Goal: Task Accomplishment & Management: Manage account settings

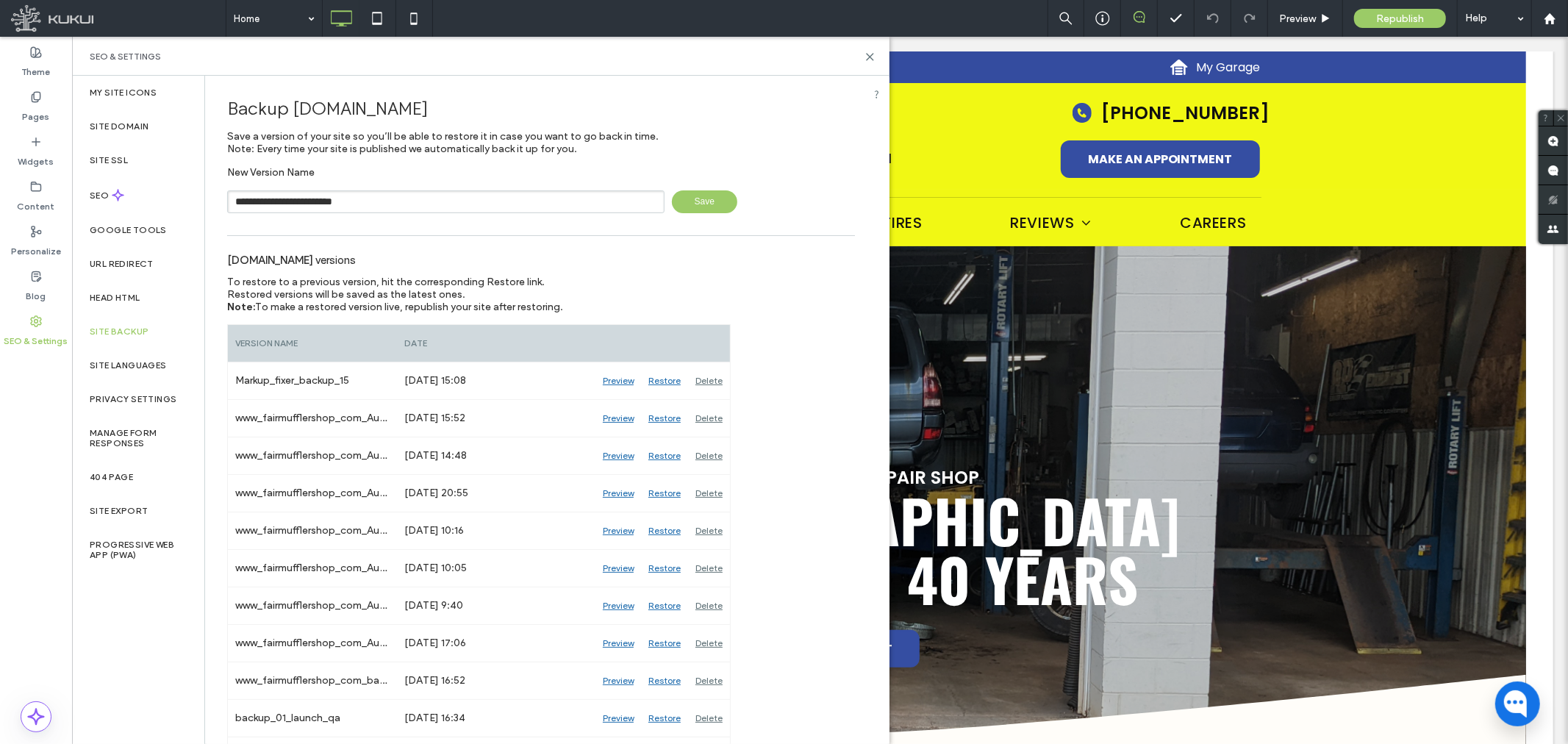
type input "**********"
click at [694, 197] on span "Save" at bounding box center [704, 202] width 65 height 23
click at [868, 60] on icon at bounding box center [869, 56] width 11 height 11
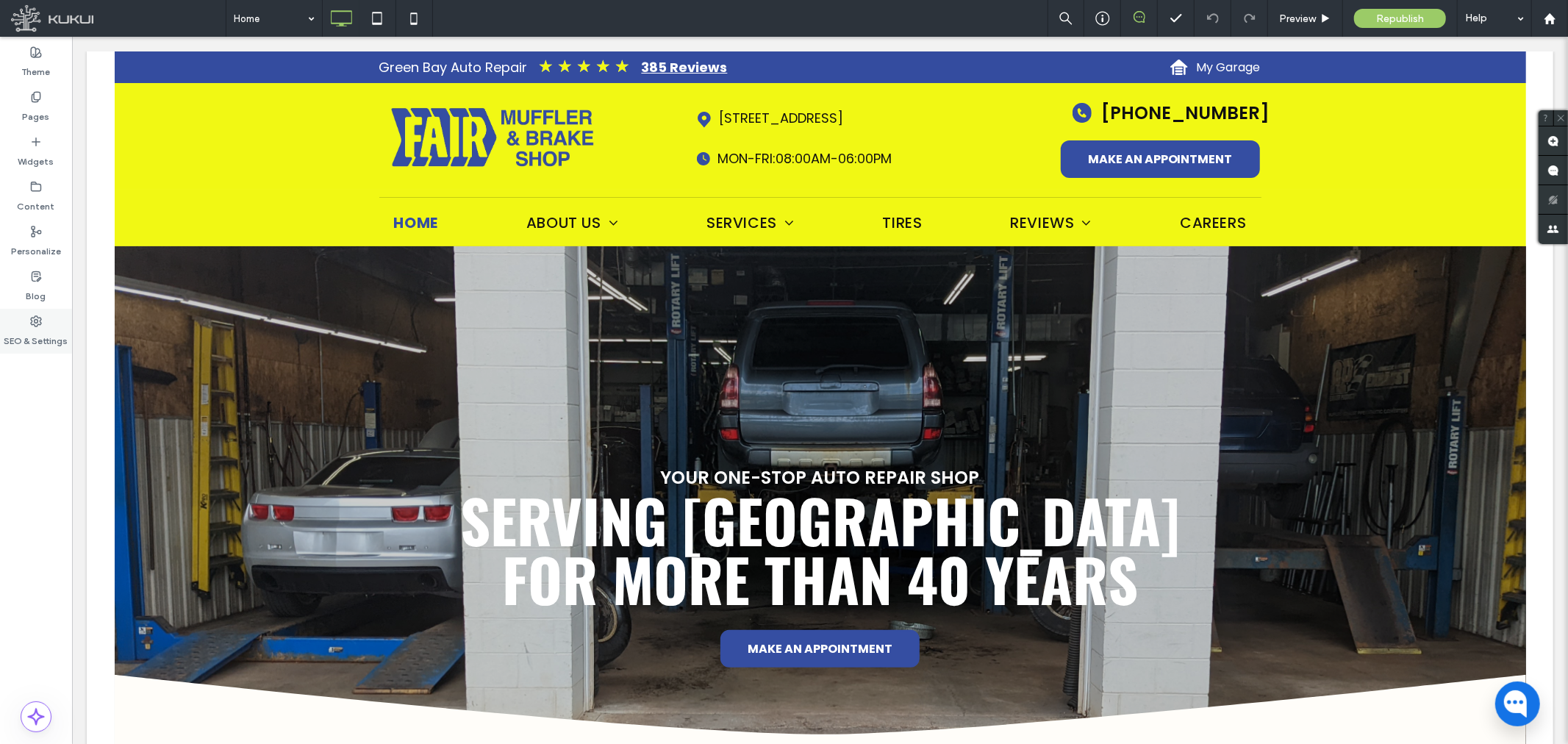
click at [26, 328] on label "SEO & Settings" at bounding box center [36, 337] width 64 height 21
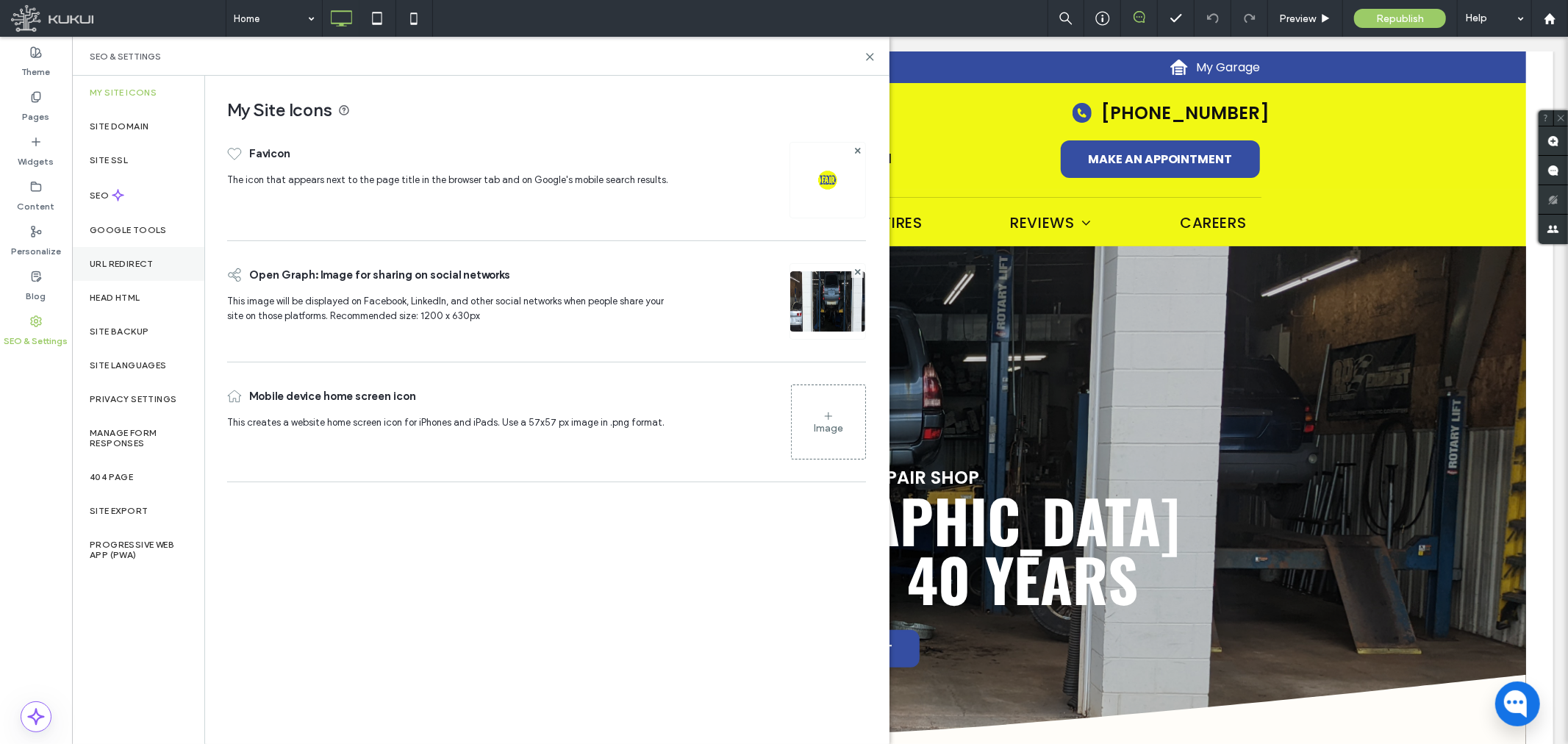
click at [123, 259] on label "URL Redirect" at bounding box center [122, 264] width 64 height 10
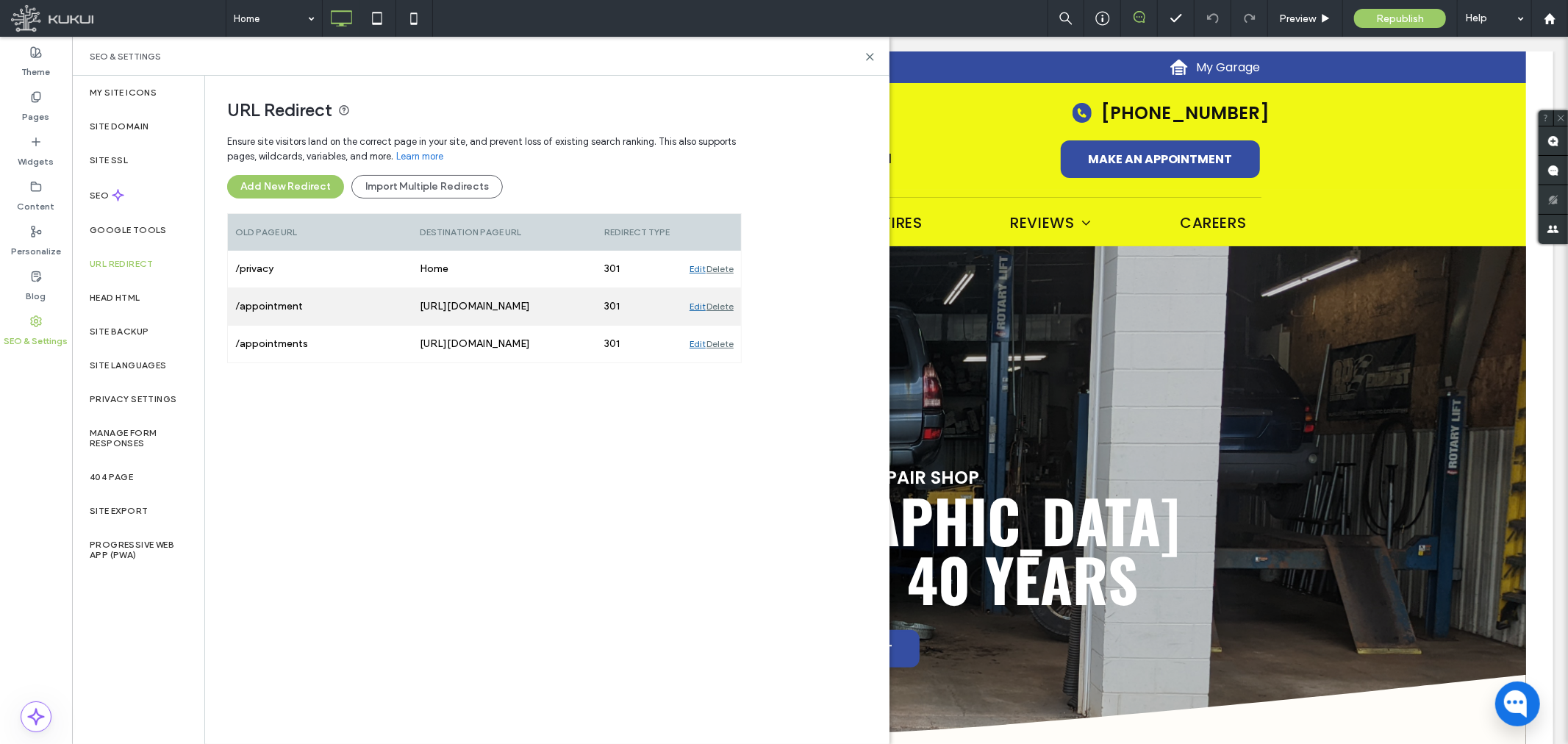
click at [694, 303] on div "Edit" at bounding box center [698, 306] width 16 height 37
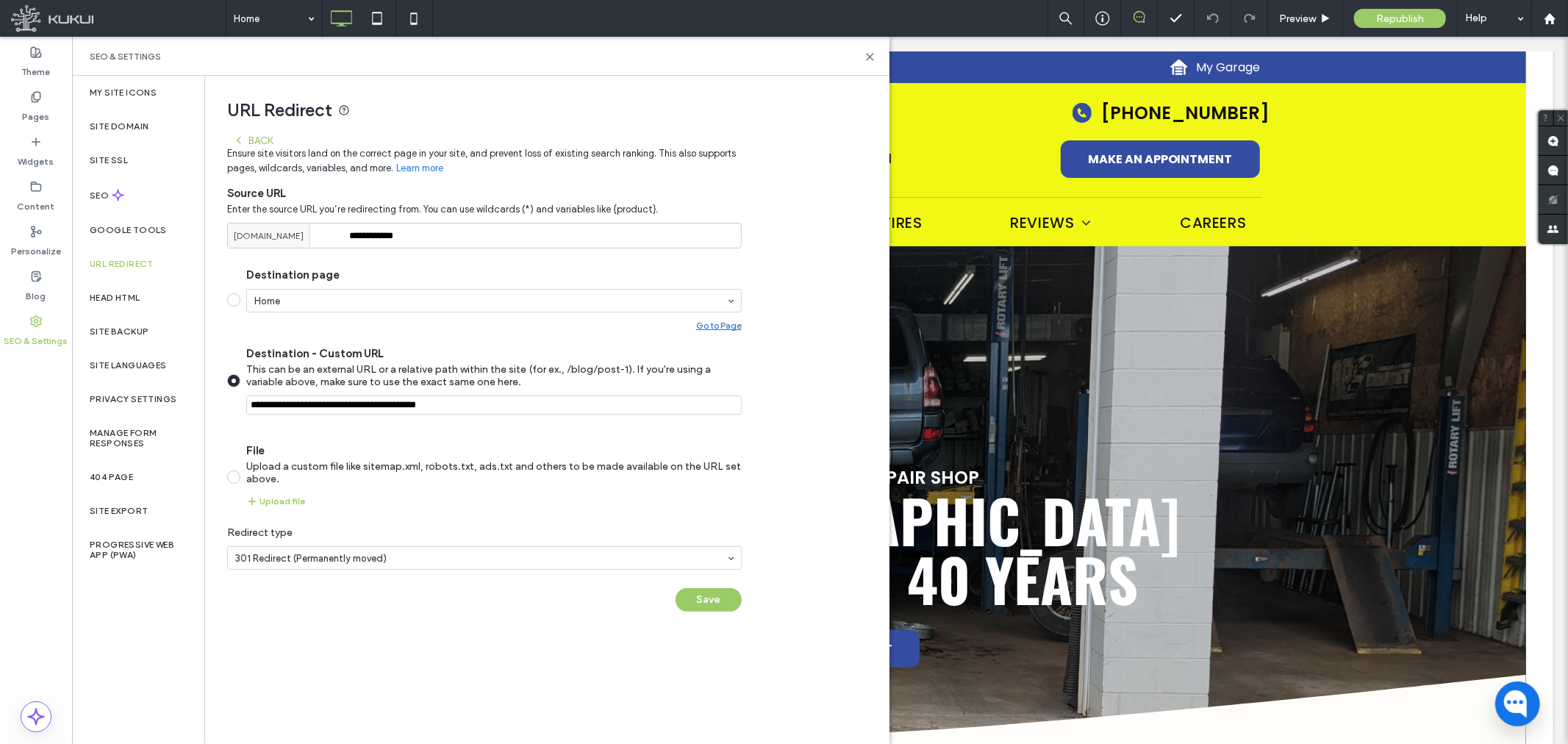
click at [254, 144] on div "Back" at bounding box center [253, 141] width 40 height 12
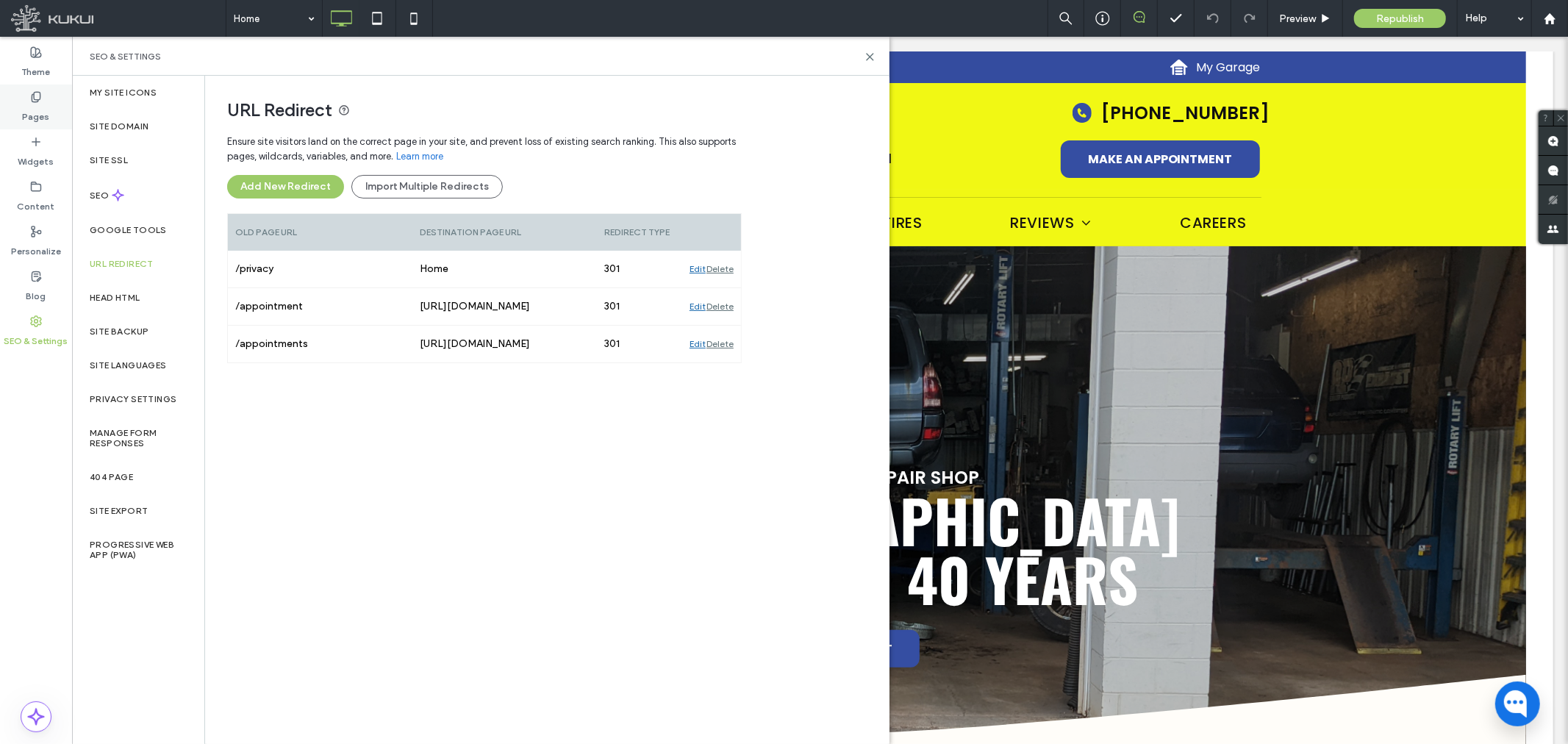
click at [30, 97] on icon at bounding box center [36, 97] width 12 height 12
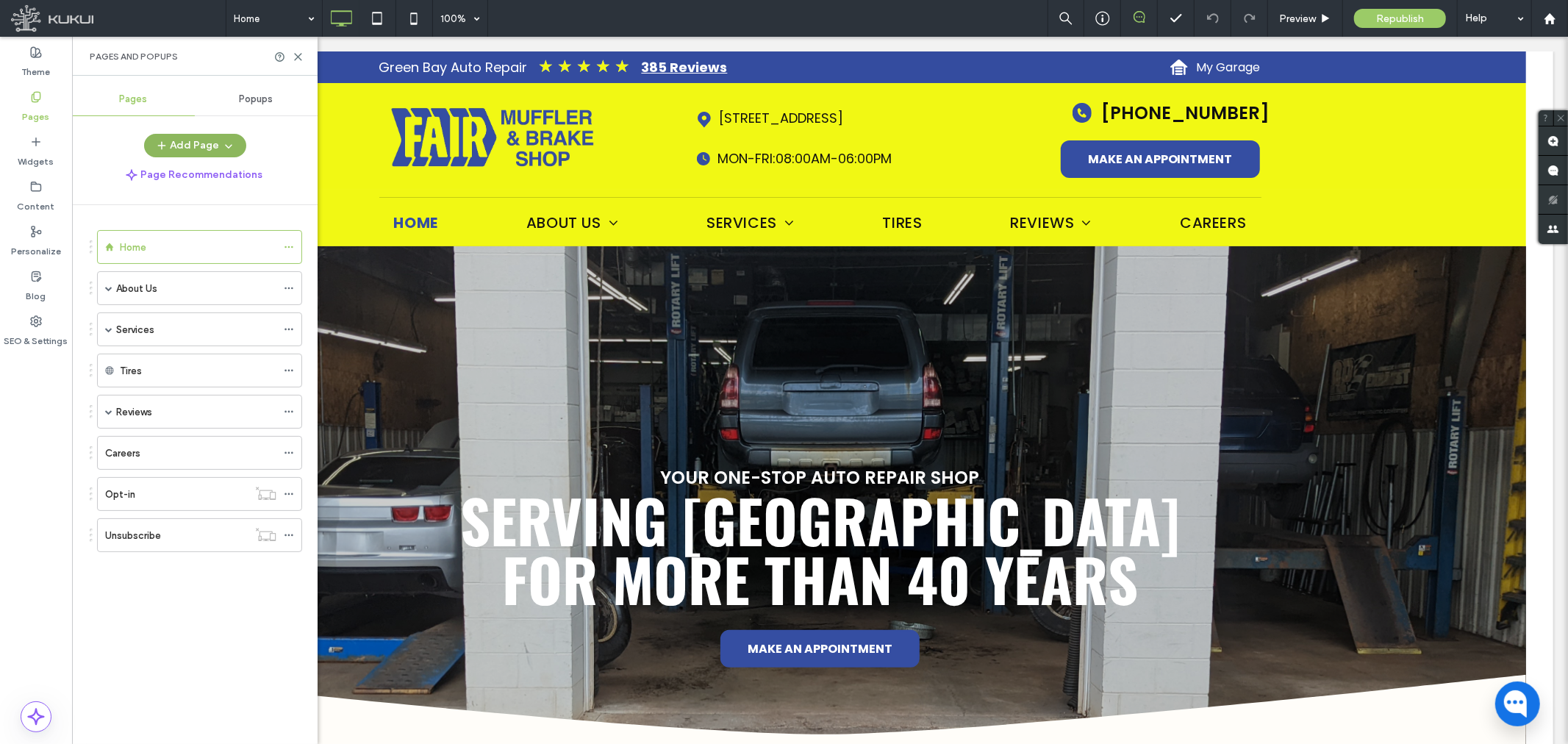
click at [203, 143] on button "Add Page" at bounding box center [195, 146] width 102 height 24
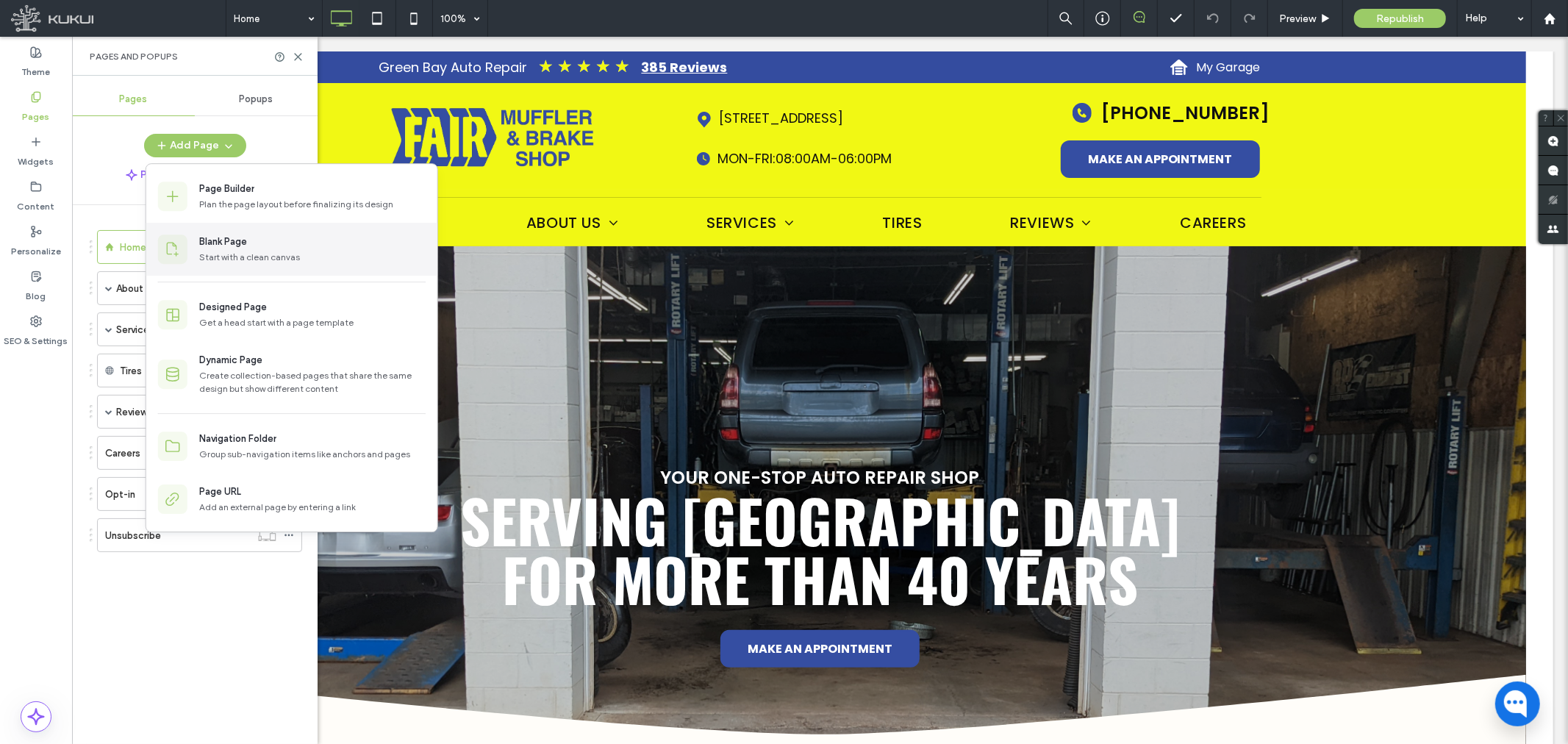
click at [221, 252] on div "Start with a clean canvas" at bounding box center [312, 257] width 227 height 13
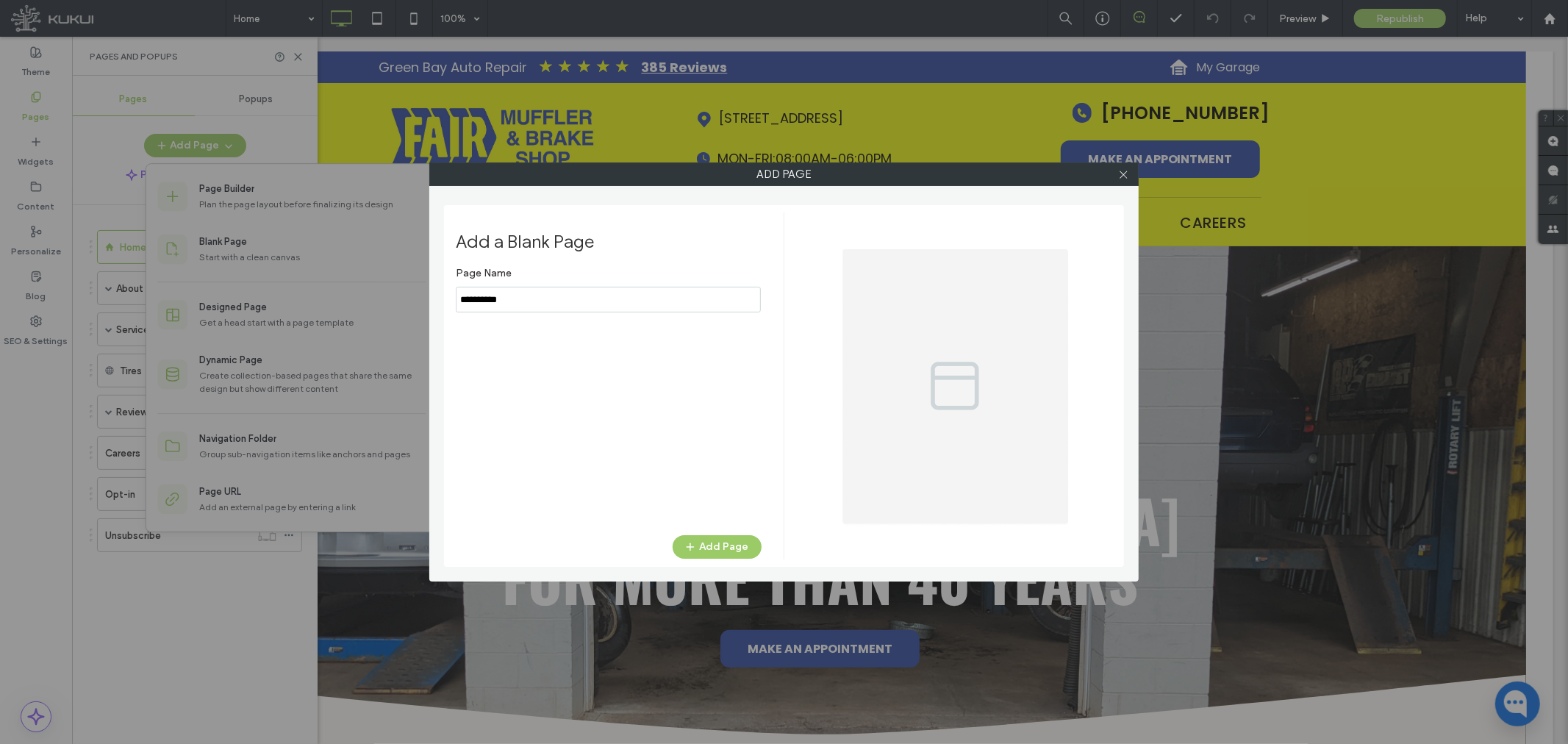
drag, startPoint x: 532, startPoint y: 282, endPoint x: 415, endPoint y: 287, distance: 117.1
click at [415, 287] on div "Add Page Add a Blank Page Page Name Add Page" at bounding box center [784, 372] width 1568 height 744
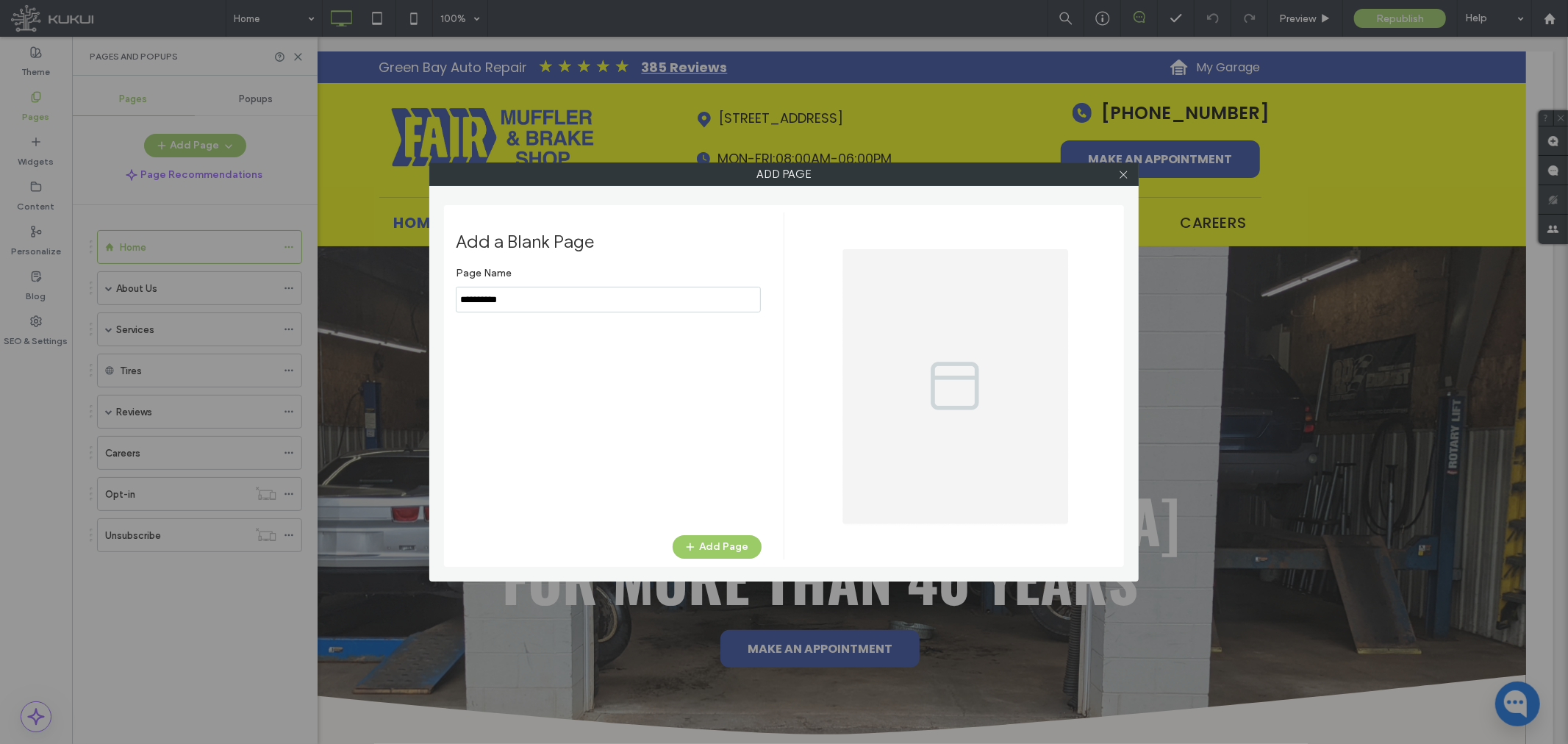
drag, startPoint x: 521, startPoint y: 297, endPoint x: 431, endPoint y: 302, distance: 90.1
click at [431, 302] on div "Add Page Add a Blank Page Page Name Add Page" at bounding box center [784, 372] width 710 height 419
type input "**********"
click at [718, 543] on button "Add Page" at bounding box center [717, 547] width 89 height 24
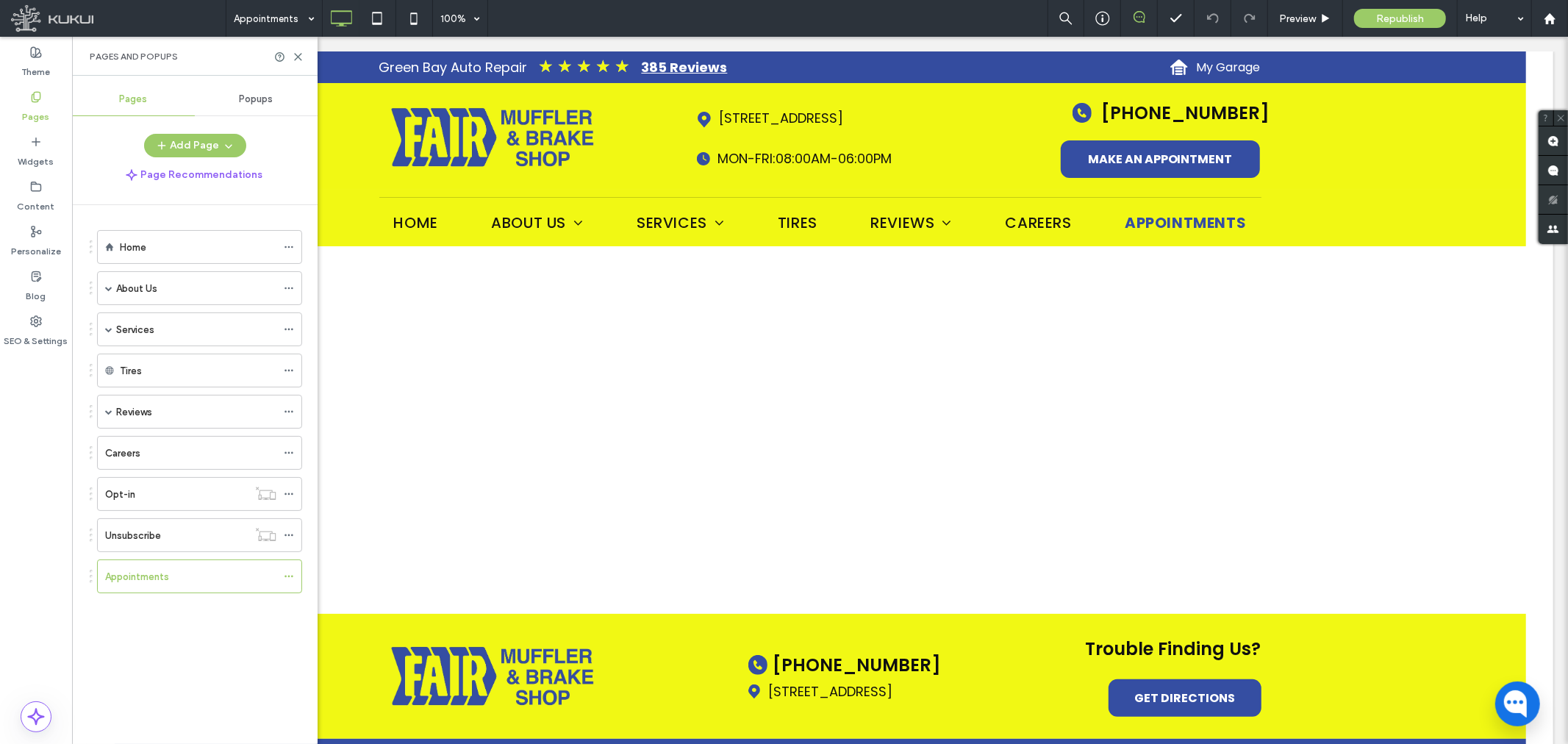
click at [202, 266] on ol "Home About Us Contact Us Specials Directions Blog Services Vehicles Vehicles Dy…" at bounding box center [191, 411] width 224 height 363
click at [163, 275] on div "About Us" at bounding box center [196, 288] width 160 height 32
click at [150, 296] on div at bounding box center [784, 372] width 1568 height 744
click at [295, 57] on icon at bounding box center [298, 56] width 11 height 11
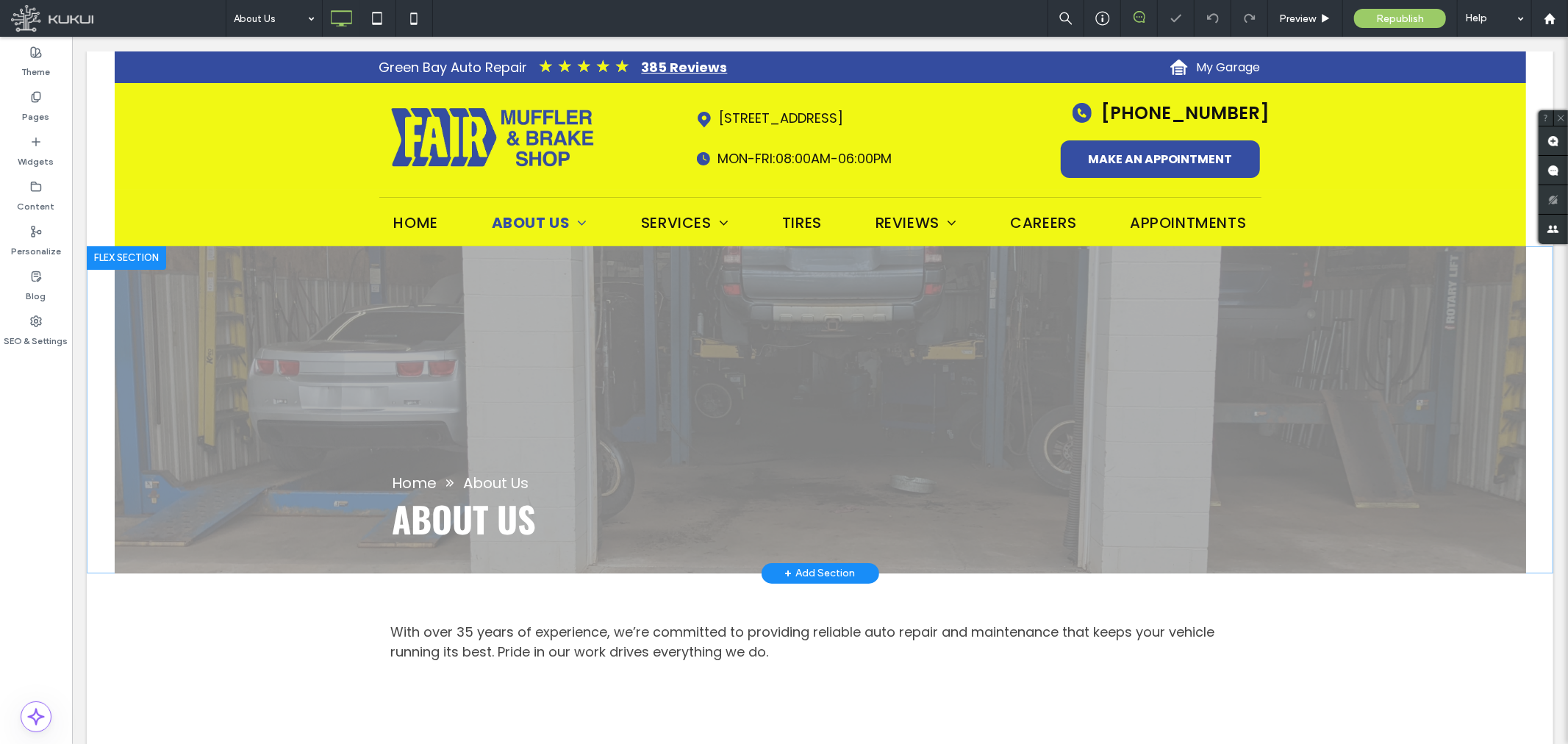
click at [132, 253] on div at bounding box center [125, 258] width 79 height 24
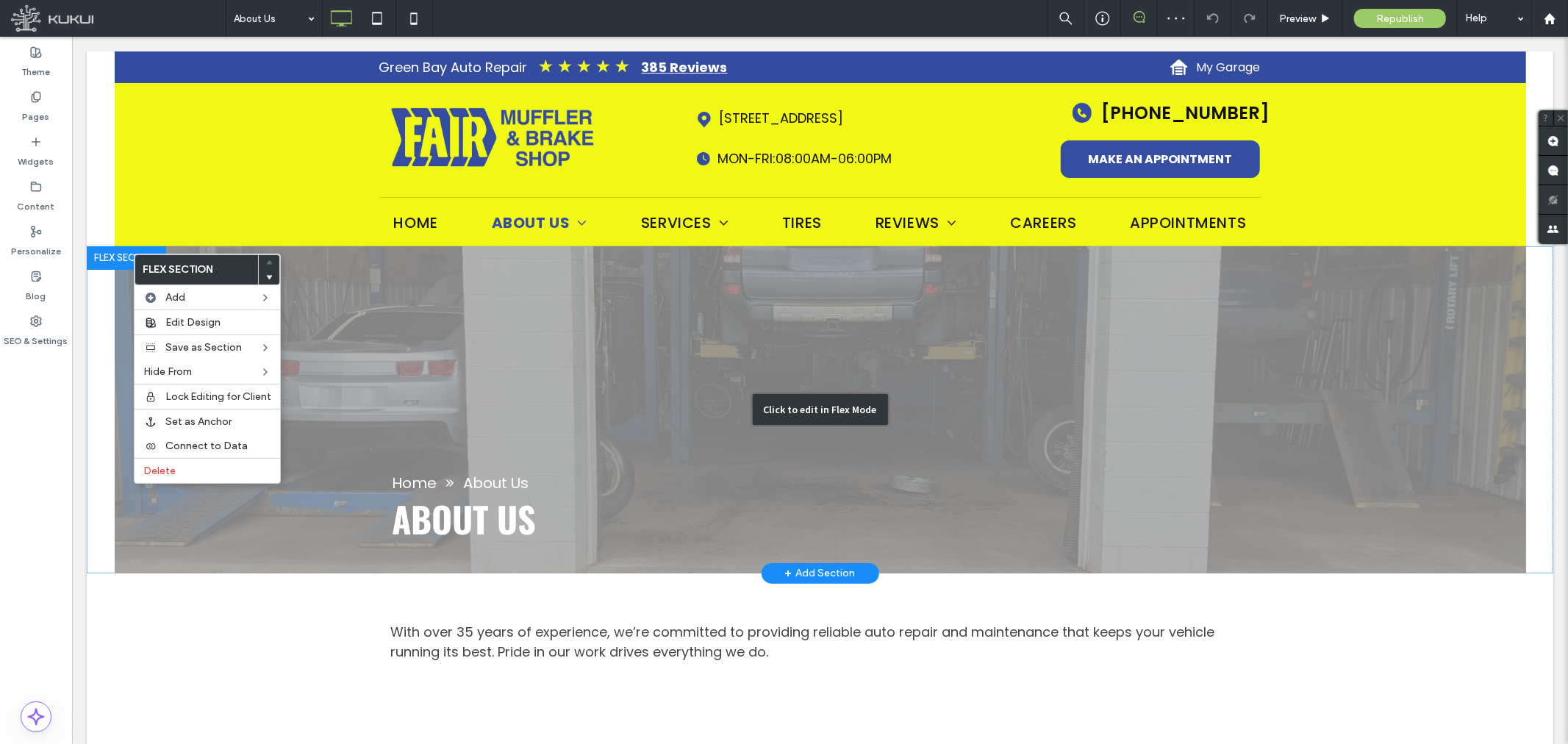
click at [474, 304] on div "Click to edit in Flex Mode" at bounding box center [818, 409] width 1466 height 327
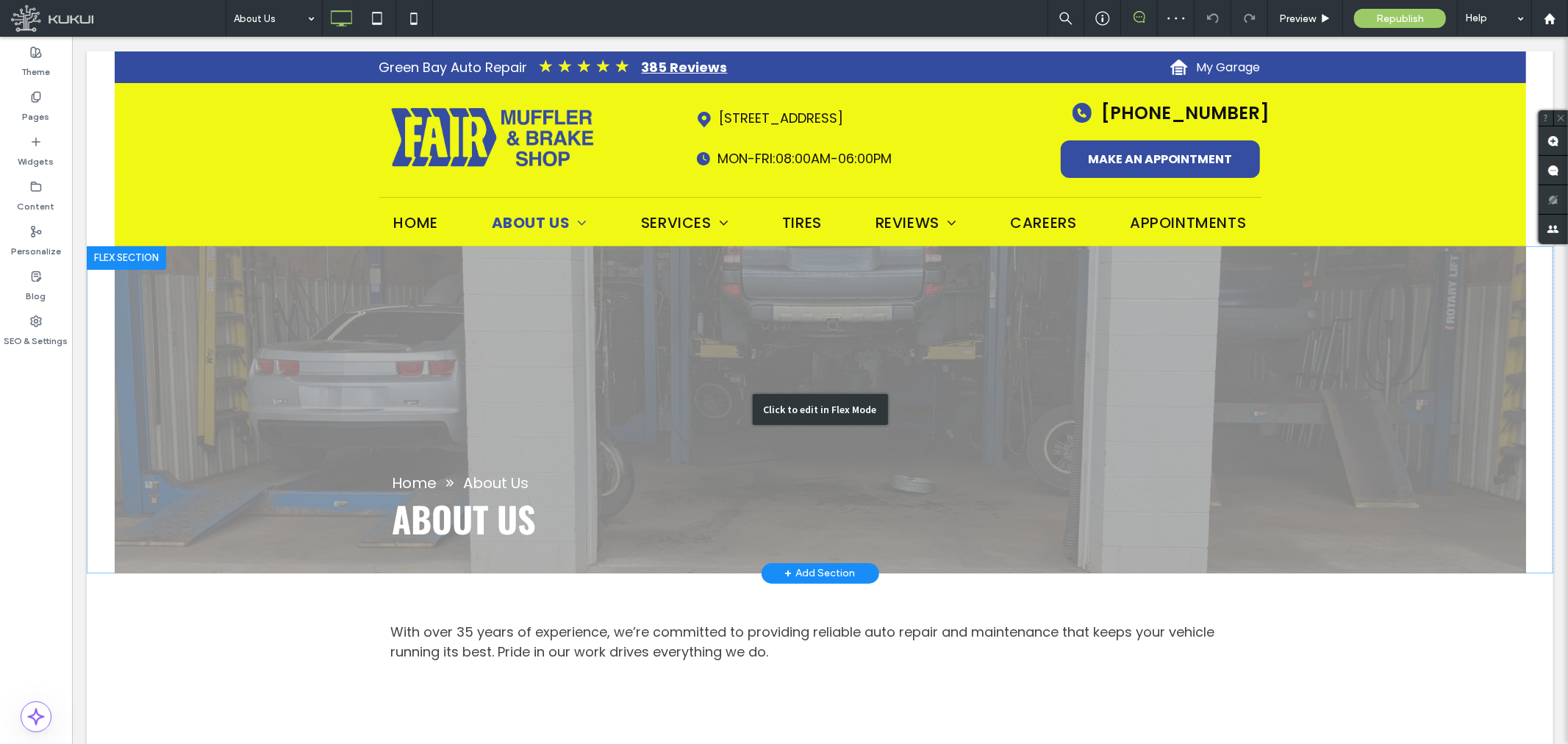
click at [260, 287] on div "Click to edit in Flex Mode" at bounding box center [818, 409] width 1466 height 327
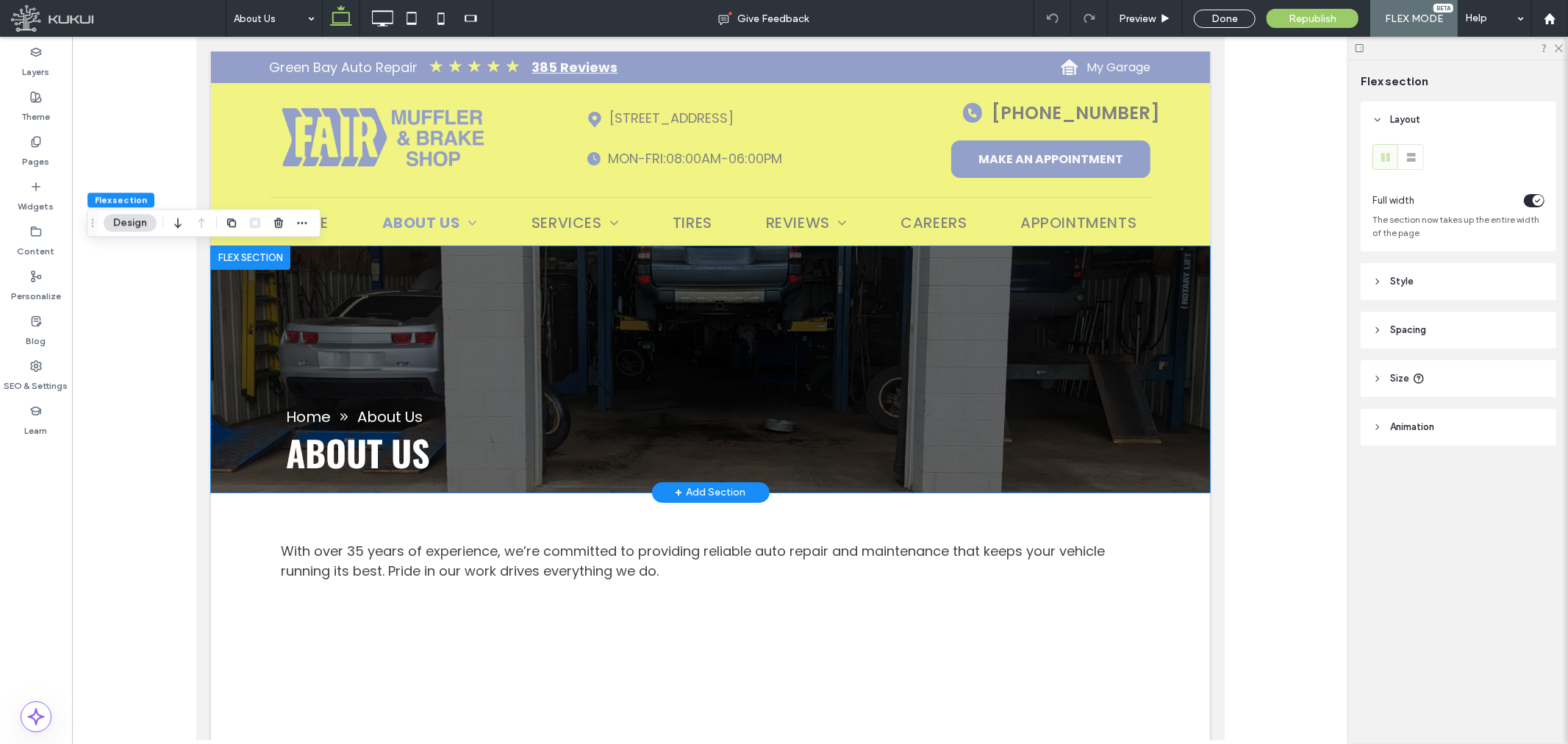
click at [238, 260] on div at bounding box center [249, 258] width 79 height 24
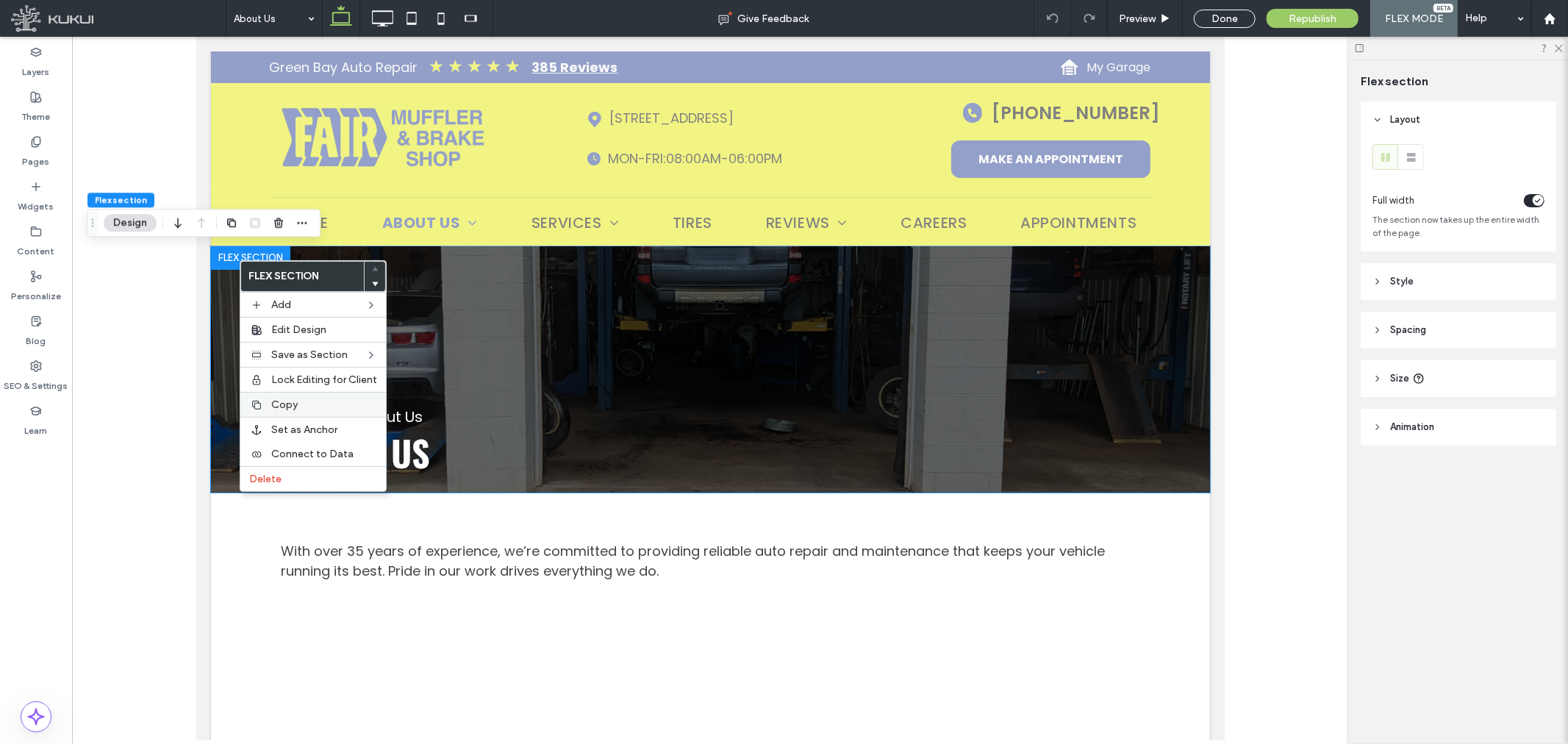
click at [277, 400] on span "Copy" at bounding box center [284, 405] width 26 height 13
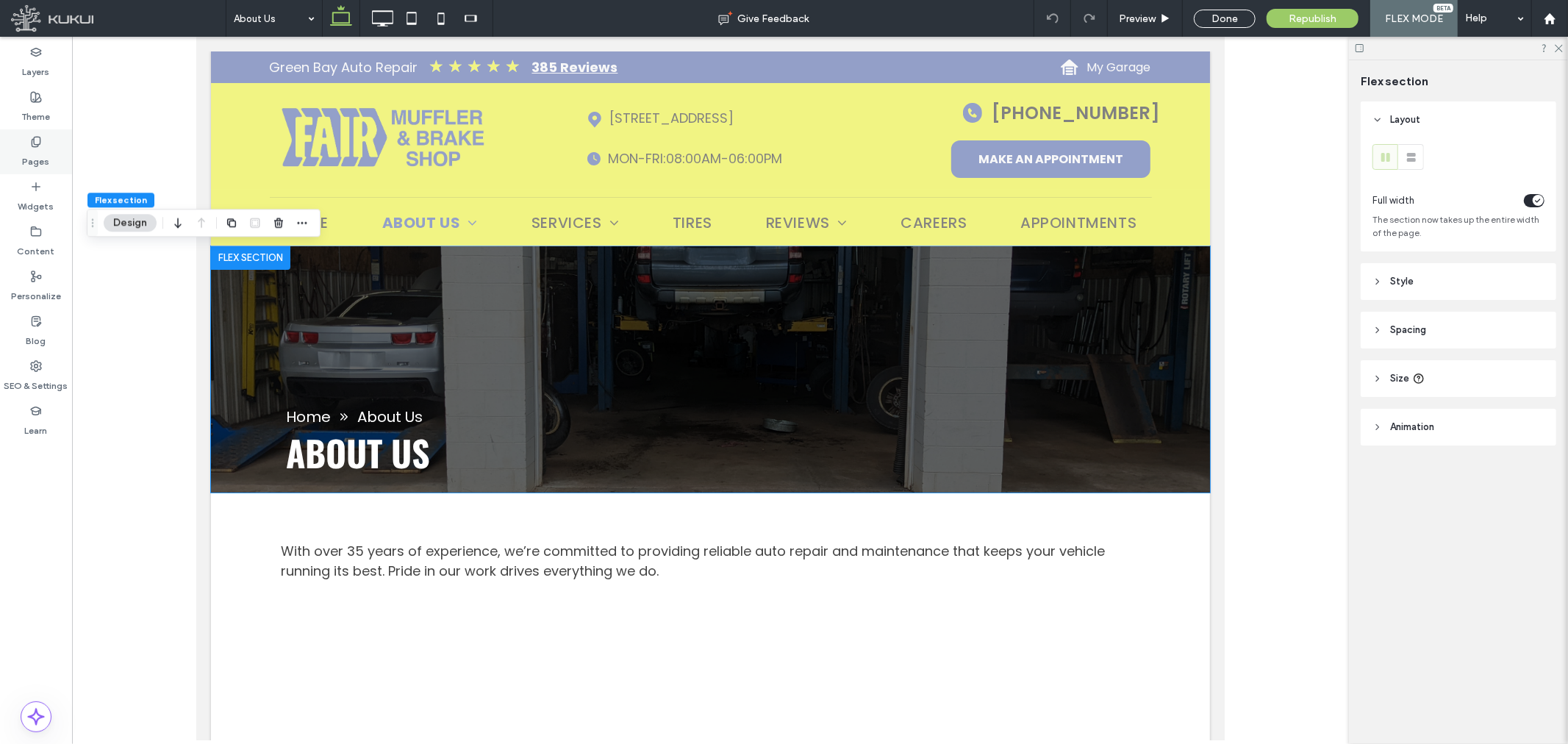
click at [32, 134] on div "Pages" at bounding box center [36, 151] width 72 height 45
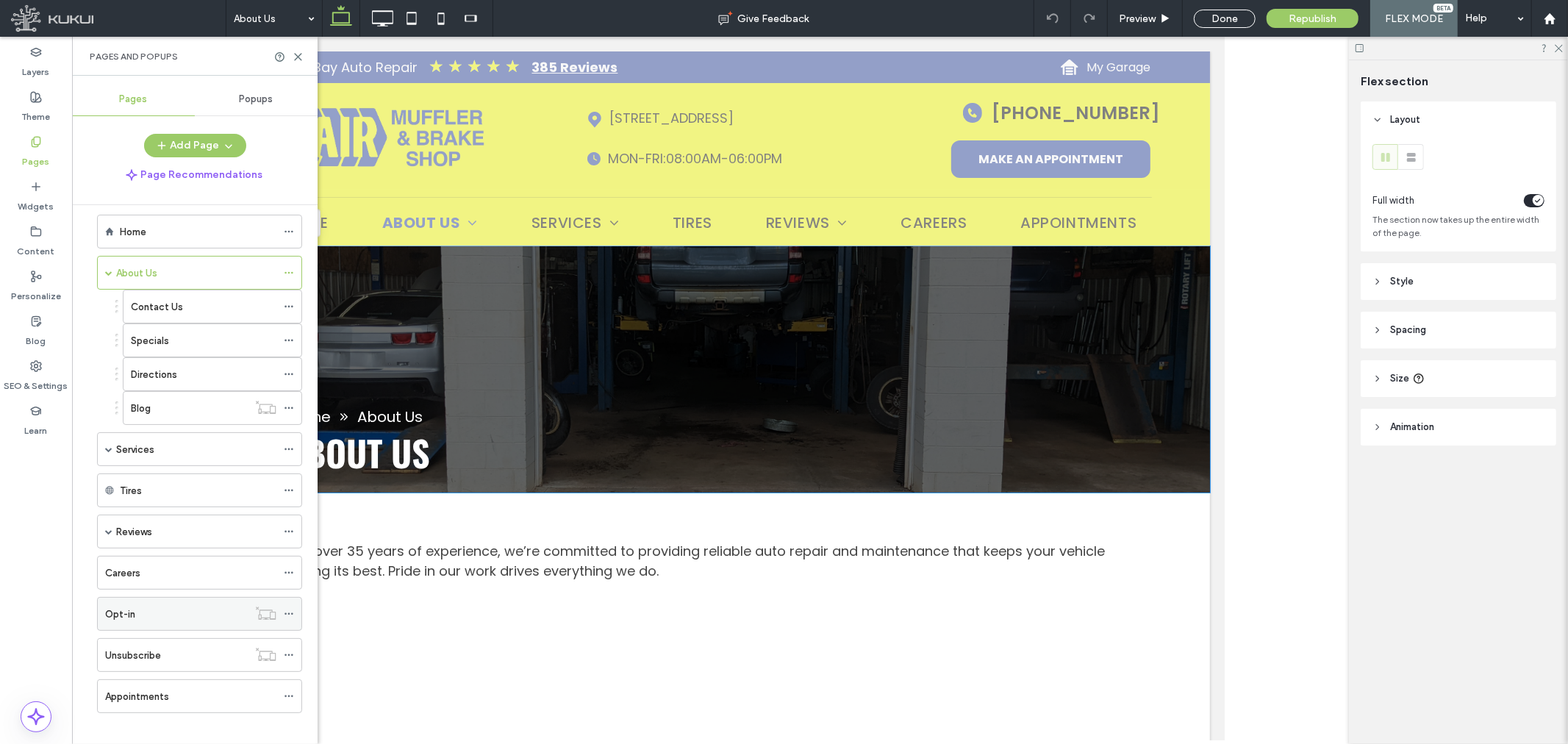
scroll to position [30, 0]
click at [174, 690] on div "Appointments" at bounding box center [190, 683] width 171 height 15
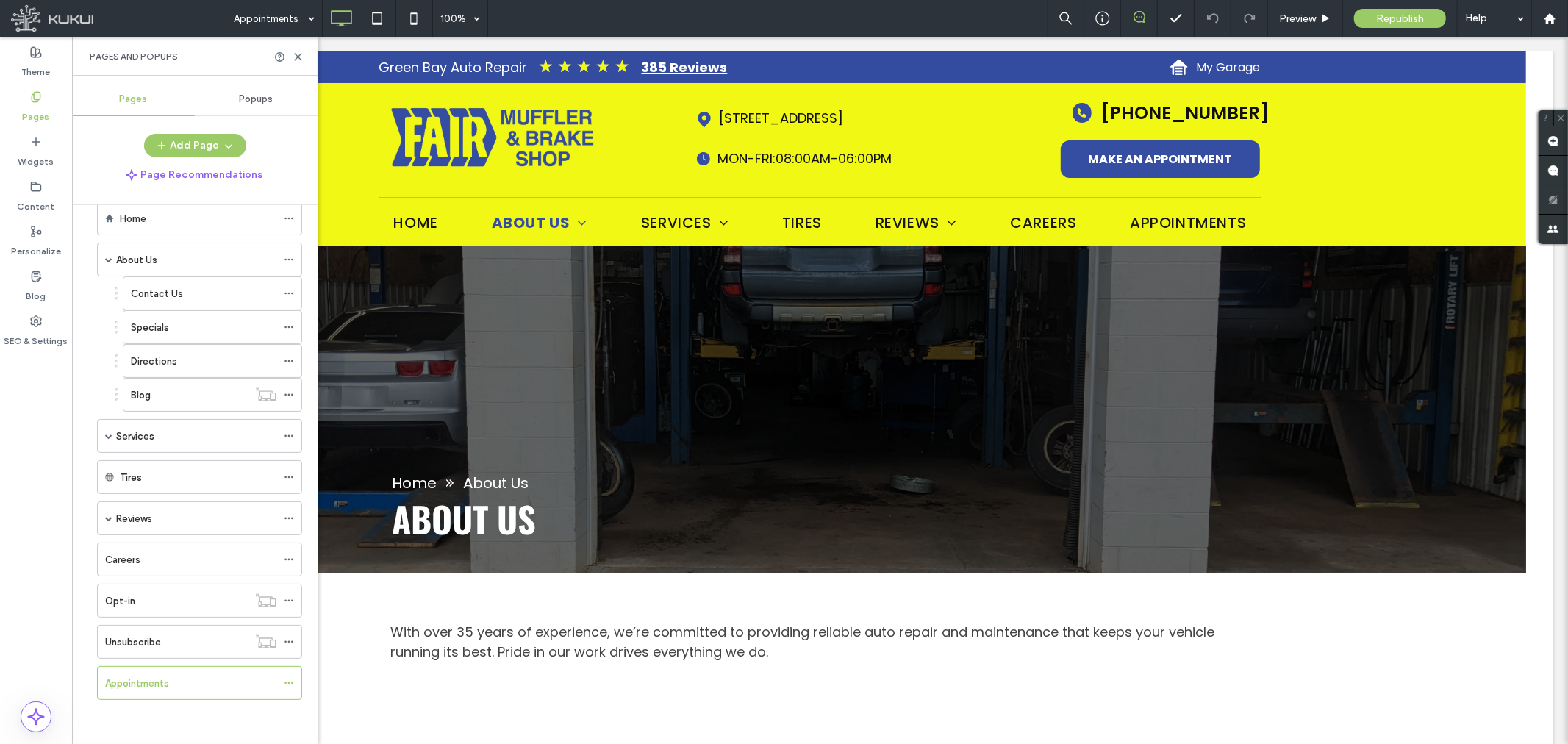
click at [296, 57] on div at bounding box center [784, 372] width 1568 height 744
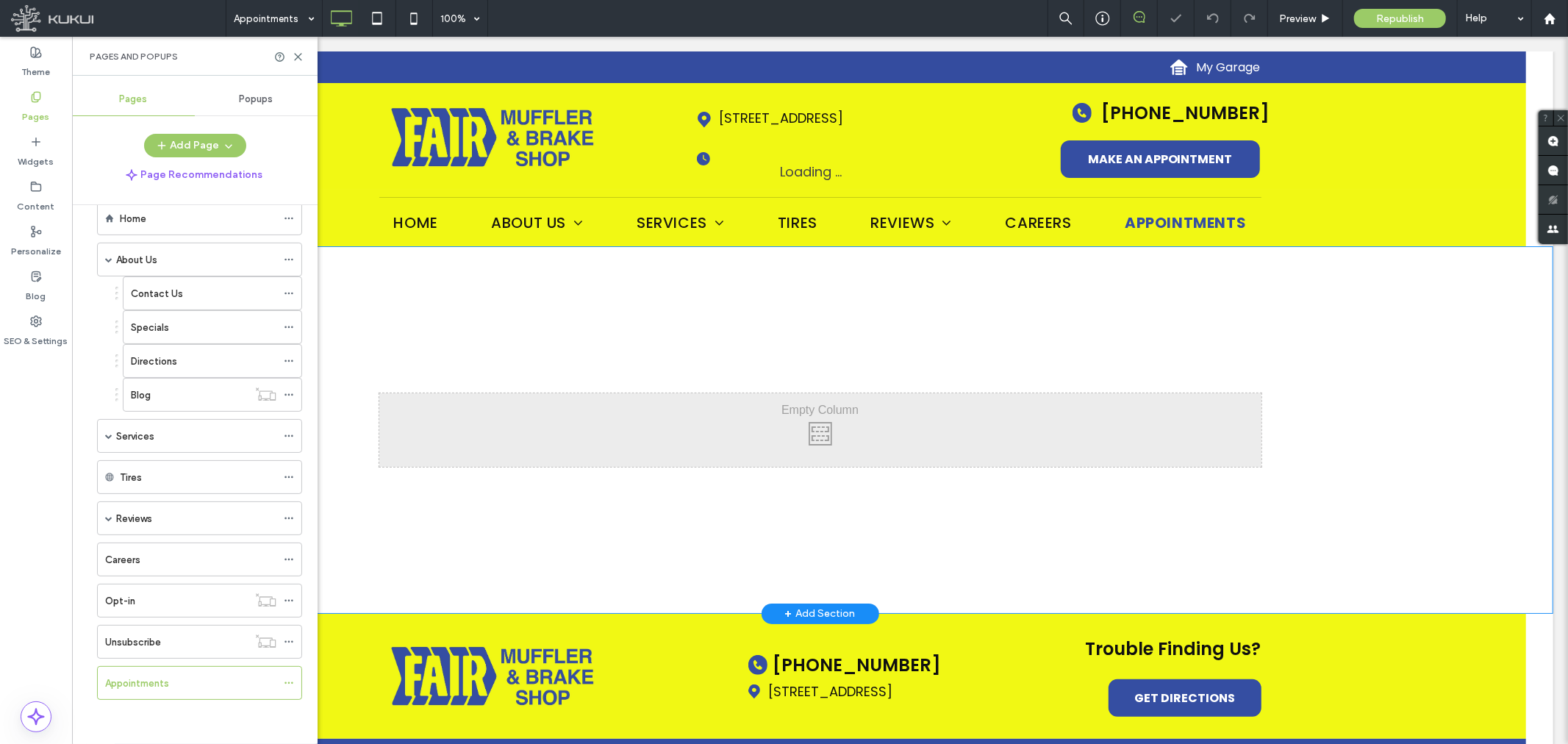
click at [385, 285] on div "Click To Paste Click To Paste Row + Add Section" at bounding box center [818, 430] width 1466 height 368
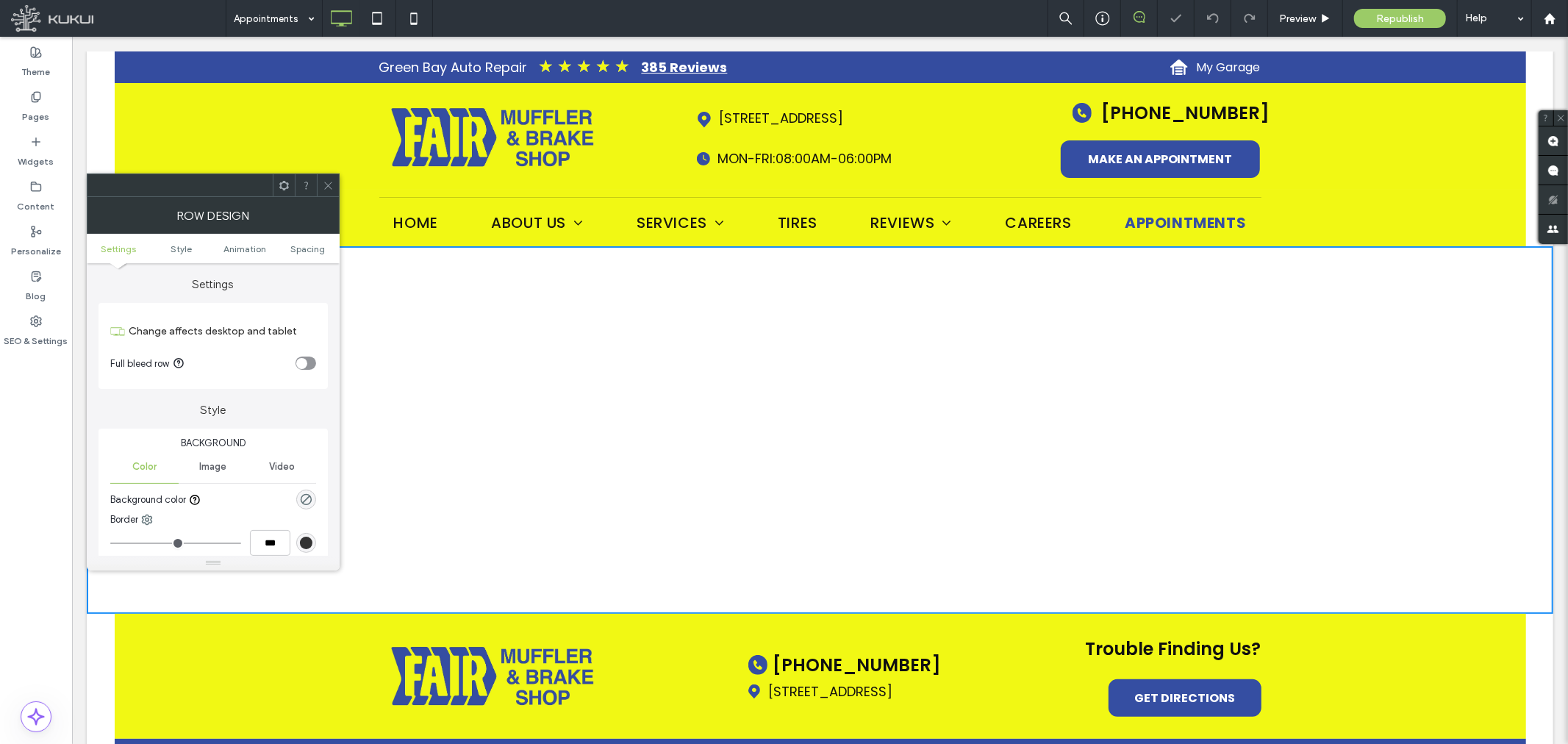
click at [325, 180] on icon at bounding box center [328, 185] width 11 height 11
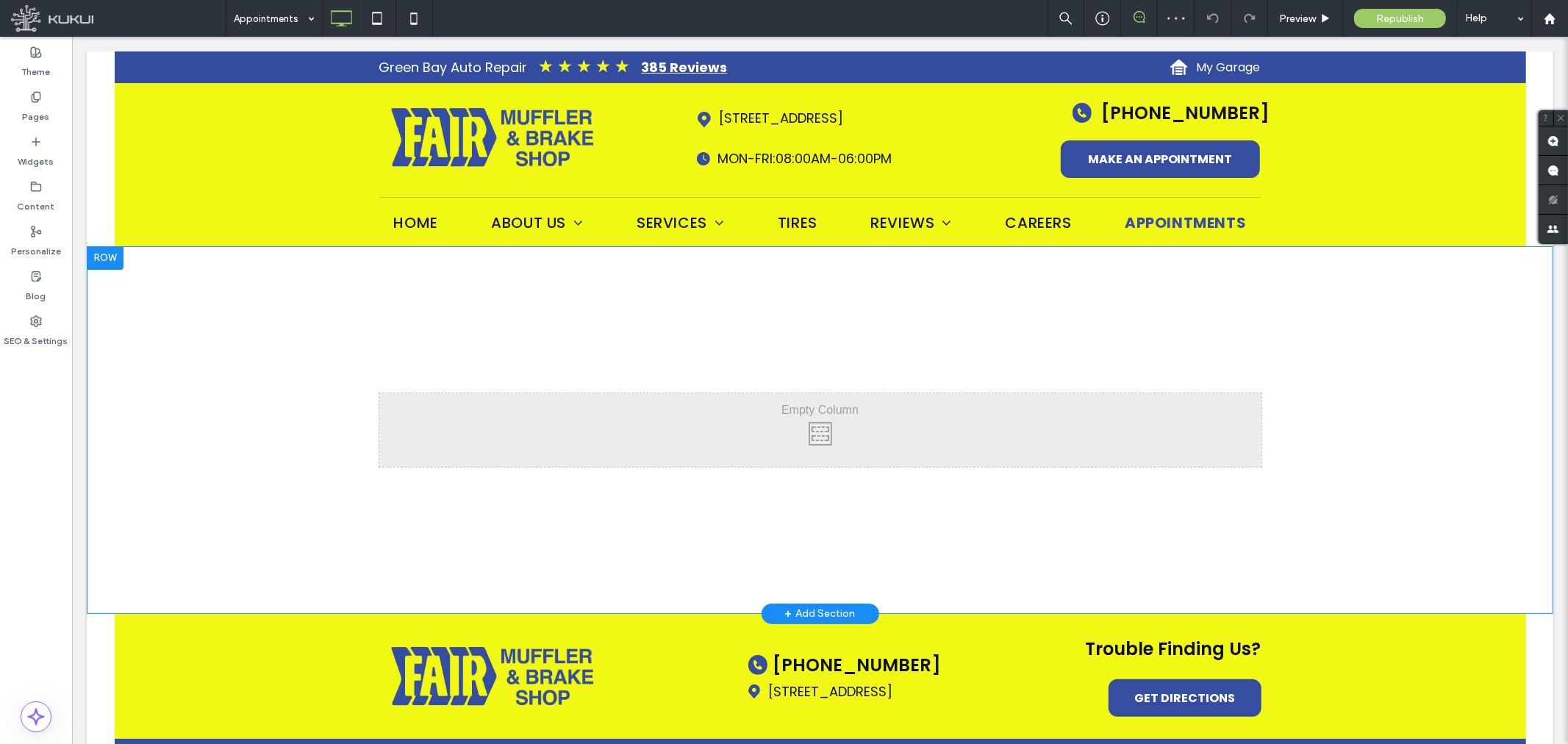
click at [110, 257] on div at bounding box center [104, 258] width 37 height 24
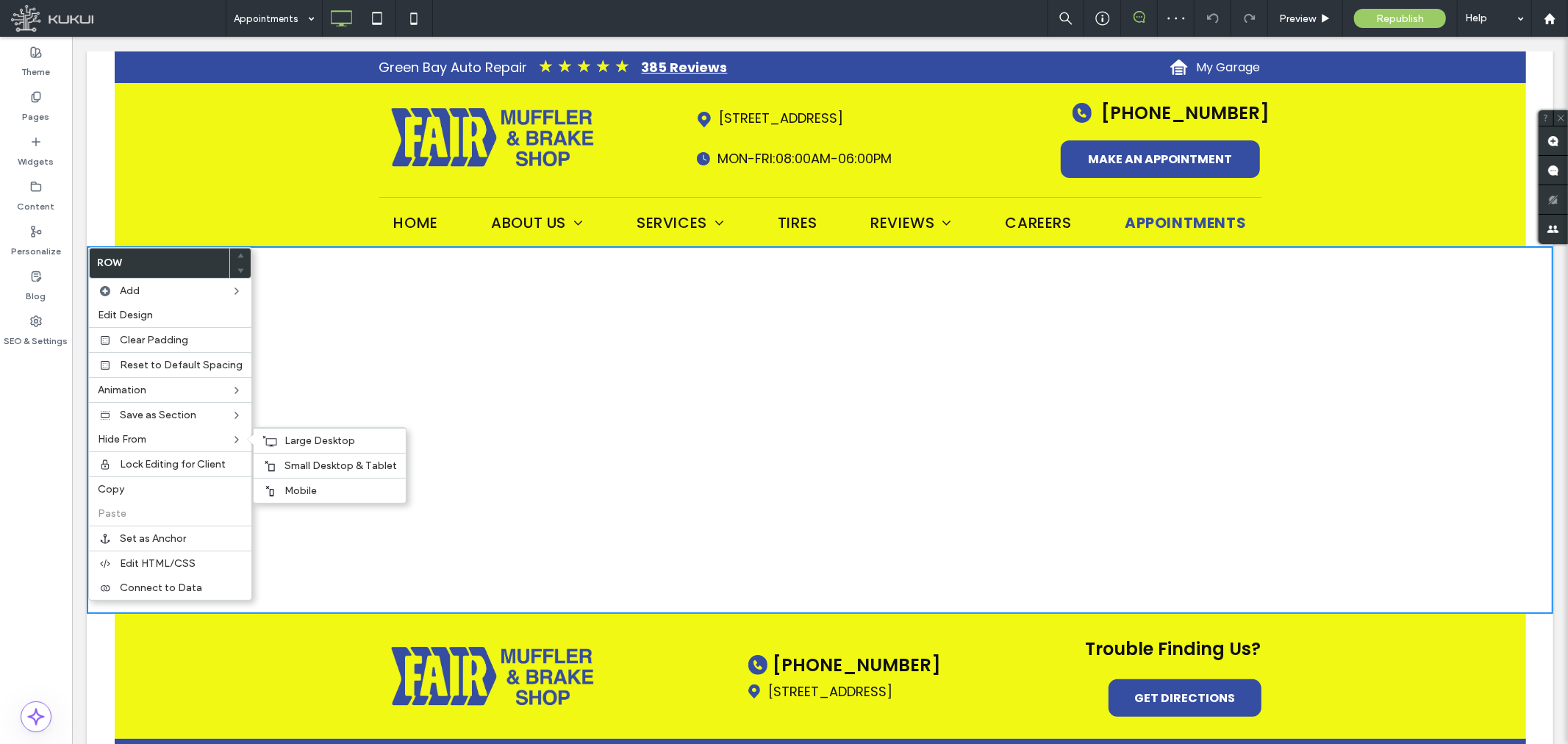
click at [421, 338] on div "Click To Paste Click To Paste Row + Add Section" at bounding box center [818, 430] width 1466 height 368
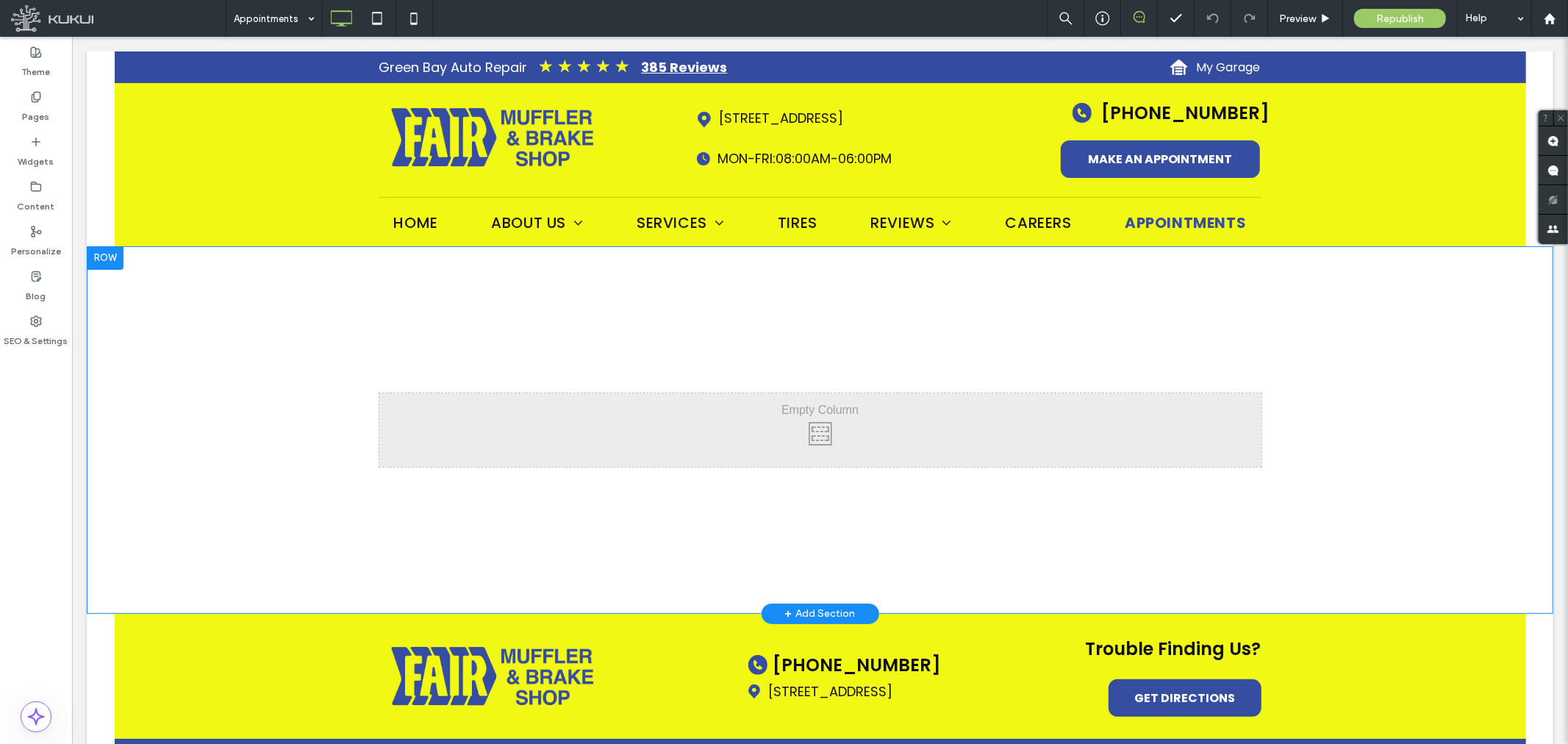
click at [114, 255] on div at bounding box center [104, 258] width 37 height 24
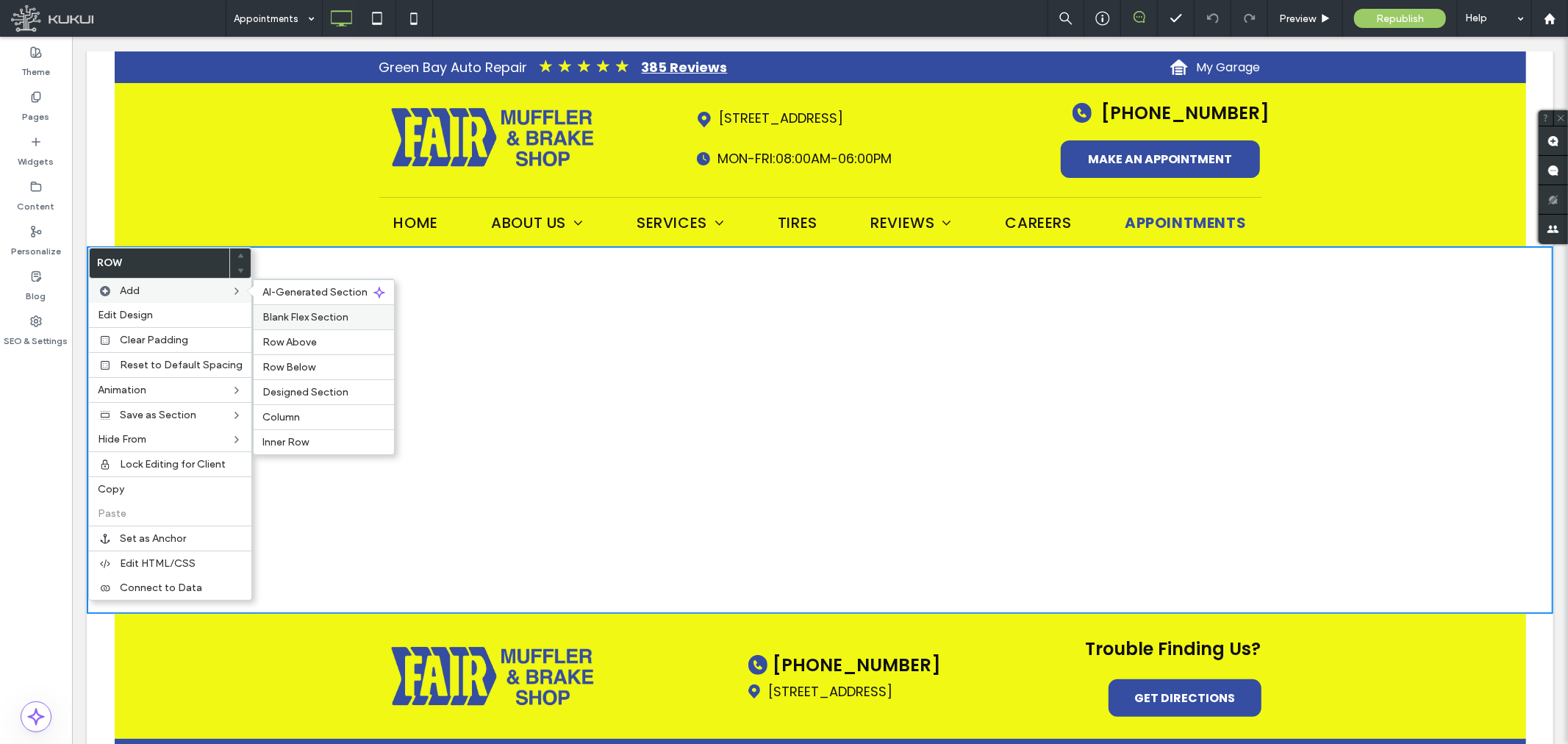
click at [285, 312] on span "Blank Flex Section" at bounding box center [306, 317] width 86 height 13
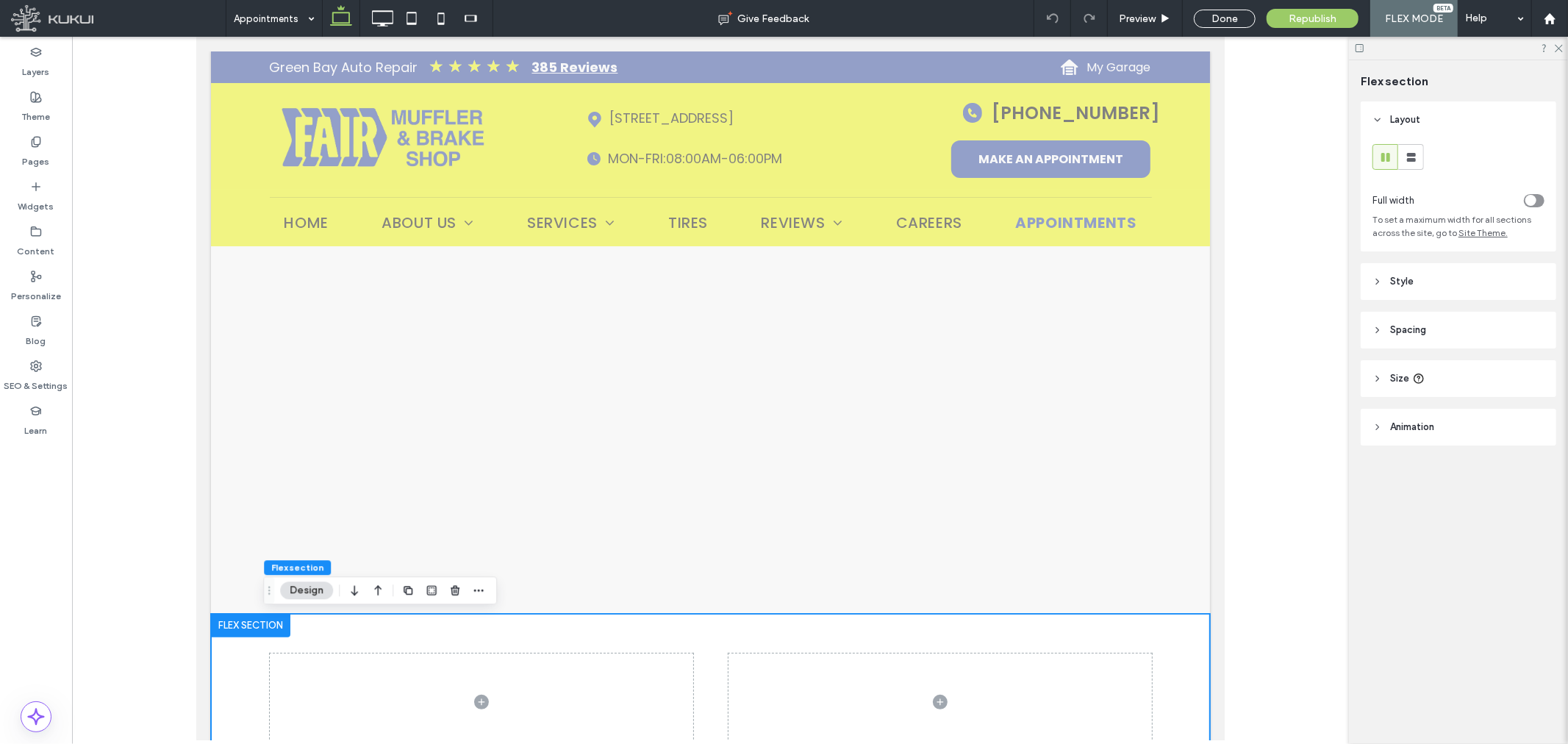
click at [264, 624] on div at bounding box center [249, 625] width 79 height 24
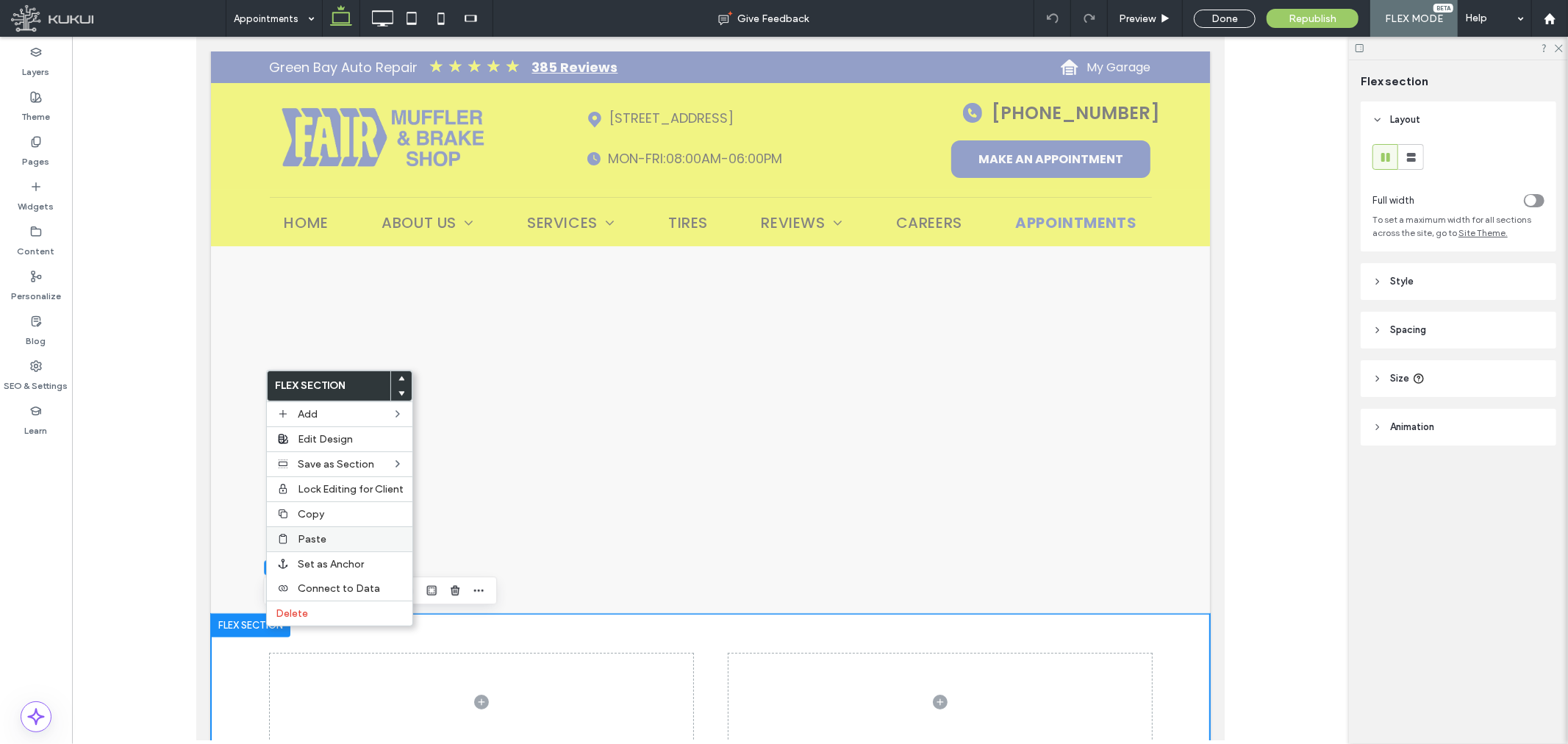
click at [318, 544] on span "Paste" at bounding box center [312, 539] width 29 height 13
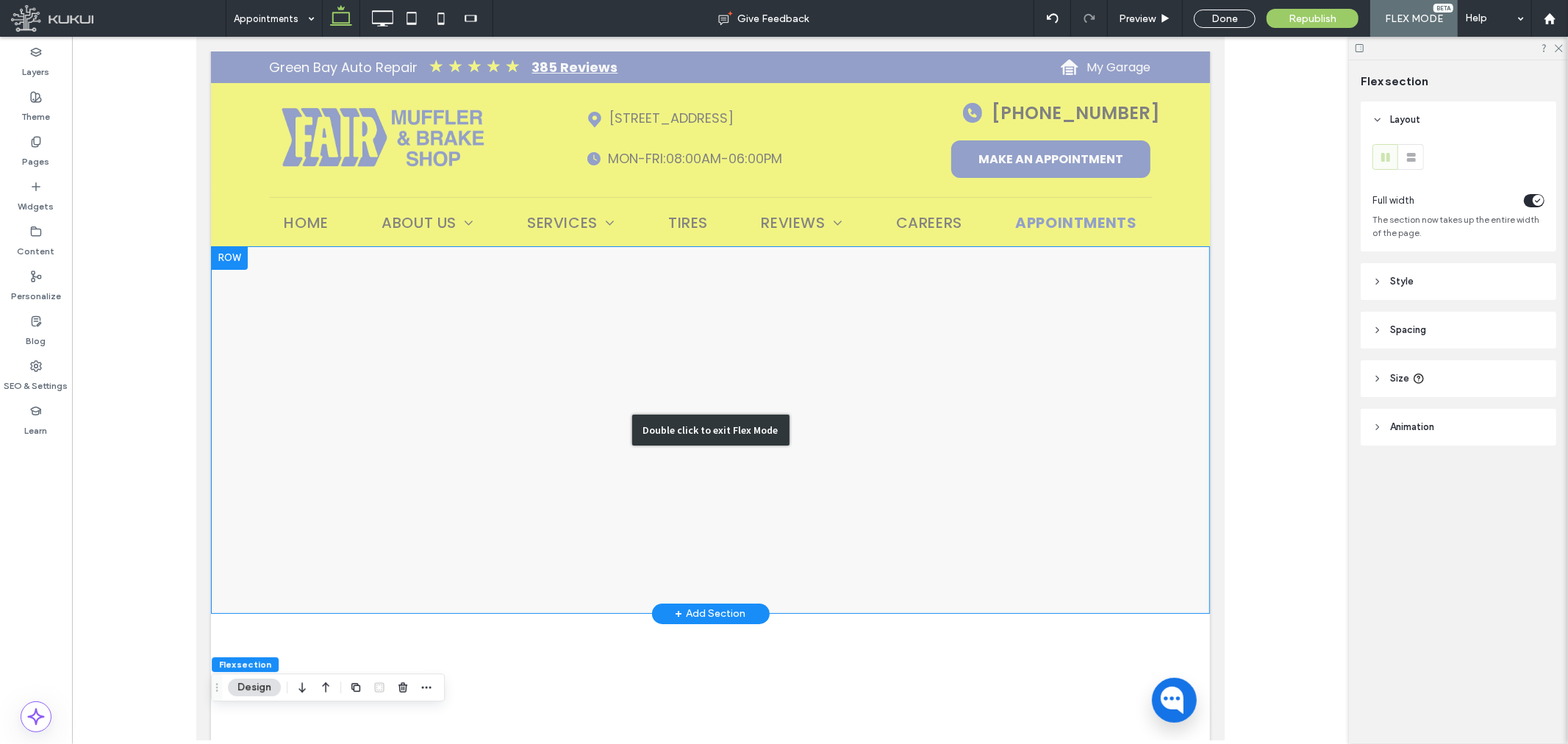
click at [223, 254] on div "Double click to exit Flex Mode" at bounding box center [710, 430] width 999 height 368
click at [237, 255] on div "Double click to exit Flex Mode" at bounding box center [710, 430] width 999 height 368
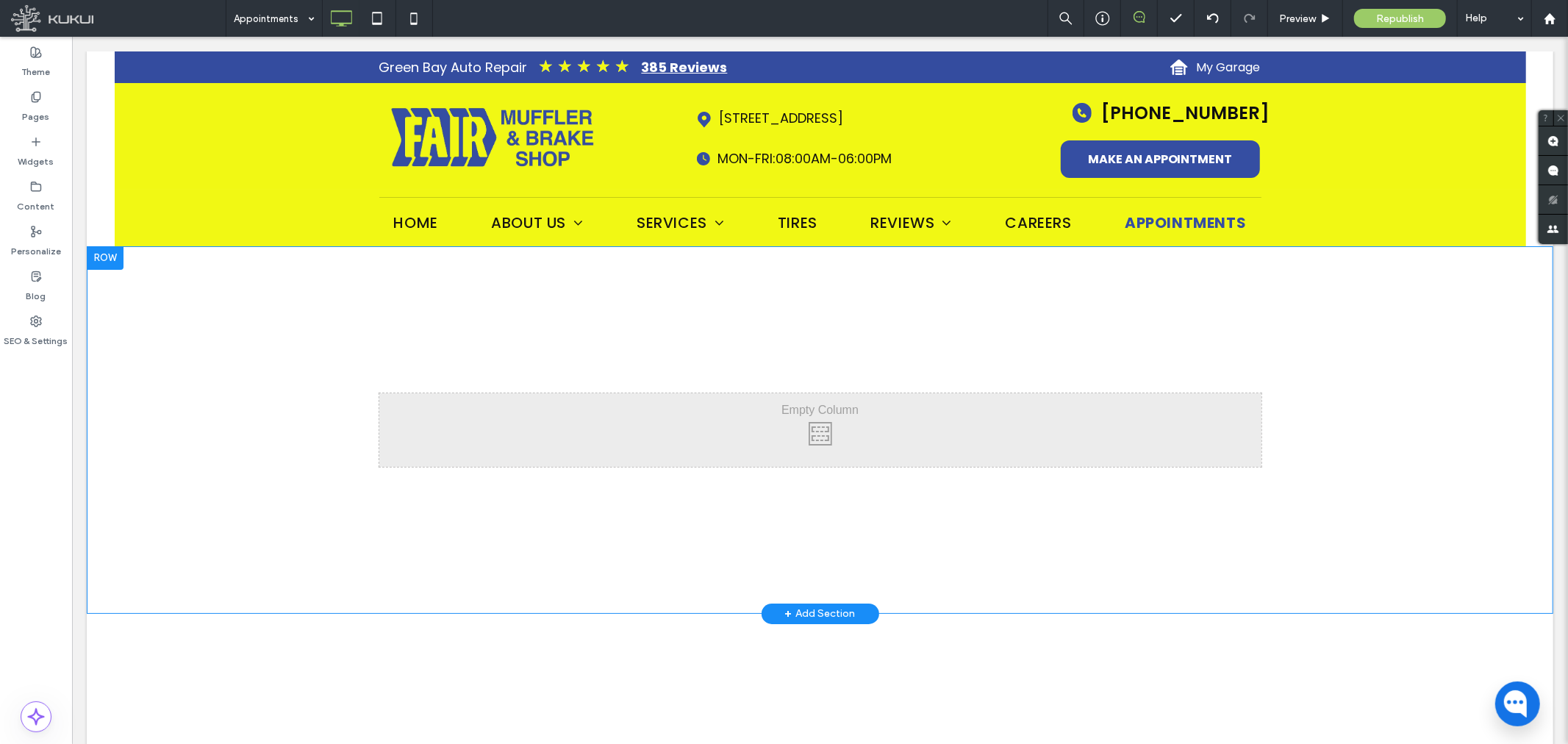
click at [110, 254] on div at bounding box center [104, 258] width 37 height 24
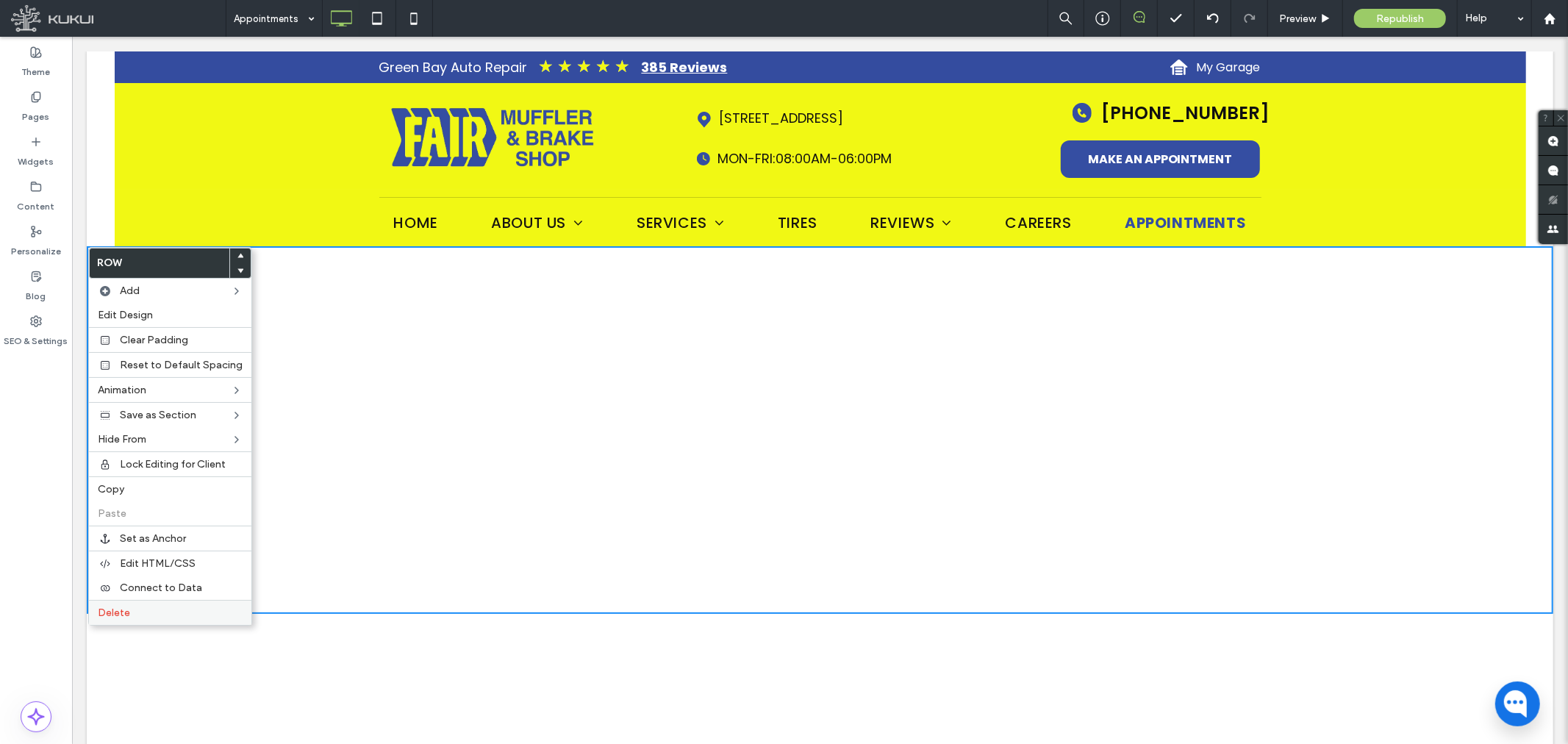
click at [131, 611] on label "Delete" at bounding box center [170, 613] width 145 height 13
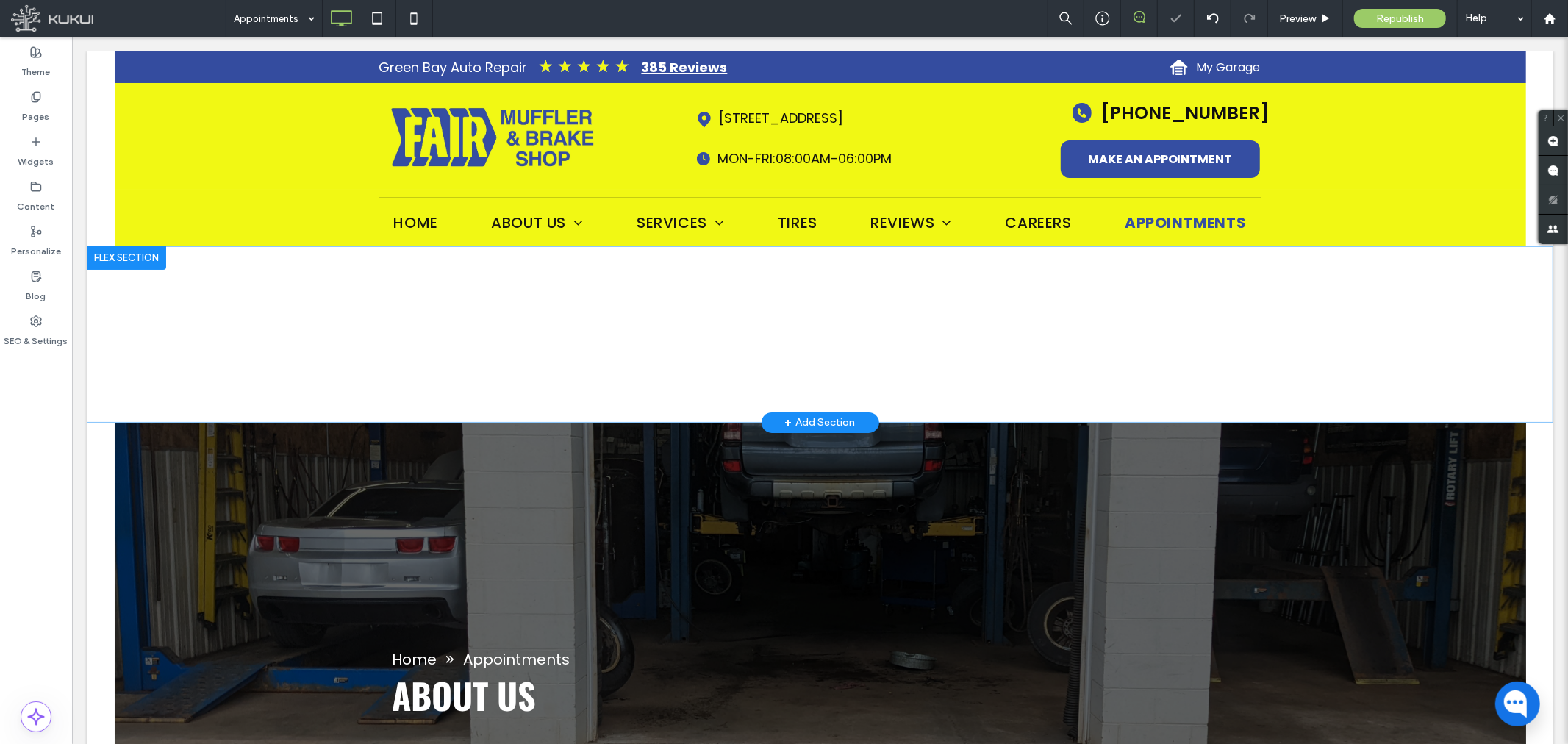
click at [132, 257] on div at bounding box center [125, 258] width 79 height 24
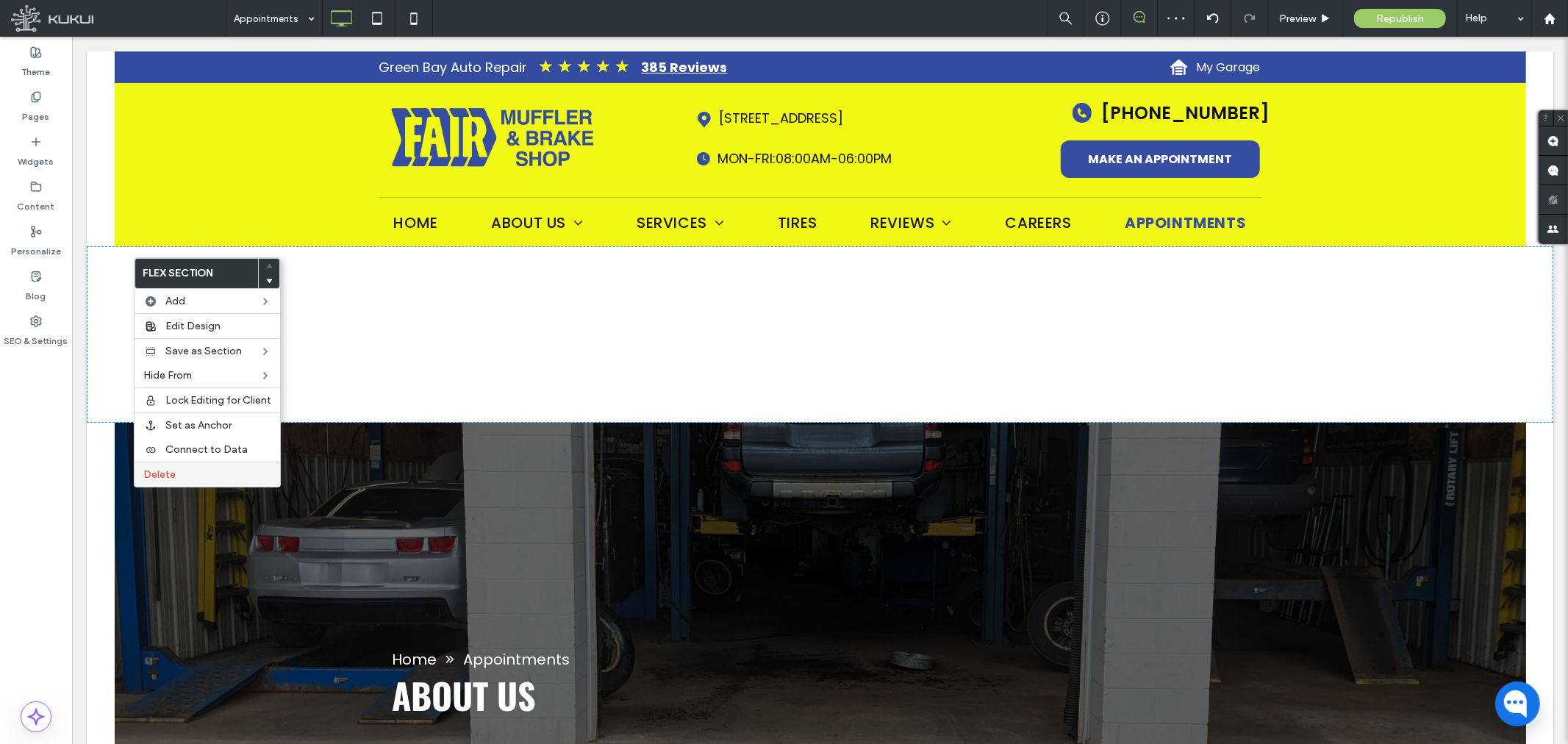
click at [179, 479] on label "Delete" at bounding box center [207, 475] width 128 height 13
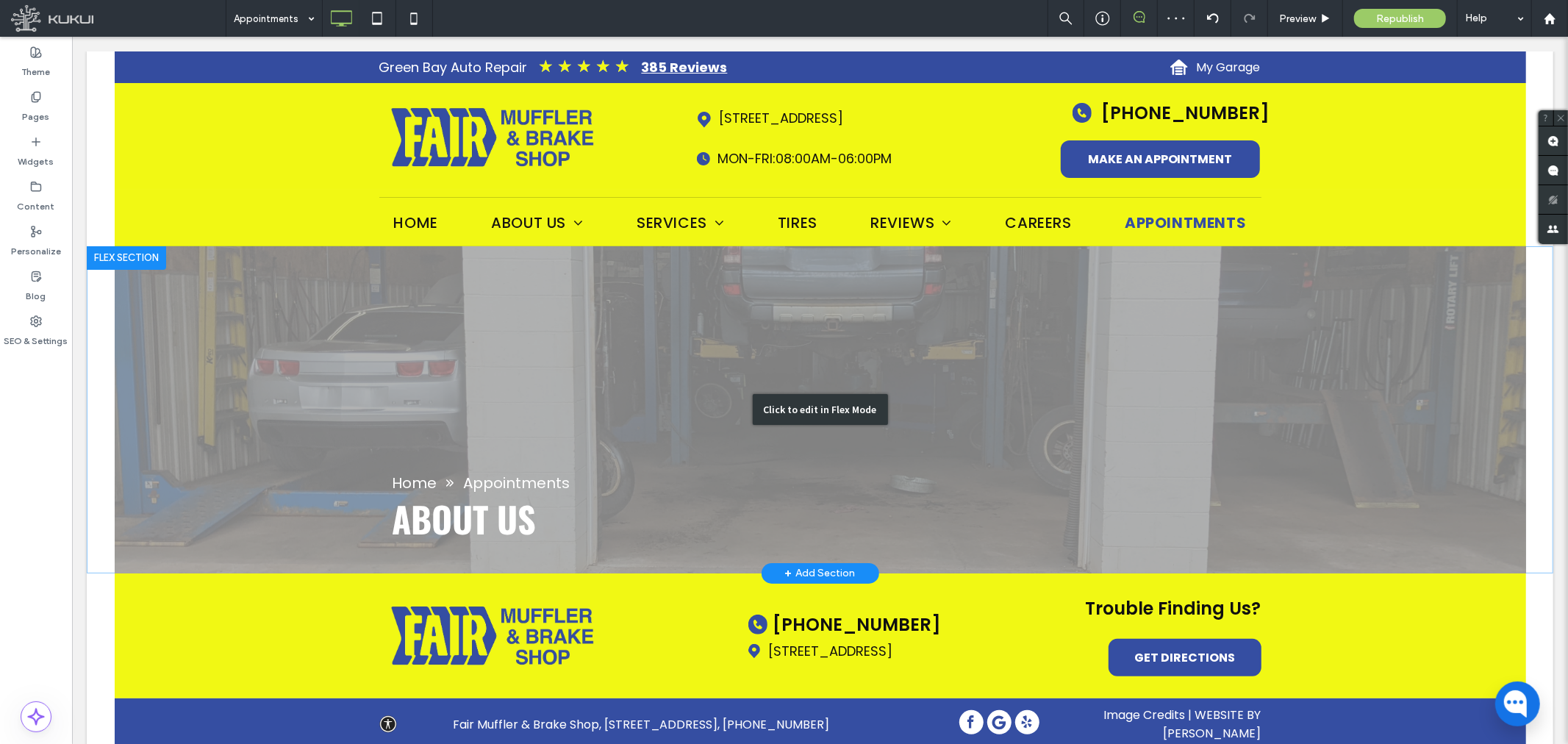
click at [688, 349] on div "Click to edit in Flex Mode" at bounding box center [818, 409] width 1466 height 327
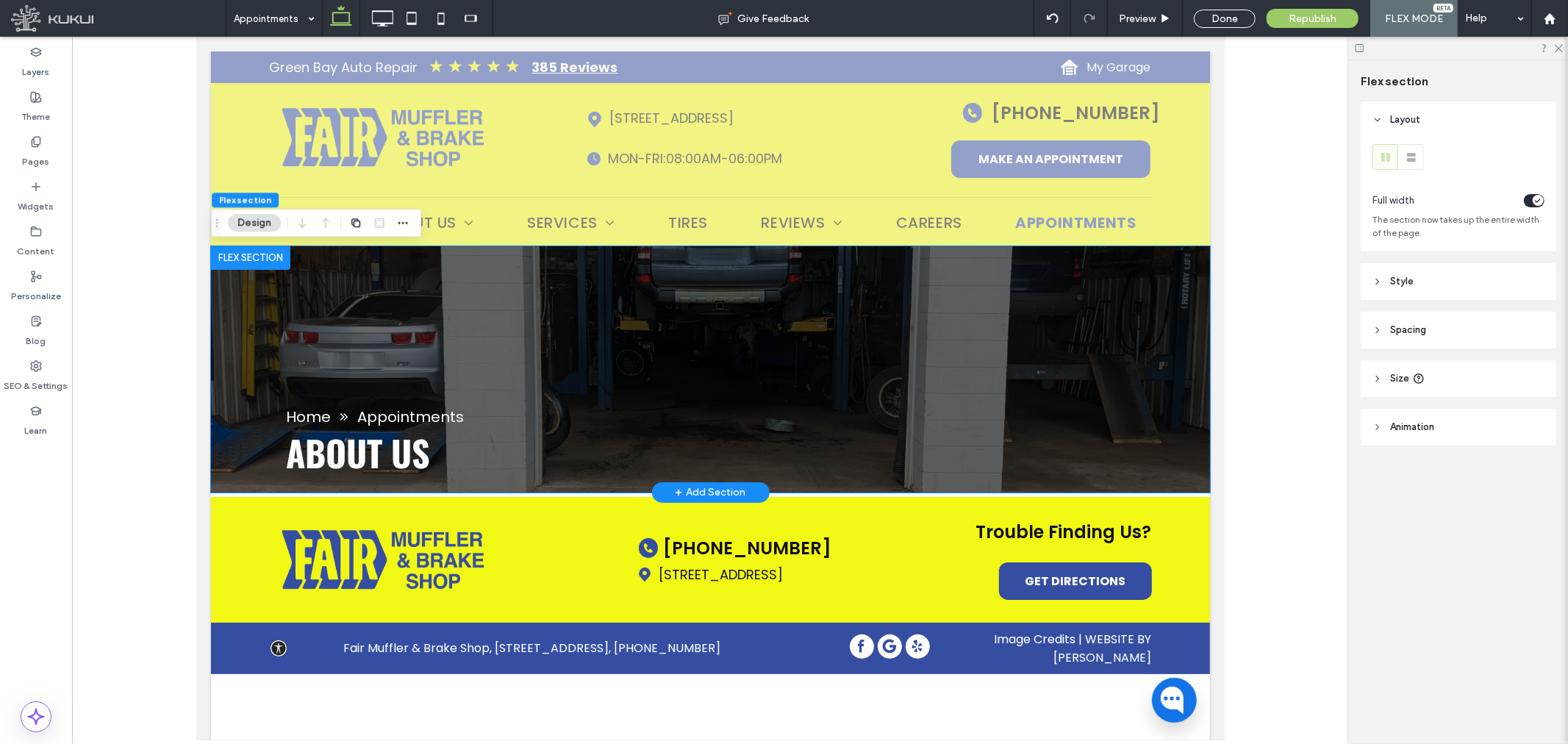
click at [413, 452] on span "About Us" at bounding box center [357, 452] width 144 height 52
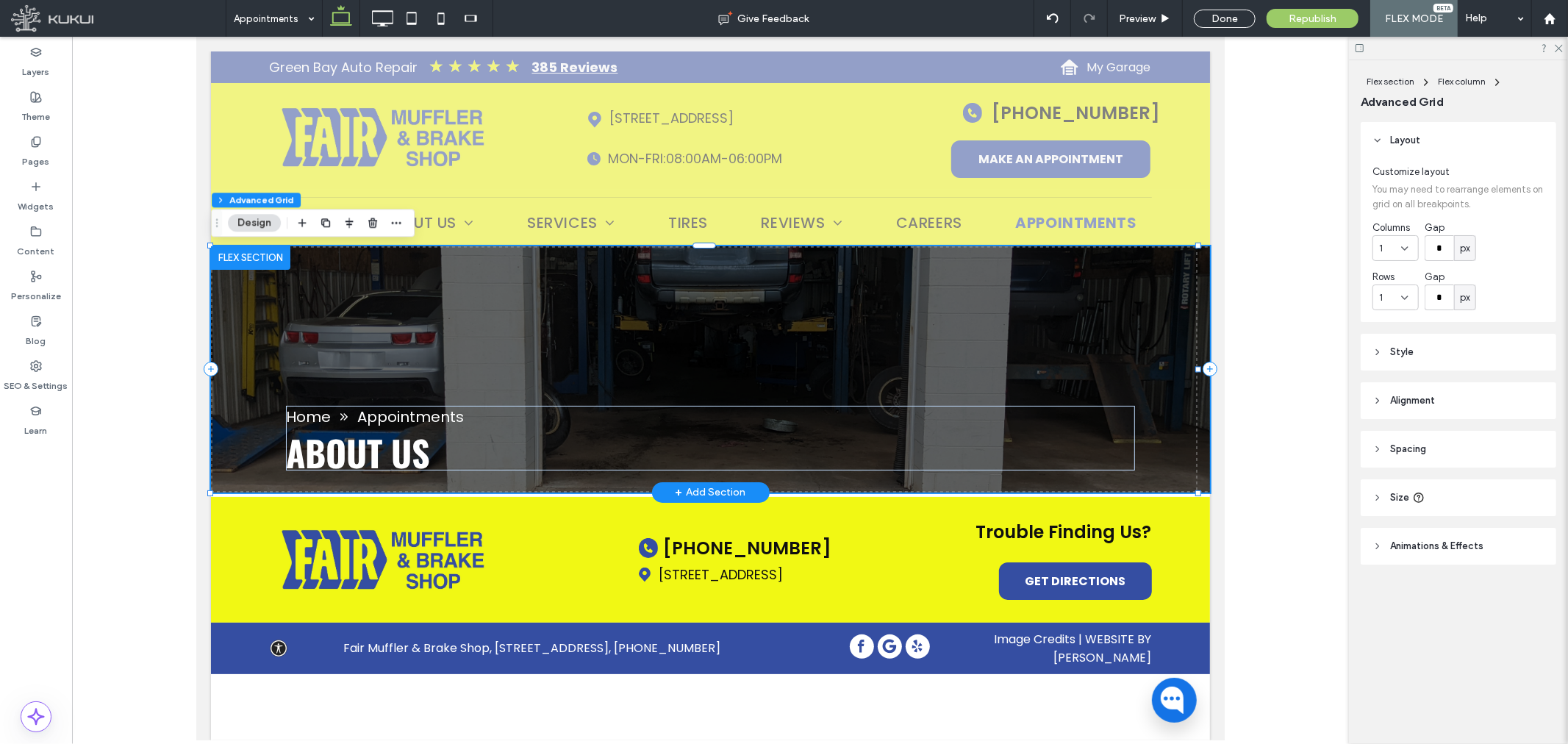
click at [378, 449] on span "About Us" at bounding box center [357, 452] width 144 height 52
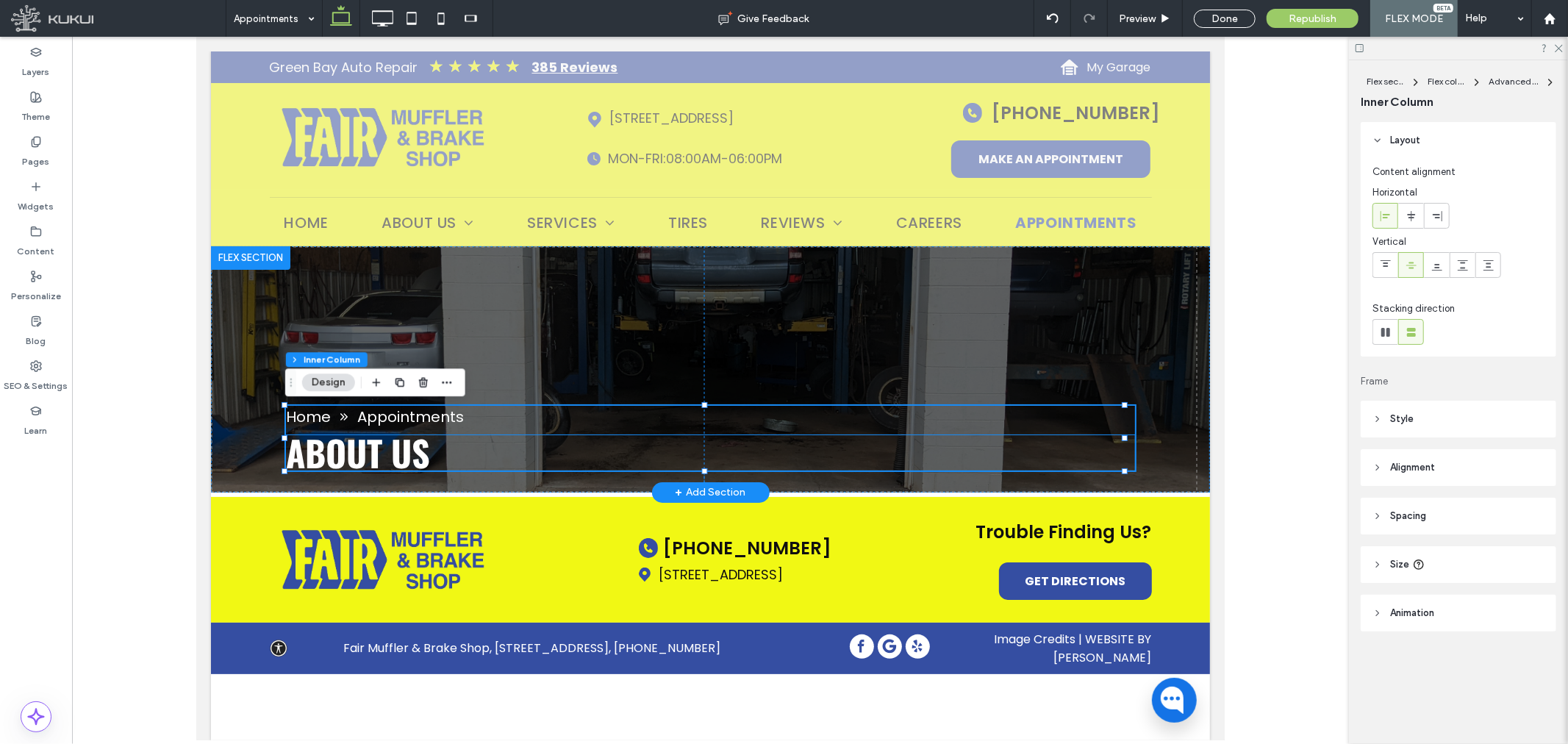
click at [443, 449] on h1 "About Us" at bounding box center [710, 452] width 849 height 35
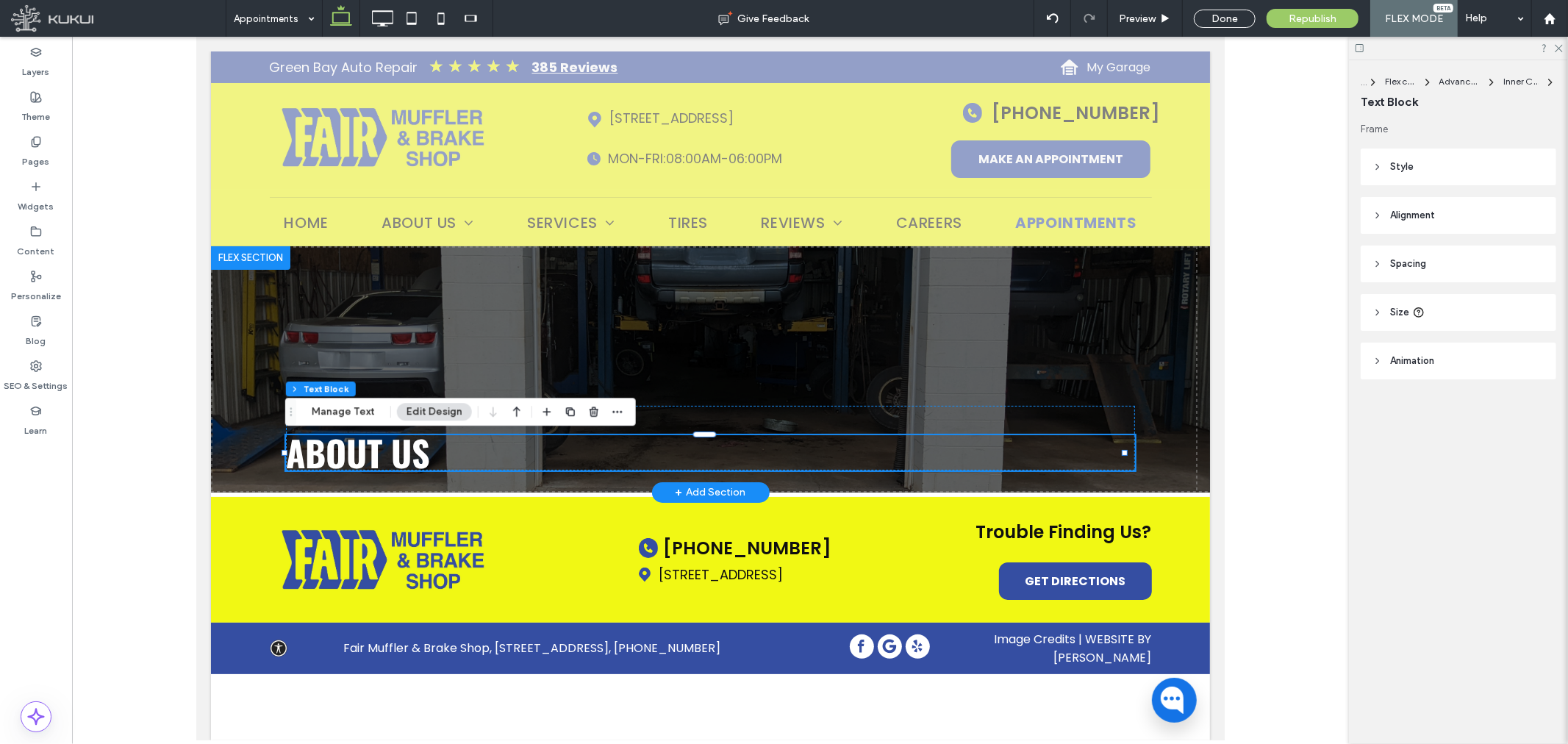
click at [443, 449] on h1 "About Us" at bounding box center [710, 452] width 849 height 35
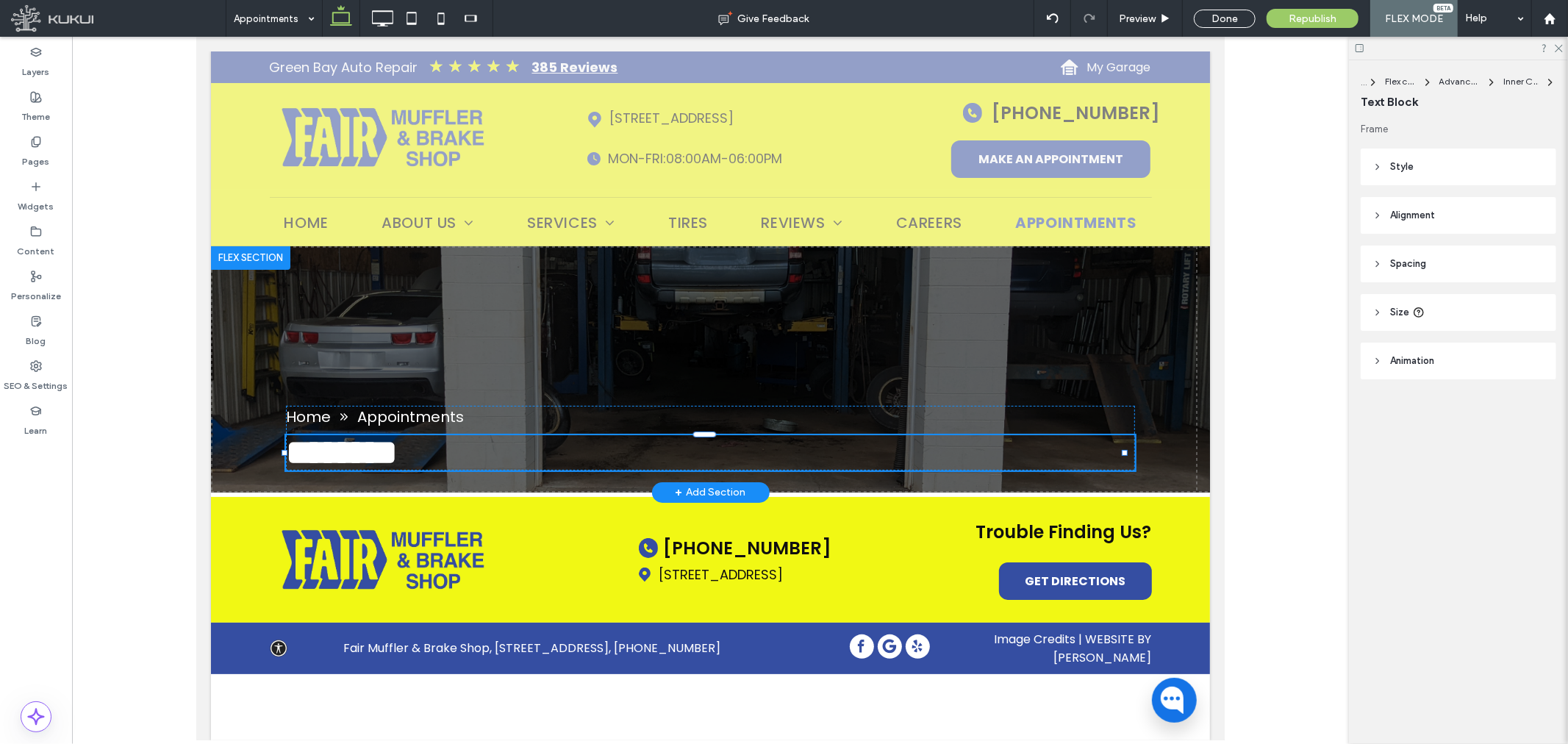
click at [441, 455] on h1 "********" at bounding box center [710, 452] width 849 height 35
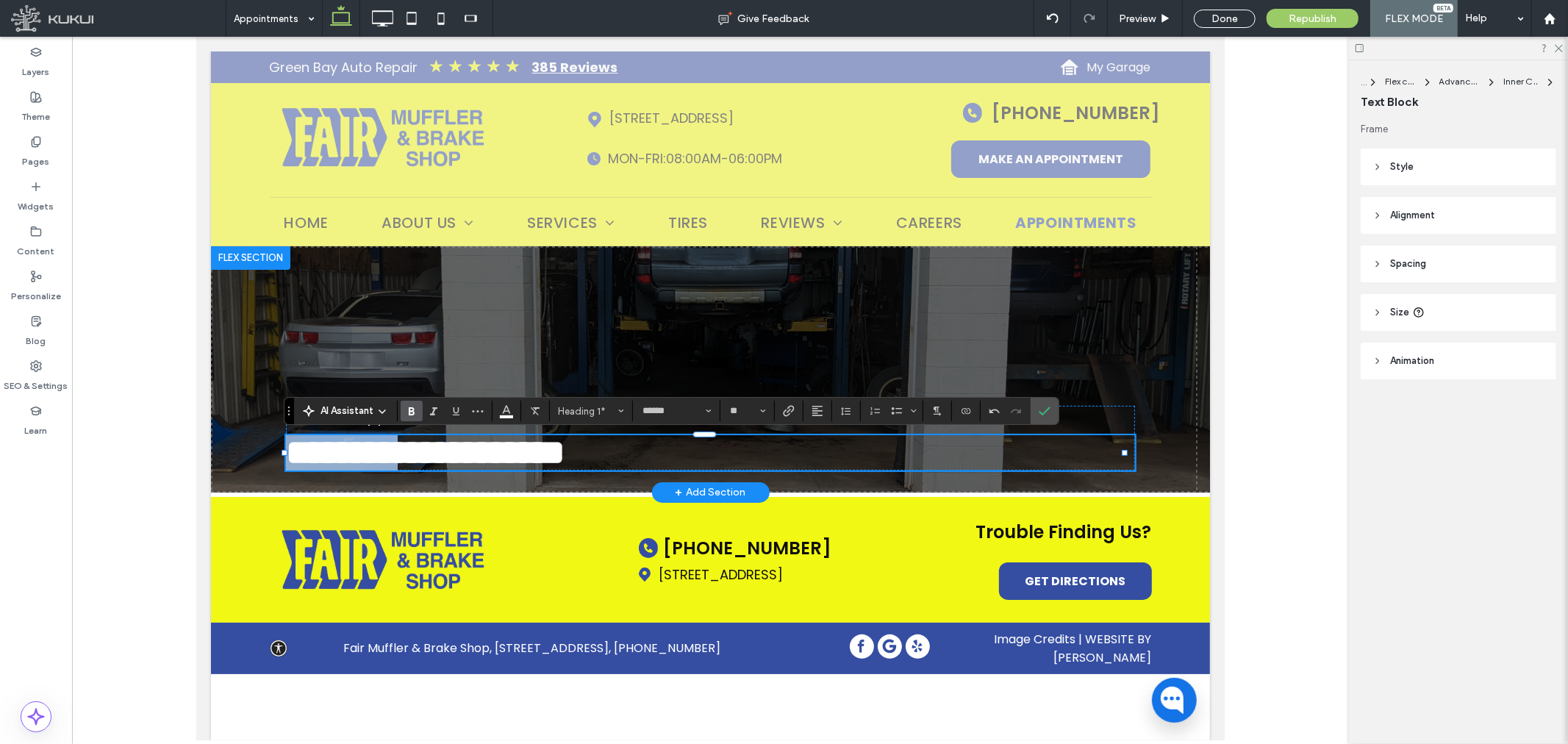
drag, startPoint x: 425, startPoint y: 455, endPoint x: 290, endPoint y: 454, distance: 135.0
click at [290, 454] on span "**********" at bounding box center [425, 452] width 280 height 35
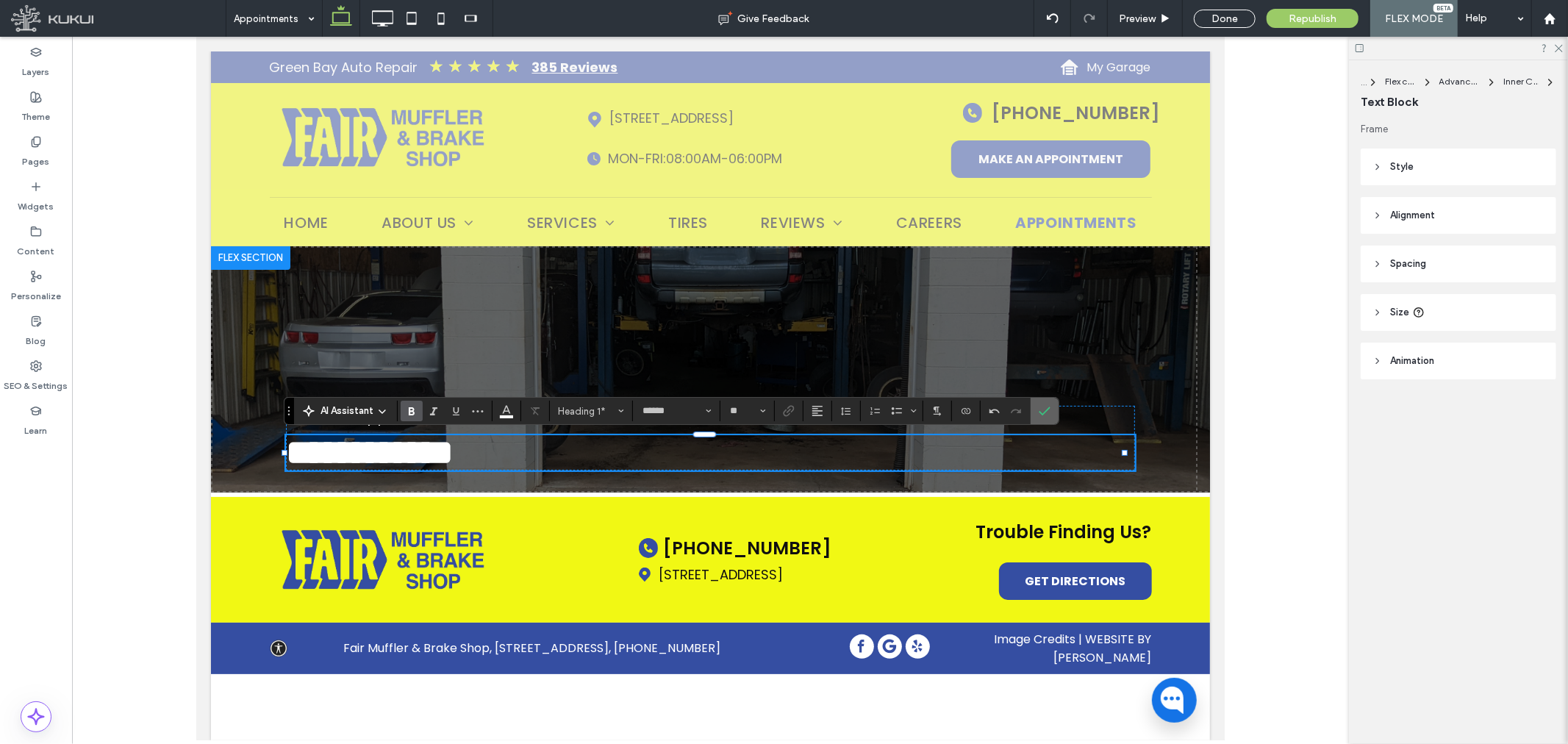
click at [1045, 415] on icon "Confirm" at bounding box center [1044, 411] width 12 height 12
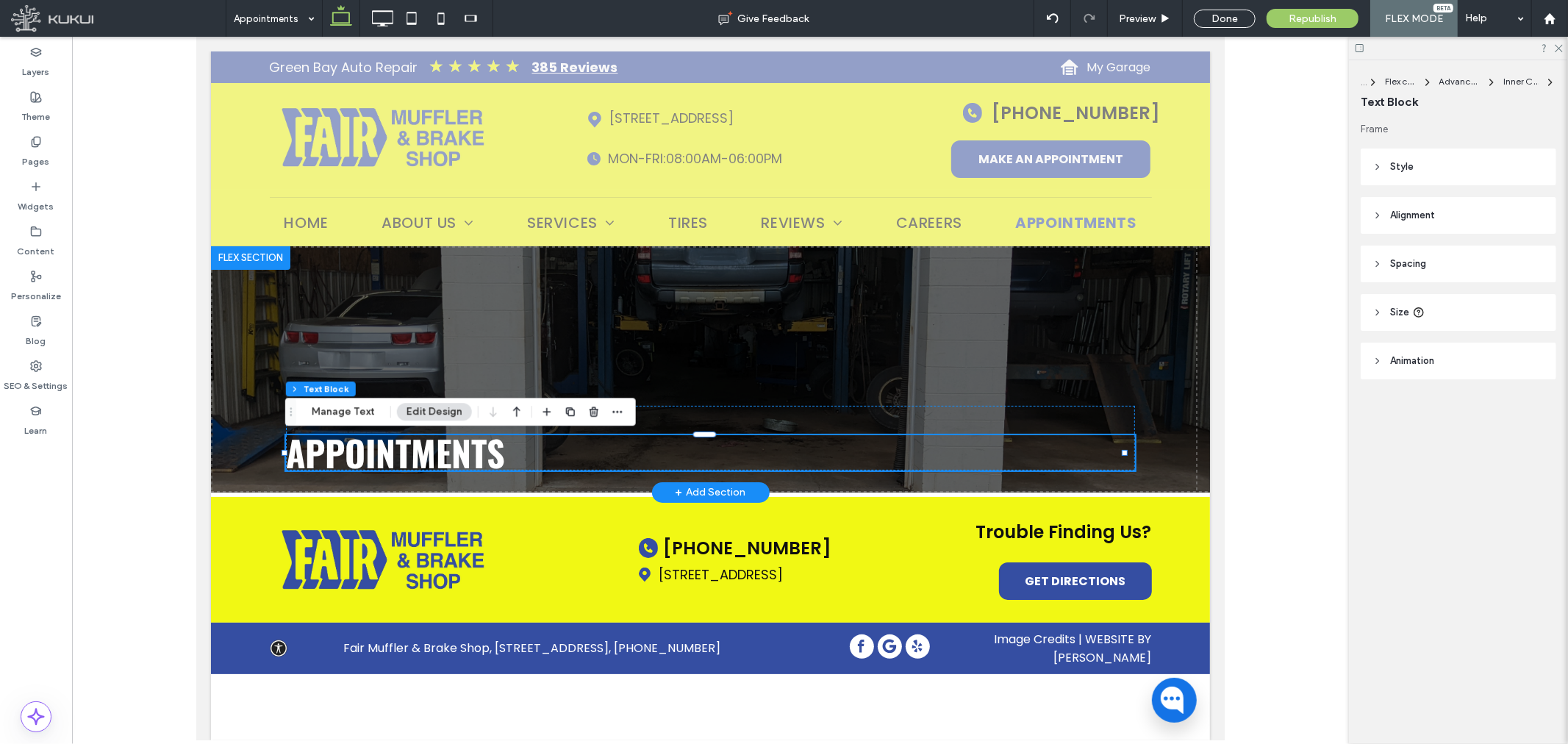
click at [271, 260] on div at bounding box center [249, 258] width 79 height 24
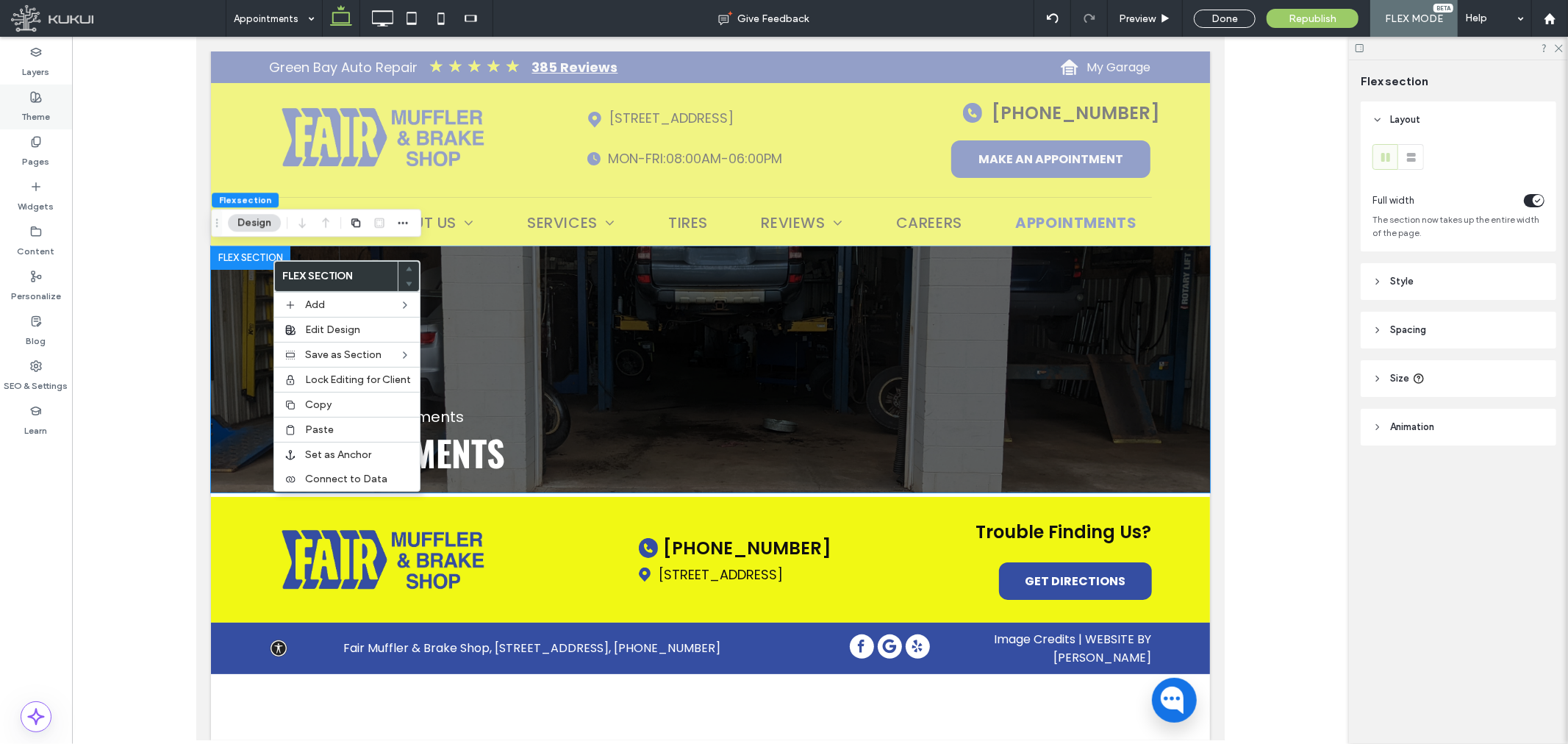
click at [25, 94] on div "Theme" at bounding box center [36, 107] width 72 height 45
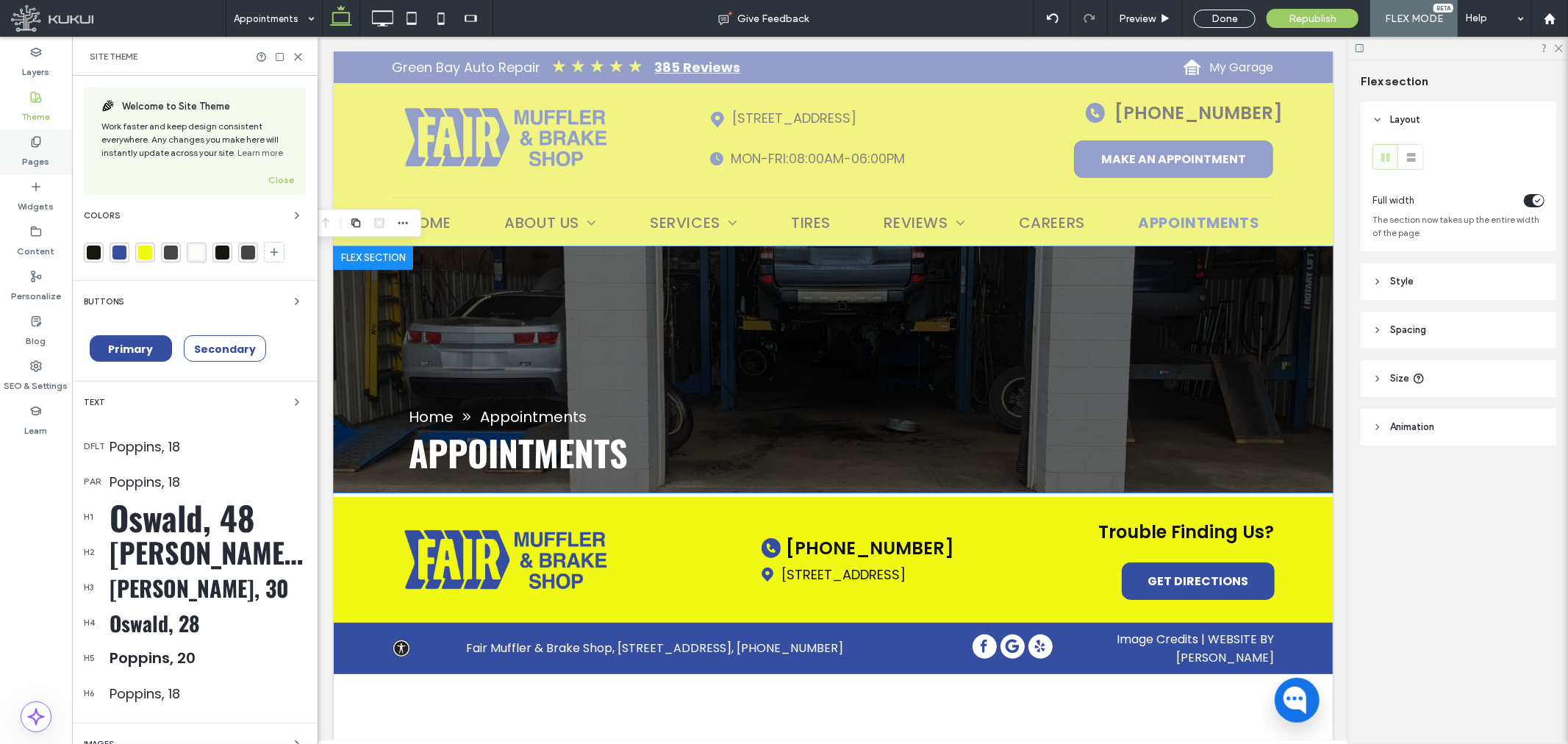
click at [25, 157] on label "Pages" at bounding box center [36, 158] width 27 height 21
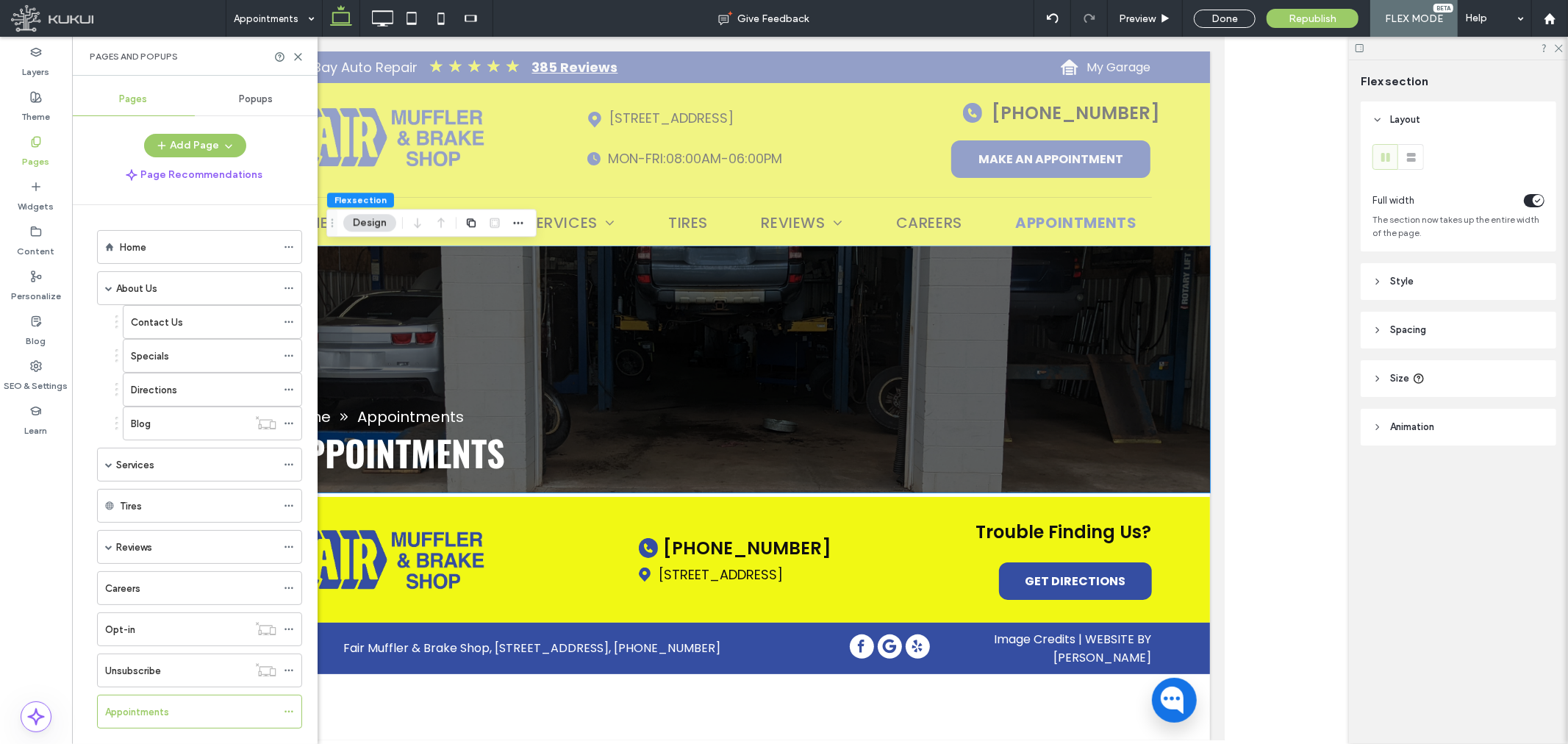
click at [159, 282] on div "Welcome to Site Theme Work faster and keep design consistent everywhere. Any ch…" at bounding box center [195, 484] width 246 height 816
click at [163, 285] on div "About Us" at bounding box center [196, 288] width 160 height 15
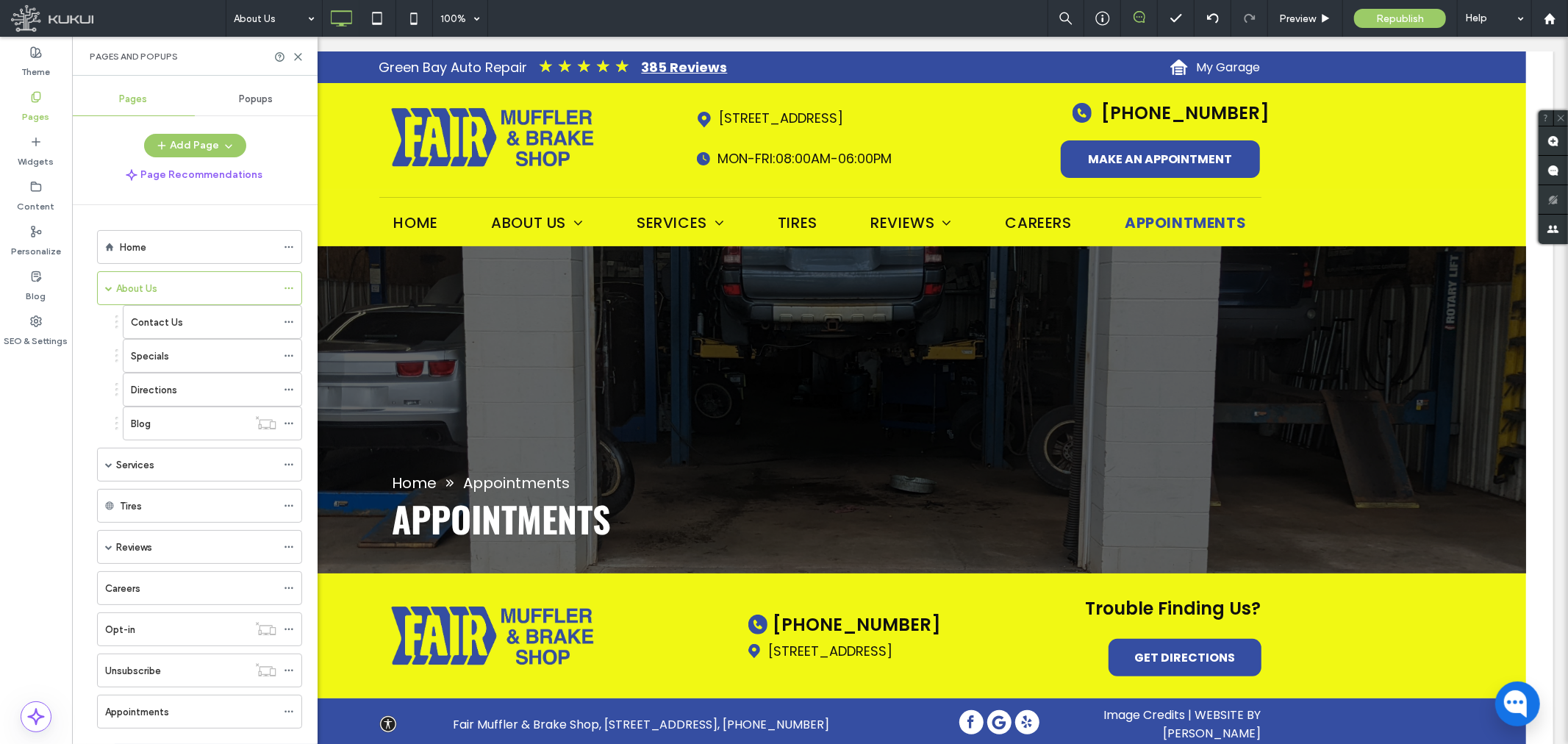
click at [297, 57] on div at bounding box center [784, 372] width 1568 height 744
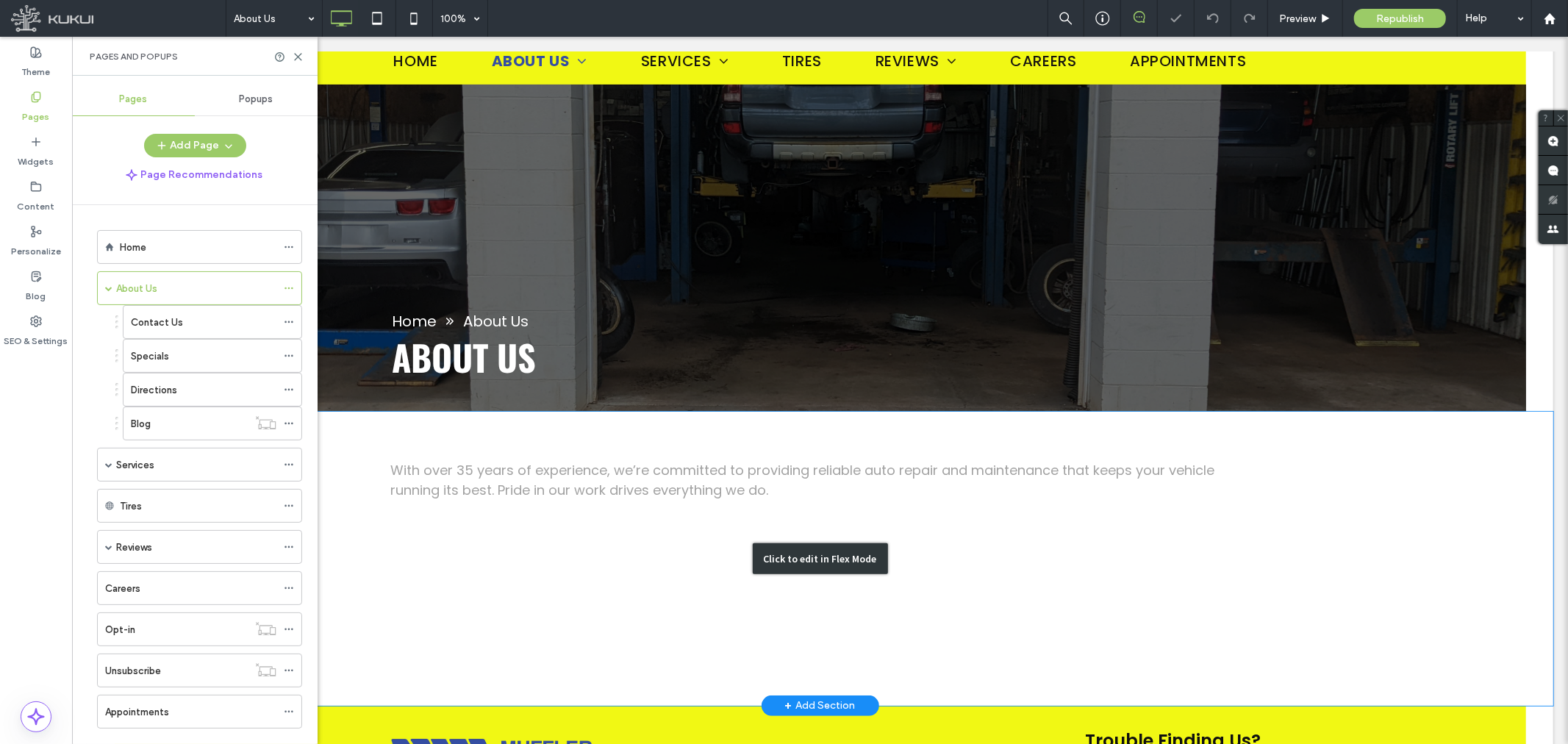
scroll to position [163, 0]
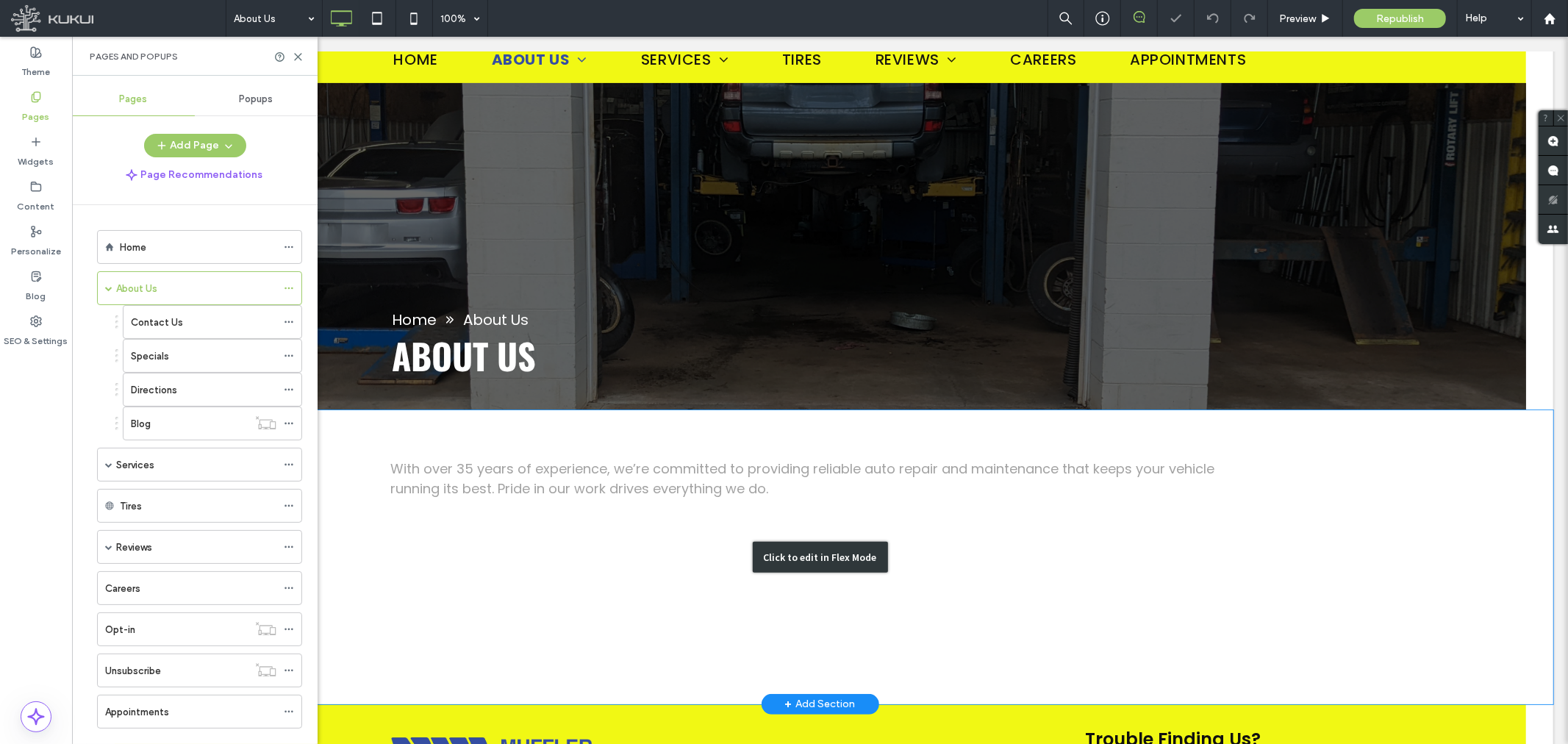
click at [456, 483] on div "Click to edit in Flex Mode" at bounding box center [818, 557] width 1466 height 294
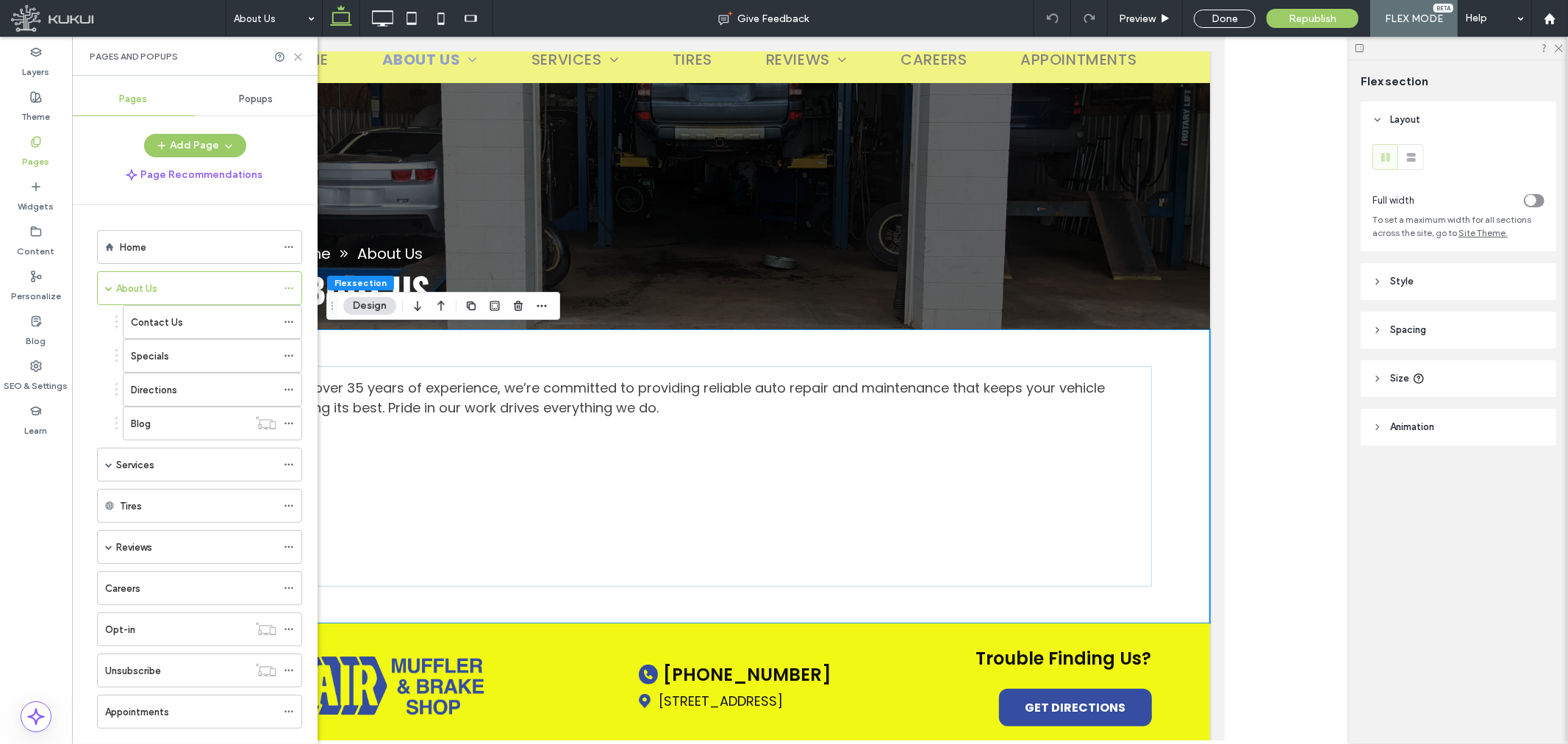
click at [302, 54] on icon at bounding box center [298, 56] width 11 height 11
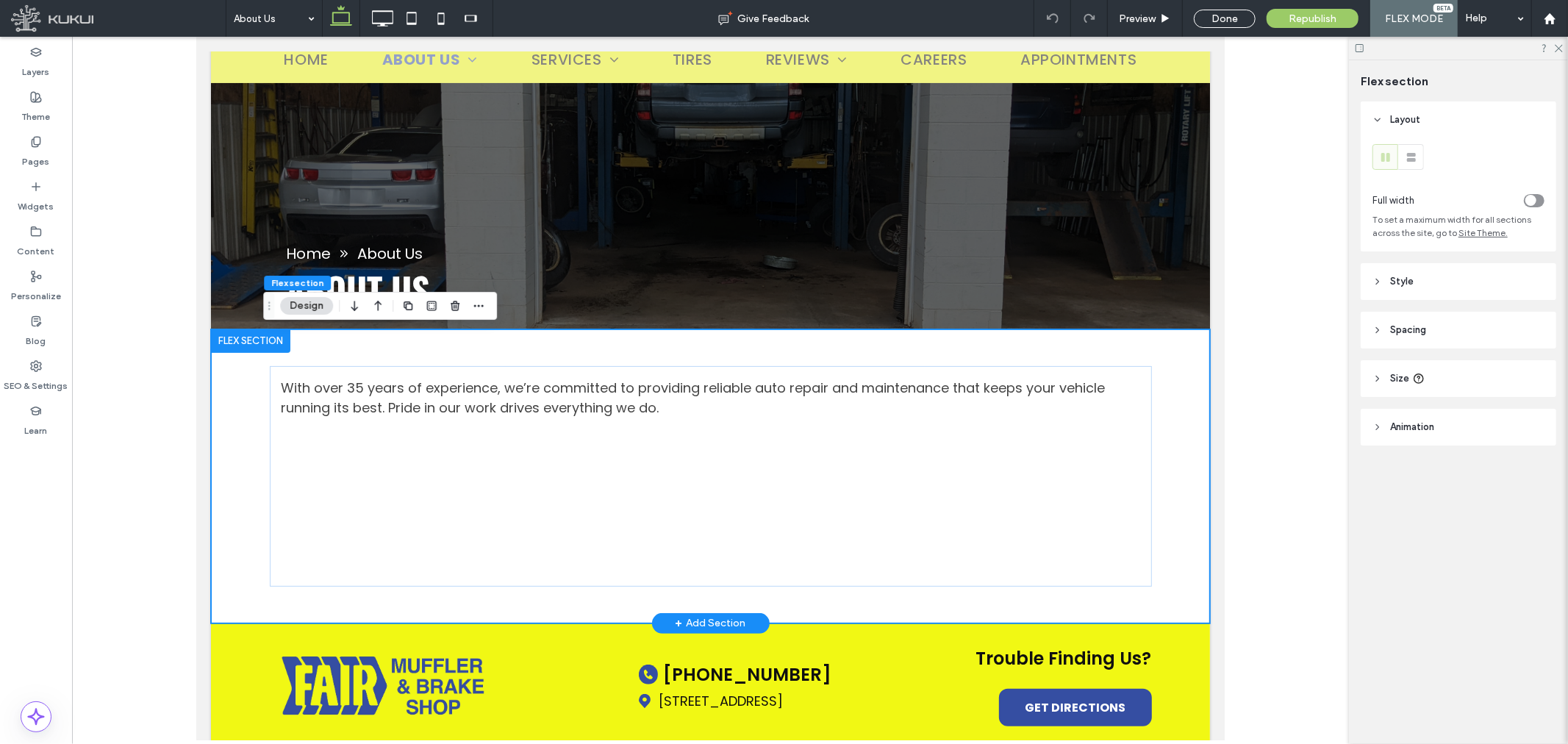
click at [240, 335] on div at bounding box center [249, 341] width 79 height 24
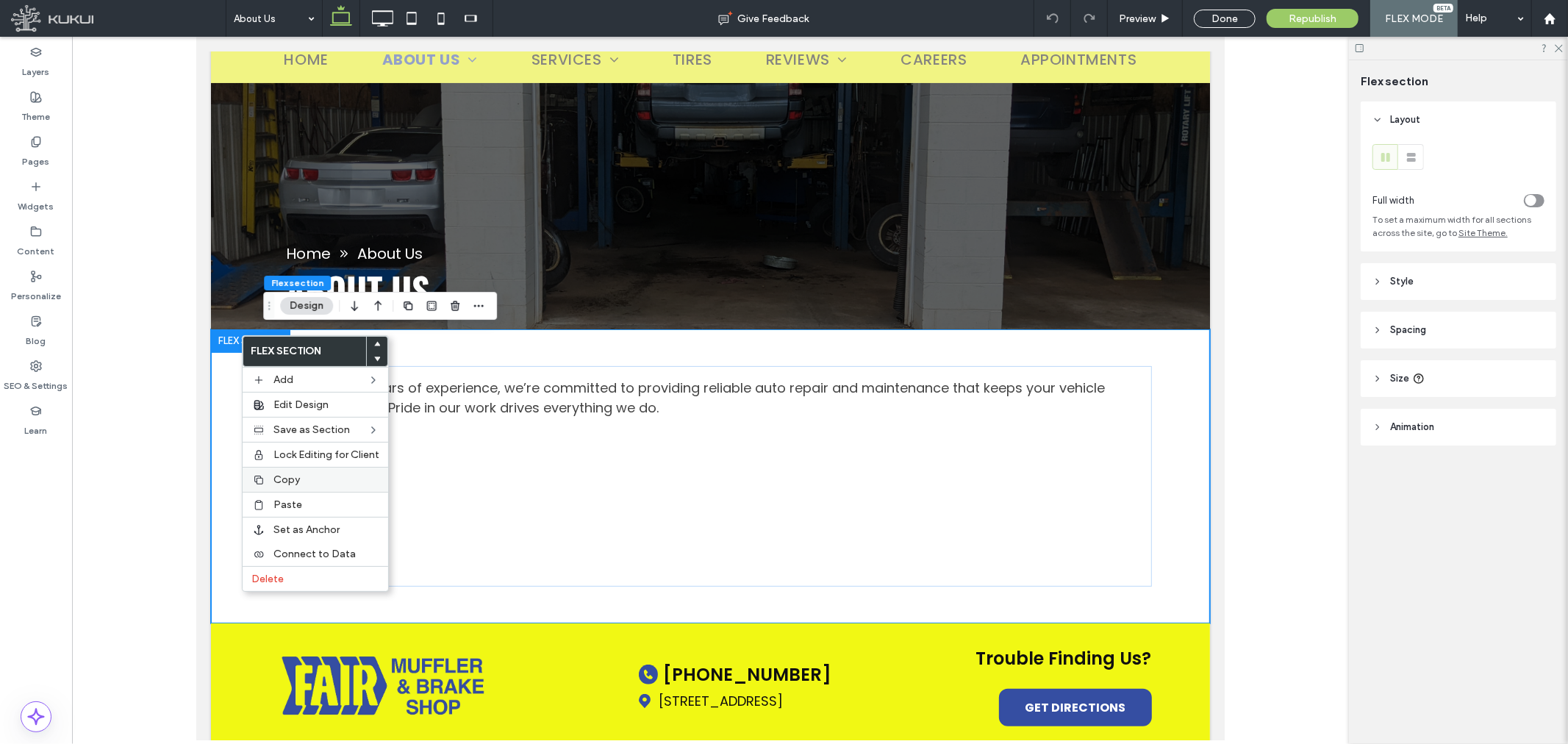
click at [288, 480] on span "Copy" at bounding box center [287, 480] width 26 height 13
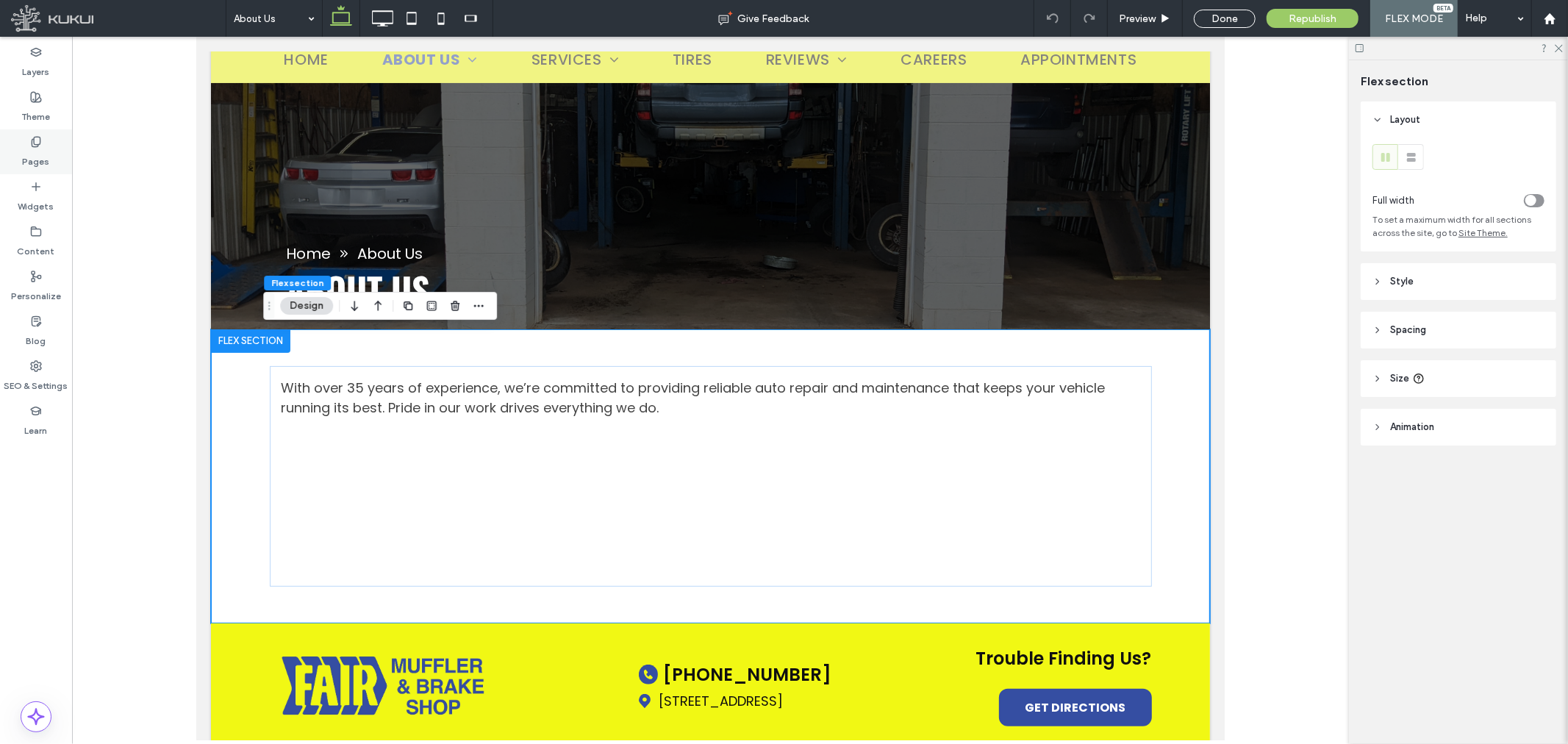
click at [33, 143] on icon at bounding box center [36, 142] width 12 height 12
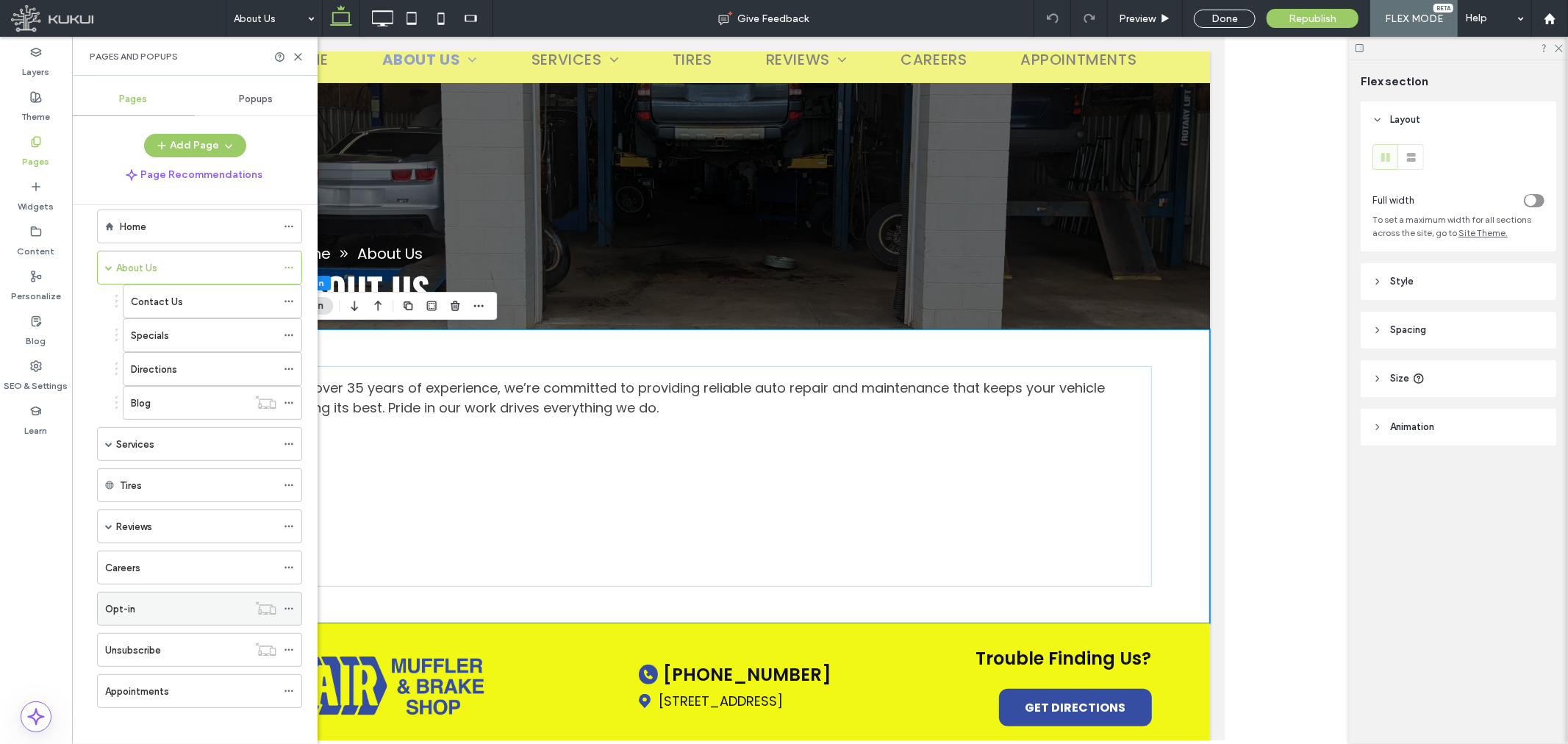
scroll to position [30, 0]
click at [173, 693] on div "Appointments" at bounding box center [190, 683] width 171 height 32
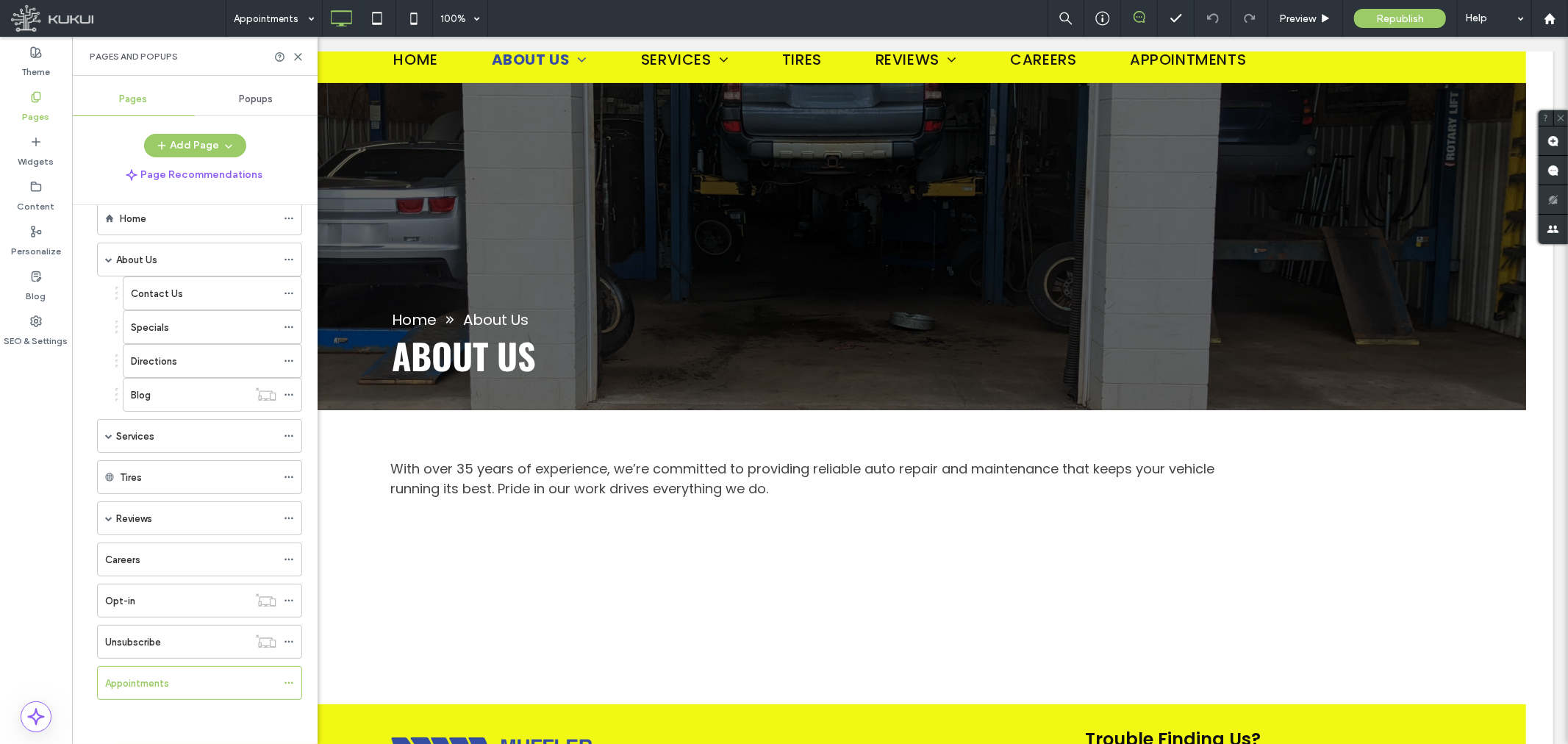
click at [296, 51] on div at bounding box center [784, 372] width 1568 height 744
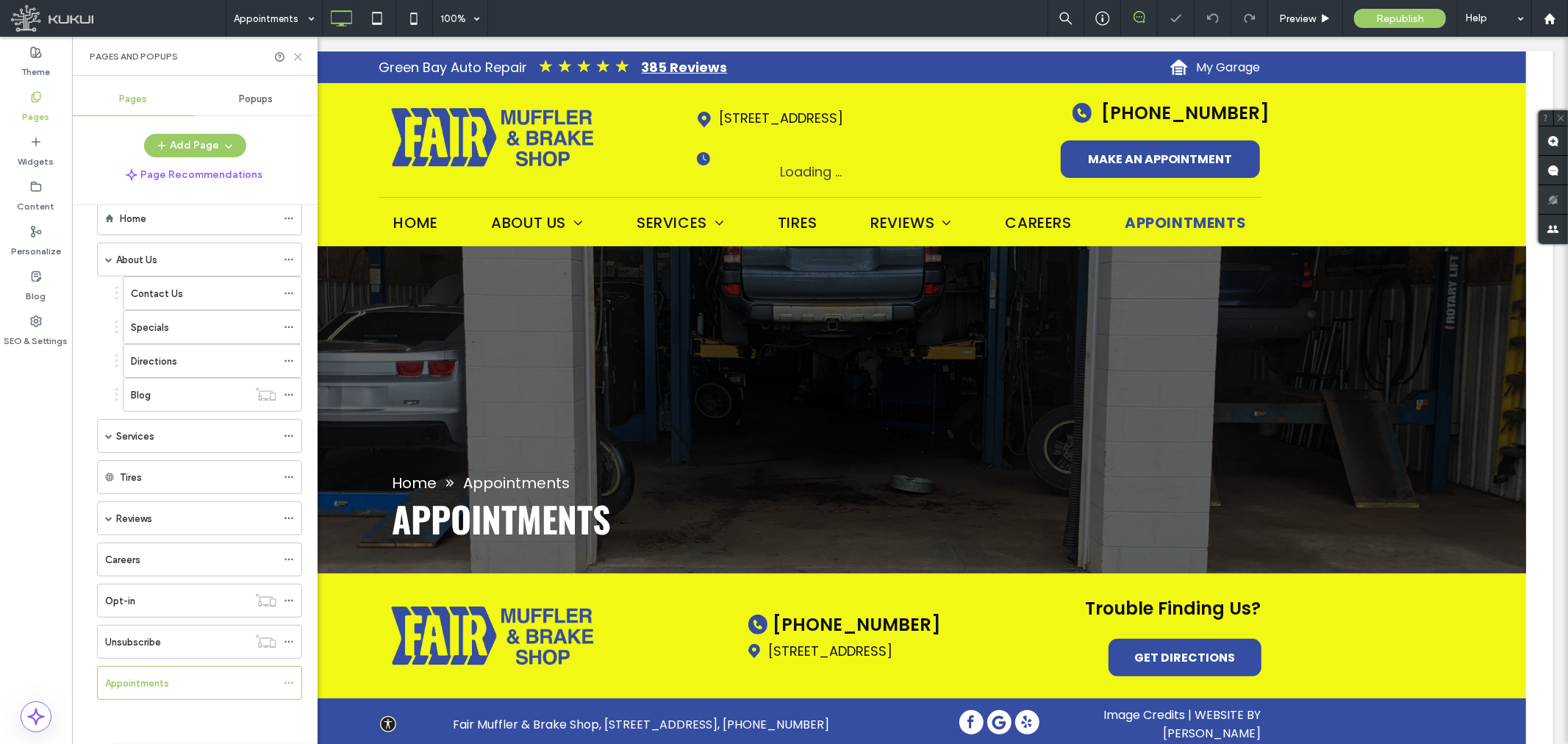
drag, startPoint x: 302, startPoint y: 60, endPoint x: 232, endPoint y: 22, distance: 79.6
click at [302, 60] on icon at bounding box center [298, 56] width 11 height 11
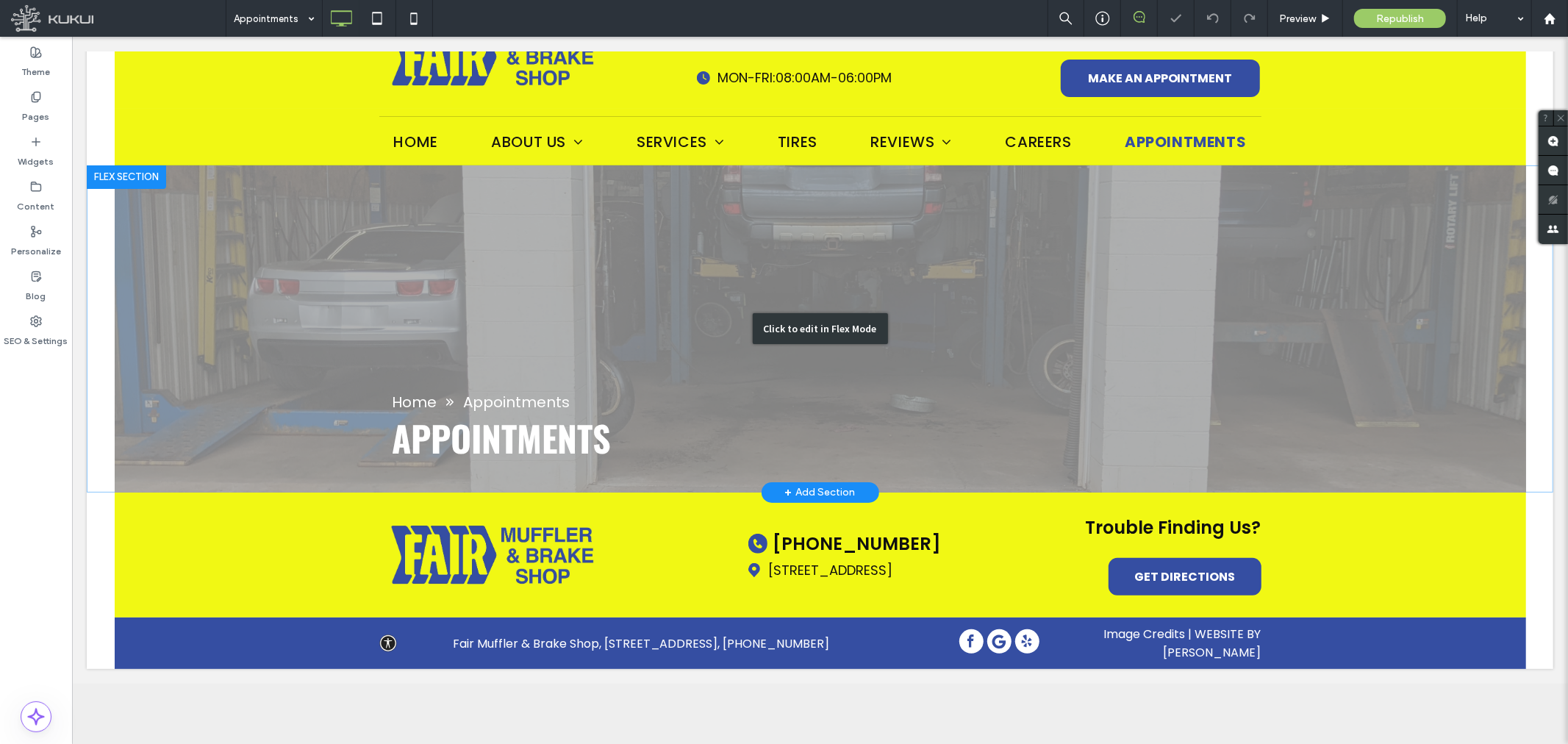
scroll to position [82, 0]
click at [135, 172] on div at bounding box center [125, 176] width 79 height 24
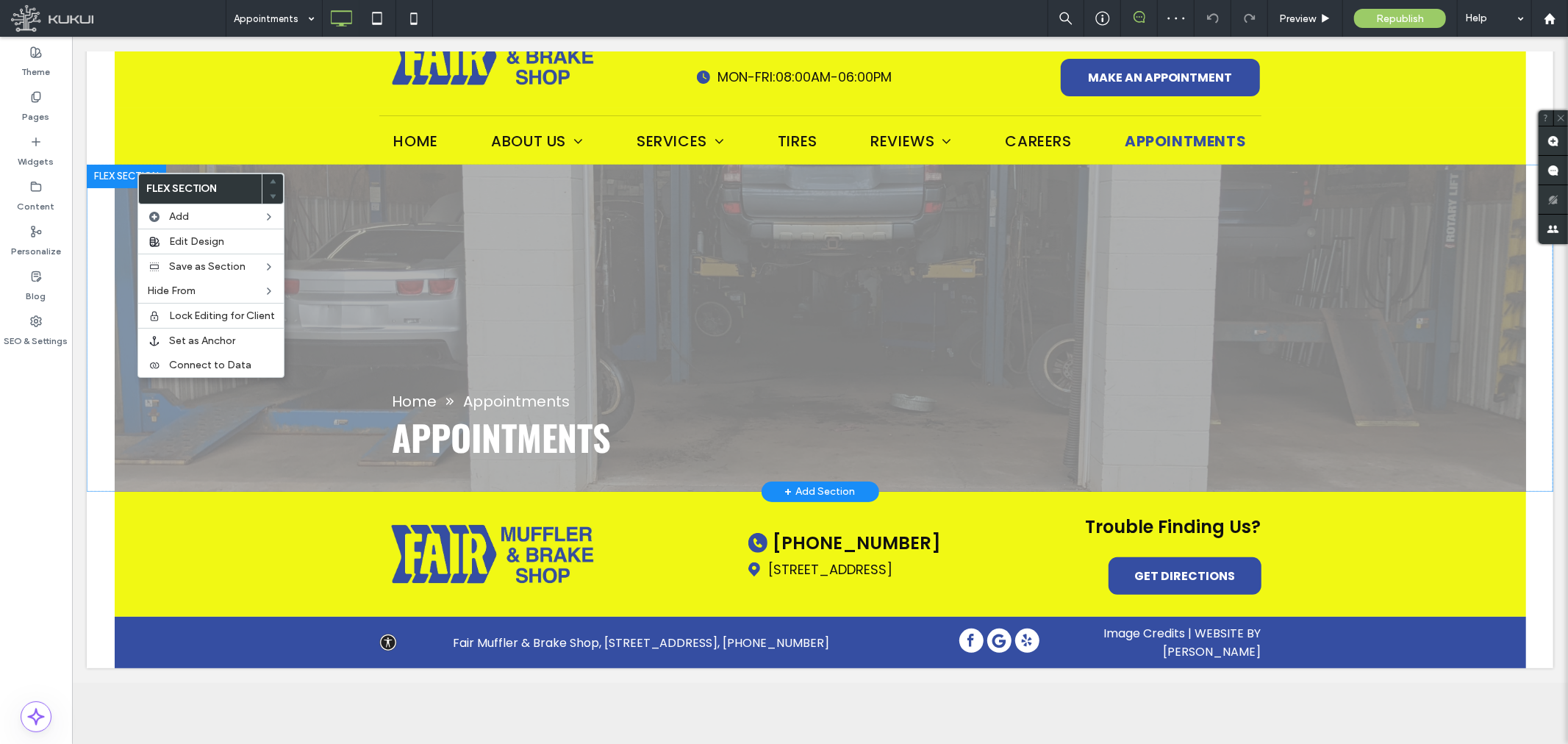
click at [405, 207] on div "Click to edit in Flex Mode" at bounding box center [818, 327] width 1466 height 327
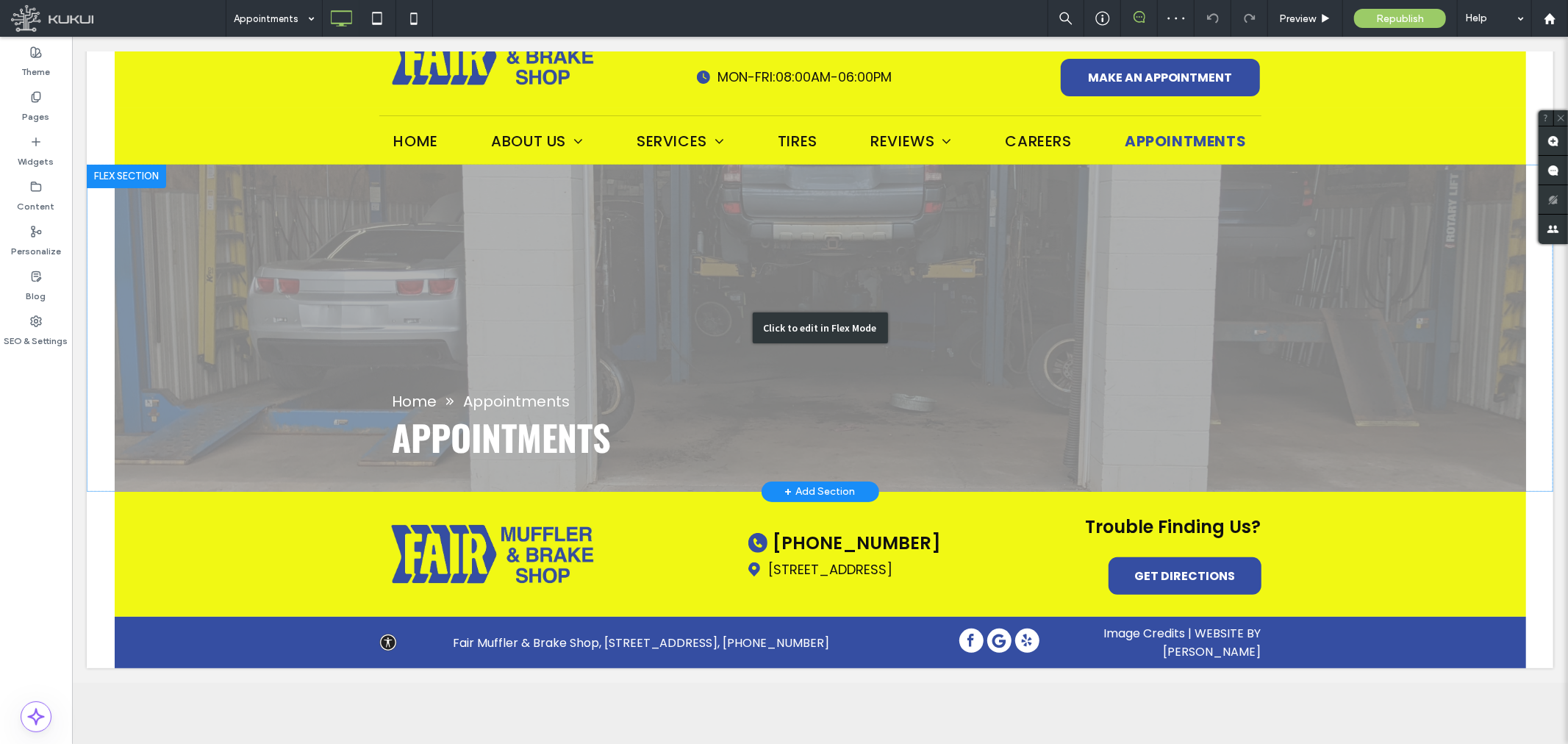
click at [357, 218] on div "Click to edit in Flex Mode" at bounding box center [818, 327] width 1466 height 327
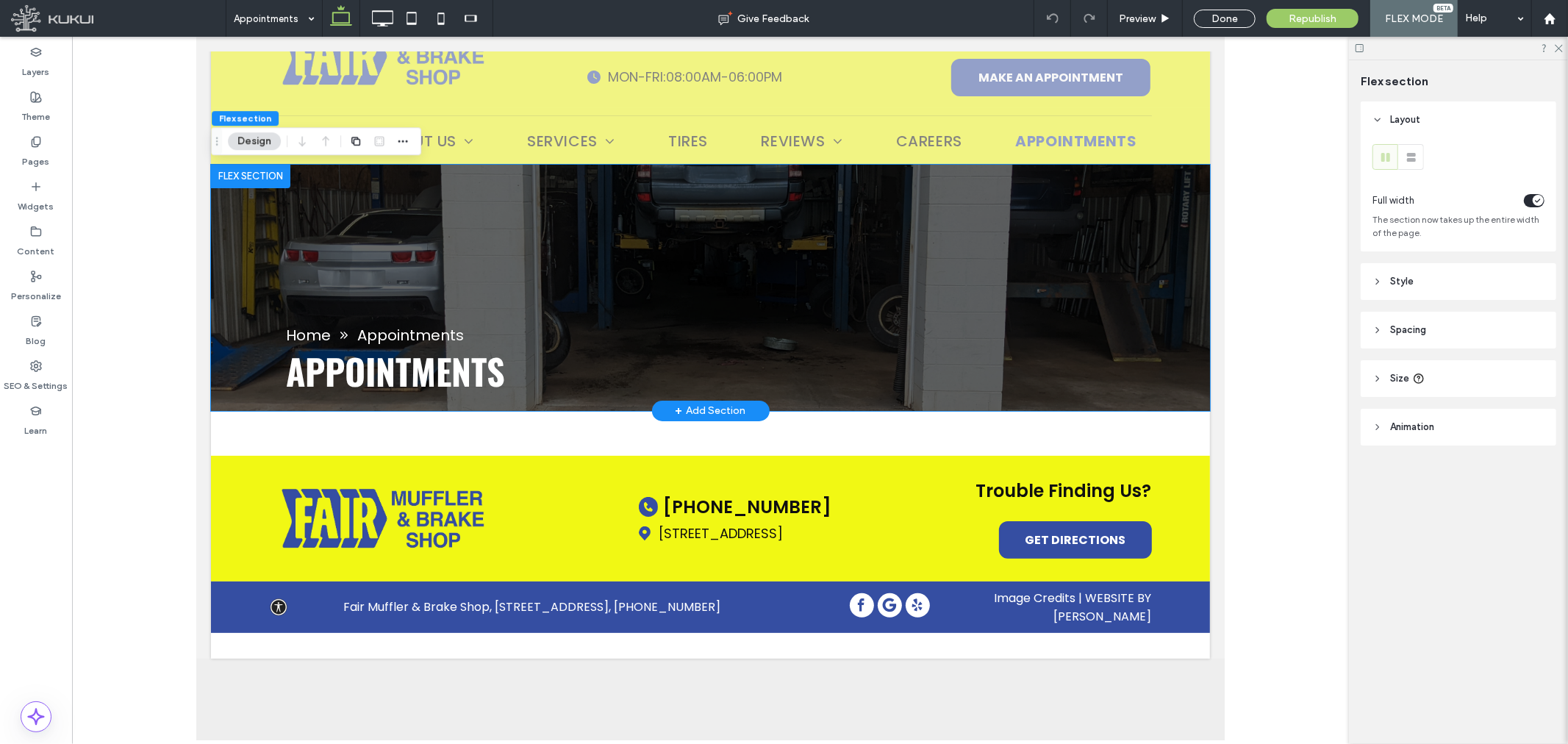
click at [242, 174] on div at bounding box center [249, 176] width 79 height 24
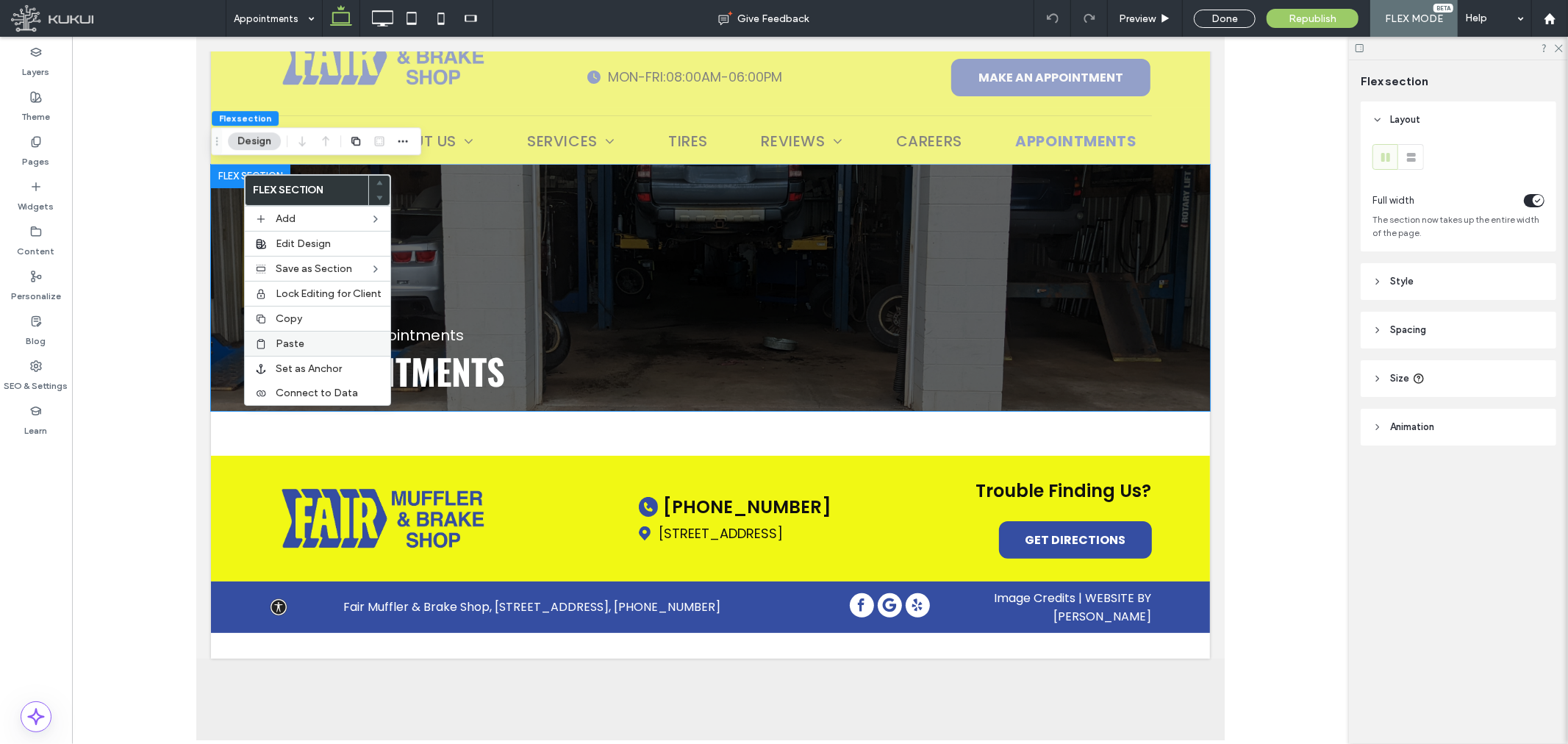
click at [285, 338] on span "Paste" at bounding box center [290, 344] width 29 height 13
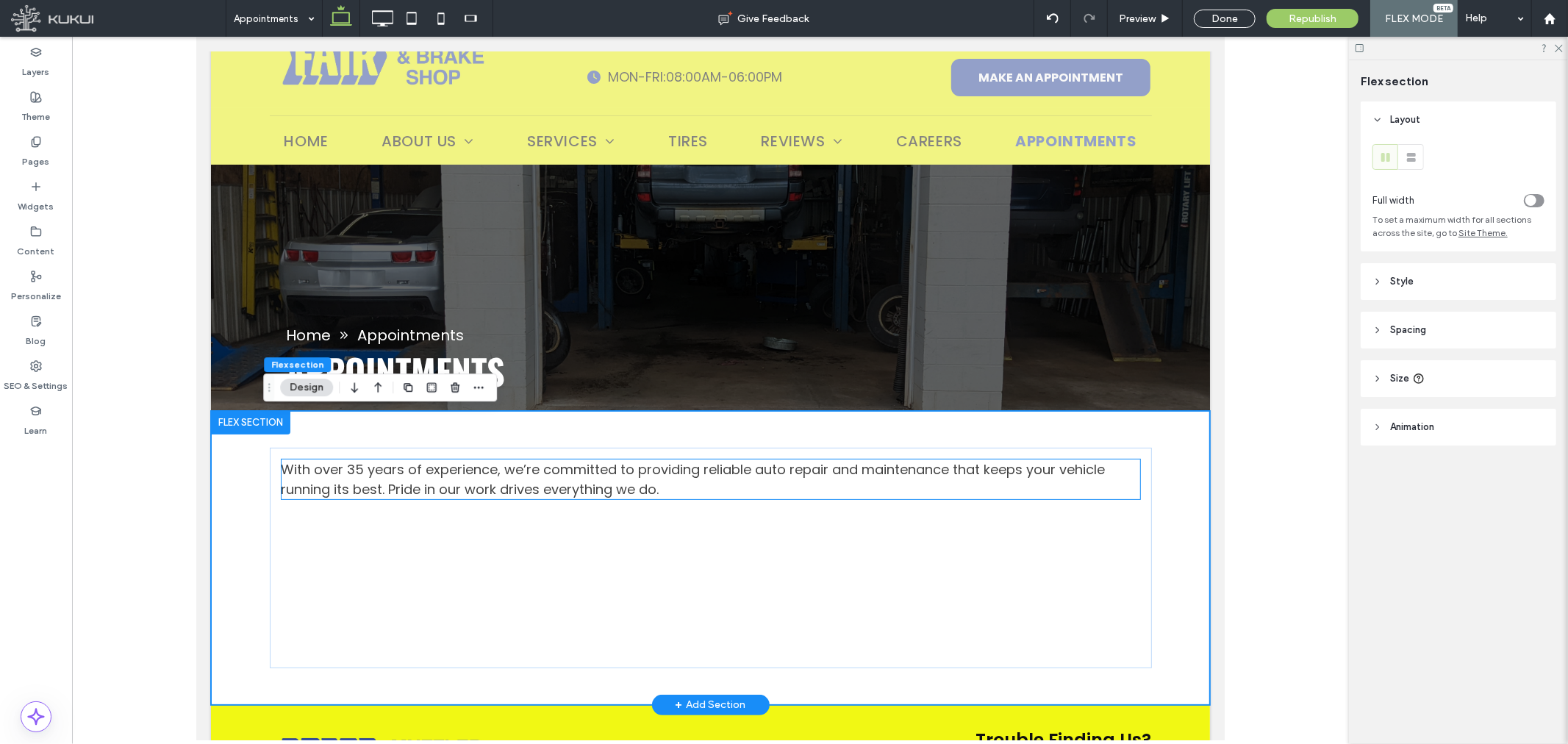
click at [407, 492] on span "With over 35 years of experience, we’re committed to providing reliable auto re…" at bounding box center [693, 479] width 824 height 38
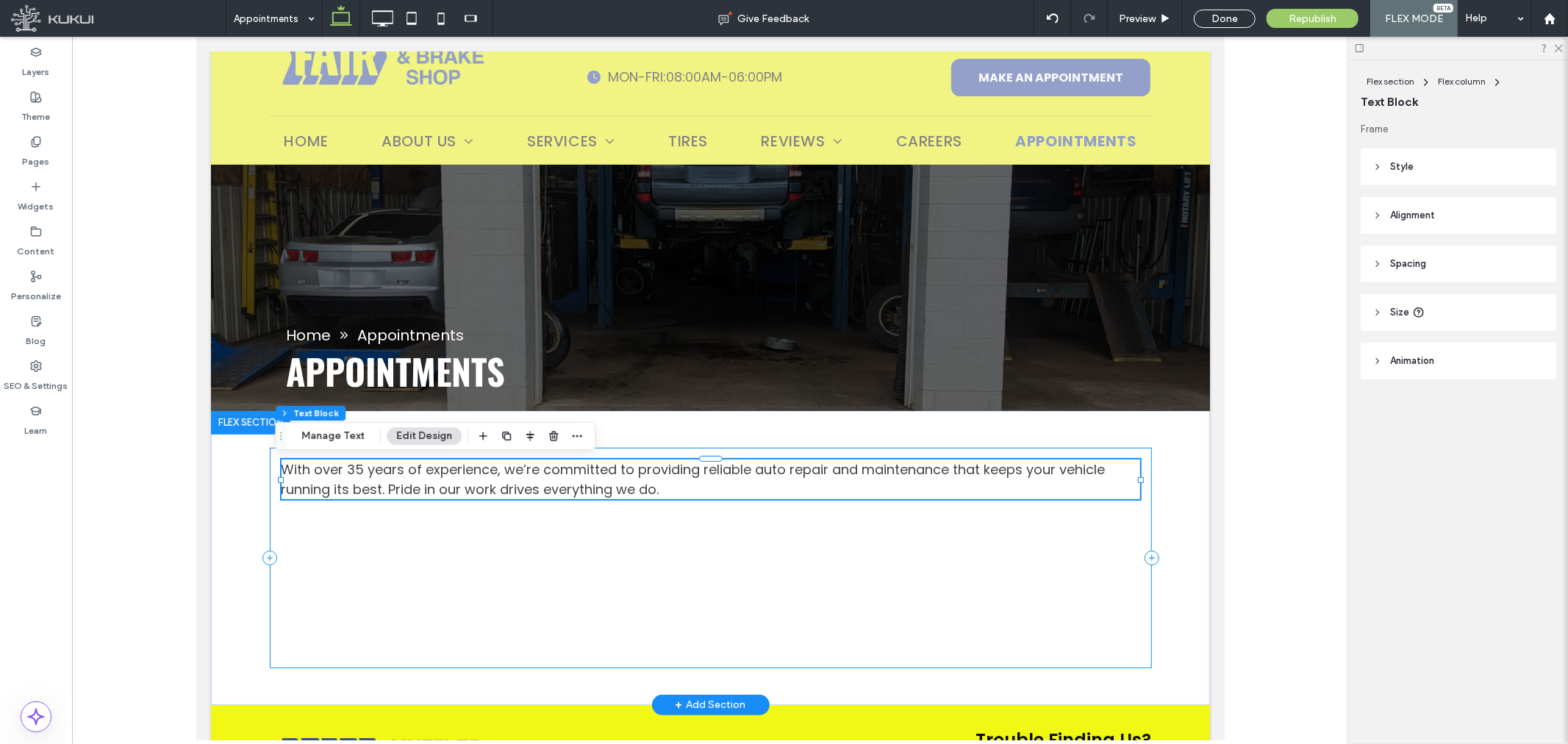
click at [641, 500] on div at bounding box center [710, 499] width 858 height 1
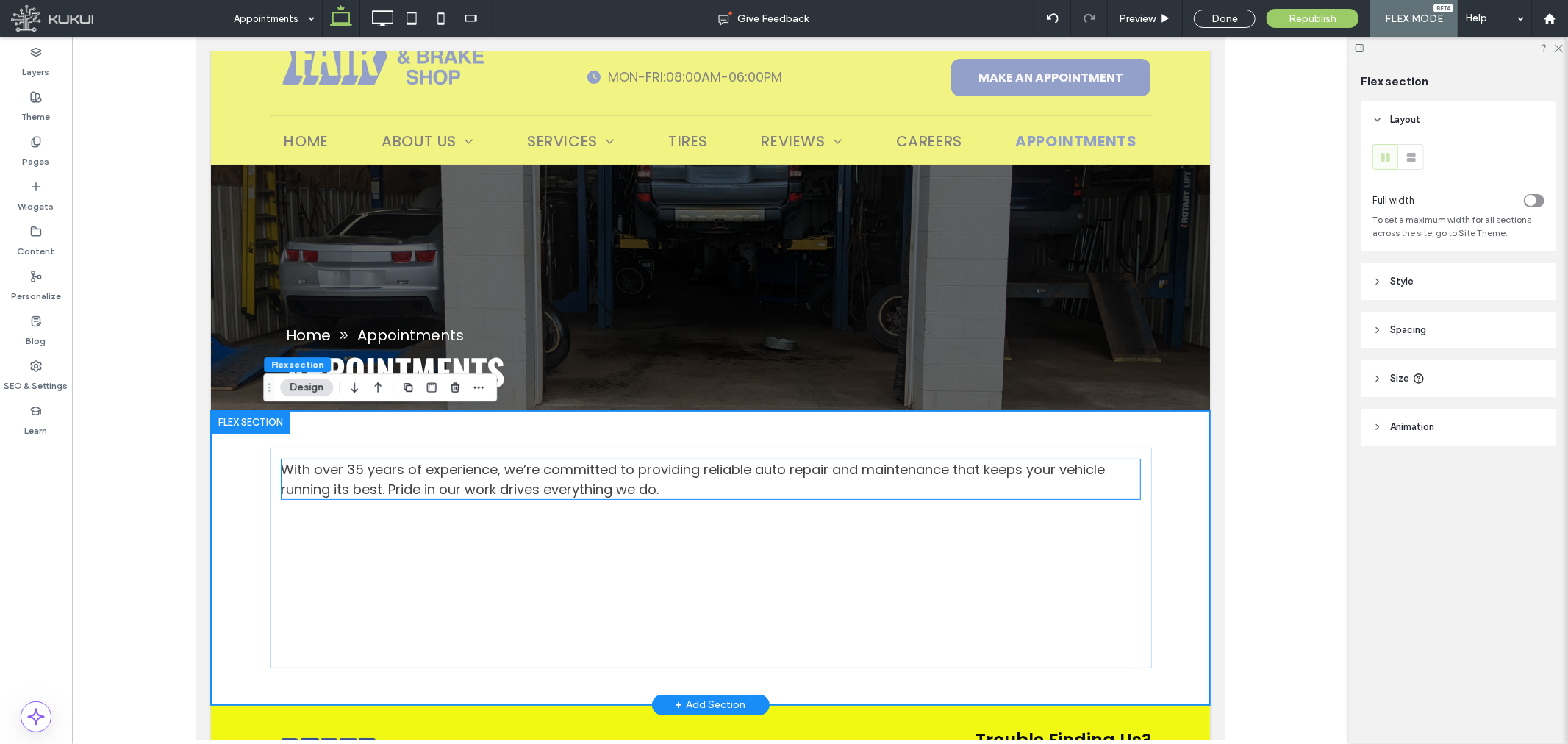
click at [653, 485] on span "With over 35 years of experience, we’re committed to providing reliable auto re…" at bounding box center [693, 479] width 824 height 38
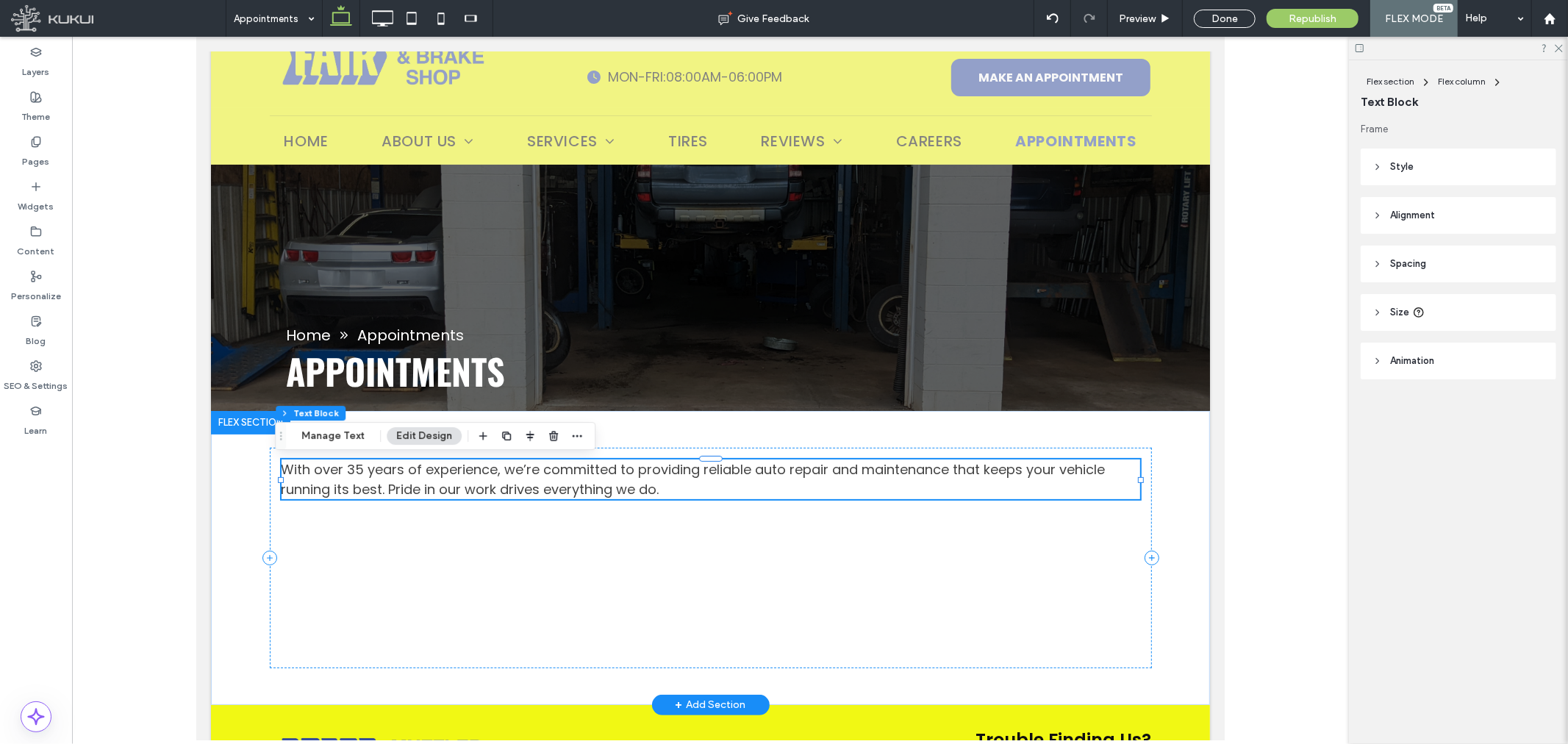
click at [650, 483] on span "With over 35 years of experience, we’re committed to providing reliable auto re…" at bounding box center [693, 479] width 824 height 38
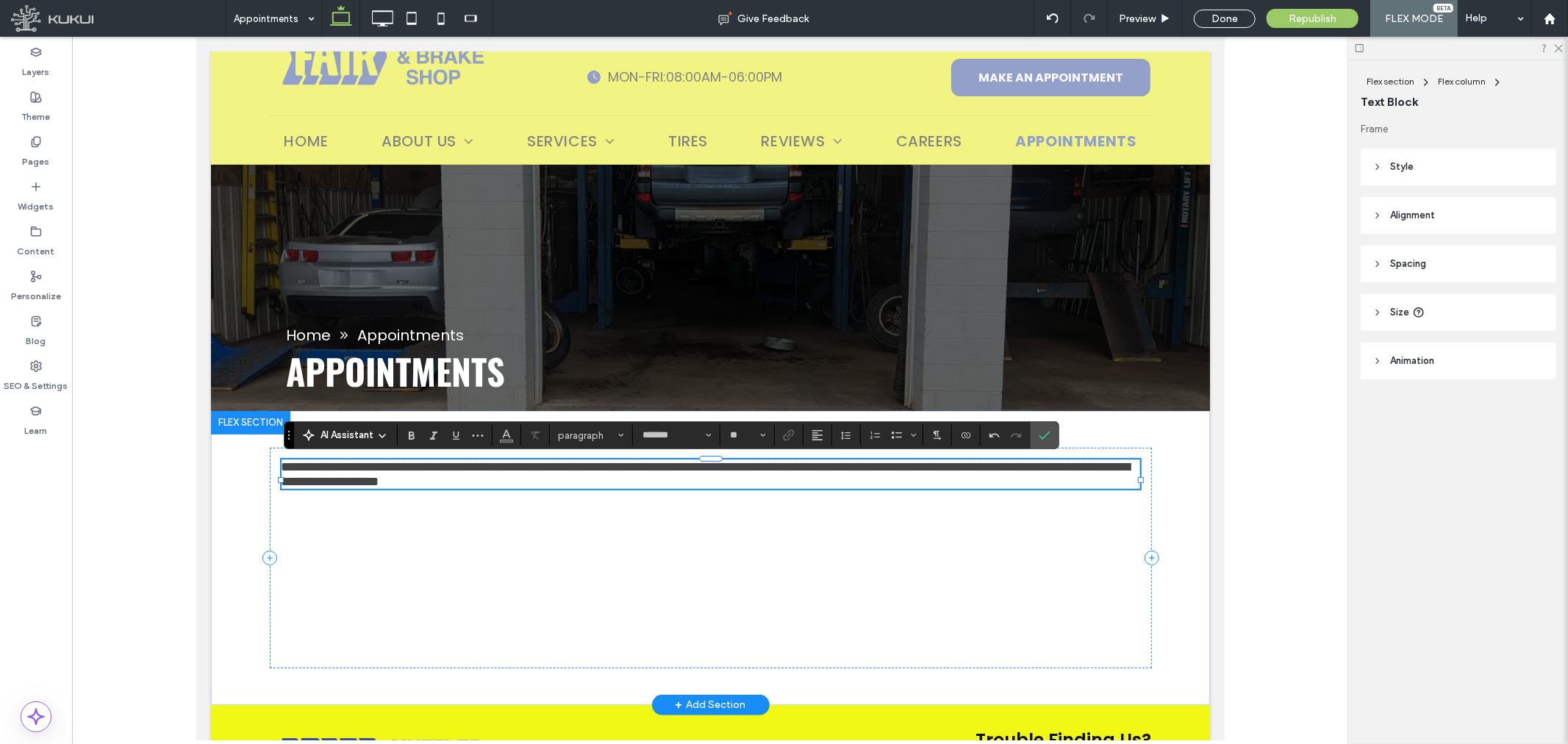
scroll to position [0, 0]
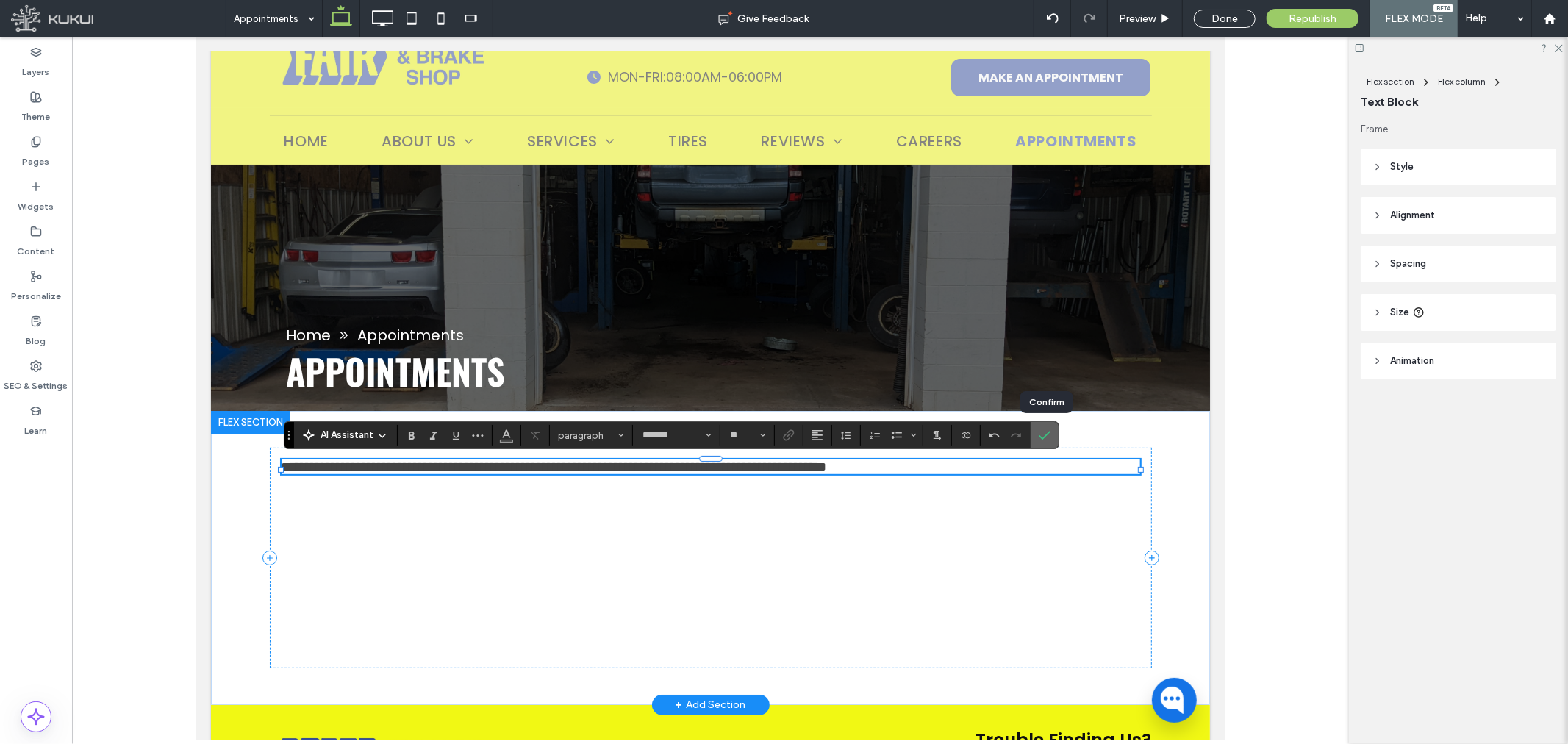
drag, startPoint x: 1041, startPoint y: 436, endPoint x: 869, endPoint y: 466, distance: 174.6
click at [1041, 436] on icon "Confirm" at bounding box center [1044, 436] width 12 height 12
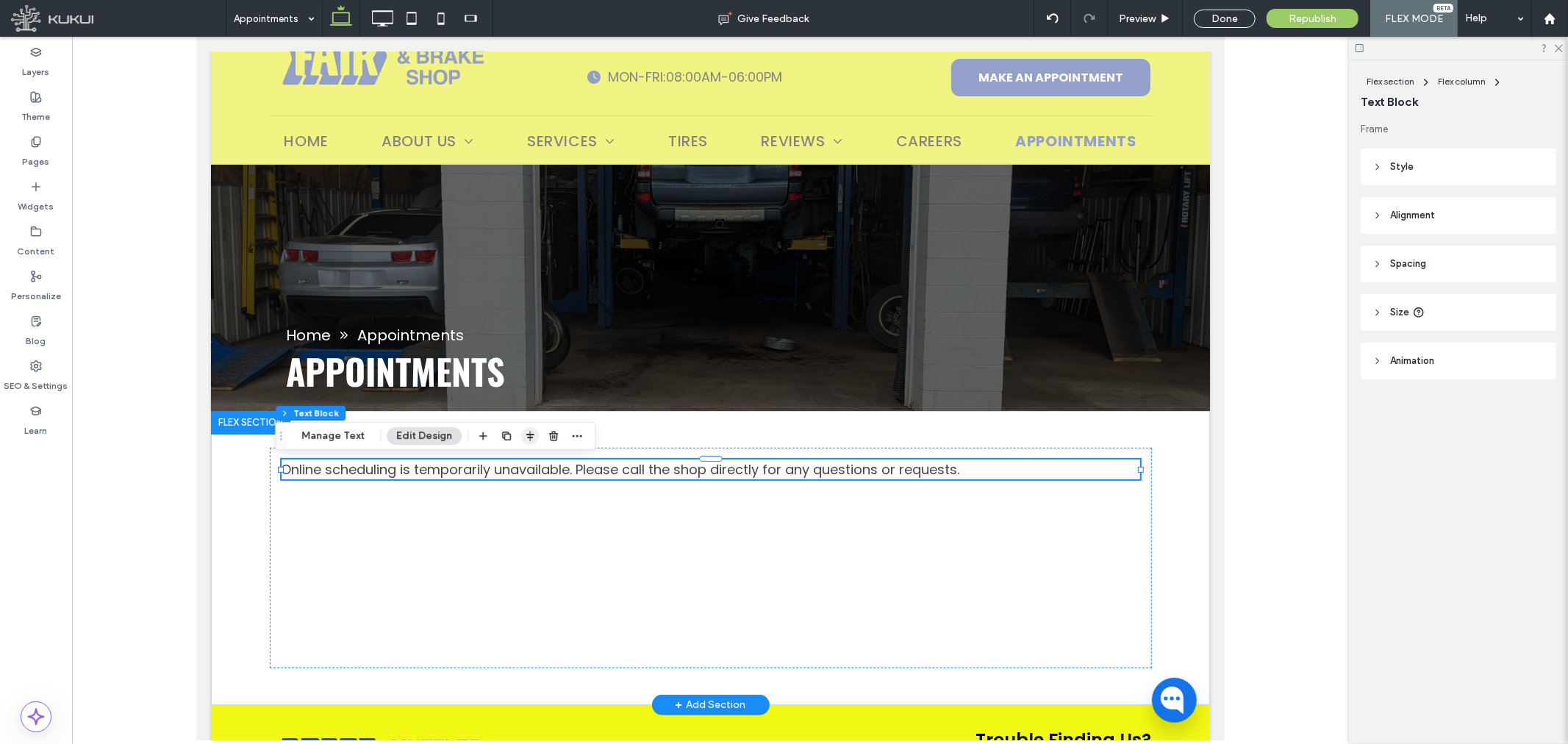
click at [524, 432] on icon "button" at bounding box center [530, 436] width 12 height 12
click at [511, 463] on use "center" at bounding box center [515, 465] width 8 height 10
click at [623, 473] on span "Online scheduling is temporarily unavailable. Please call the shop directly for…" at bounding box center [710, 469] width 679 height 18
type input "*******"
type input "**"
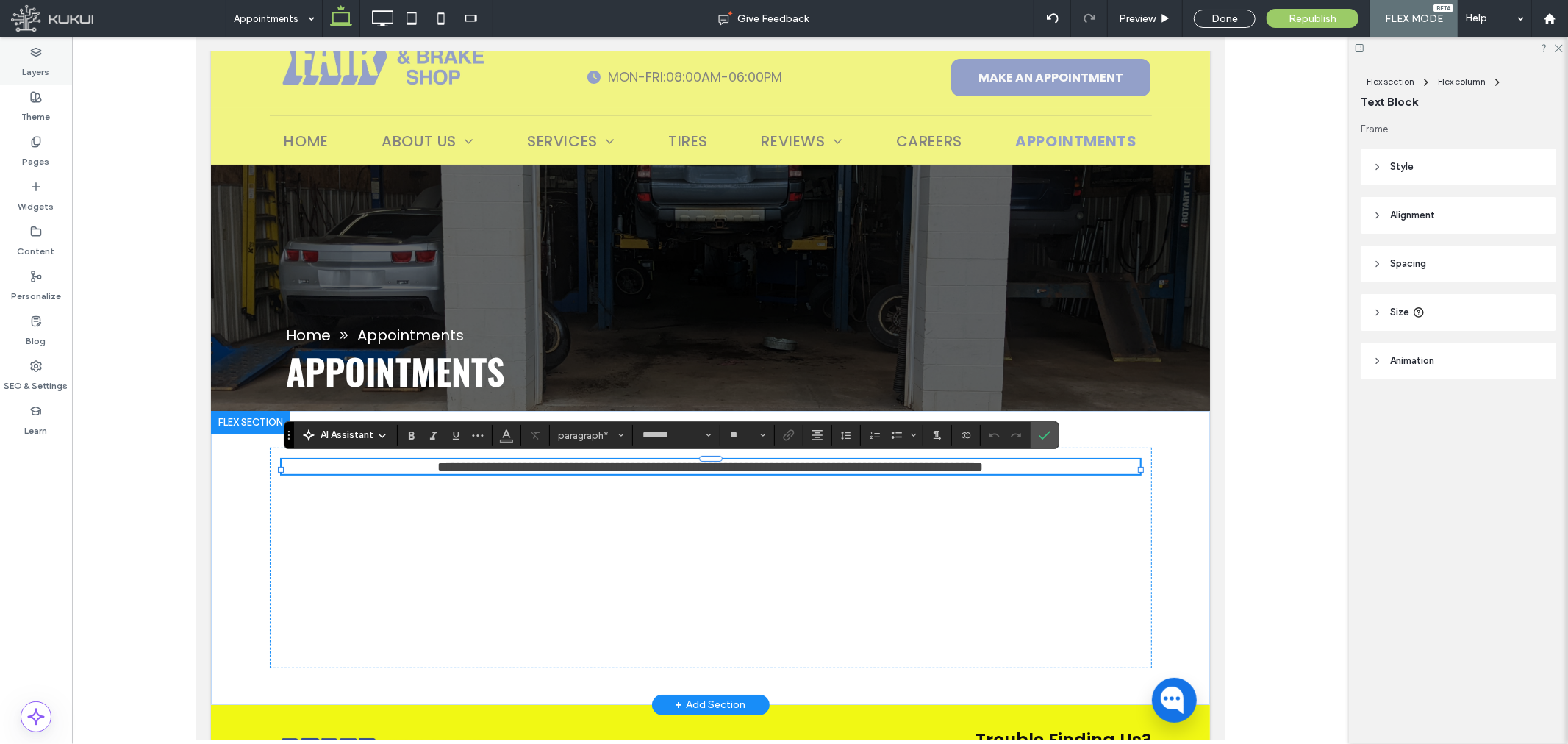
click at [30, 68] on label "Layers" at bounding box center [36, 68] width 27 height 21
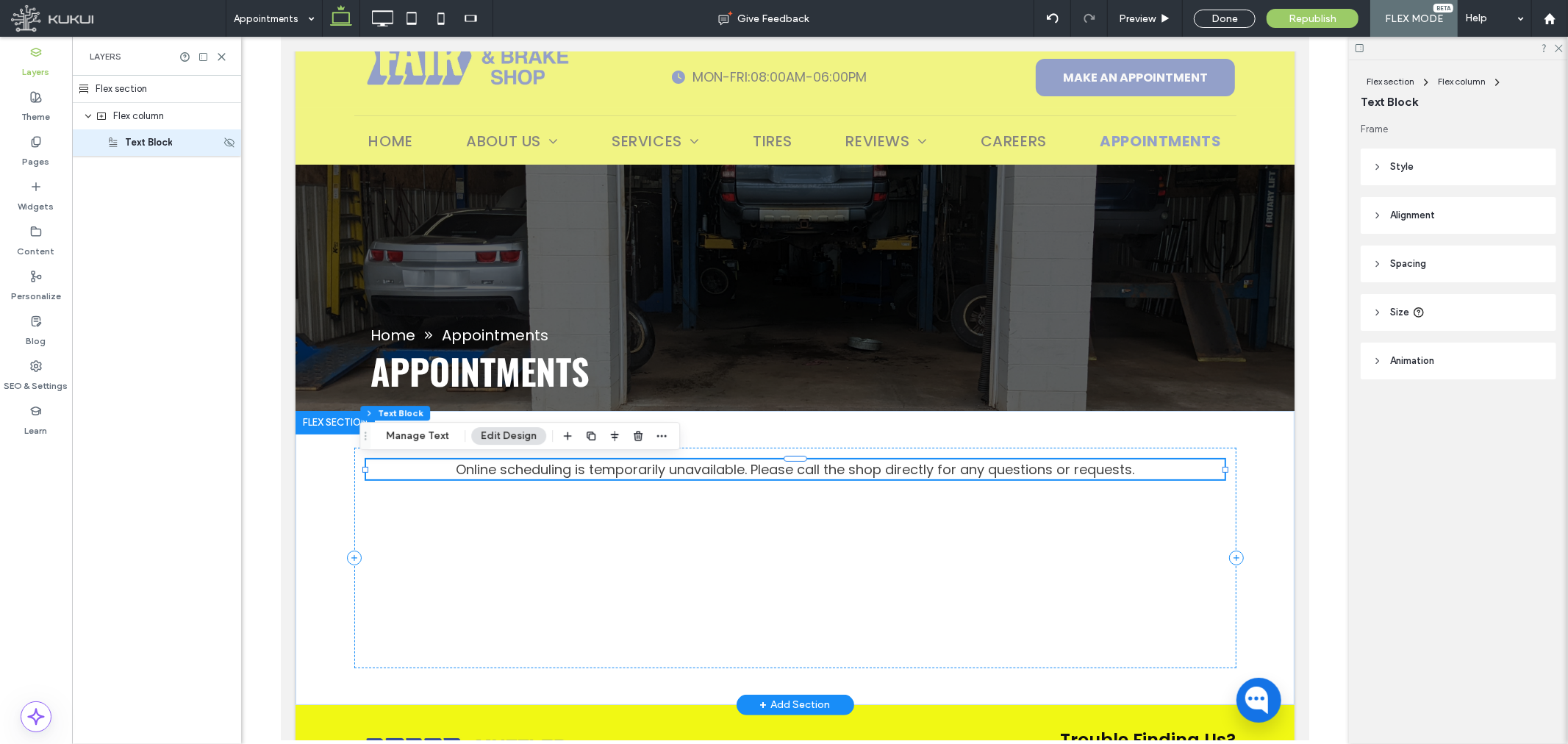
drag, startPoint x: 146, startPoint y: 152, endPoint x: 149, endPoint y: 137, distance: 15.3
click at [146, 151] on div "Text Block" at bounding box center [156, 142] width 169 height 26
click at [150, 118] on span "Flex column" at bounding box center [138, 116] width 51 height 15
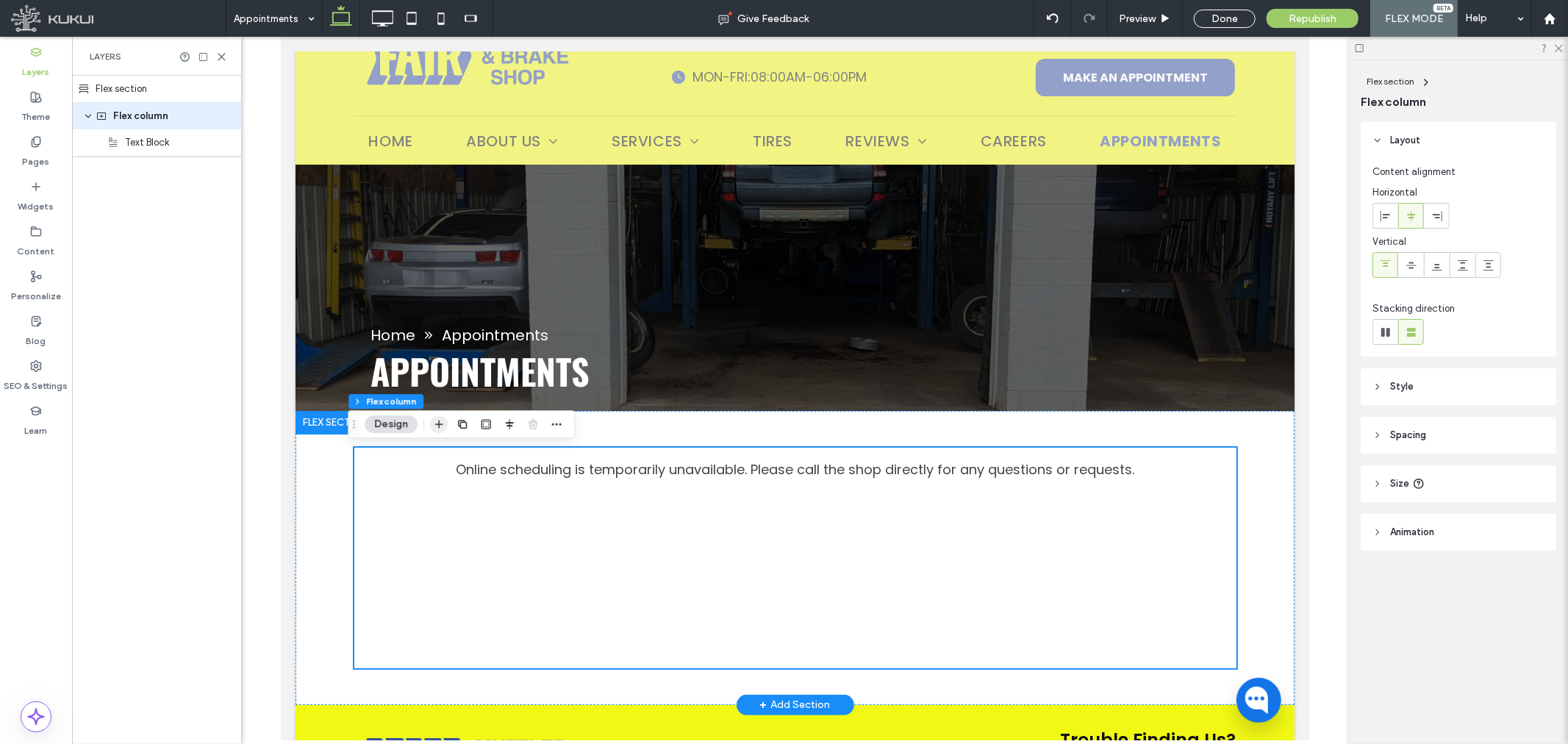
click at [440, 423] on icon "button" at bounding box center [439, 425] width 12 height 12
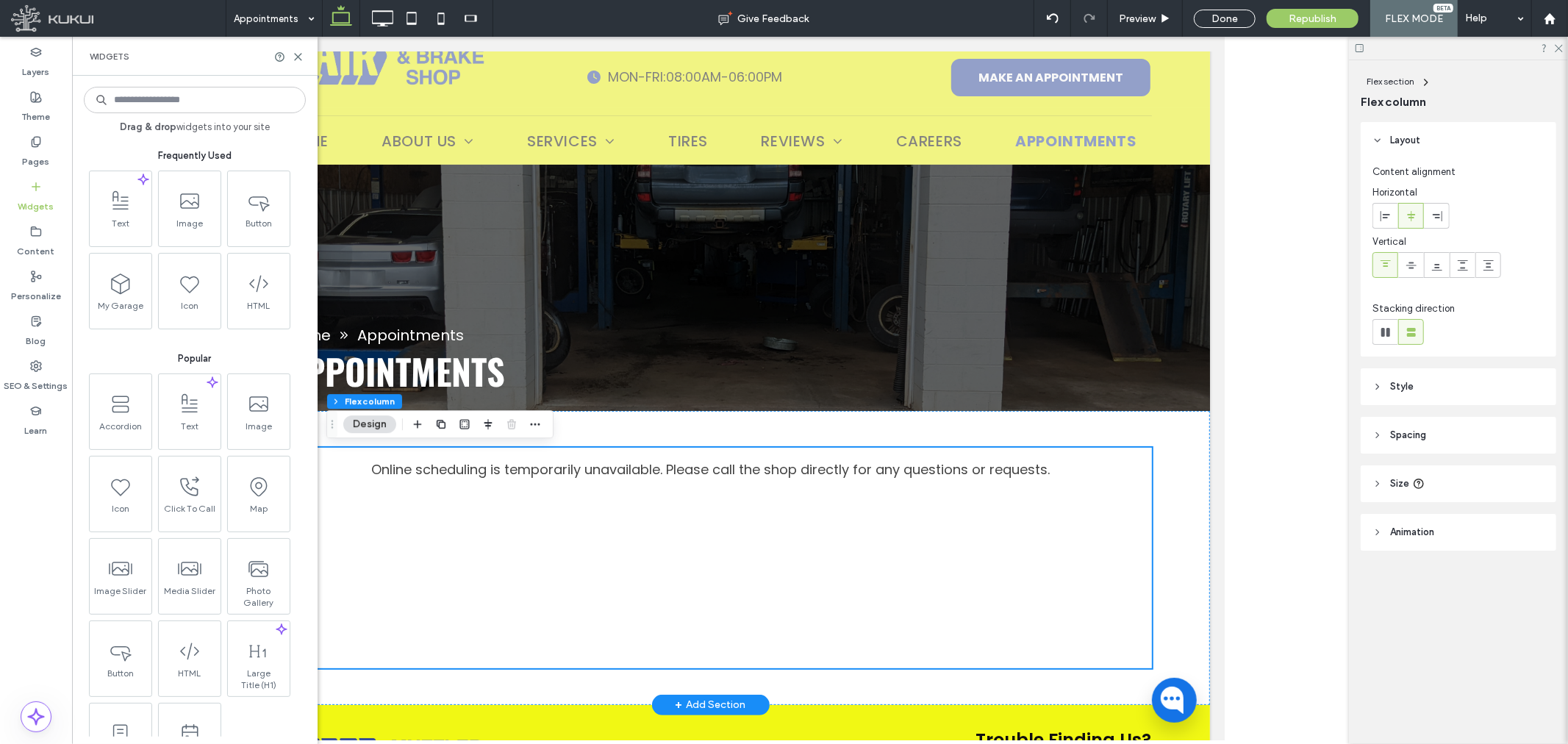
click at [174, 96] on input at bounding box center [195, 100] width 222 height 26
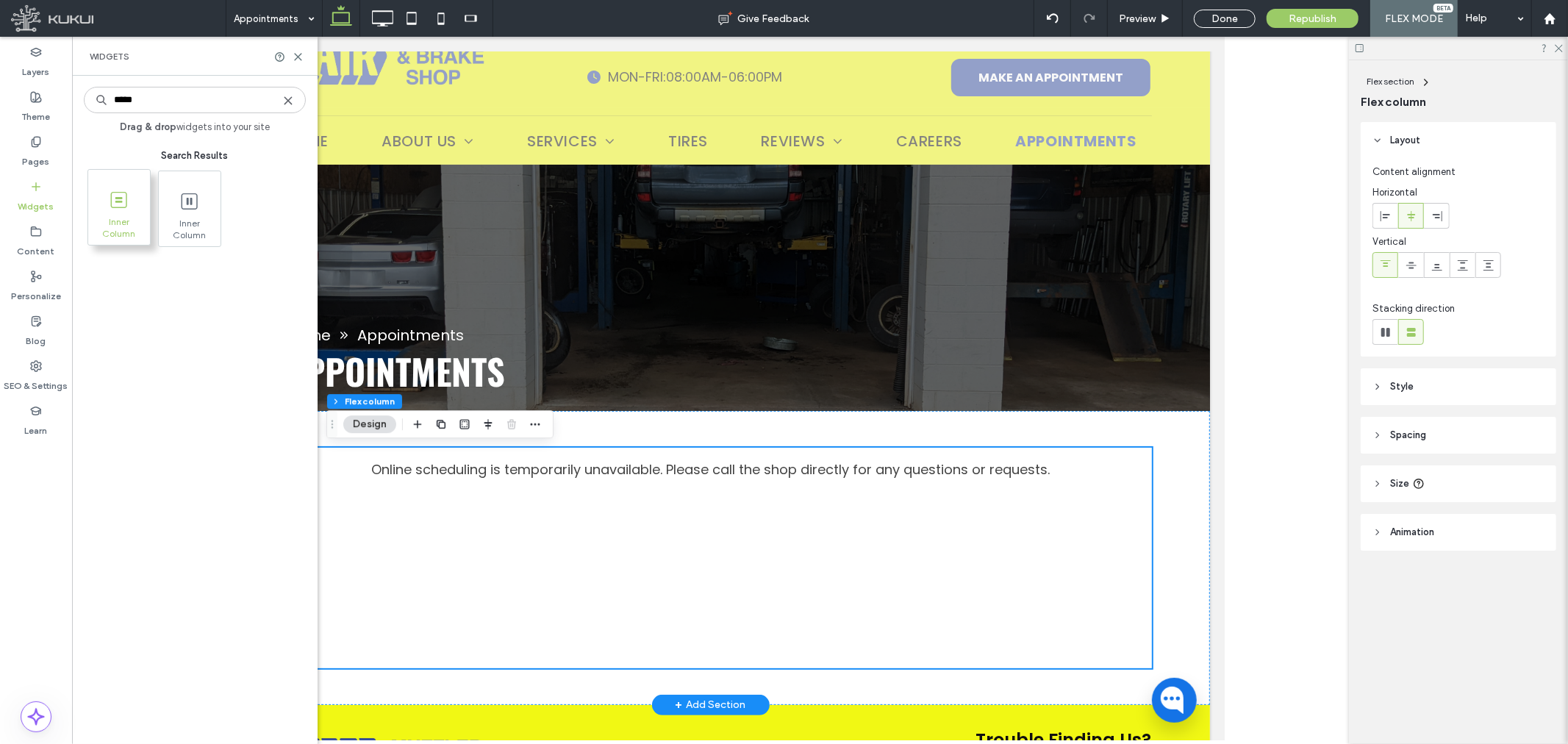
type input "*****"
click at [128, 201] on icon at bounding box center [119, 200] width 24 height 24
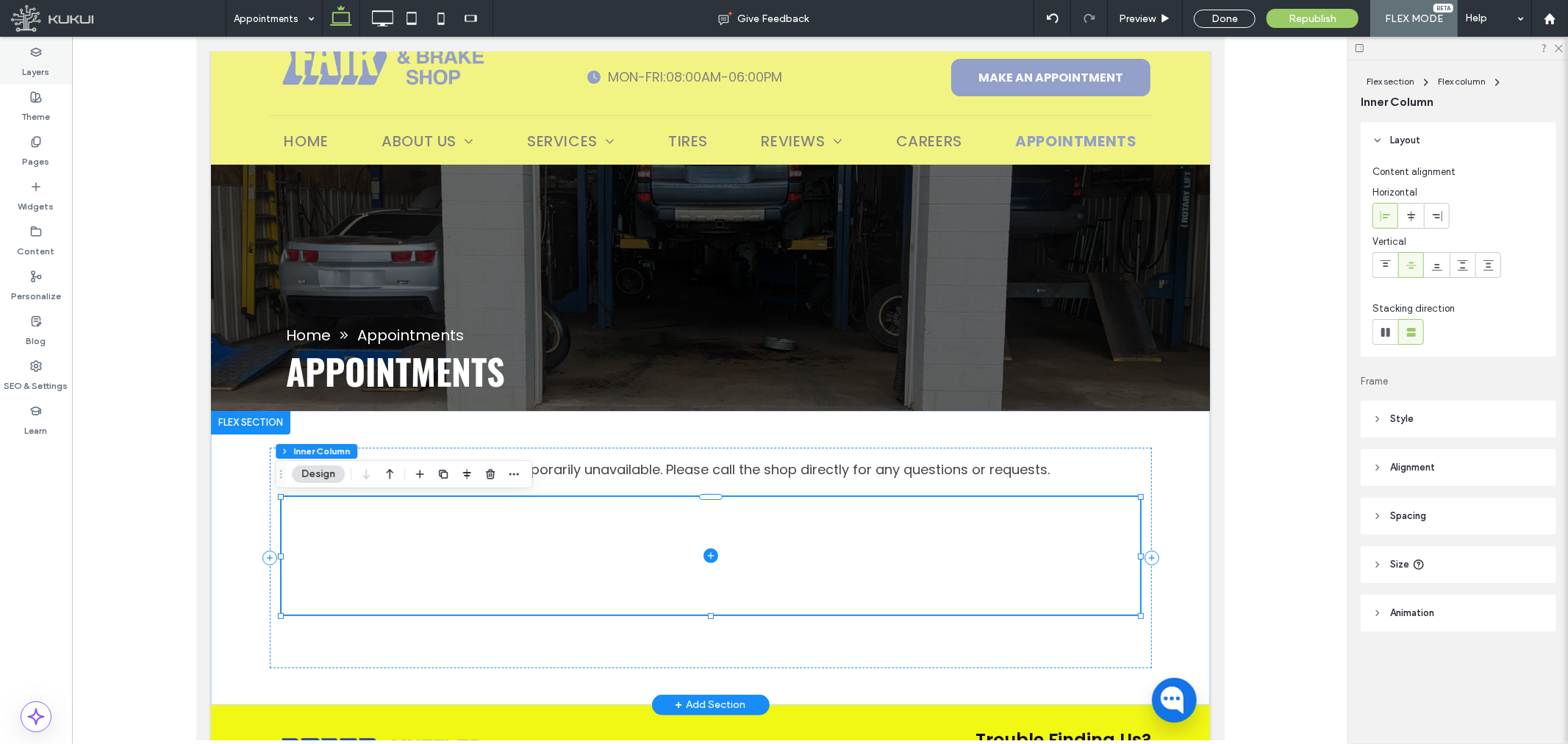
click at [38, 53] on icon at bounding box center [36, 52] width 12 height 12
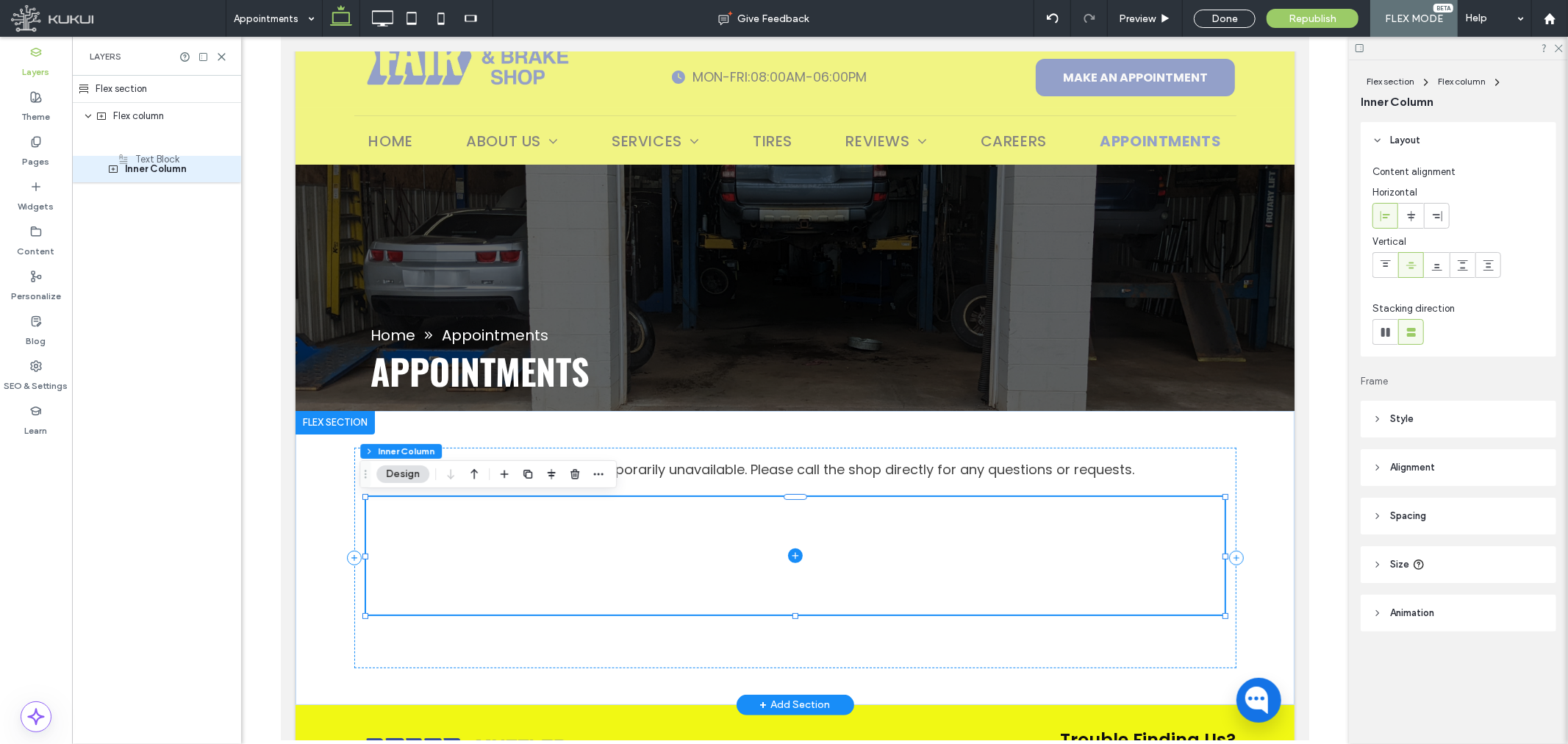
drag, startPoint x: 148, startPoint y: 143, endPoint x: 160, endPoint y: 165, distance: 25.1
click at [160, 165] on div "Flex section Flex column Text Block Inner Column" at bounding box center [156, 129] width 169 height 107
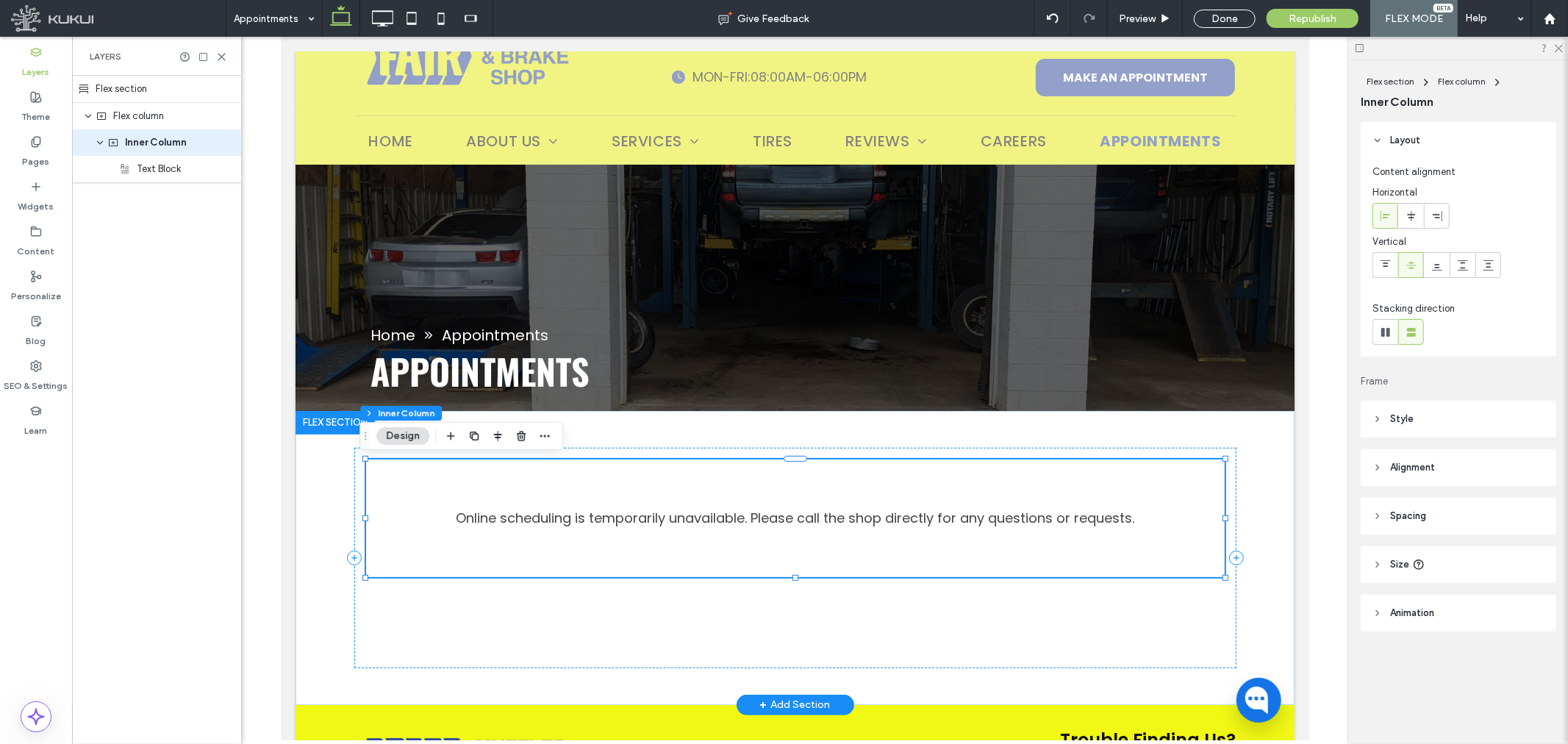
click at [174, 142] on span "Inner Column" at bounding box center [156, 142] width 62 height 15
click at [1501, 574] on header "Size" at bounding box center [1458, 564] width 196 height 37
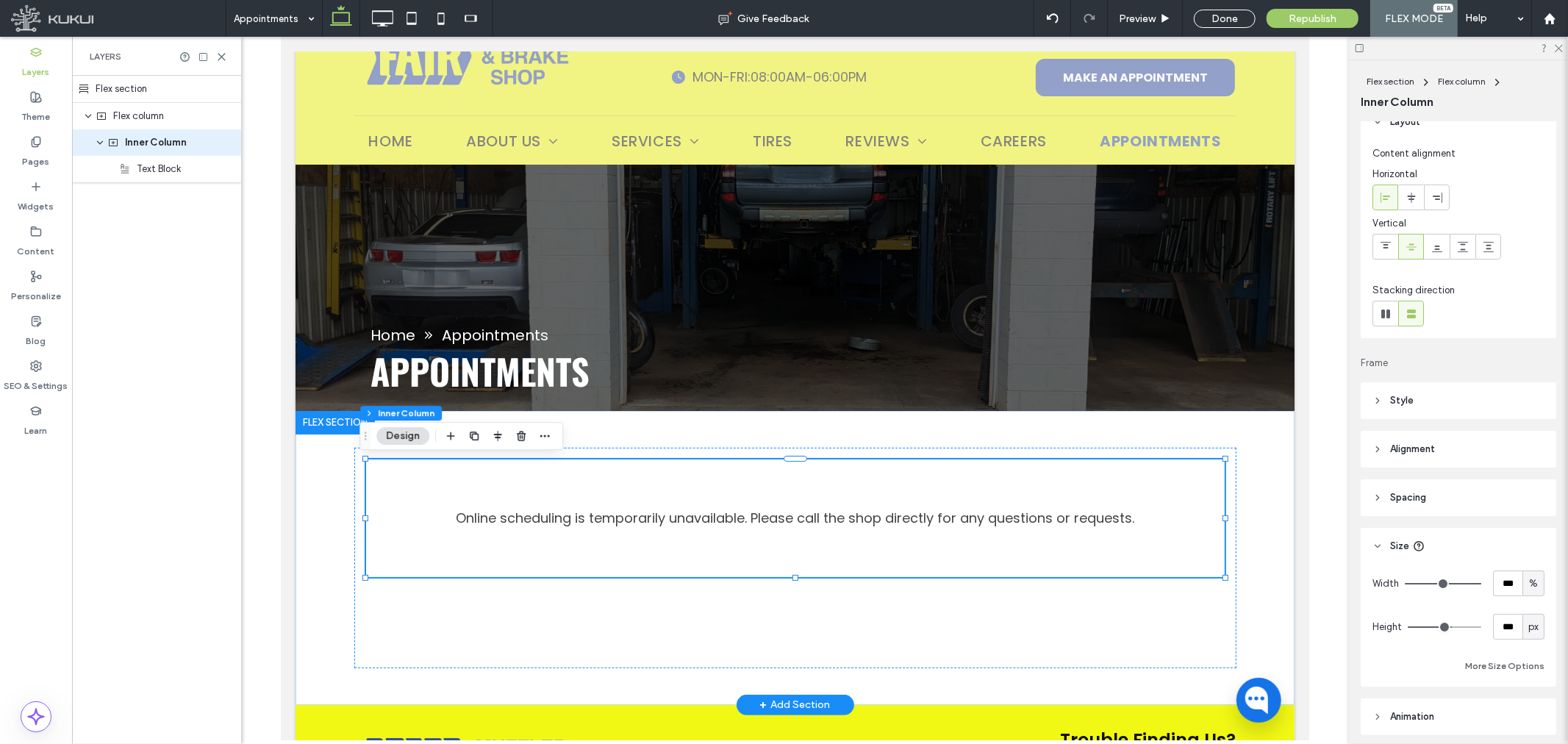
scroll to position [54, 0]
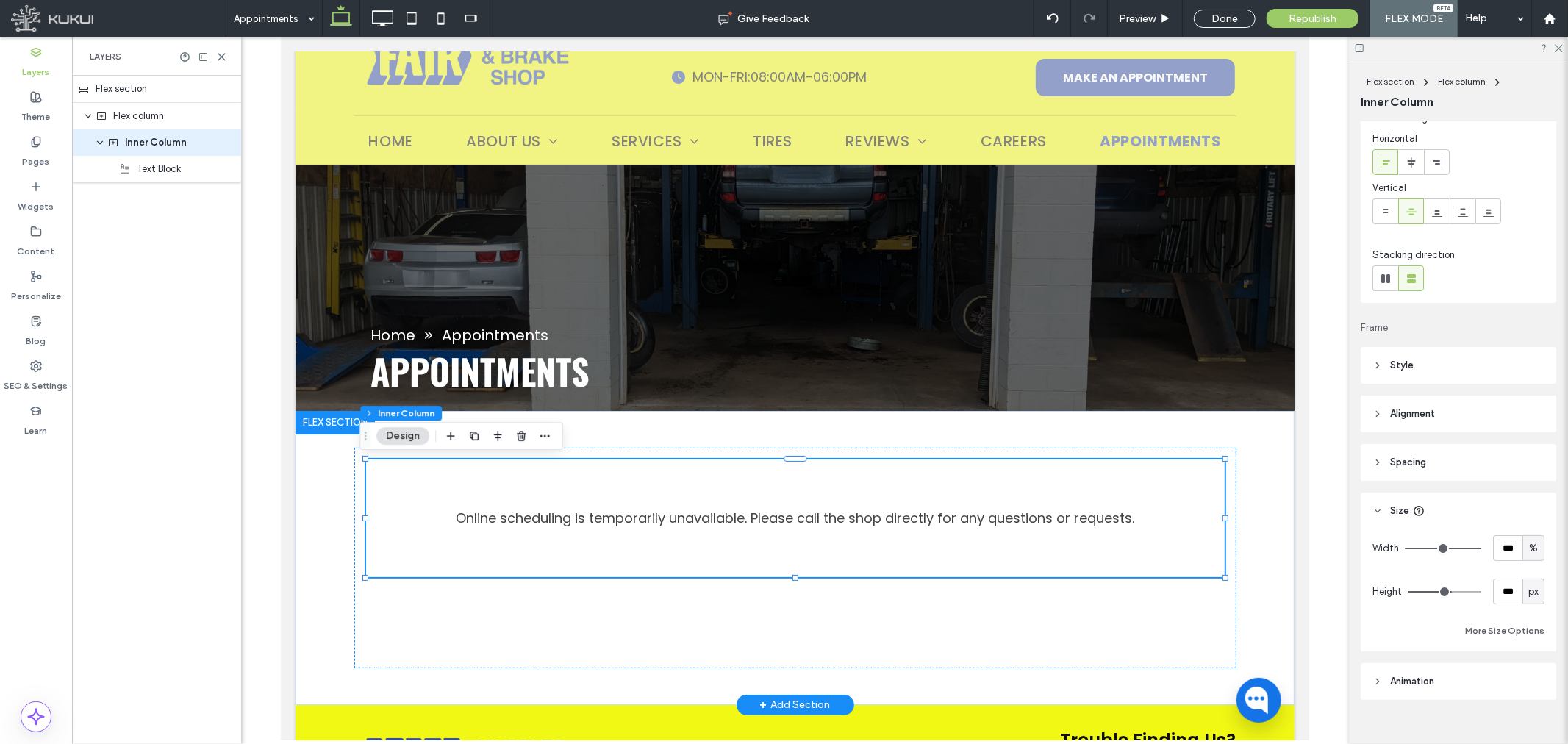
click at [1530, 587] on span "px" at bounding box center [1533, 592] width 10 height 15
click at [1530, 718] on div "A" at bounding box center [1525, 720] width 21 height 26
type input "*"
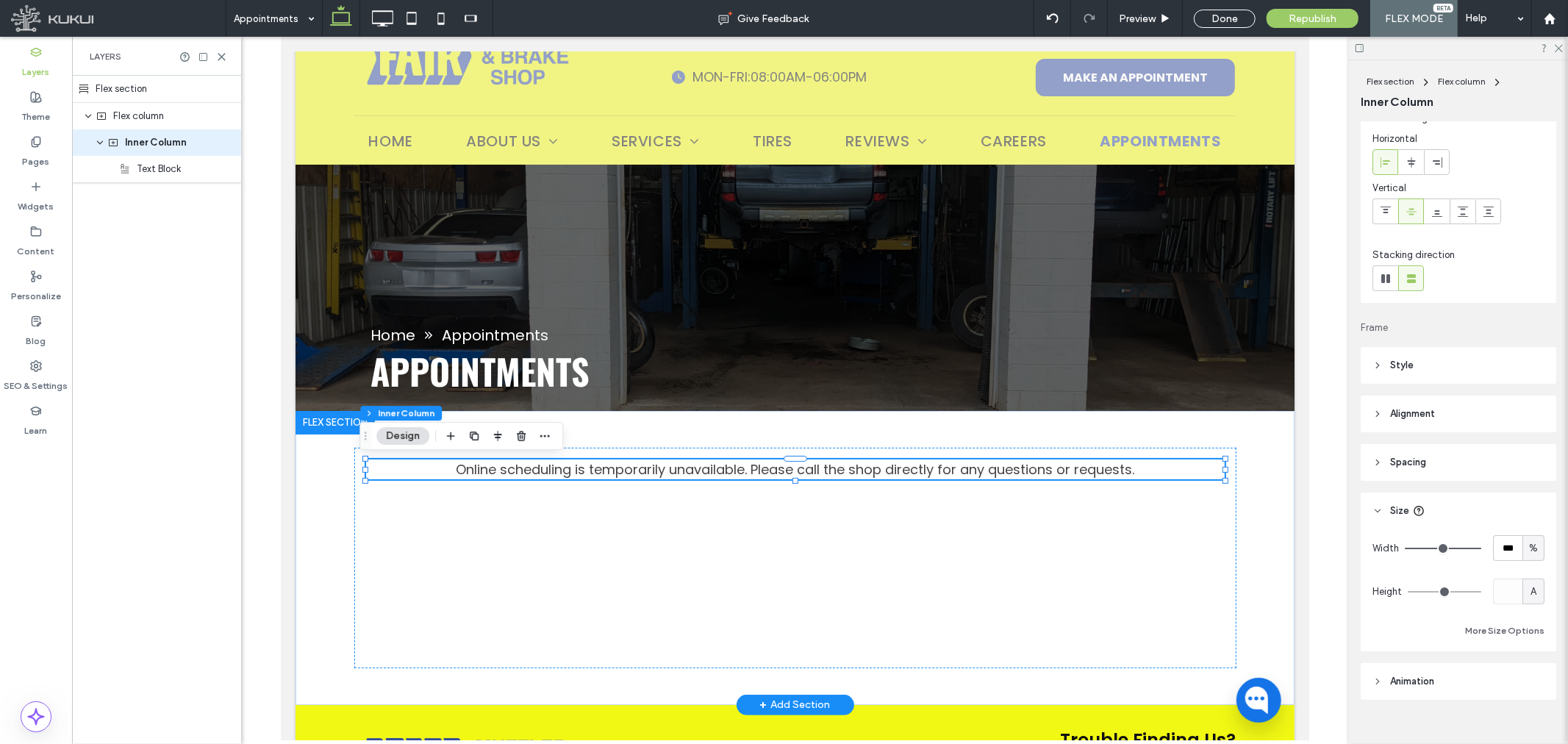
click at [1479, 462] on header "Spacing" at bounding box center [1458, 462] width 196 height 37
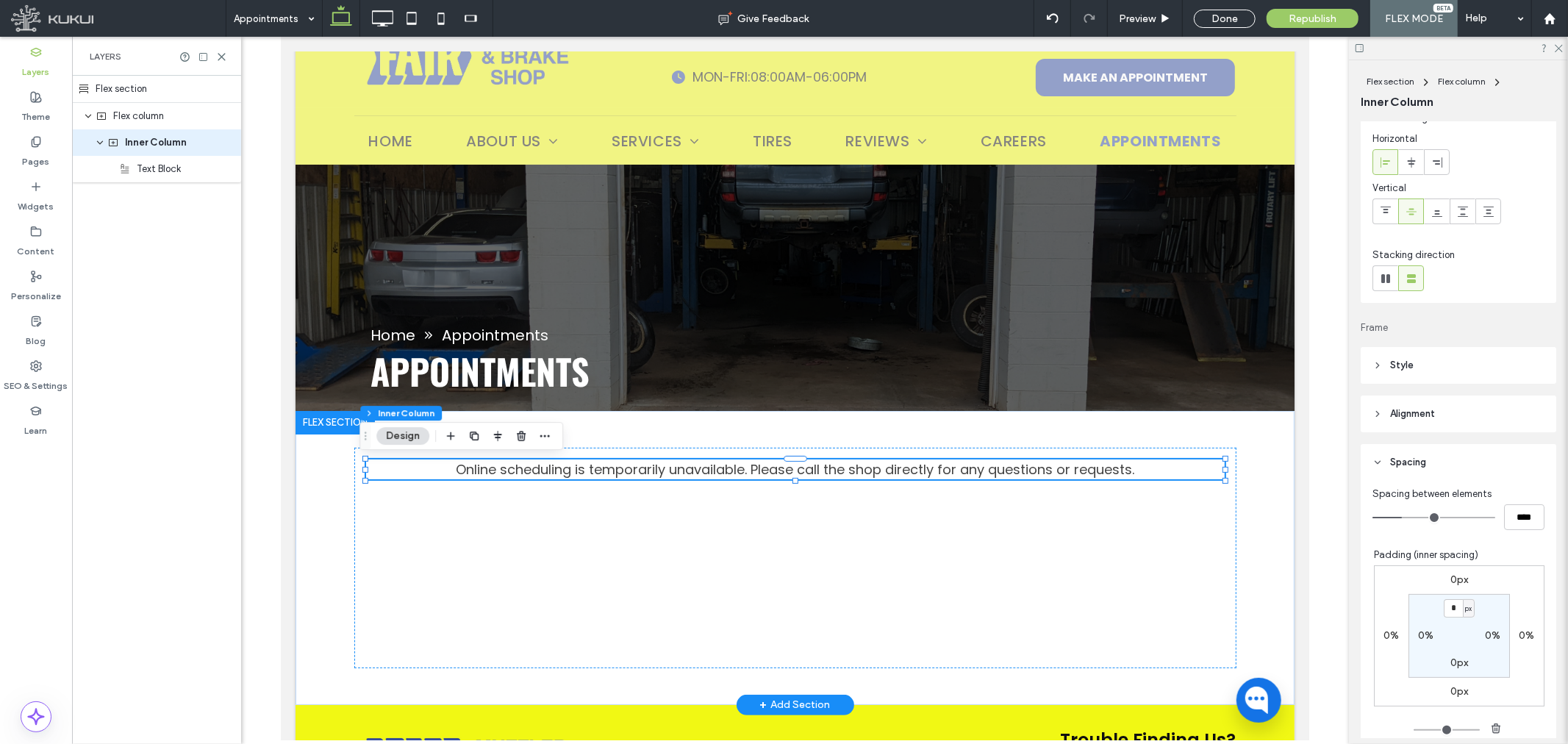
click at [1451, 659] on label "0px" at bounding box center [1459, 663] width 18 height 13
type input "**"
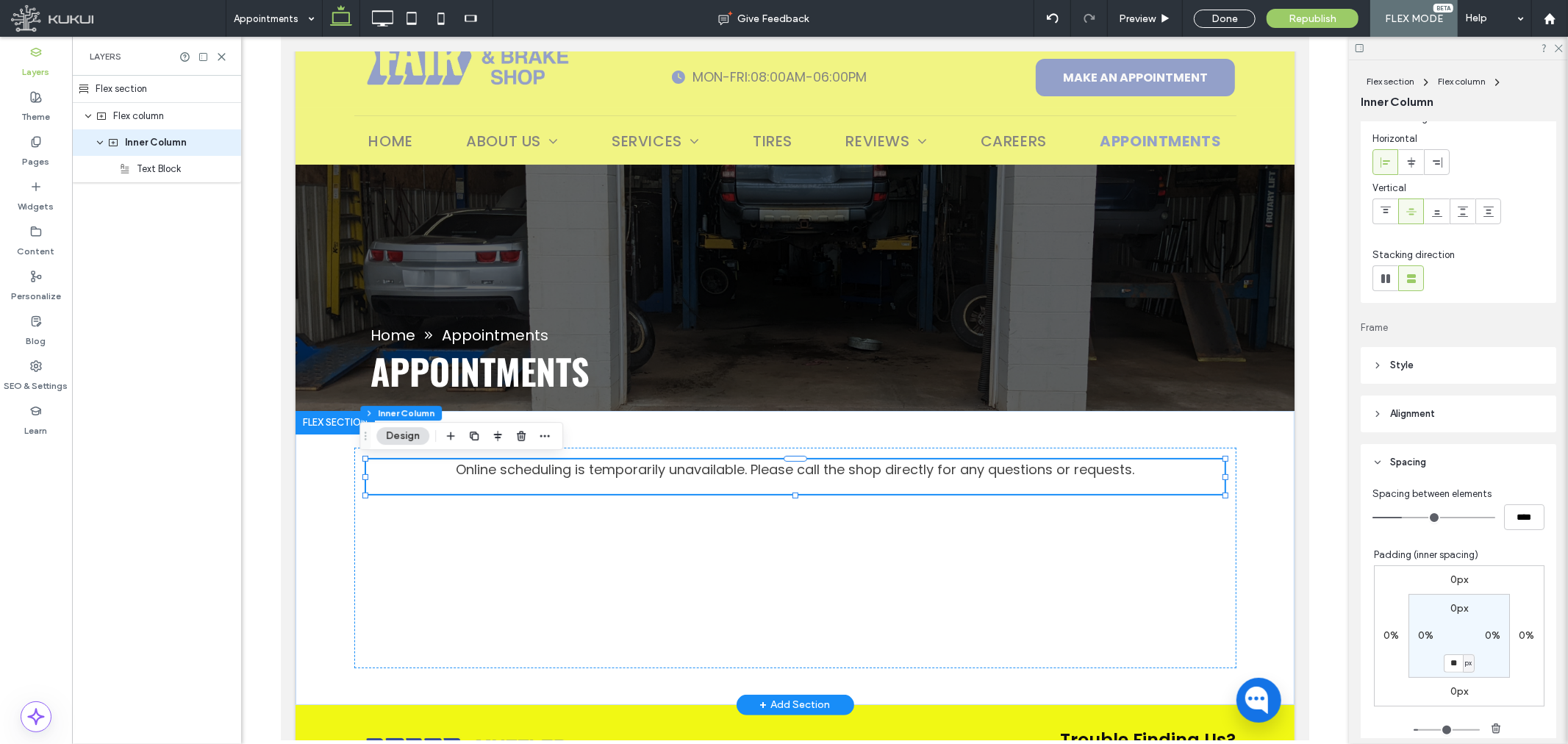
click at [1450, 614] on div "0px" at bounding box center [1459, 608] width 18 height 13
click at [1452, 599] on section "0px 0% ** px 0%" at bounding box center [1459, 636] width 102 height 84
click at [1466, 618] on section "0px 0% ** px 0%" at bounding box center [1459, 636] width 102 height 84
click at [1450, 606] on label "0px" at bounding box center [1459, 608] width 18 height 13
type input "*"
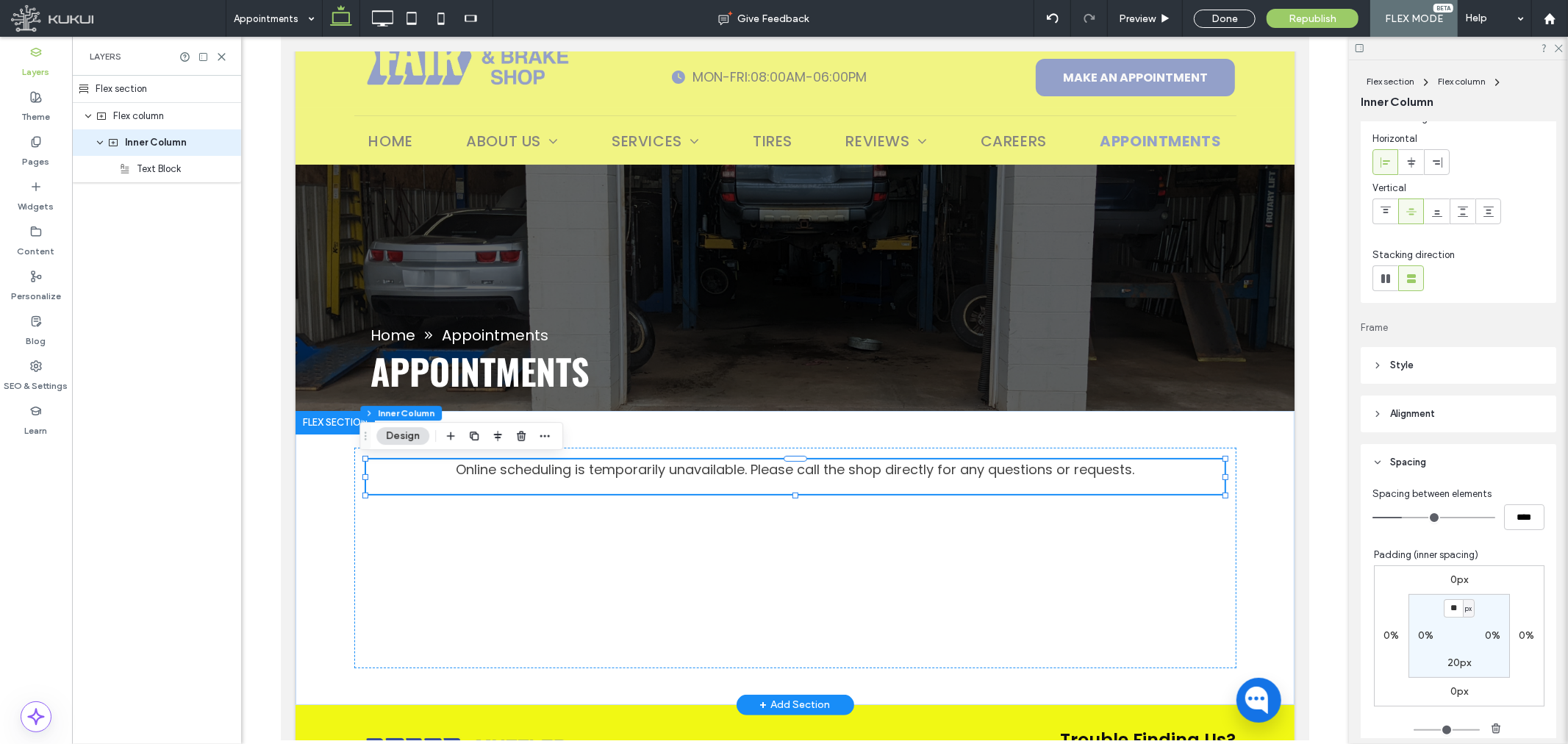
type input "**"
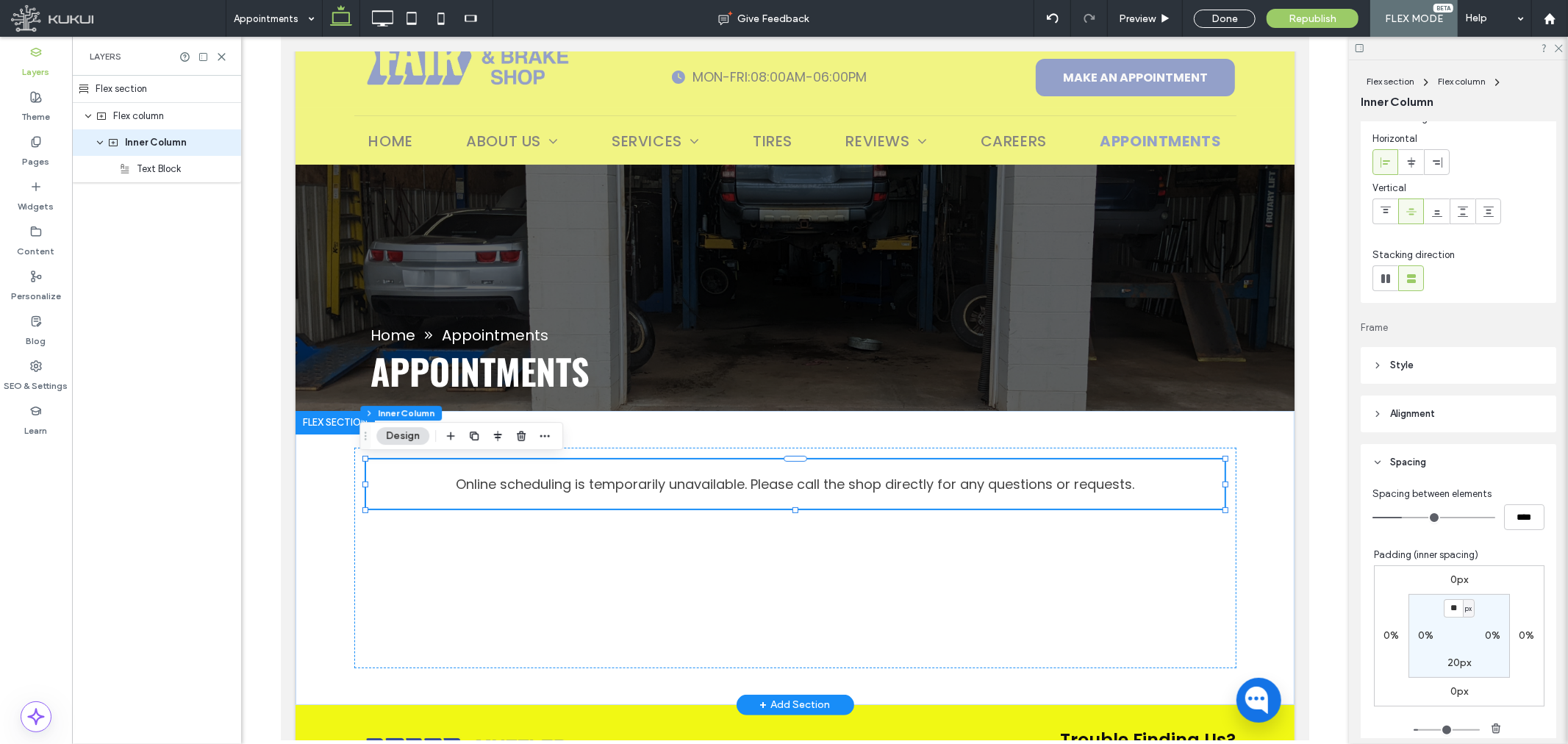
click at [1419, 634] on label "0%" at bounding box center [1425, 636] width 15 height 13
type input "*"
click at [1433, 635] on span "%" at bounding box center [1435, 636] width 5 height 15
click at [1430, 534] on div "px" at bounding box center [1422, 537] width 21 height 26
click at [1416, 631] on input "*" at bounding box center [1419, 636] width 19 height 18
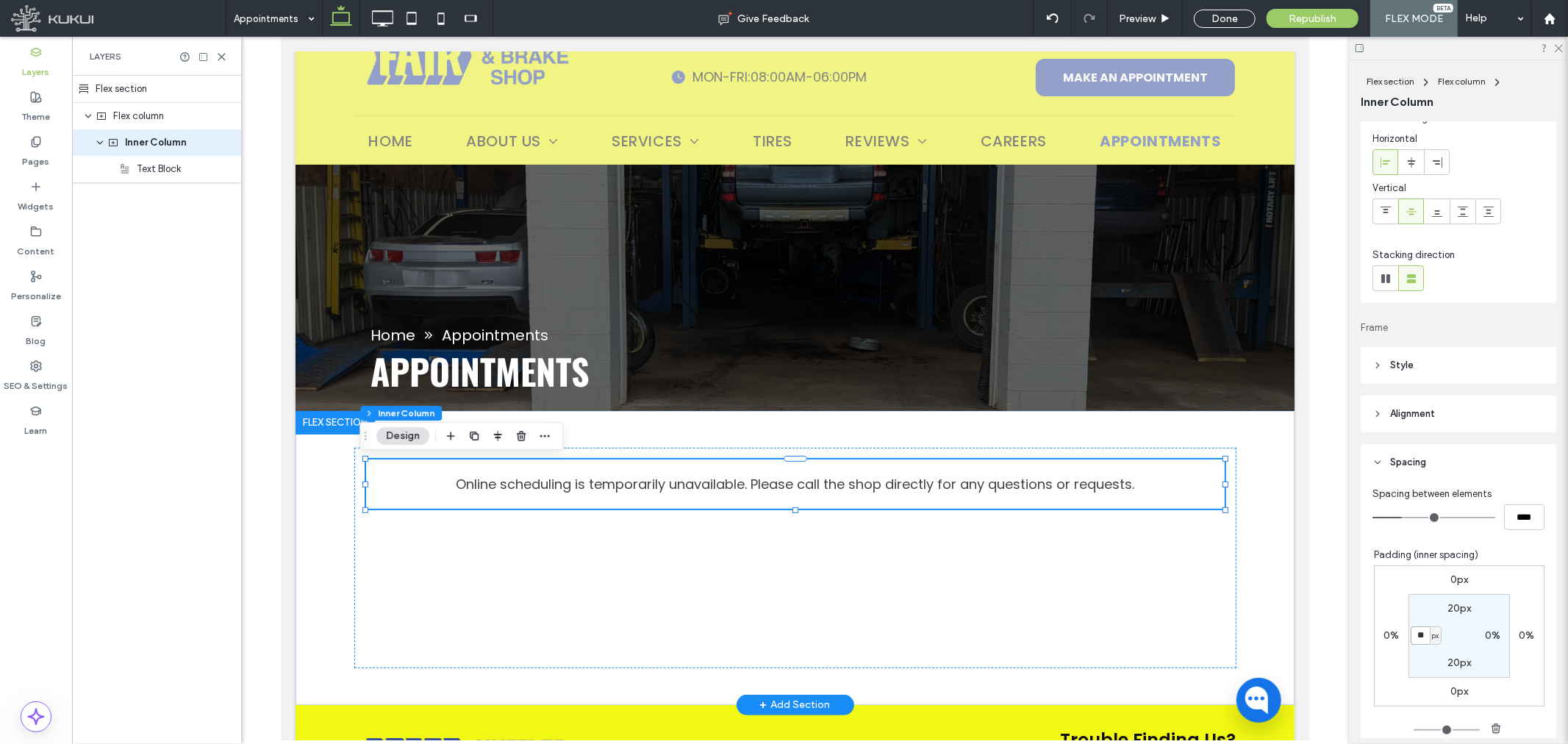
type input "**"
click at [1501, 633] on div "0px 0% 0px 0% 20px 0% 20px ** px" at bounding box center [1459, 636] width 171 height 141
click at [1494, 637] on div "0%" at bounding box center [1492, 636] width 33 height 13
click at [1492, 633] on label "0%" at bounding box center [1492, 636] width 15 height 13
type input "*"
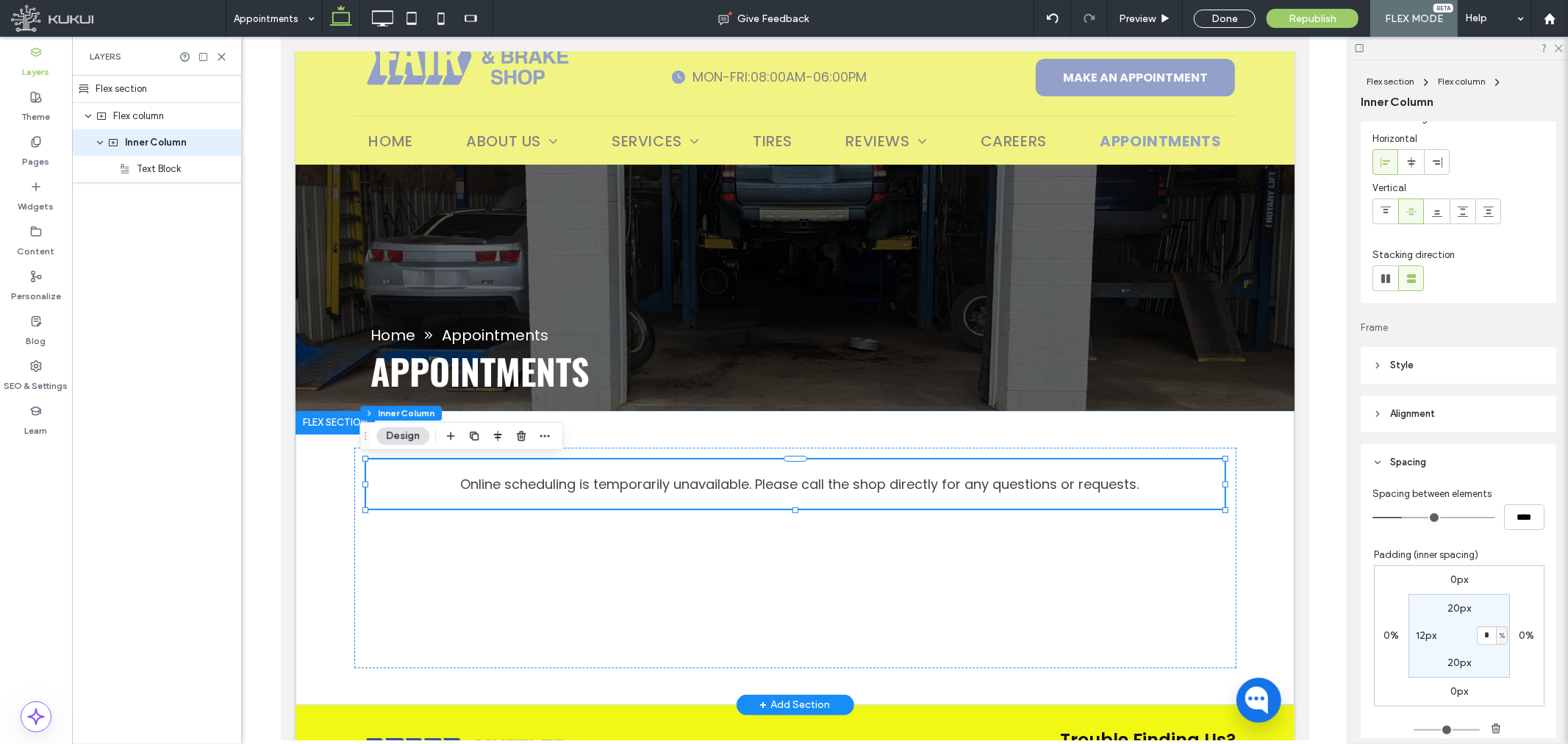
click at [1499, 637] on span "%" at bounding box center [1501, 636] width 5 height 15
click at [1494, 655] on section "20px * % 20px 12px" at bounding box center [1459, 636] width 102 height 84
click at [1486, 644] on input "*" at bounding box center [1486, 636] width 19 height 18
click at [1499, 638] on span "%" at bounding box center [1501, 636] width 5 height 15
click at [1492, 527] on div "px" at bounding box center [1488, 537] width 21 height 26
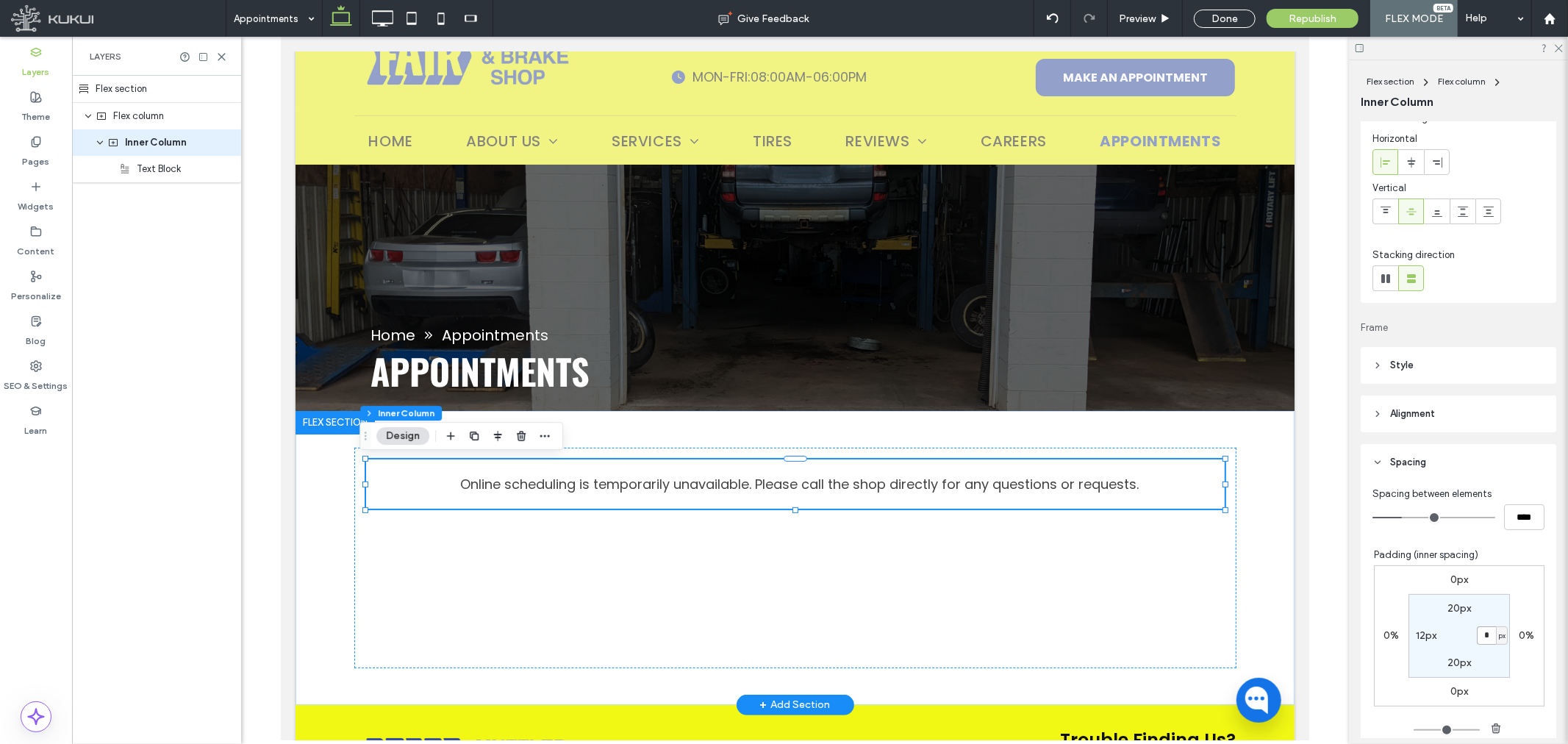
click at [1481, 633] on input "*" at bounding box center [1486, 636] width 19 height 18
type input "**"
click at [1126, 576] on div "Online scheduling is temporarily unavailable. Please call the shop directly for…" at bounding box center [794, 557] width 882 height 221
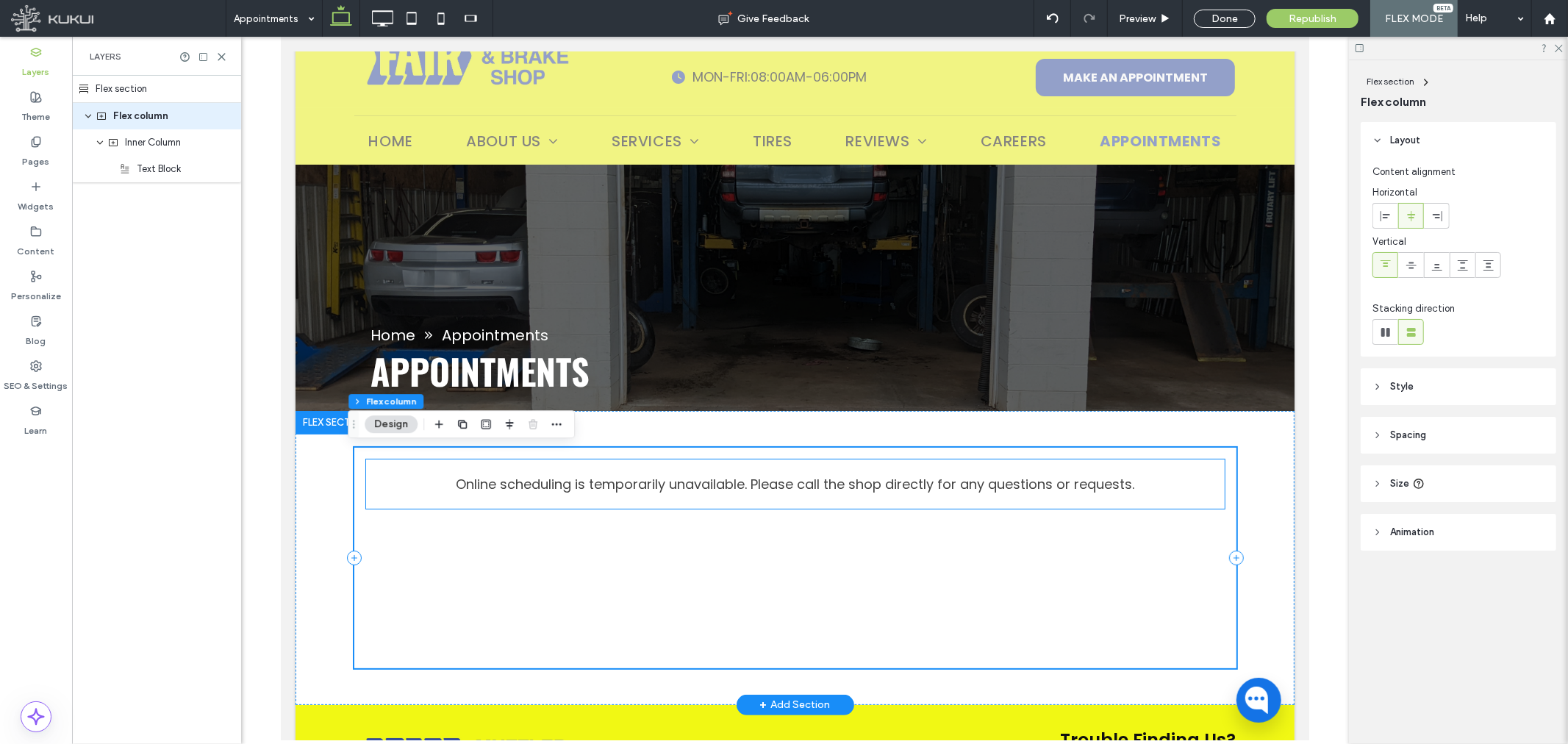
click at [416, 472] on div "Online scheduling is temporarily unavailable. Please call the shop directly for…" at bounding box center [794, 483] width 858 height 49
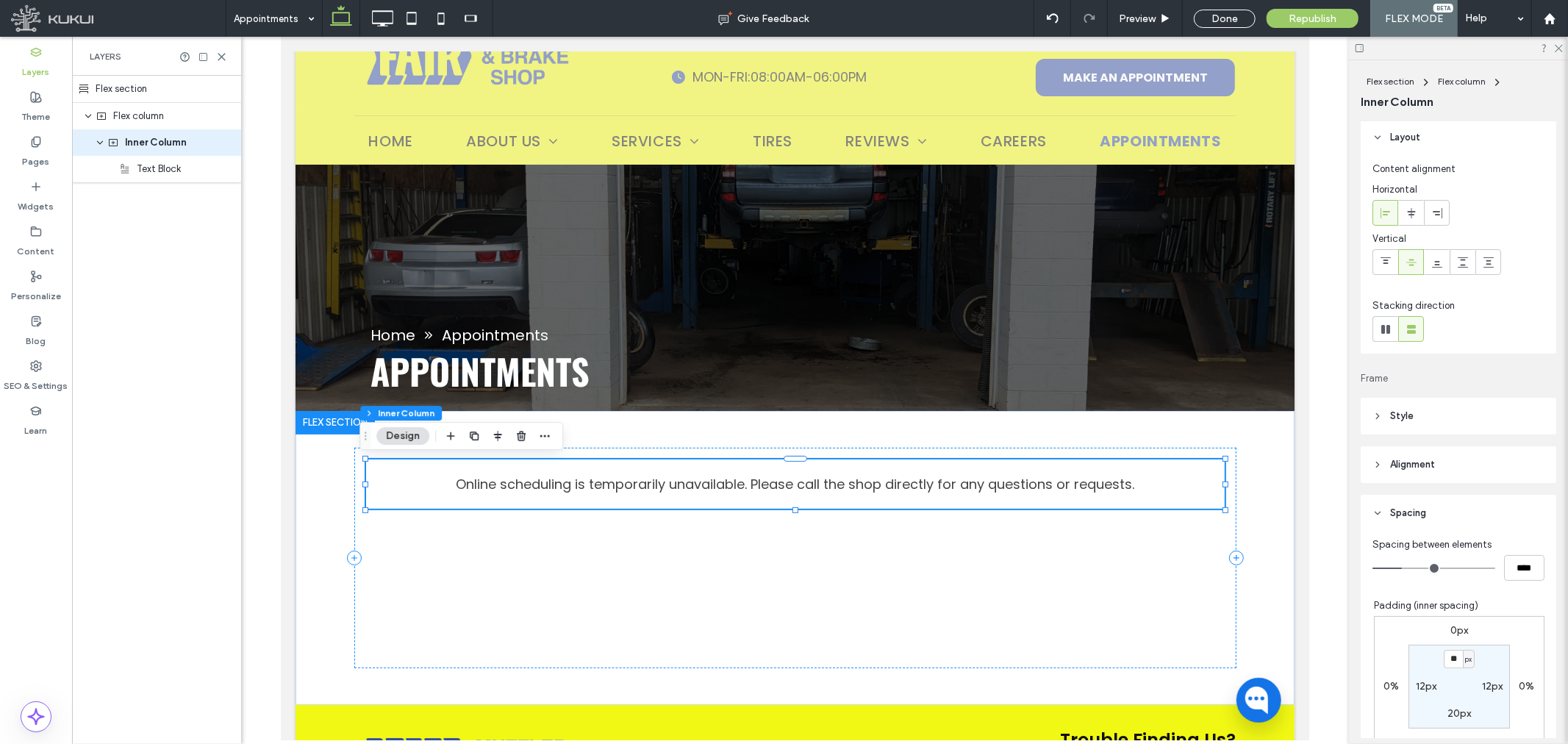
scroll to position [0, 0]
drag, startPoint x: 1407, startPoint y: 418, endPoint x: 1431, endPoint y: 418, distance: 24.0
click at [1407, 417] on span "Style" at bounding box center [1402, 419] width 24 height 15
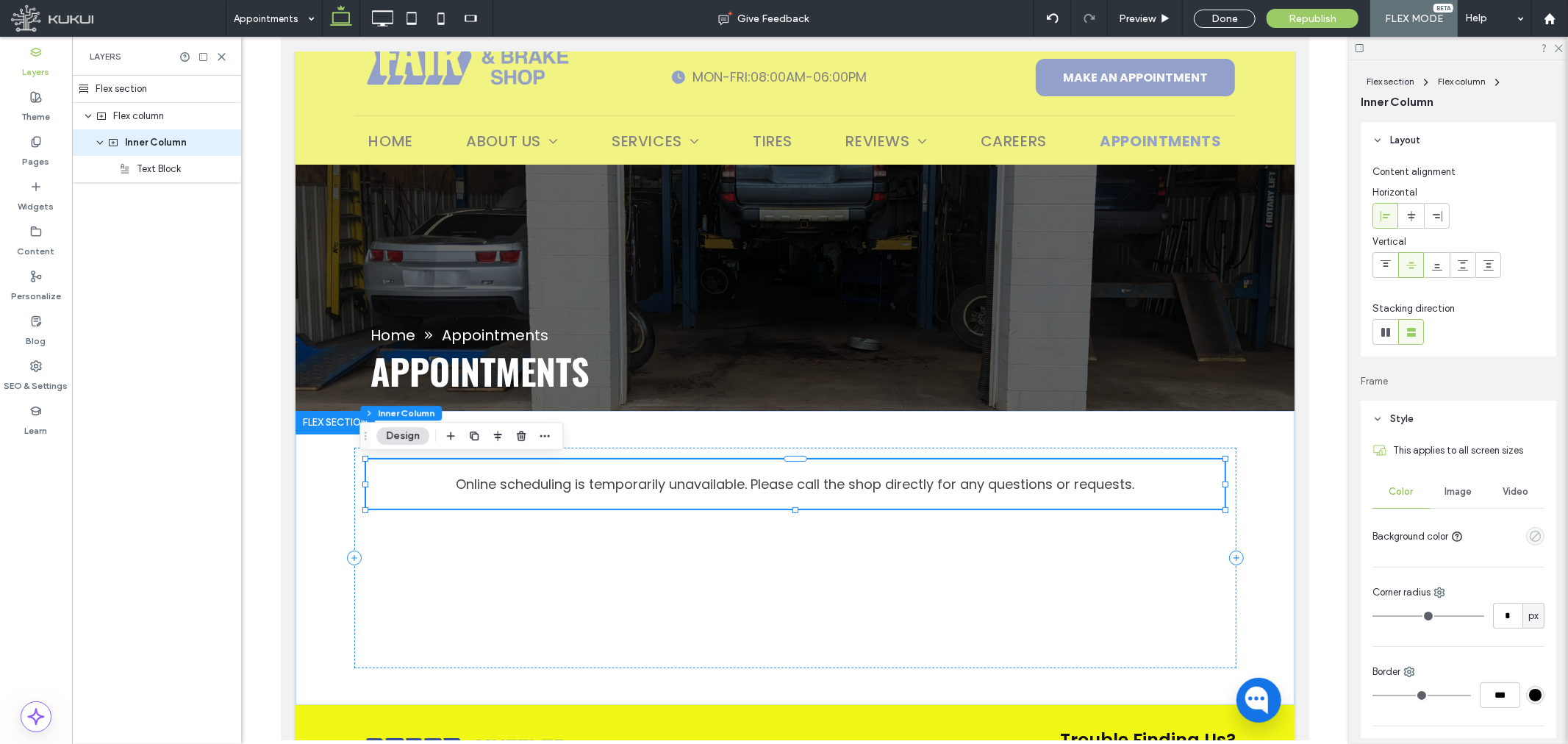
click at [1530, 534] on use "empty color" at bounding box center [1535, 536] width 11 height 11
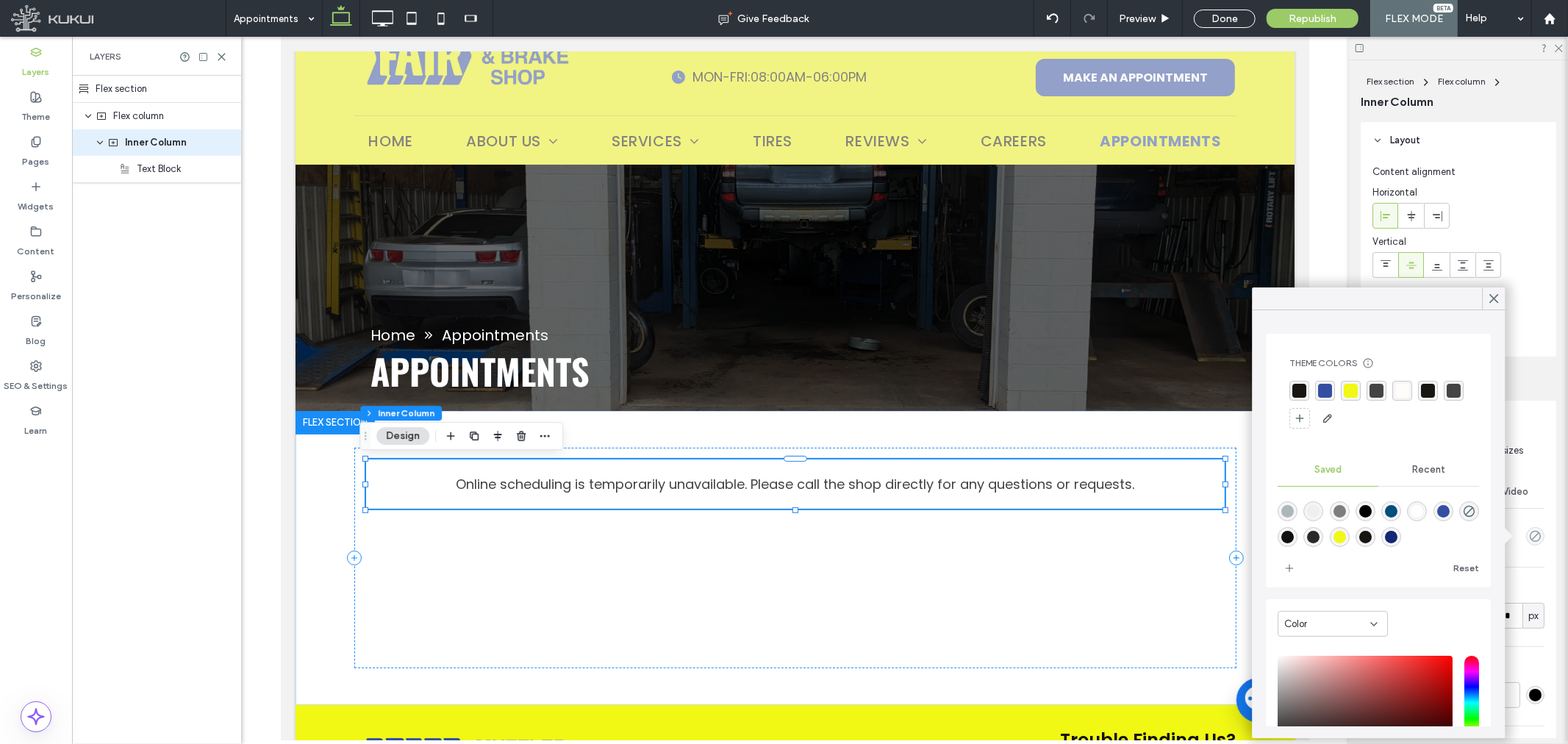
click at [1327, 391] on div "rgba(53, 78, 162, 1)" at bounding box center [1325, 391] width 14 height 14
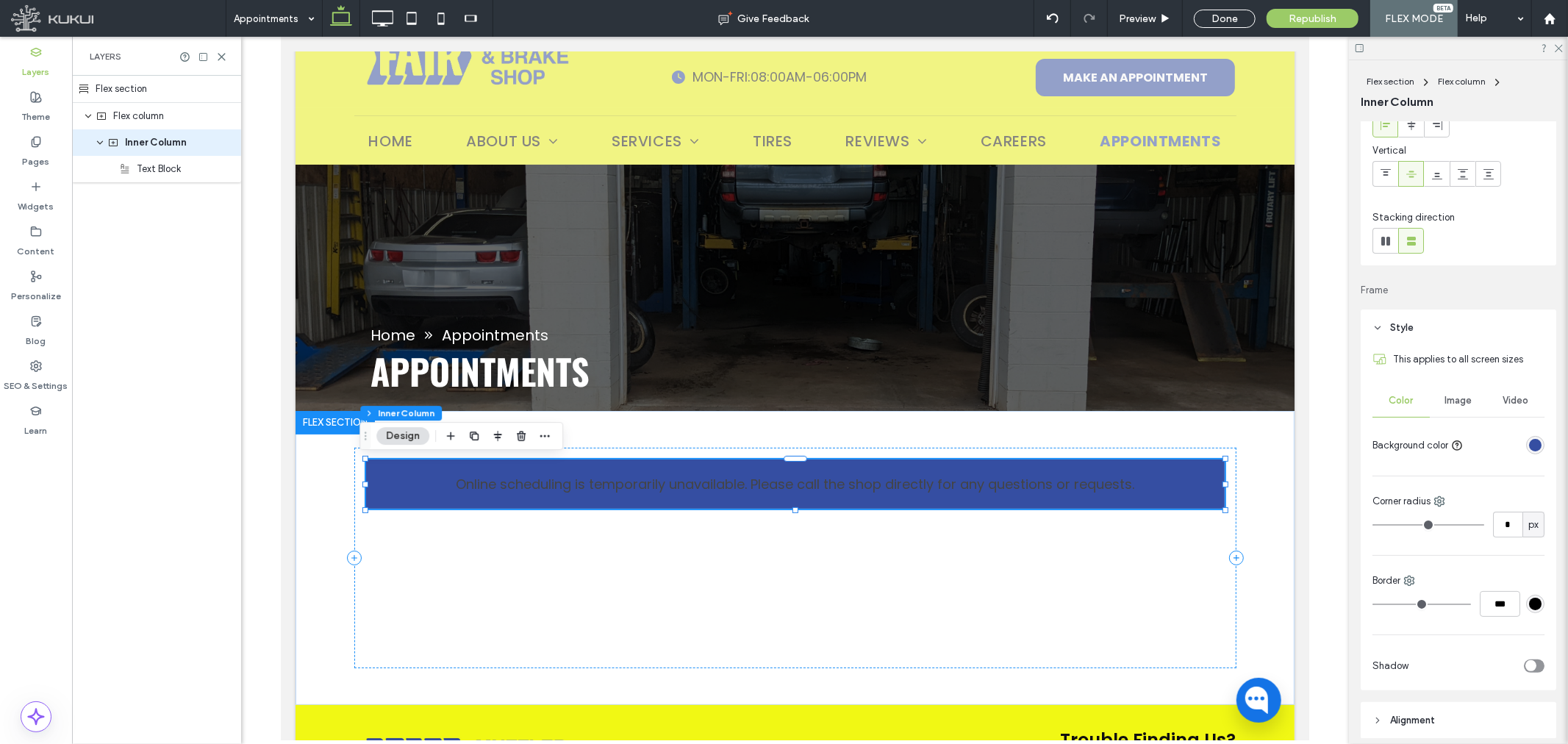
scroll to position [82, 0]
click at [1530, 449] on div "rgba(53, 78, 162, 1)" at bounding box center [1535, 455] width 13 height 13
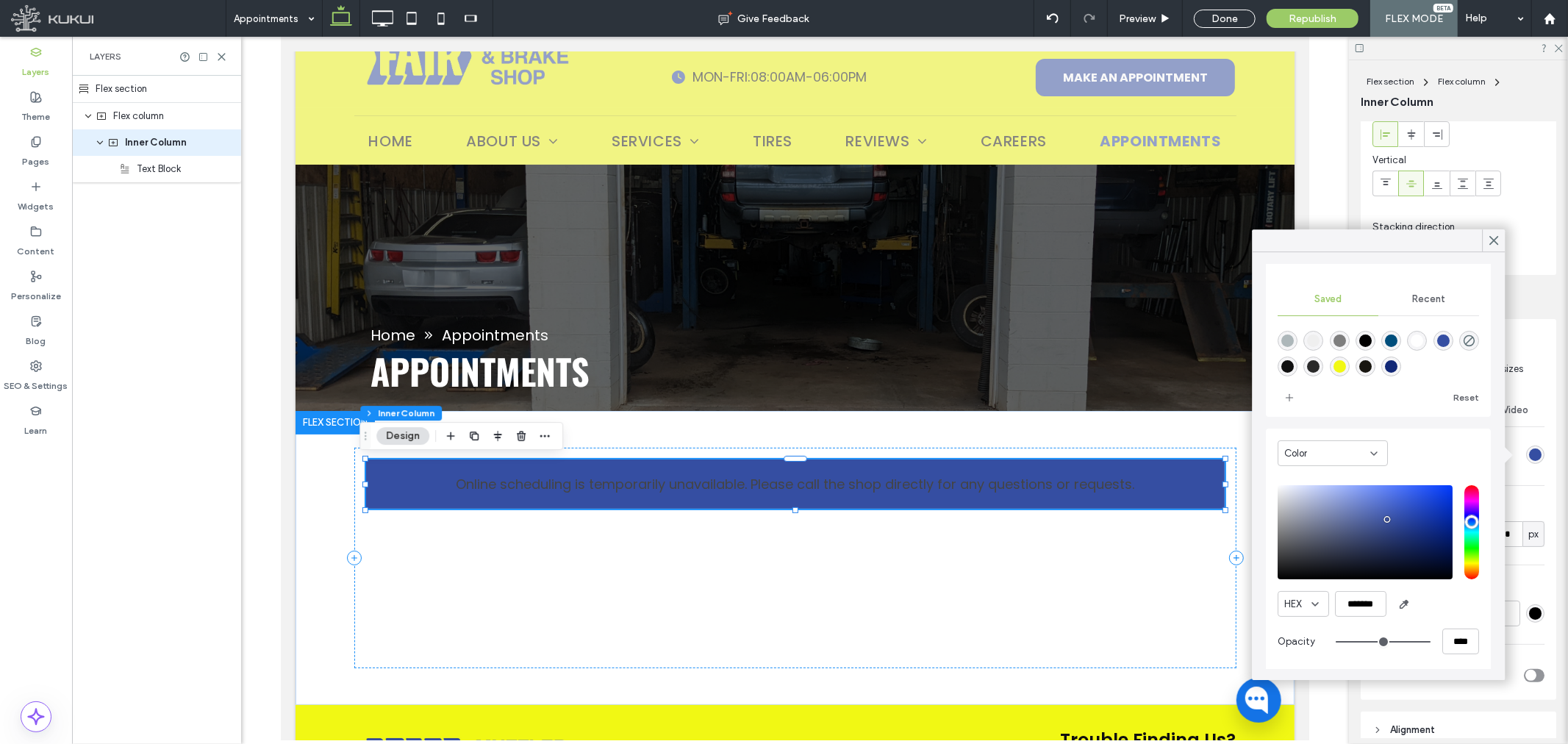
scroll to position [116, 0]
drag, startPoint x: 1447, startPoint y: 640, endPoint x: 1432, endPoint y: 640, distance: 15.0
click at [1442, 640] on input "****" at bounding box center [1460, 640] width 37 height 26
type input "**"
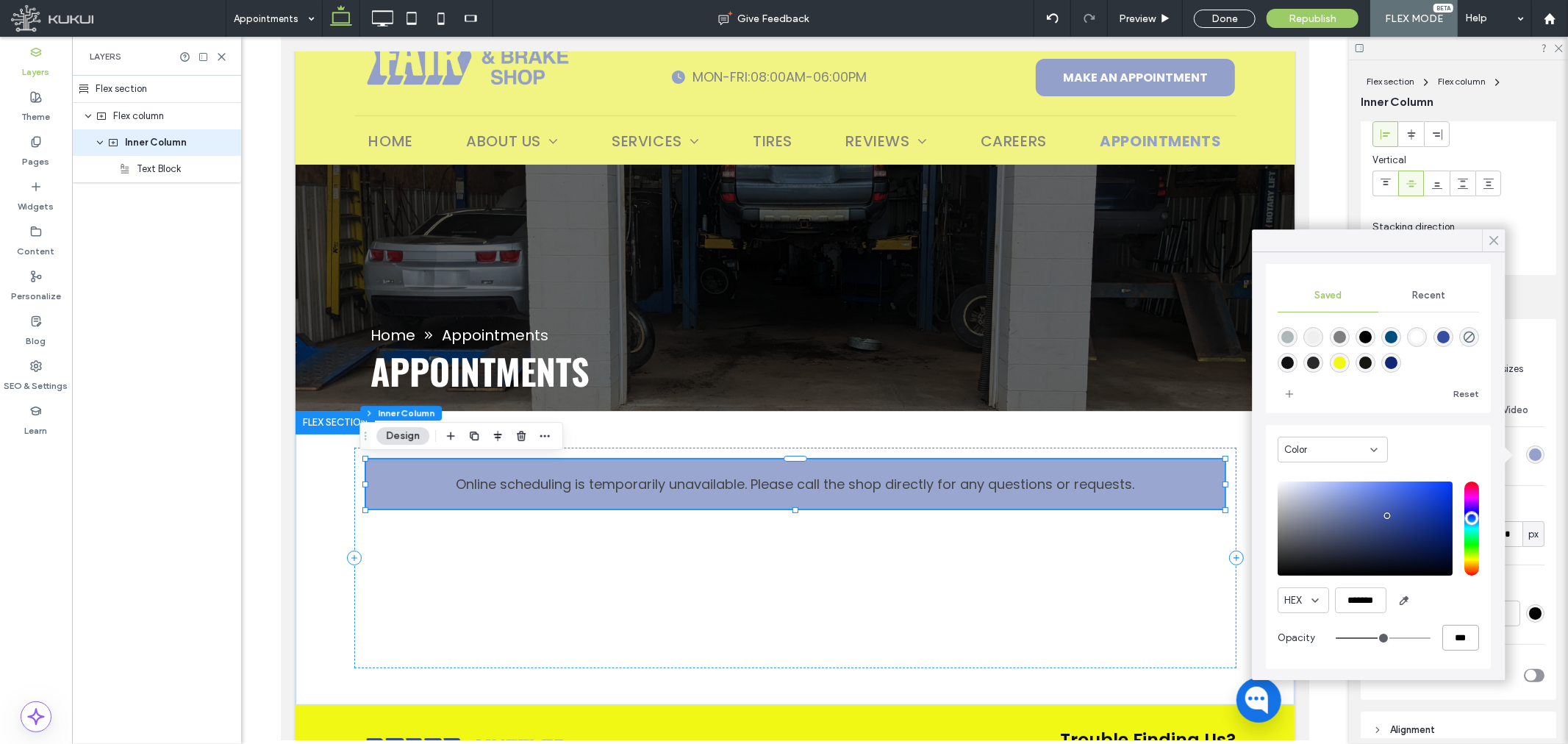
type input "***"
click at [1497, 238] on use at bounding box center [1493, 241] width 7 height 8
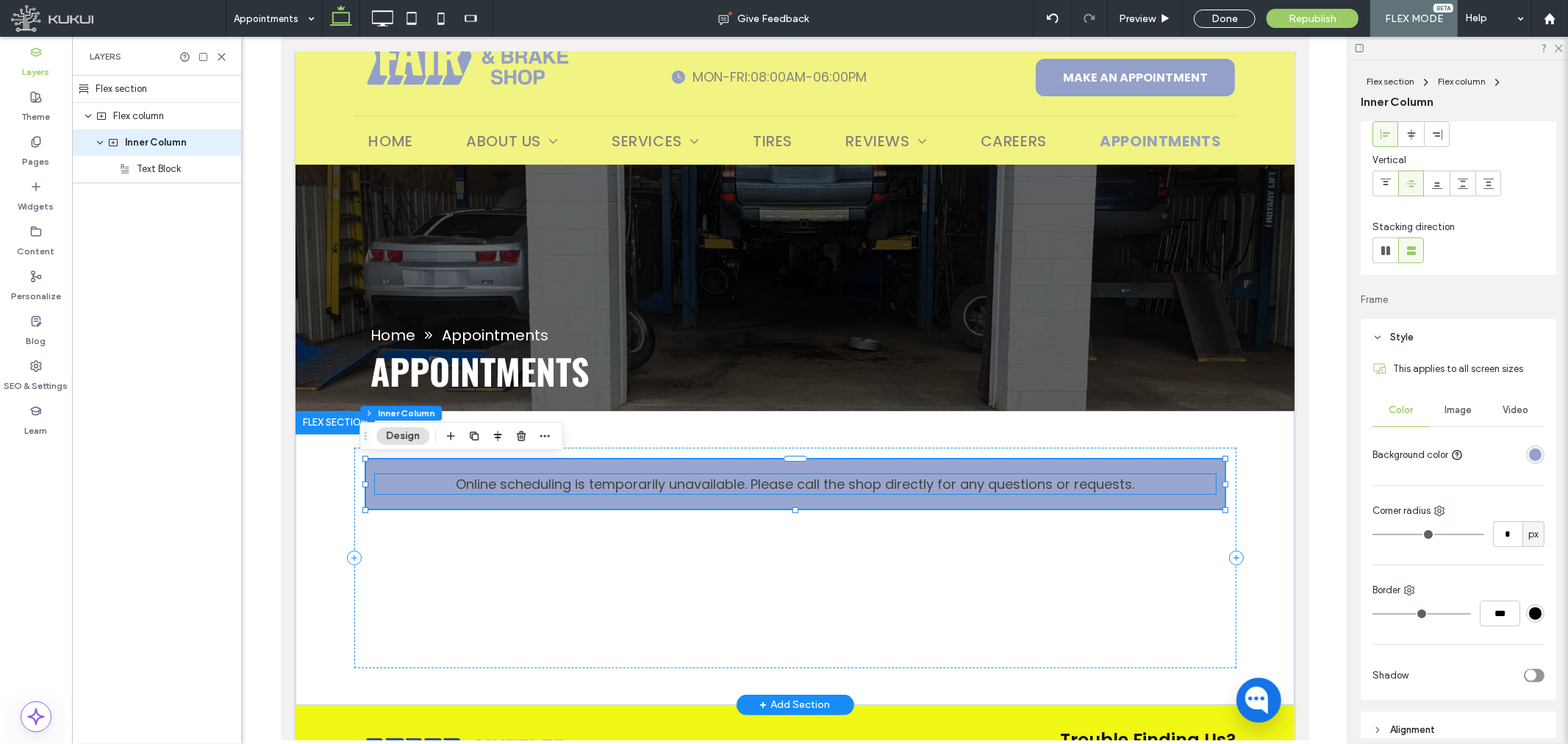
click at [622, 481] on span "Online scheduling is temporarily unavailable. Please call the shop directly for…" at bounding box center [793, 483] width 679 height 18
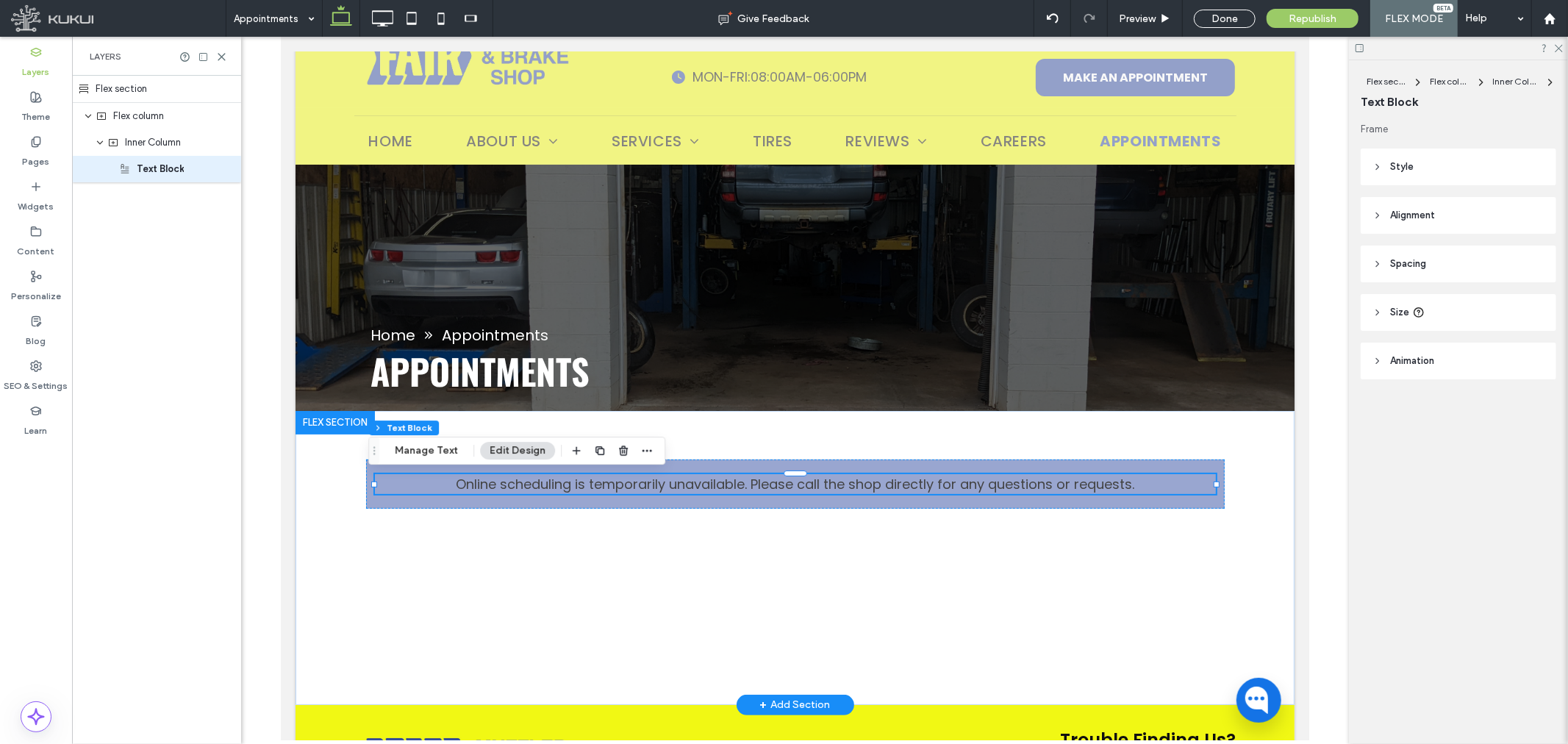
click at [622, 481] on span "Online scheduling is temporarily unavailable. Please call the shop directly for…" at bounding box center [793, 483] width 679 height 18
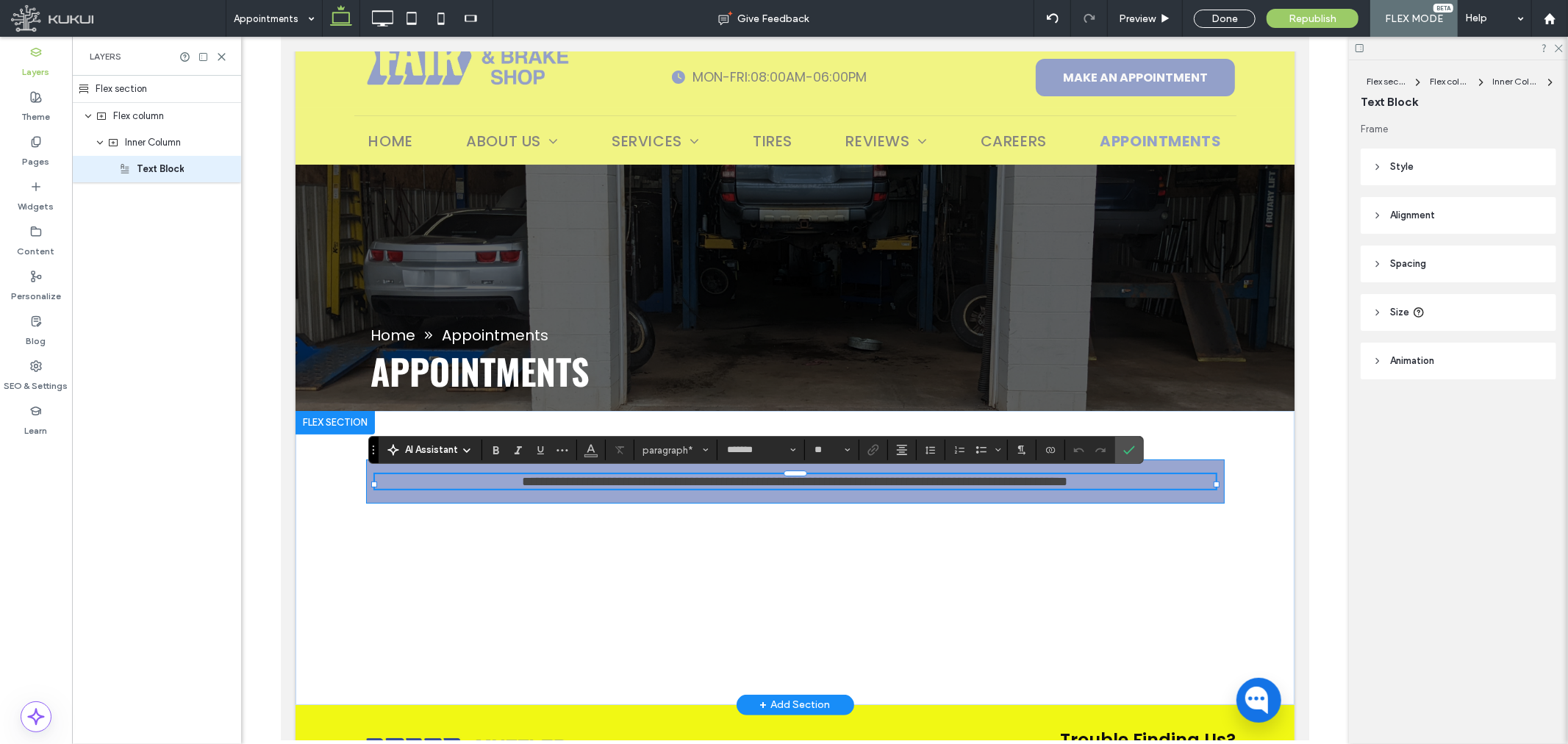
click at [567, 481] on span "**********" at bounding box center [794, 480] width 546 height 13
click at [596, 452] on icon "Color" at bounding box center [591, 449] width 12 height 12
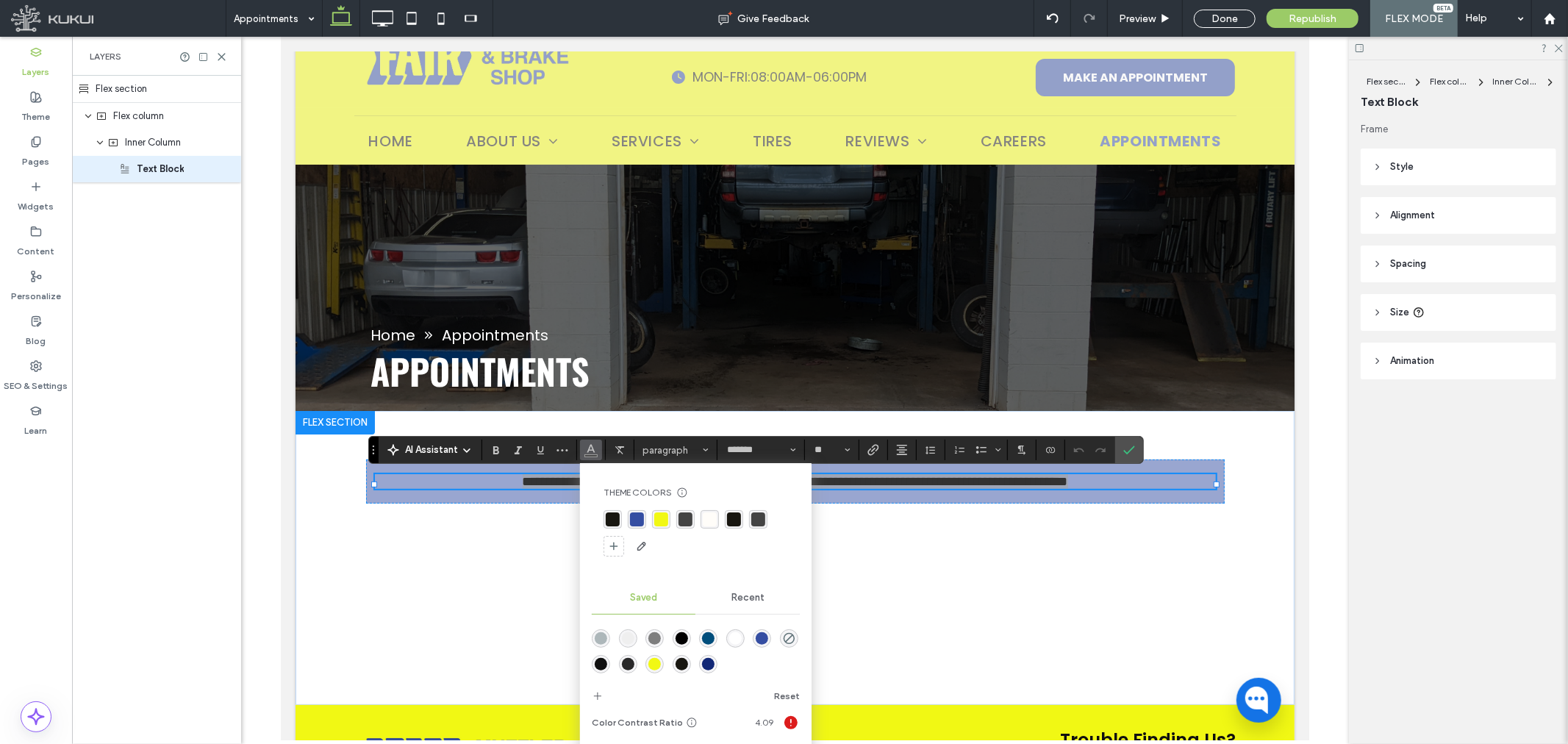
click at [708, 518] on div "rgba(255, 253, 249, 1)" at bounding box center [710, 520] width 14 height 14
click at [1121, 453] on label "Confirm" at bounding box center [1129, 450] width 22 height 26
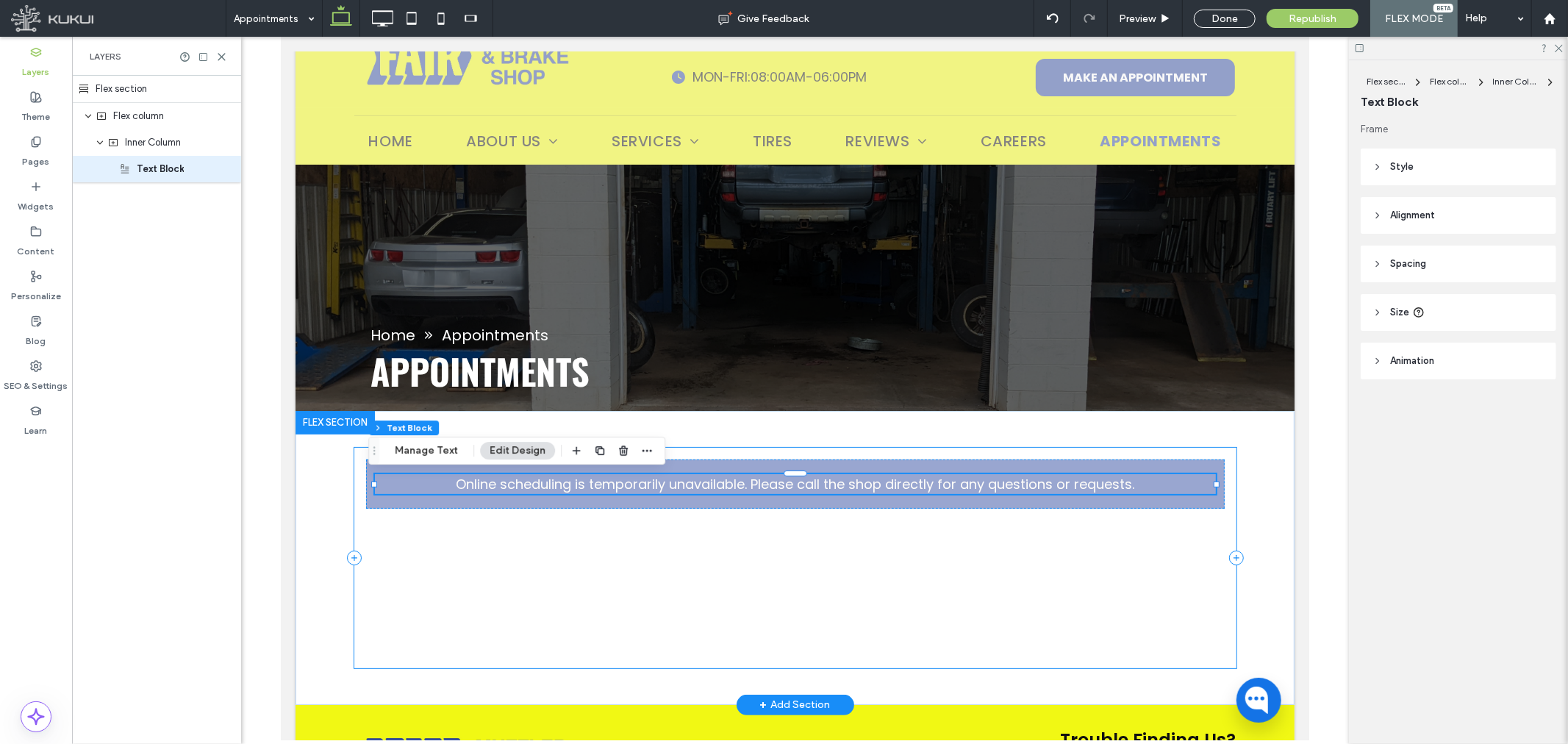
click at [868, 577] on div "Online scheduling is temporarily unavailable. Please call the shop directly for…" at bounding box center [794, 557] width 882 height 221
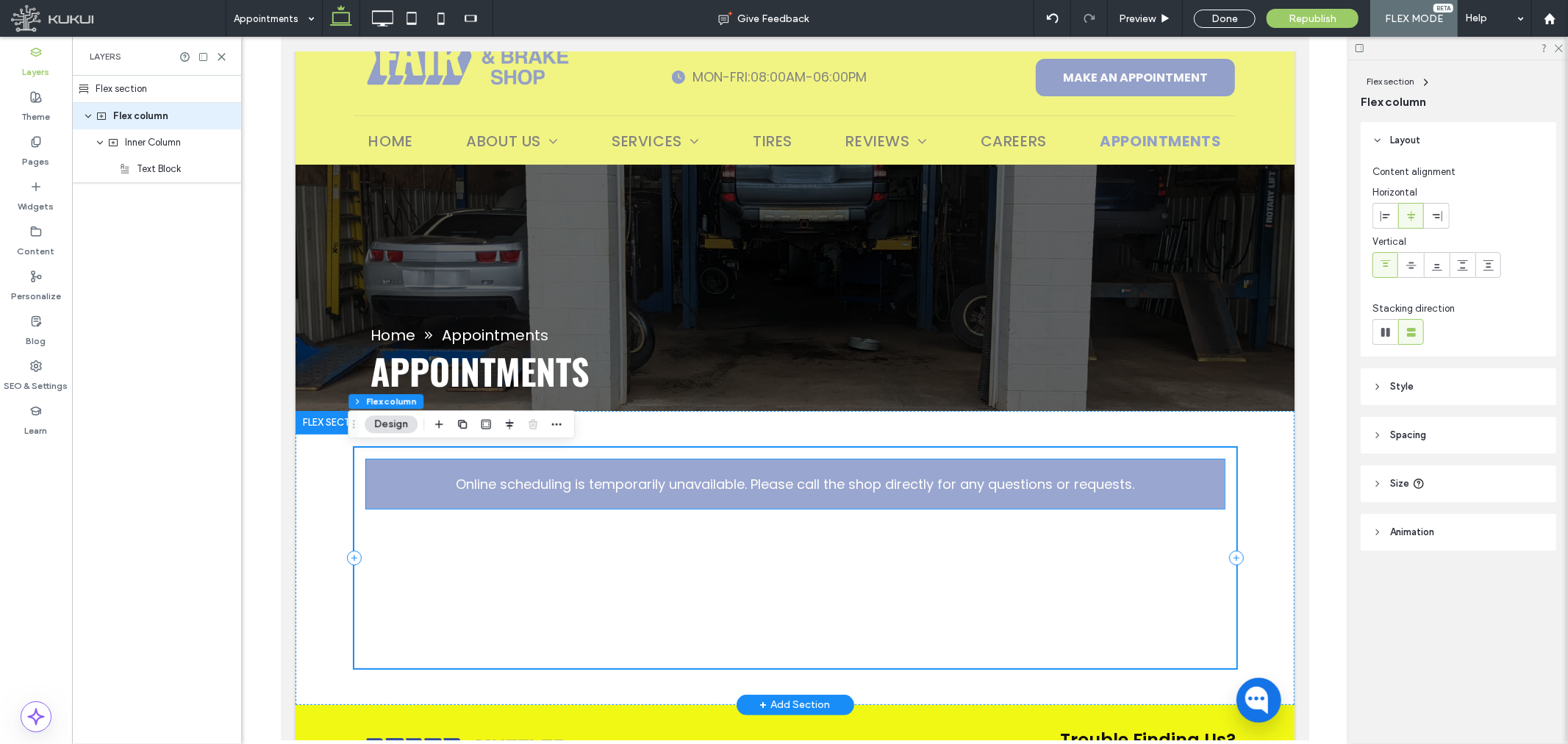
click at [440, 478] on p "Online scheduling is temporarily unavailable. Please call the shop directly for…" at bounding box center [793, 484] width 840 height 20
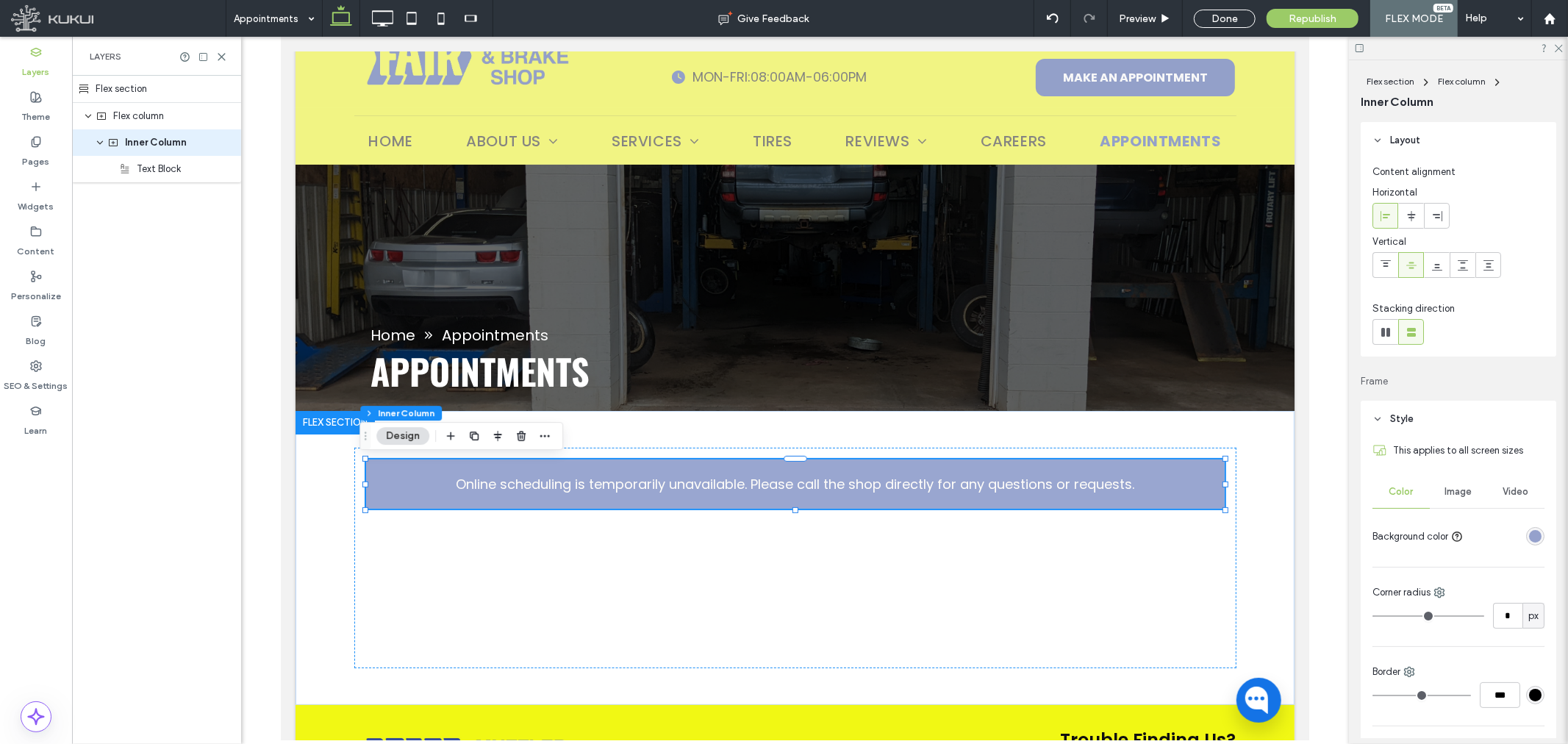
click at [1529, 531] on div "rgba(53, 78, 162, 0.5)" at bounding box center [1535, 536] width 13 height 13
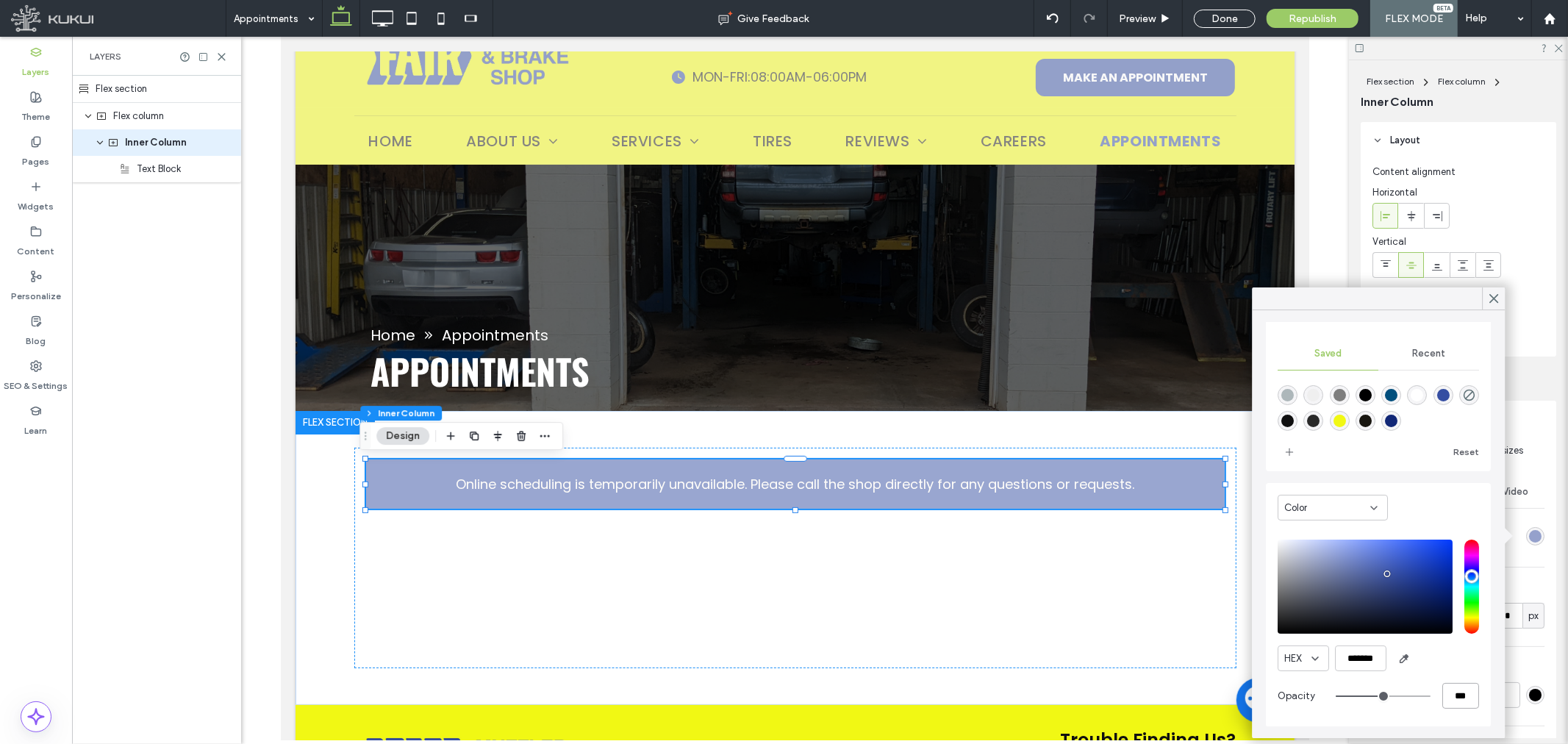
drag, startPoint x: 1444, startPoint y: 703, endPoint x: 1416, endPoint y: 701, distance: 28.1
click at [1416, 701] on div "***" at bounding box center [1406, 696] width 143 height 26
type input "**"
type input "***"
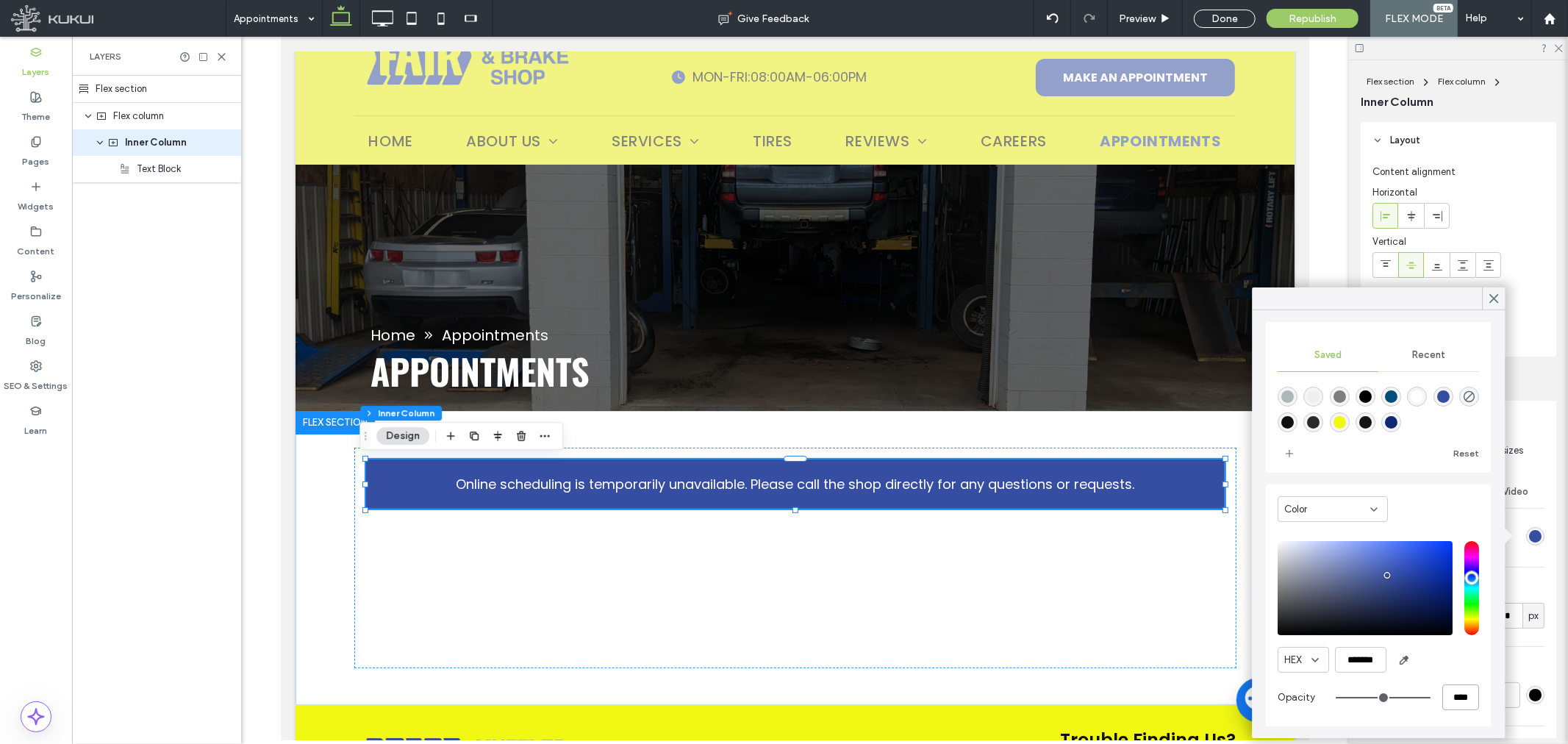
type input "****"
click at [1497, 293] on icon at bounding box center [1493, 298] width 13 height 13
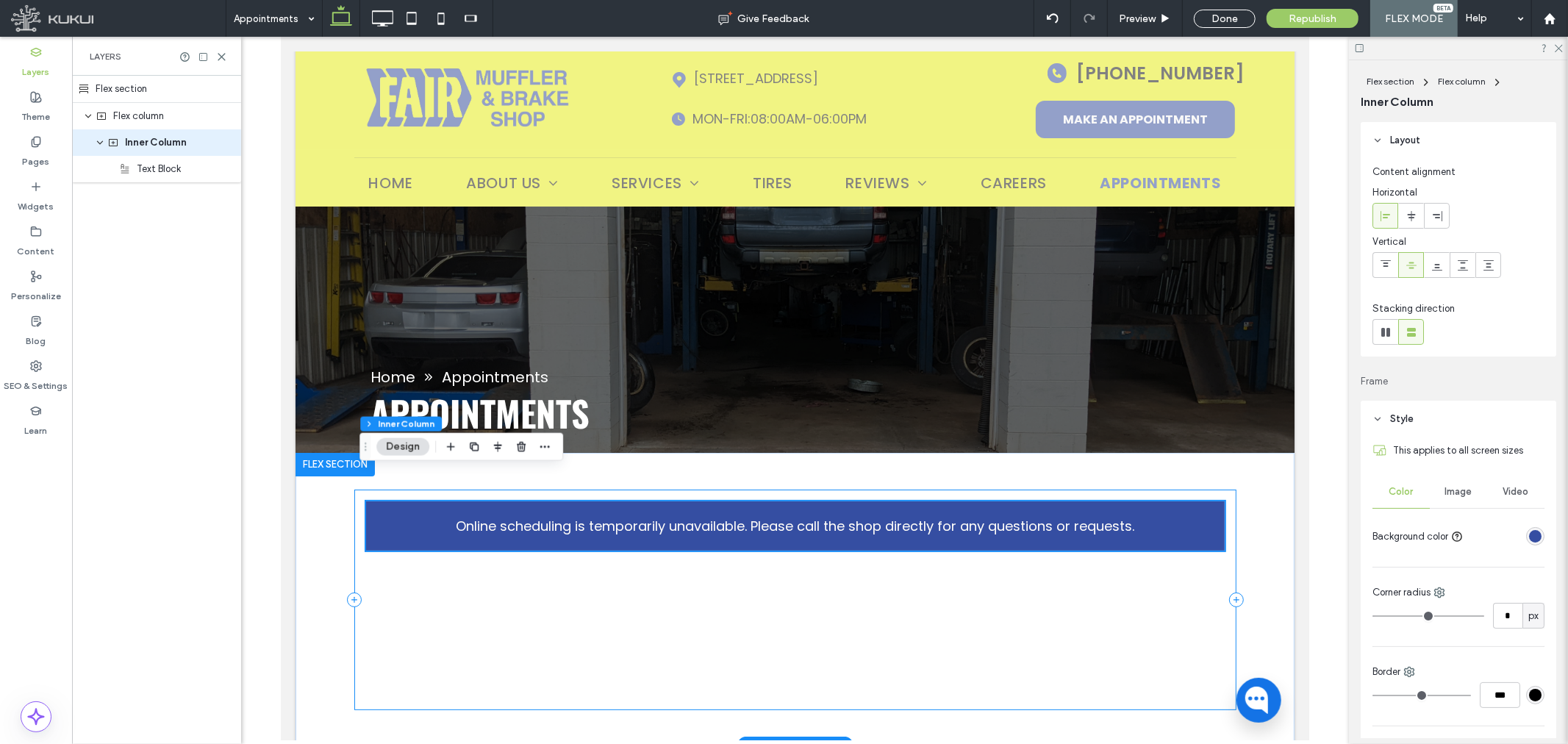
scroll to position [0, 0]
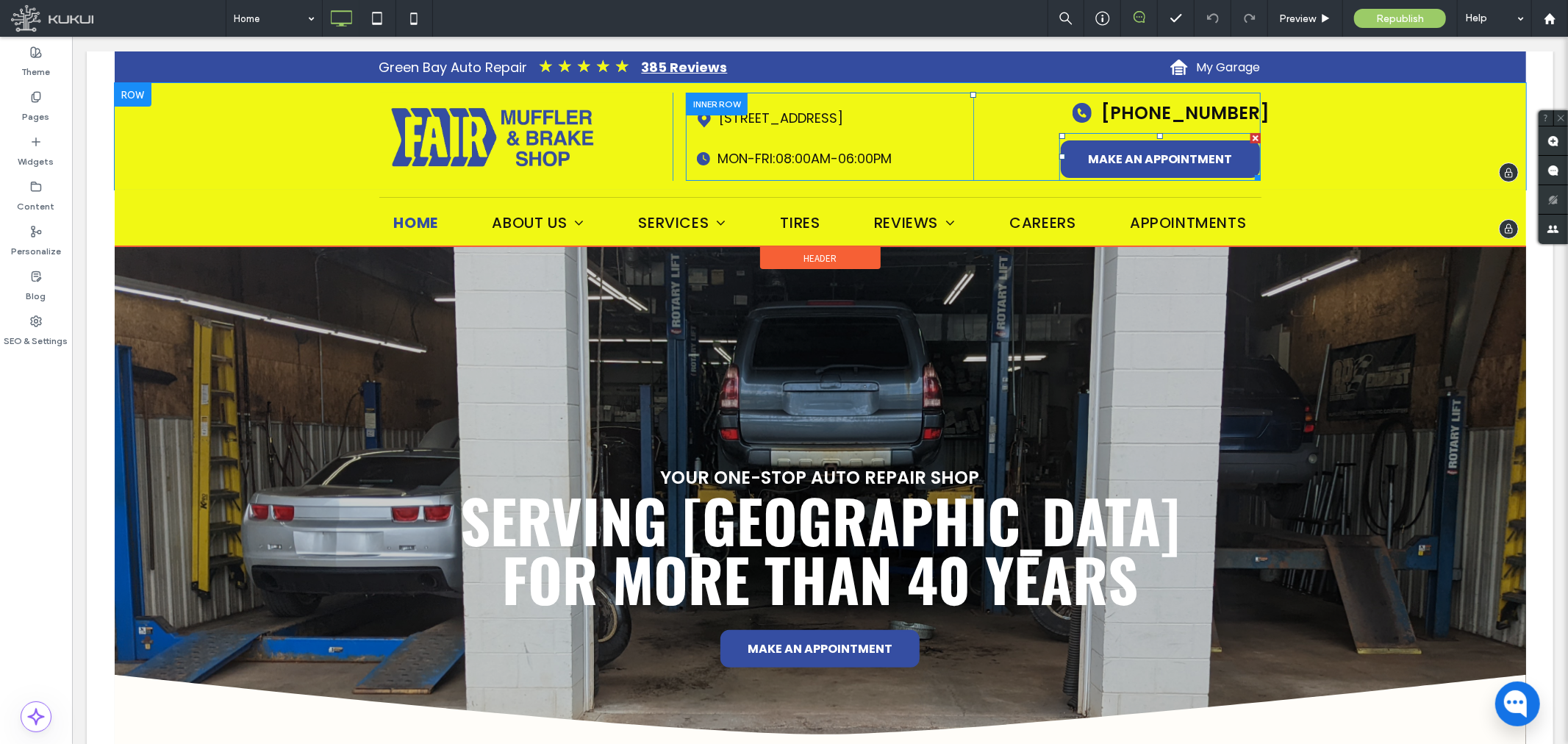
click at [1185, 154] on span at bounding box center [1159, 156] width 202 height 48
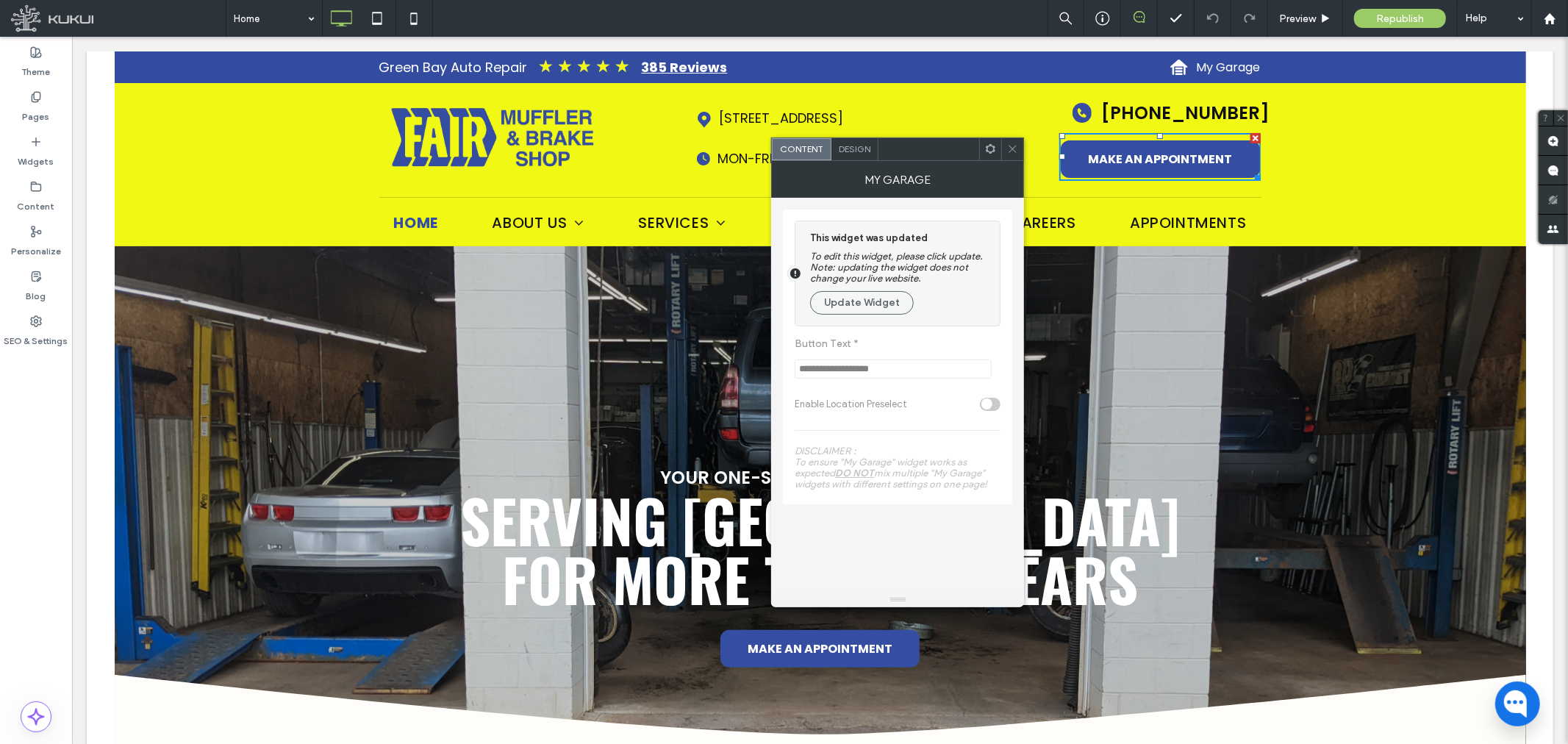
click at [1015, 148] on icon at bounding box center [1012, 148] width 11 height 11
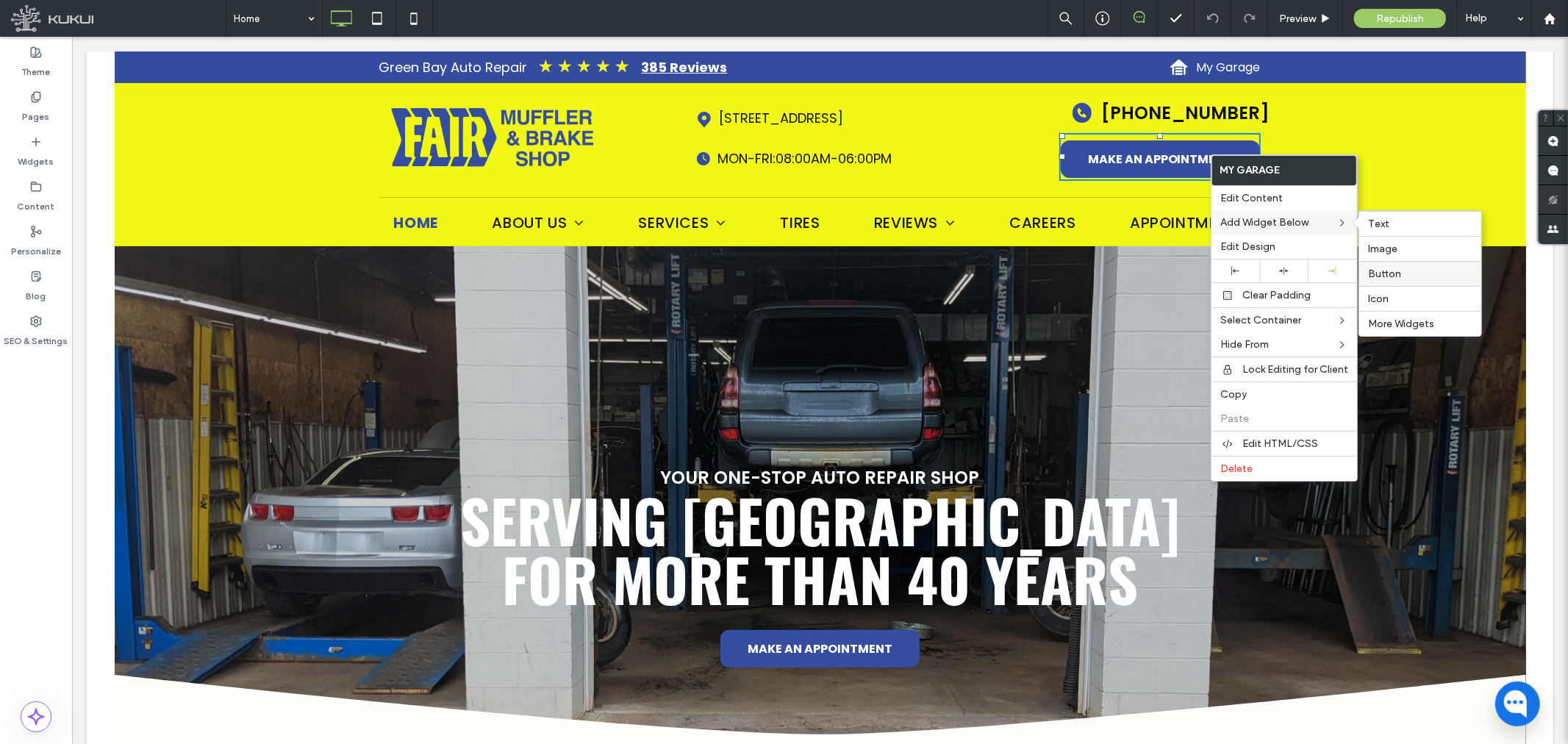
click at [1385, 268] on span "Button" at bounding box center [1384, 274] width 33 height 13
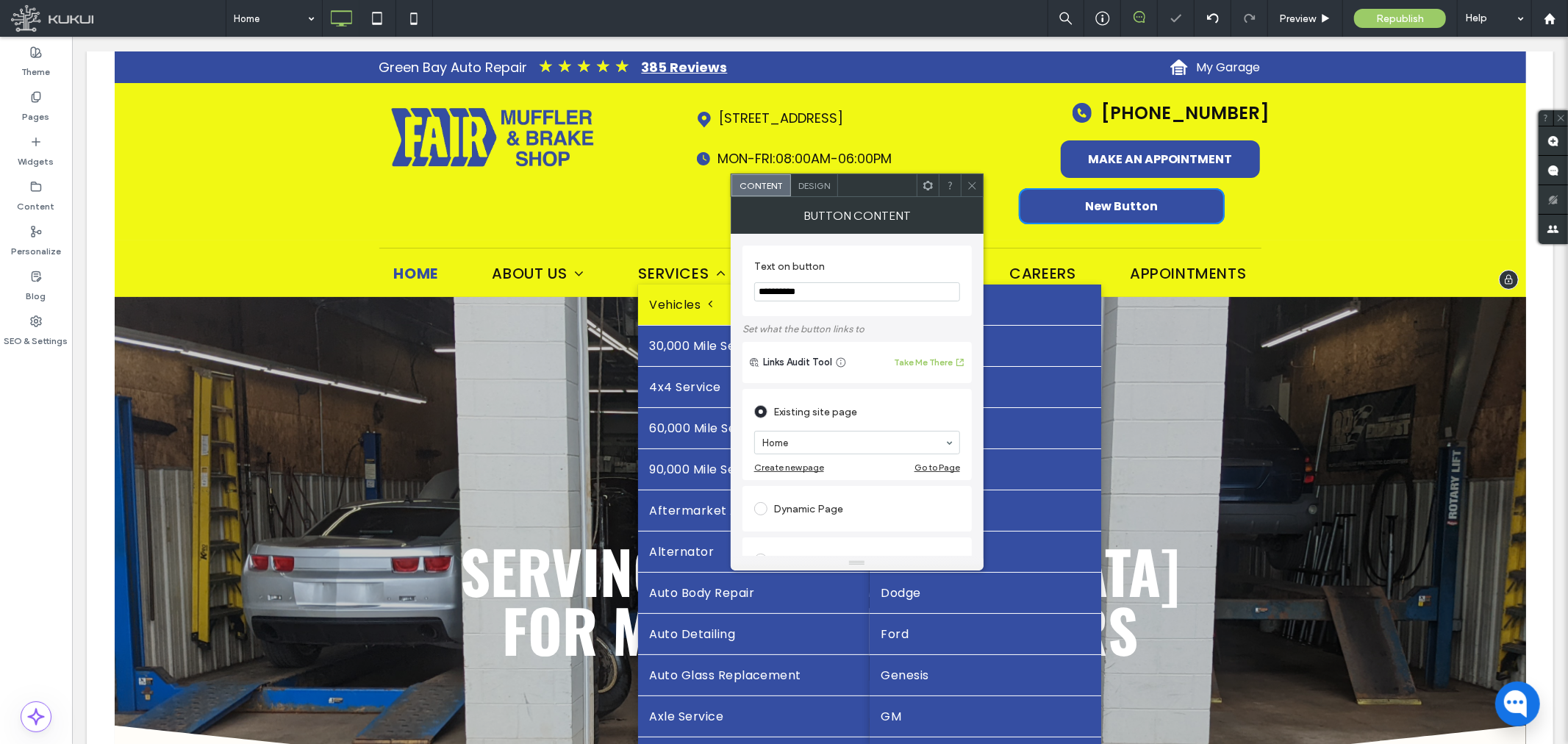
drag, startPoint x: 905, startPoint y: 327, endPoint x: 641, endPoint y: 287, distance: 267.0
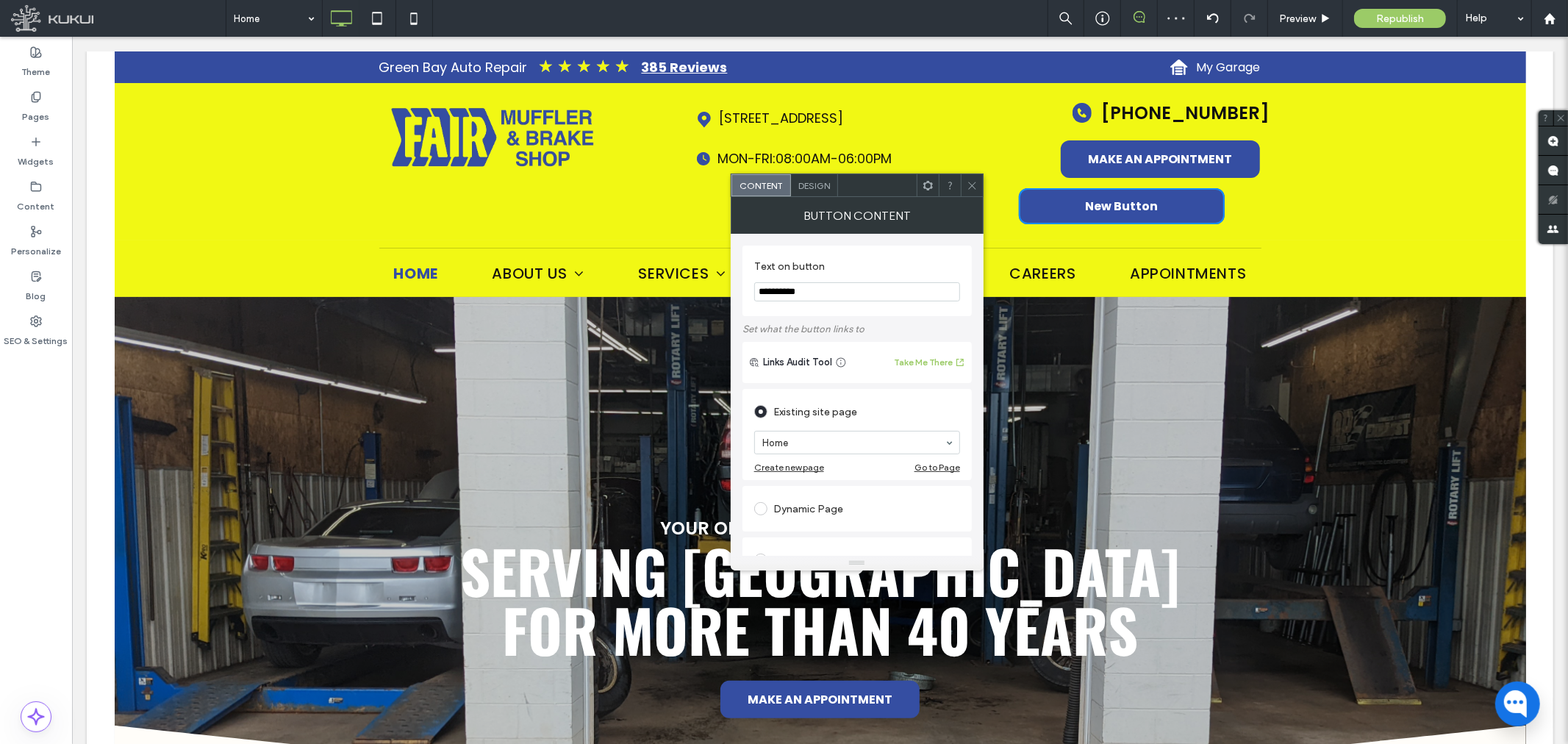
click at [801, 285] on input "**********" at bounding box center [857, 291] width 206 height 19
click at [801, 291] on input "**********" at bounding box center [857, 291] width 206 height 19
type input "**********"
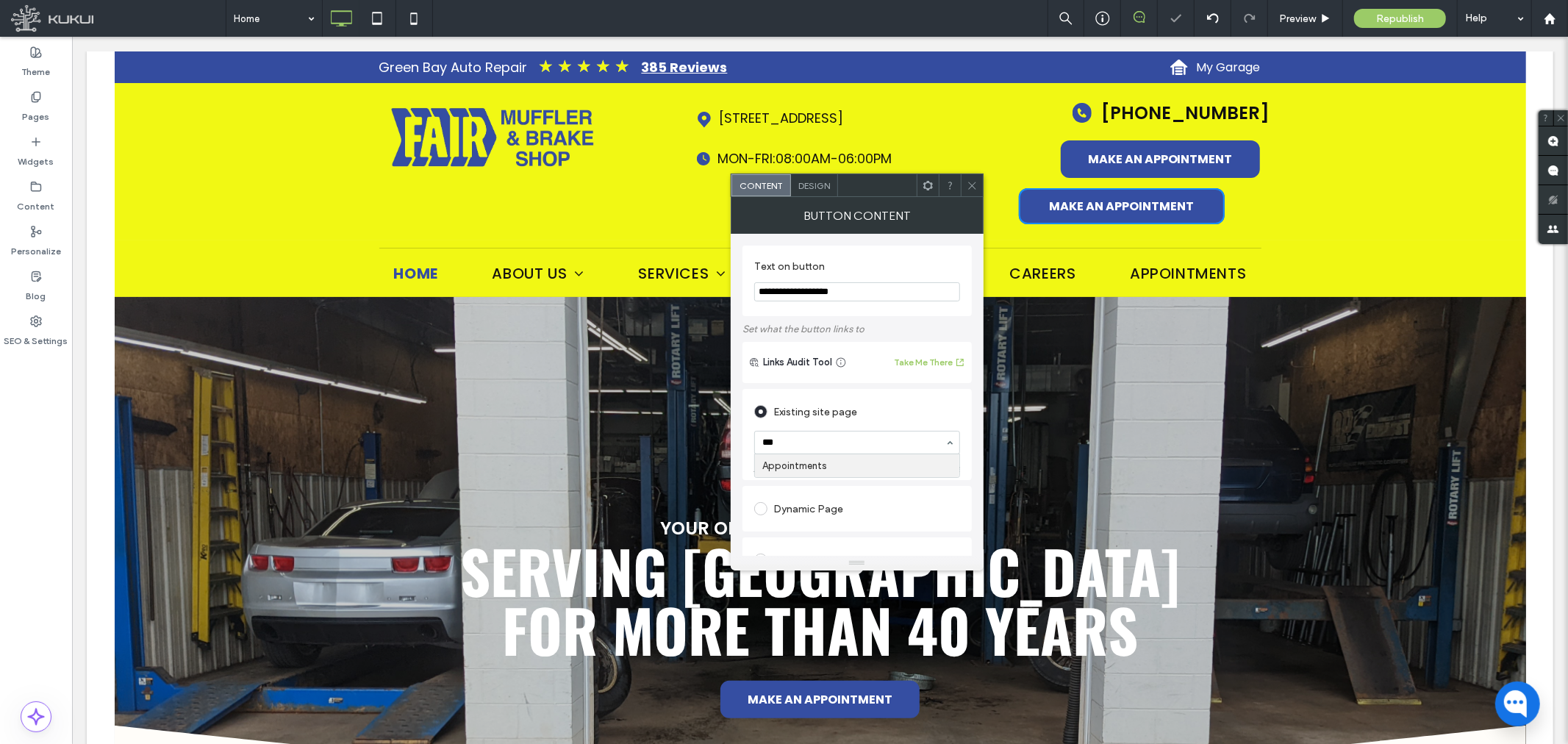
type input "****"
click at [826, 177] on div "Design" at bounding box center [813, 185] width 47 height 22
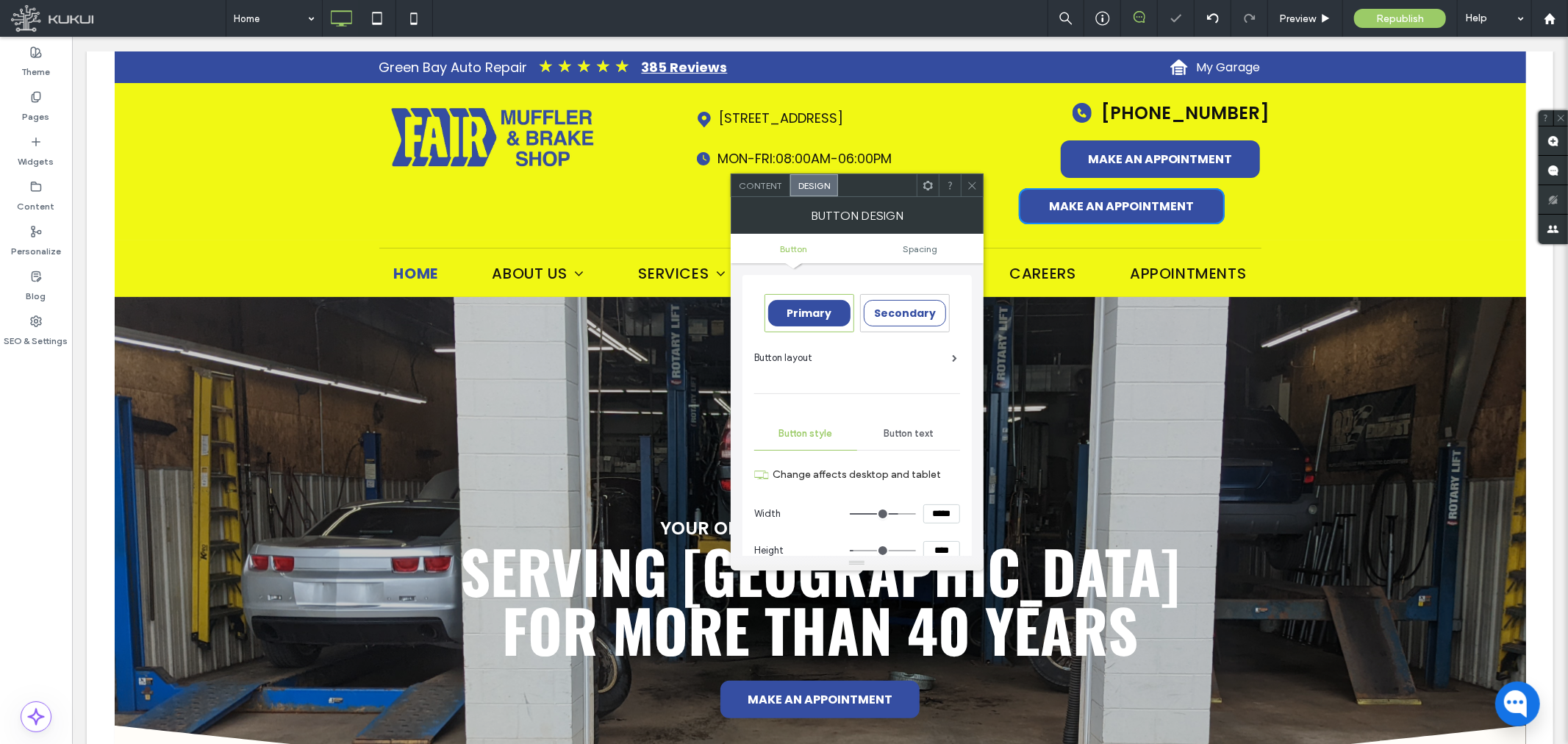
click at [922, 188] on icon at bounding box center [927, 185] width 11 height 11
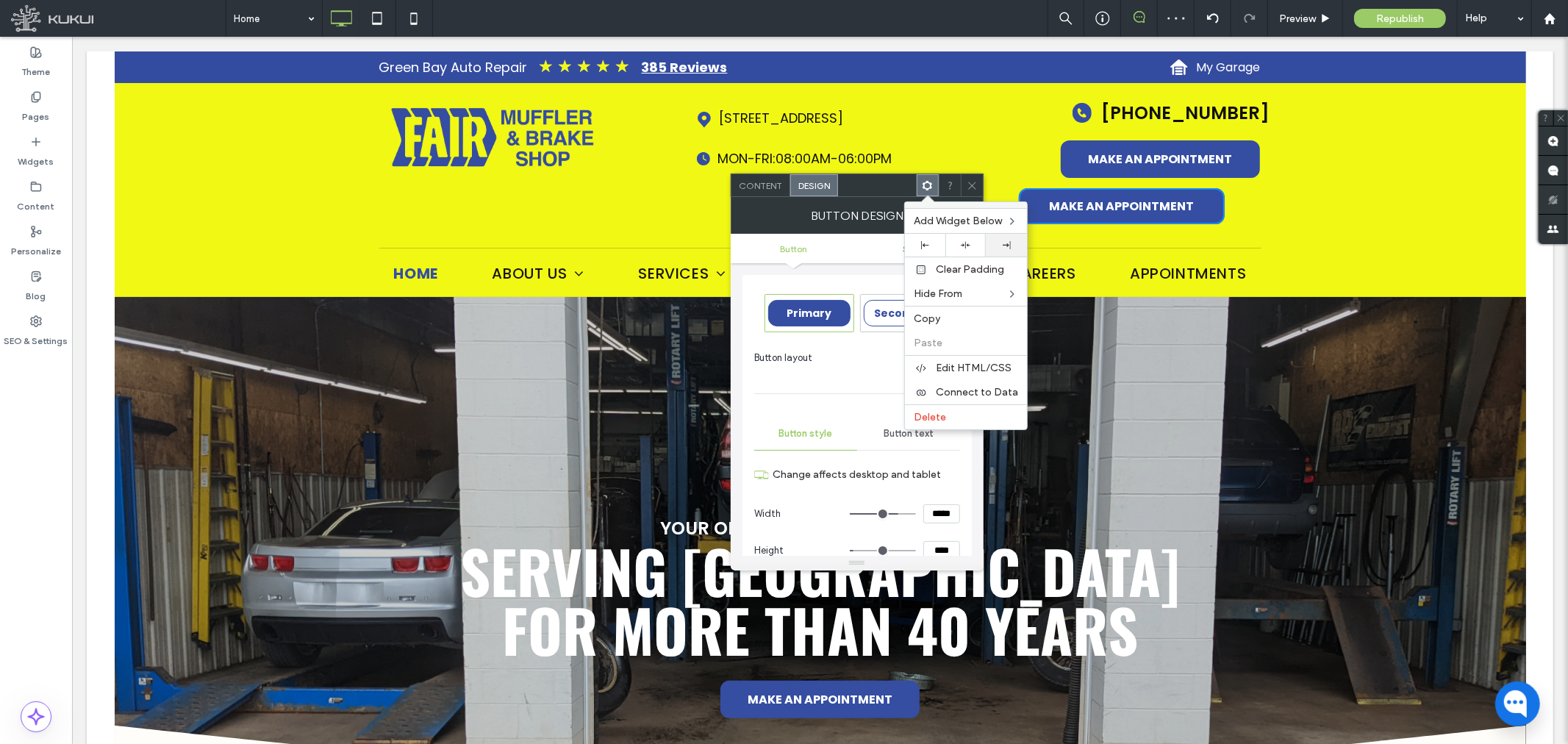
click at [1008, 244] on icon at bounding box center [1006, 245] width 8 height 8
click at [966, 190] on icon at bounding box center [971, 185] width 11 height 11
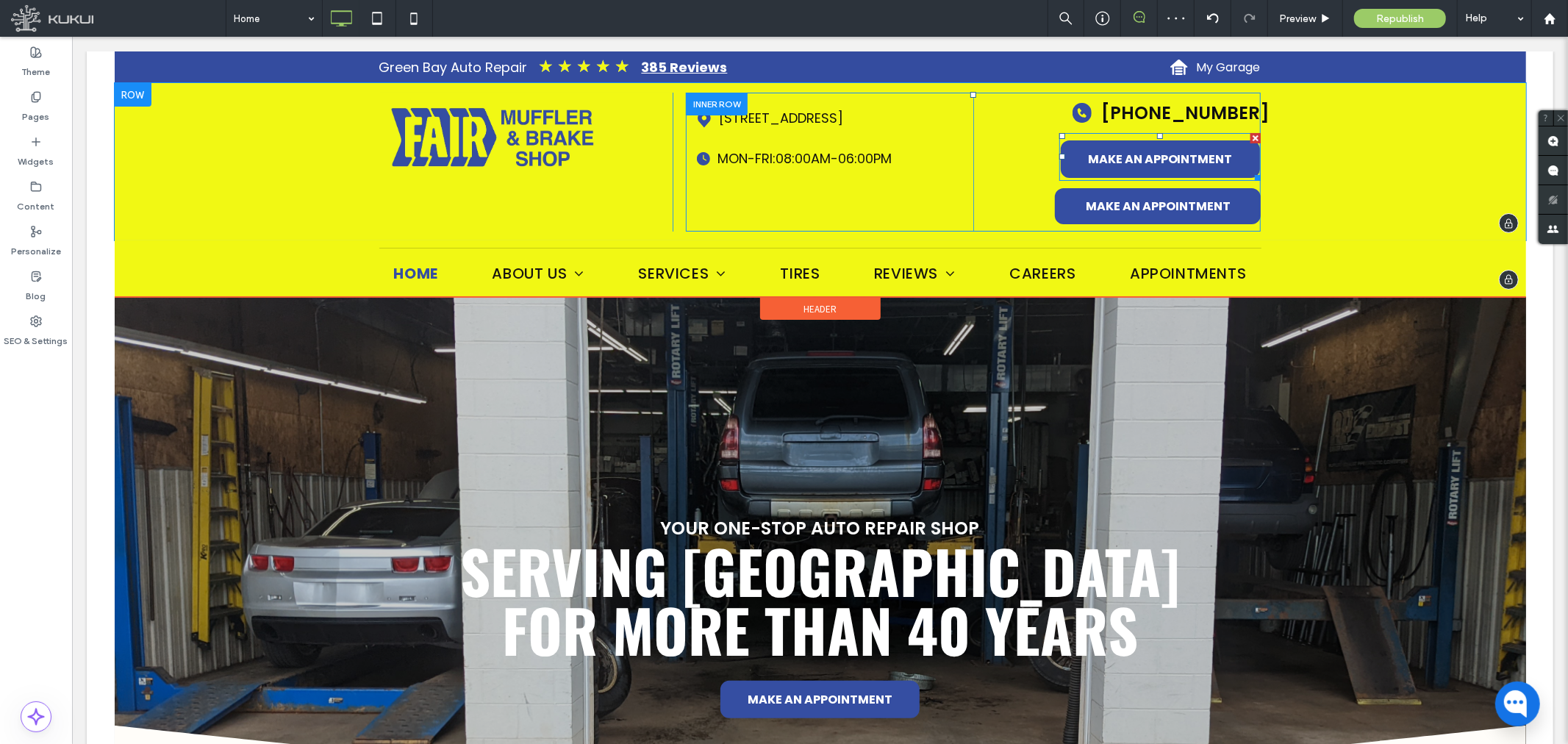
click at [1186, 154] on span at bounding box center [1159, 156] width 202 height 48
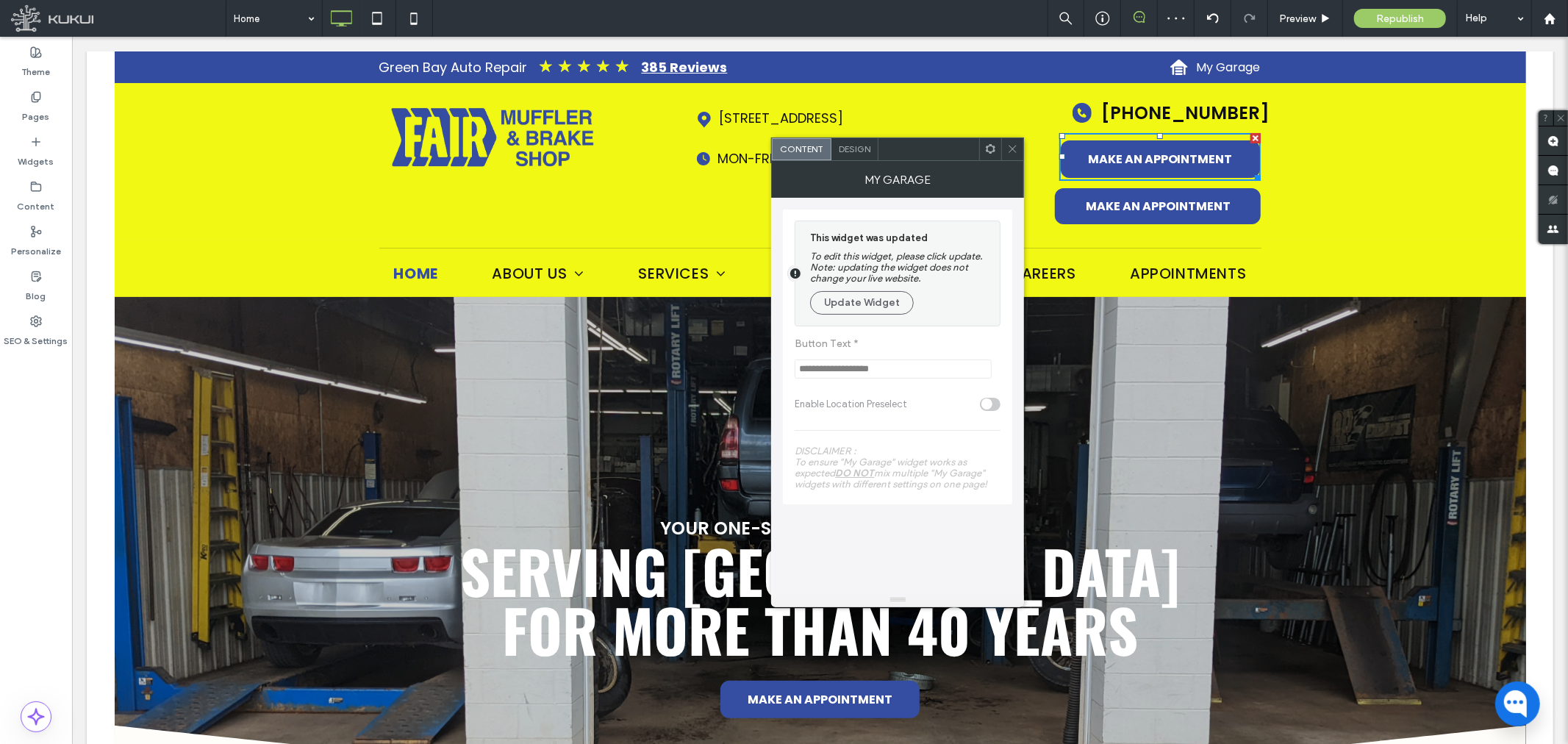
click at [856, 146] on span "Design" at bounding box center [854, 148] width 32 height 11
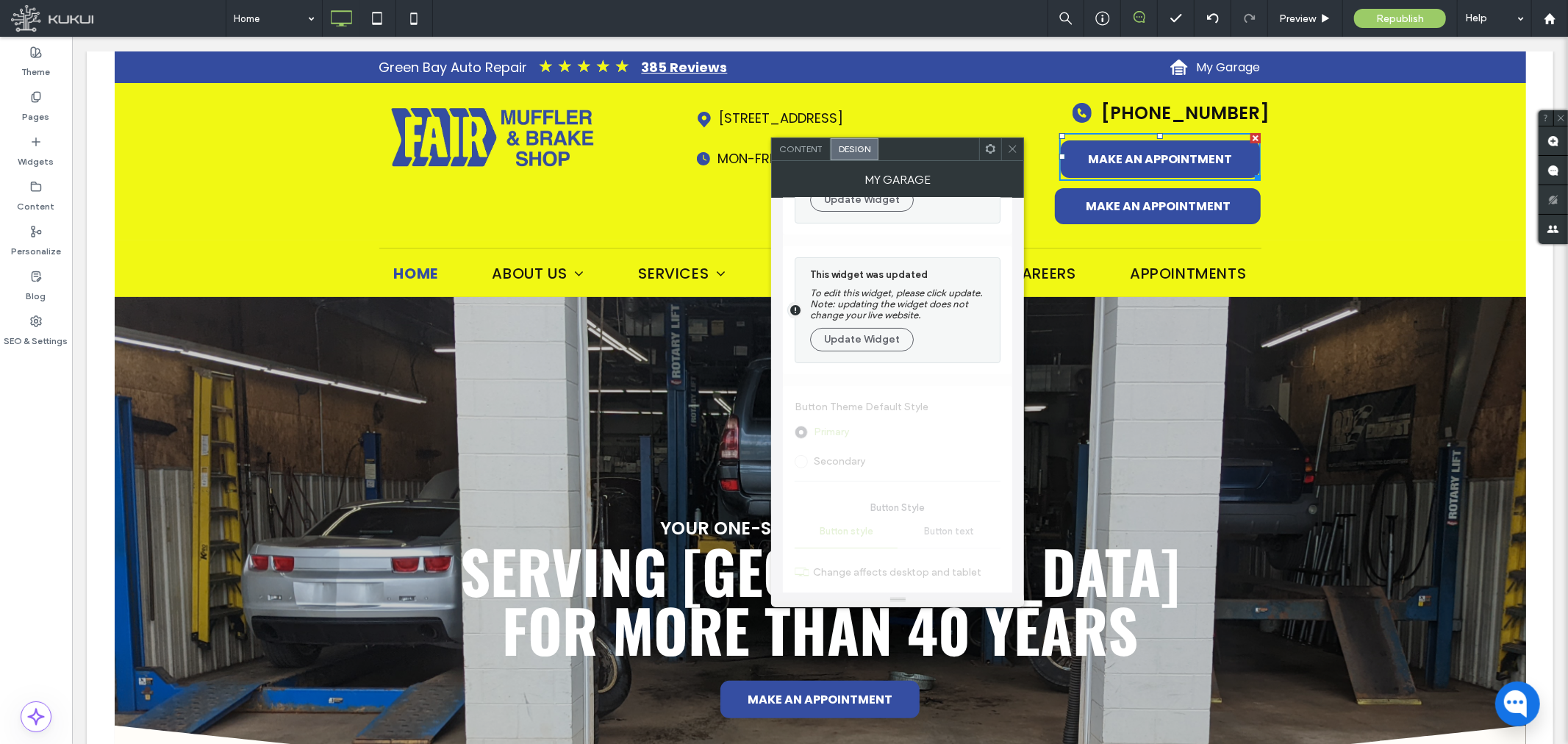
scroll to position [245, 0]
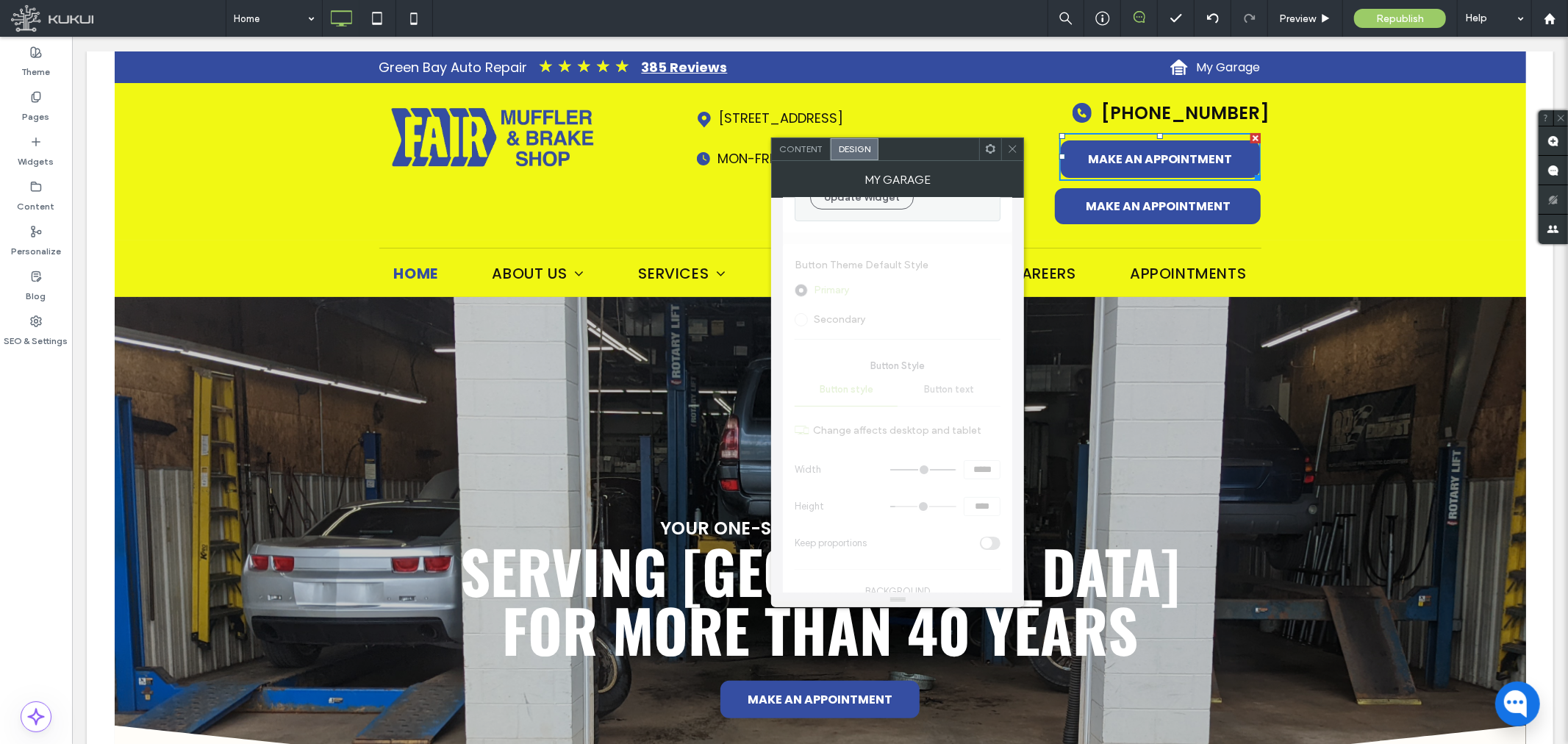
drag, startPoint x: 1011, startPoint y: 155, endPoint x: 953, endPoint y: 122, distance: 66.7
click at [1011, 155] on span at bounding box center [1012, 149] width 11 height 22
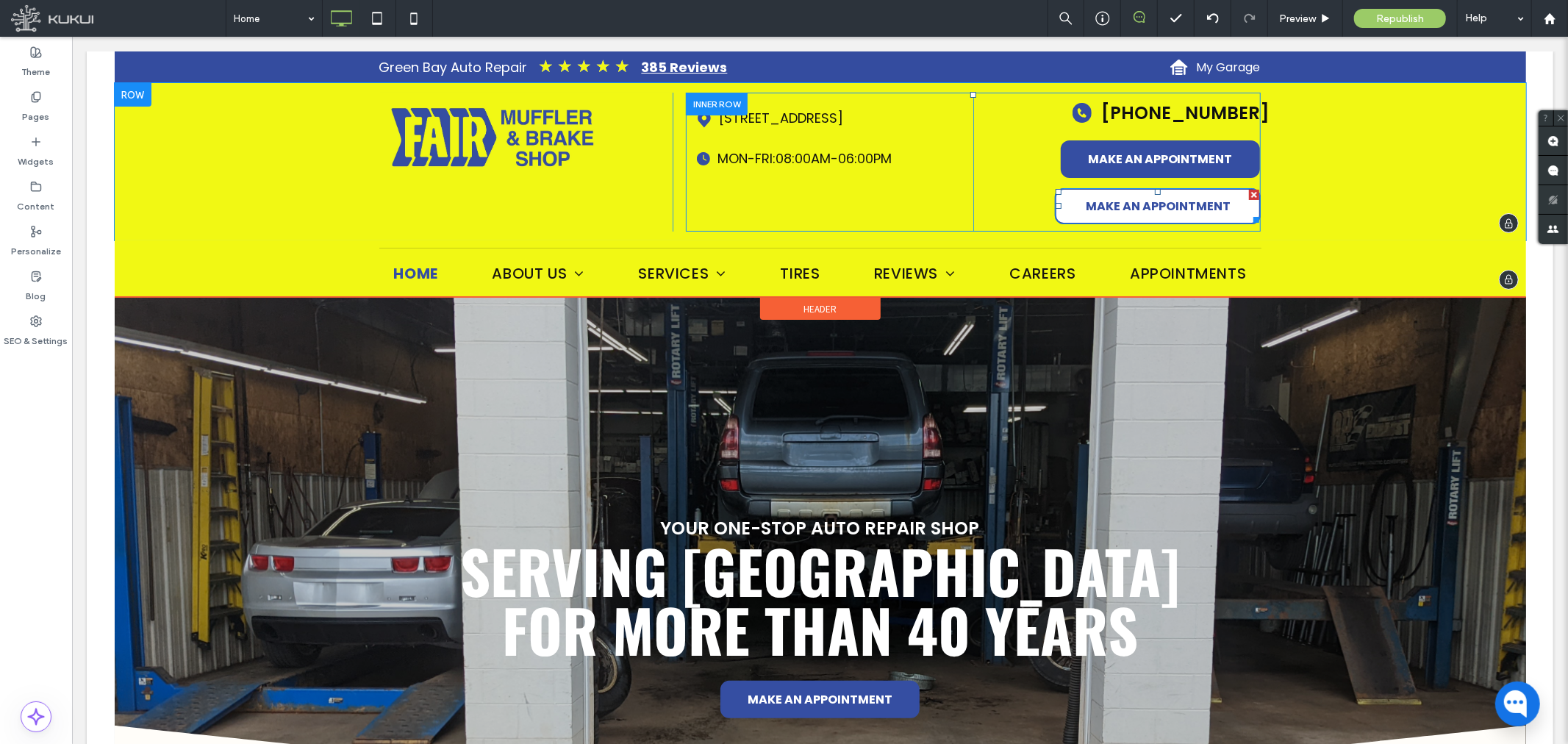
click at [1114, 215] on link "MAKE AN APPOINTMENT" at bounding box center [1157, 206] width 206 height 36
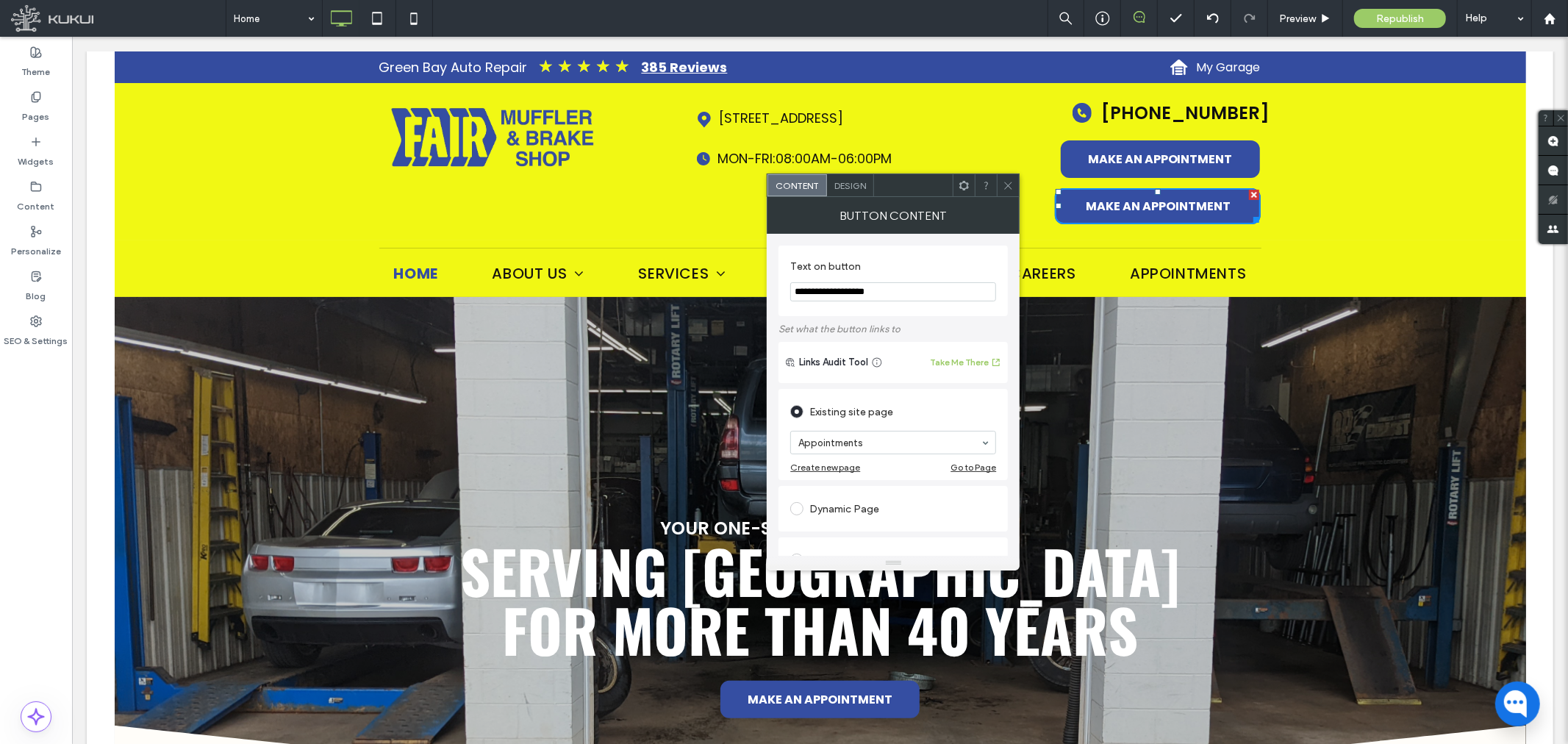
click at [857, 189] on span "Design" at bounding box center [850, 185] width 32 height 11
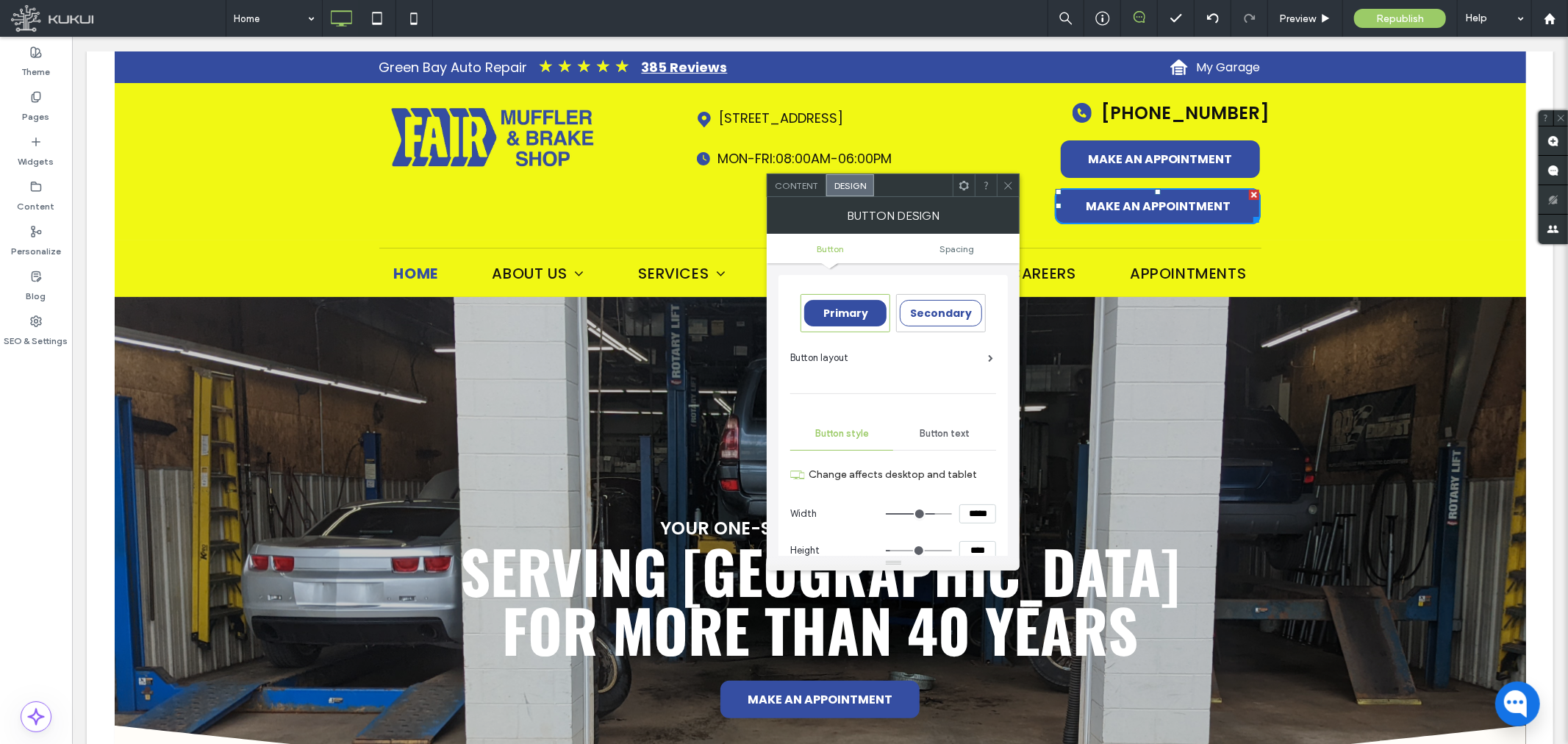
click at [972, 502] on section "Width *****" at bounding box center [893, 514] width 206 height 37
click at [972, 505] on input "*****" at bounding box center [977, 514] width 37 height 19
type input "*****"
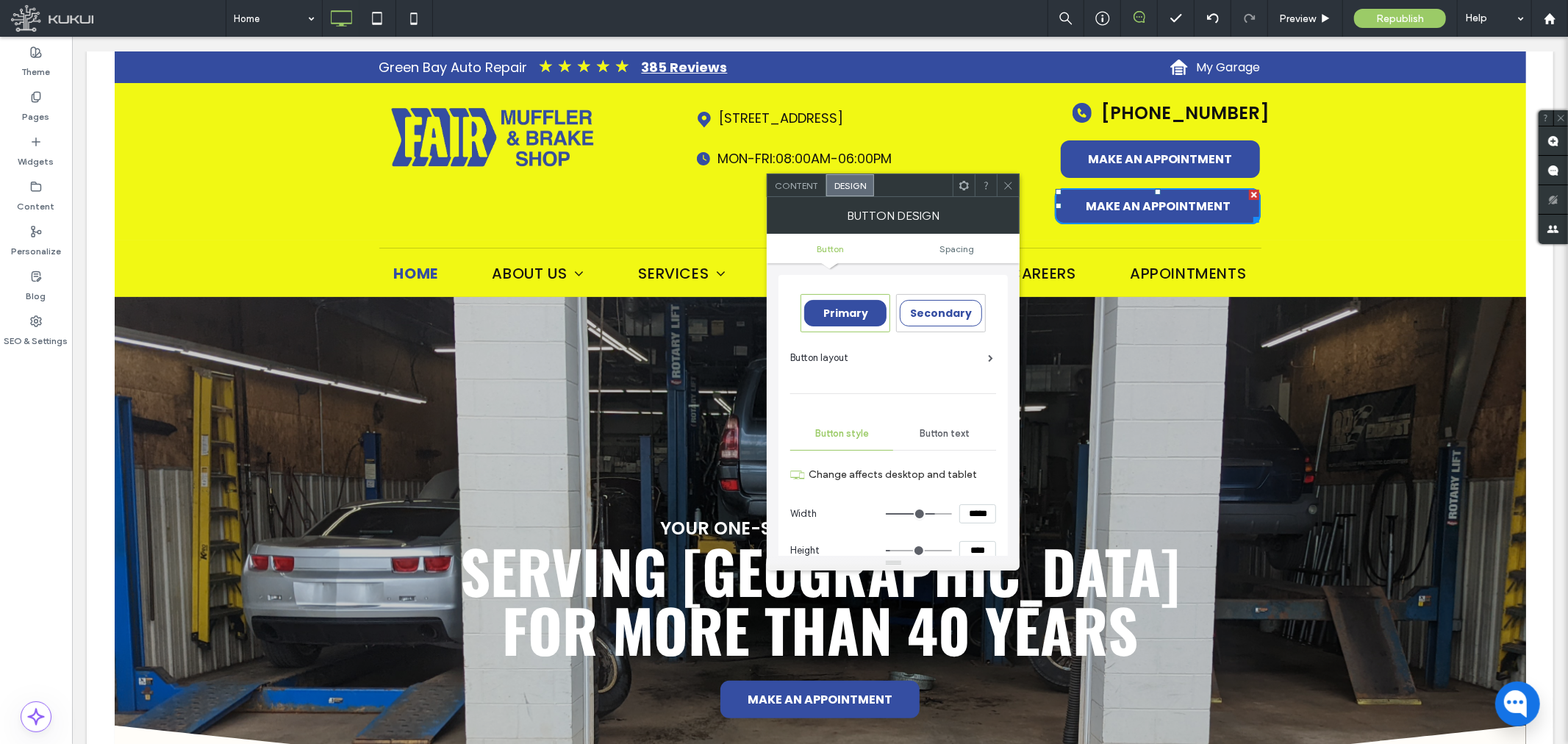
type input "***"
click at [972, 548] on input "****" at bounding box center [977, 550] width 37 height 19
type input "****"
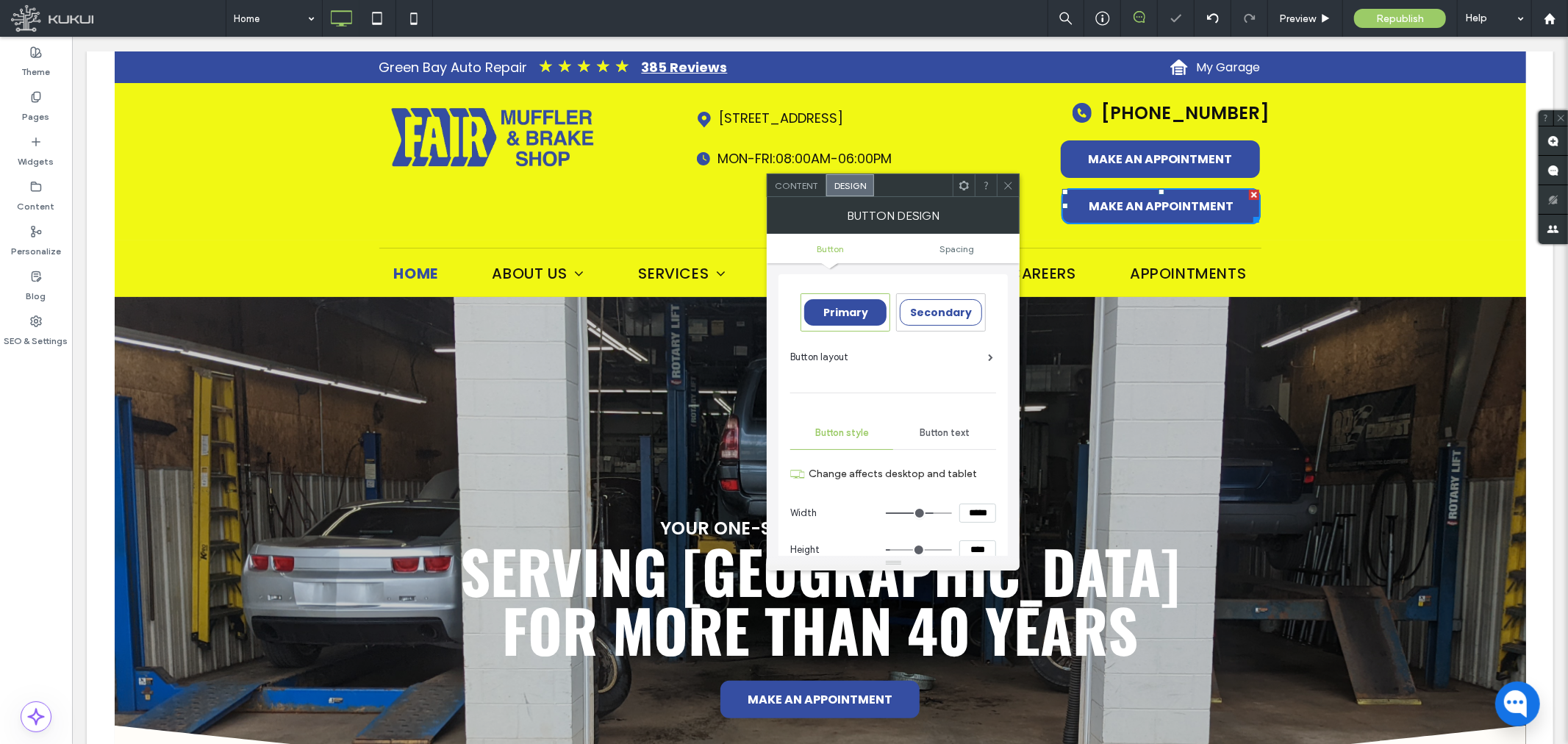
type input "**"
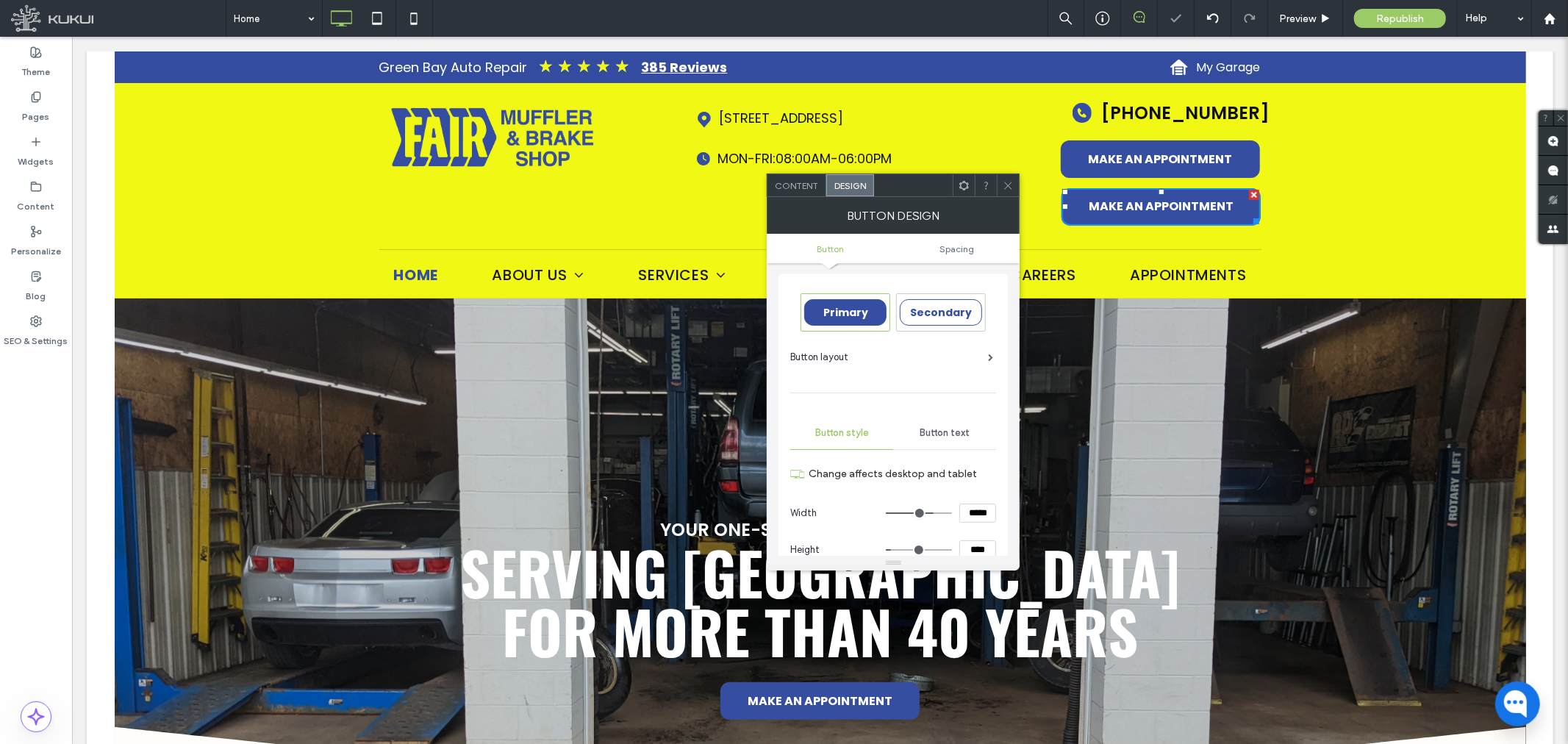
click at [1010, 177] on span at bounding box center [1007, 185] width 11 height 22
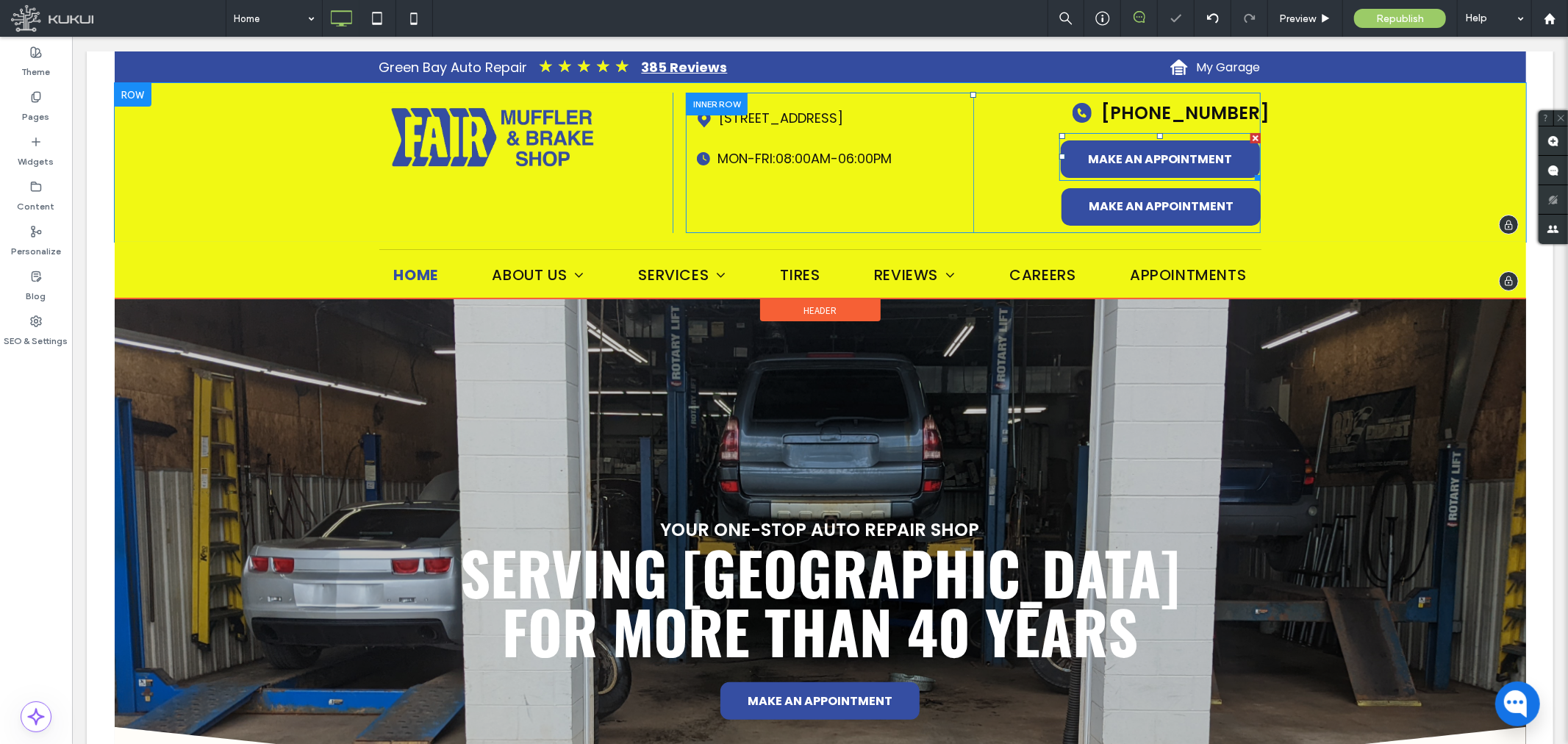
click at [1249, 137] on div at bounding box center [1254, 137] width 10 height 10
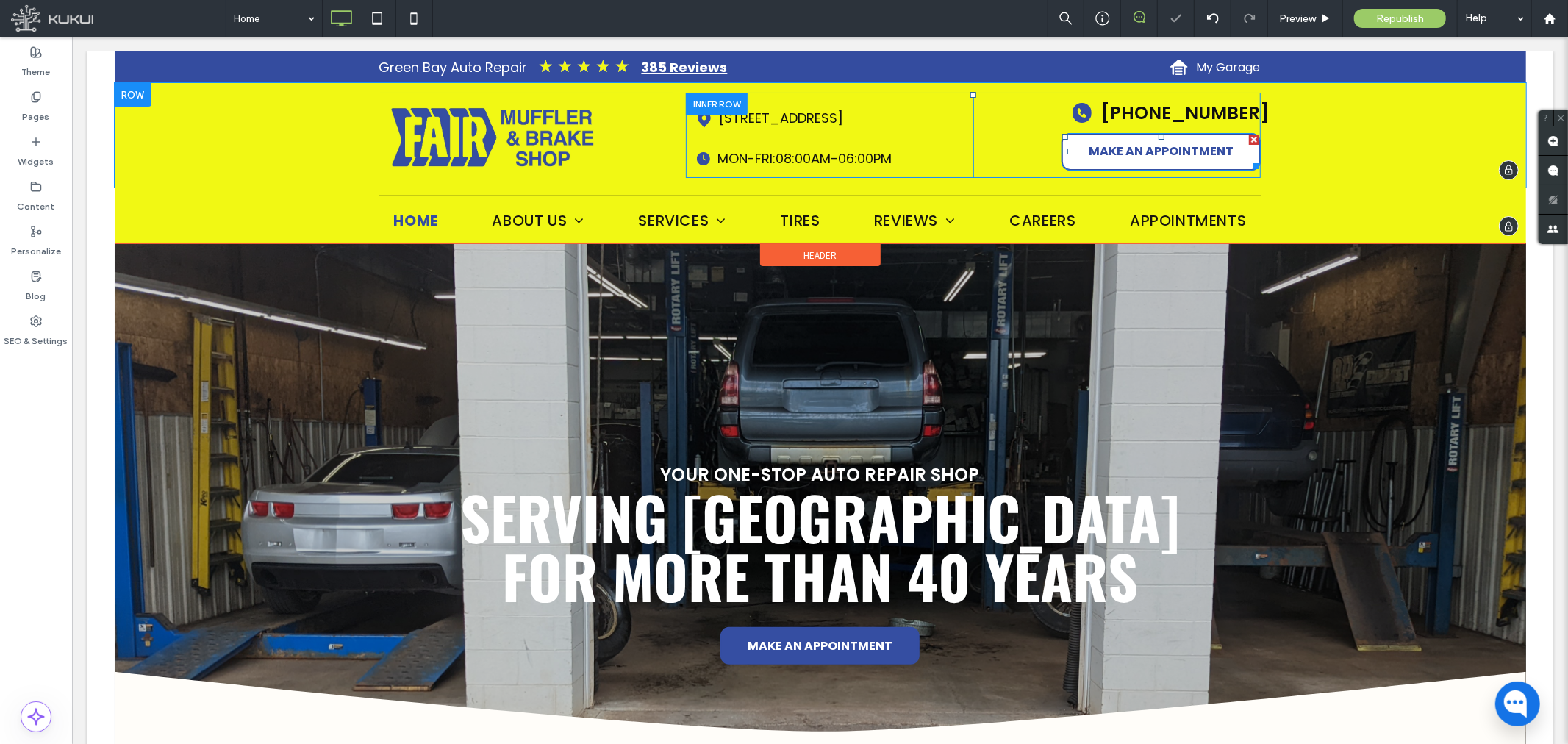
click at [1154, 155] on span "MAKE AN APPOINTMENT" at bounding box center [1160, 150] width 145 height 18
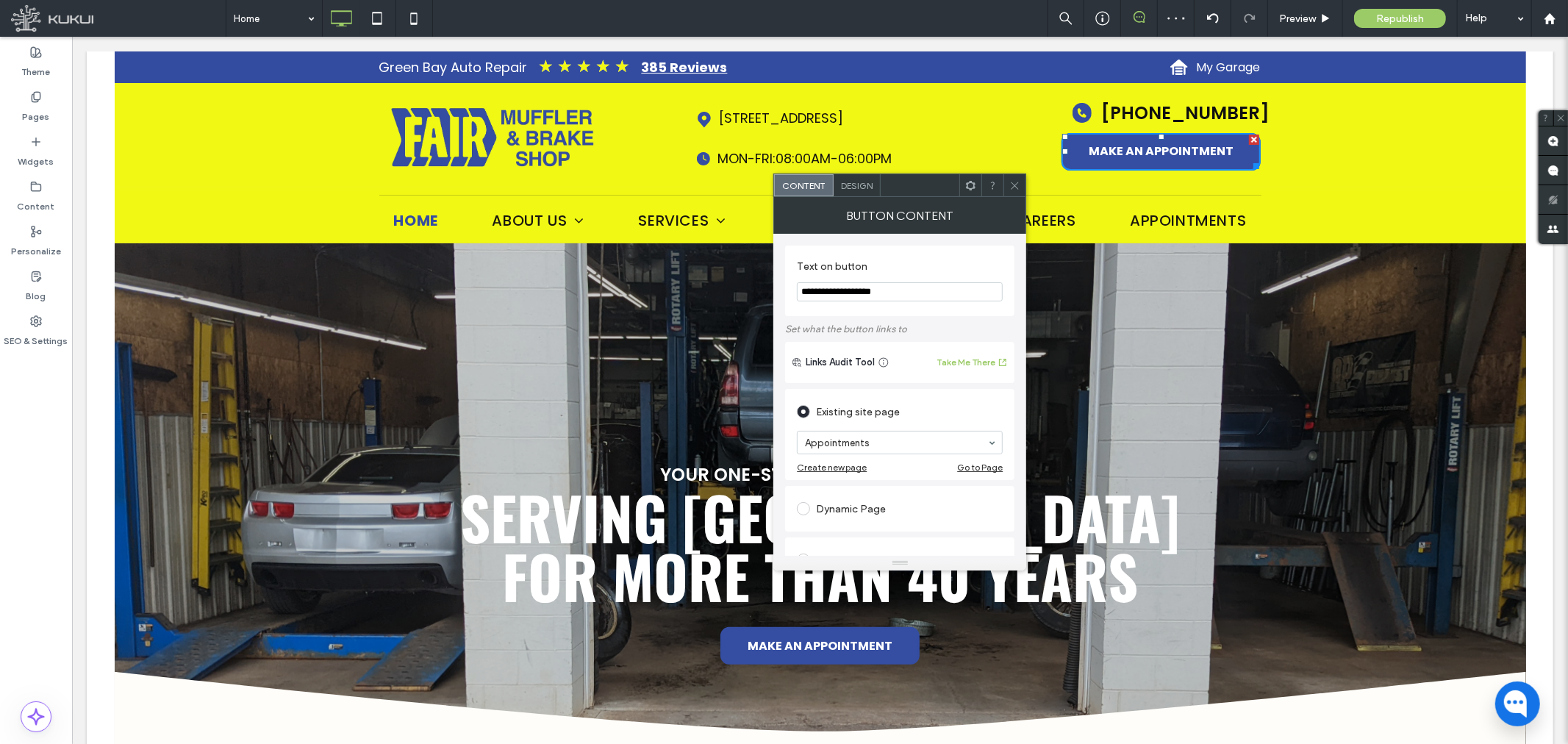
click at [1016, 182] on icon at bounding box center [1014, 185] width 11 height 11
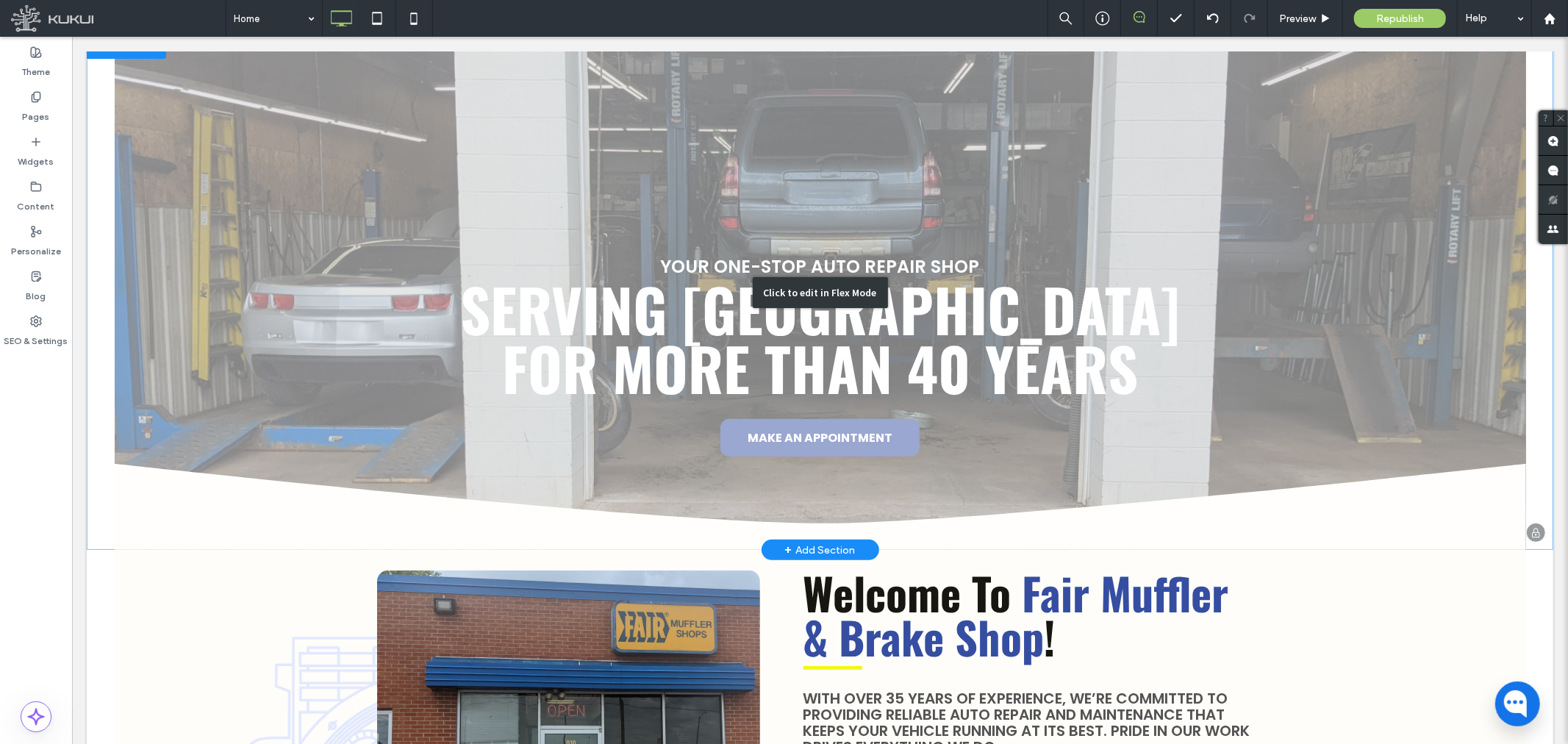
scroll to position [490, 0]
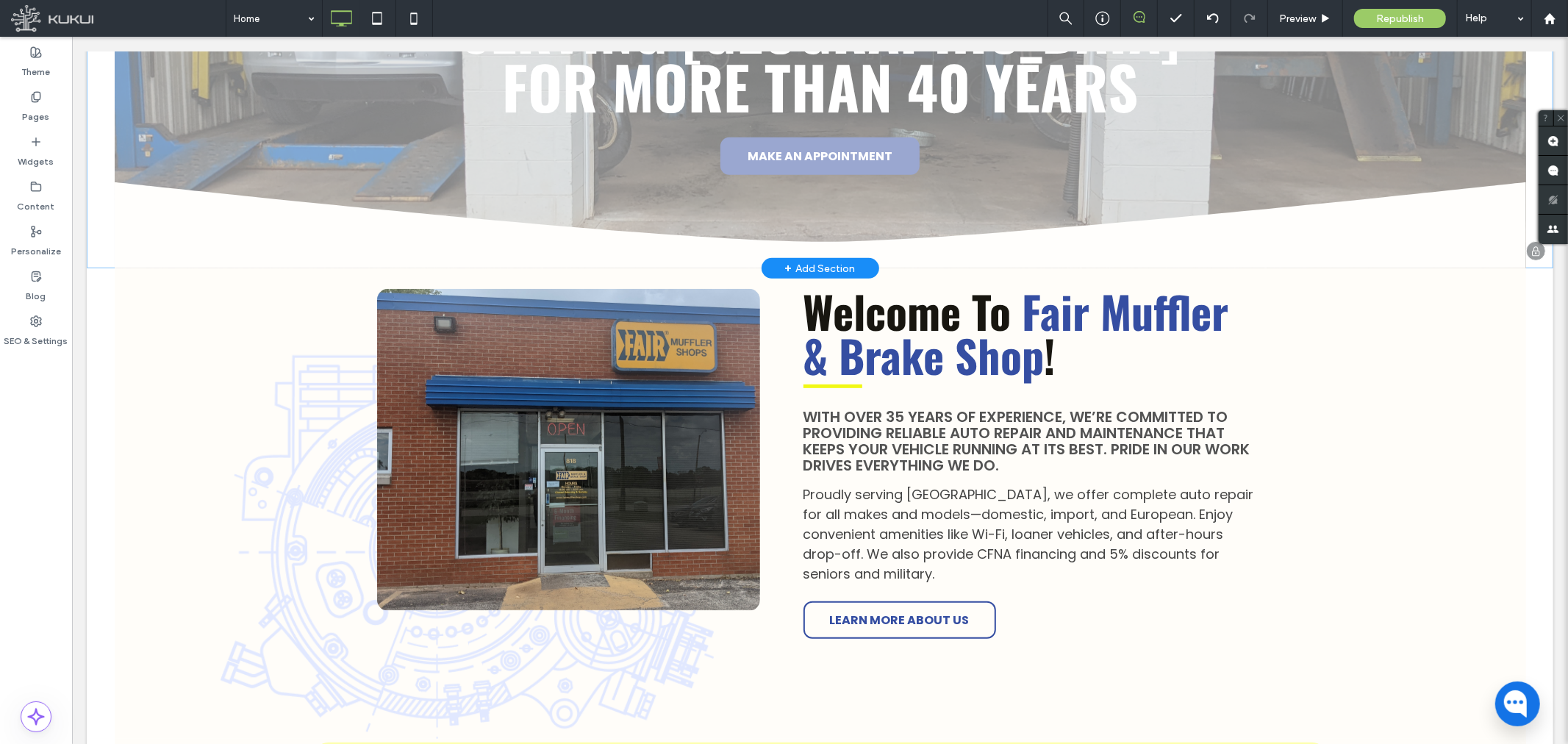
click at [796, 152] on div "Click to edit in Flex Mode" at bounding box center [818, 10] width 1466 height 515
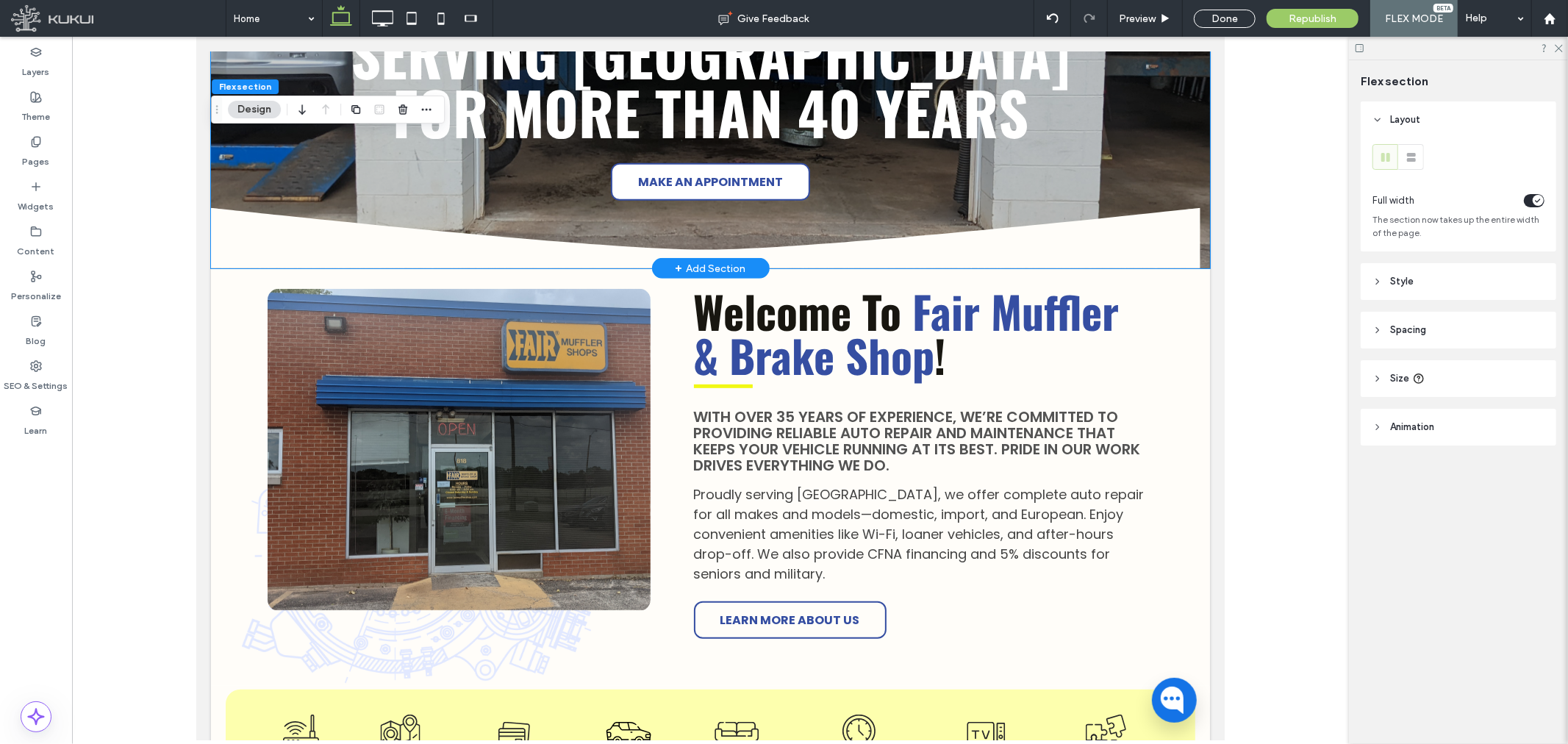
click at [656, 166] on span "MAKE AN APPOINTMENT" at bounding box center [710, 181] width 145 height 33
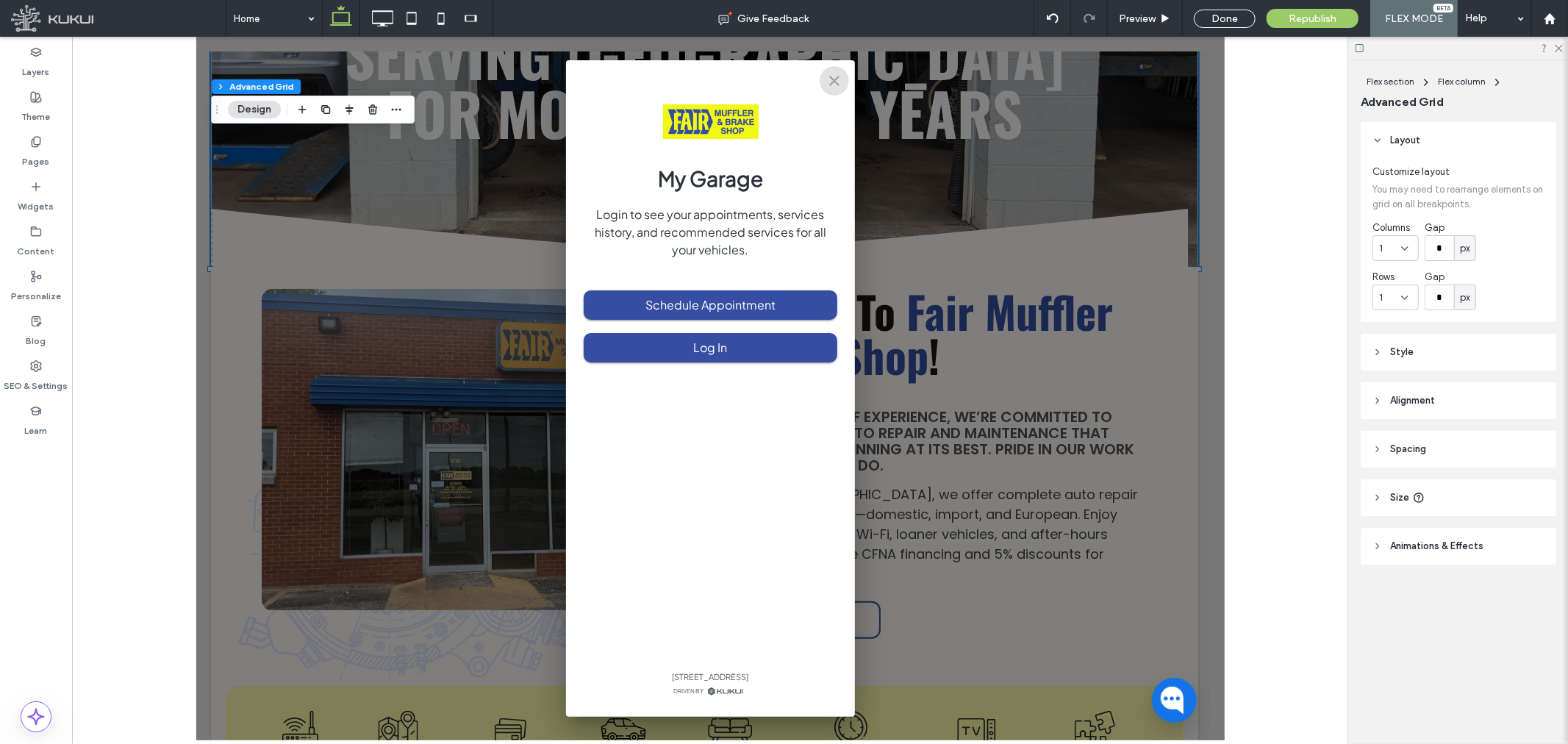
click at [843, 69] on button "close" at bounding box center [832, 79] width 29 height 29
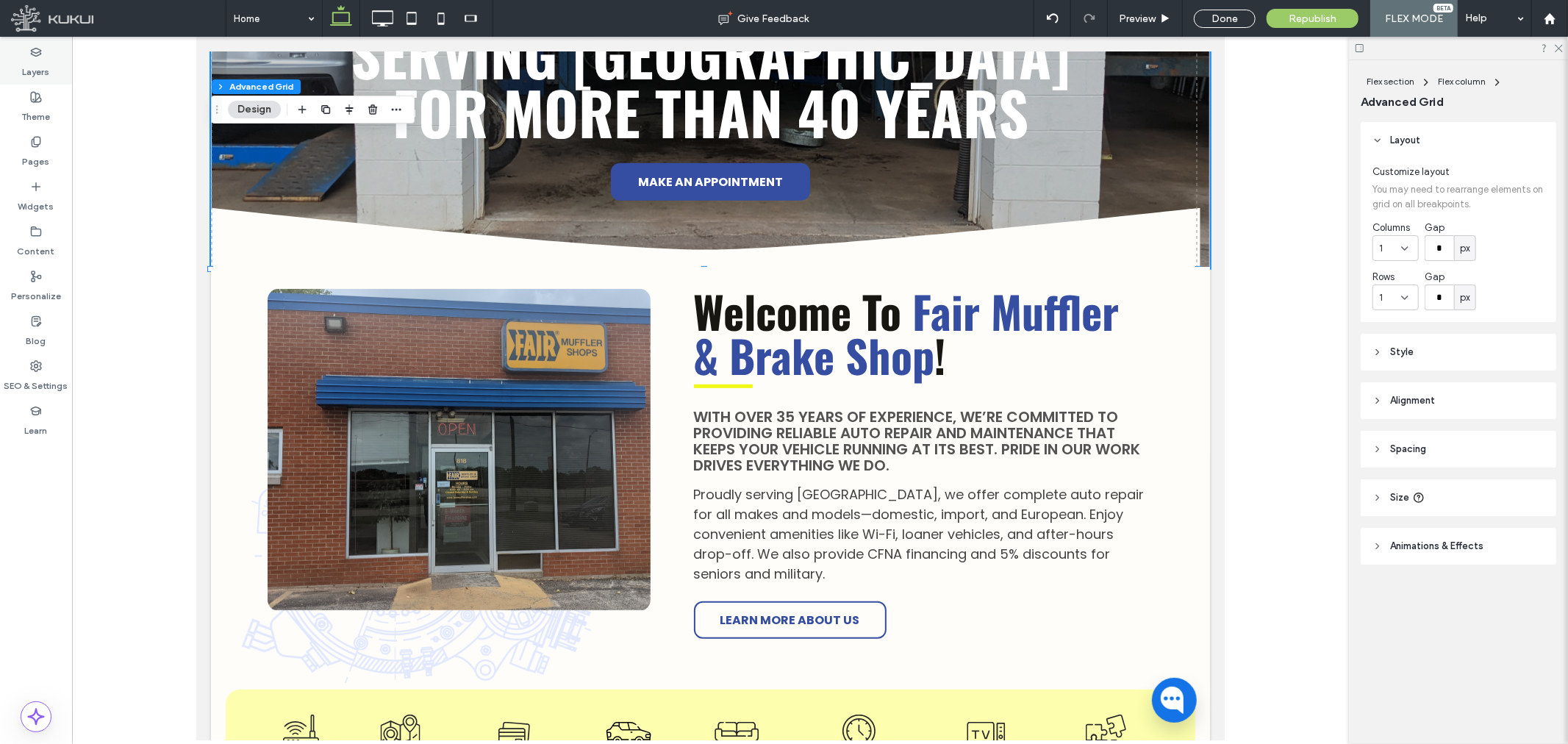
click at [40, 63] on label "Layers" at bounding box center [36, 68] width 27 height 21
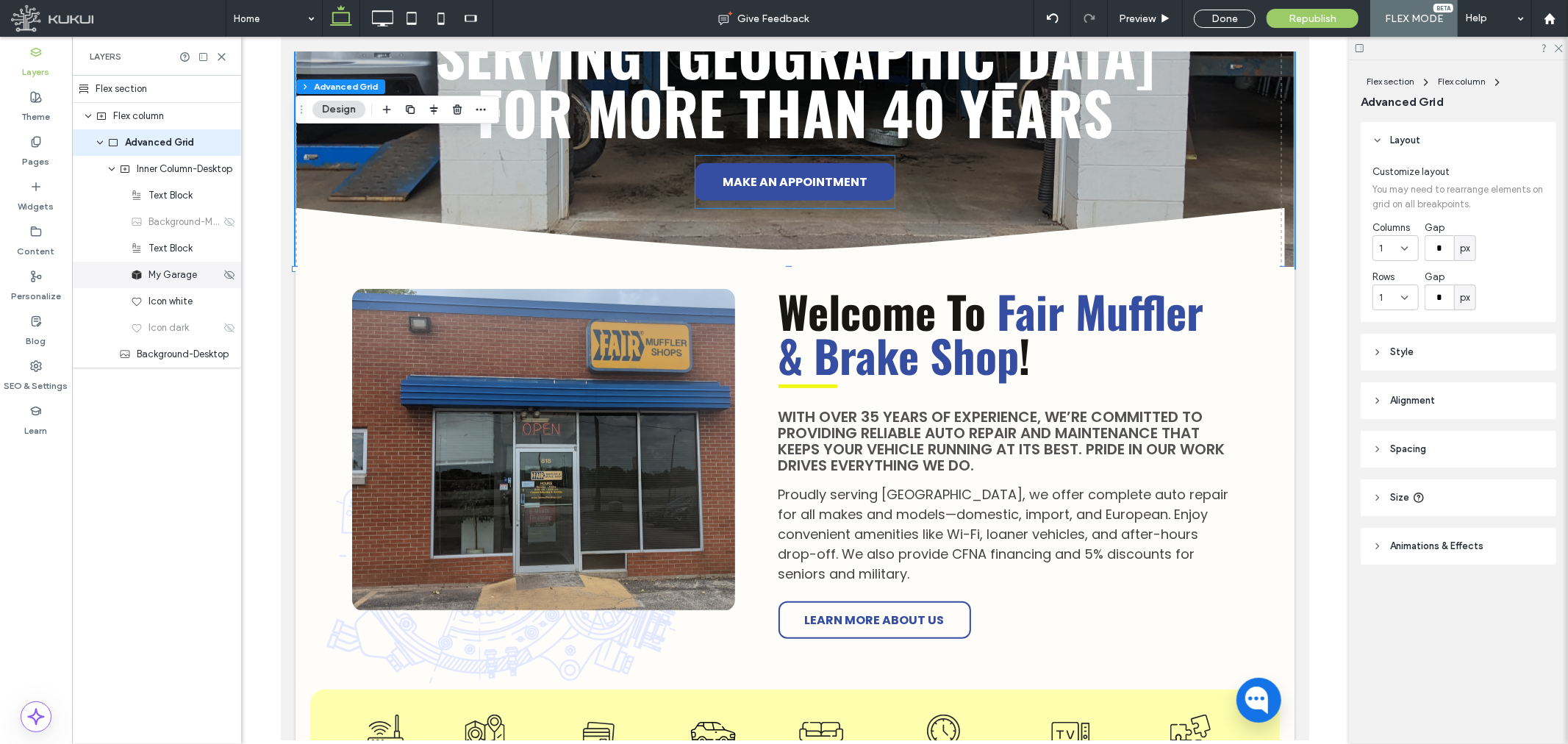
click at [190, 274] on span "My Garage" at bounding box center [173, 275] width 49 height 15
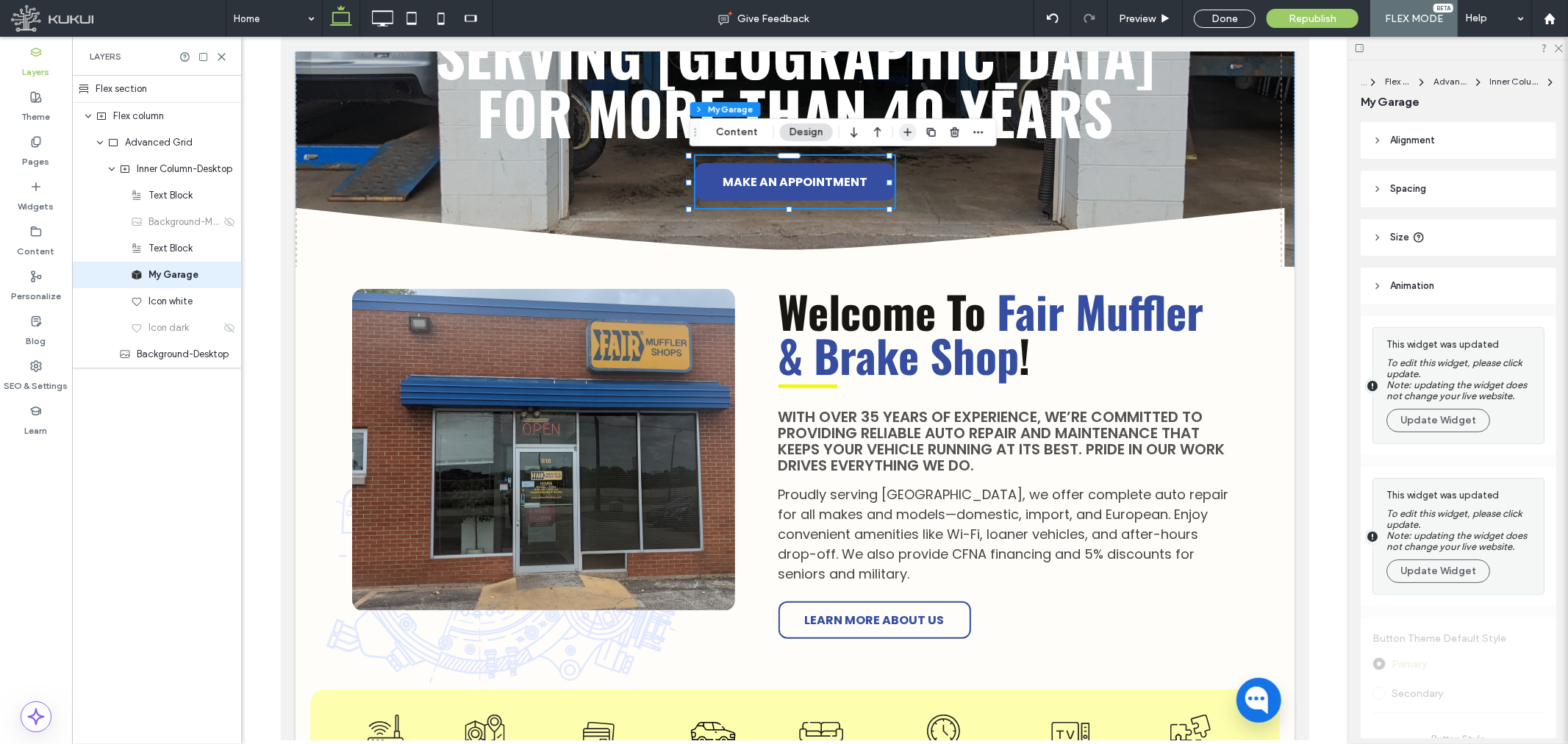
drag, startPoint x: 907, startPoint y: 135, endPoint x: 358, endPoint y: 184, distance: 551.2
click at [907, 135] on icon "button" at bounding box center [907, 133] width 12 height 12
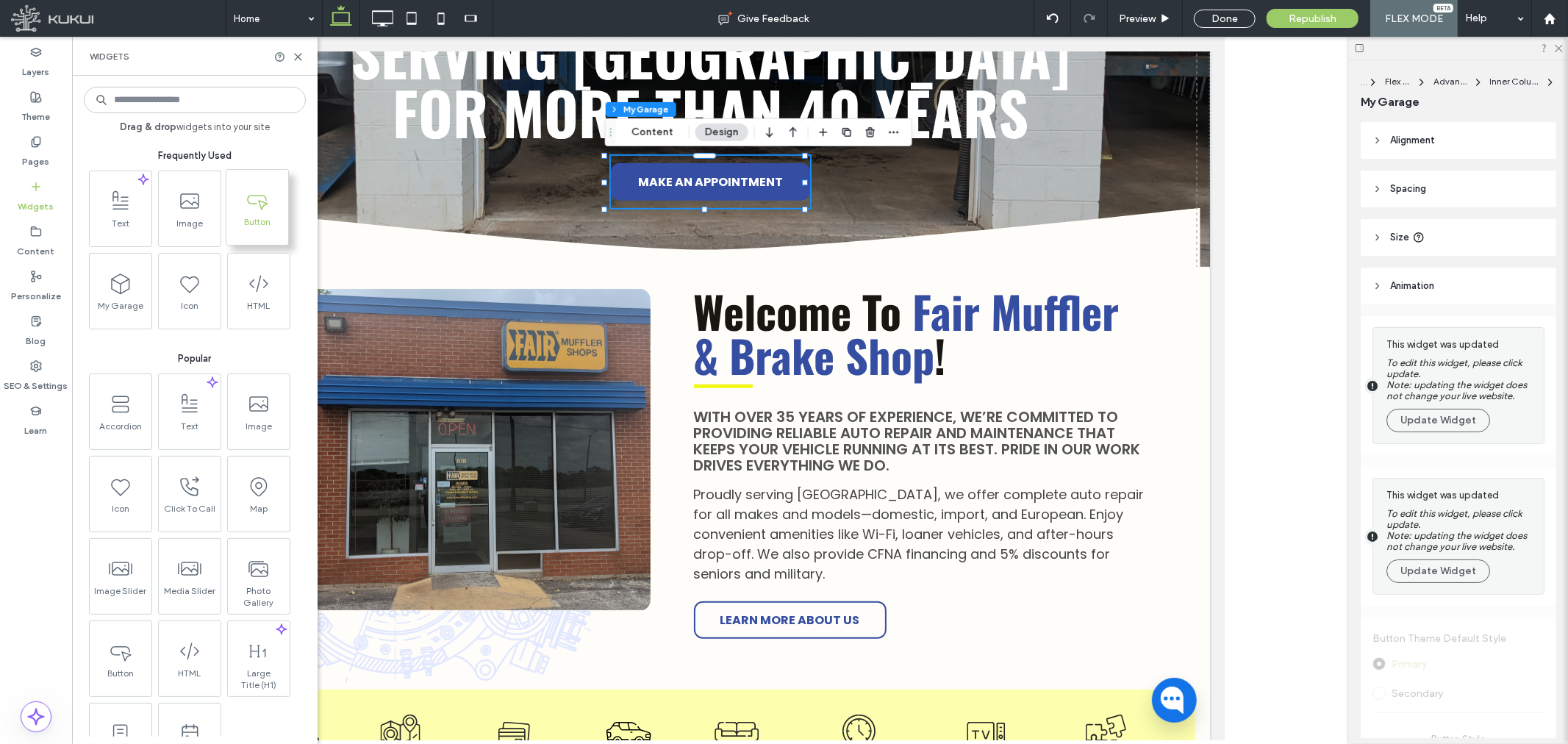
click at [254, 207] on icon at bounding box center [258, 200] width 24 height 24
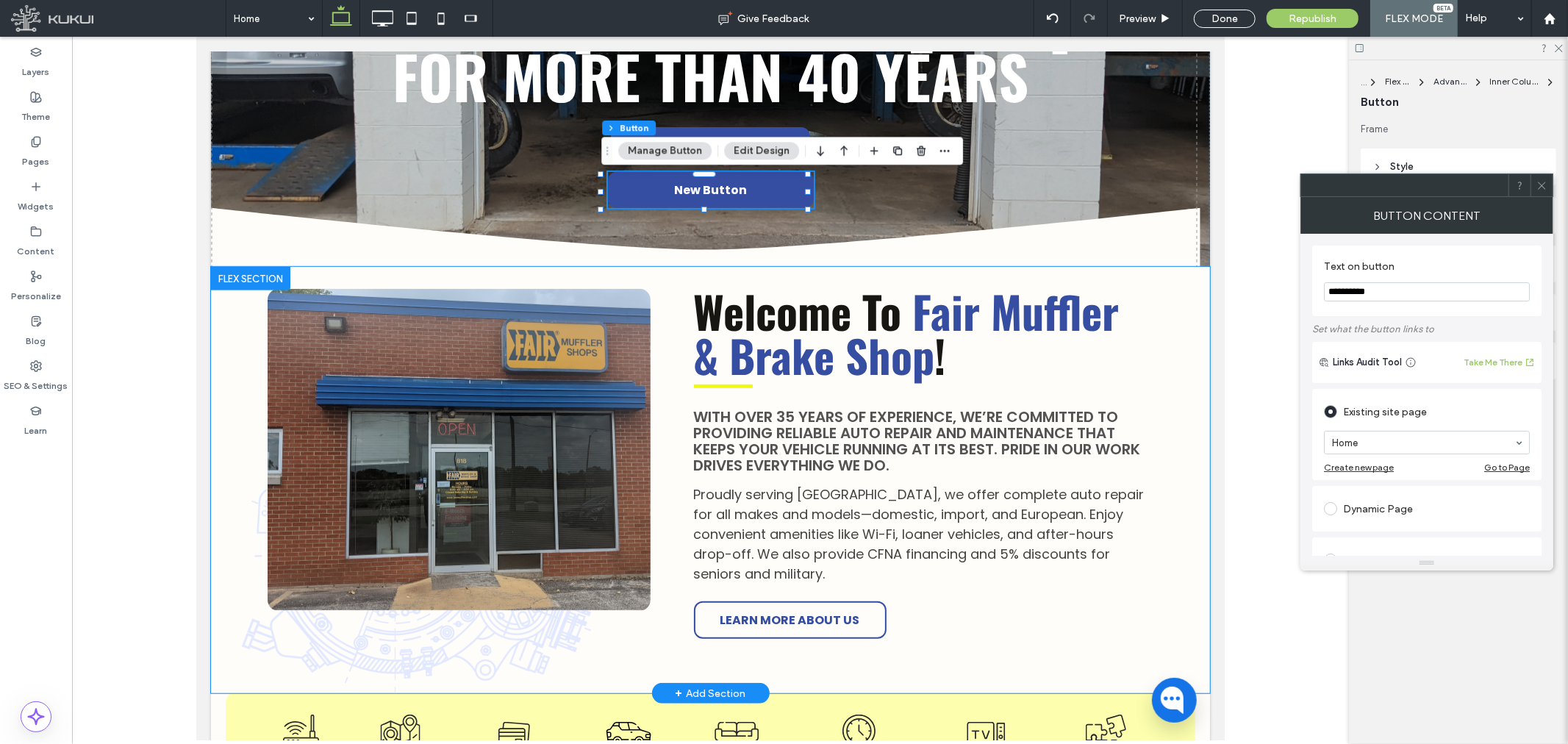
type input "**"
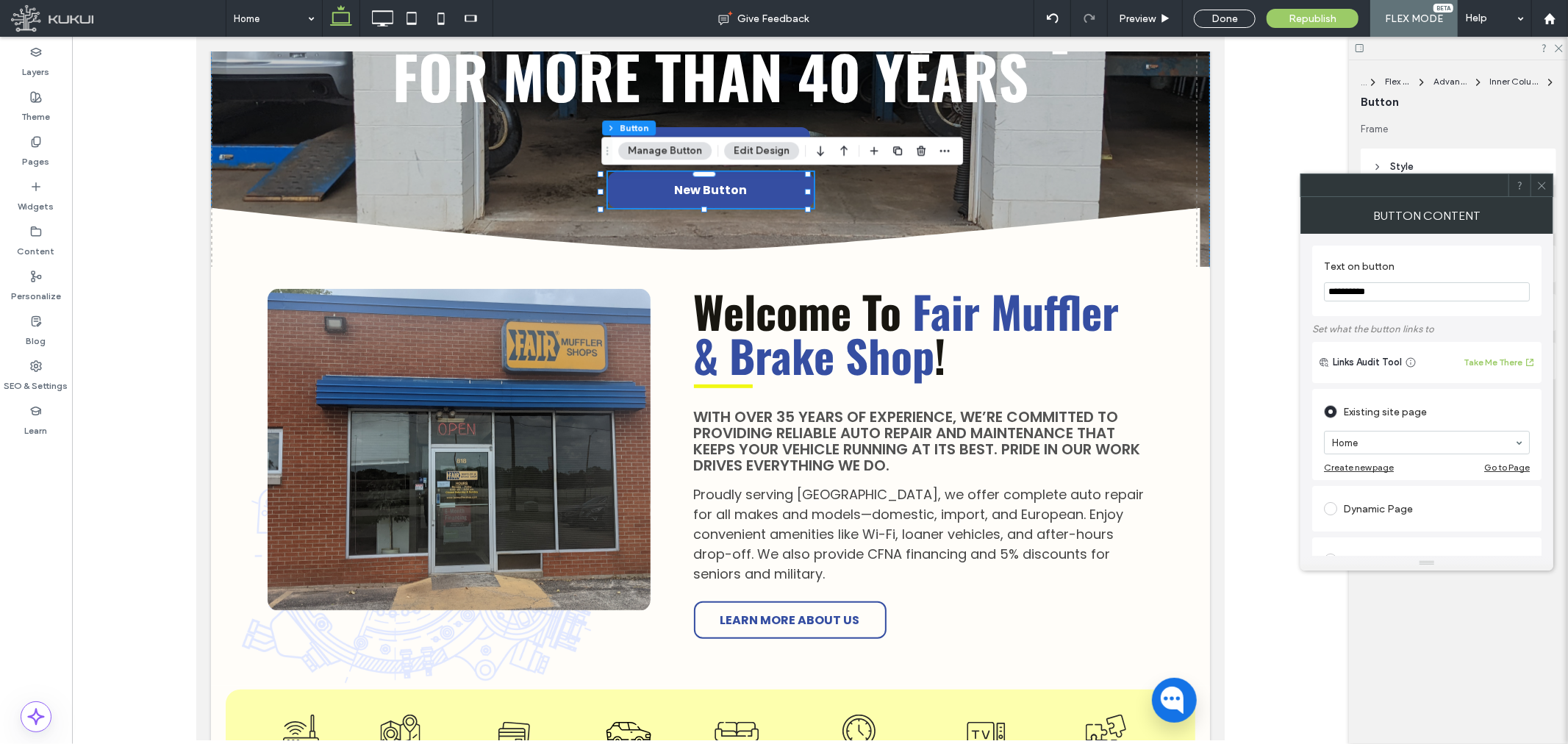
drag, startPoint x: 1405, startPoint y: 298, endPoint x: 1233, endPoint y: 307, distance: 172.2
click at [1233, 307] on body ".wqwq-1{fill:#231f20;} .cls-1q, .cls-2q { fill-rule: evenodd; } .cls-2q { fill:…" at bounding box center [784, 372] width 1568 height 744
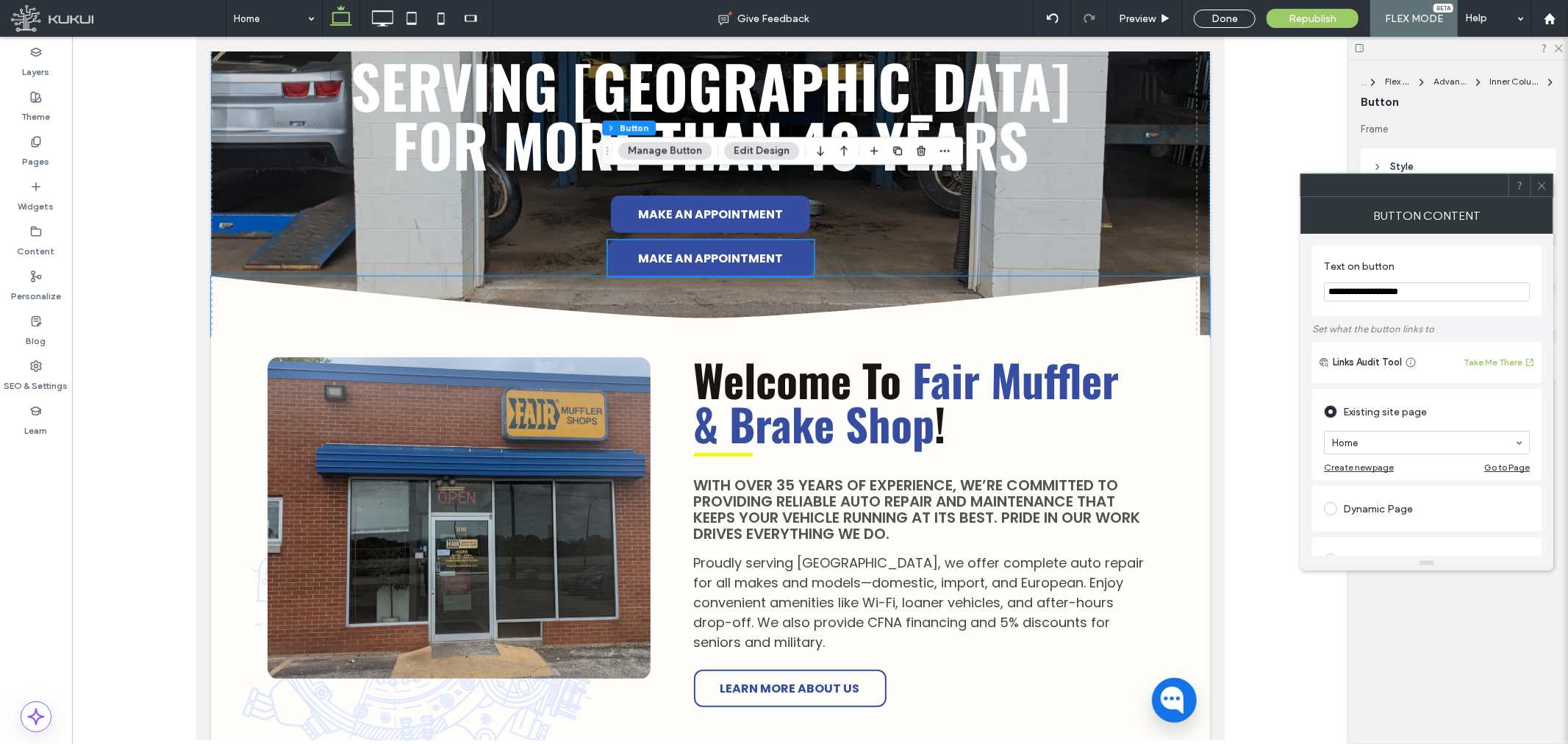
scroll to position [327, 0]
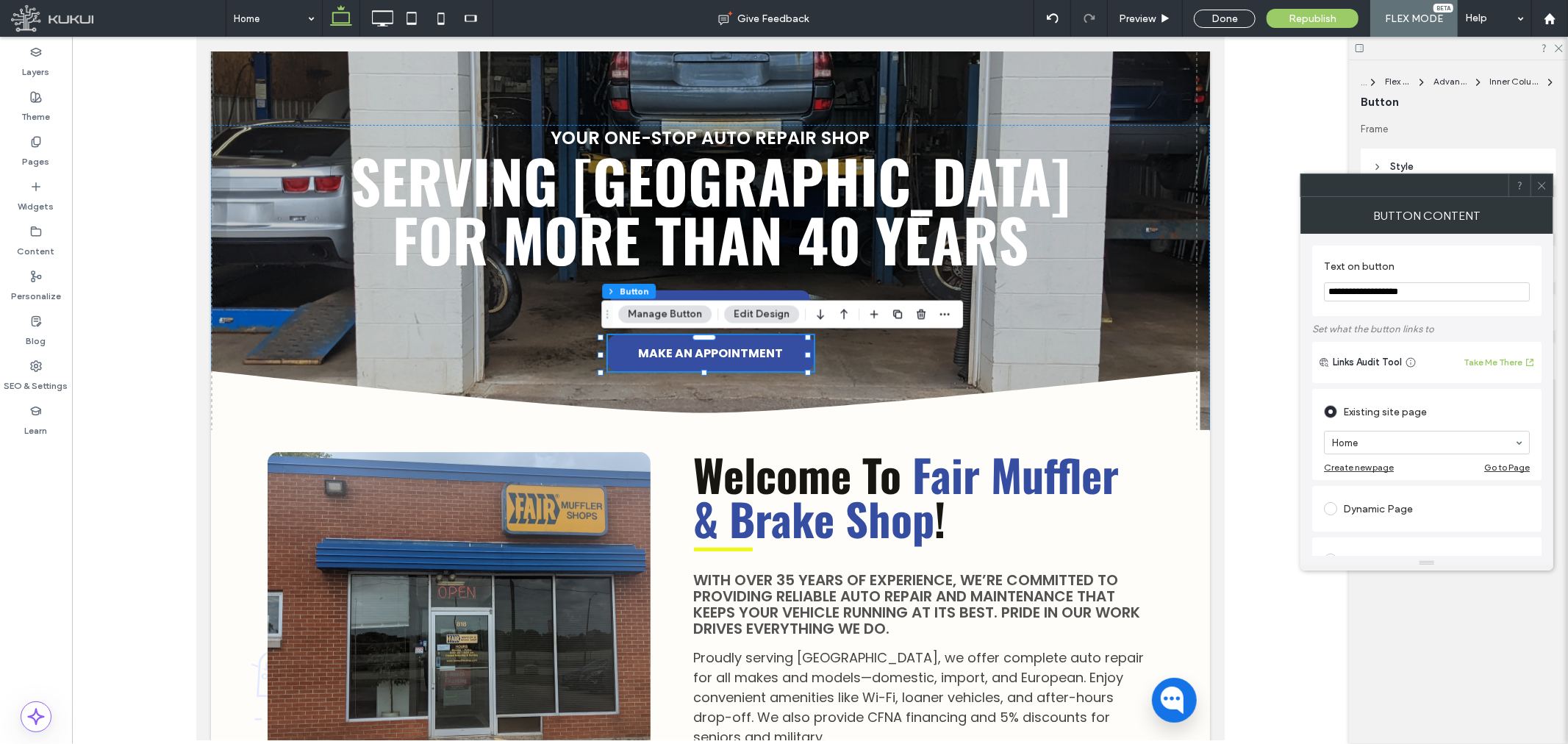
type input "**********"
type input "***"
click at [1541, 188] on icon at bounding box center [1541, 185] width 11 height 11
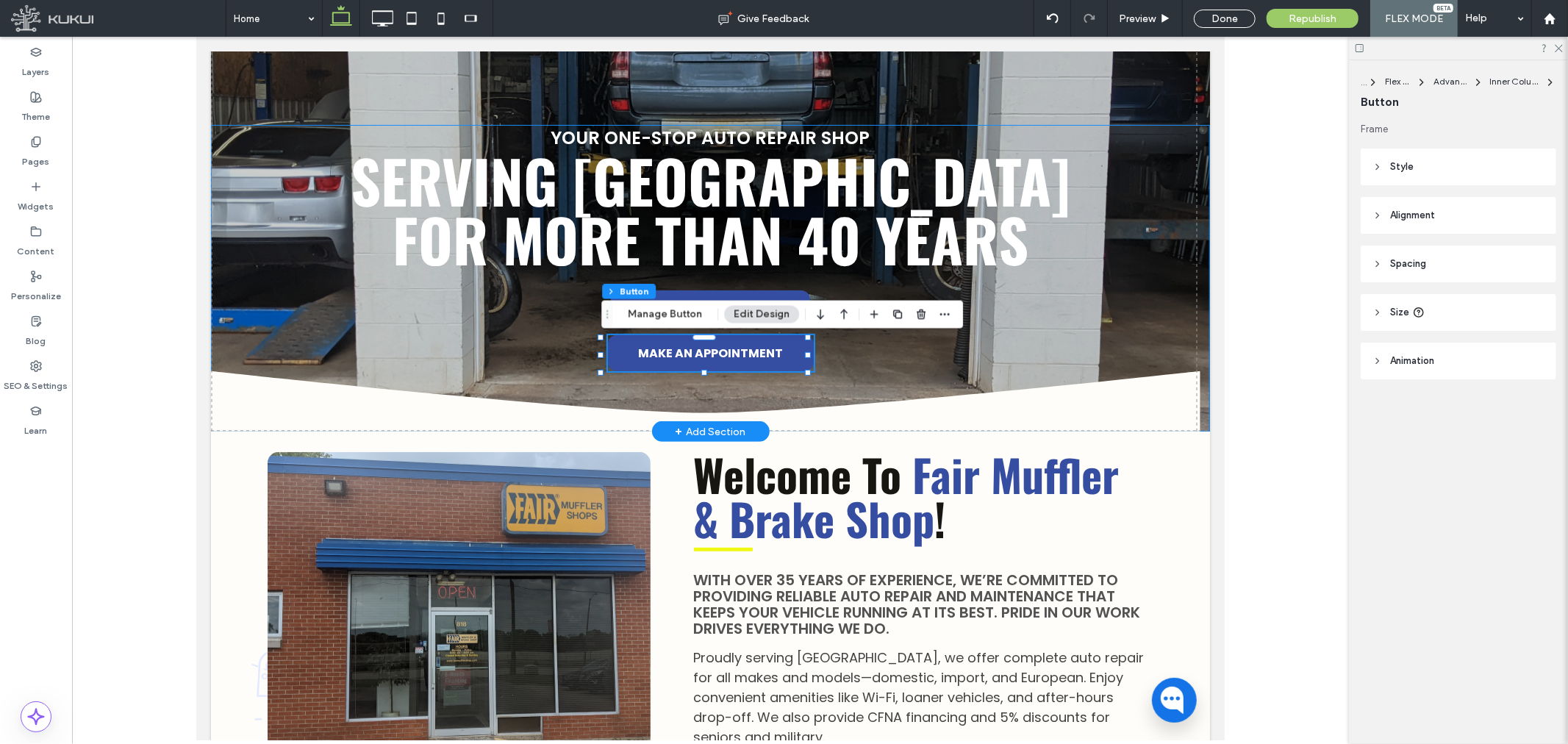
click at [504, 341] on div "Serving Green Bay for more THAN 40 years Your One-Stop Auto Repair Shop MAKE AN…" at bounding box center [710, 277] width 999 height 307
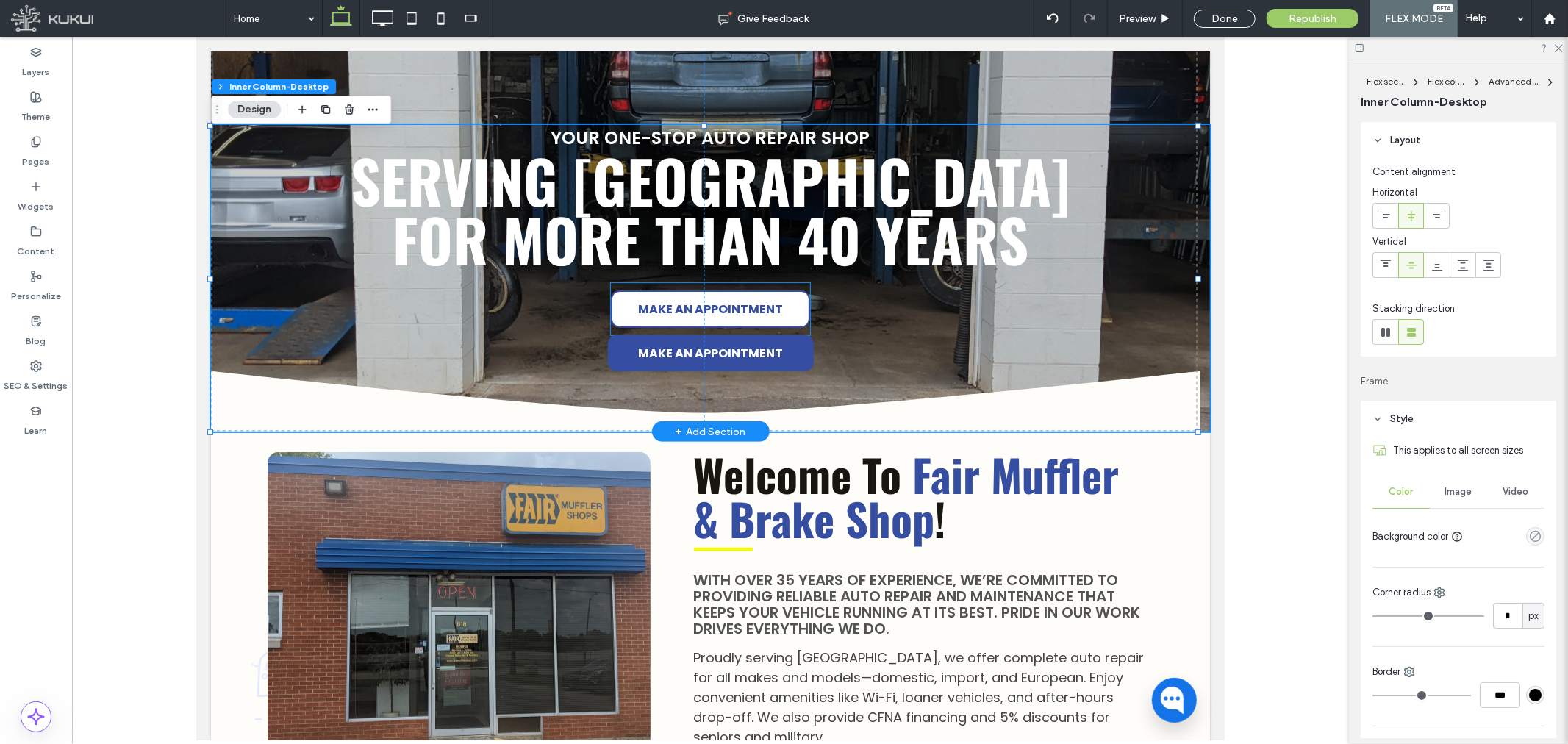
click at [725, 325] on span "MAKE AN APPOINTMENT" at bounding box center [710, 308] width 145 height 33
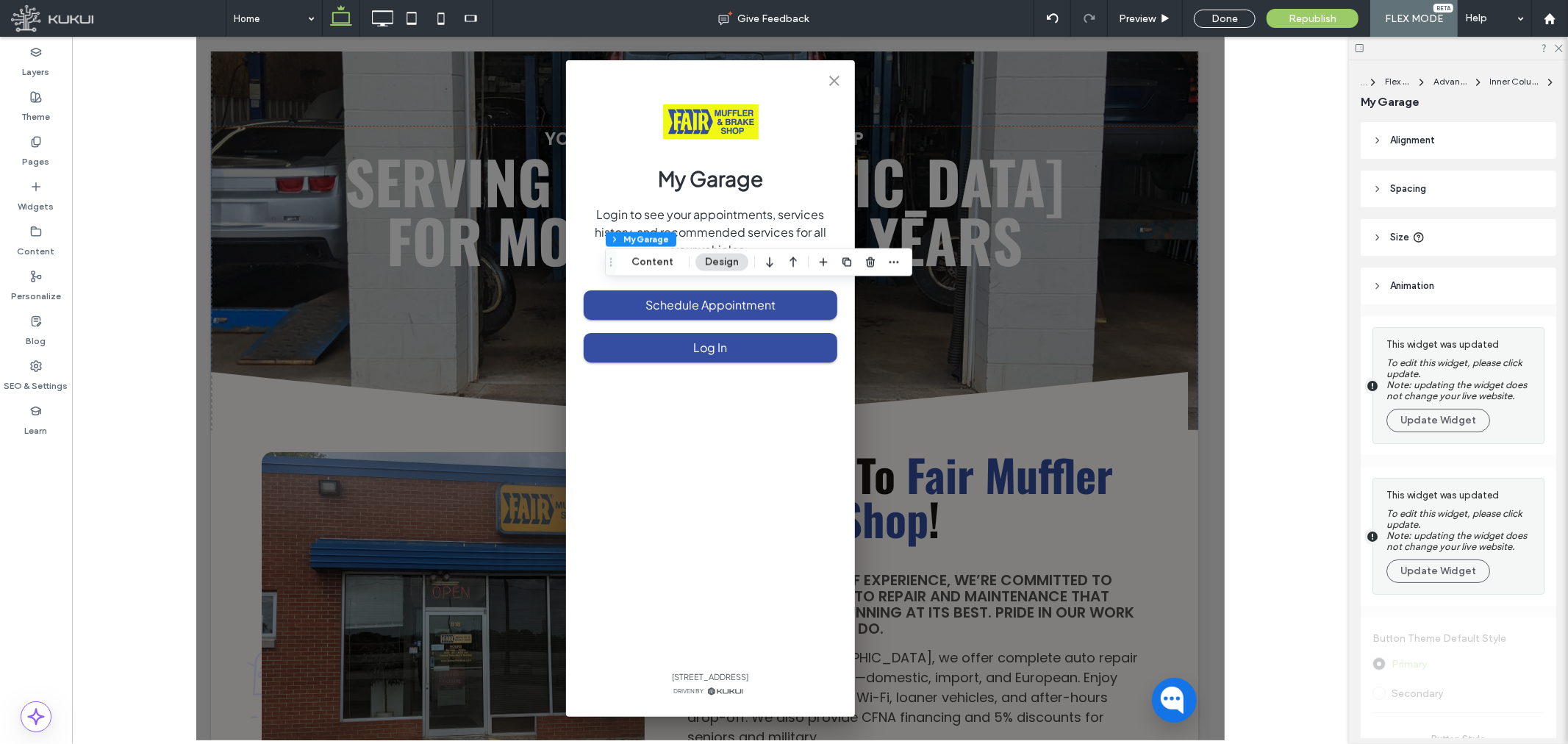
click at [842, 82] on button "close" at bounding box center [832, 79] width 29 height 29
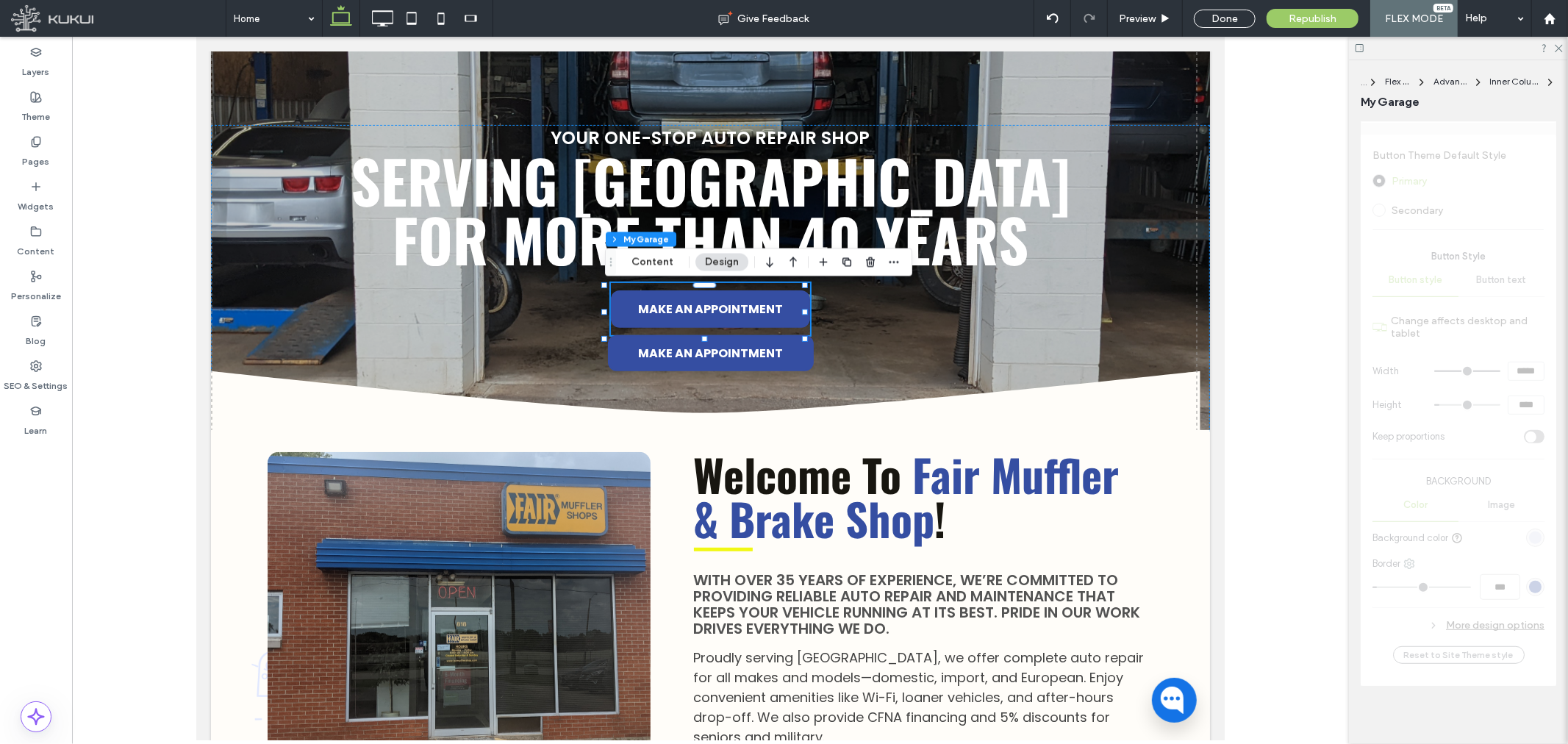
scroll to position [495, 0]
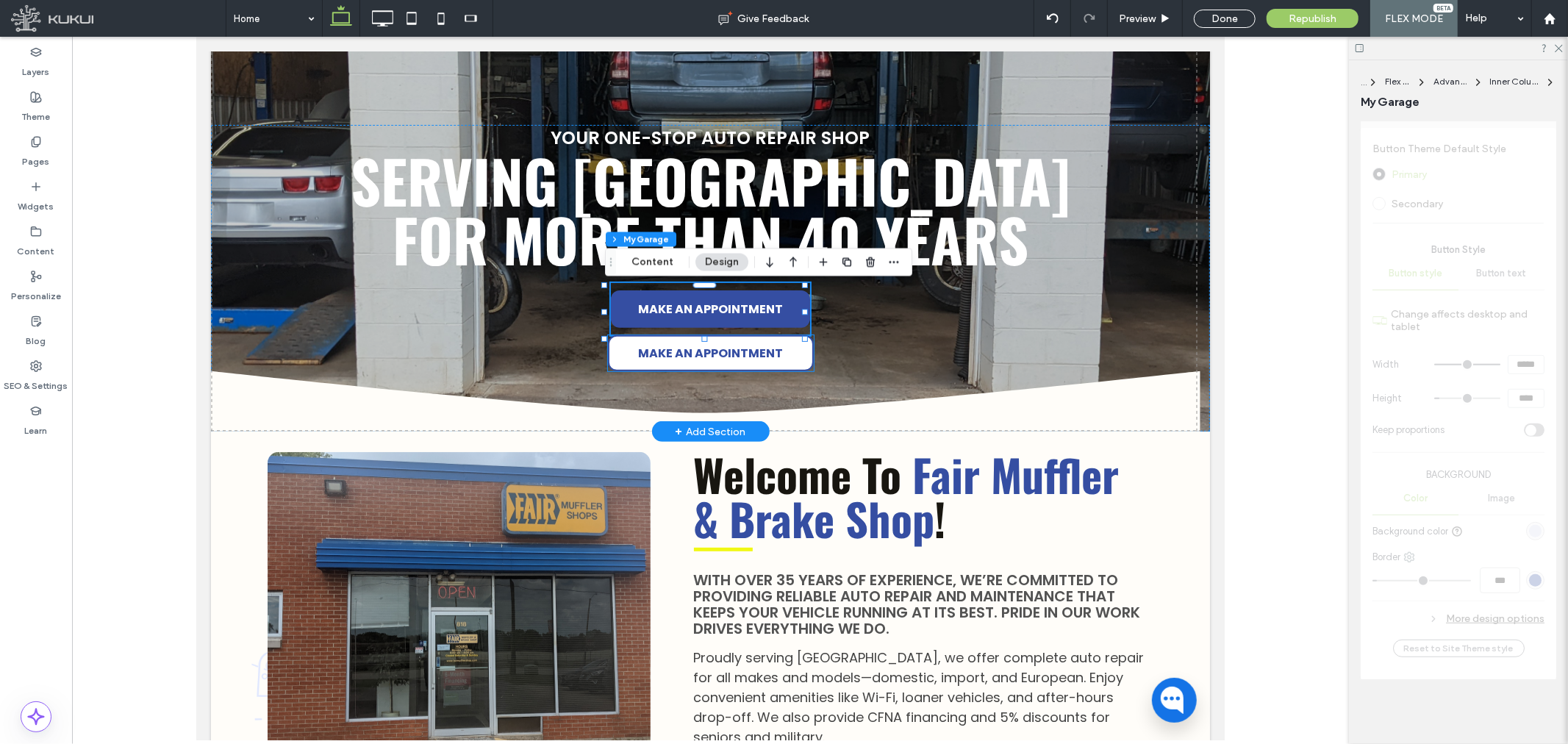
click at [702, 349] on span "MAKE AN APPOINTMENT" at bounding box center [710, 352] width 145 height 18
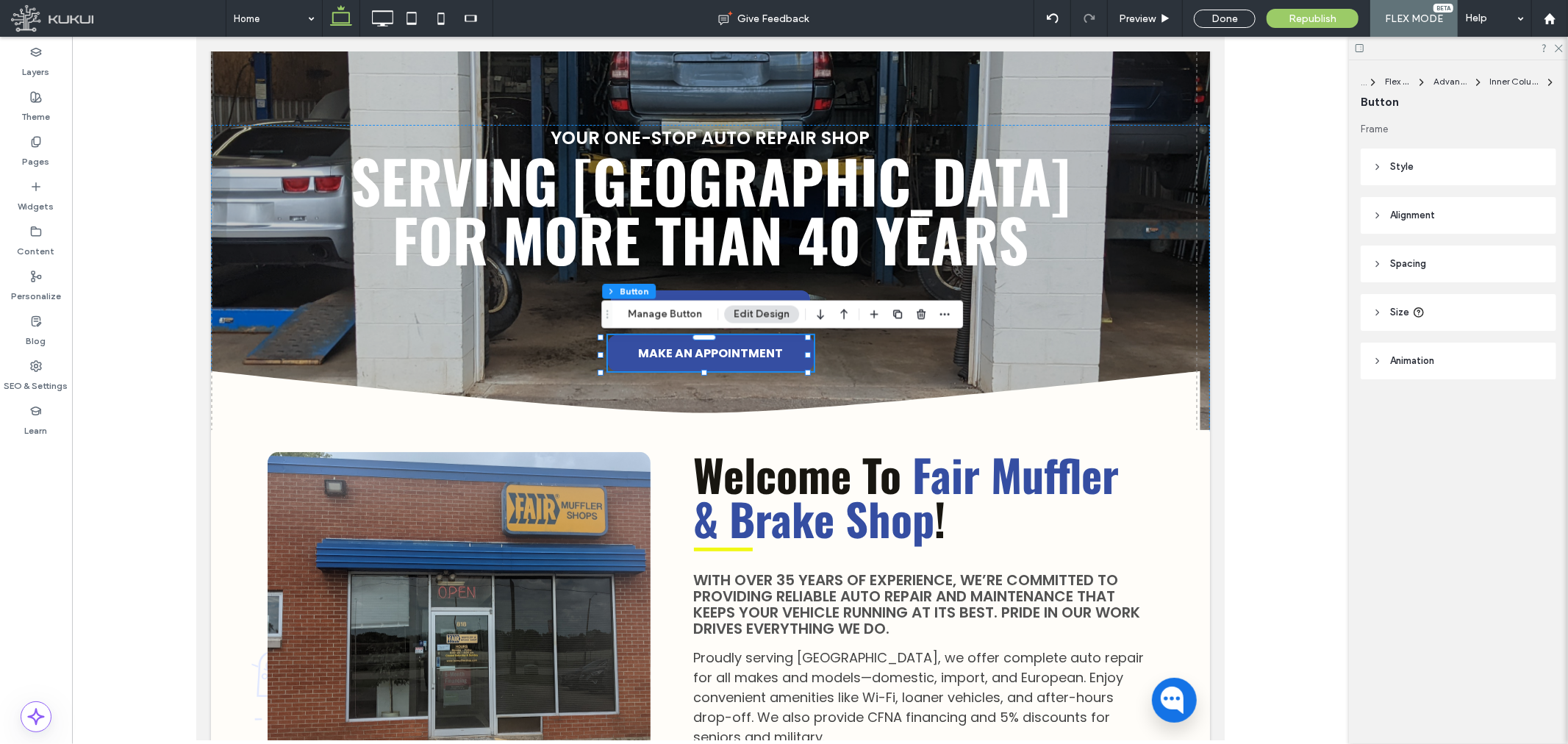
click at [1496, 322] on header "Size" at bounding box center [1458, 312] width 196 height 37
click at [1514, 351] on input "***" at bounding box center [1507, 350] width 29 height 26
type input "***"
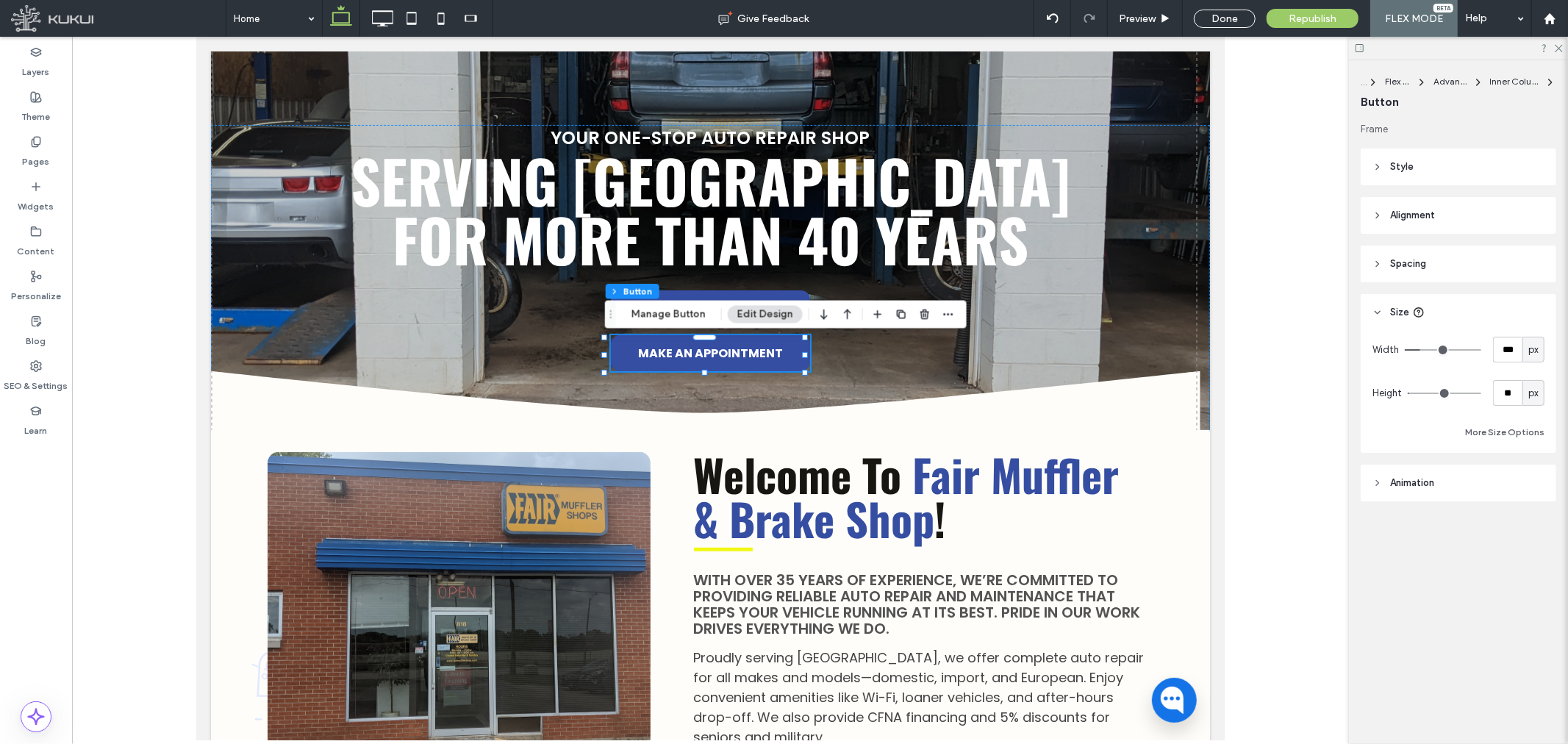
click at [1514, 379] on div "Width *** px Height ** px More Size Options" at bounding box center [1458, 389] width 172 height 104
click at [1513, 385] on input "**" at bounding box center [1507, 393] width 29 height 26
type input "*"
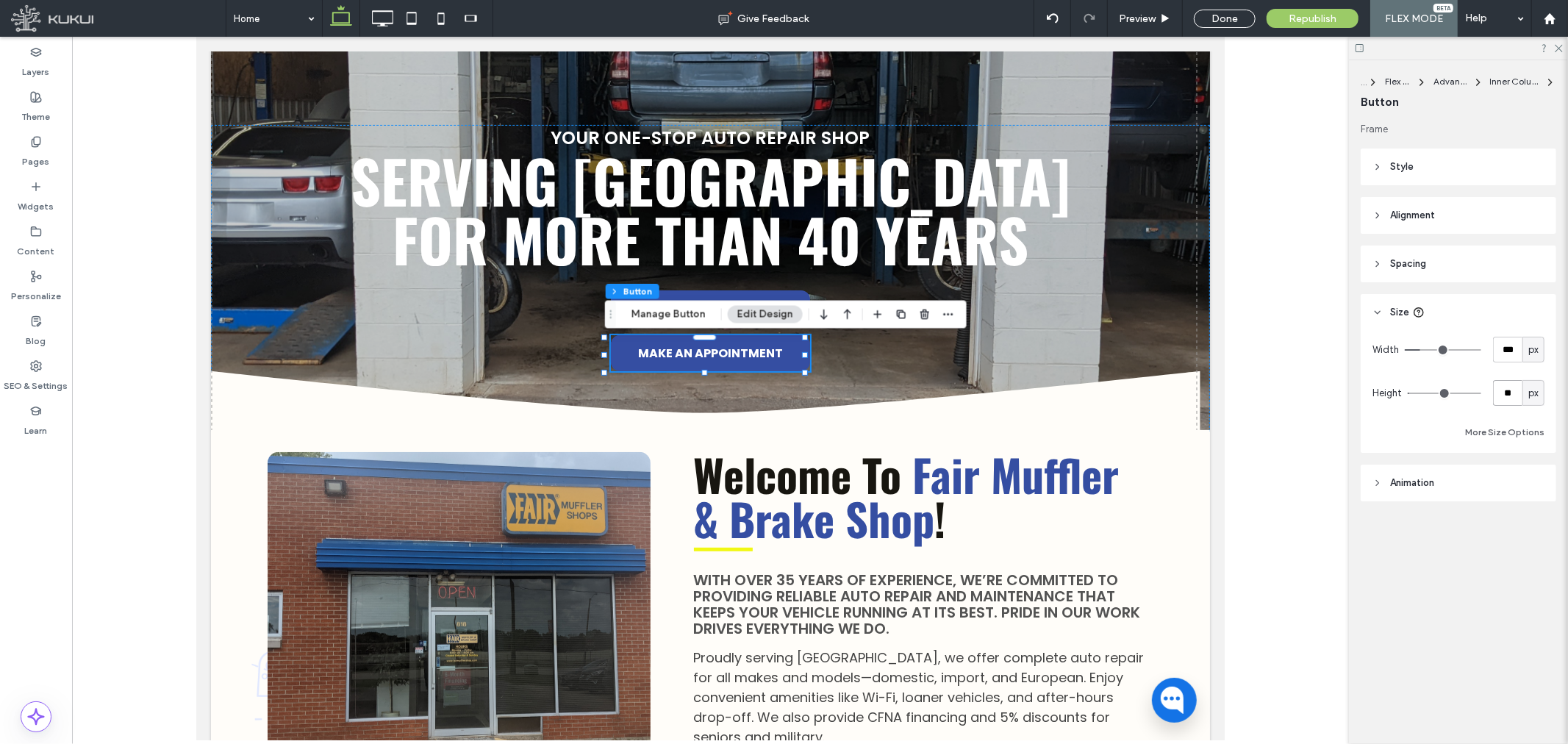
type input "**"
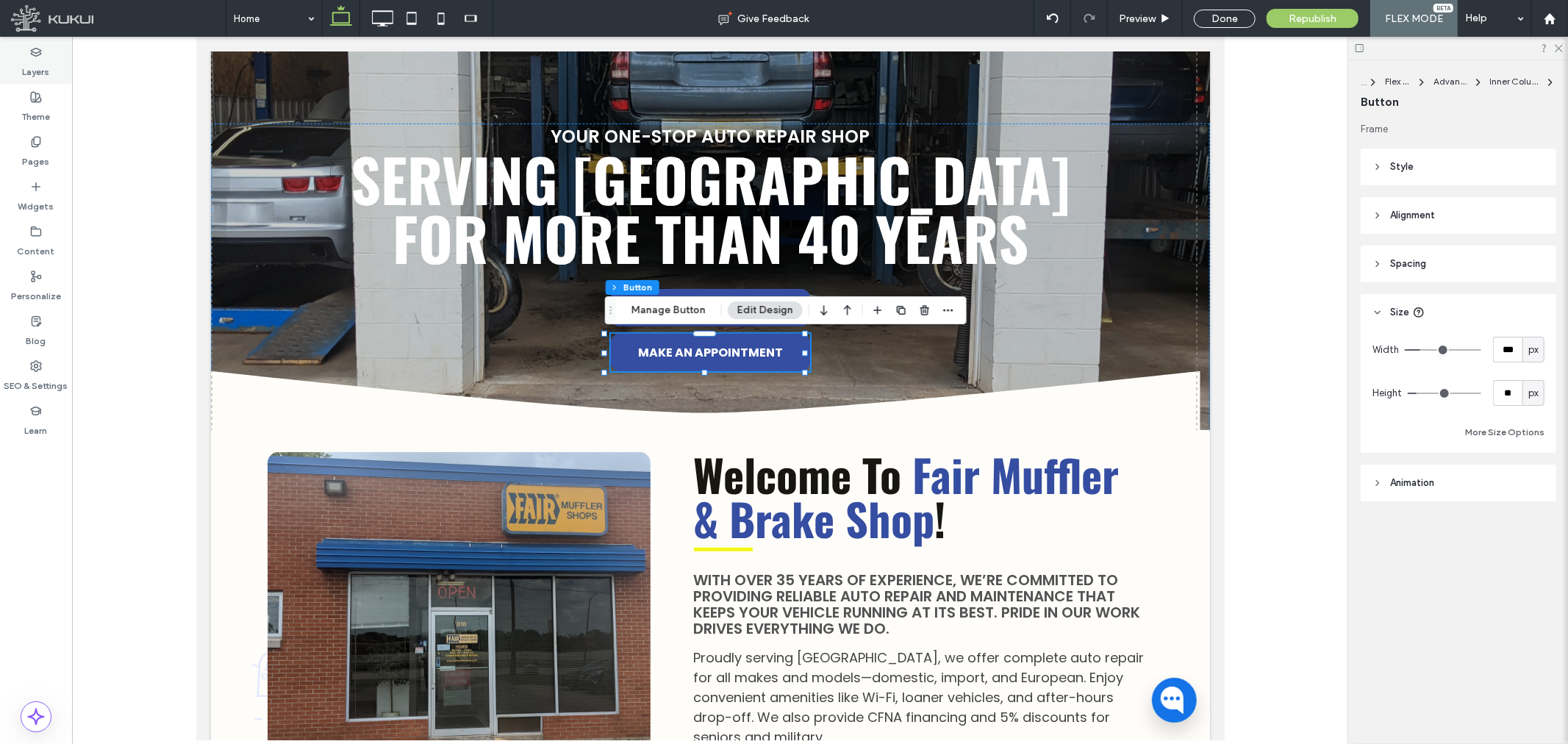
click at [40, 63] on label "Layers" at bounding box center [36, 68] width 27 height 21
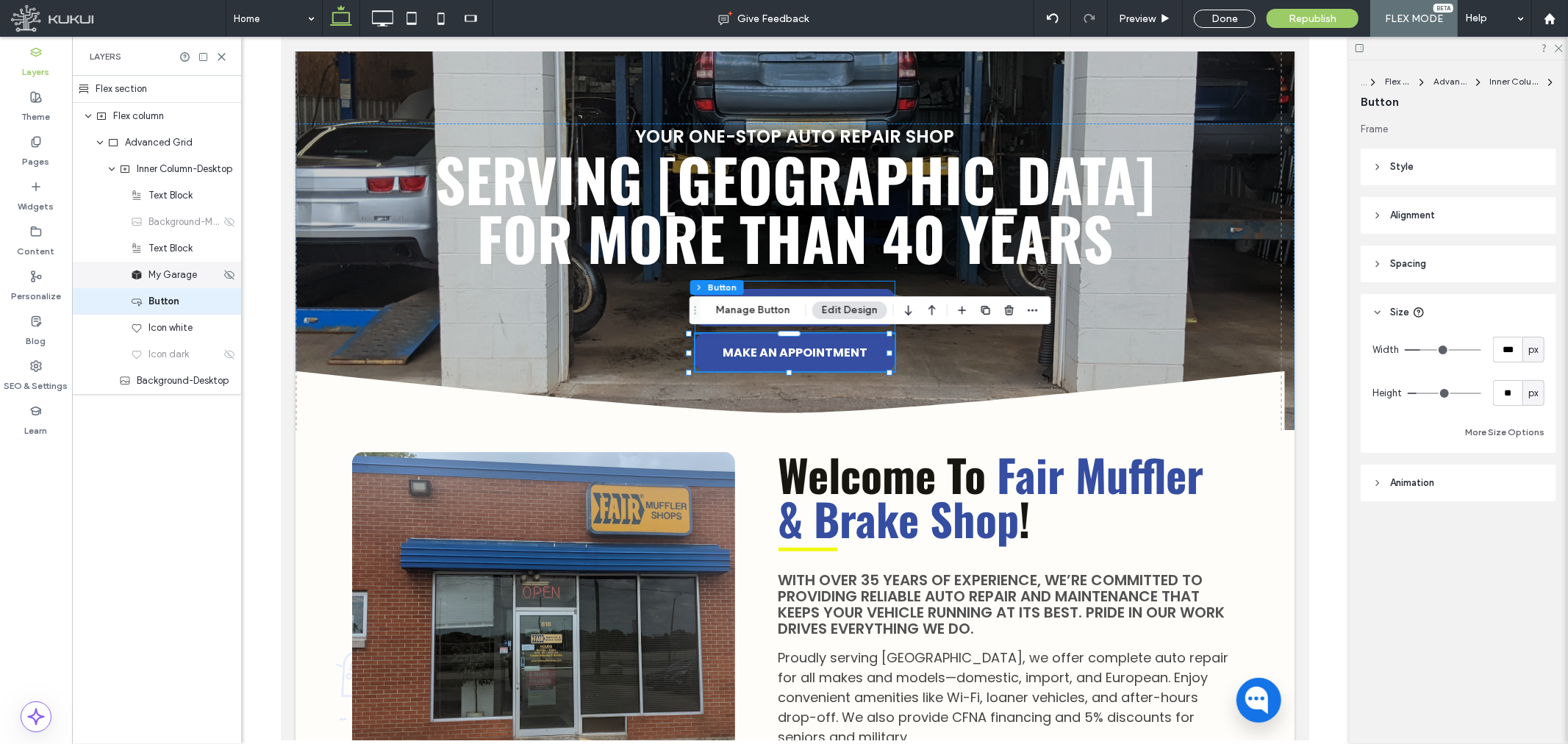
drag, startPoint x: 150, startPoint y: 277, endPoint x: 211, endPoint y: 274, distance: 61.1
click at [151, 277] on span "My Garage" at bounding box center [173, 275] width 49 height 15
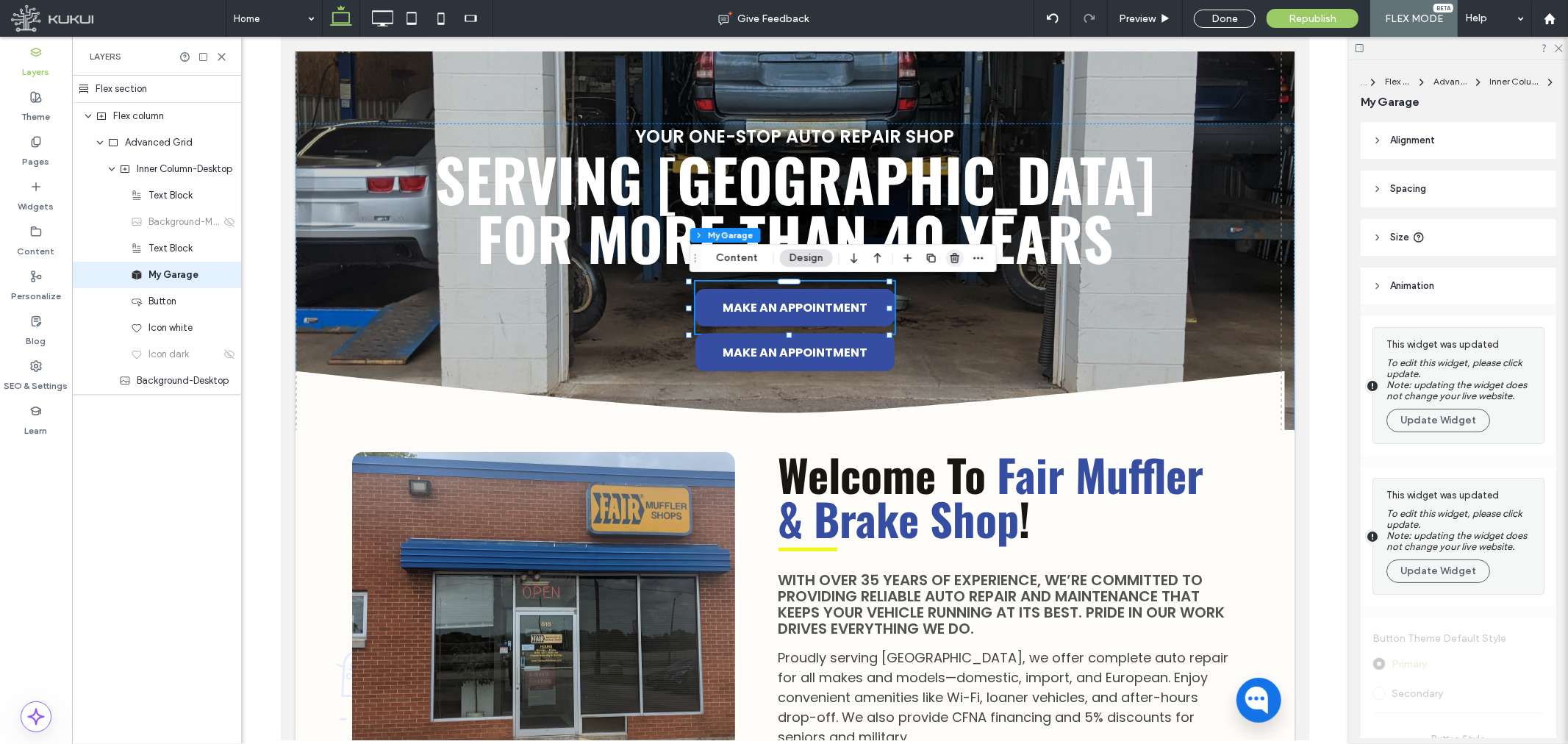
drag, startPoint x: 948, startPoint y: 259, endPoint x: 673, endPoint y: 471, distance: 347.2
click at [949, 259] on icon "button" at bounding box center [955, 258] width 12 height 12
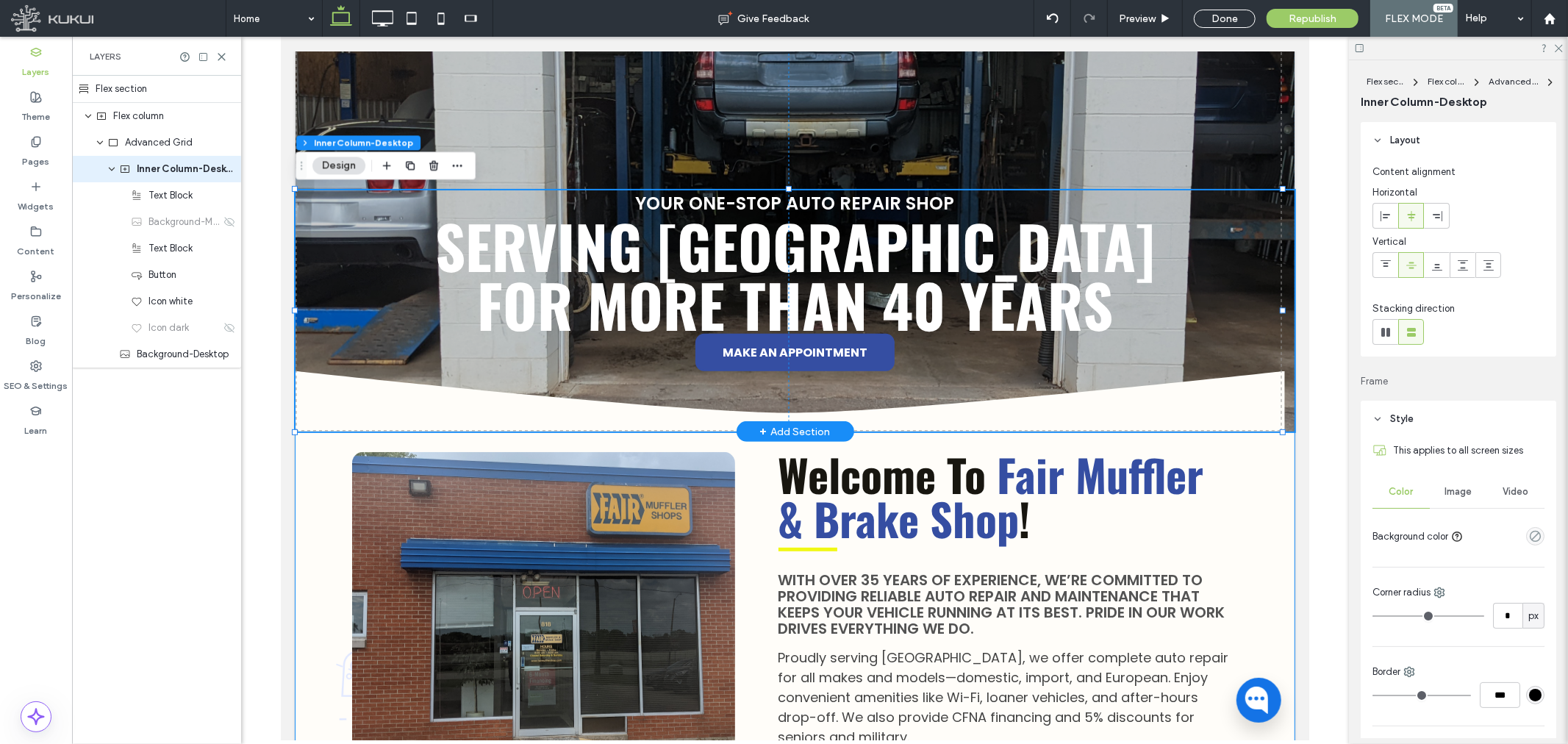
type input "**"
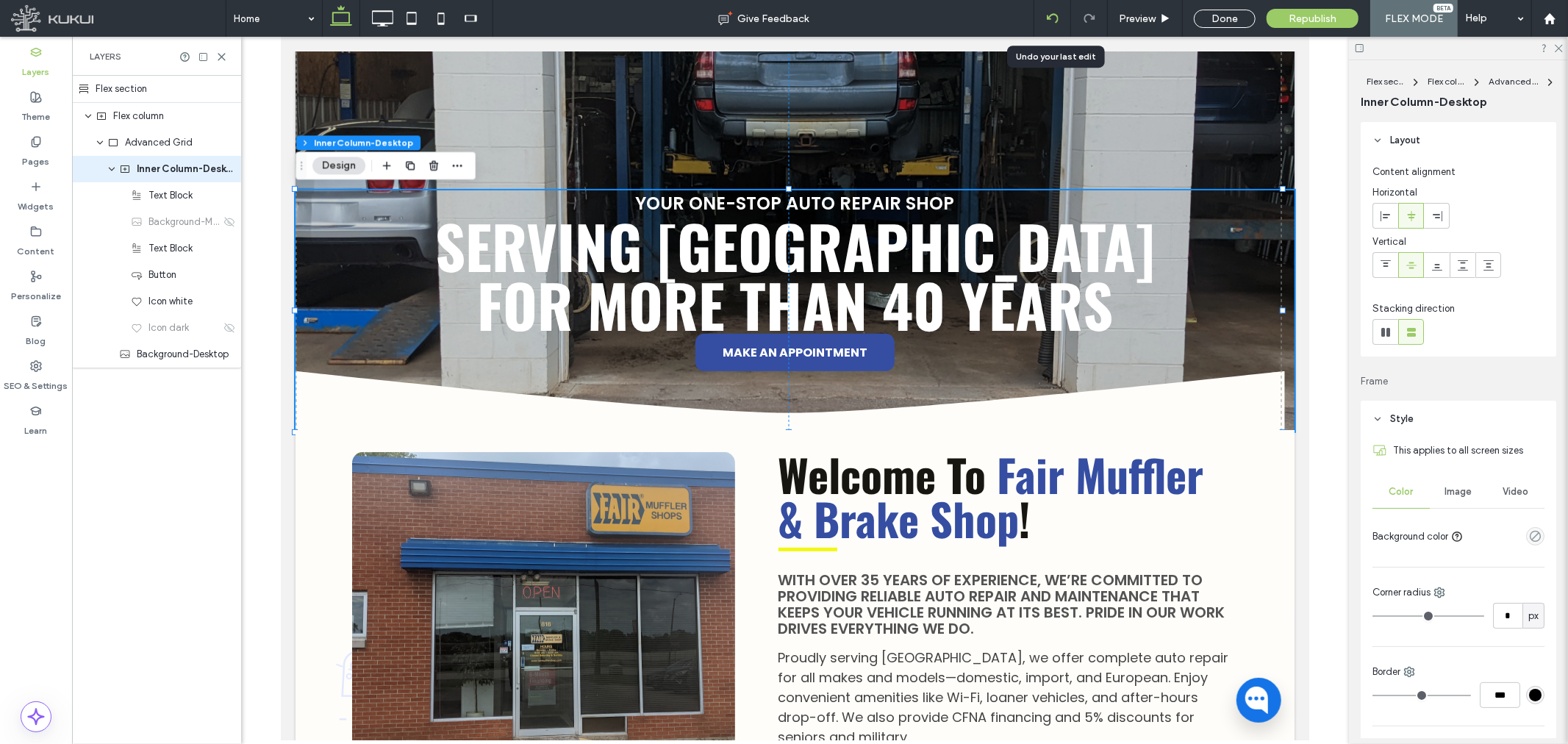
click at [1054, 18] on icon at bounding box center [1052, 19] width 12 height 12
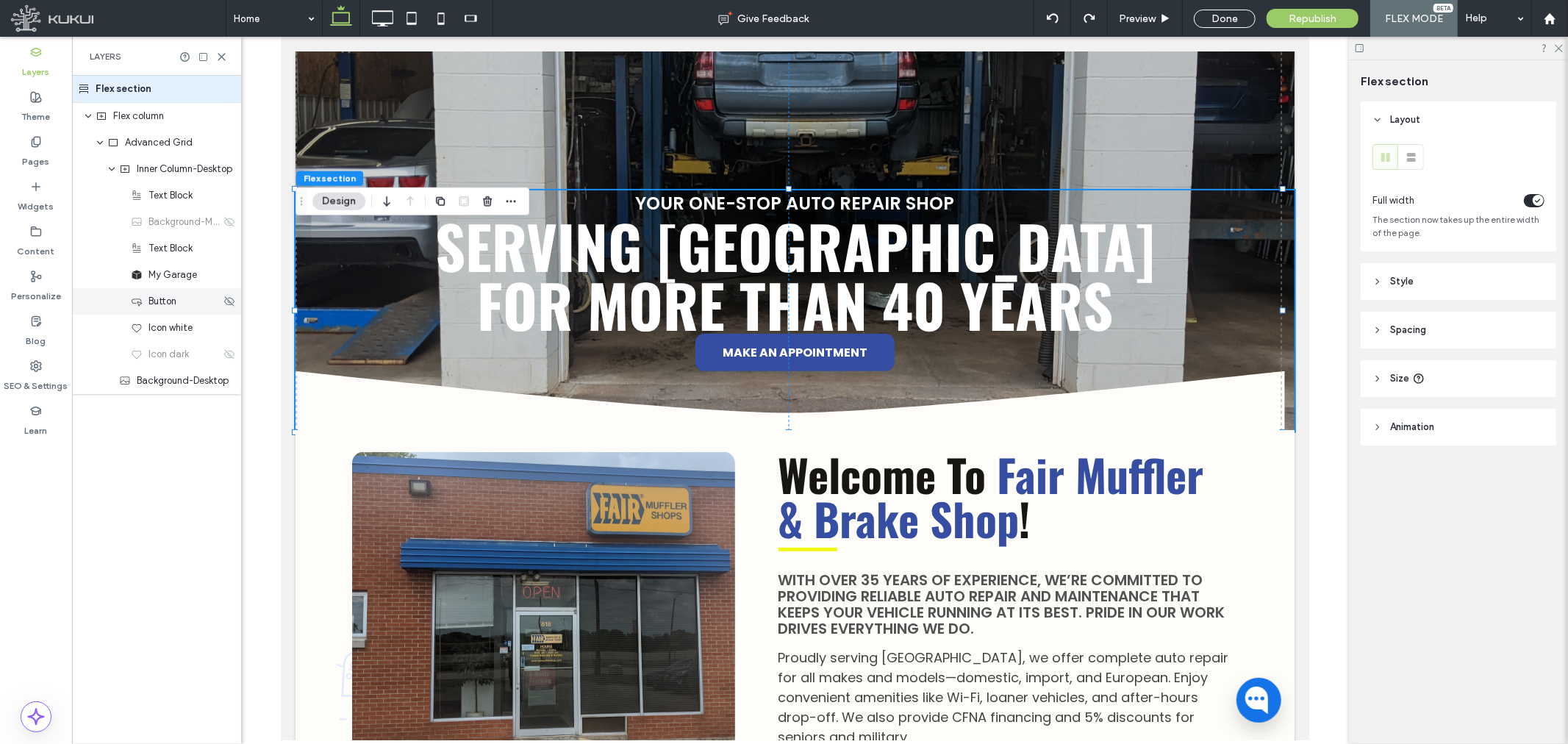
click at [160, 307] on span "Button" at bounding box center [163, 301] width 28 height 15
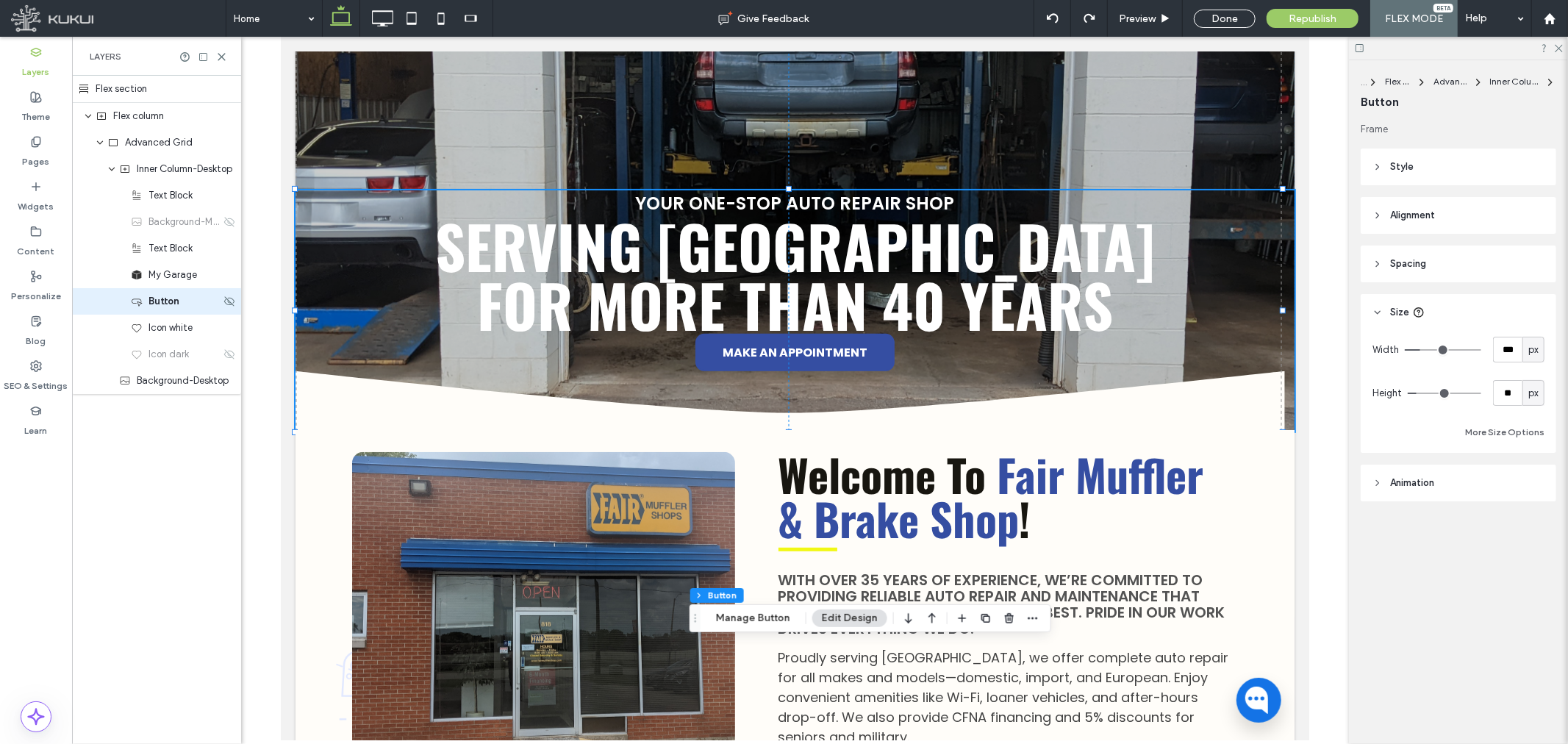
type input "**"
click at [1455, 260] on header "Spacing" at bounding box center [1458, 264] width 196 height 37
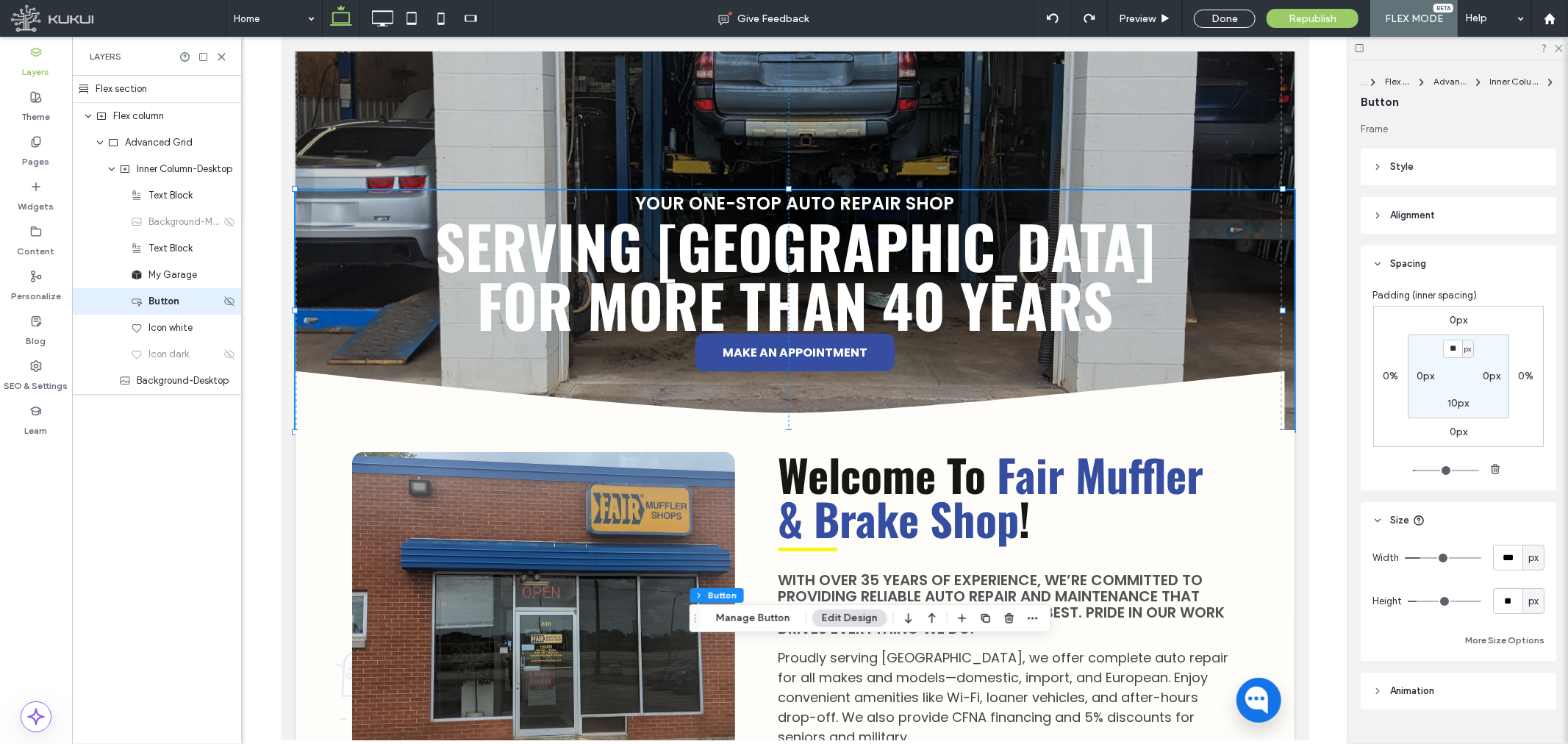
click at [168, 297] on span "Button" at bounding box center [164, 301] width 31 height 15
click at [174, 306] on span "Button" at bounding box center [164, 301] width 31 height 15
type input "*"
click at [193, 272] on span "My Garage" at bounding box center [173, 275] width 49 height 15
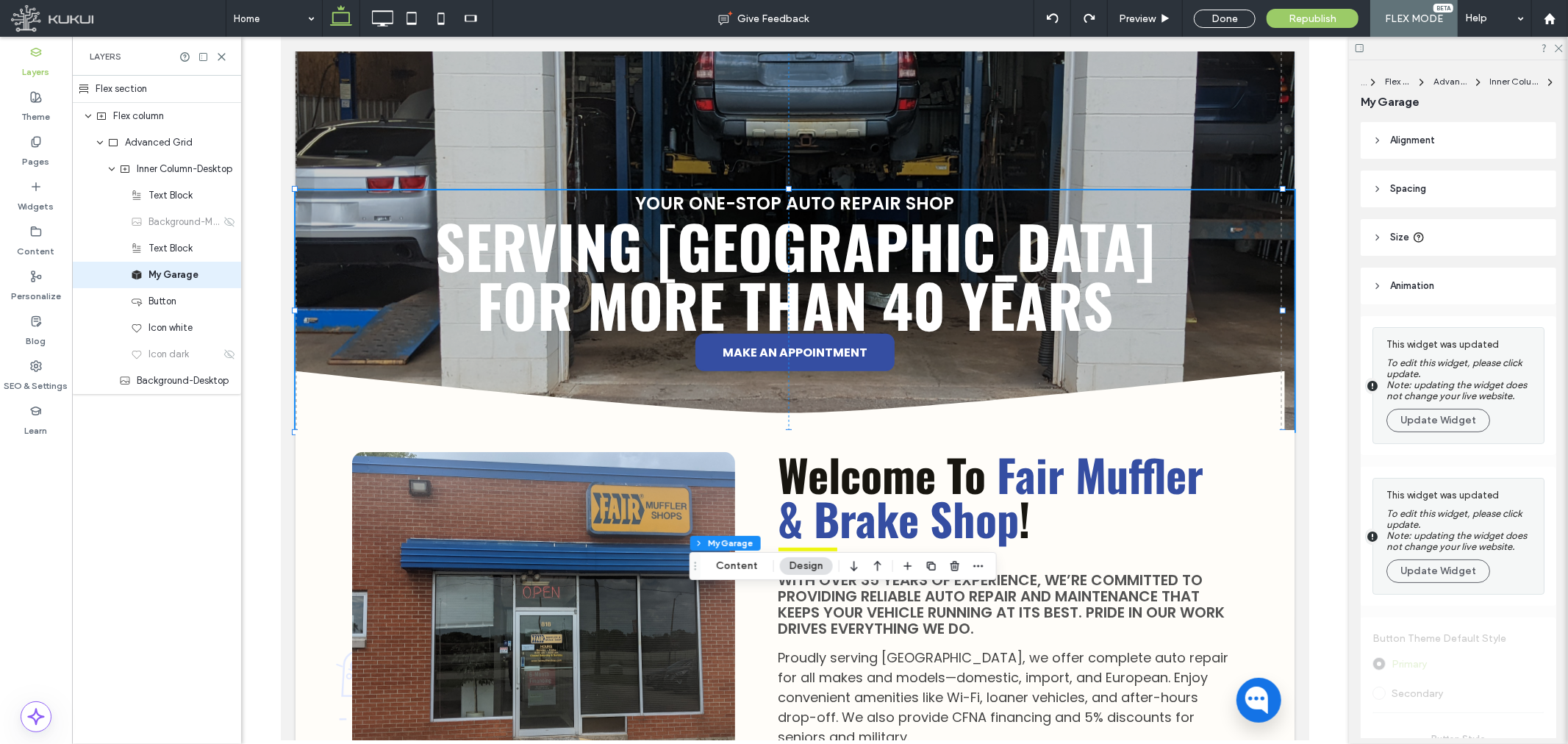
click at [1465, 221] on header "Size" at bounding box center [1458, 237] width 196 height 37
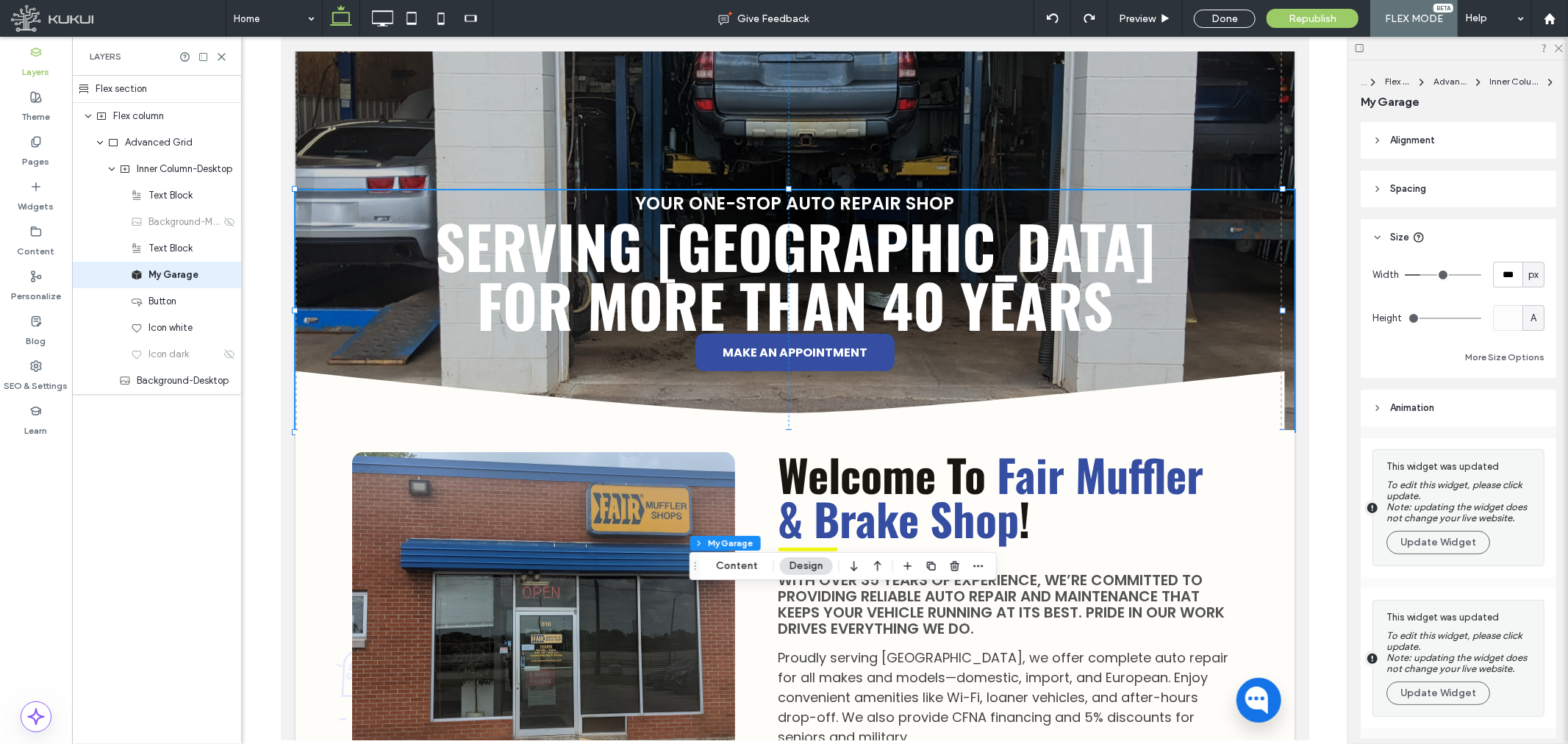
click at [1460, 194] on header "Spacing" at bounding box center [1458, 189] width 196 height 37
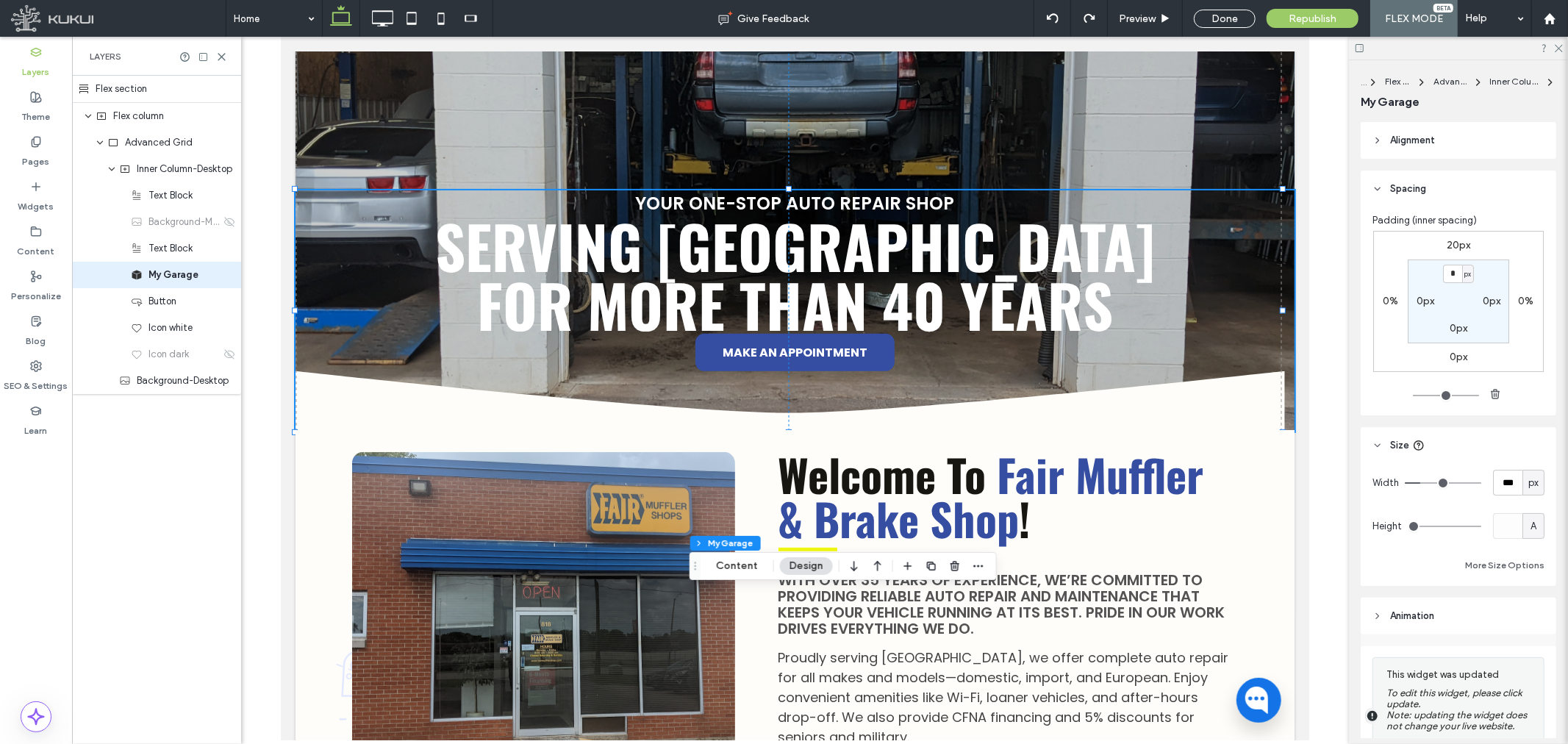
click at [180, 300] on div "Button" at bounding box center [182, 301] width 102 height 15
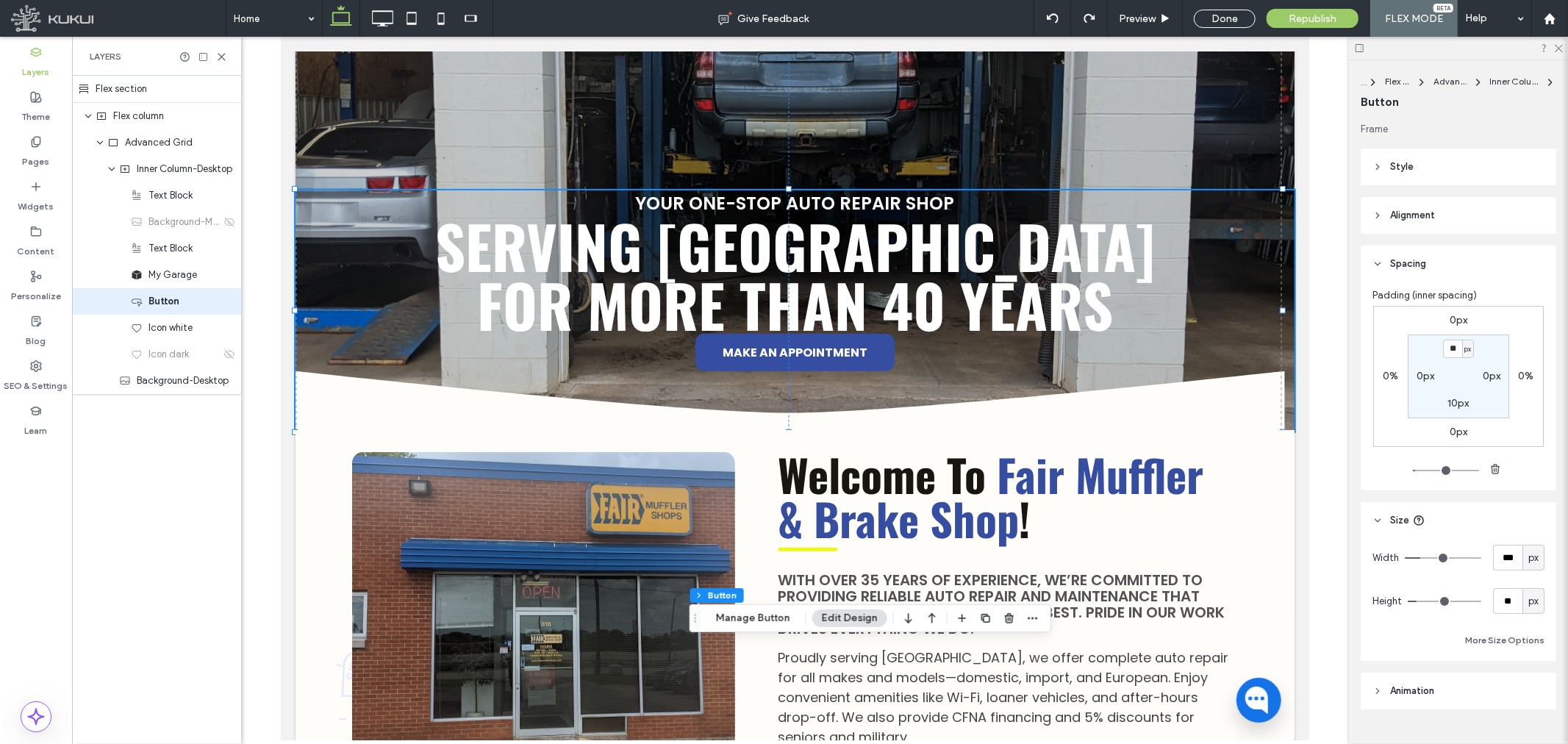
click at [1455, 318] on label "0px" at bounding box center [1458, 320] width 18 height 13
type input "*"
type input "**"
click at [156, 270] on span "My Garage" at bounding box center [173, 275] width 49 height 15
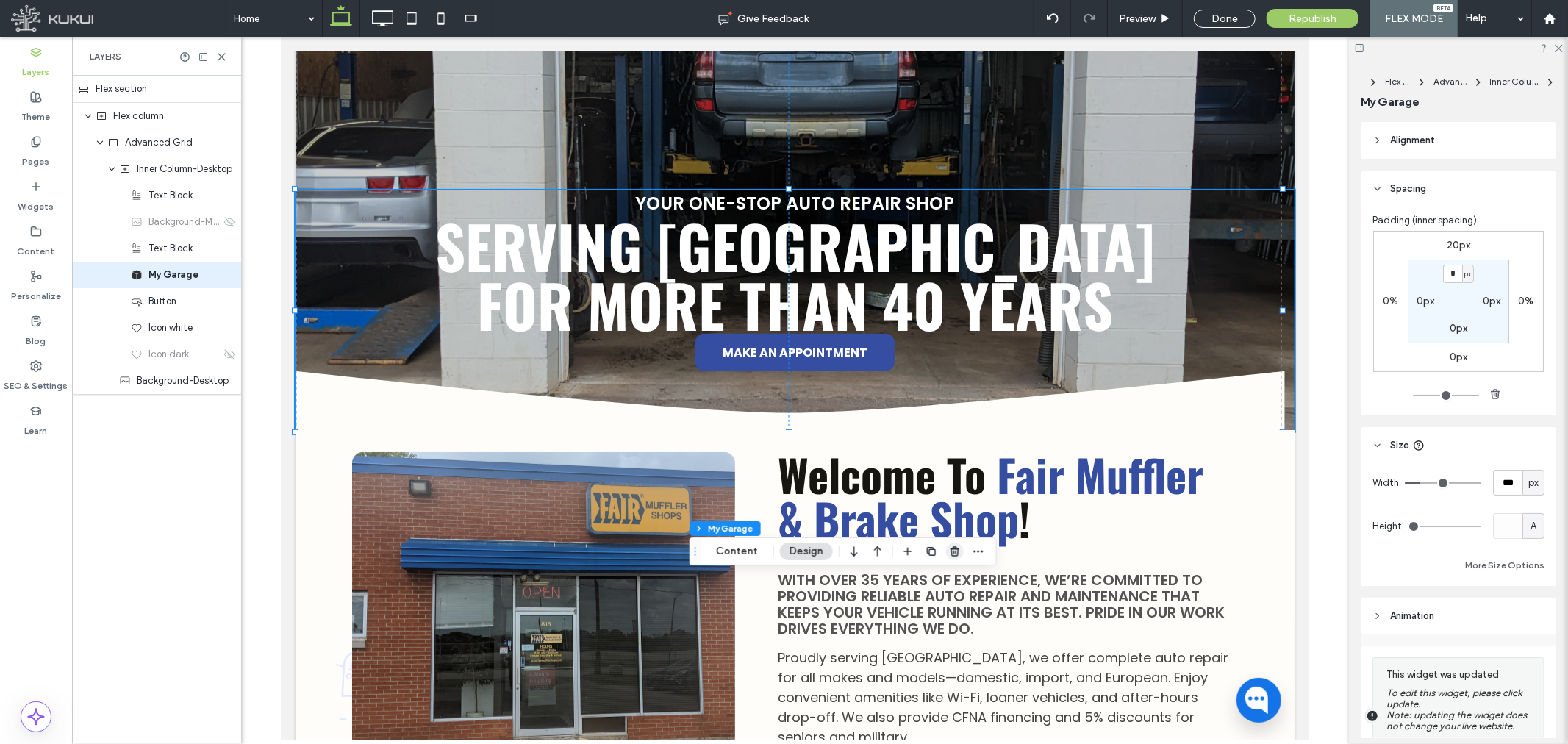
click at [960, 553] on span "button" at bounding box center [955, 552] width 18 height 18
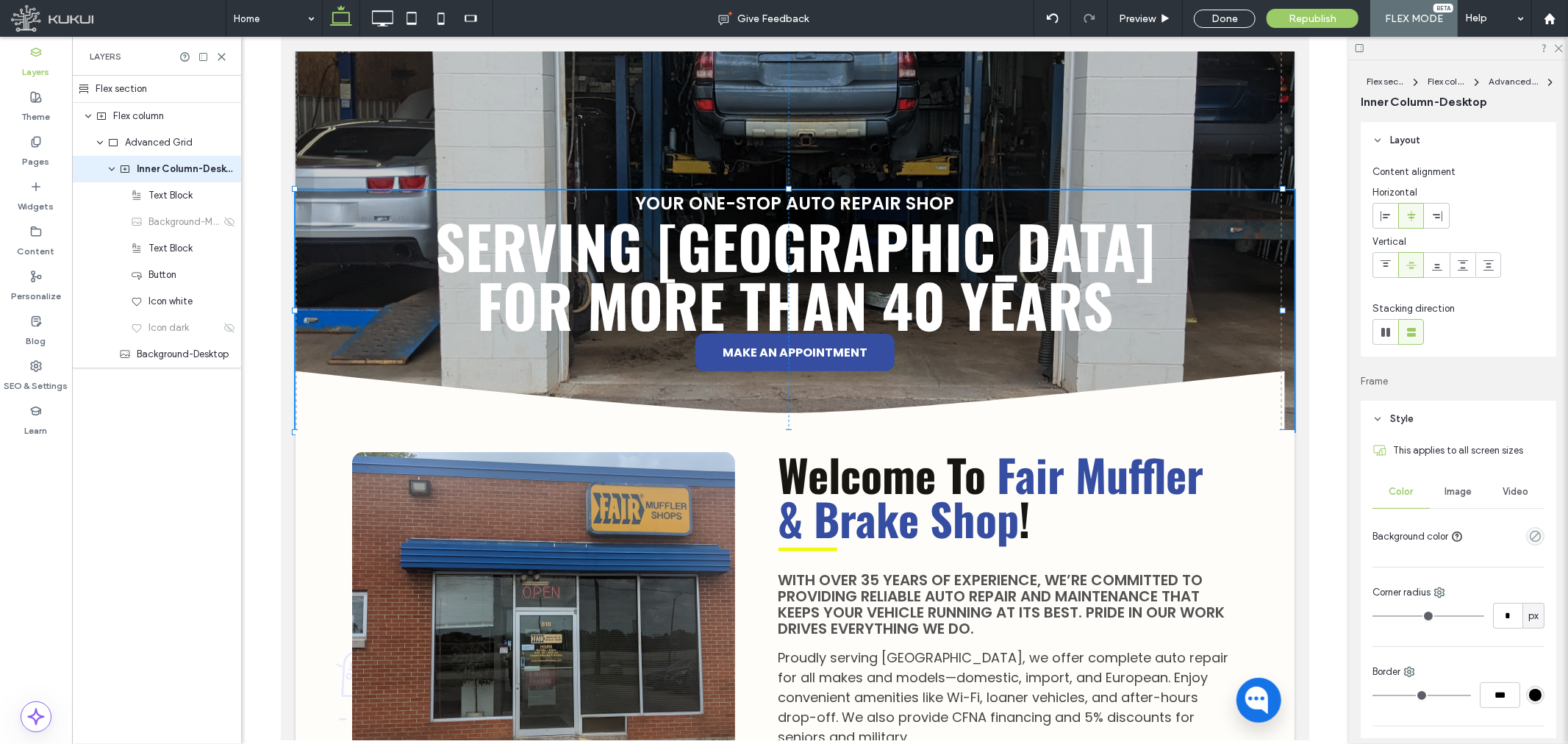
type input "**"
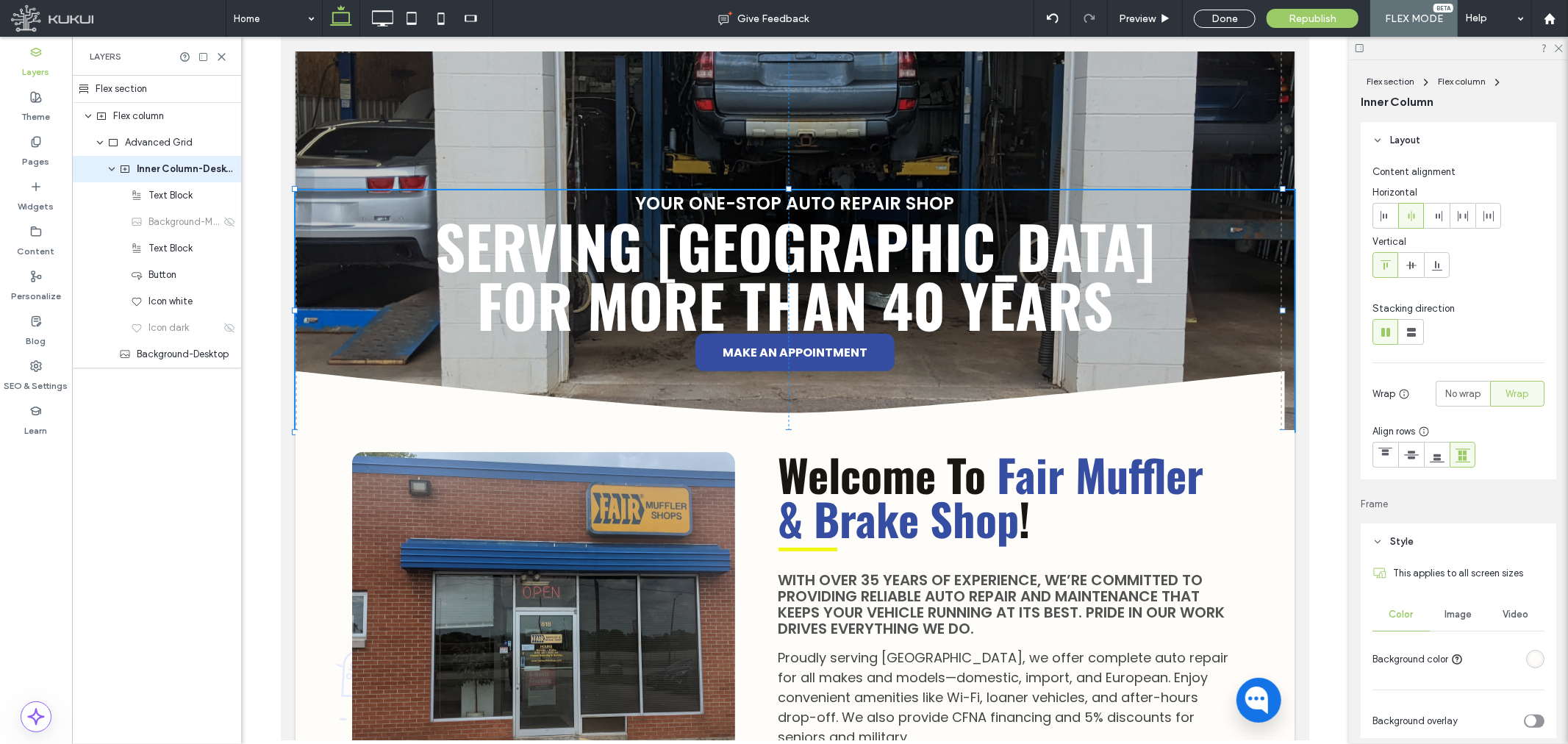
type input "**"
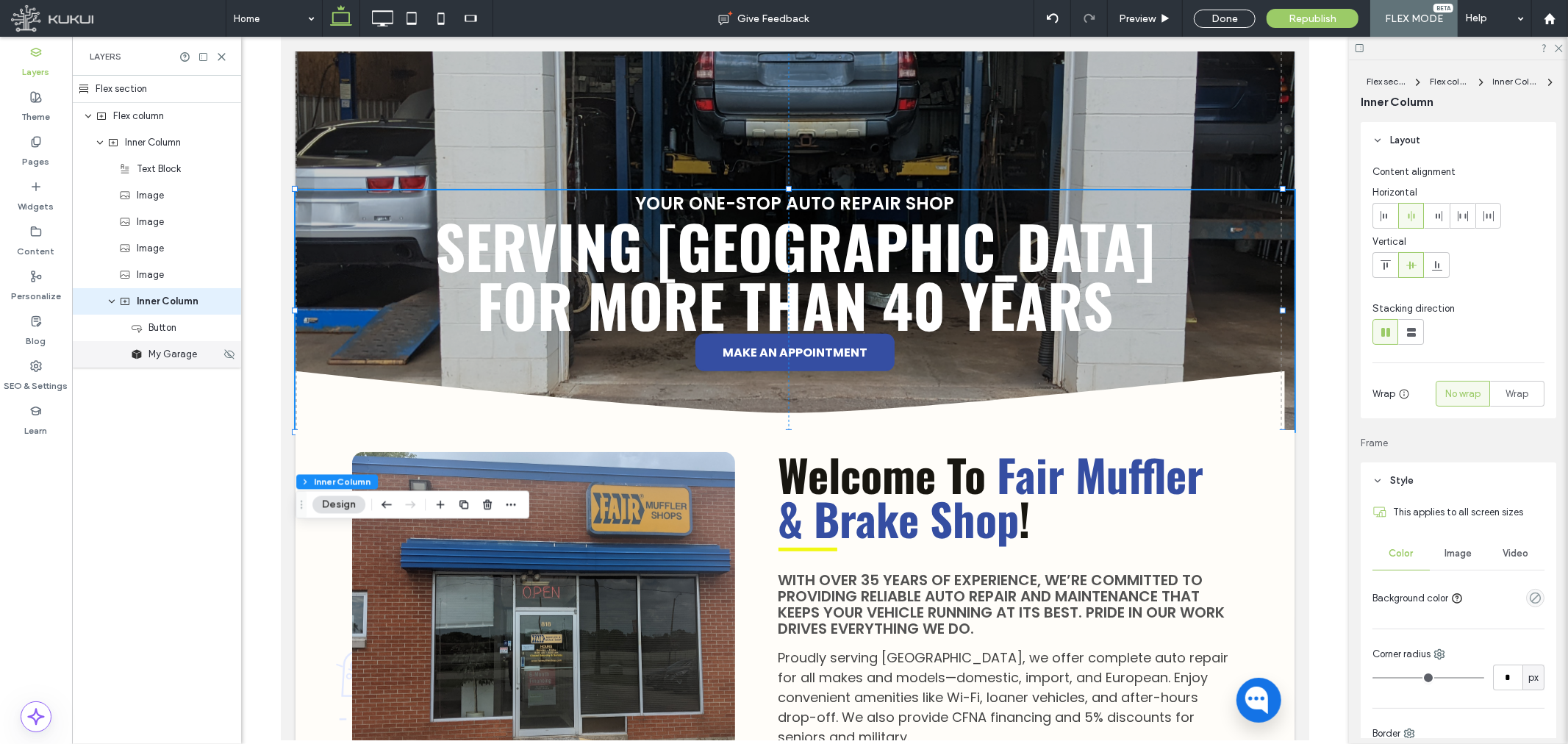
click at [178, 355] on span "My Garage" at bounding box center [173, 354] width 49 height 15
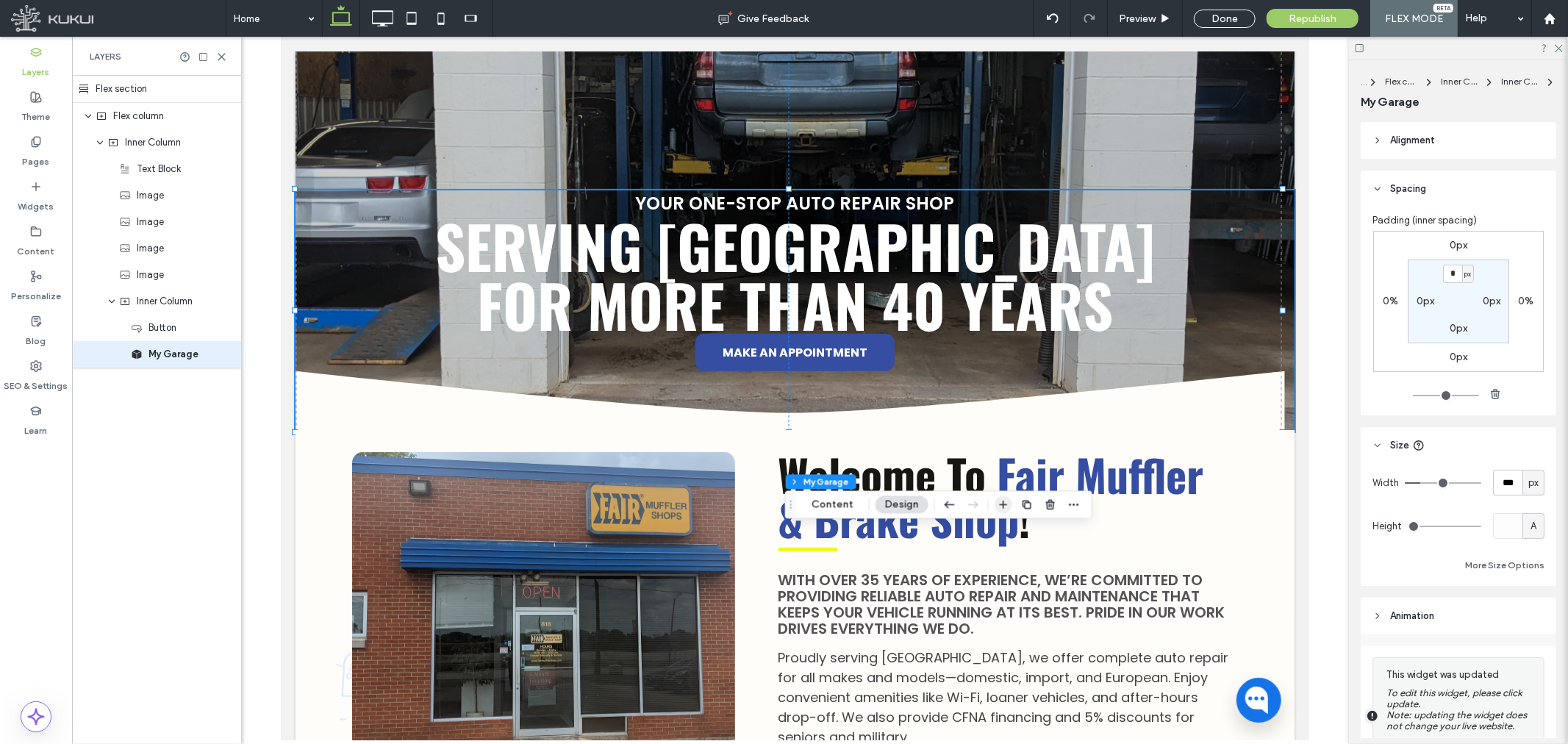
click at [1001, 501] on icon "button" at bounding box center [1003, 505] width 12 height 12
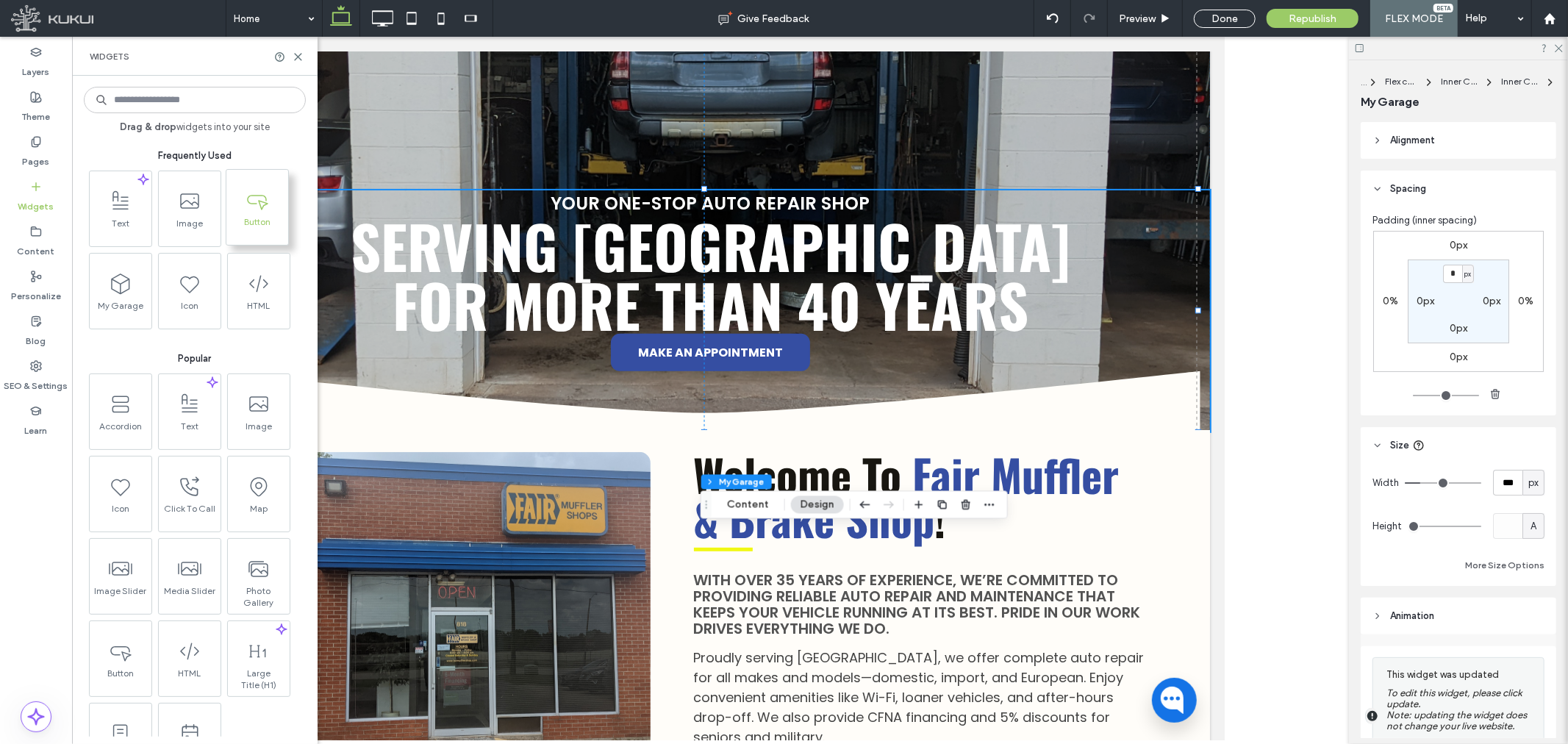
click at [255, 225] on span "Button" at bounding box center [258, 226] width 62 height 21
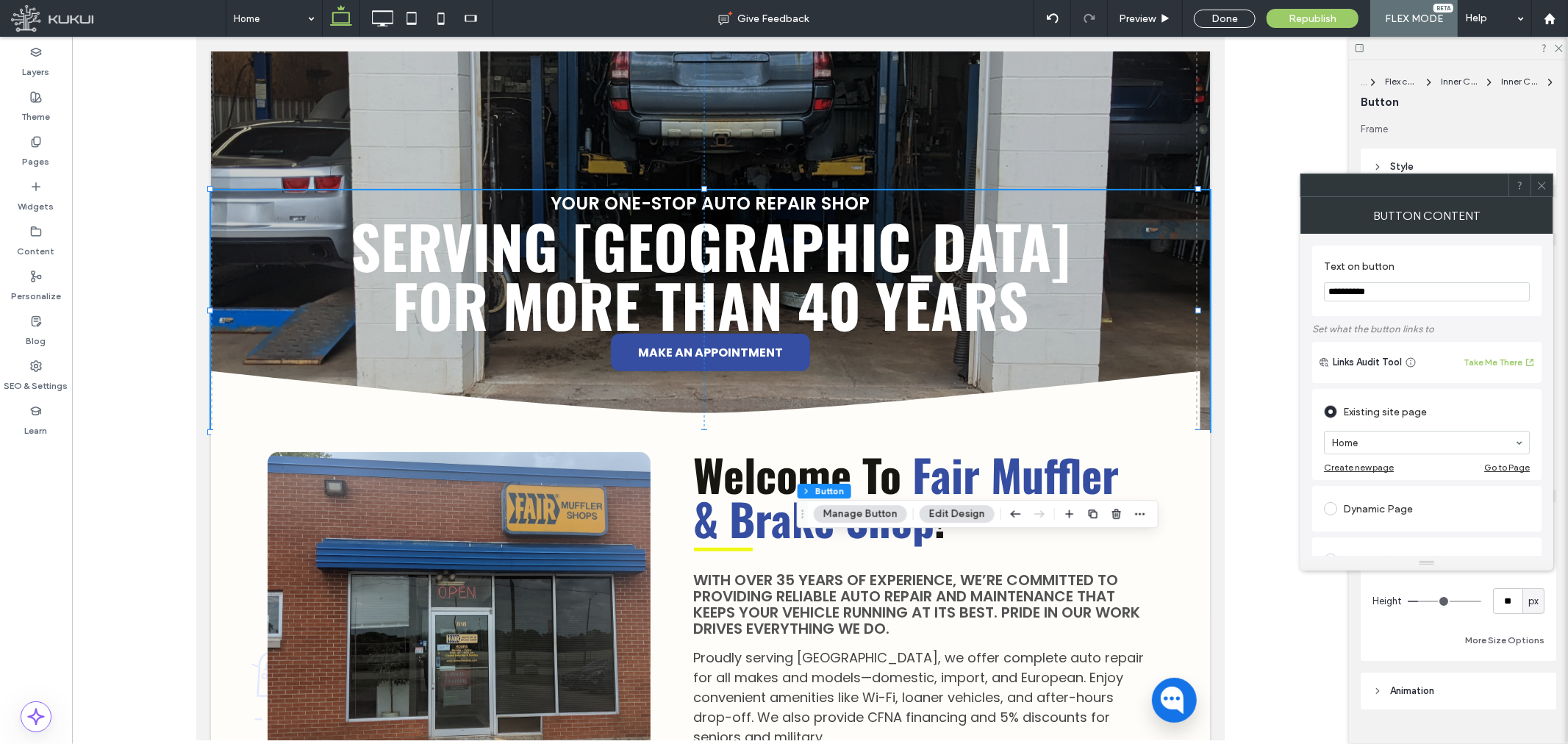
drag, startPoint x: 1394, startPoint y: 291, endPoint x: 1311, endPoint y: 290, distance: 83.0
click at [1312, 290] on div "**********" at bounding box center [1426, 281] width 229 height 71
type input "*"
type input "**********"
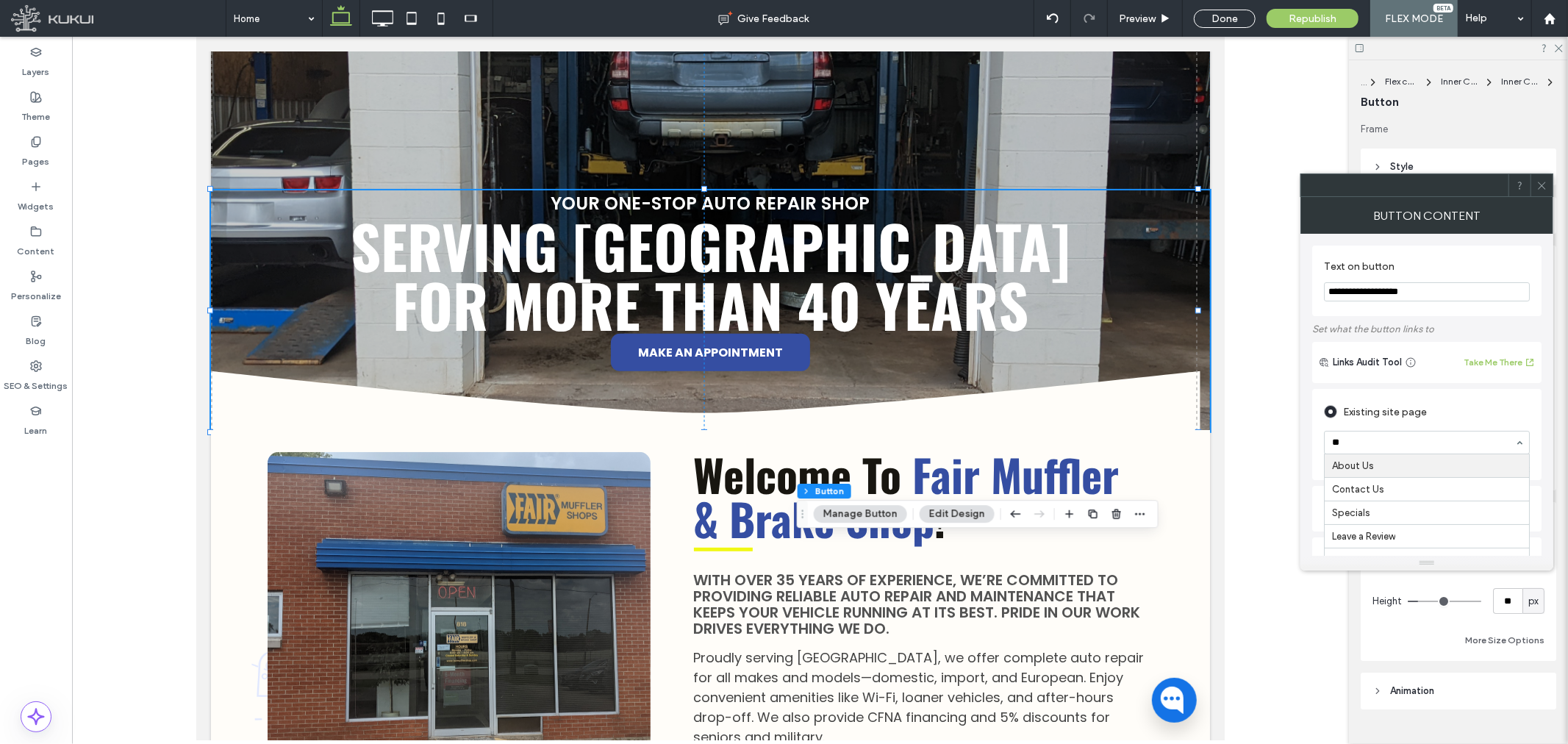
type input "***"
click at [1545, 188] on use at bounding box center [1541, 185] width 7 height 7
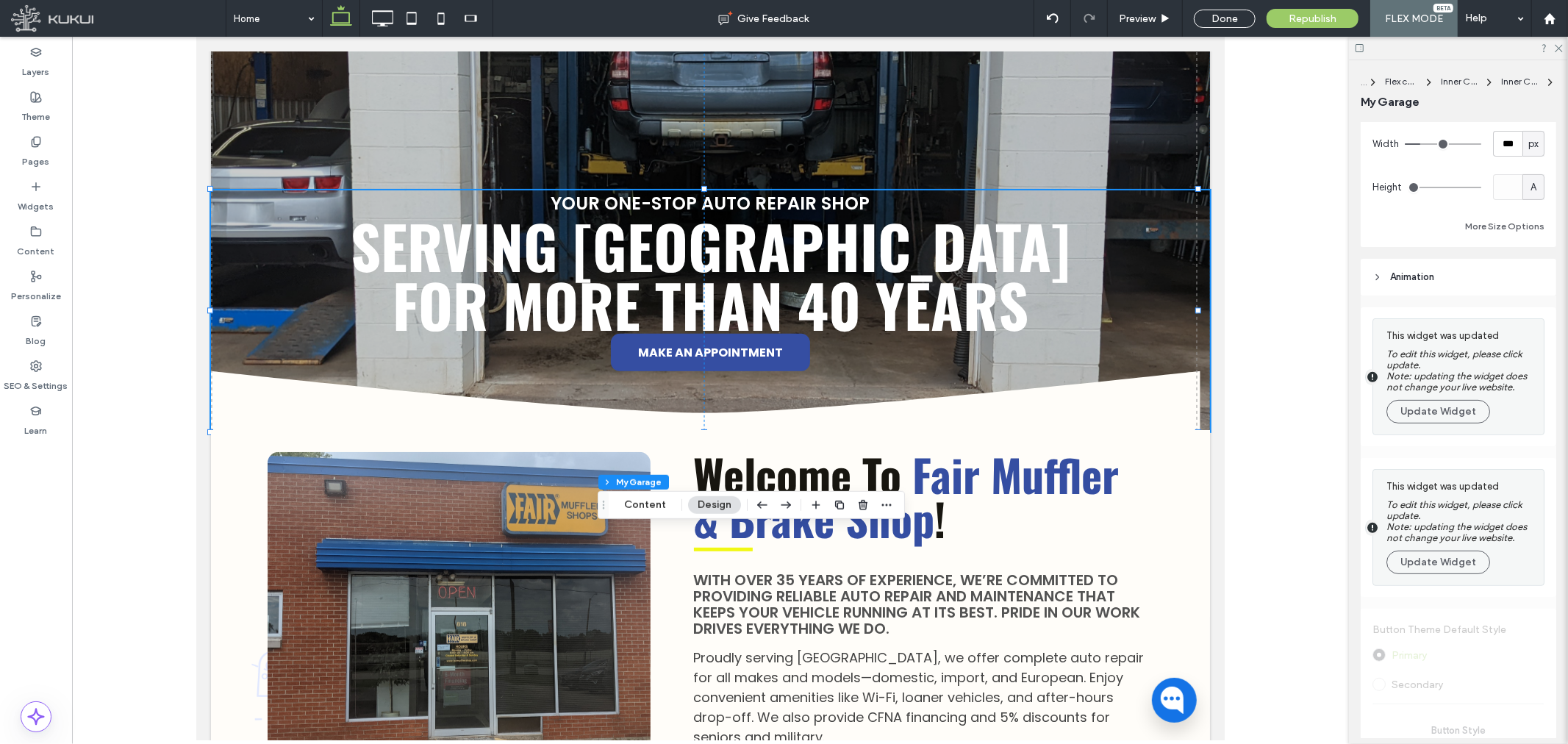
scroll to position [327, 0]
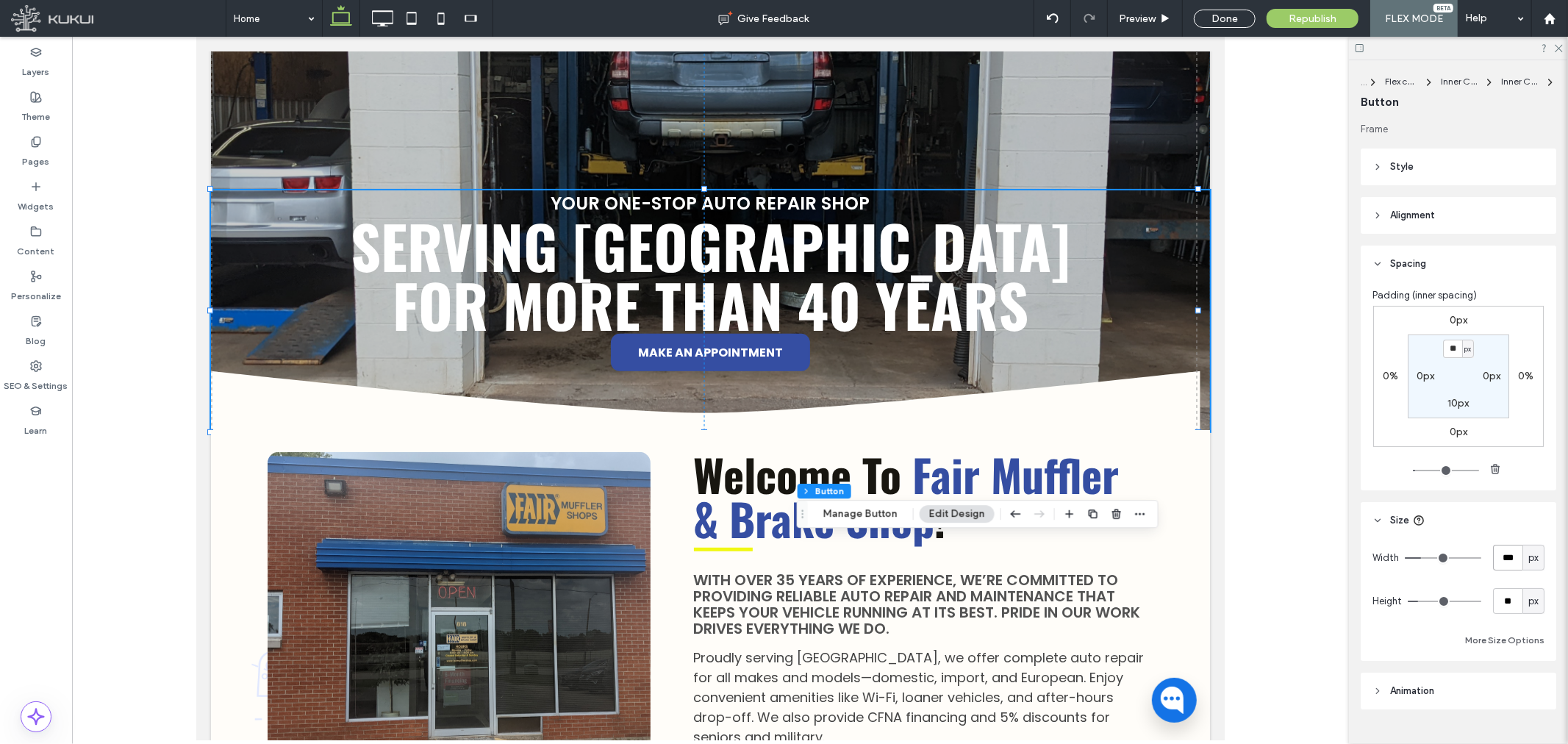
click at [1505, 548] on input "***" at bounding box center [1507, 558] width 29 height 26
type input "***"
click at [1503, 608] on input "**" at bounding box center [1507, 601] width 29 height 26
type input "*"
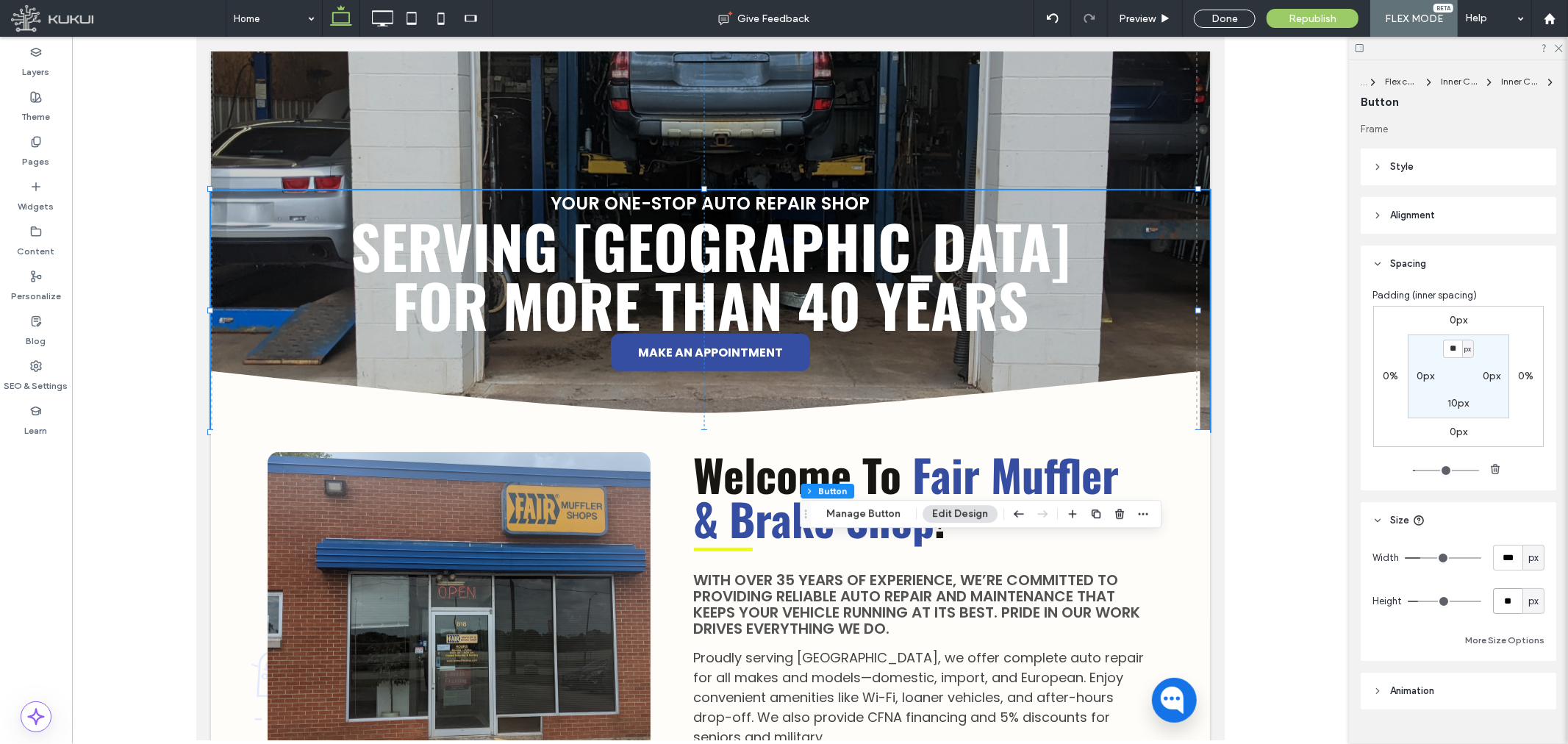
type input "**"
click at [42, 60] on label "Layers" at bounding box center [36, 68] width 27 height 21
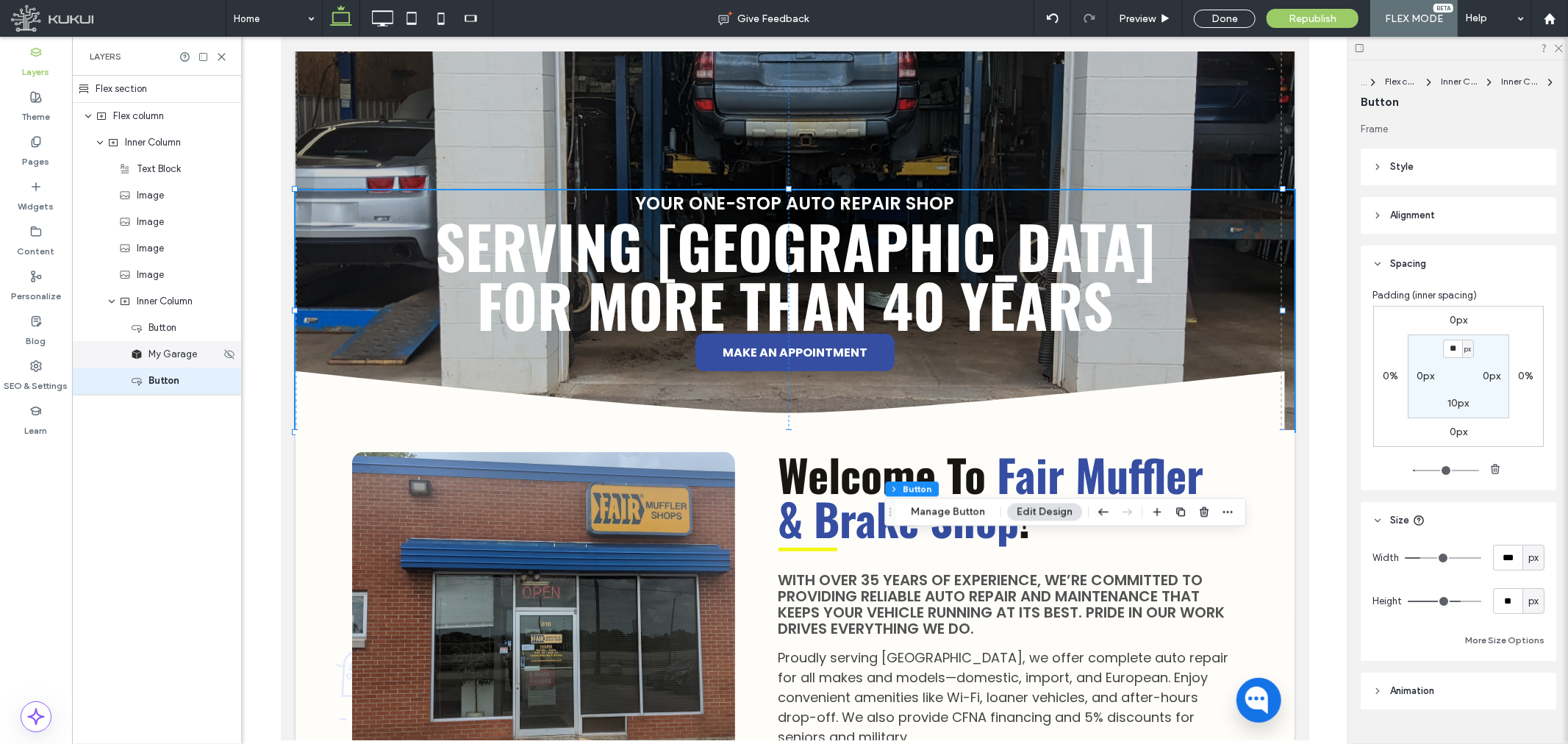
click at [163, 352] on span "My Garage" at bounding box center [173, 354] width 49 height 15
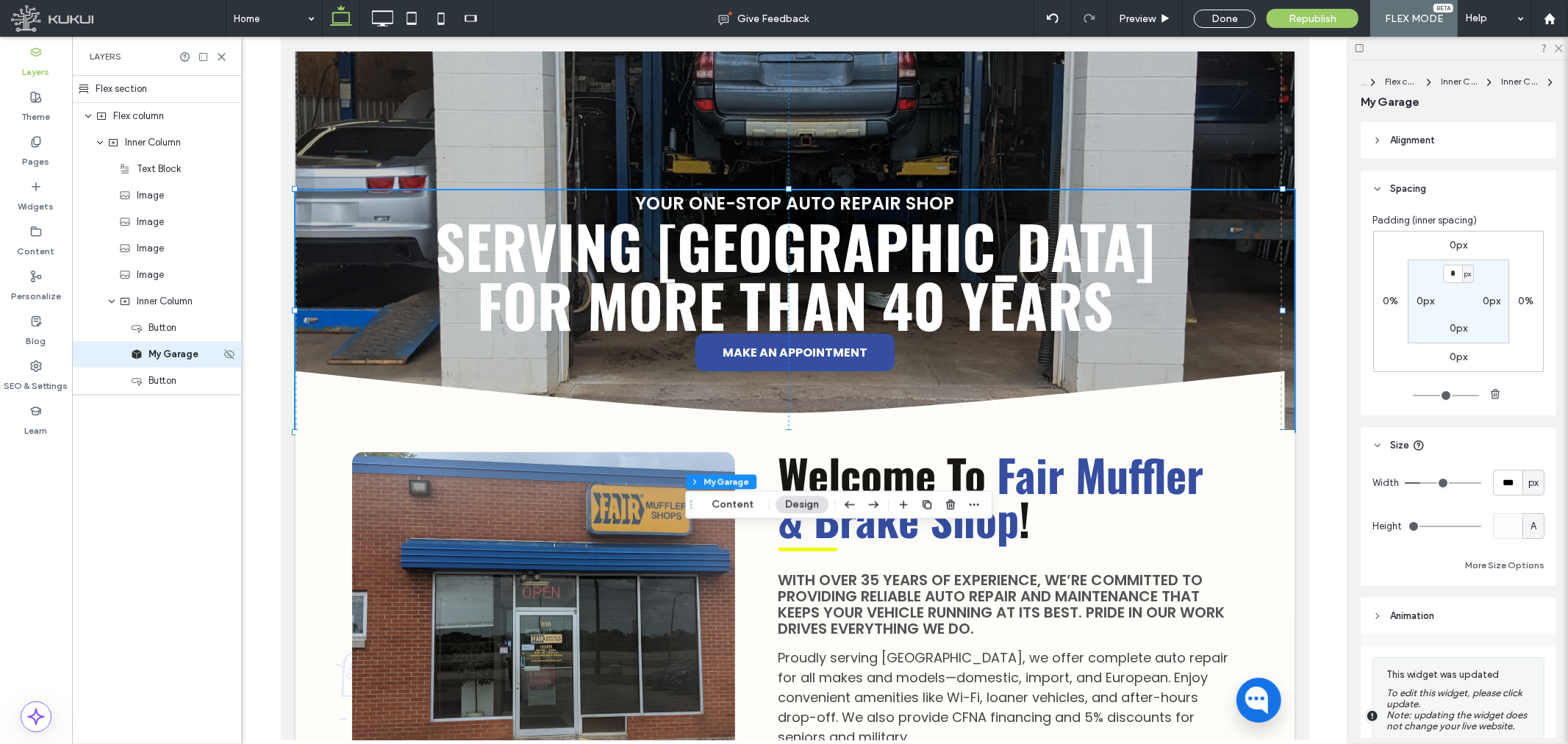
type input "*"
click at [951, 505] on icon "button" at bounding box center [950, 505] width 12 height 12
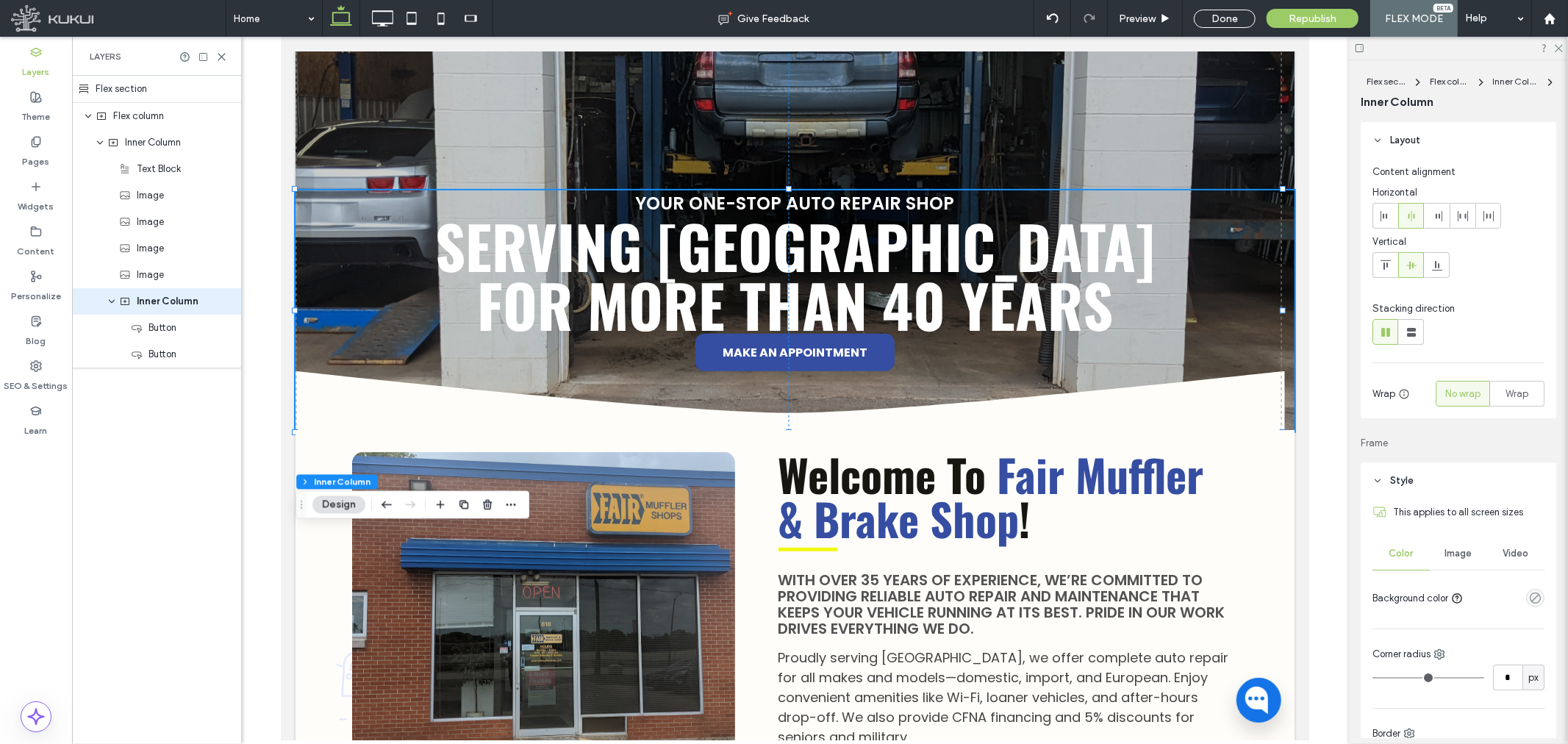
type input "**"
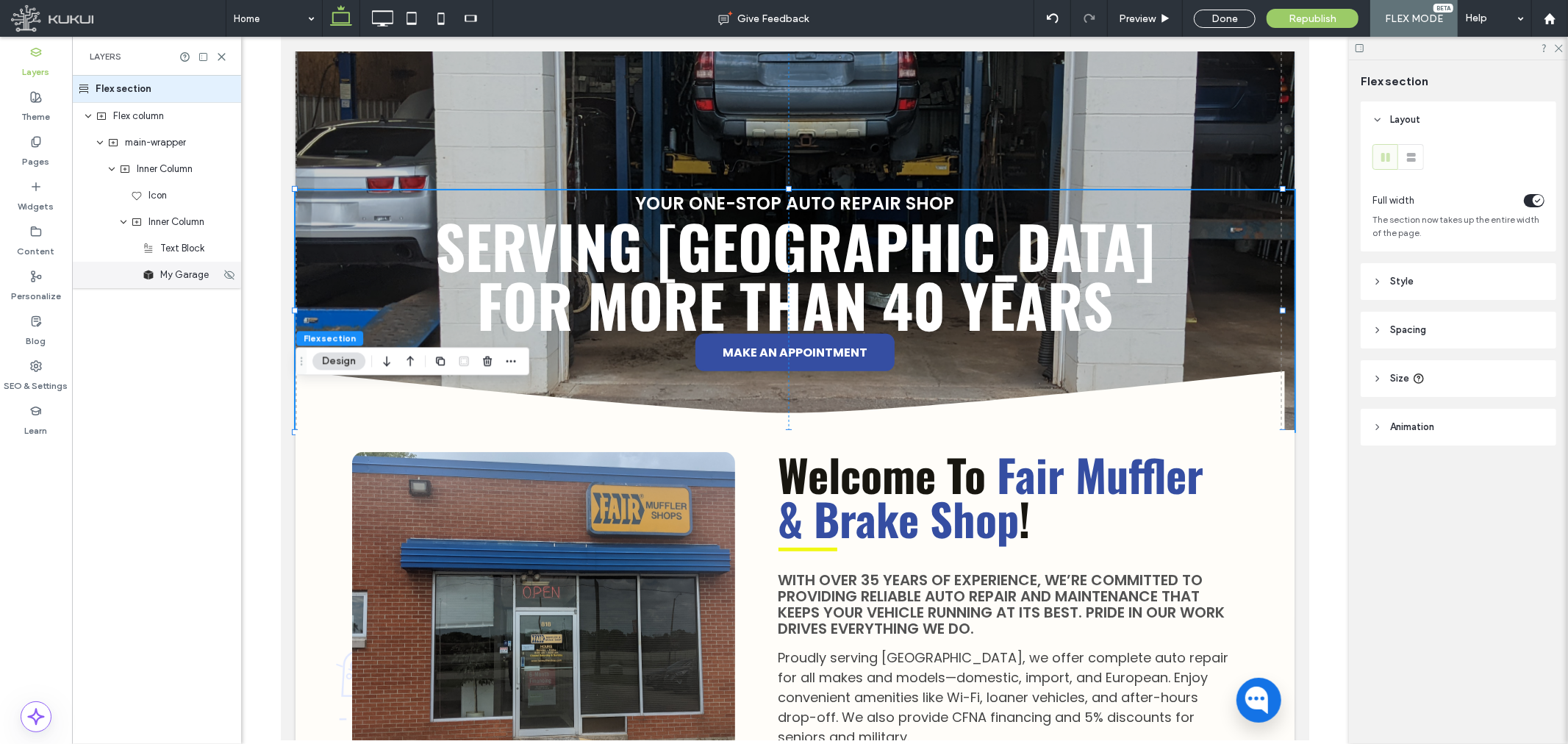
click at [188, 281] on span "My Garage" at bounding box center [184, 275] width 49 height 15
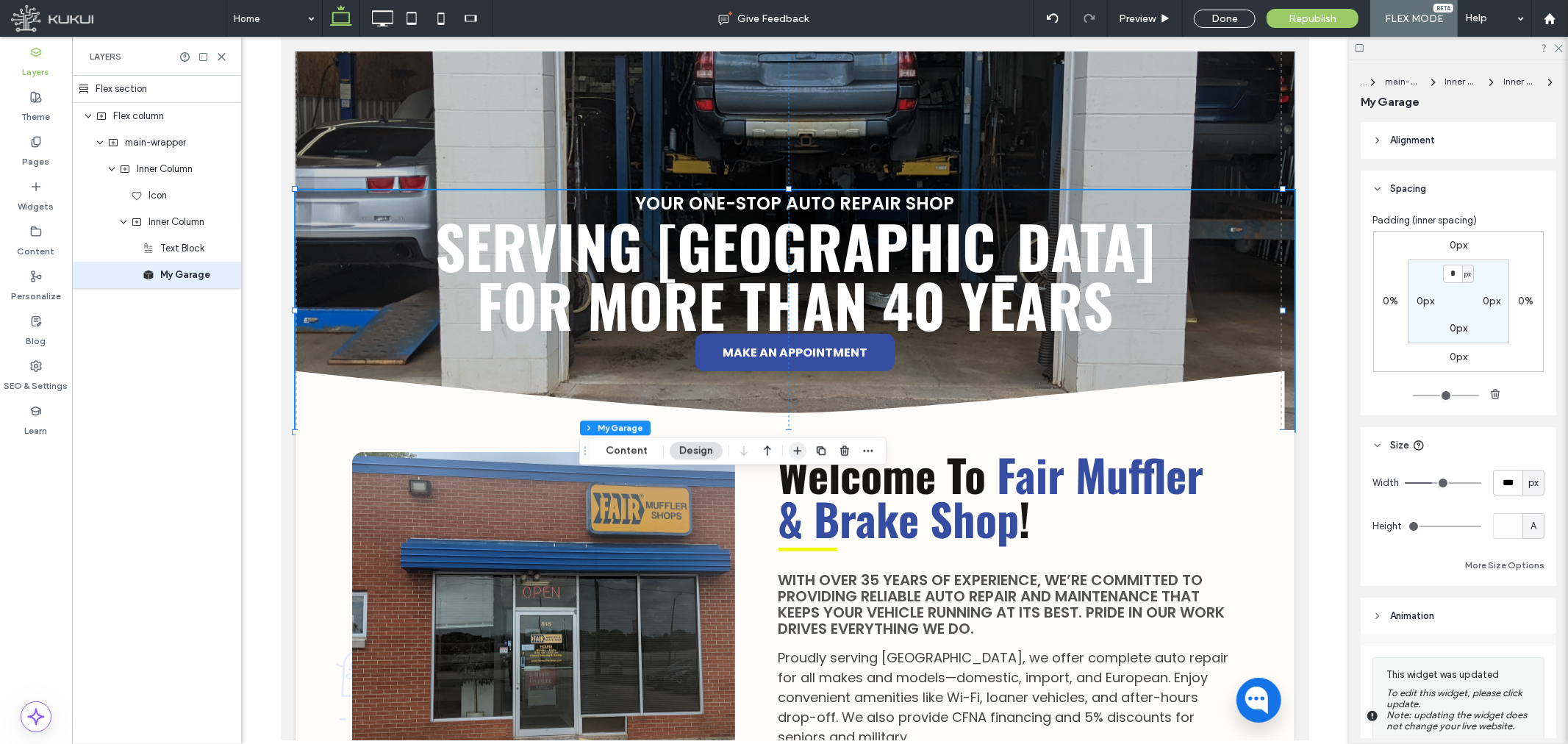
click at [801, 452] on icon "button" at bounding box center [797, 451] width 12 height 12
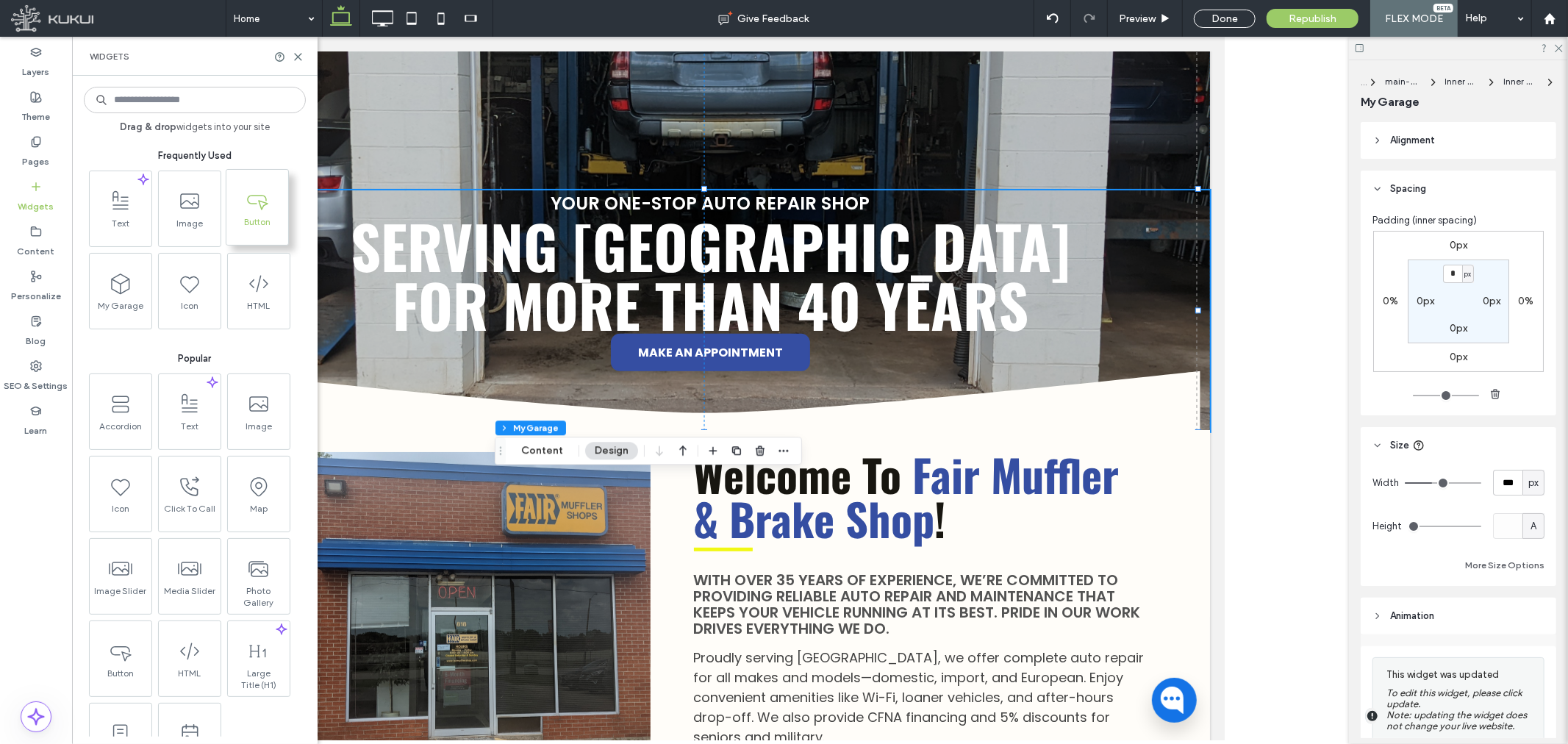
click at [267, 203] on use at bounding box center [257, 202] width 21 height 15
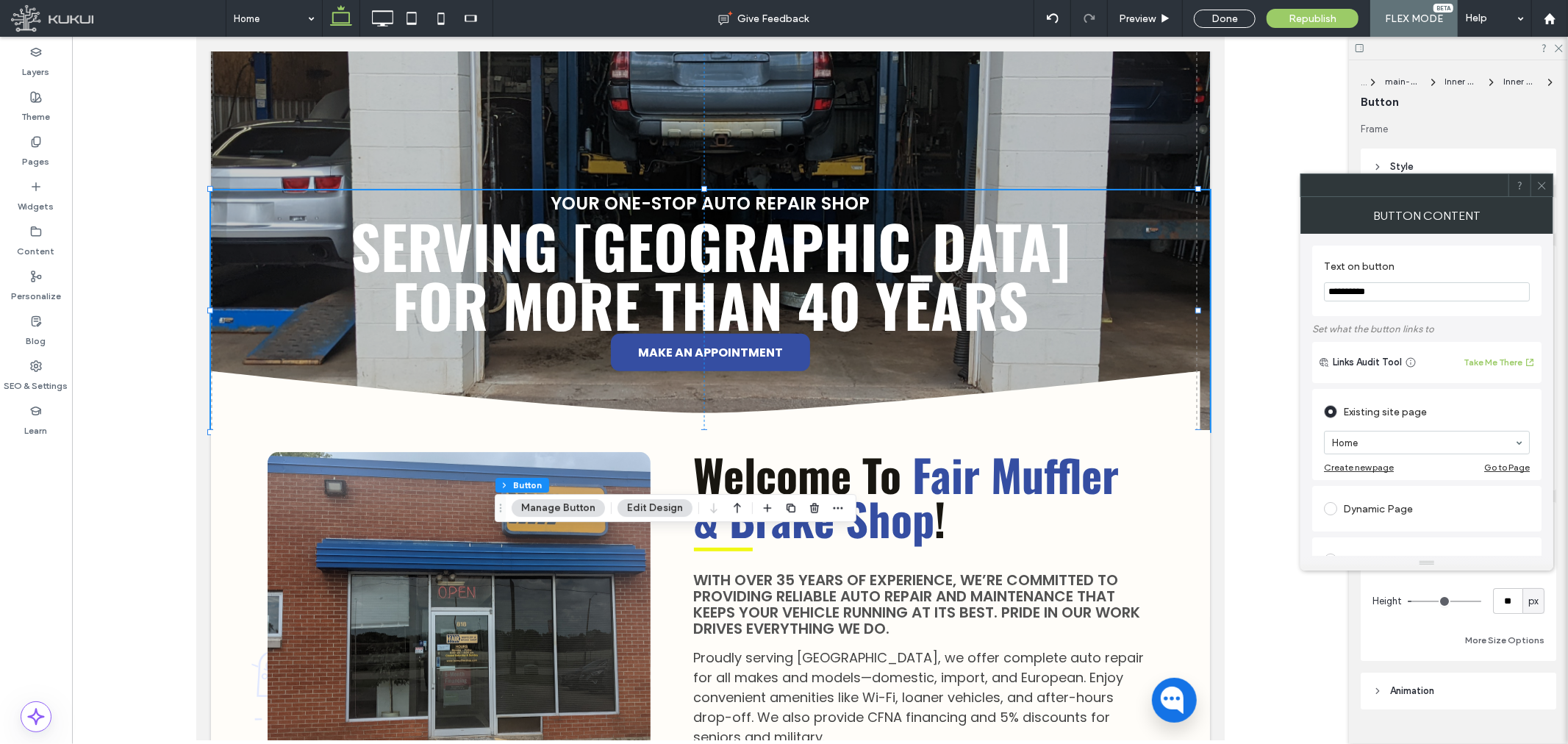
type input "**"
drag, startPoint x: 1386, startPoint y: 299, endPoint x: 1238, endPoint y: 303, distance: 148.1
click at [1238, 302] on body ".wqwq-1{fill:#231f20;} .cls-1q, .cls-2q { fill-rule: evenodd; } .cls-2q { fill:…" at bounding box center [784, 372] width 1568 height 744
type input "**********"
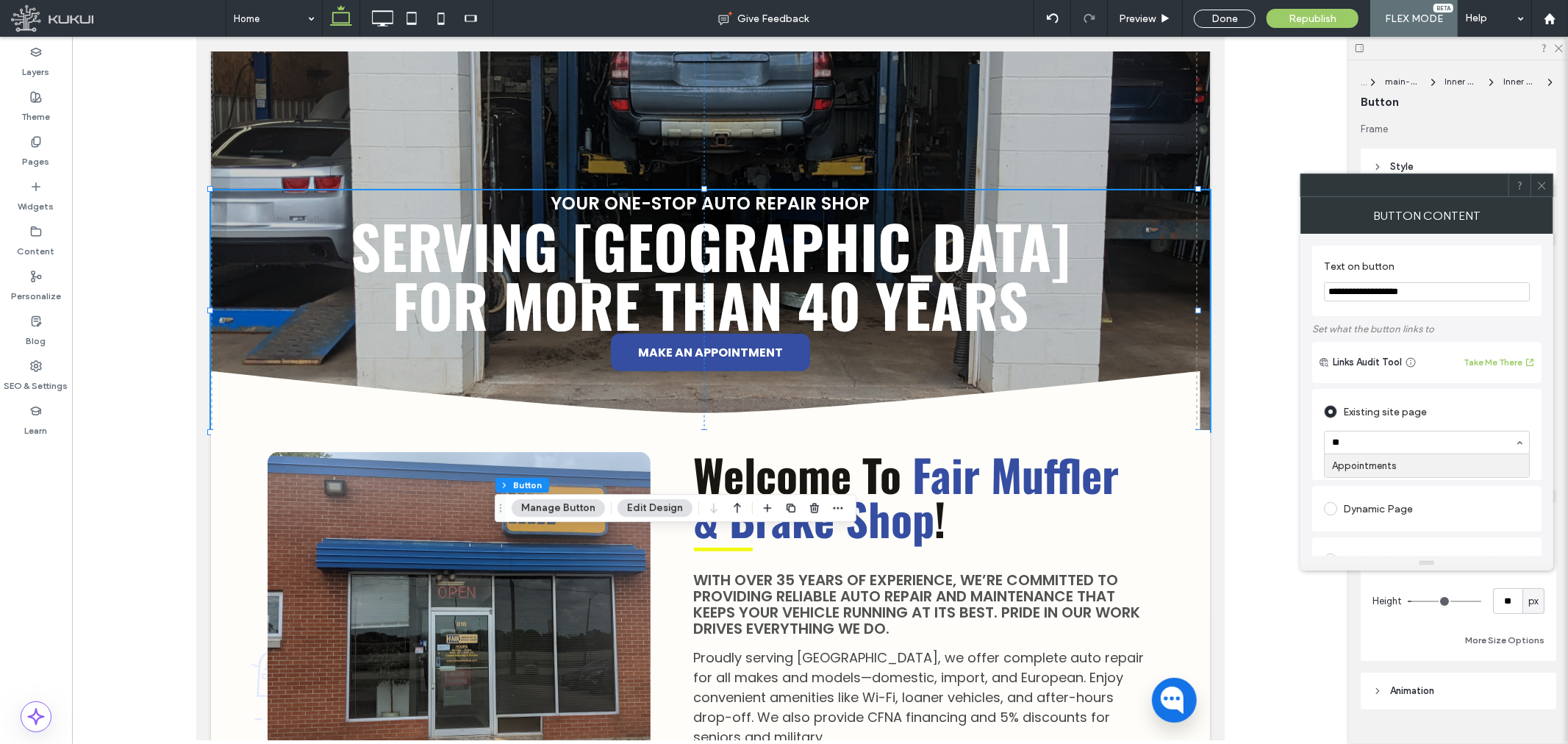
type input "***"
click at [1546, 191] on span at bounding box center [1541, 185] width 11 height 22
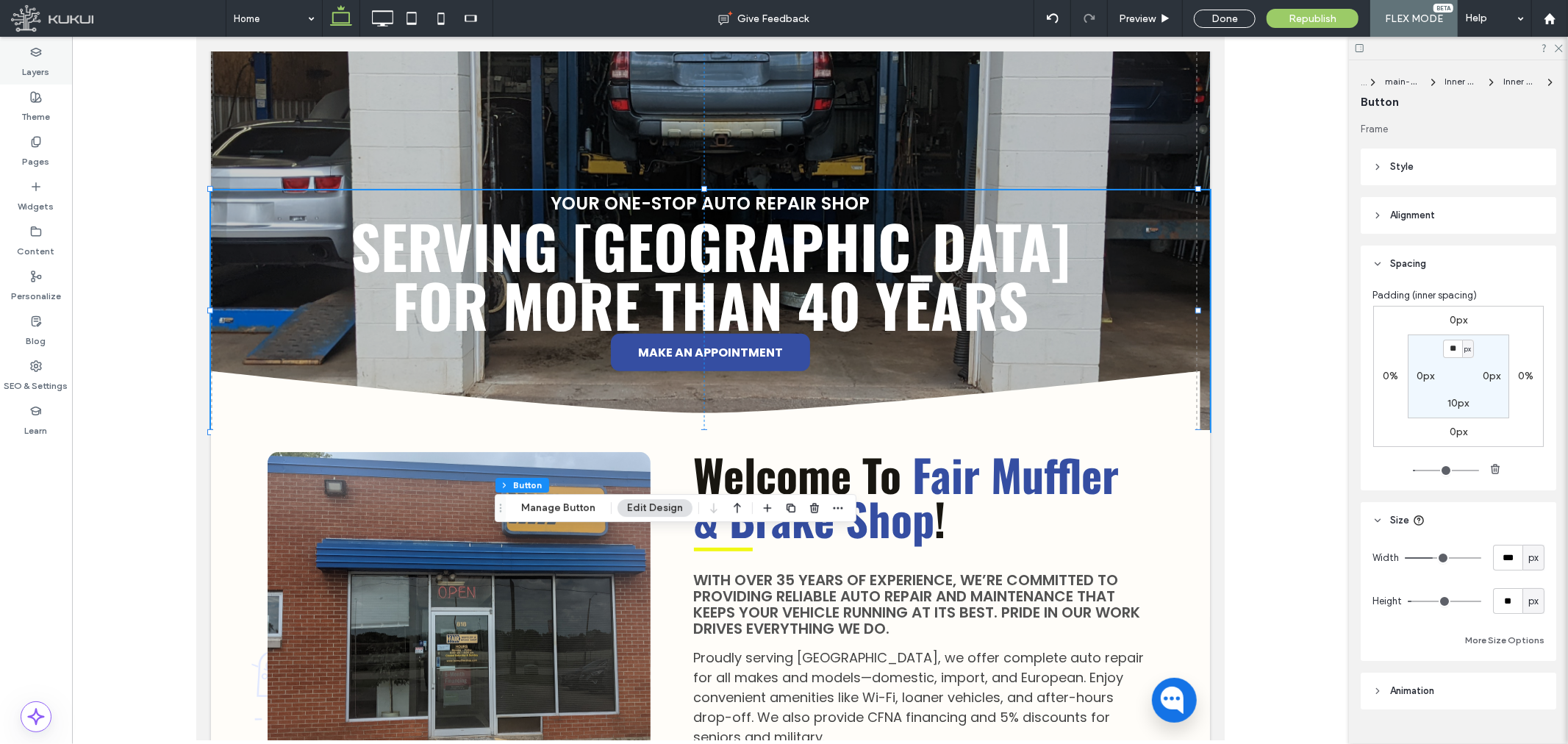
click at [49, 79] on div "Layers" at bounding box center [36, 62] width 72 height 45
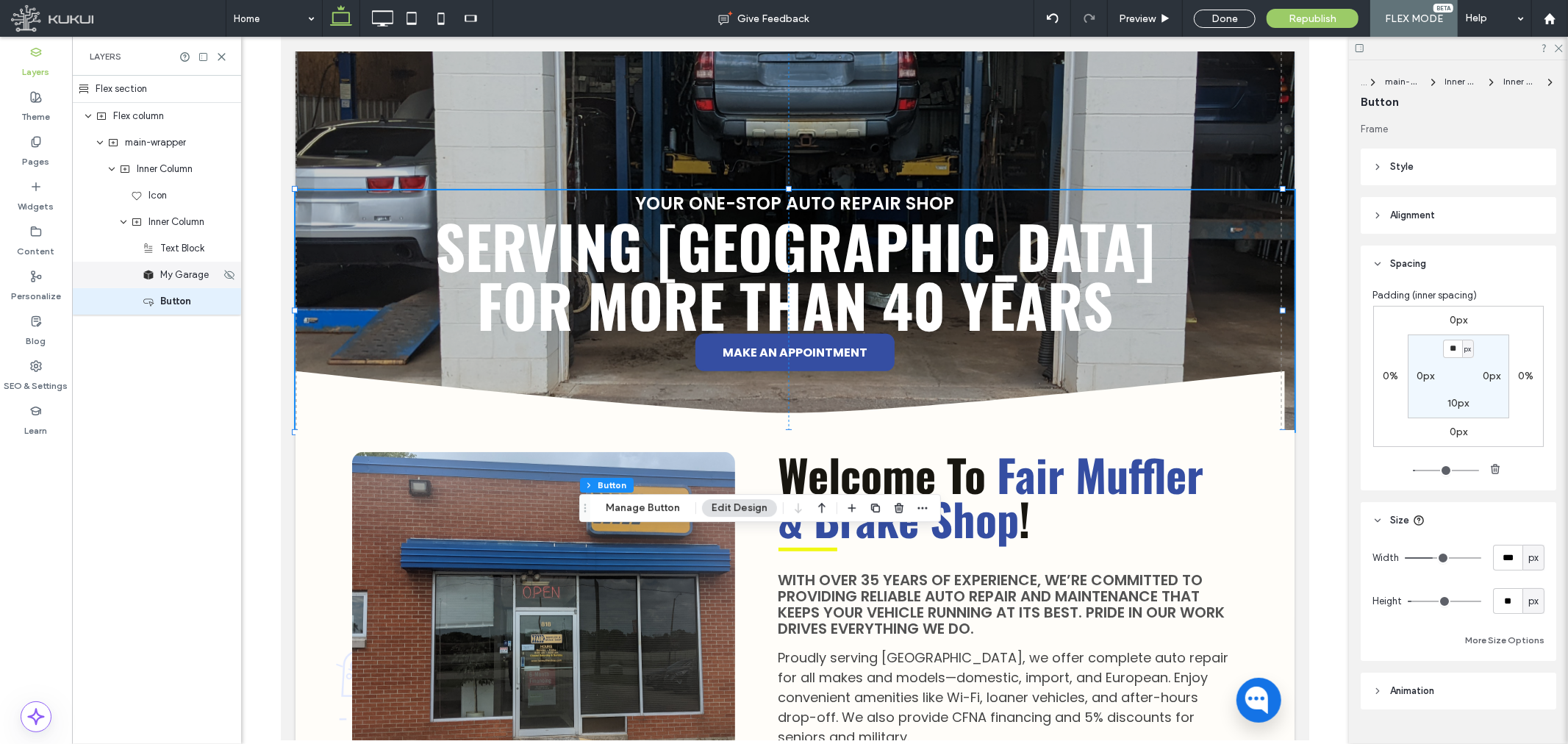
click at [177, 271] on span "My Garage" at bounding box center [184, 275] width 49 height 15
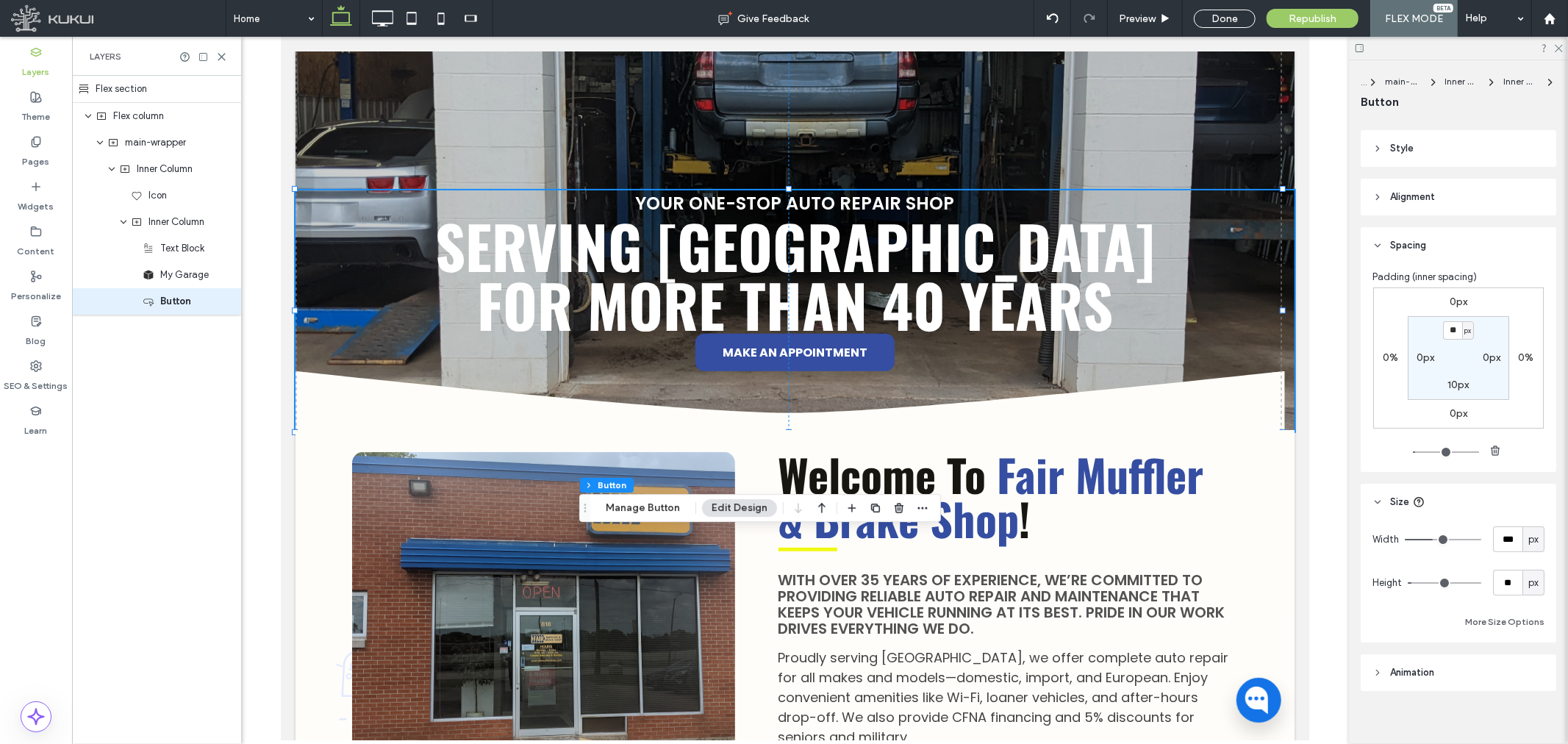
scroll to position [29, 0]
click at [1505, 521] on input "***" at bounding box center [1507, 529] width 29 height 26
type input "***"
click at [1503, 565] on input "**" at bounding box center [1507, 572] width 29 height 26
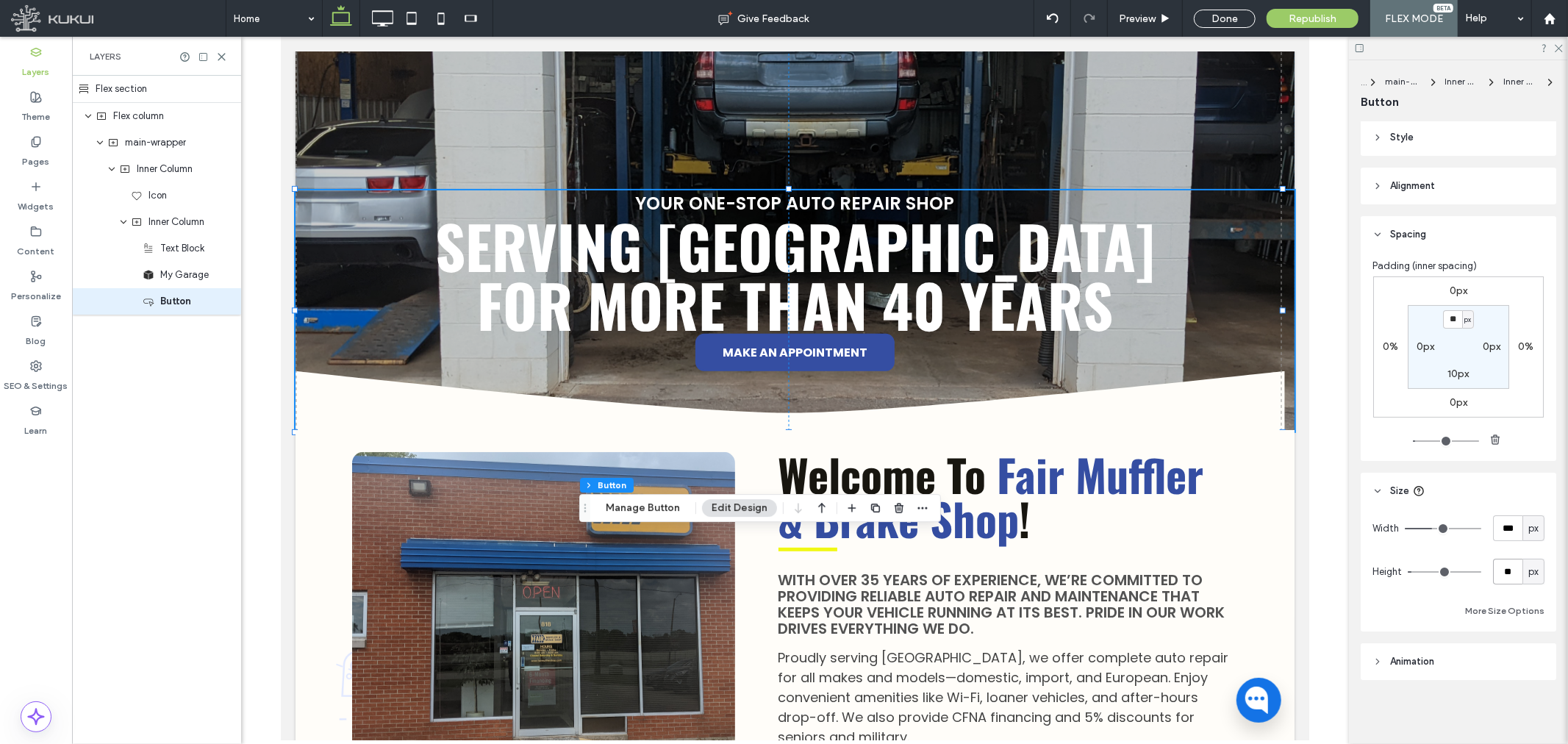
type input "**"
drag, startPoint x: 185, startPoint y: 280, endPoint x: 207, endPoint y: 280, distance: 22.0
click at [185, 280] on span "My Garage" at bounding box center [184, 275] width 49 height 15
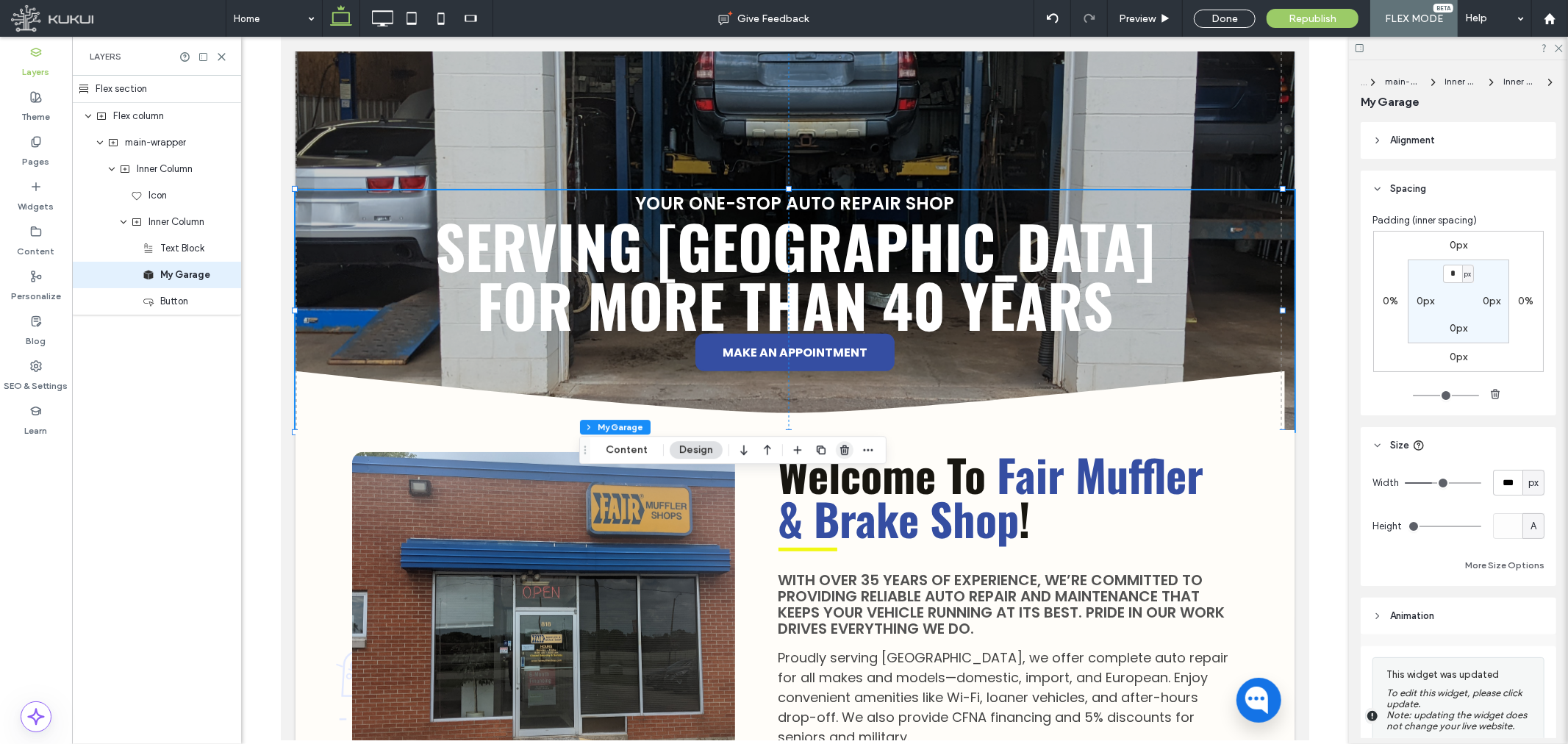
click at [845, 450] on icon "button" at bounding box center [844, 450] width 12 height 12
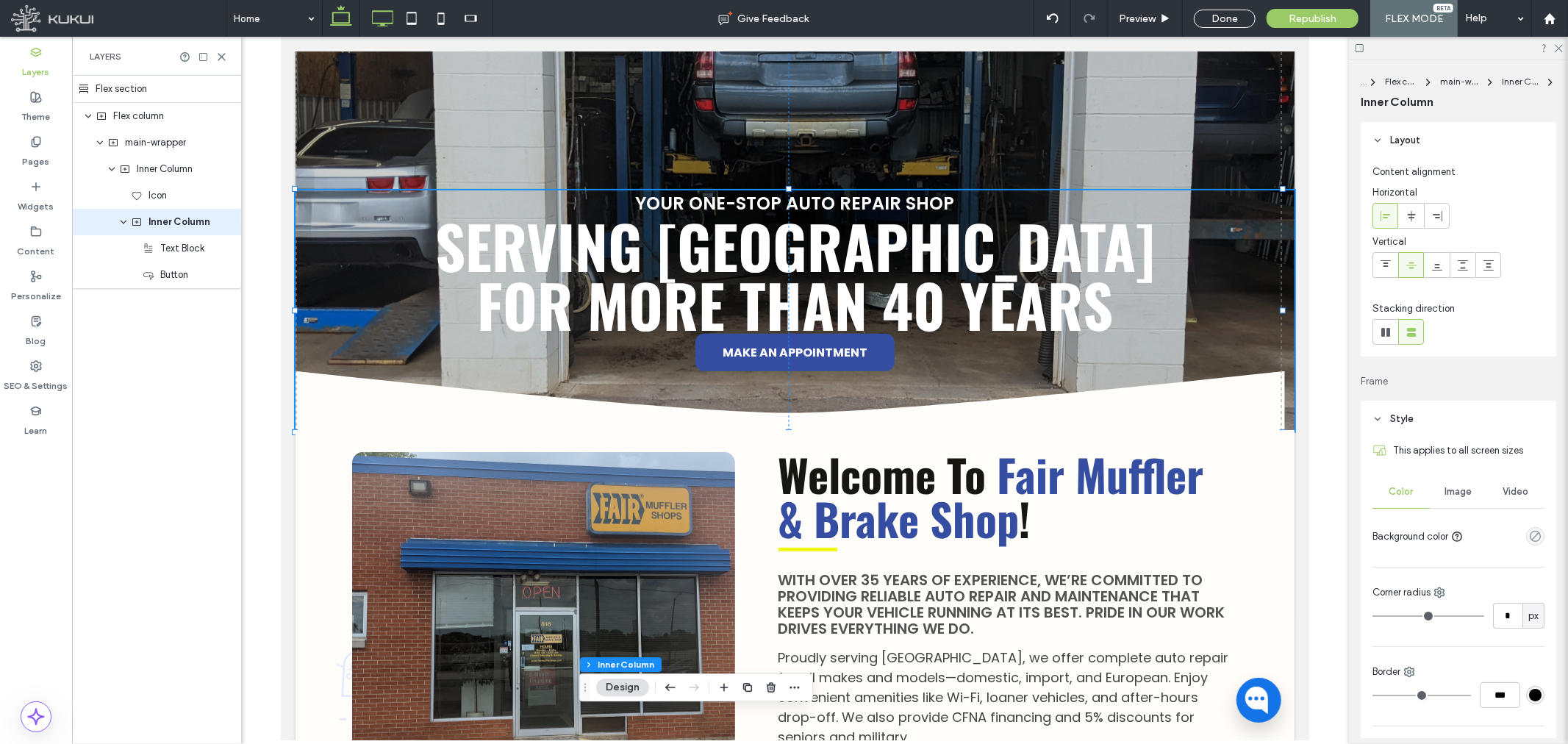
click at [391, 22] on icon at bounding box center [382, 18] width 29 height 29
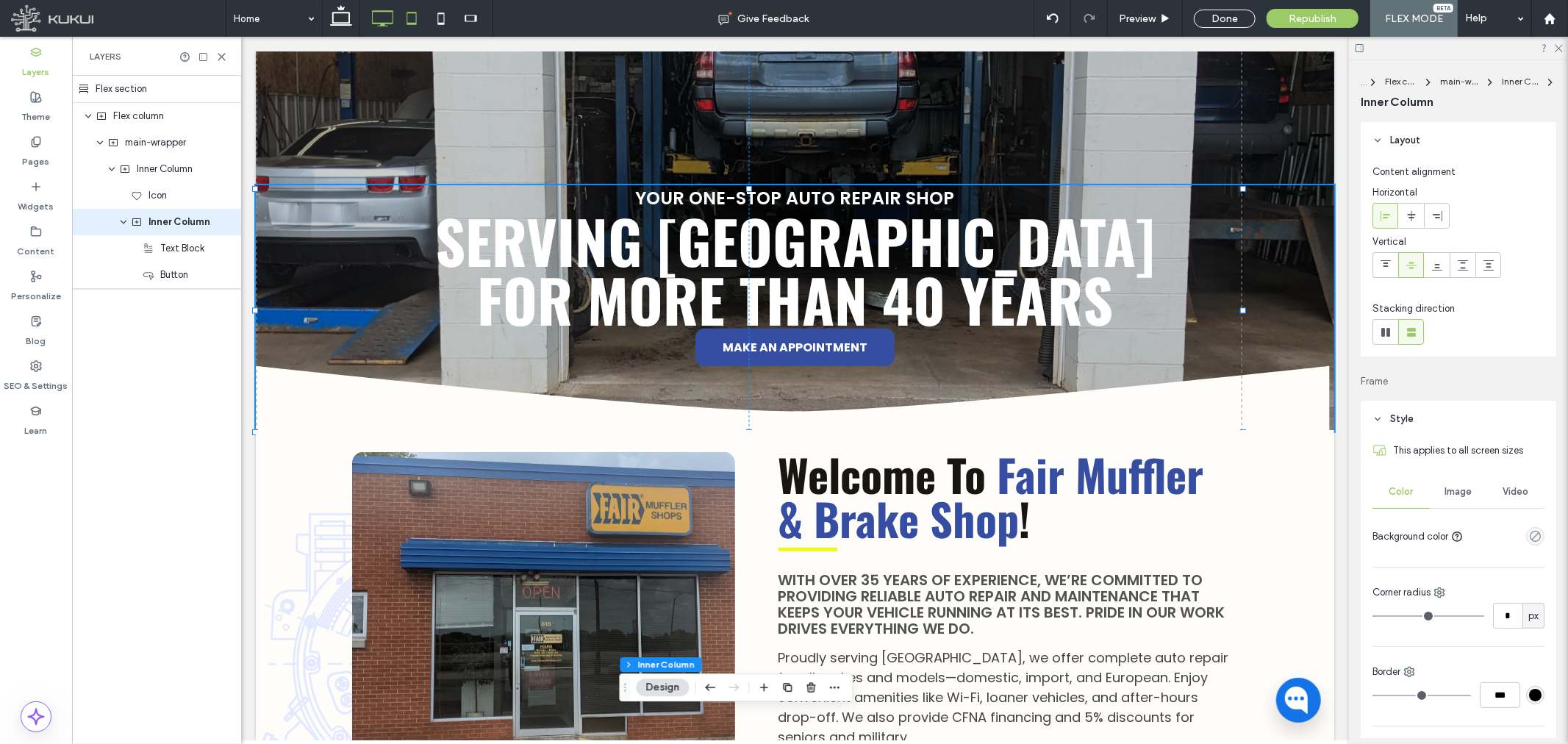
click at [424, 19] on icon at bounding box center [411, 18] width 29 height 29
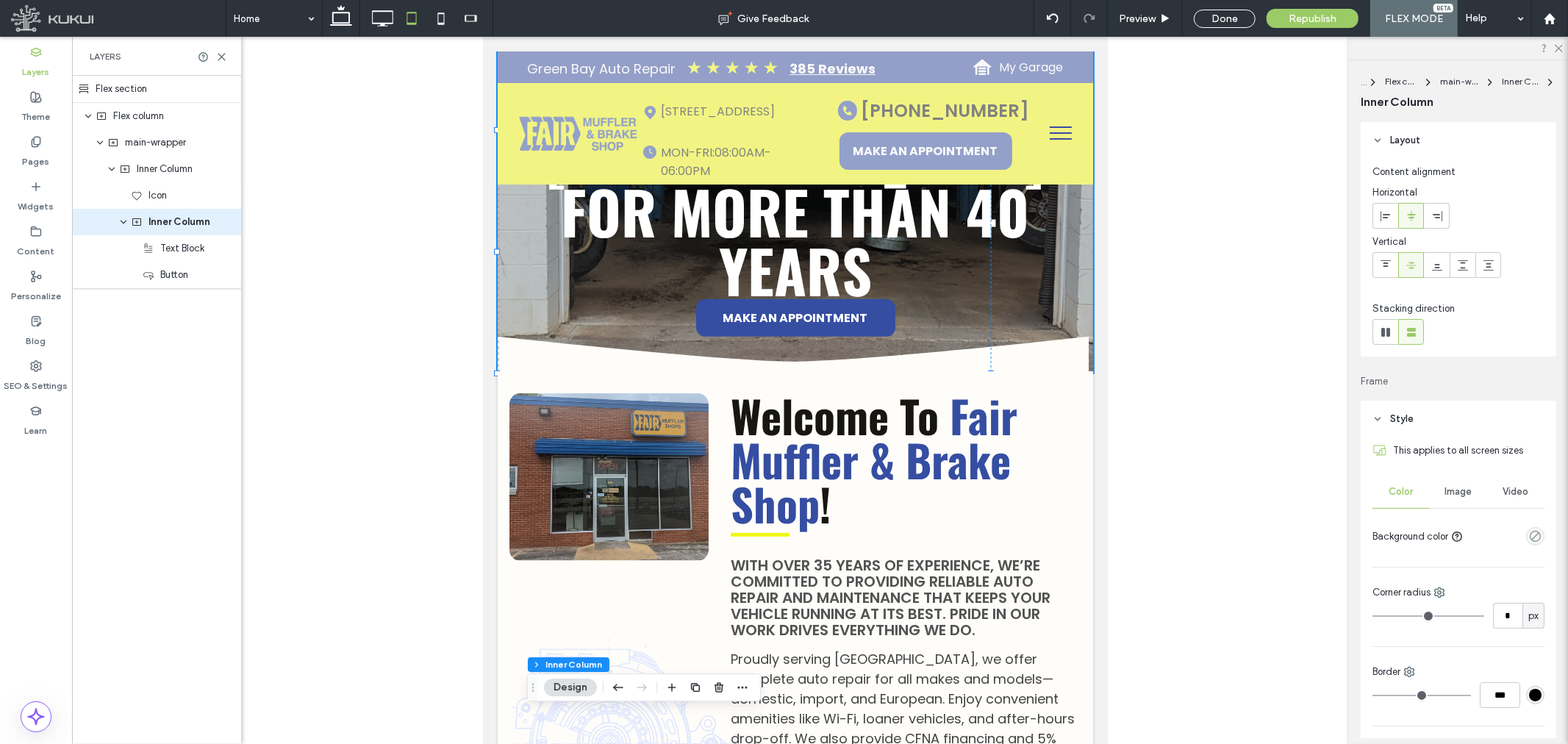
type input "**"
type input "****"
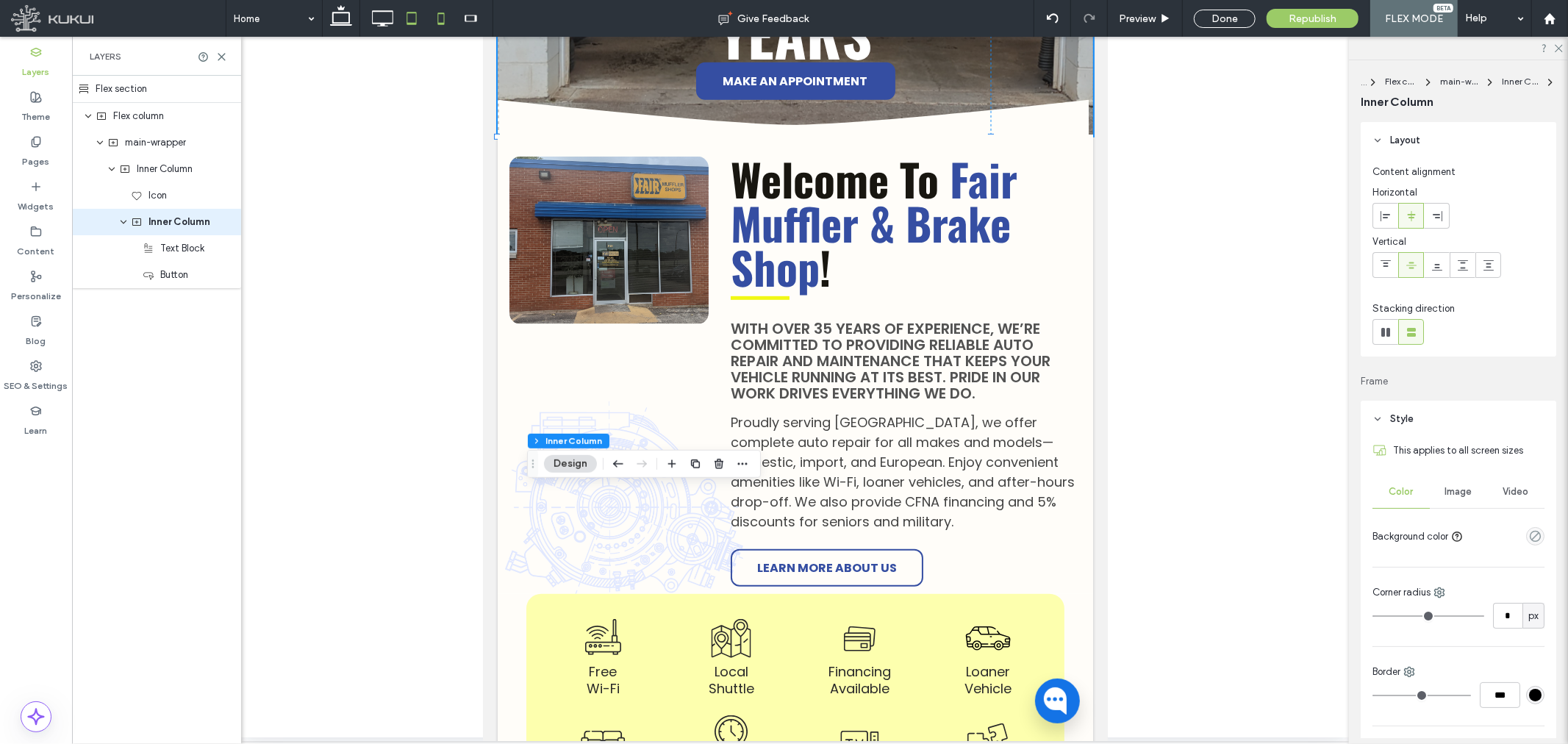
click at [435, 15] on icon at bounding box center [441, 18] width 29 height 29
type input "*"
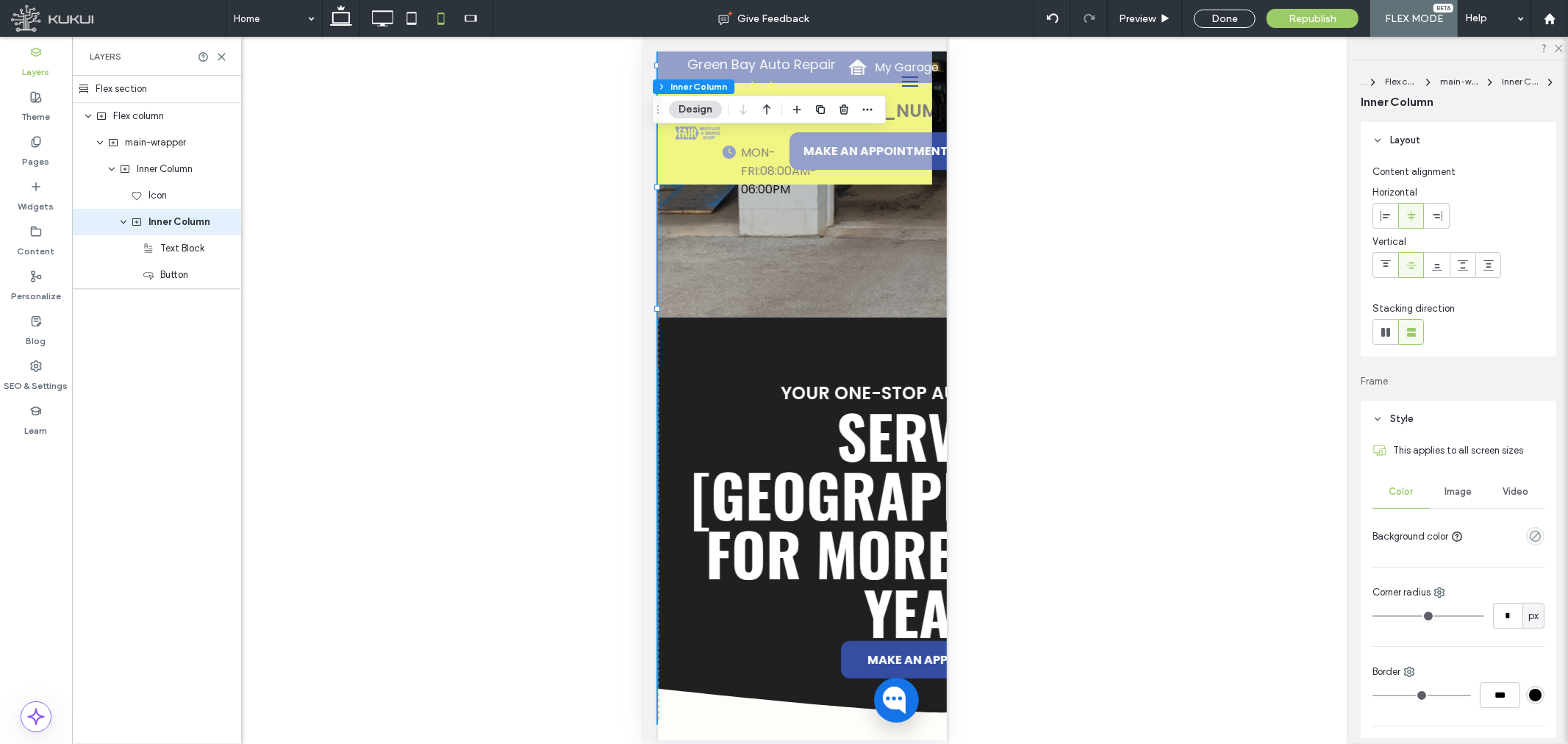
scroll to position [0, 0]
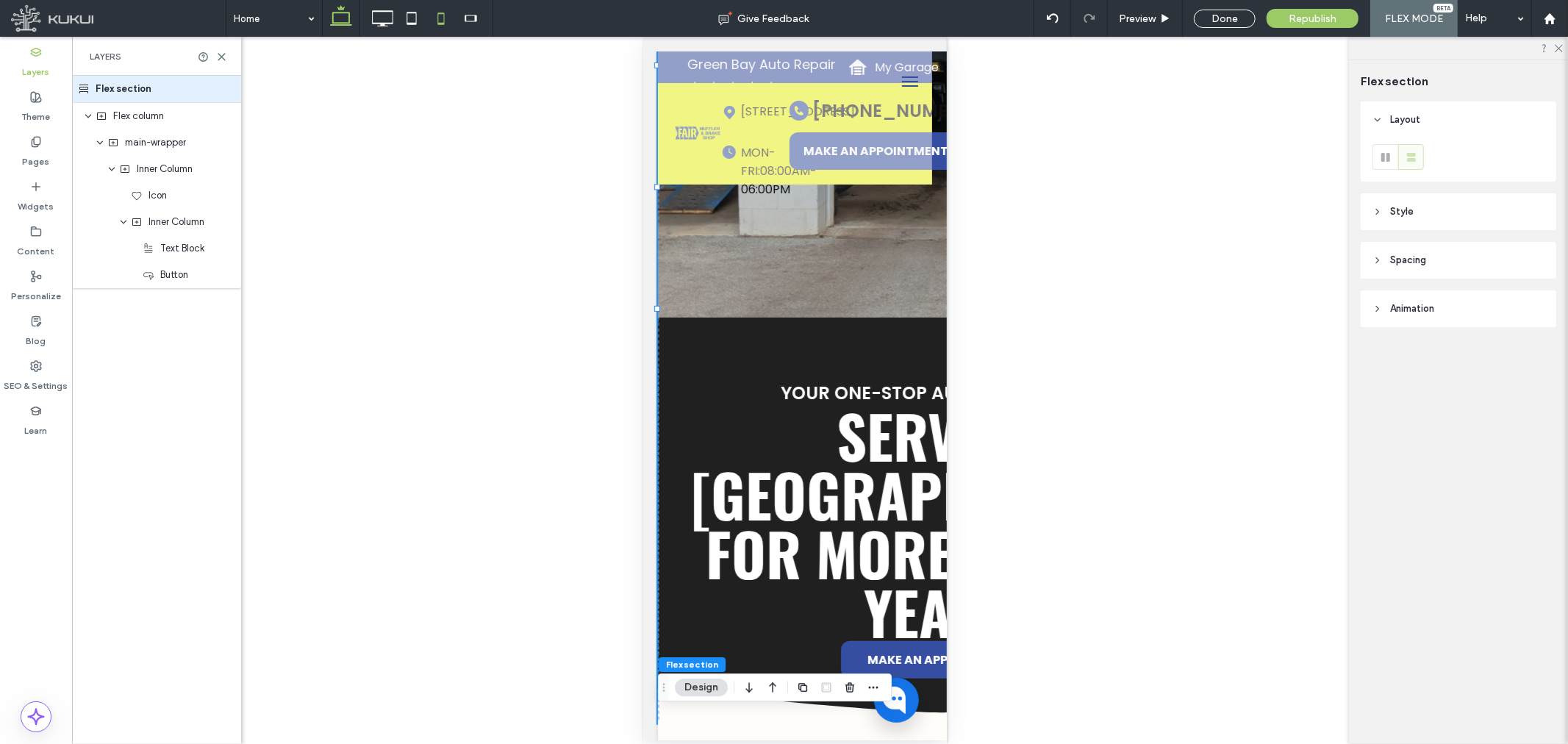
click at [349, 15] on icon at bounding box center [341, 18] width 29 height 29
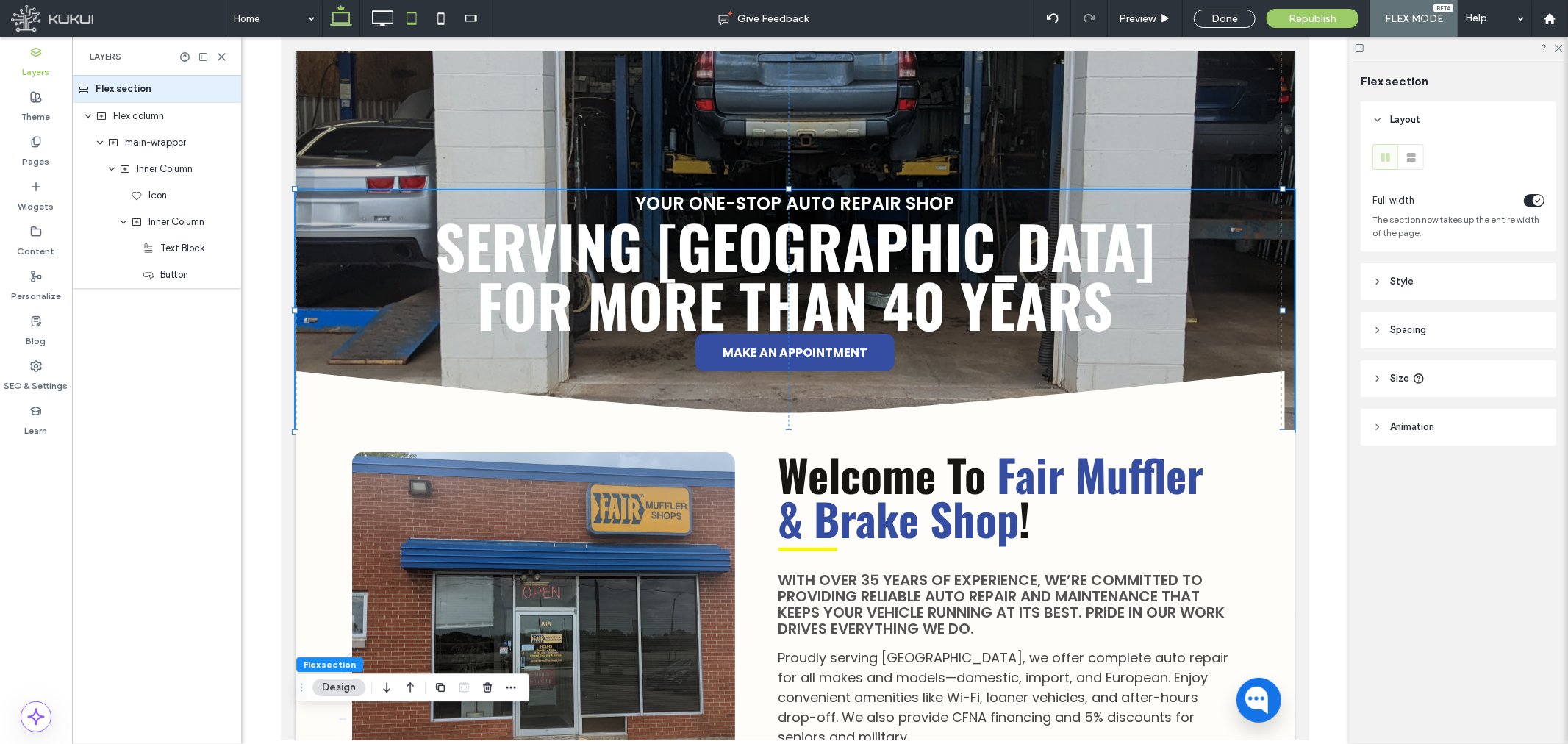
click at [415, 21] on icon at bounding box center [411, 18] width 29 height 29
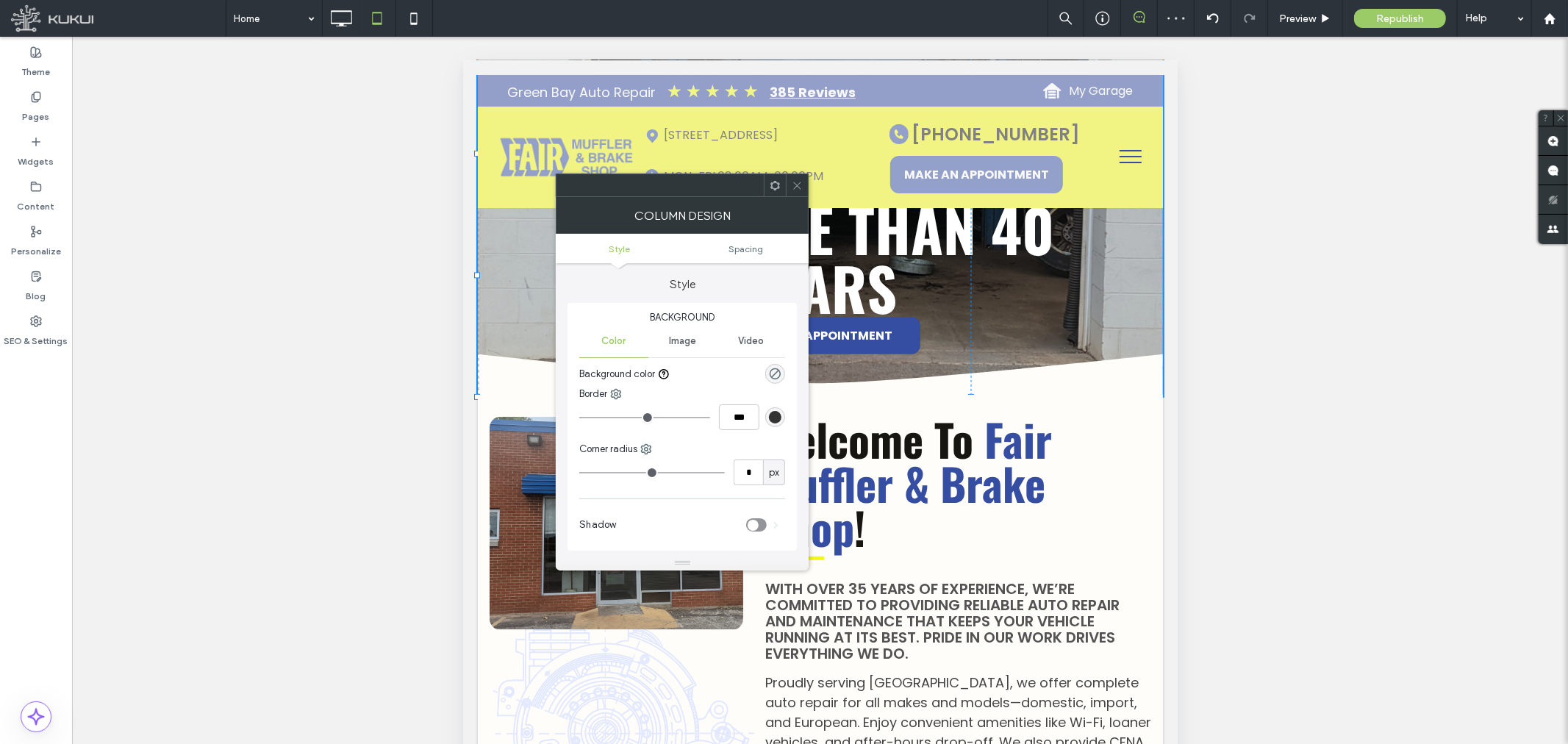
click at [791, 177] on span at bounding box center [796, 185] width 11 height 22
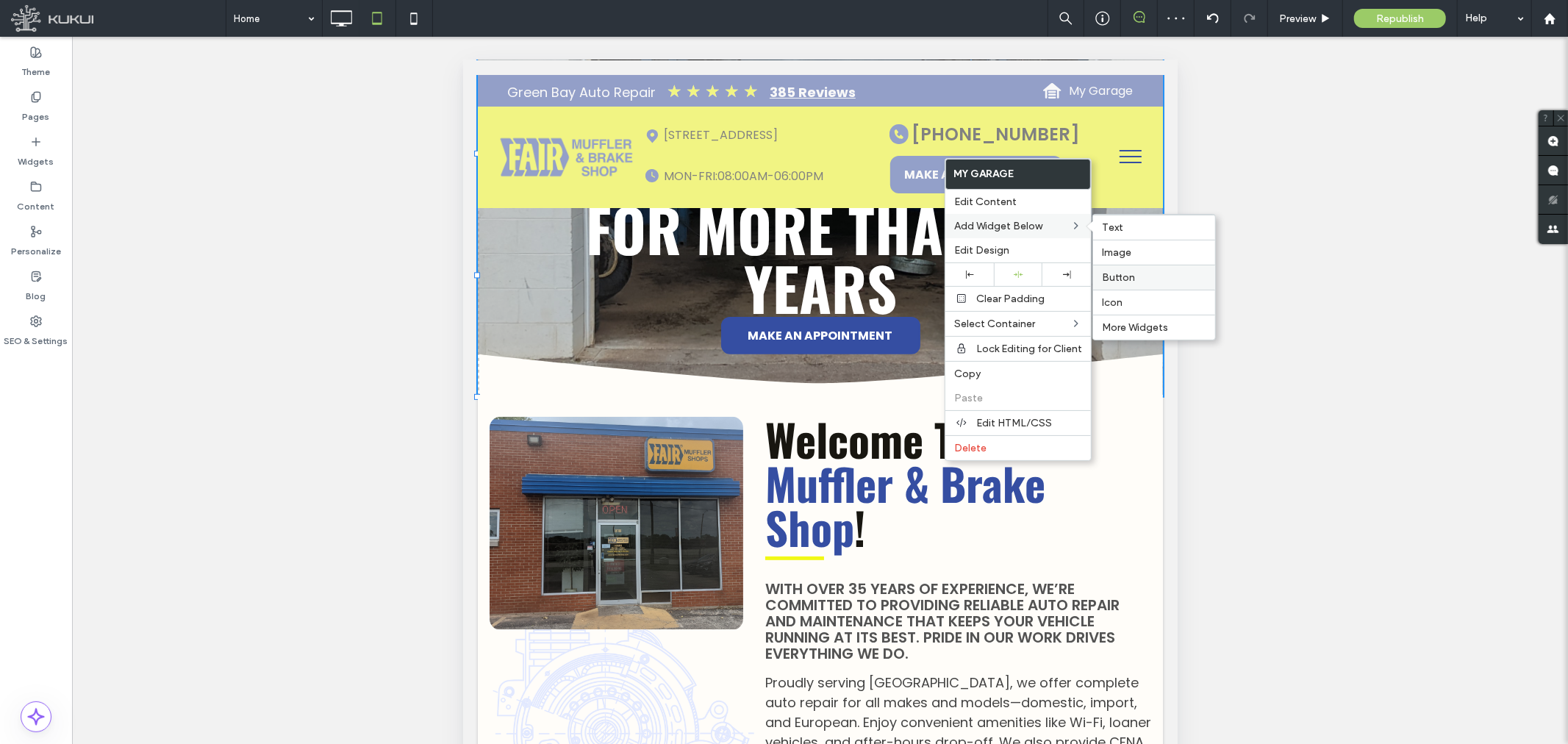
click at [1136, 273] on label "Button" at bounding box center [1154, 277] width 104 height 13
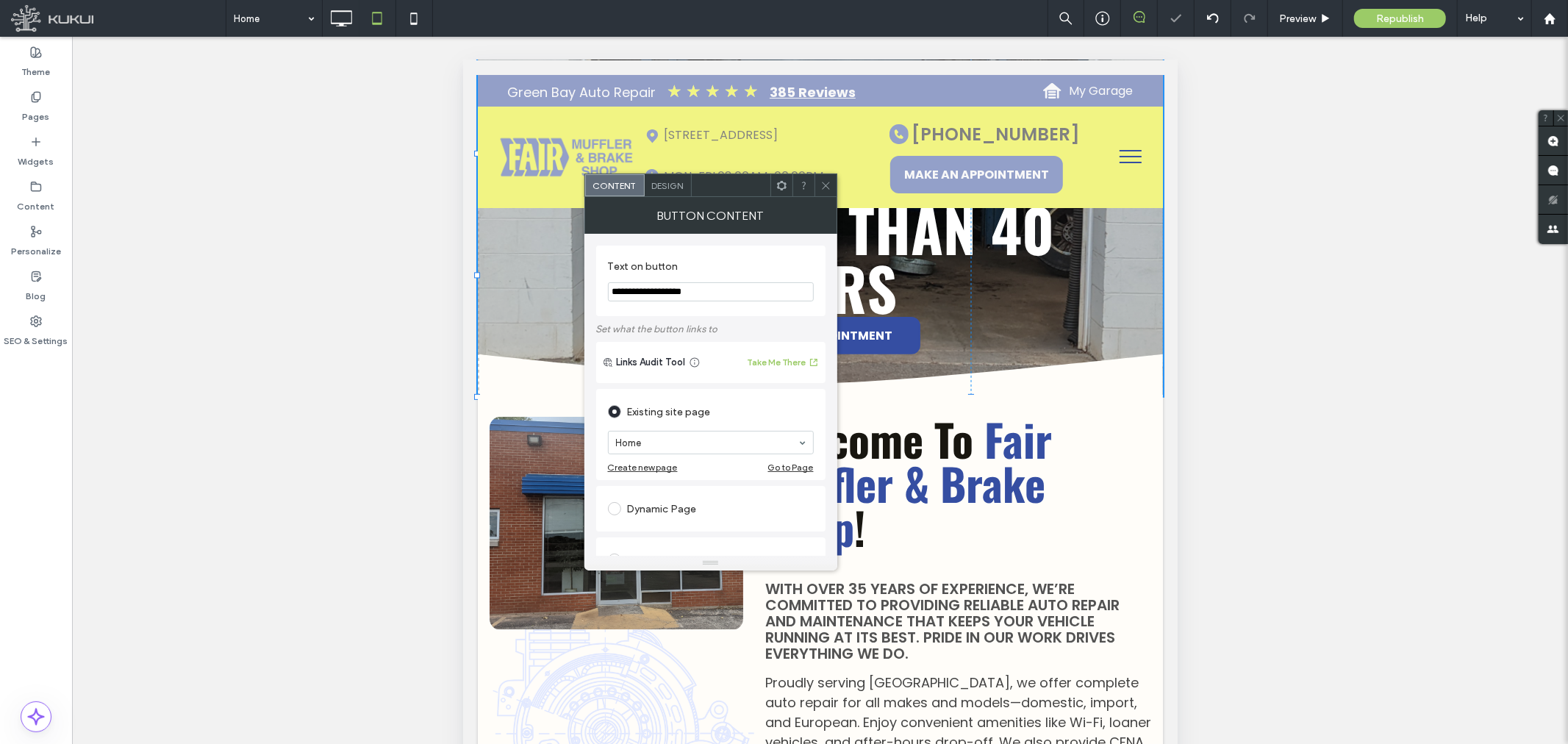
type input "**********"
type input "****"
click at [821, 187] on icon at bounding box center [825, 185] width 11 height 11
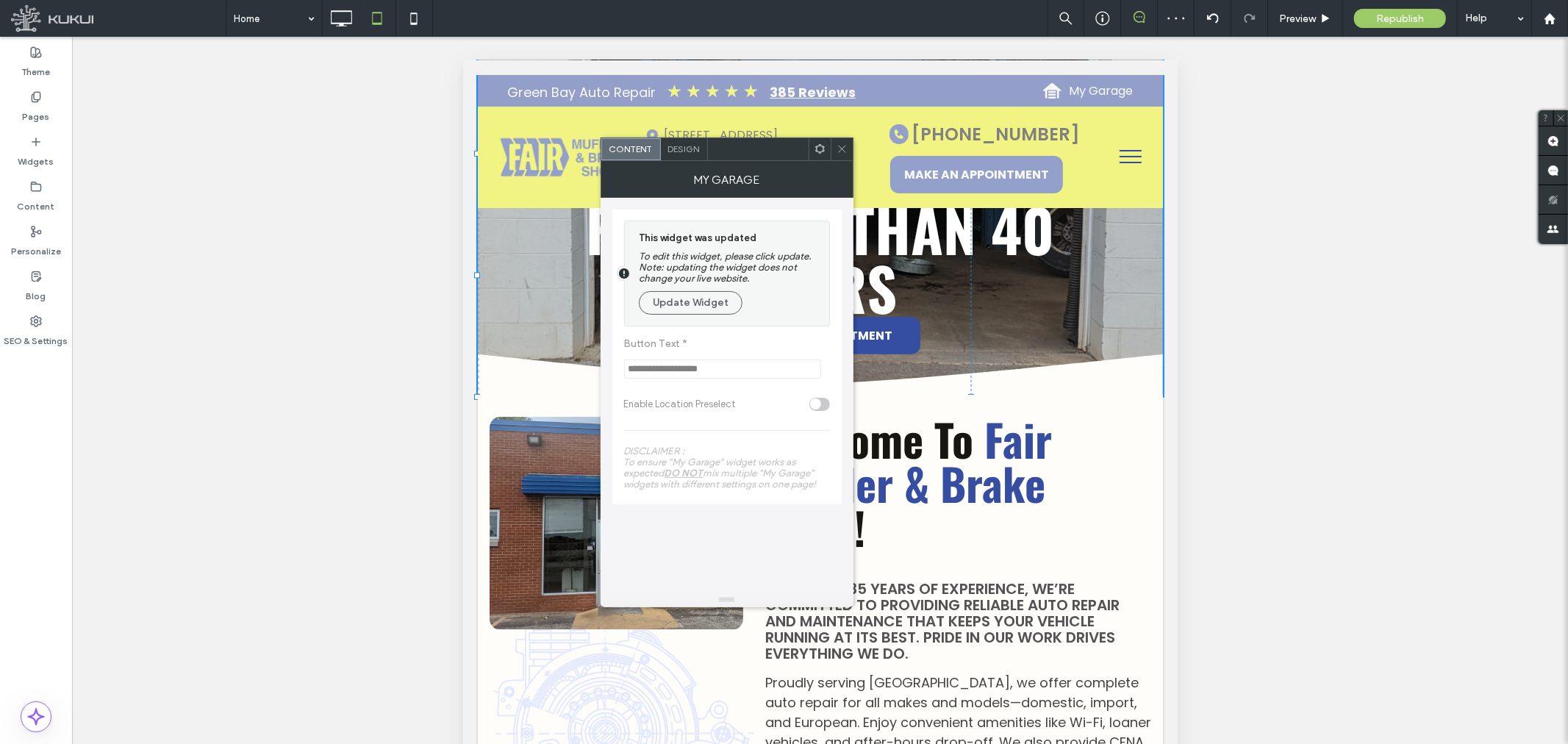
click at [687, 152] on span "Design" at bounding box center [685, 148] width 32 height 11
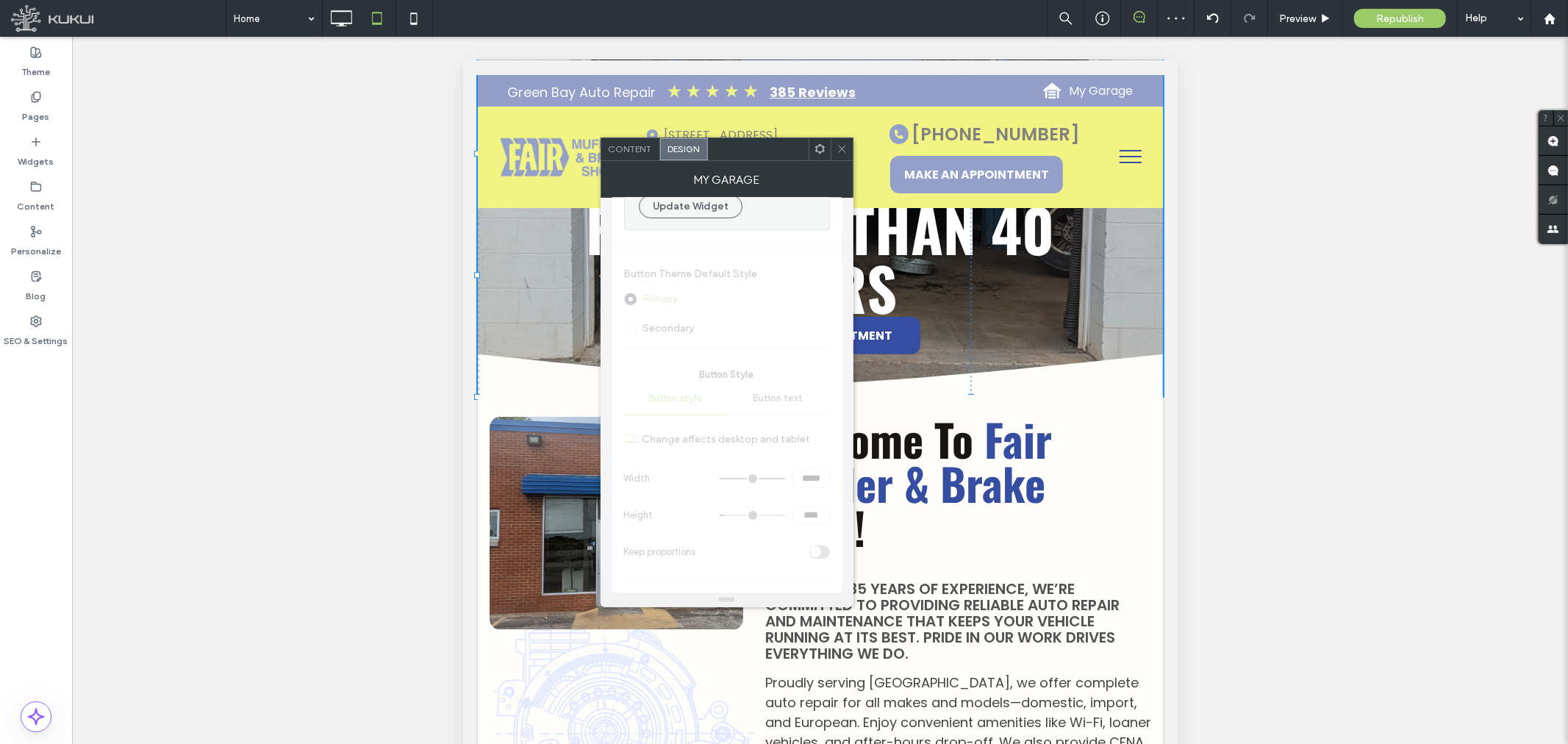
scroll to position [245, 0]
drag, startPoint x: 841, startPoint y: 143, endPoint x: 849, endPoint y: 152, distance: 12.0
click at [842, 143] on icon at bounding box center [841, 148] width 11 height 11
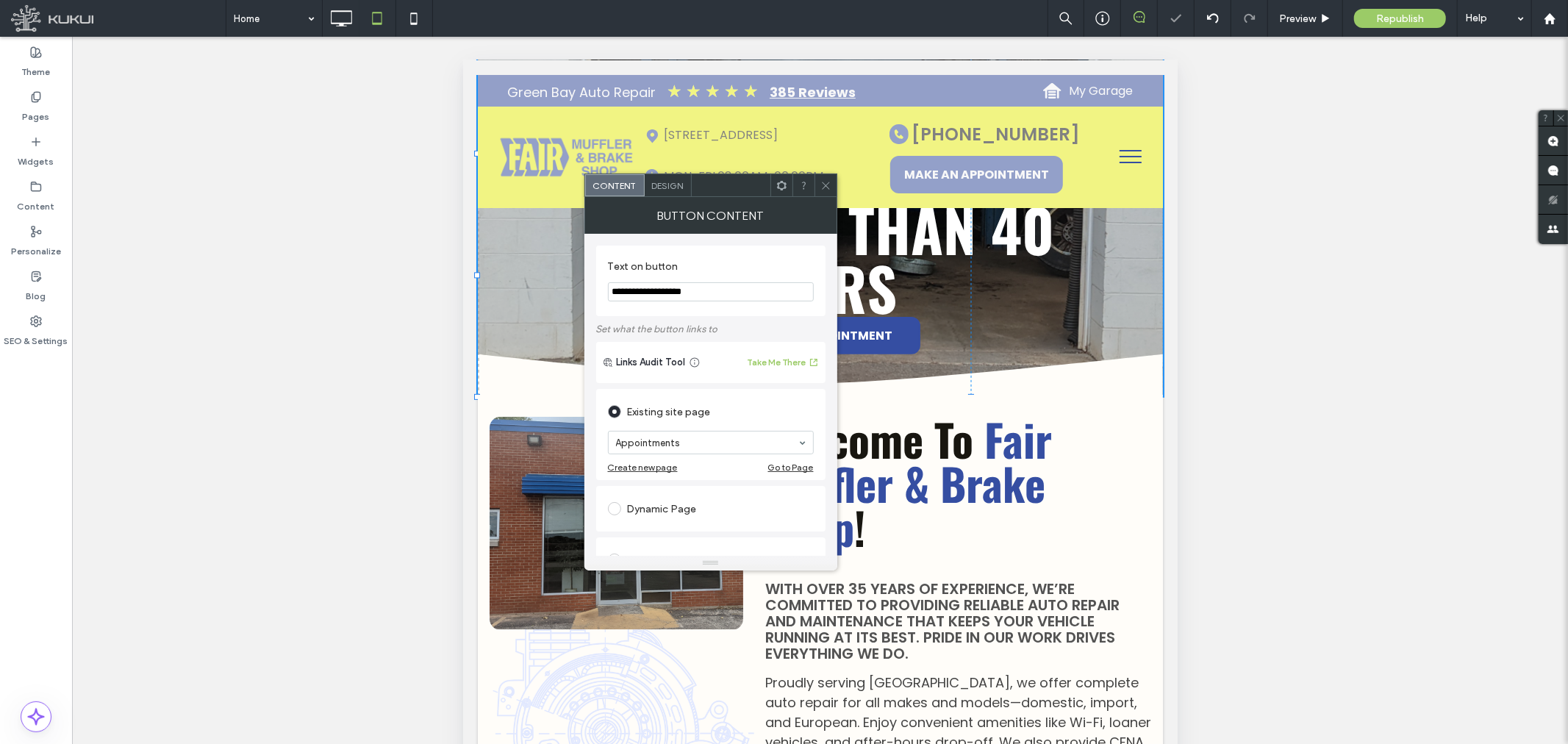
click at [670, 184] on span "Design" at bounding box center [668, 185] width 32 height 11
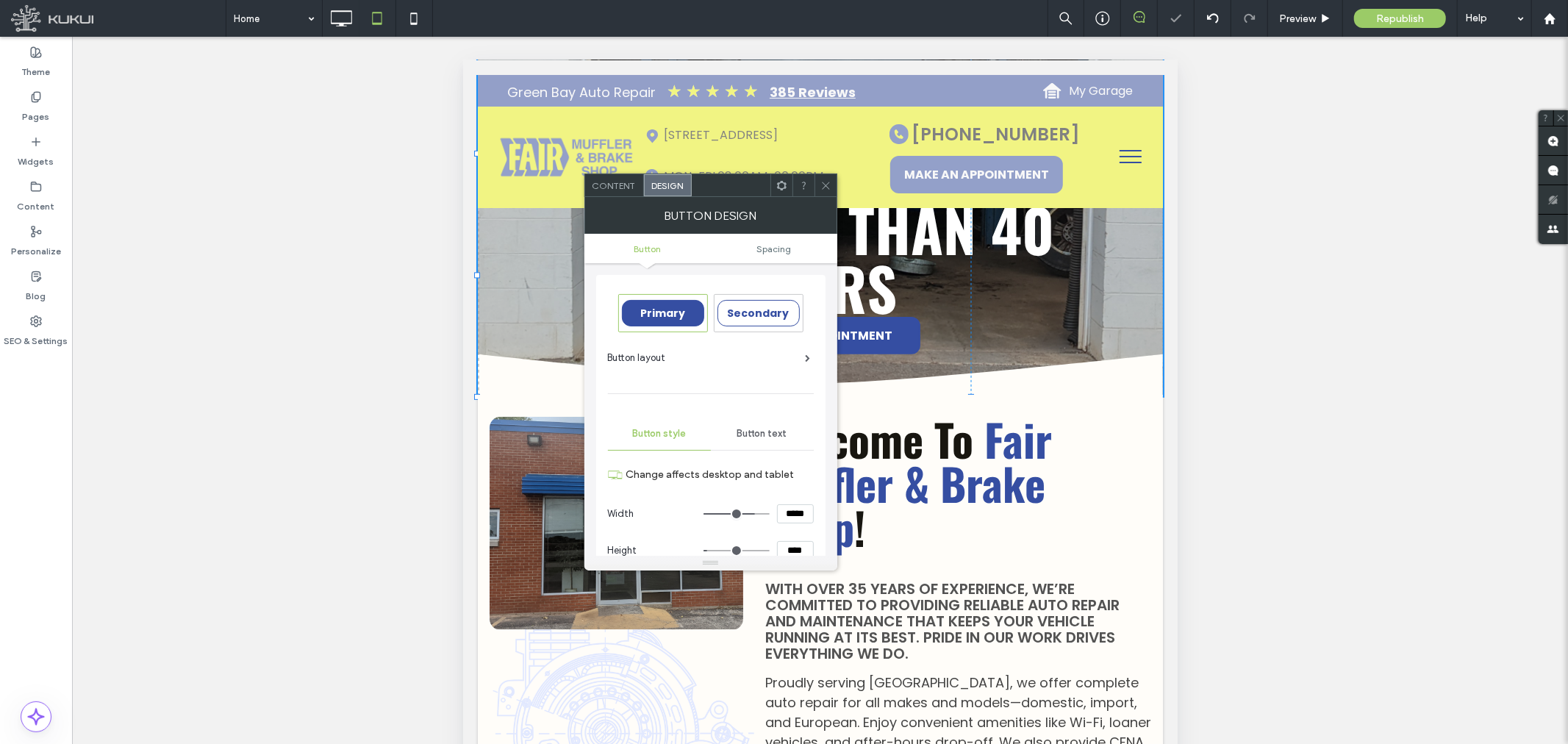
click at [791, 512] on input "*****" at bounding box center [794, 514] width 37 height 19
type input "***"
type input "*****"
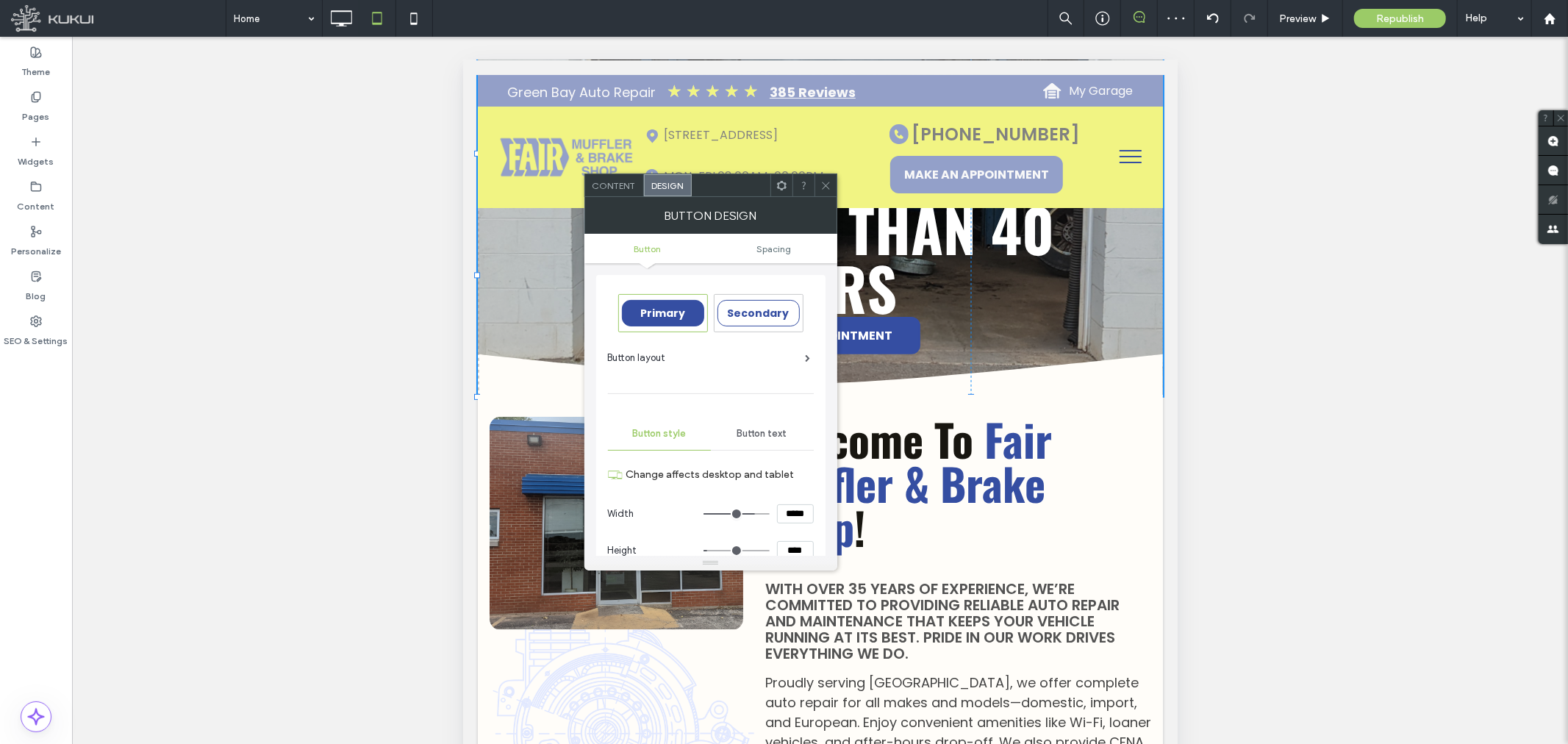
click at [790, 553] on input "****" at bounding box center [794, 550] width 37 height 19
type input "****"
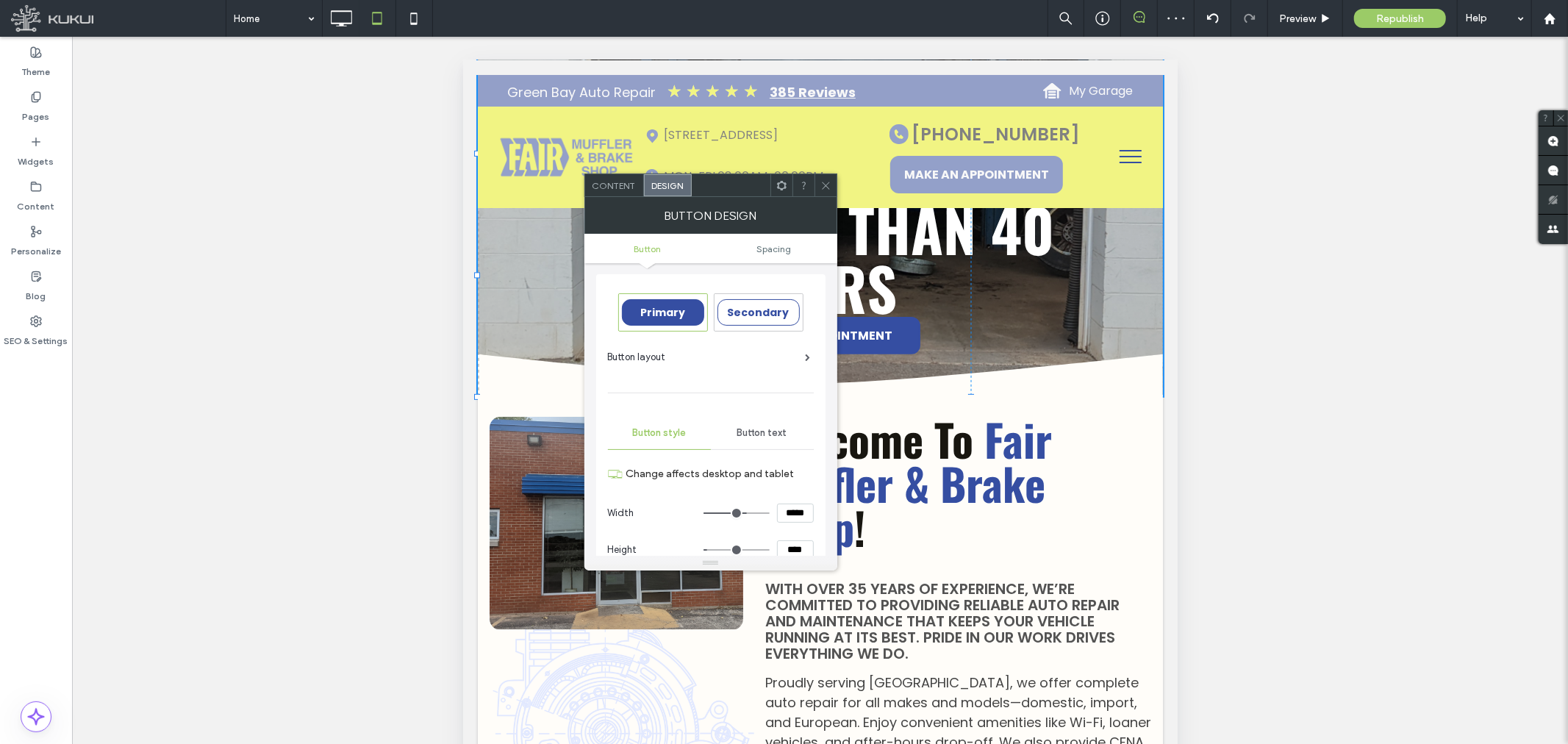
type input "**"
click at [817, 186] on div at bounding box center [825, 185] width 22 height 22
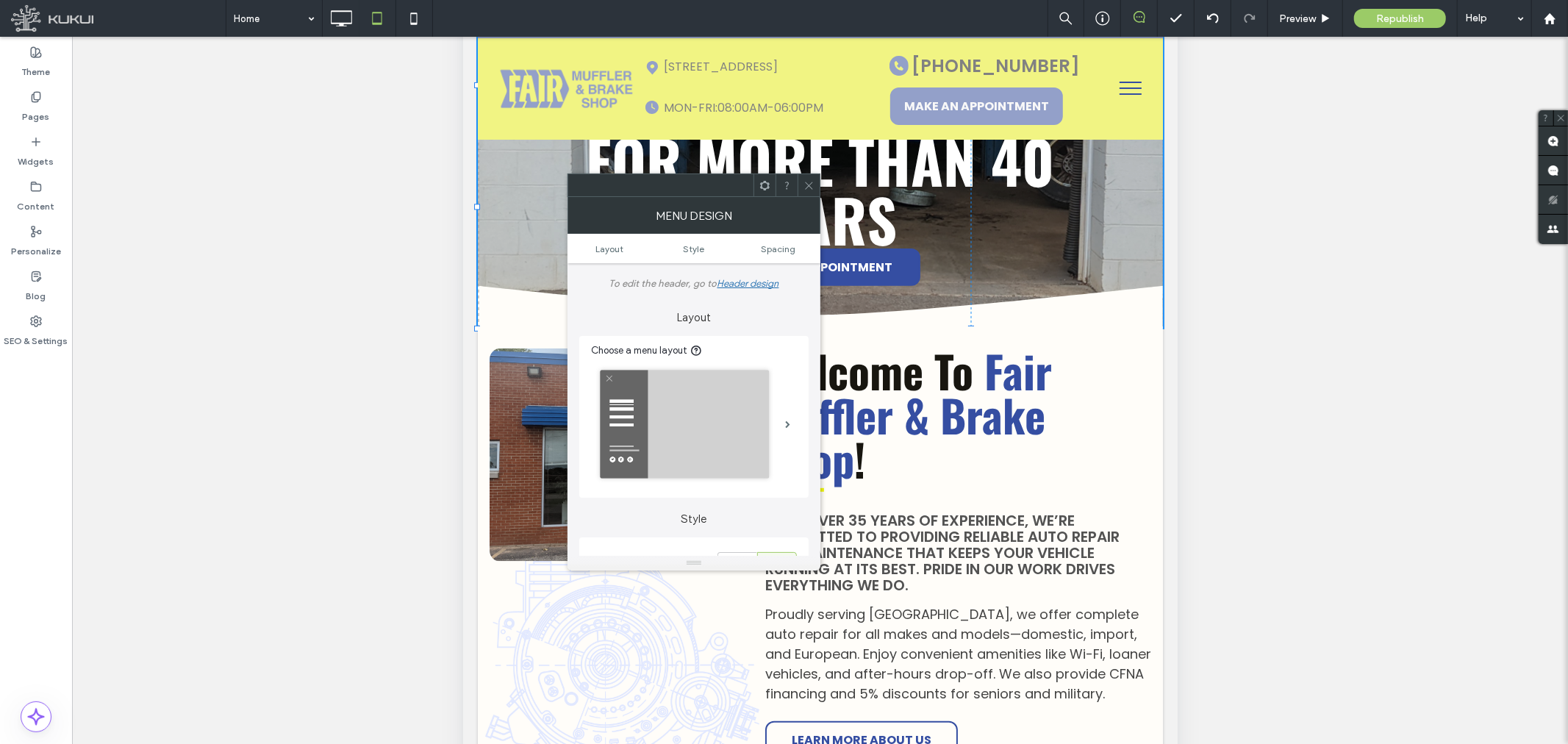
scroll to position [245, 0]
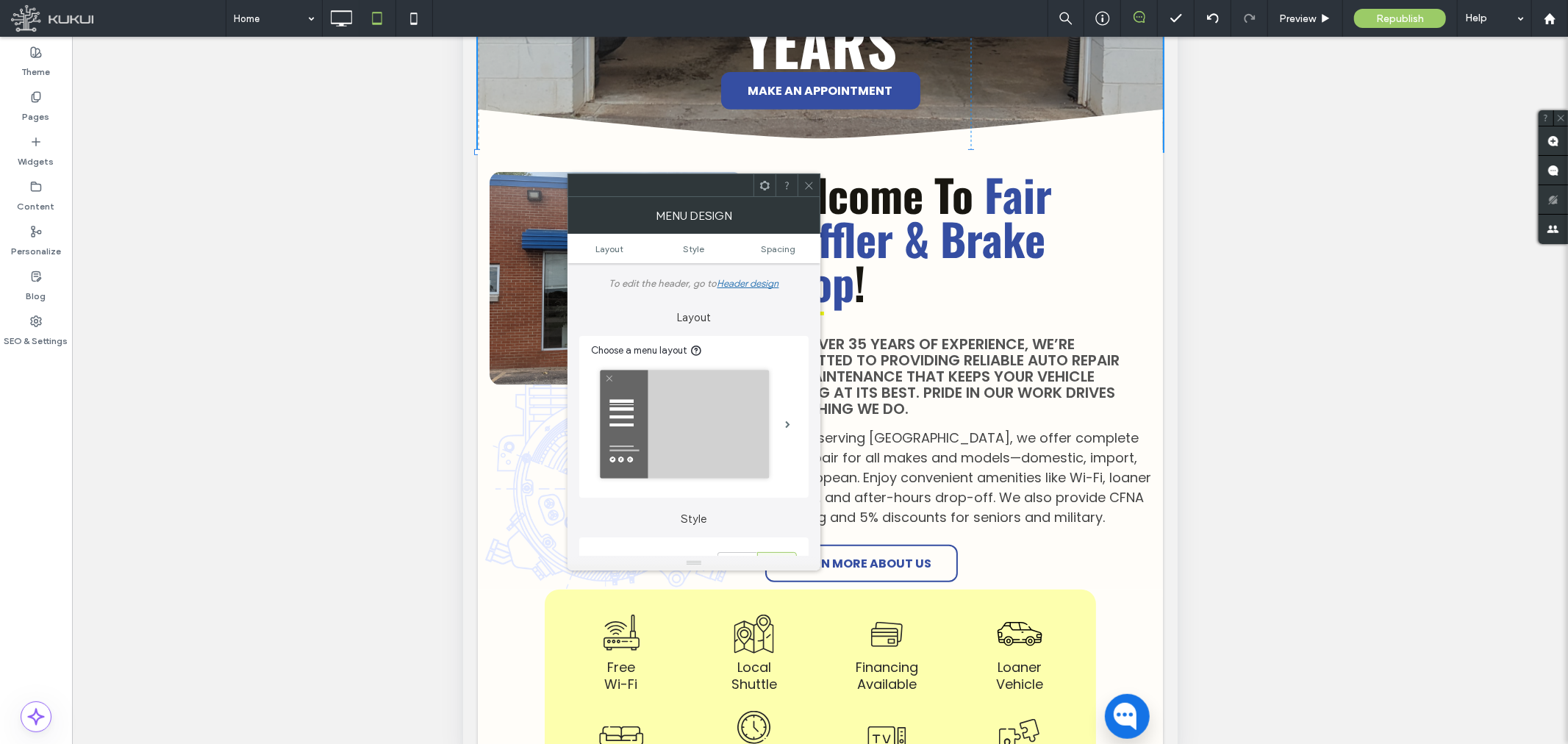
click at [810, 188] on icon at bounding box center [808, 185] width 11 height 11
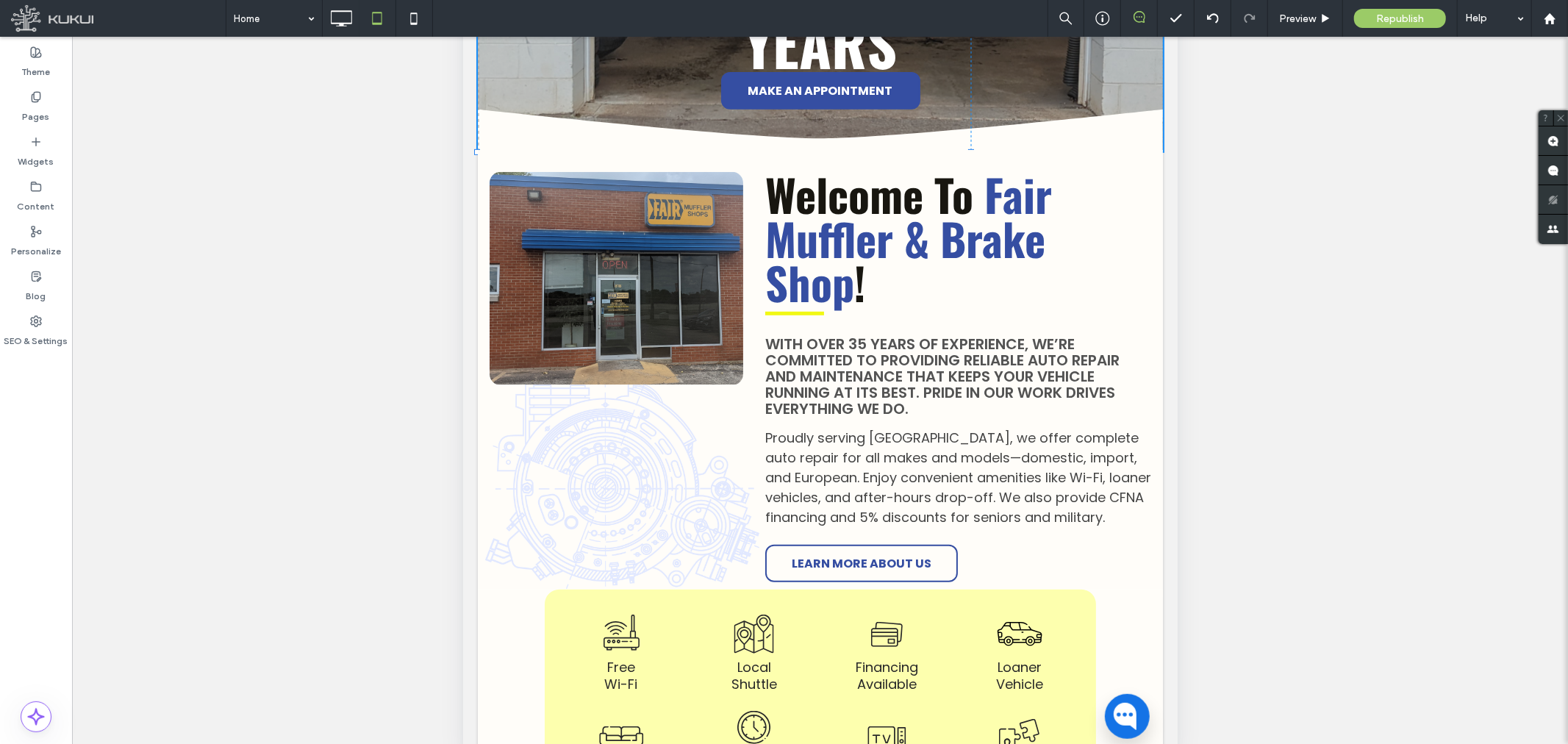
scroll to position [0, 0]
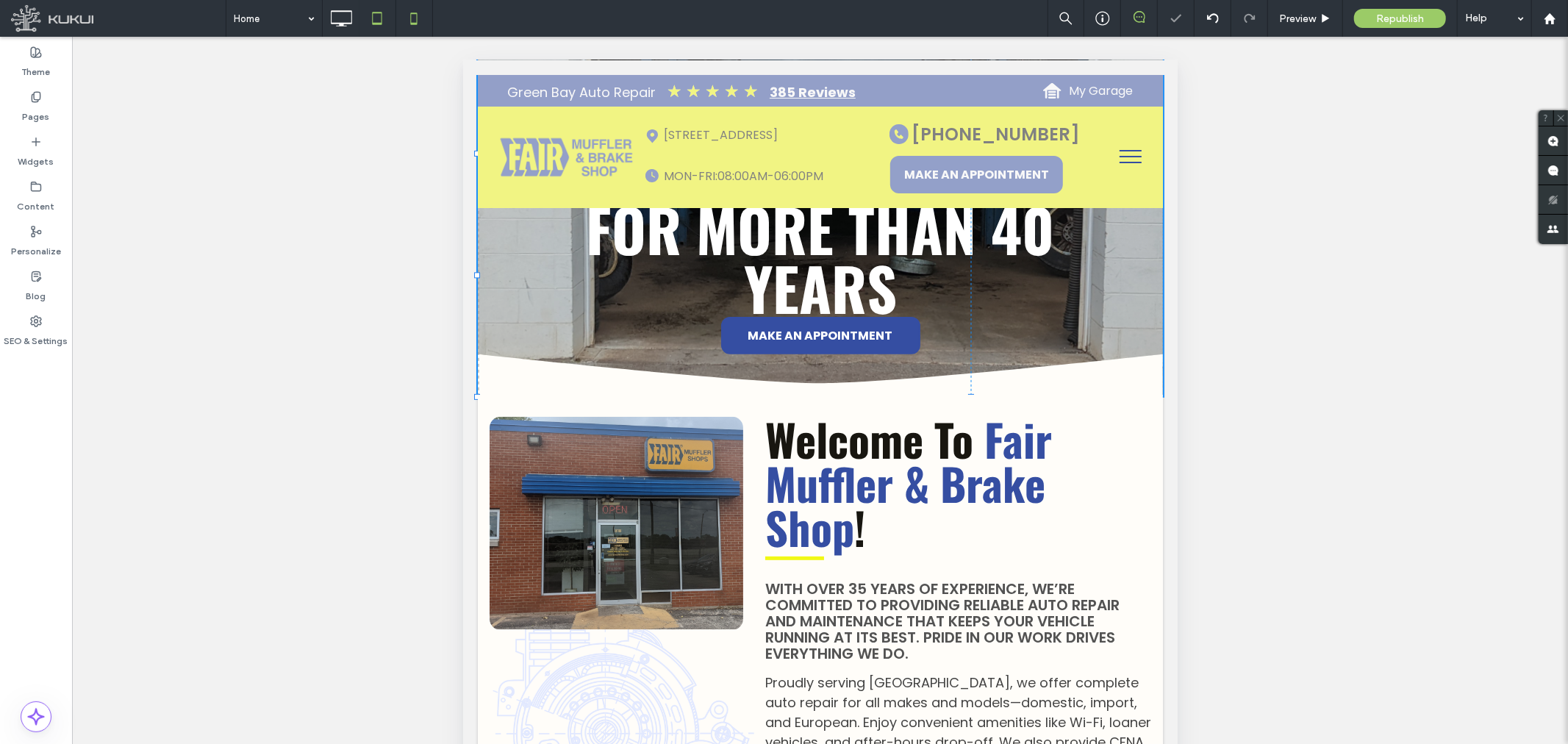
click at [403, 9] on icon at bounding box center [413, 18] width 29 height 29
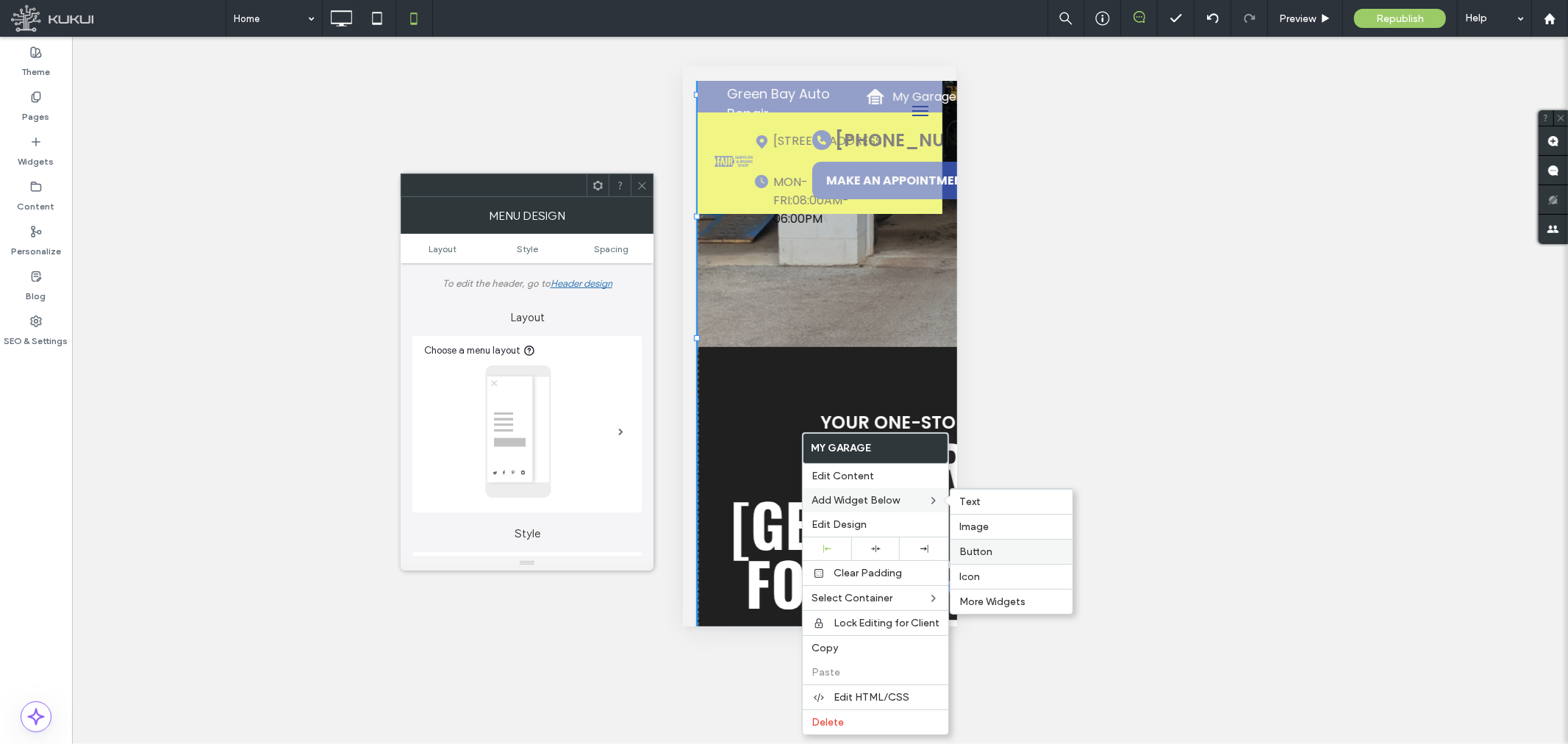
click at [982, 552] on span "Button" at bounding box center [975, 552] width 33 height 13
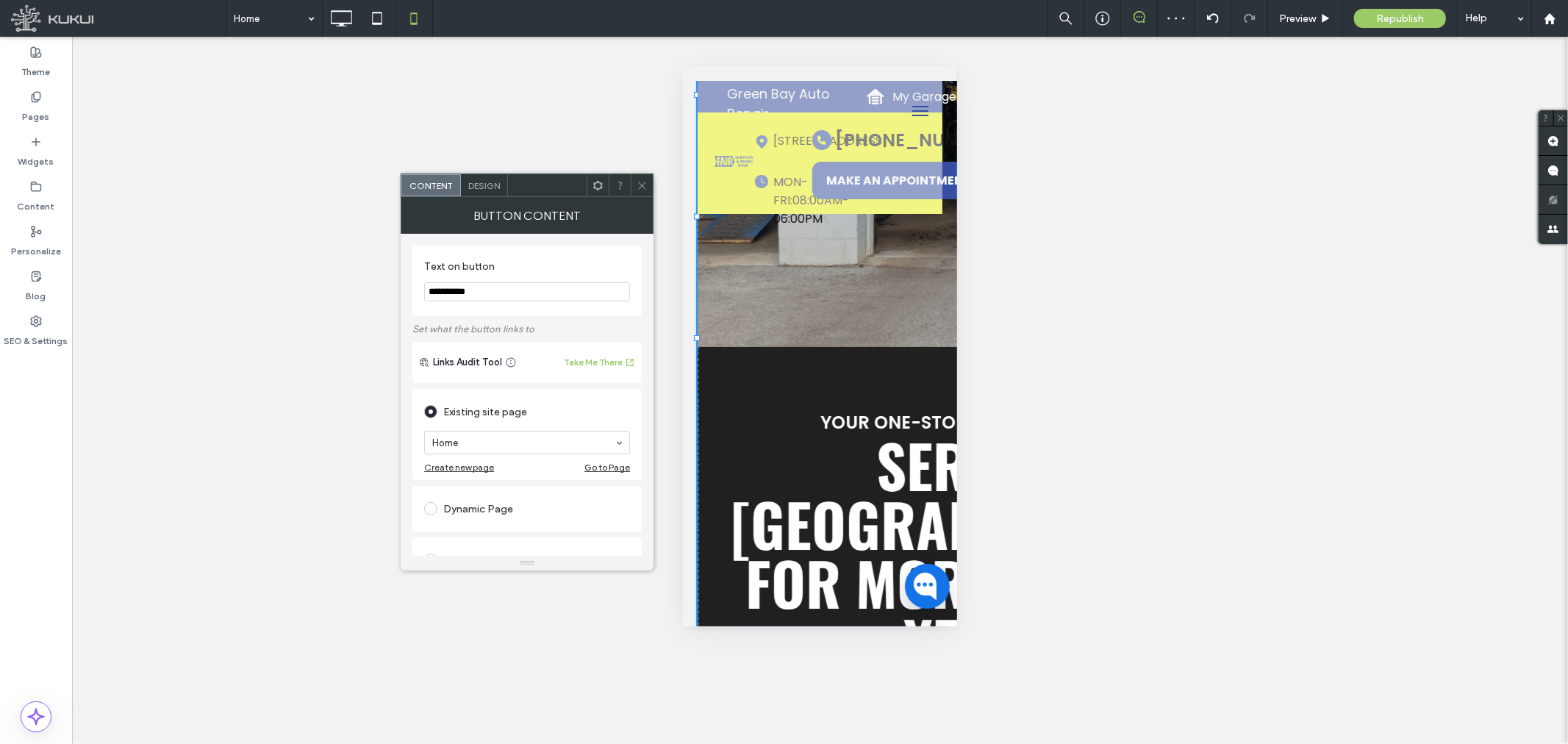
drag, startPoint x: 463, startPoint y: 287, endPoint x: 412, endPoint y: 282, distance: 51.2
click at [412, 282] on div "**********" at bounding box center [527, 395] width 253 height 322
type input "**********"
click at [469, 421] on div "Existing site page" at bounding box center [527, 412] width 206 height 24
type input "***"
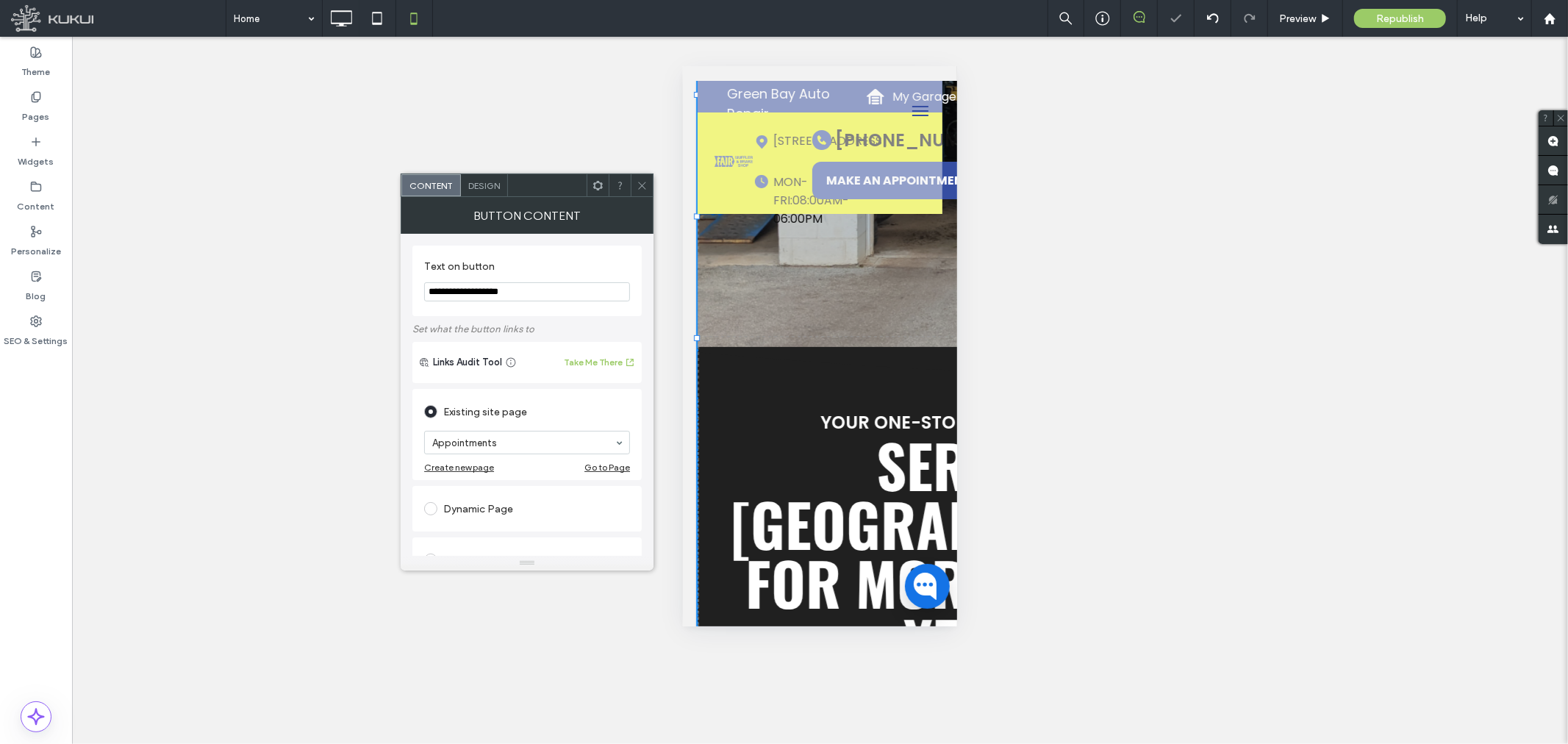
click at [639, 182] on use at bounding box center [642, 185] width 7 height 7
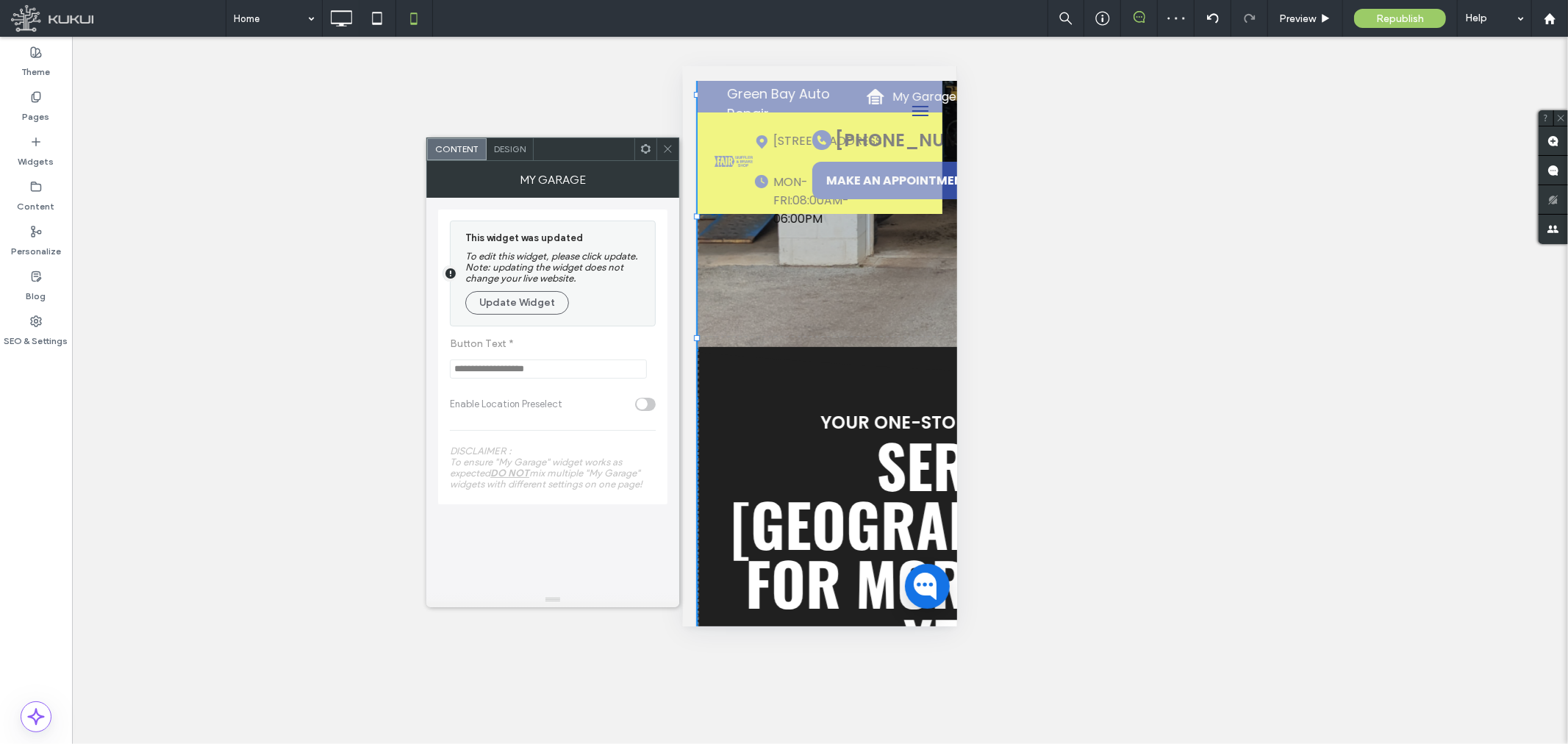
click at [506, 149] on span "Design" at bounding box center [510, 148] width 32 height 11
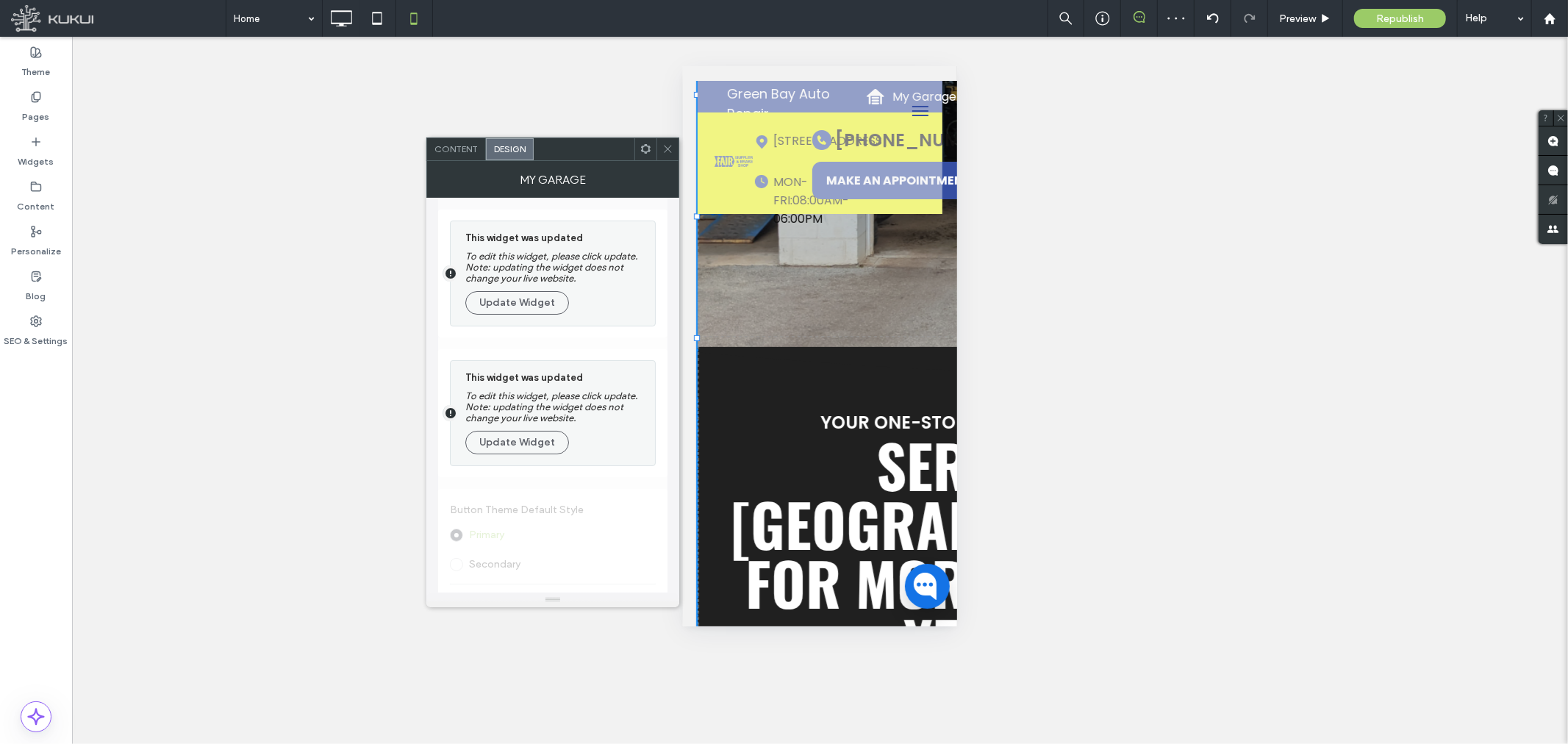
scroll to position [408, 0]
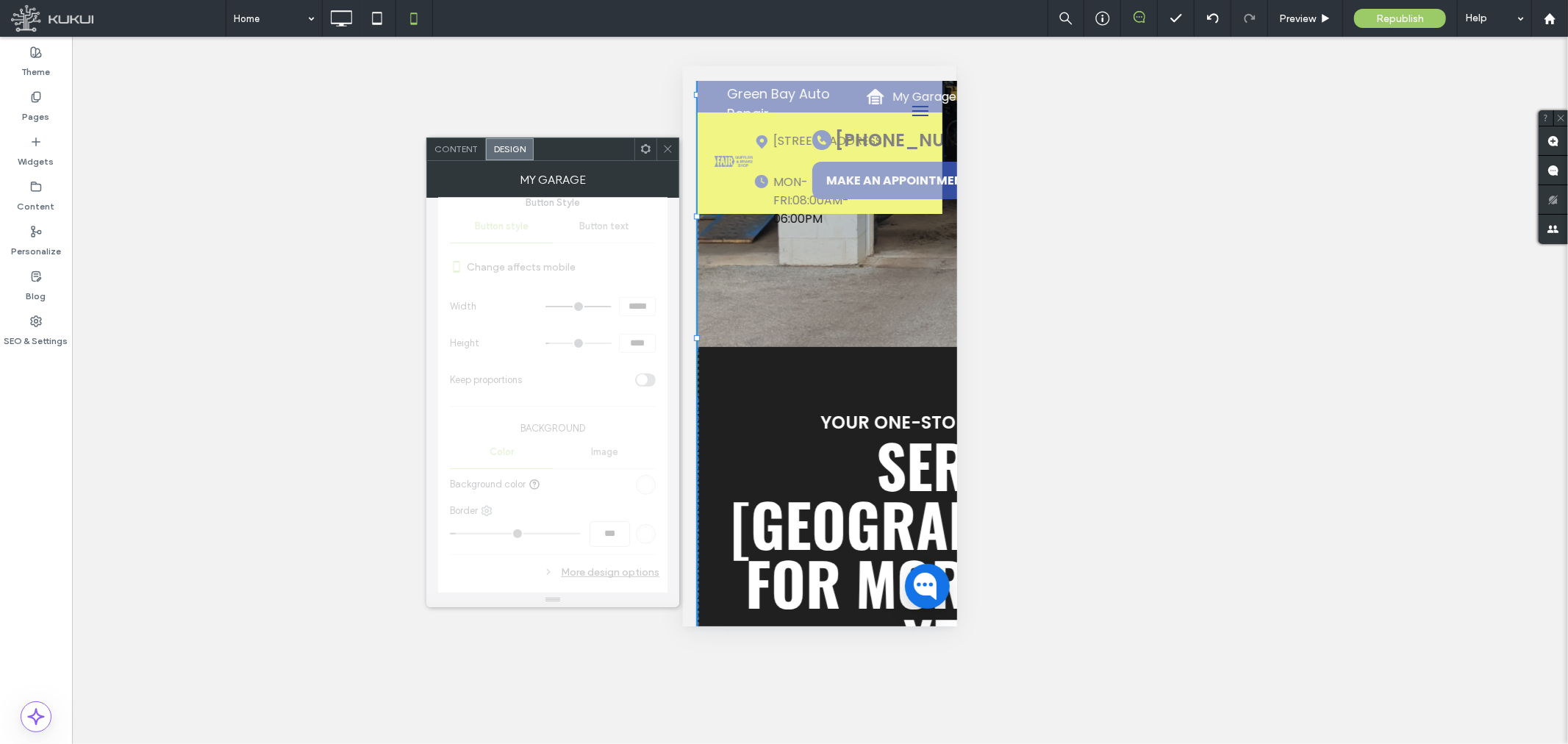
click at [665, 152] on icon at bounding box center [668, 148] width 11 height 11
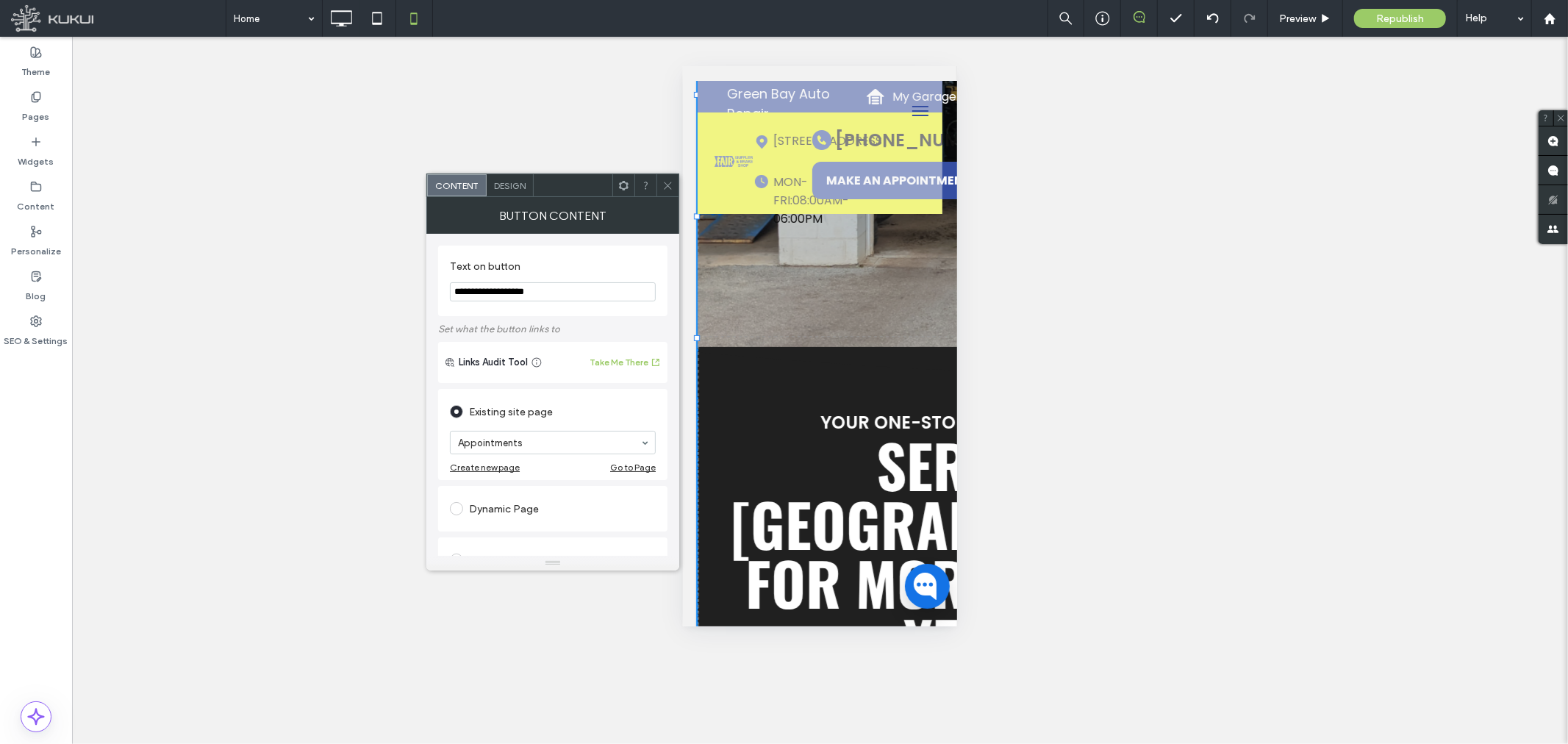
click at [506, 180] on span "Design" at bounding box center [510, 185] width 32 height 11
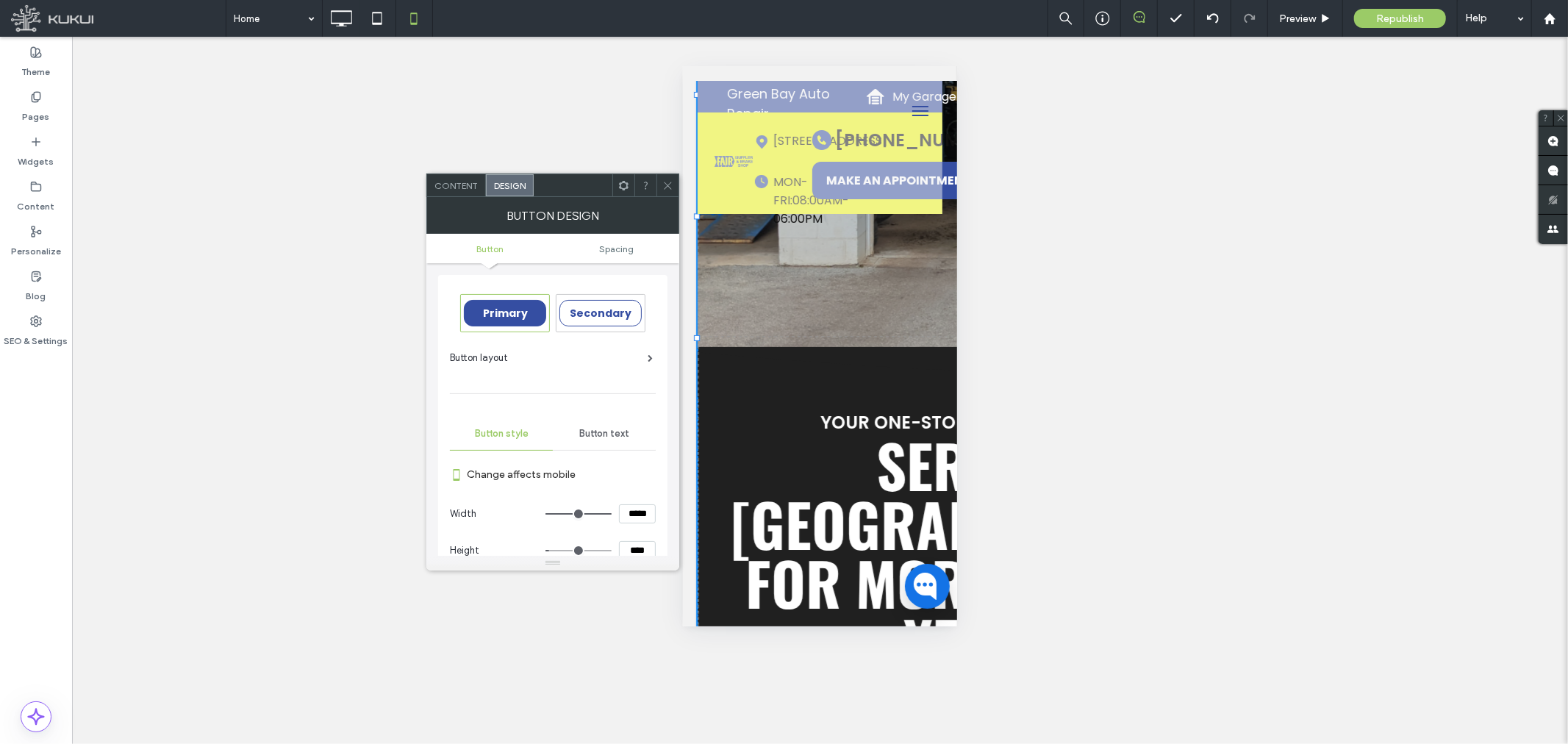
click at [638, 508] on input "*****" at bounding box center [637, 514] width 37 height 19
type input "*****"
type input "***"
click at [583, 307] on span "Secondary" at bounding box center [601, 313] width 62 height 15
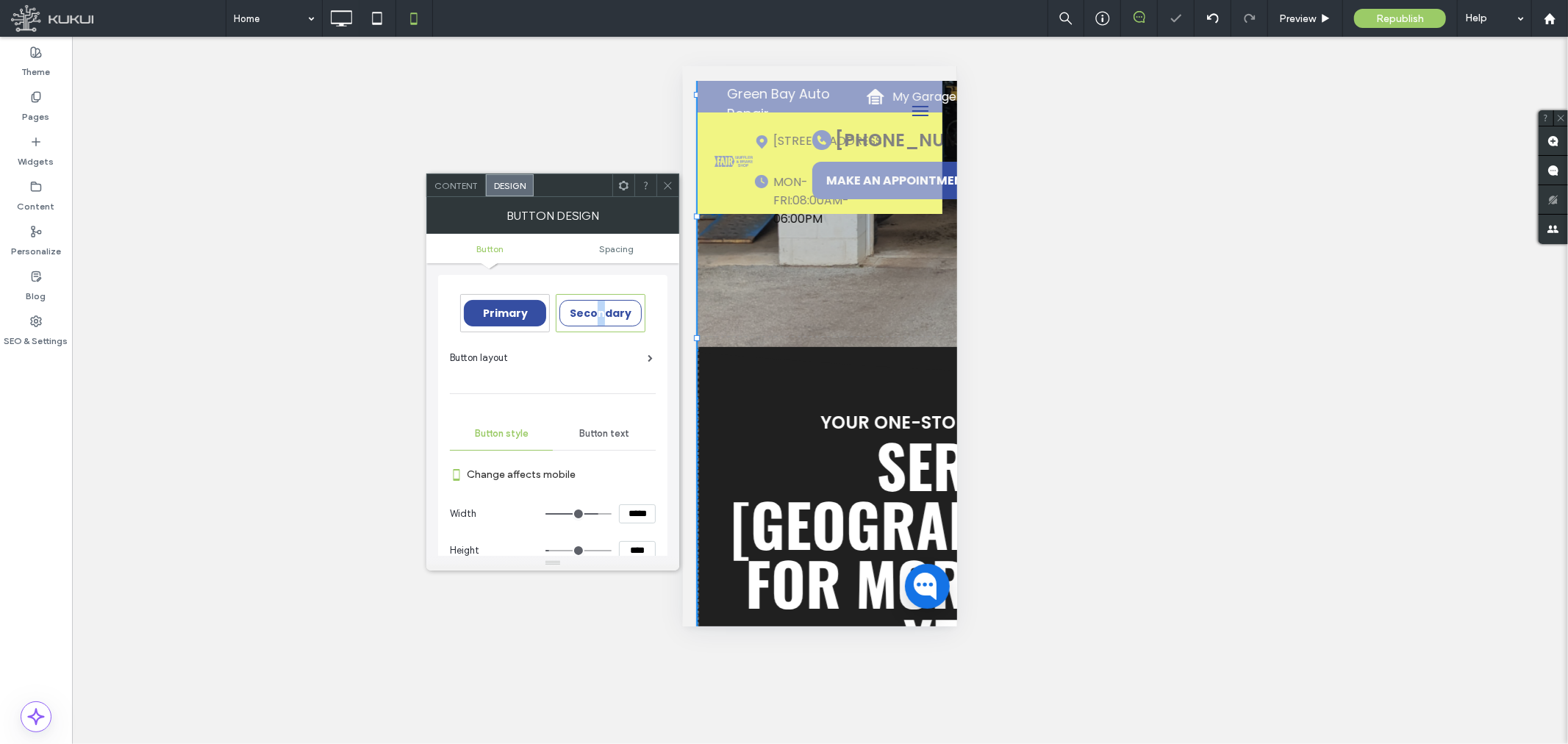
click at [602, 313] on span "Secondary" at bounding box center [601, 313] width 62 height 15
click at [603, 305] on div "Secondary" at bounding box center [601, 313] width 82 height 26
click at [614, 297] on div "Secondary" at bounding box center [601, 313] width 88 height 37
click at [614, 313] on span "Secondary" at bounding box center [601, 313] width 62 height 15
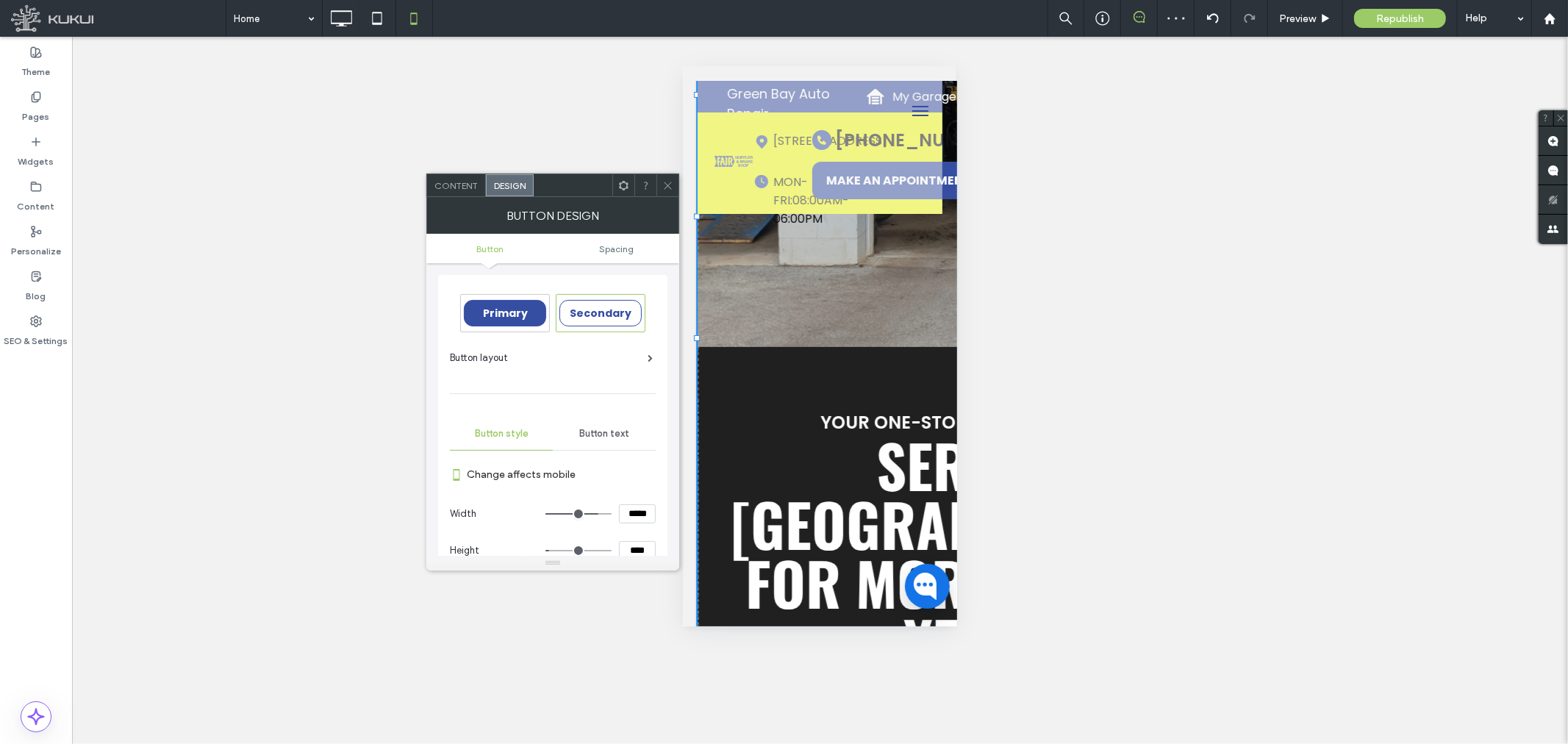
click at [594, 310] on span "Secondary" at bounding box center [601, 313] width 62 height 15
type input "*"
click at [597, 431] on span "Button text" at bounding box center [605, 434] width 50 height 12
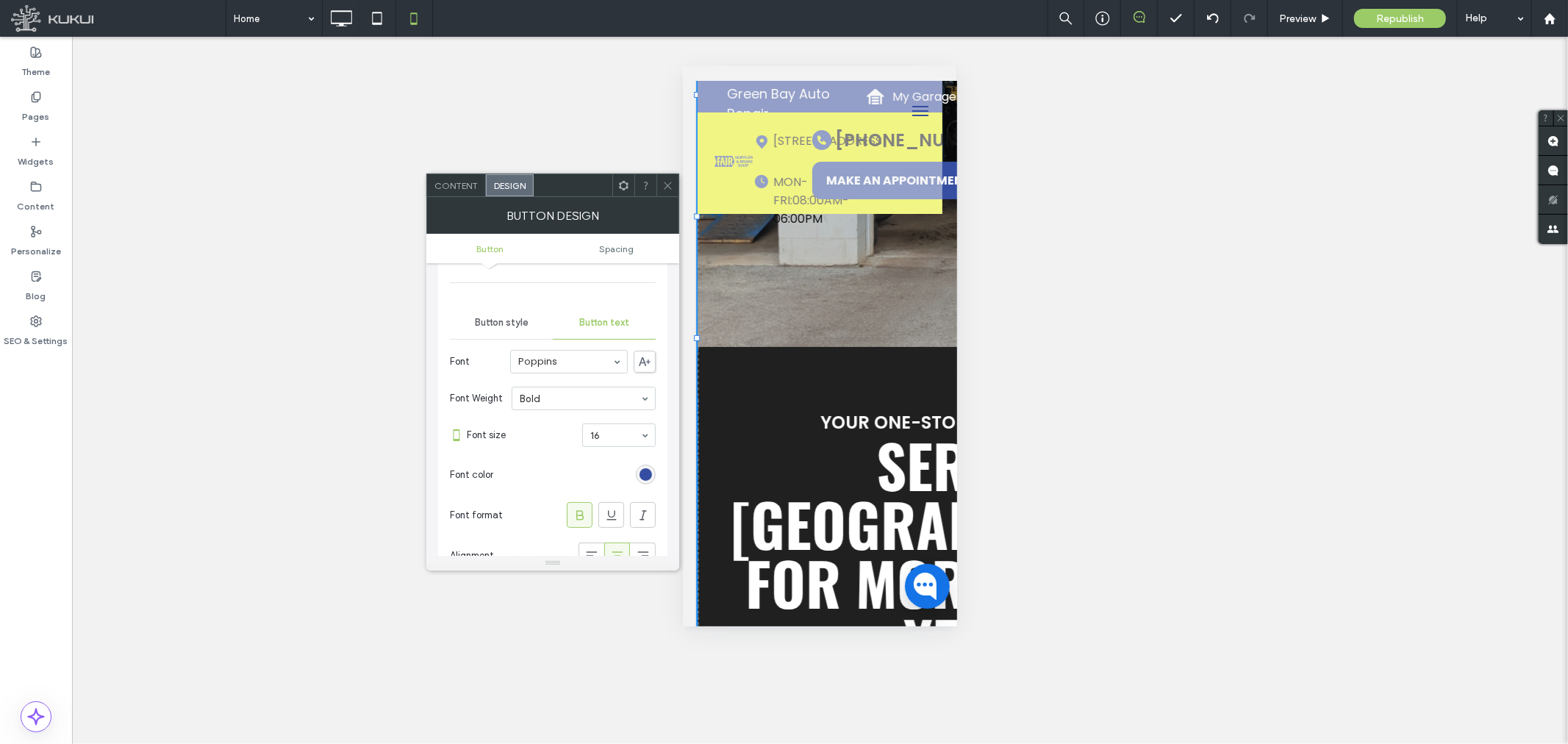
scroll to position [82, 0]
click at [506, 353] on span "Button style" at bounding box center [502, 352] width 54 height 12
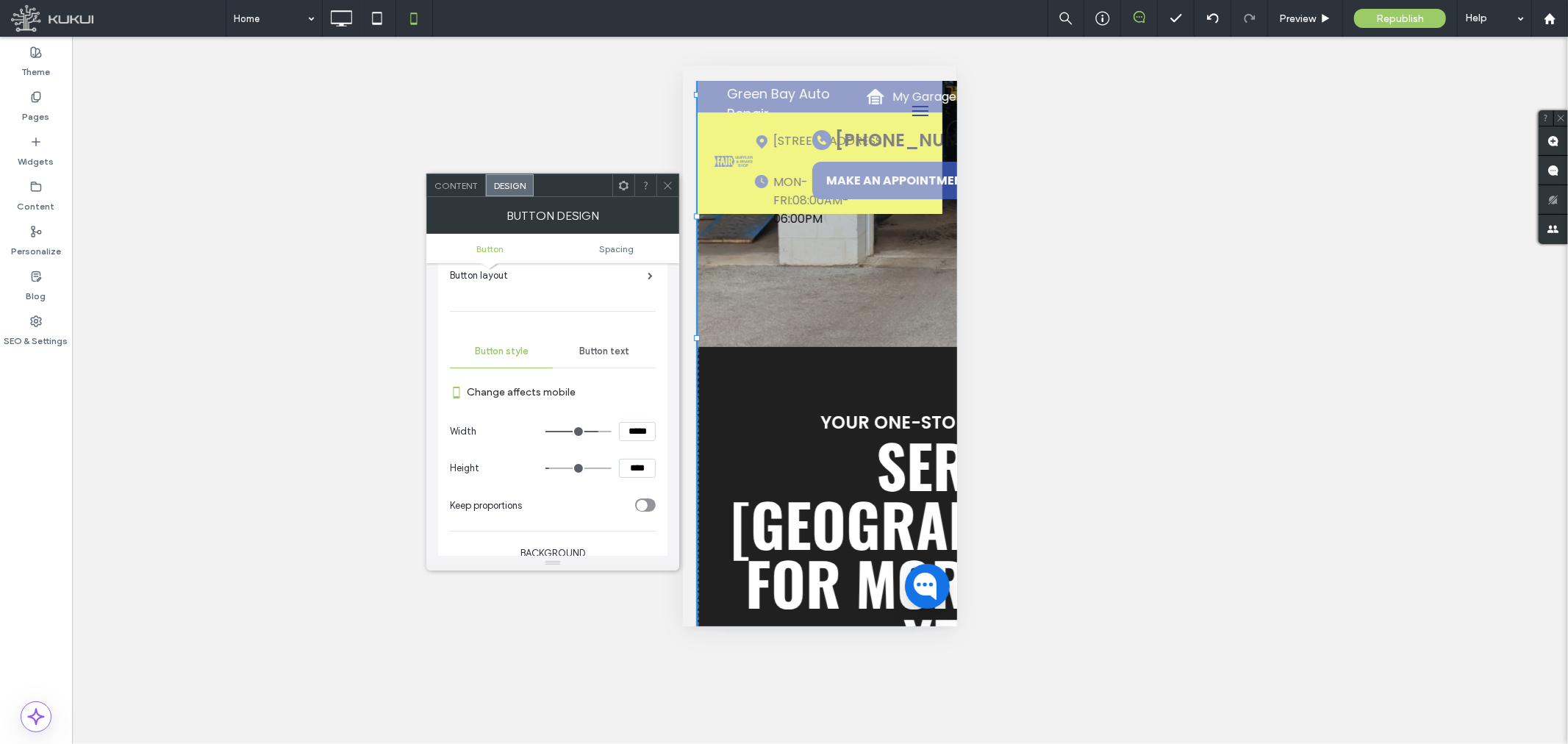
scroll to position [245, 0]
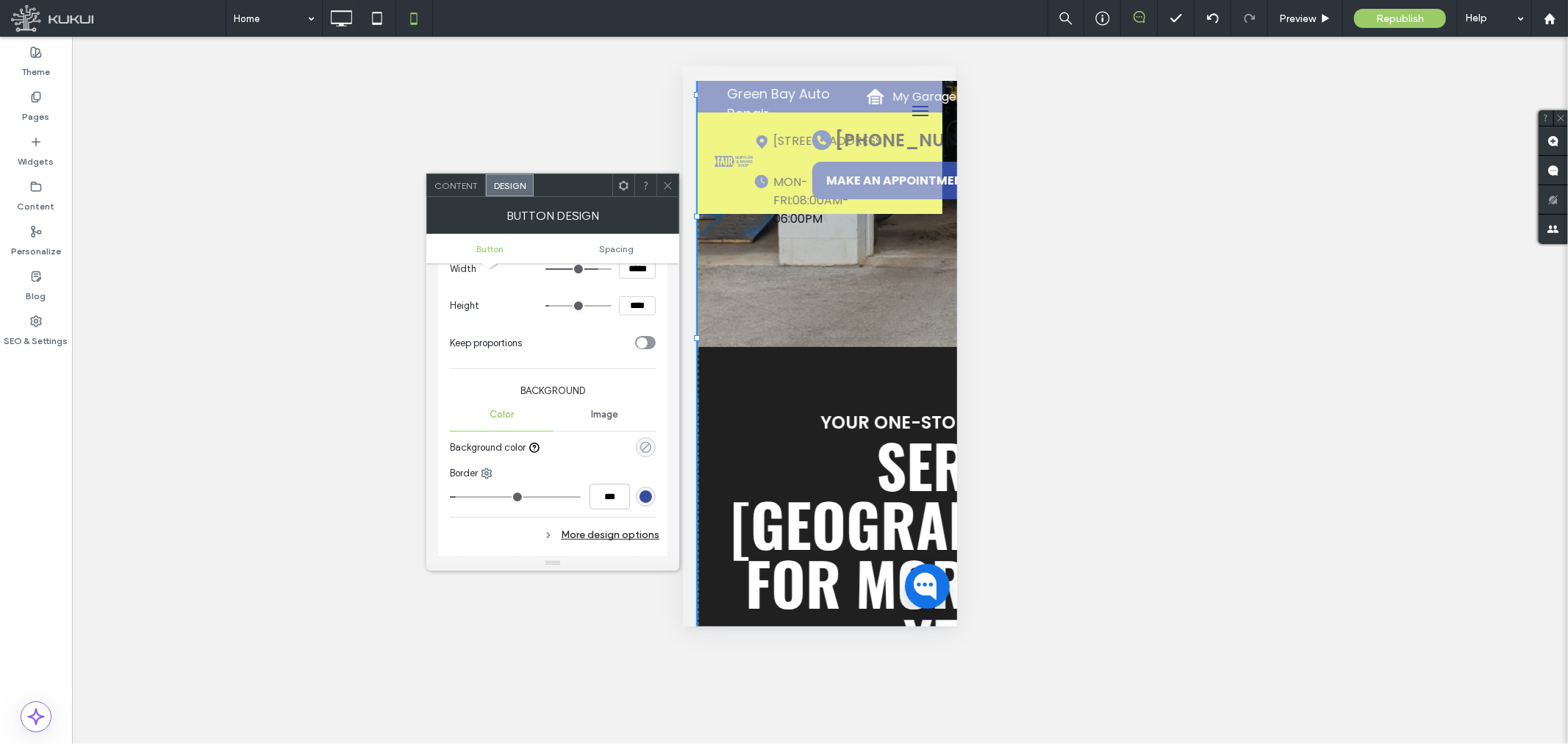
click at [646, 451] on icon "rgba(0, 0, 0, 0)" at bounding box center [646, 447] width 13 height 13
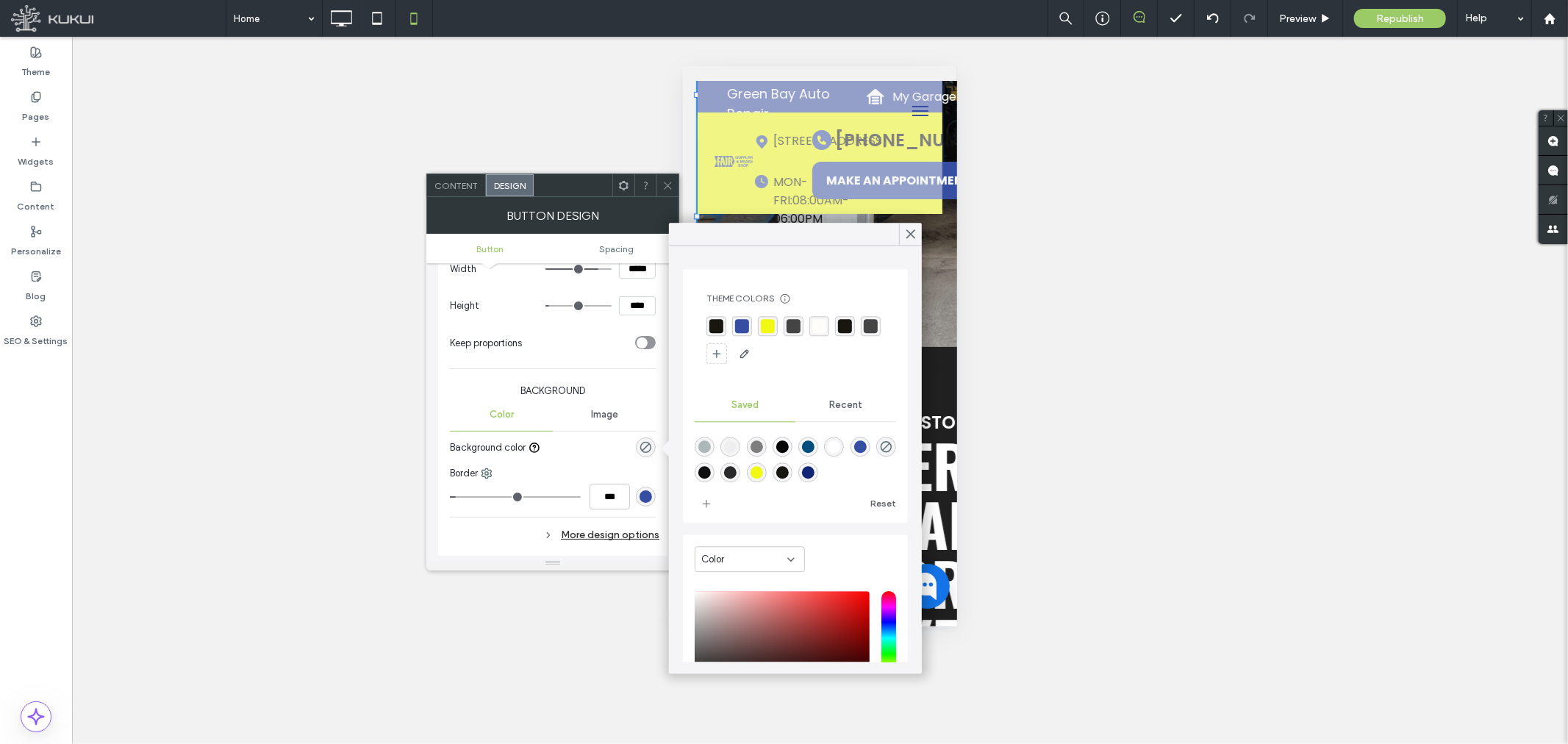
click at [821, 325] on div "rgba(255, 253, 249, 1)" at bounding box center [819, 326] width 14 height 14
click at [907, 240] on icon at bounding box center [910, 233] width 13 height 13
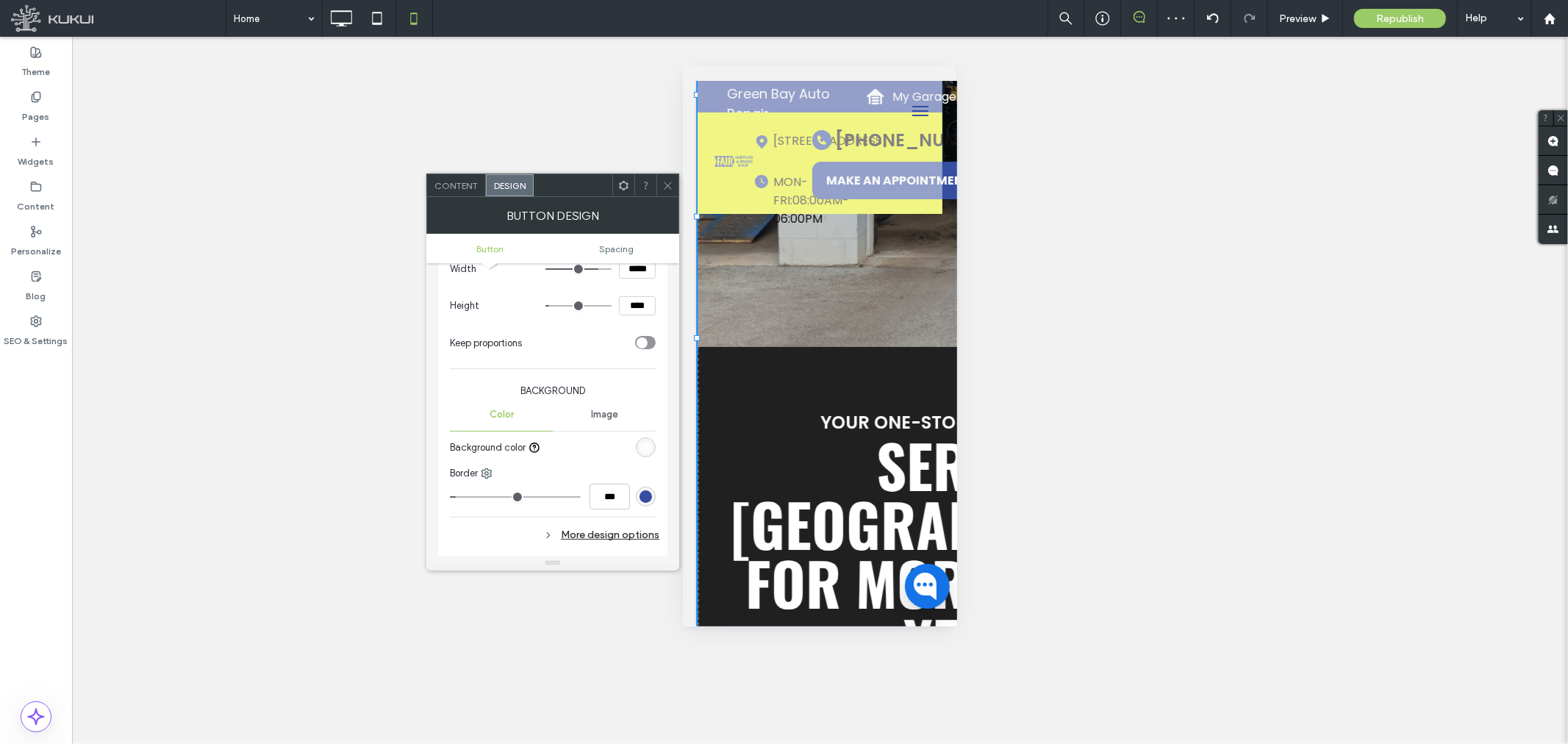
click at [621, 185] on use at bounding box center [624, 185] width 10 height 10
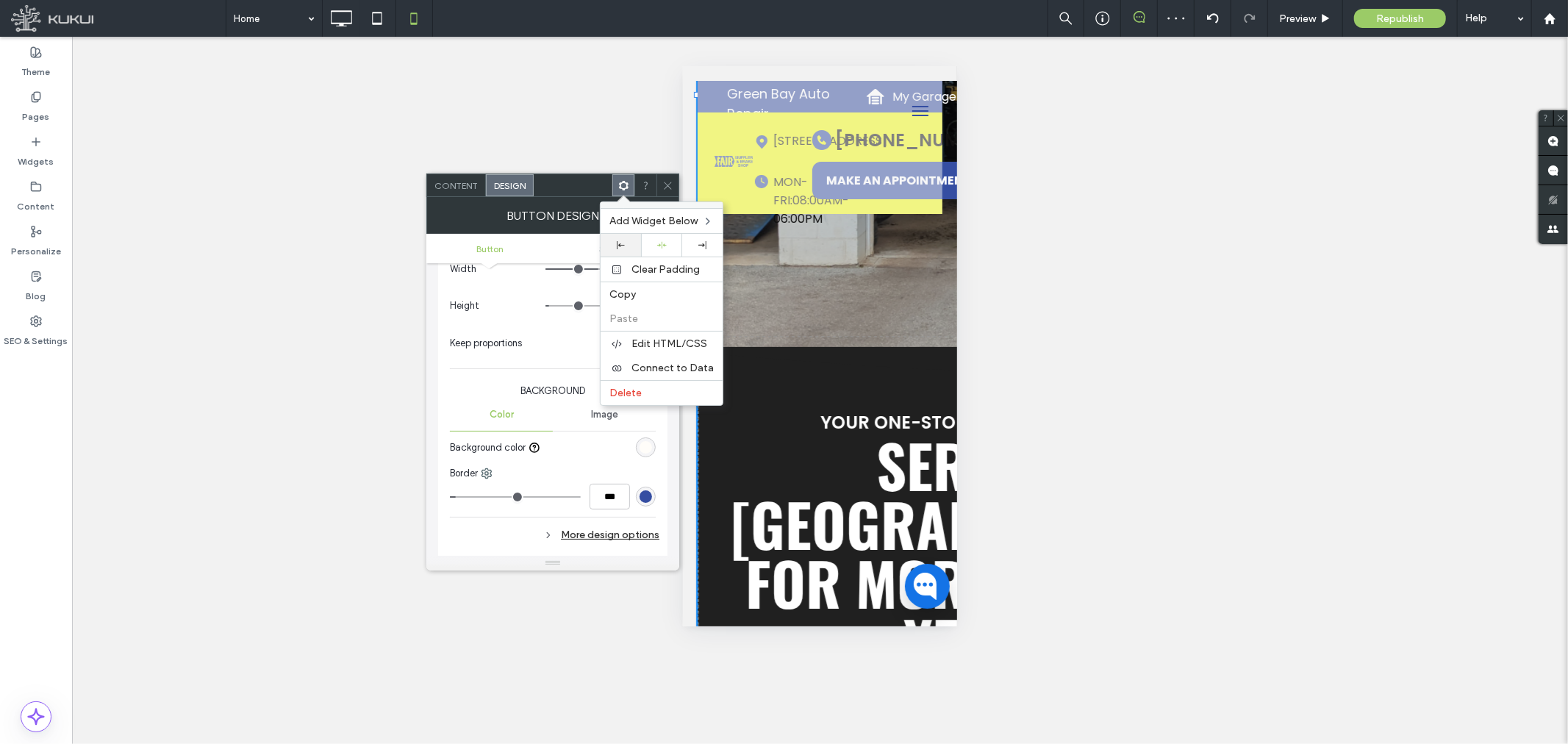
click at [630, 239] on div at bounding box center [621, 245] width 40 height 23
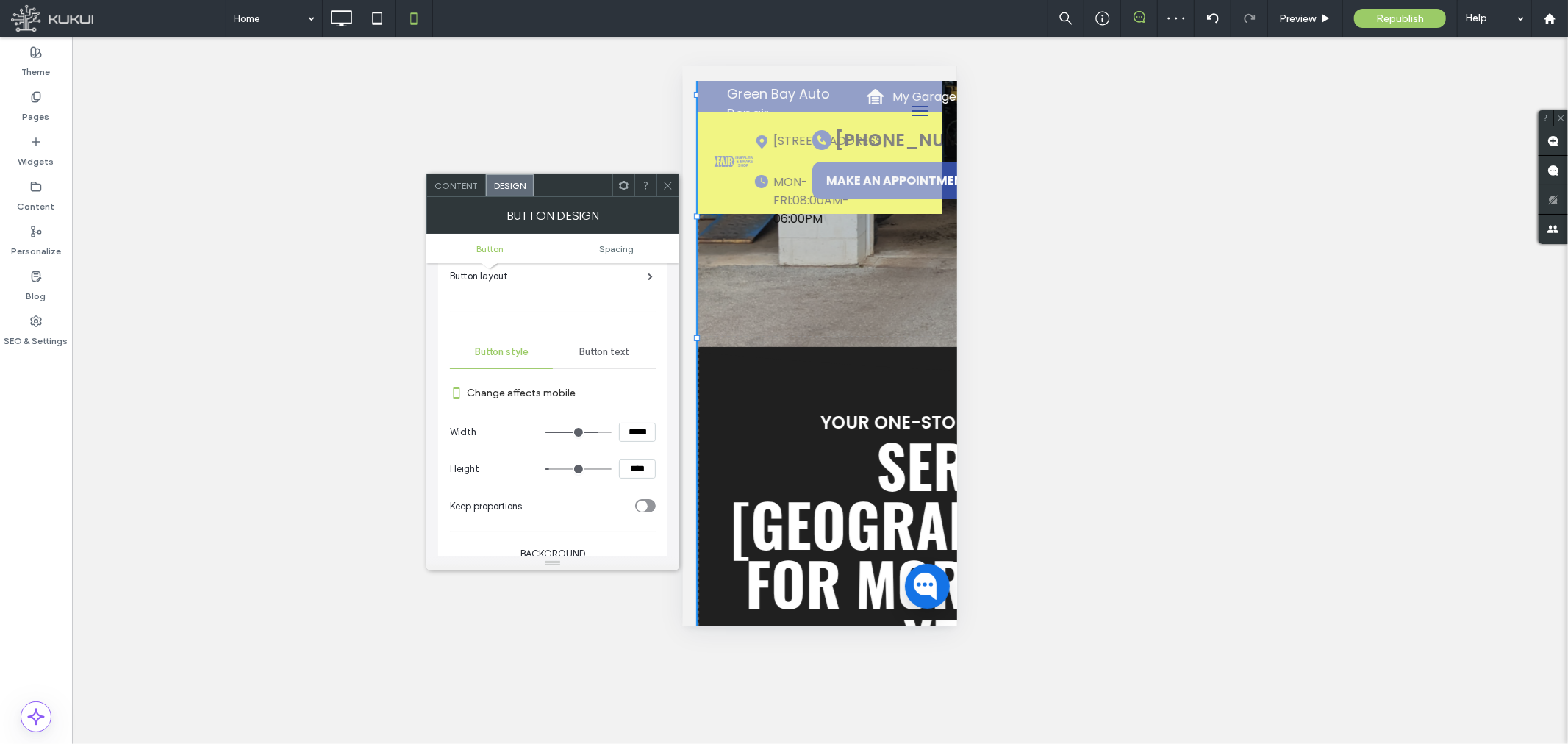
click at [604, 347] on span "Button text" at bounding box center [605, 352] width 50 height 12
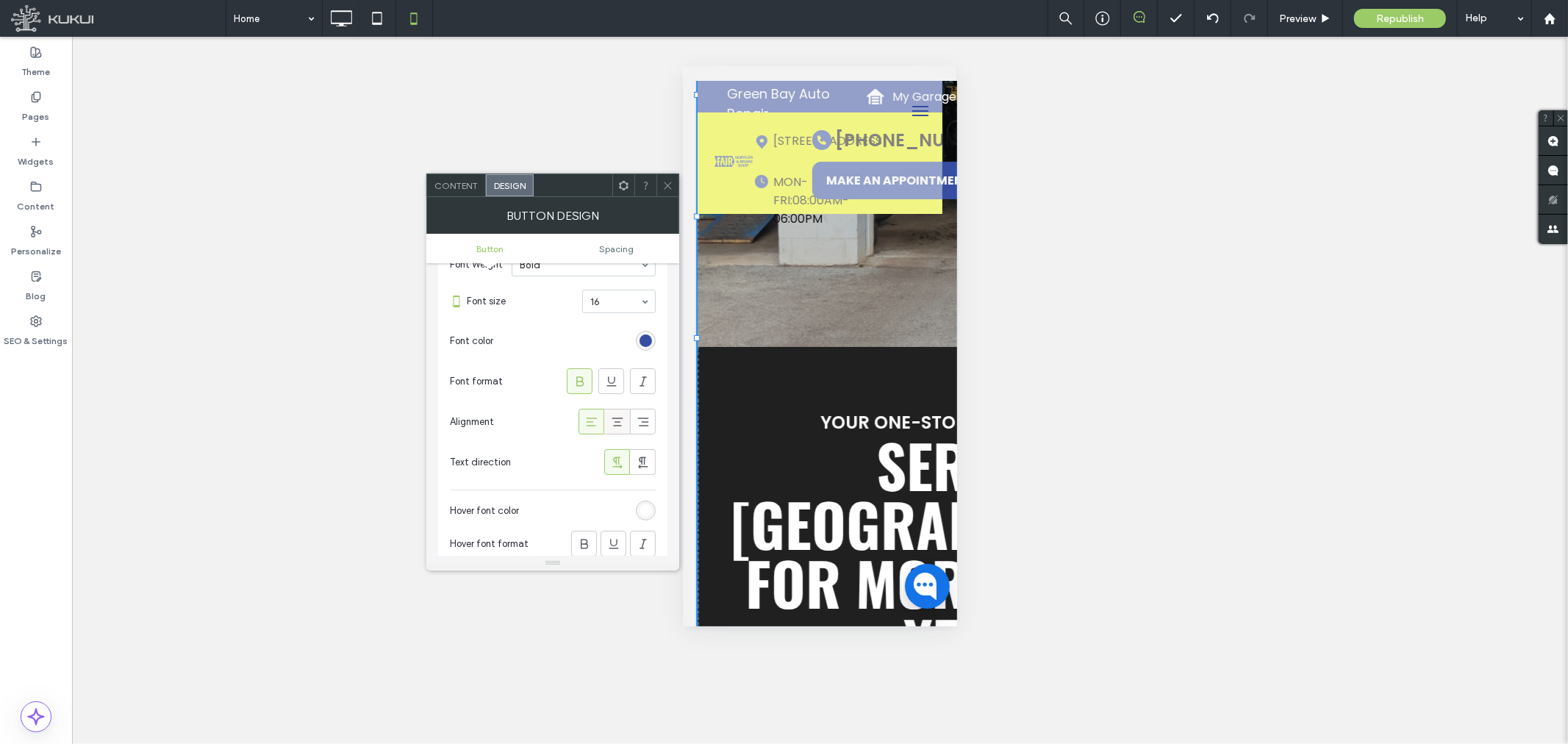
click at [613, 424] on icon at bounding box center [617, 422] width 15 height 15
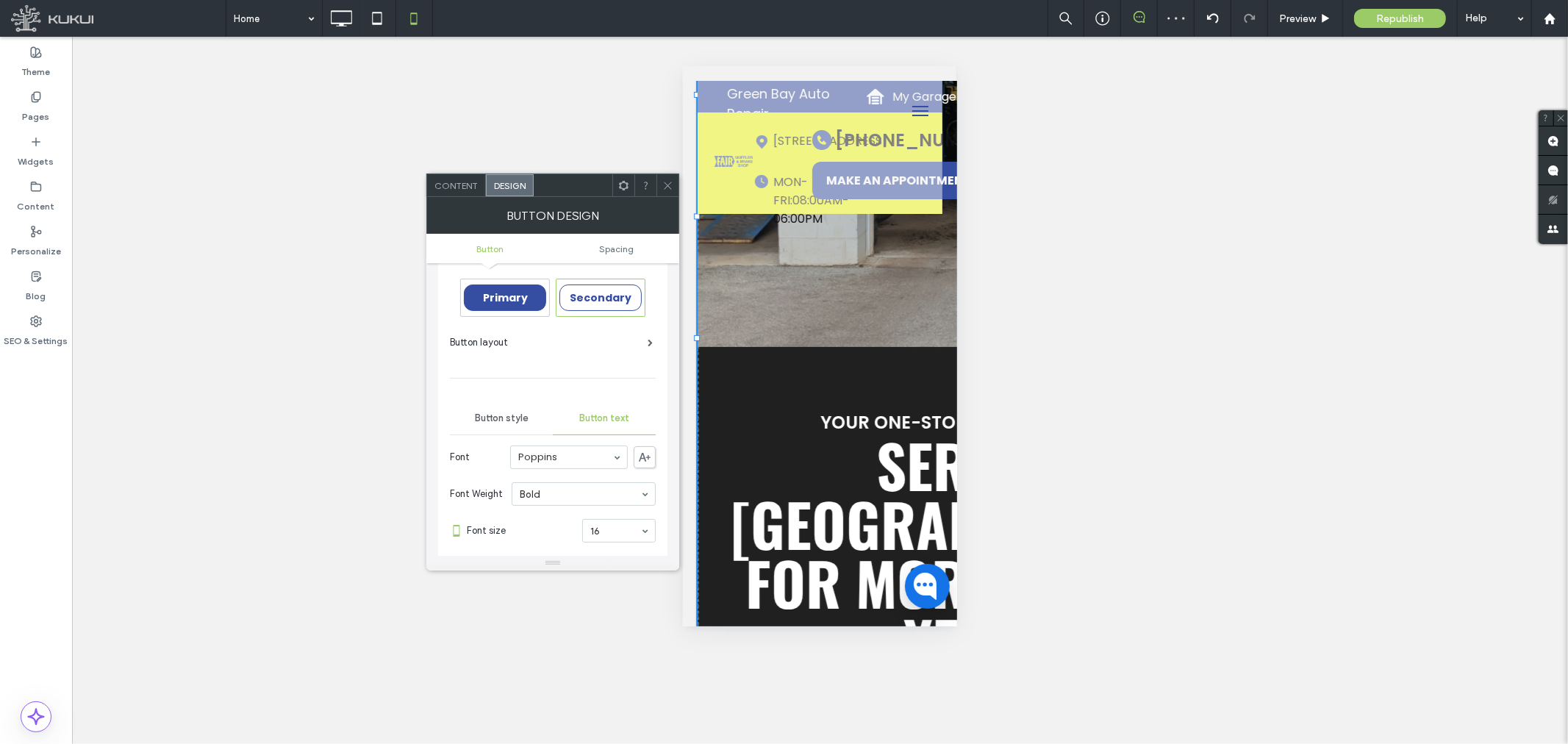
scroll to position [0, 0]
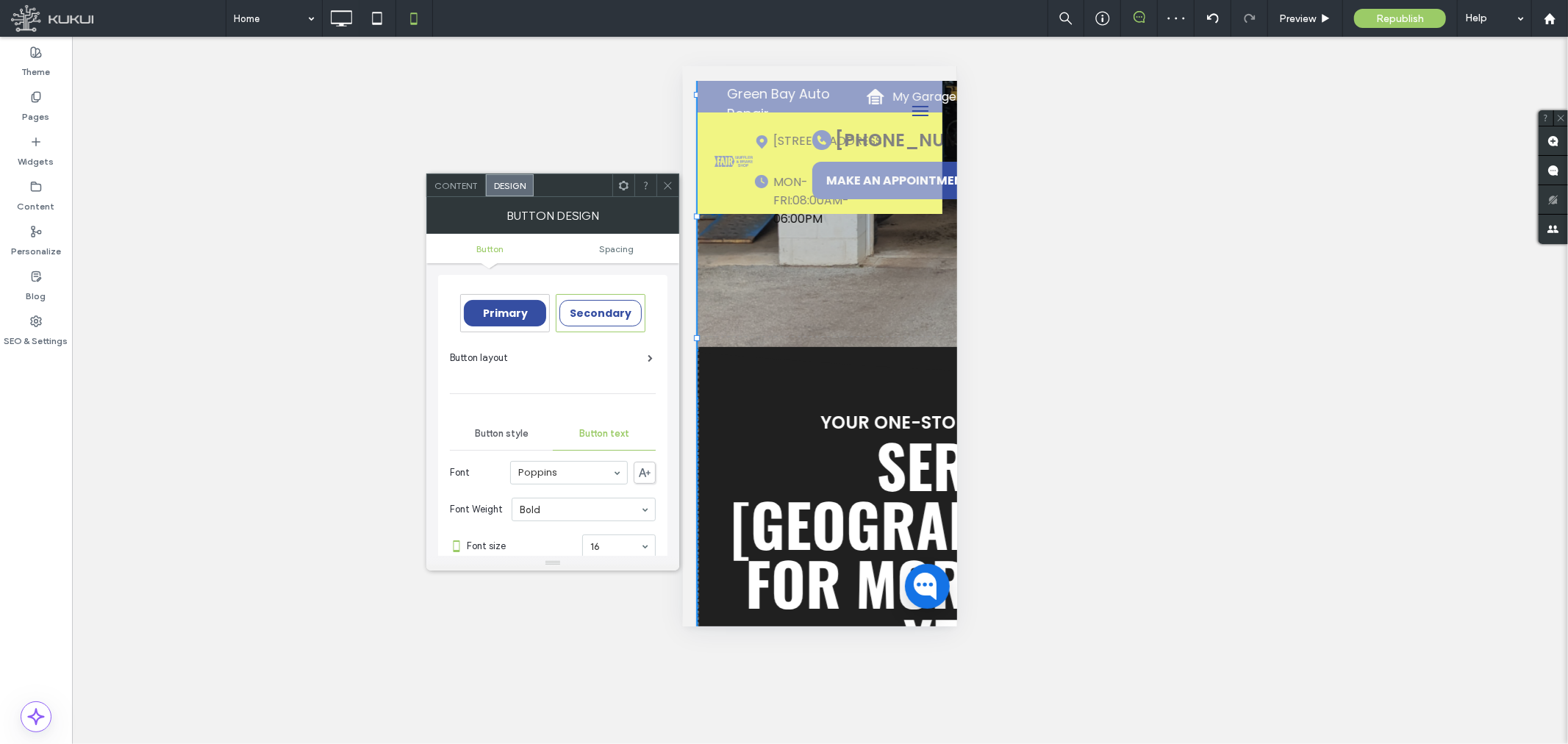
click at [497, 252] on span "Button" at bounding box center [490, 248] width 27 height 11
click at [471, 190] on span "Content" at bounding box center [456, 185] width 43 height 11
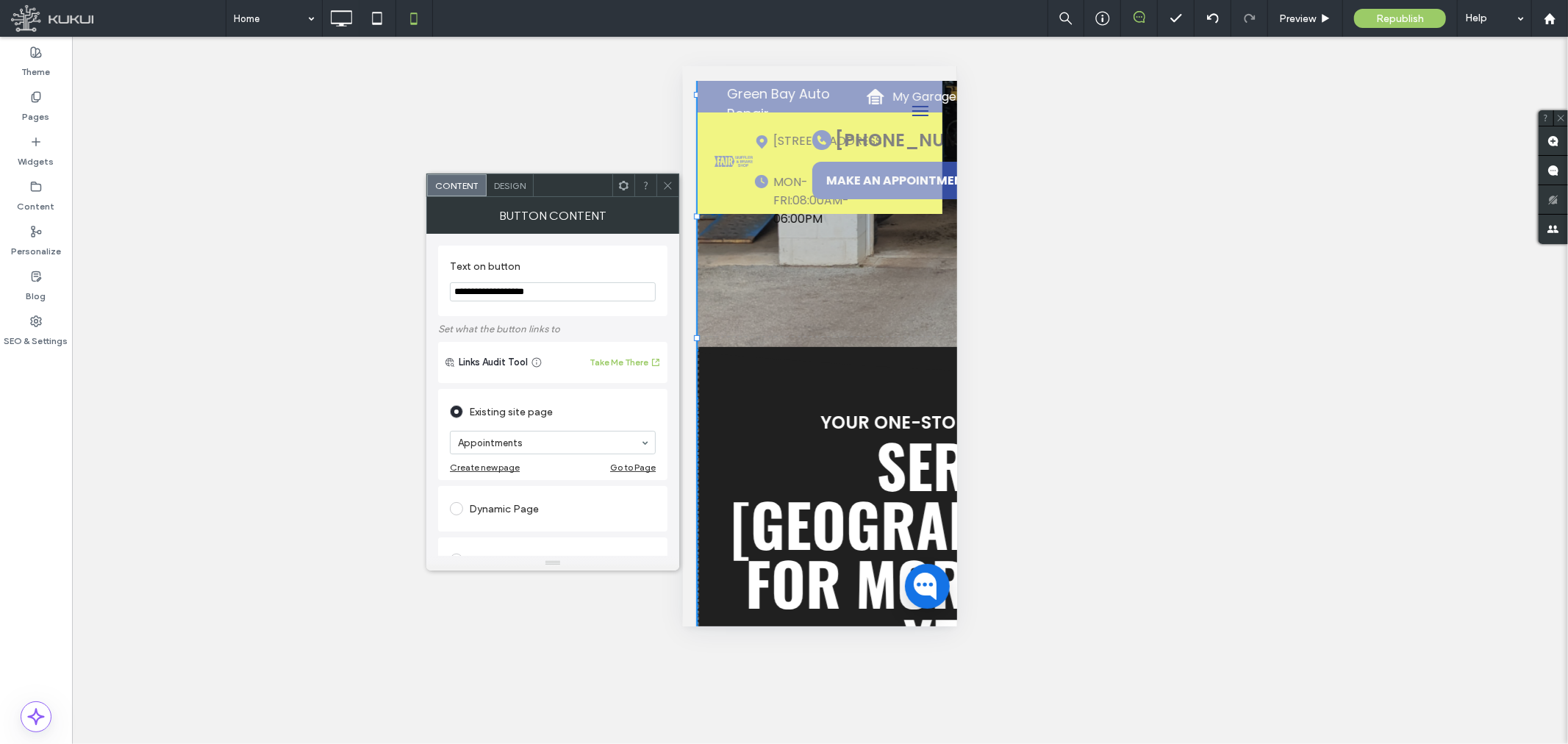
click at [508, 187] on span "Design" at bounding box center [510, 185] width 32 height 11
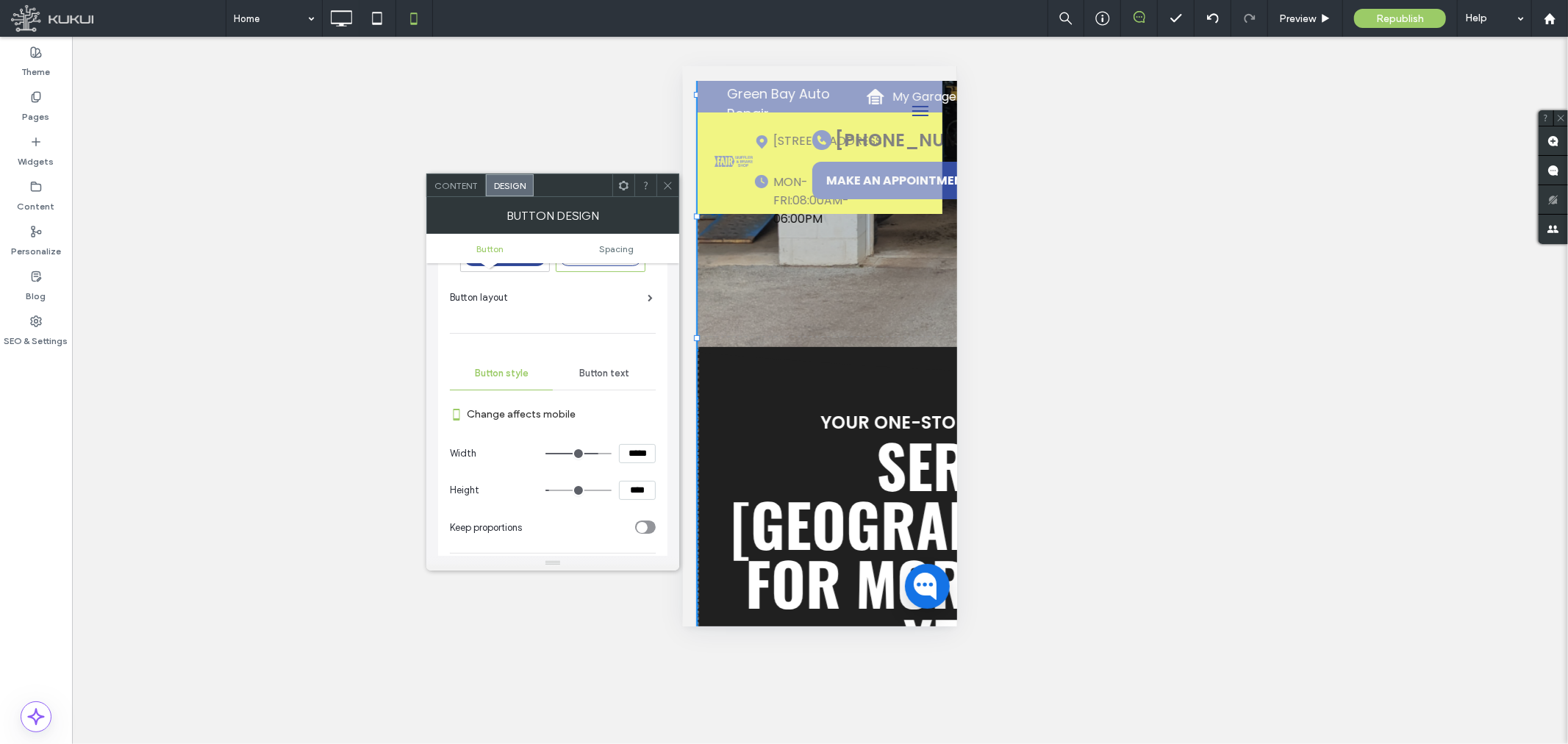
scroll to position [163, 0]
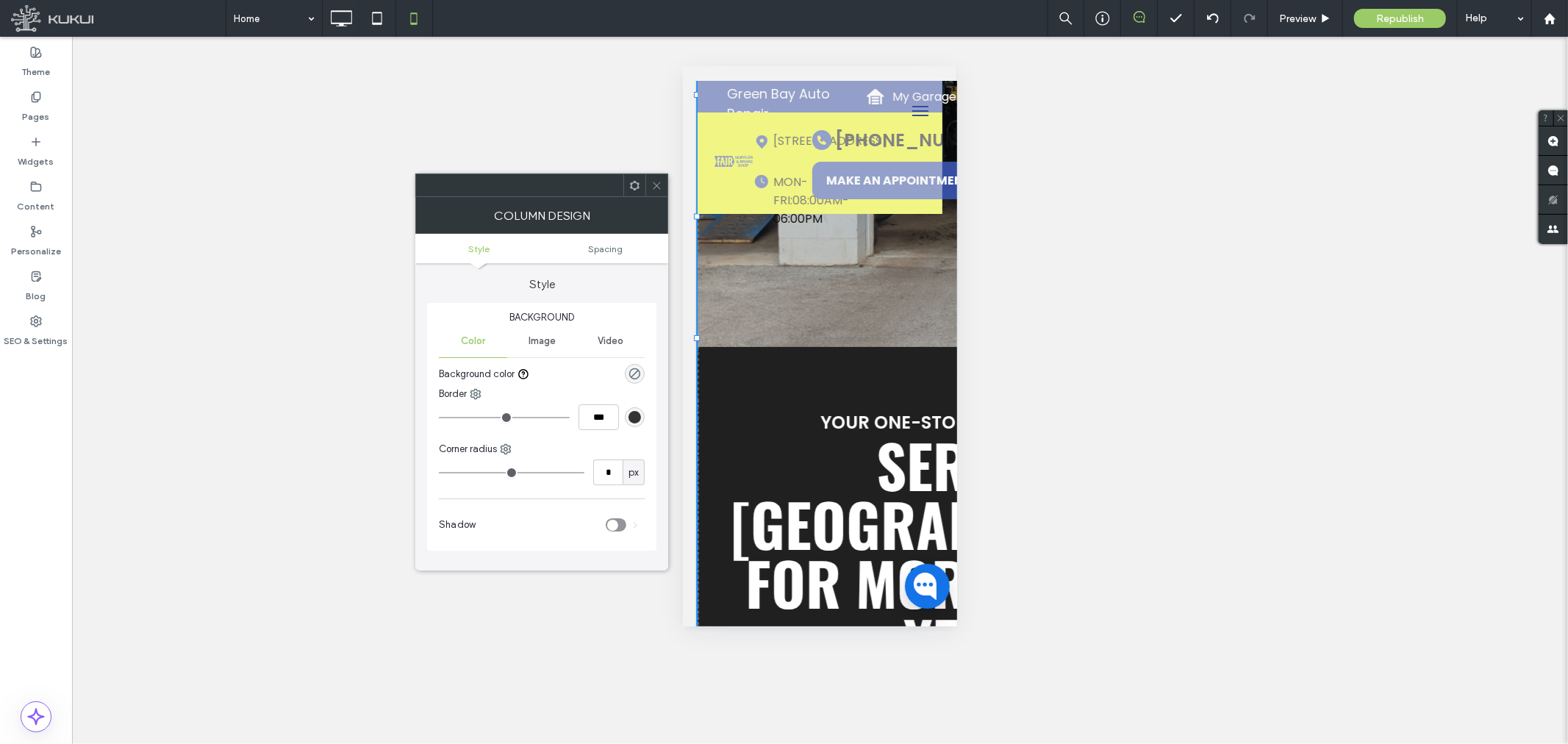
click at [648, 180] on div at bounding box center [657, 185] width 22 height 22
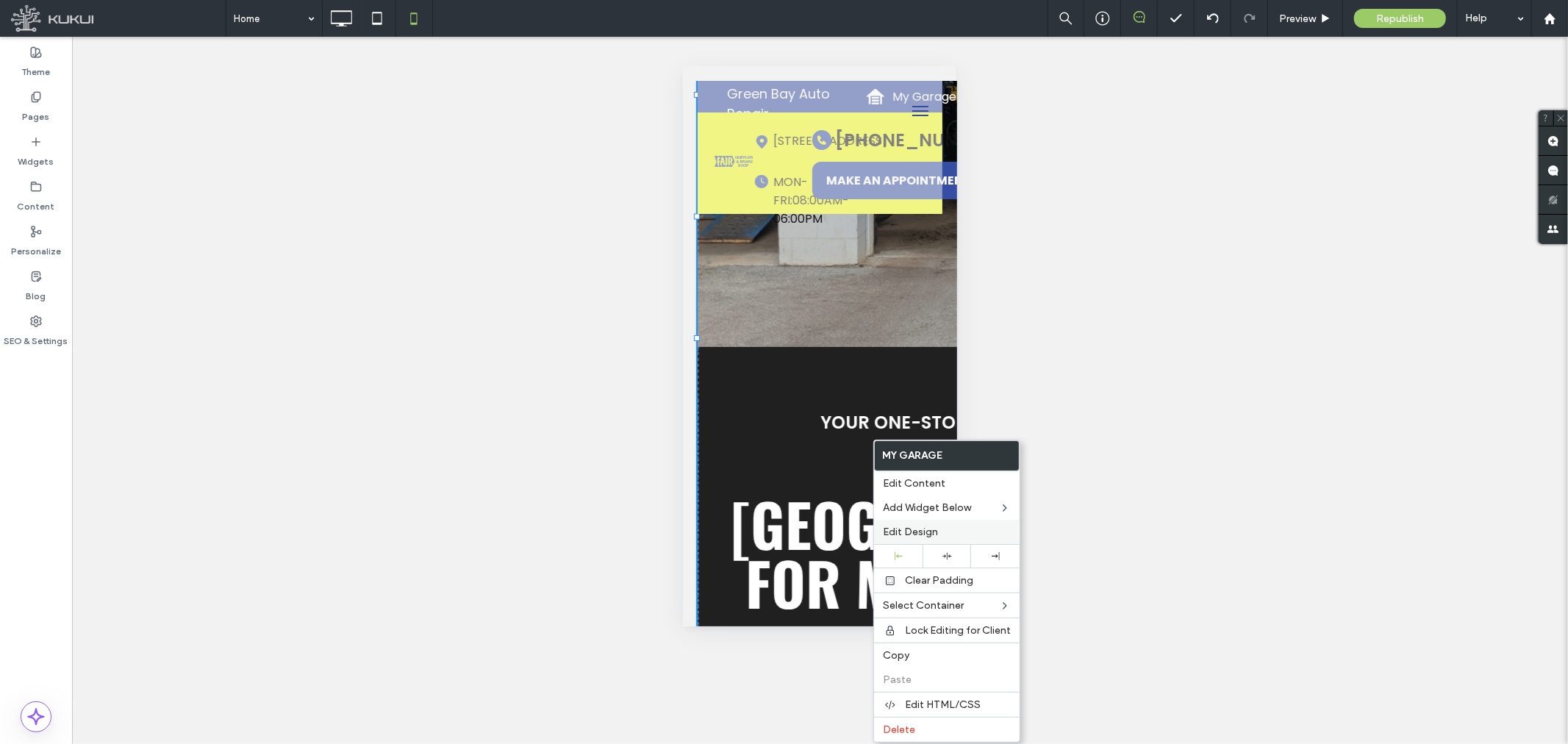
click at [913, 527] on span "Edit Design" at bounding box center [909, 532] width 55 height 13
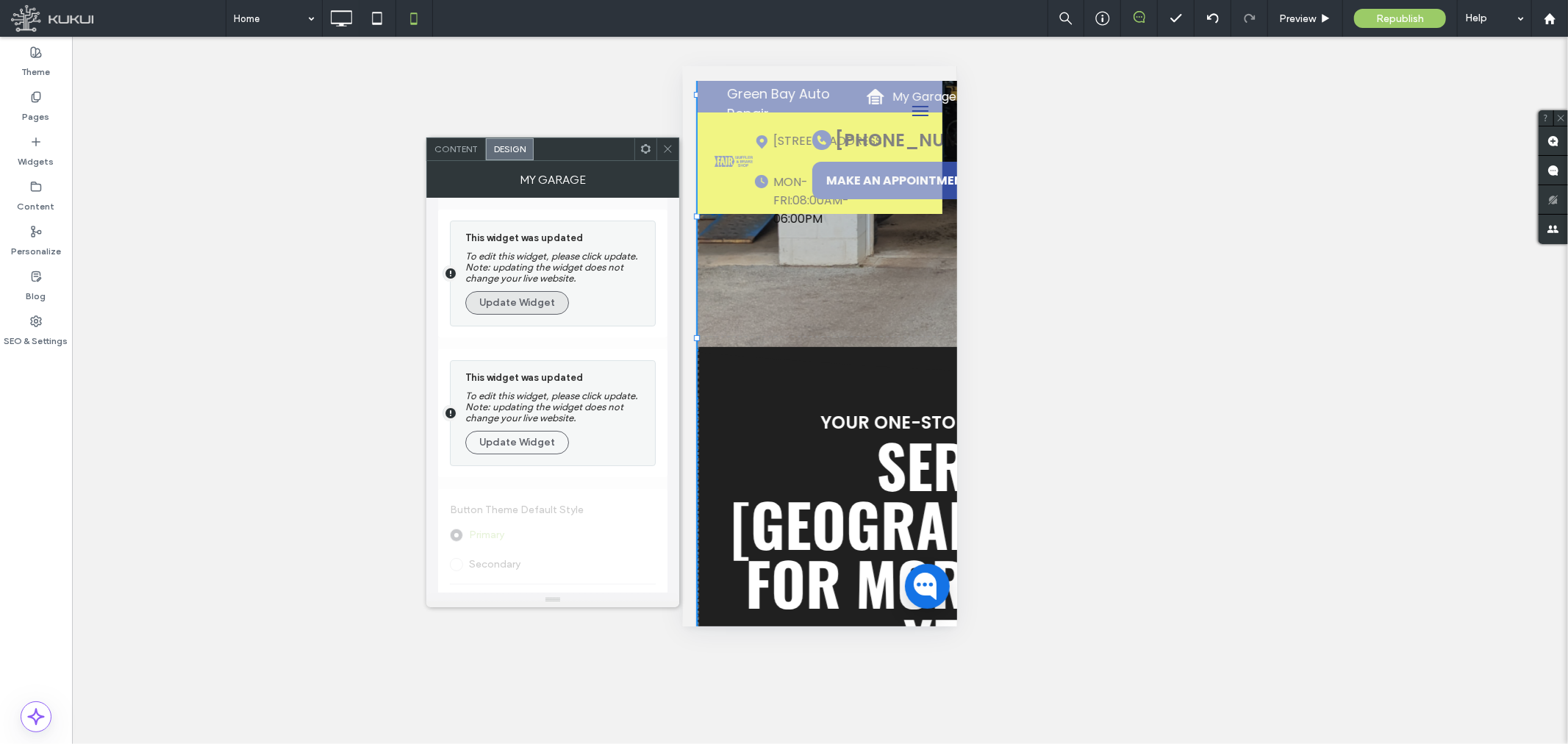
click at [516, 302] on button "Update Widget" at bounding box center [518, 303] width 104 height 24
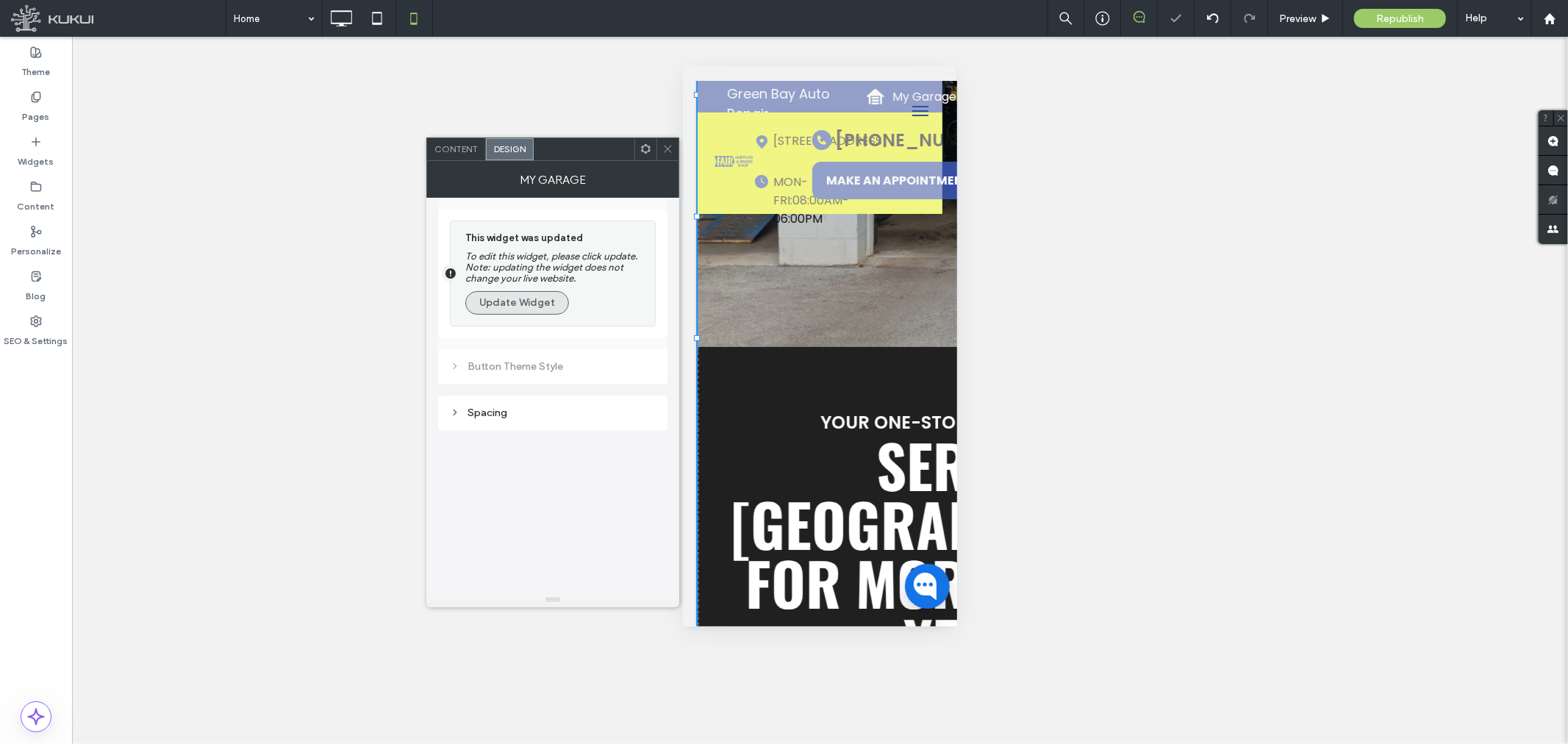
click at [537, 305] on button "Update Widget" at bounding box center [518, 303] width 104 height 24
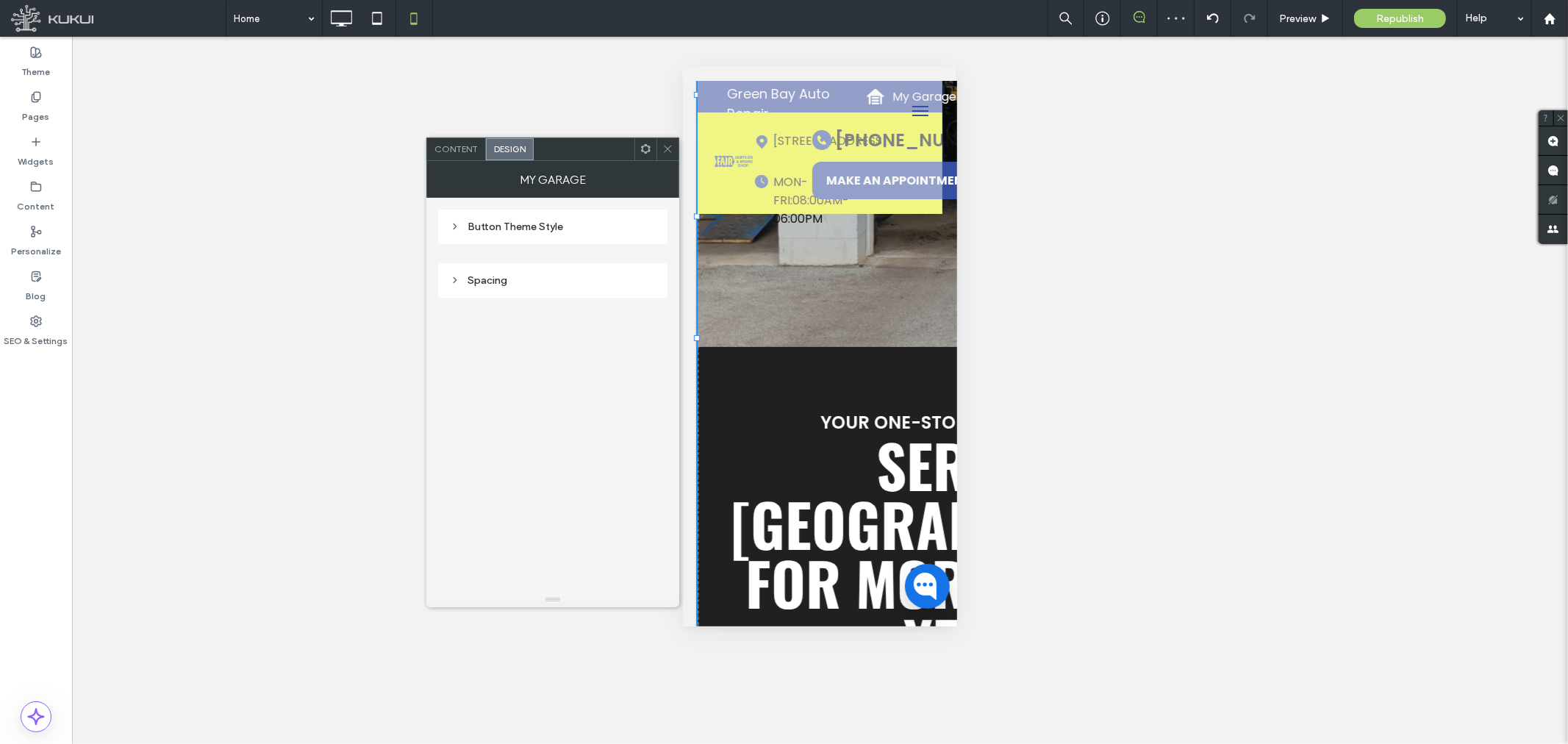
click at [504, 221] on div "Button Theme Style" at bounding box center [553, 227] width 206 height 13
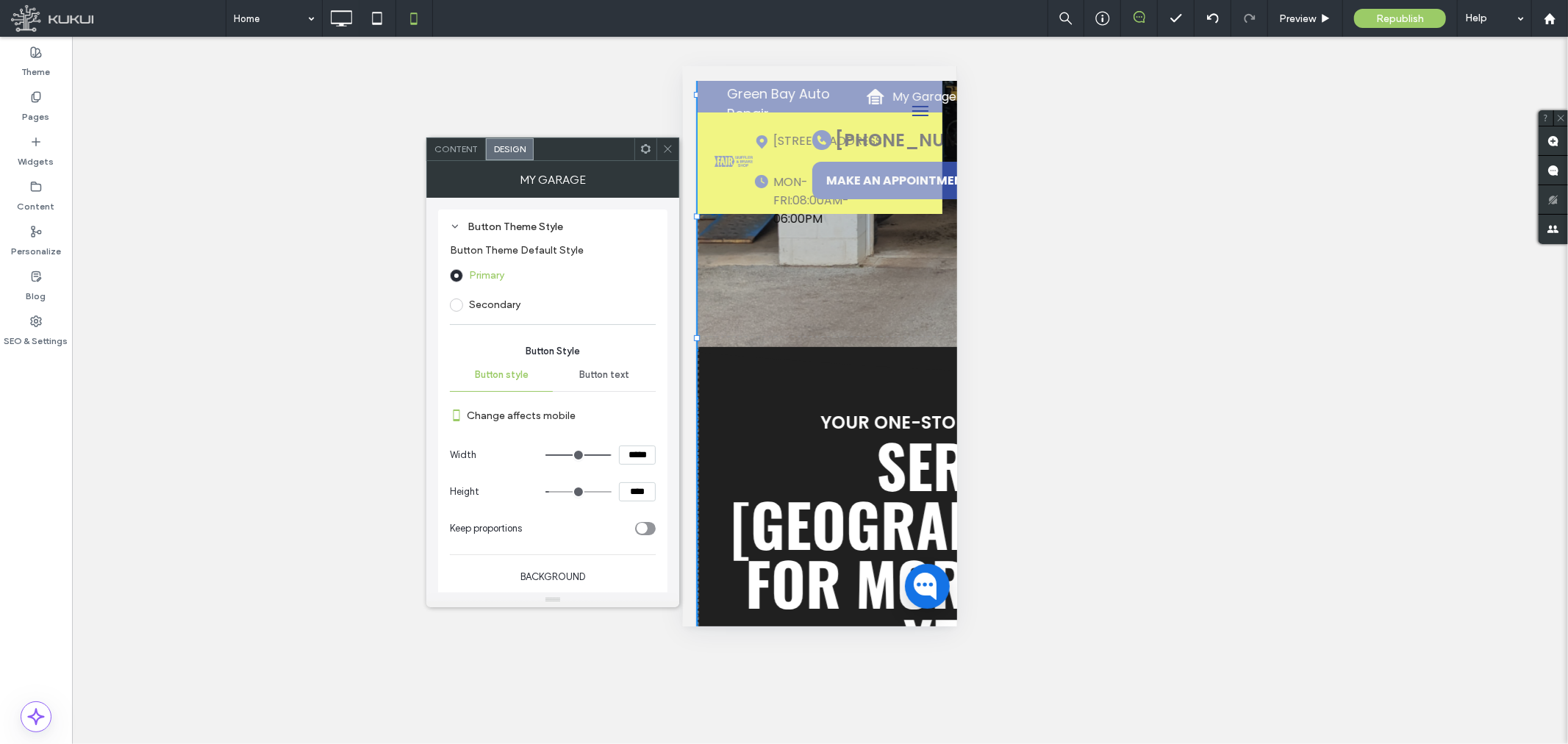
click at [664, 147] on icon at bounding box center [668, 148] width 11 height 11
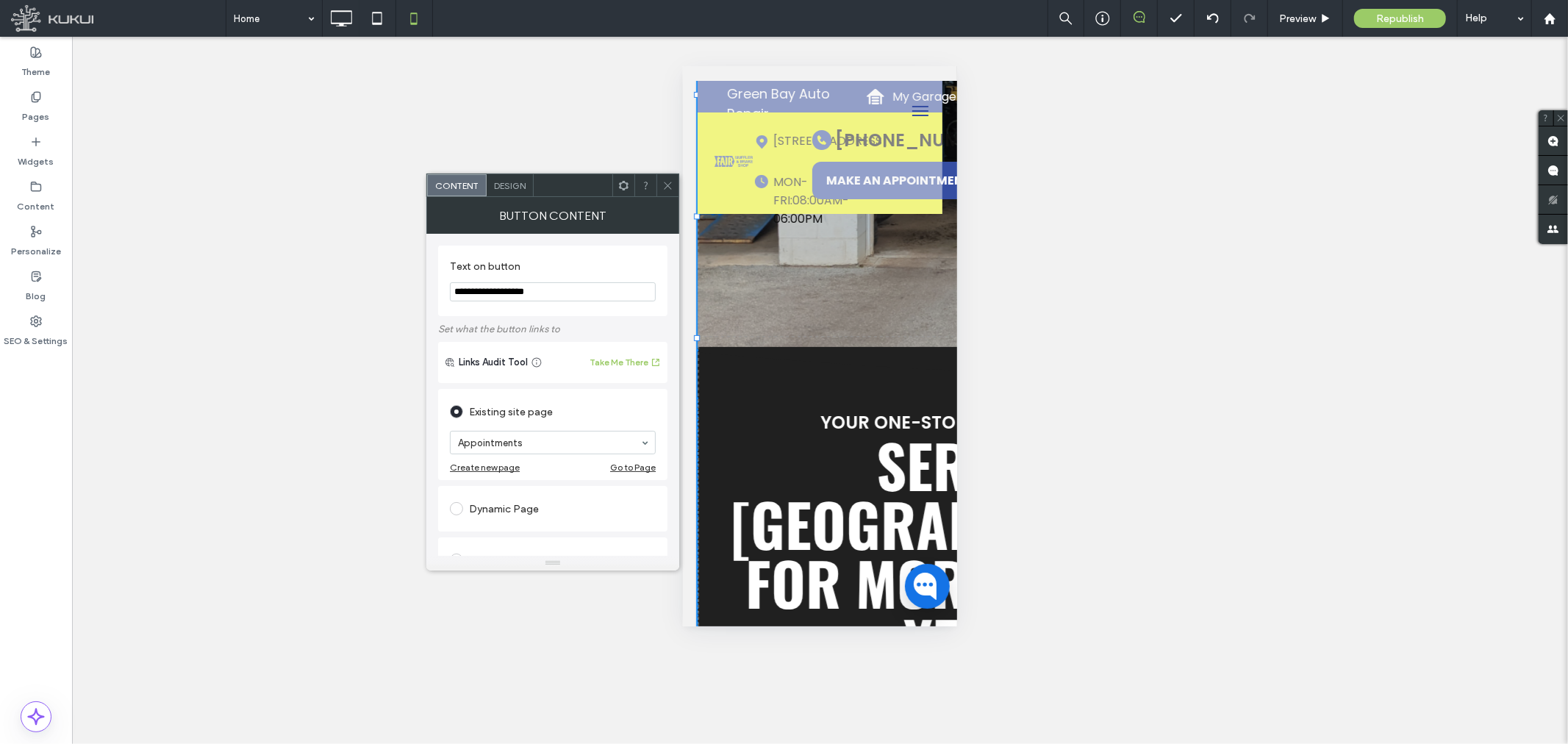
click at [505, 184] on span "Design" at bounding box center [510, 185] width 32 height 11
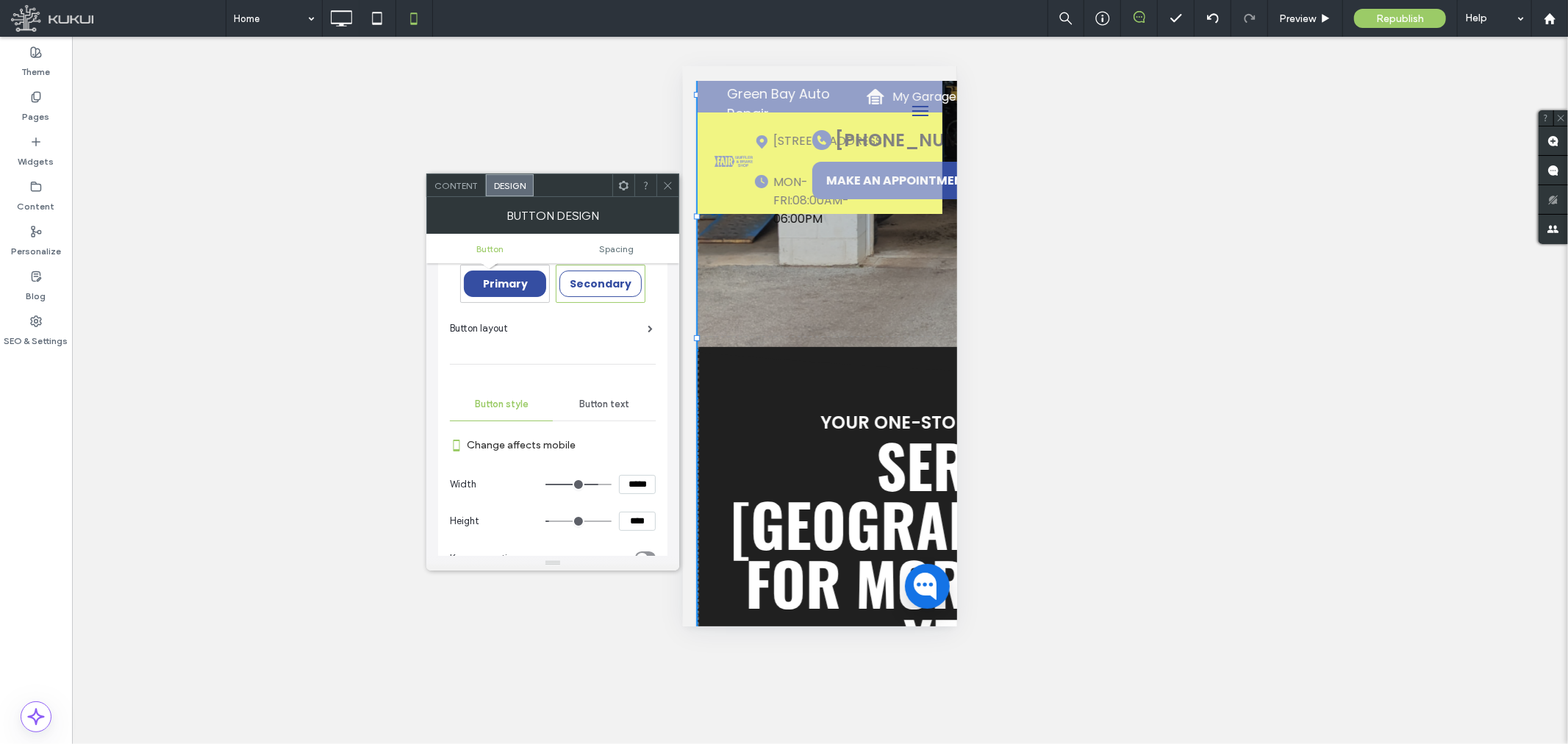
scroll to position [0, 0]
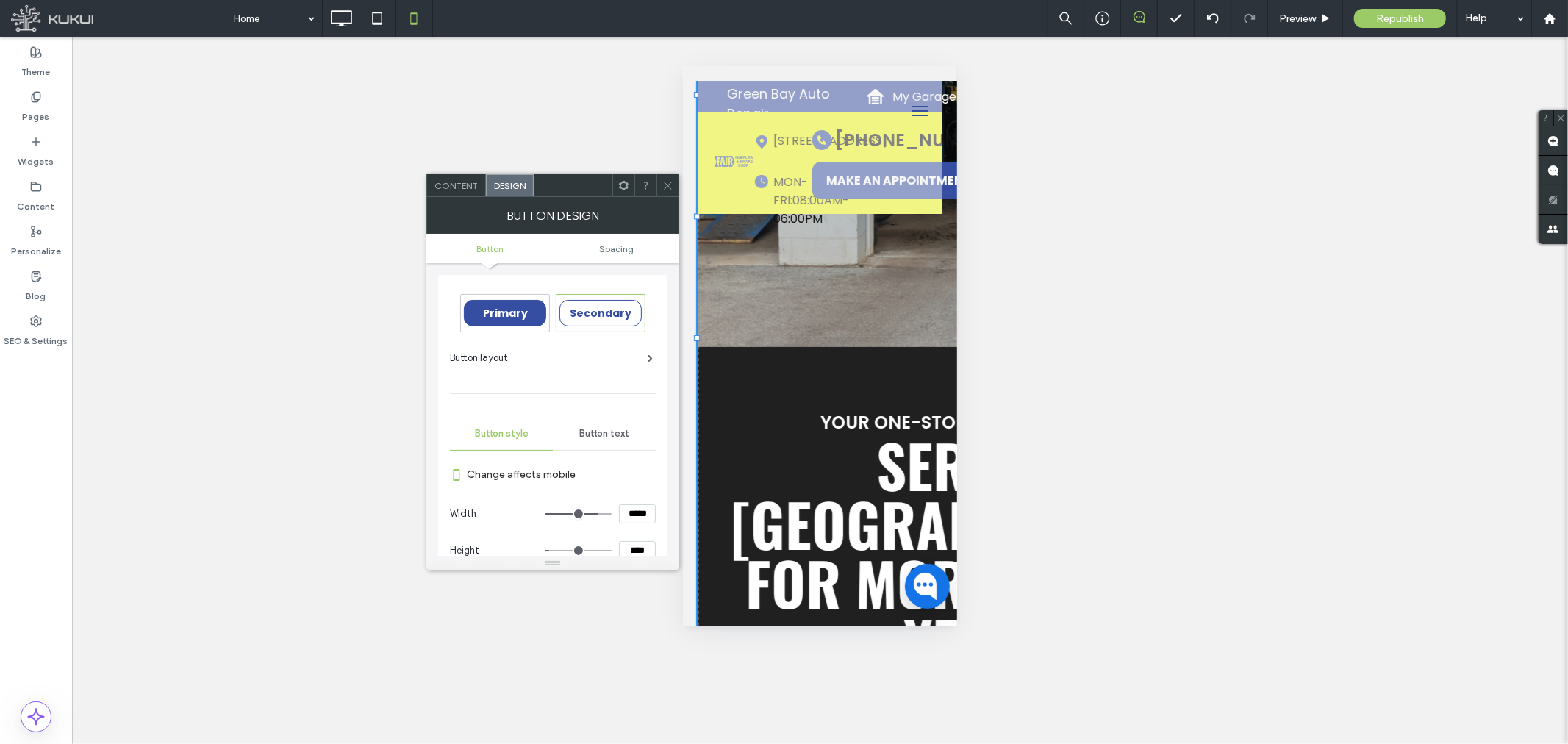
click at [605, 458] on section "Change affects mobile" at bounding box center [553, 475] width 206 height 42
click at [605, 437] on span "Button text" at bounding box center [605, 434] width 50 height 12
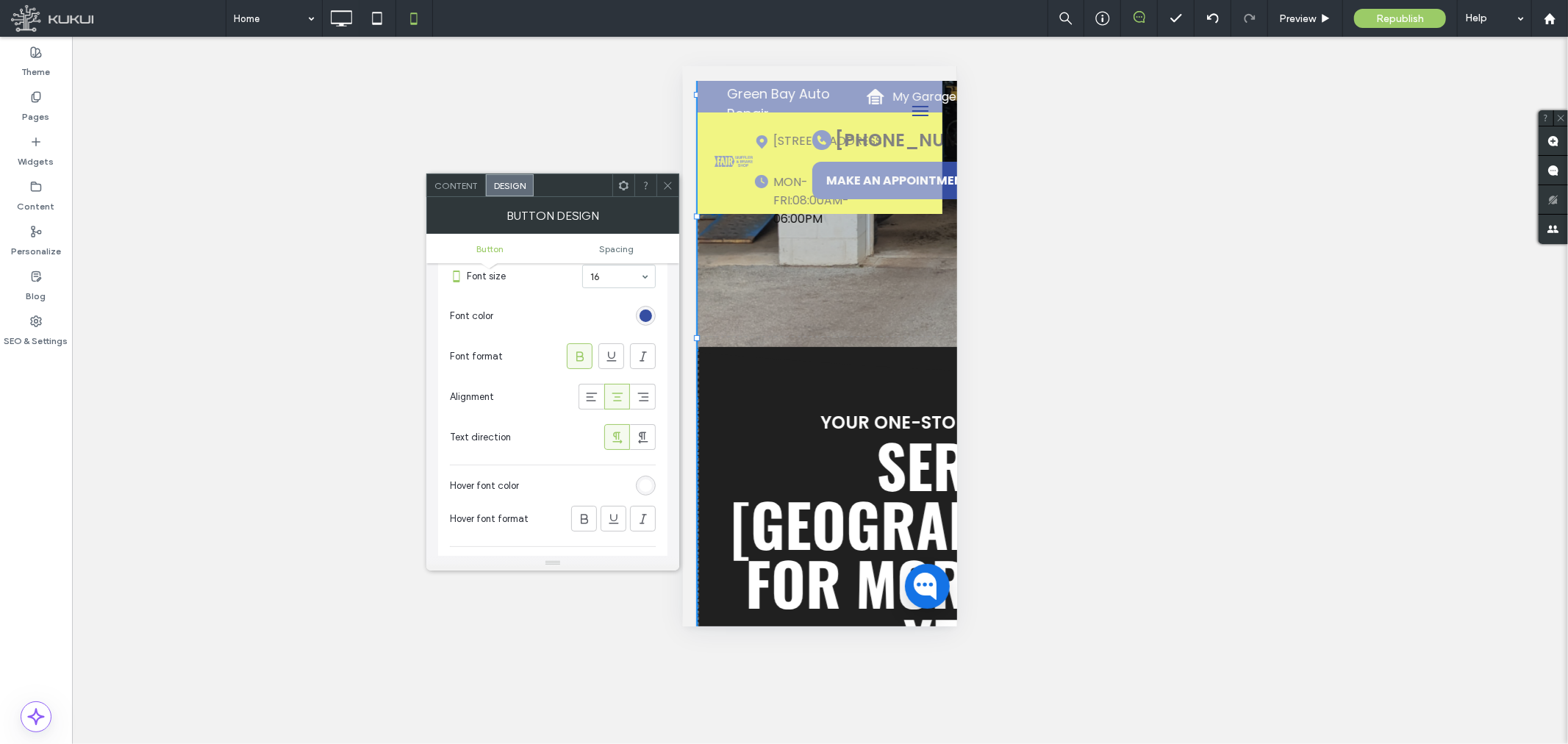
scroll to position [327, 0]
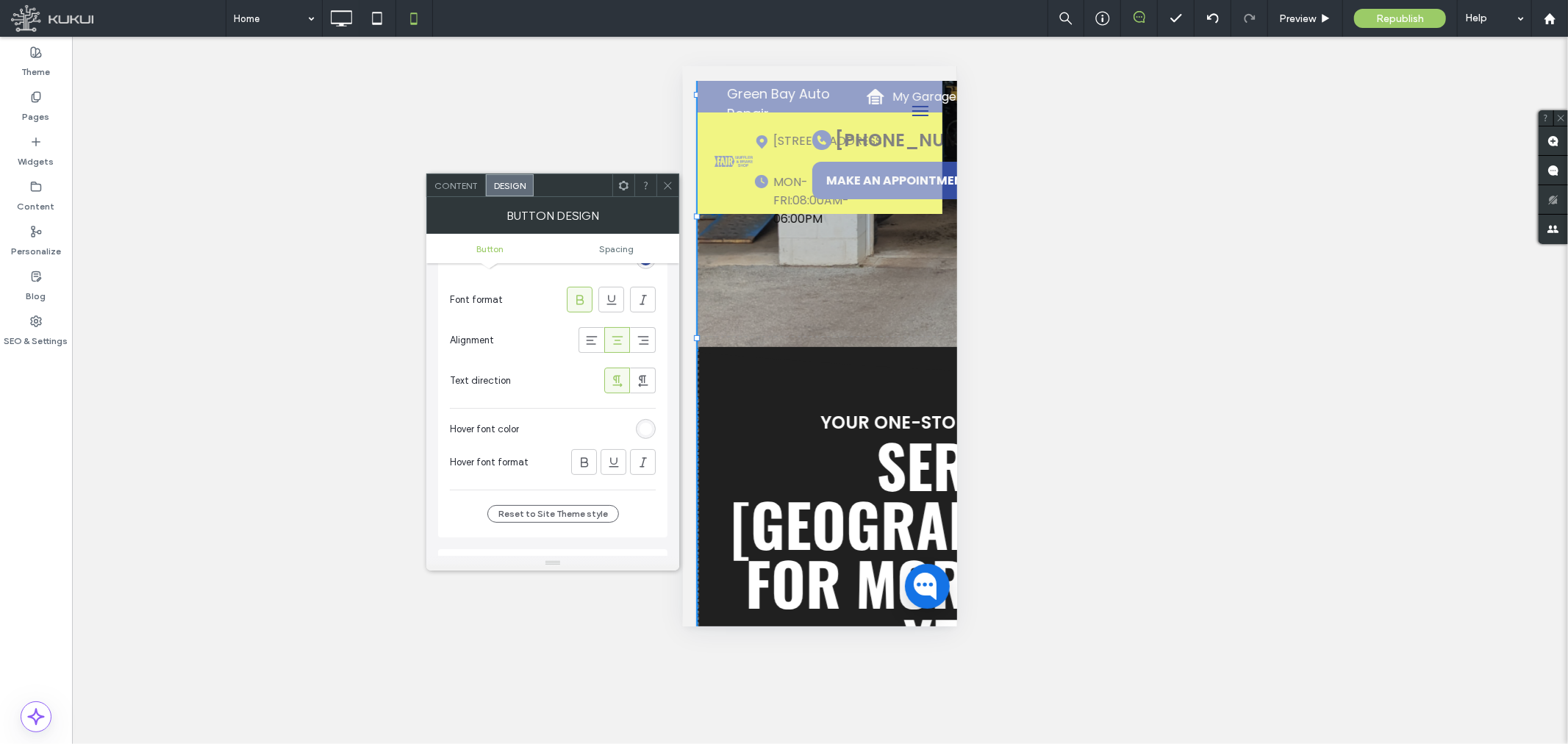
click at [655, 431] on div "rgb(255, 255, 255)" at bounding box center [646, 429] width 20 height 20
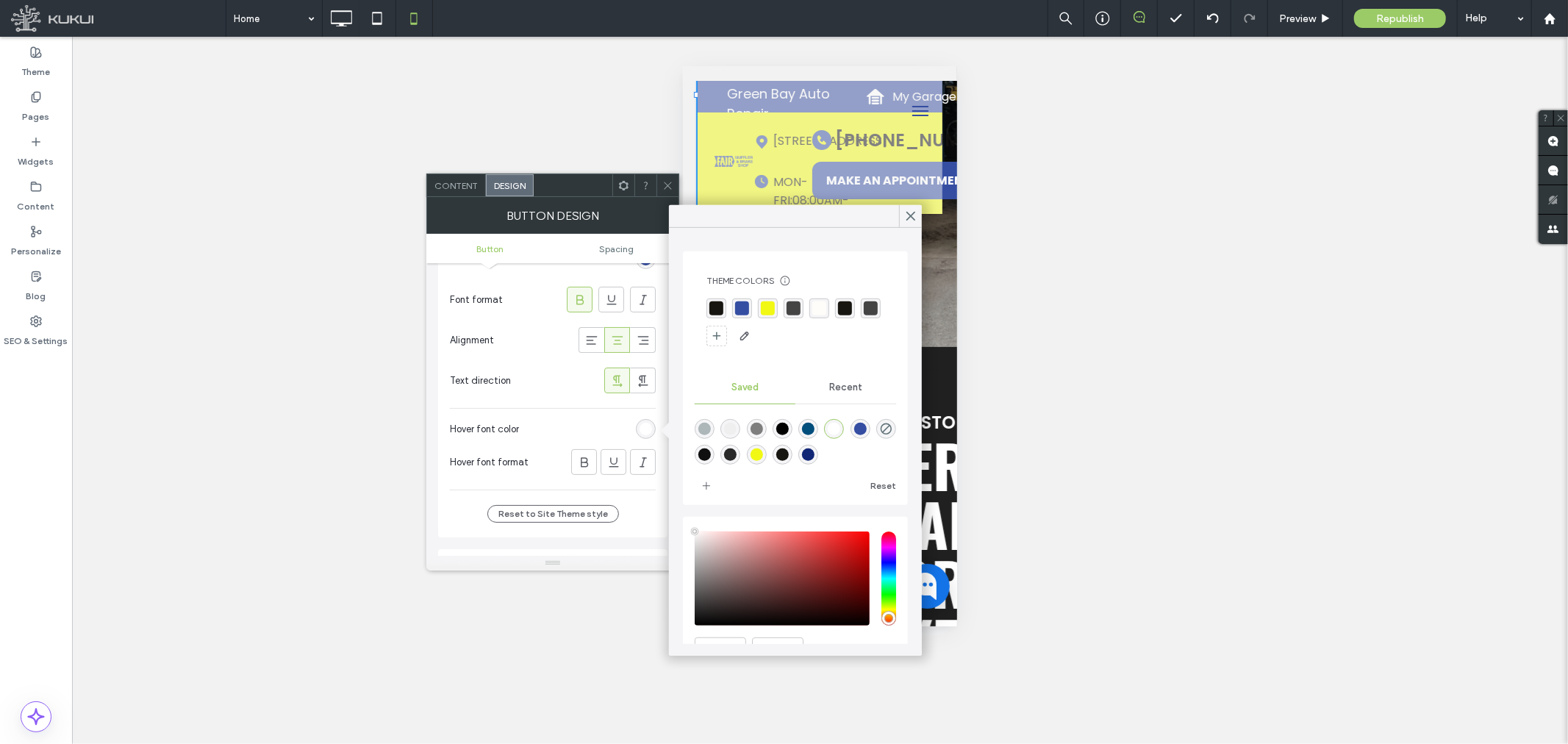
click at [744, 302] on div "rgba(53, 78, 162, 1)" at bounding box center [743, 309] width 14 height 14
click at [907, 216] on icon at bounding box center [910, 216] width 13 height 13
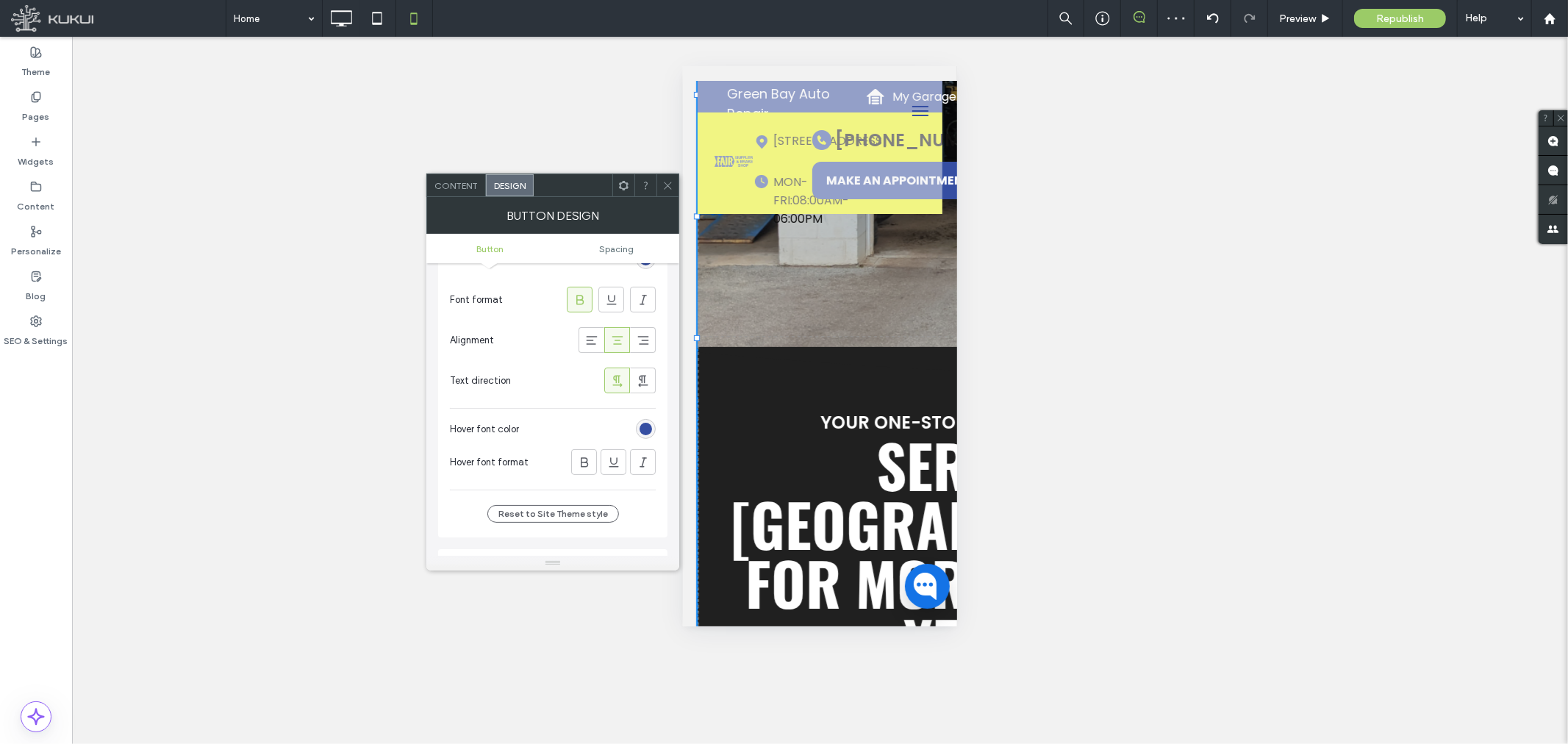
click at [644, 428] on div "rgba(53, 78, 162, 1)" at bounding box center [646, 429] width 13 height 13
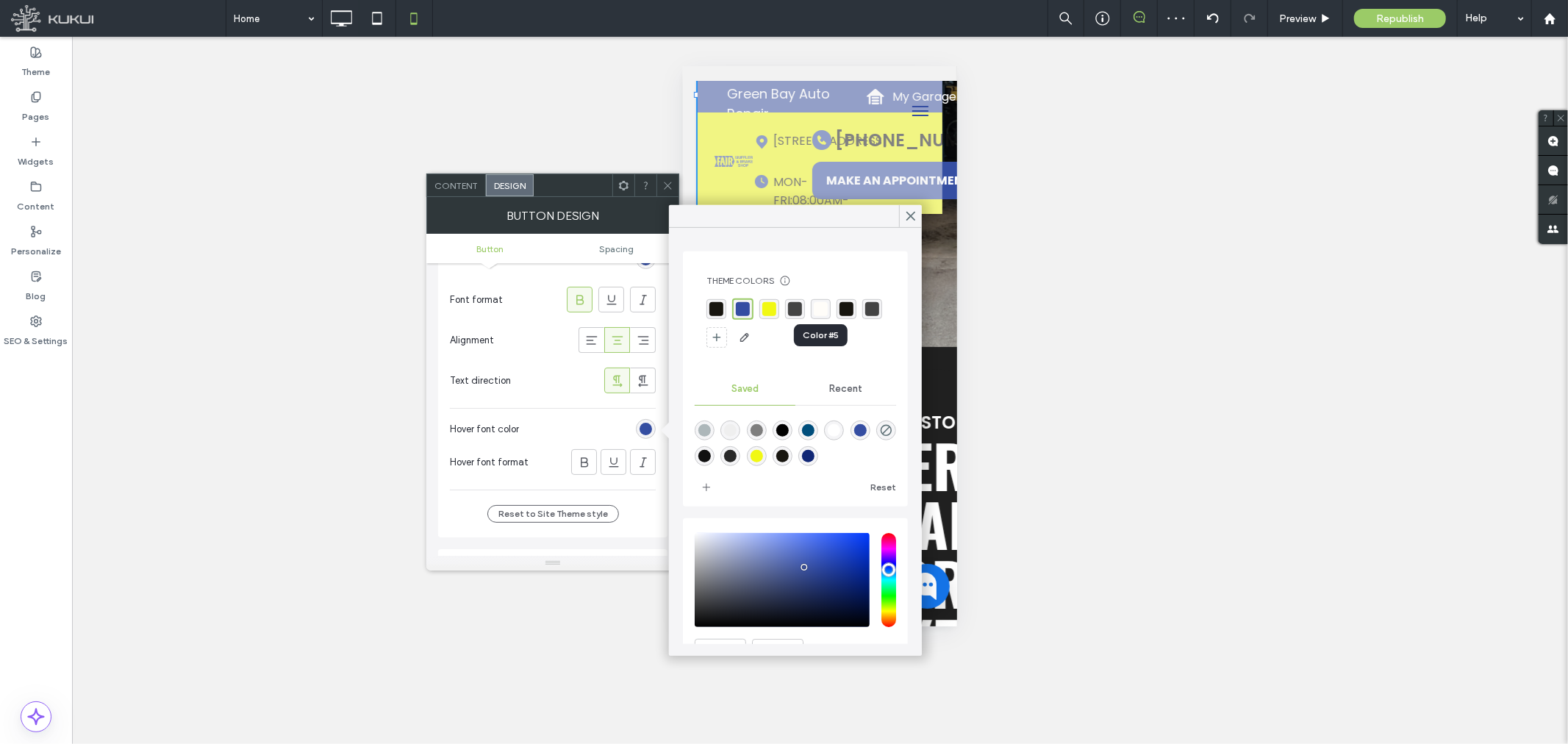
click at [819, 309] on div "rgba(255, 253, 249, 1)" at bounding box center [820, 309] width 14 height 14
click at [911, 216] on use at bounding box center [910, 217] width 7 height 8
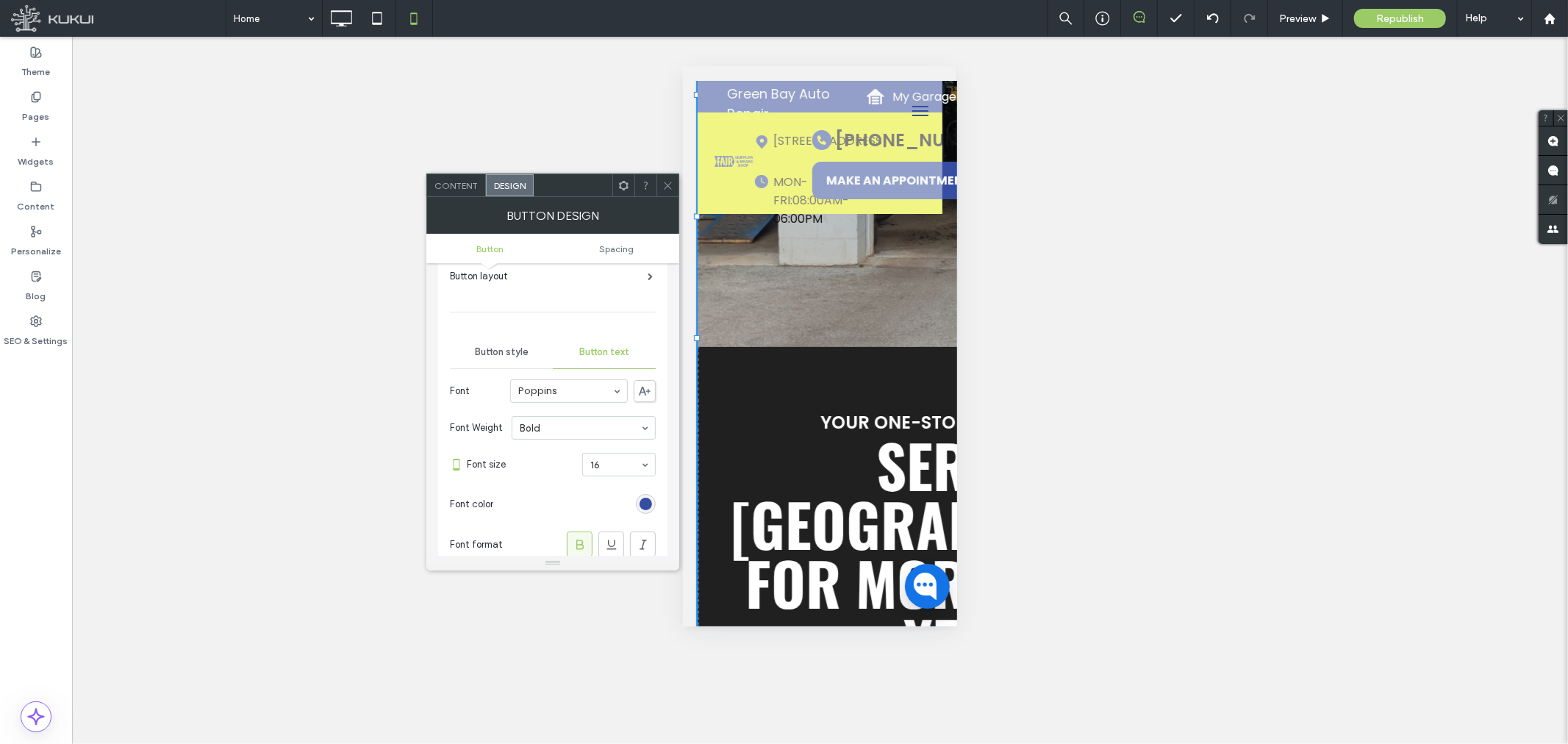
click at [500, 346] on span "Button style" at bounding box center [502, 352] width 54 height 12
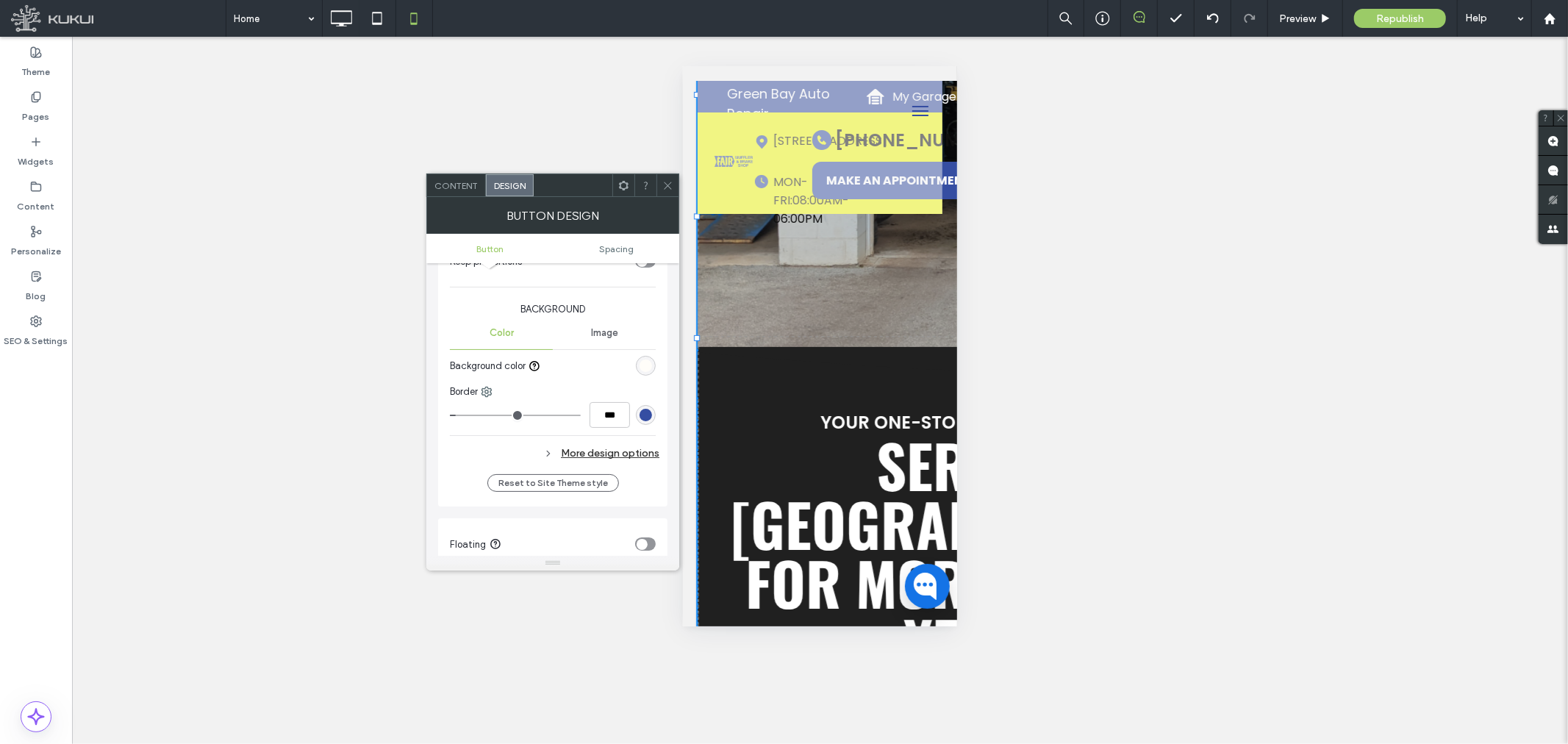
click at [605, 452] on div "More design options" at bounding box center [555, 454] width 210 height 20
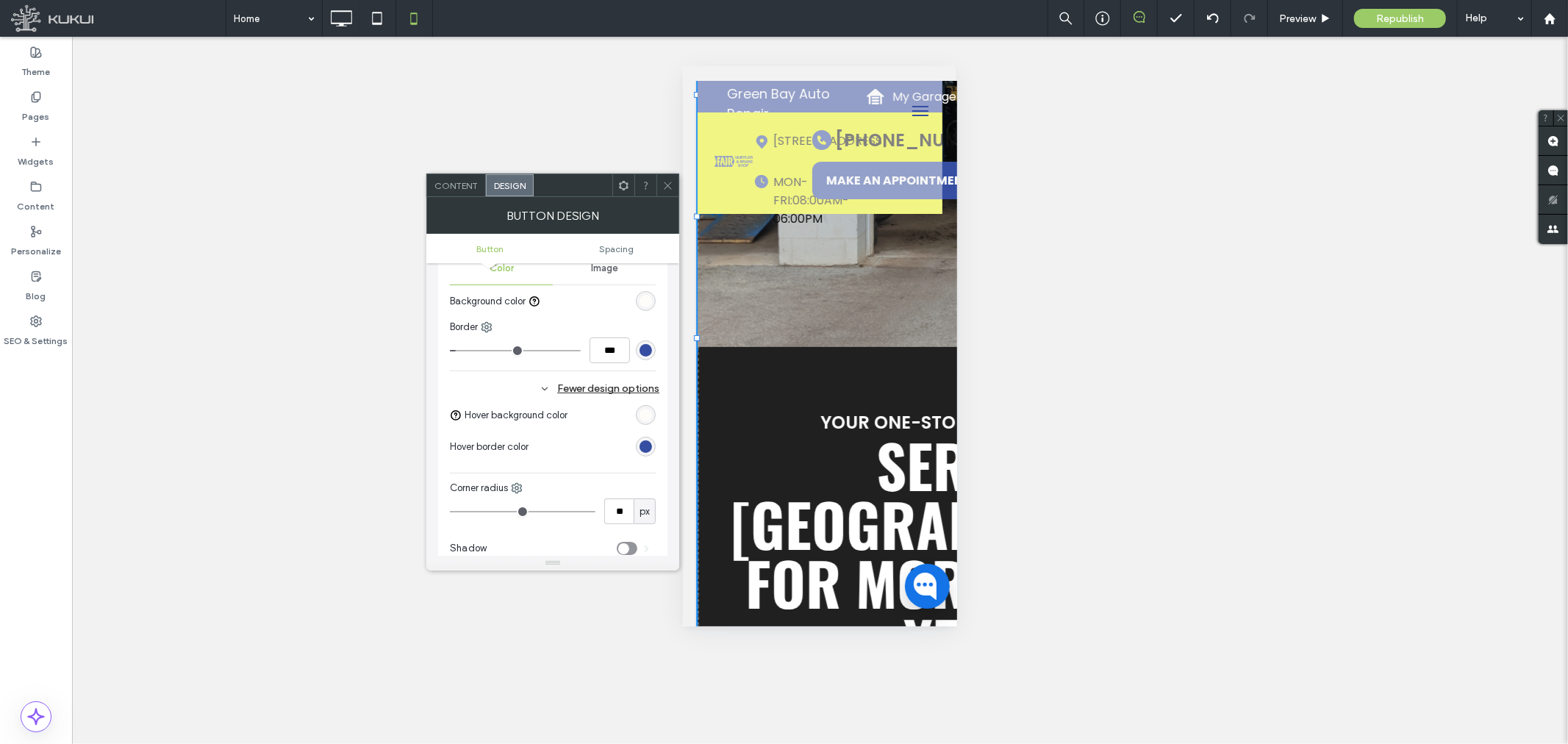
scroll to position [408, 0]
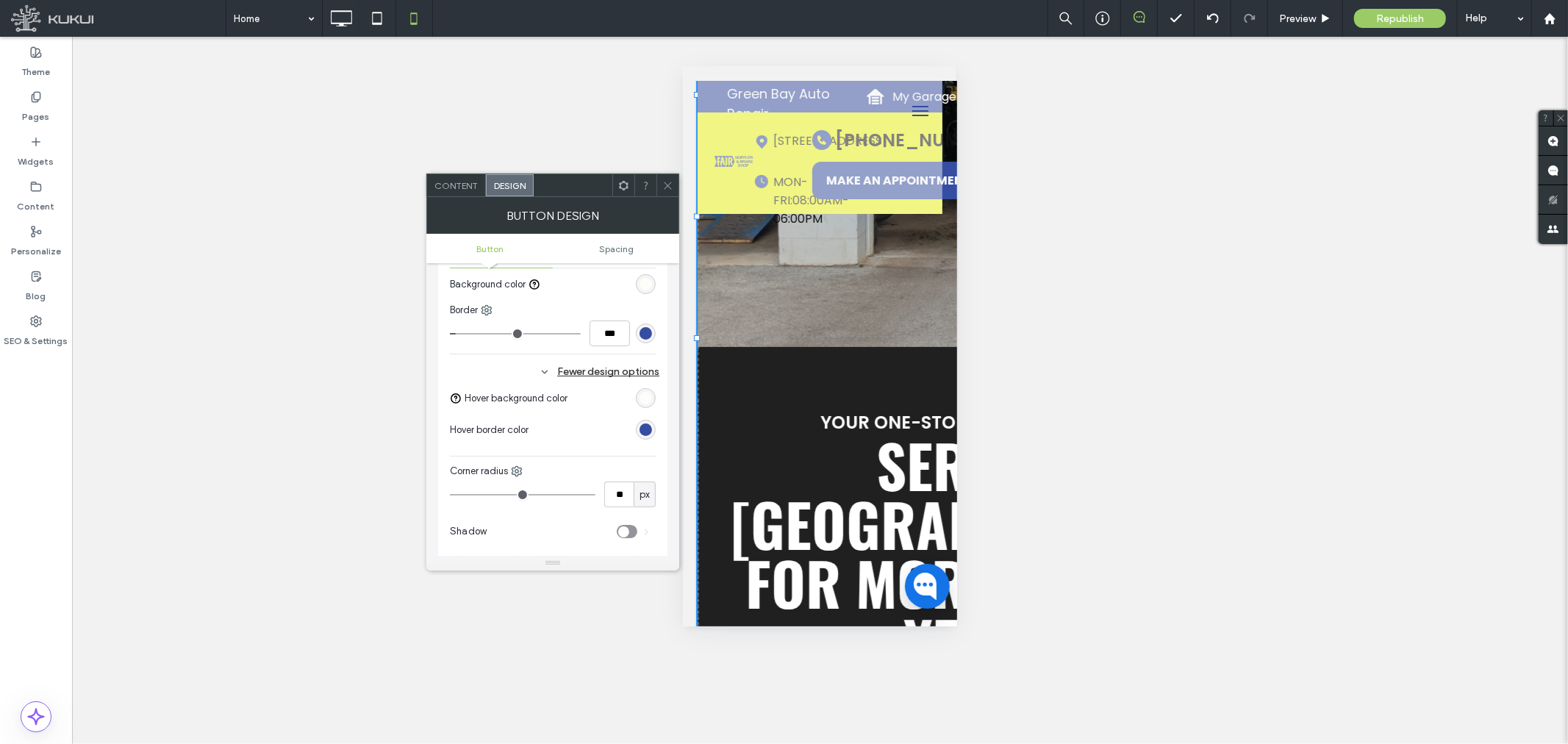
click at [646, 398] on div "rgb(255, 253, 249)" at bounding box center [646, 398] width 13 height 13
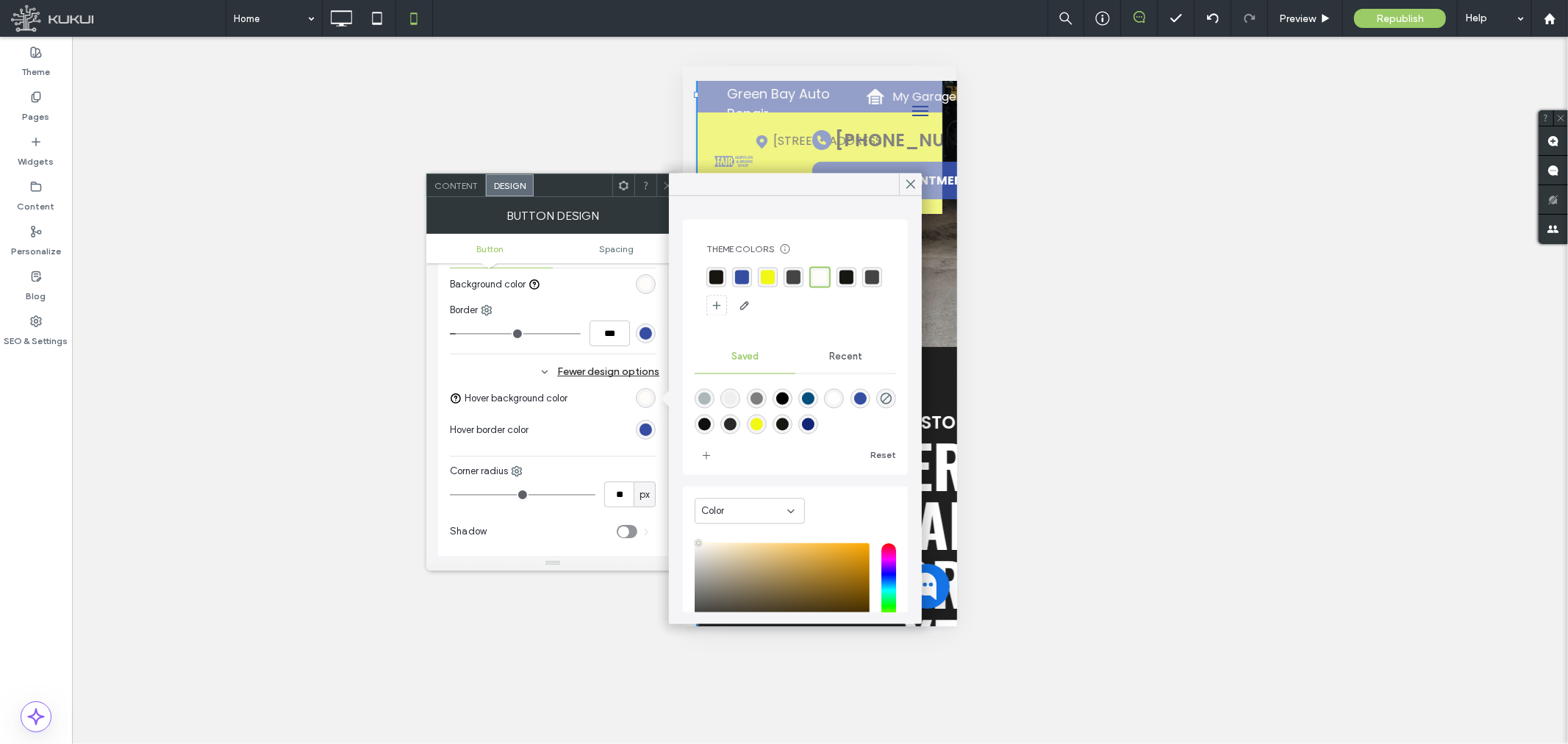
click at [738, 273] on div "rgba(53, 78, 162, 1)" at bounding box center [743, 278] width 14 height 14
click at [904, 179] on icon at bounding box center [910, 184] width 13 height 13
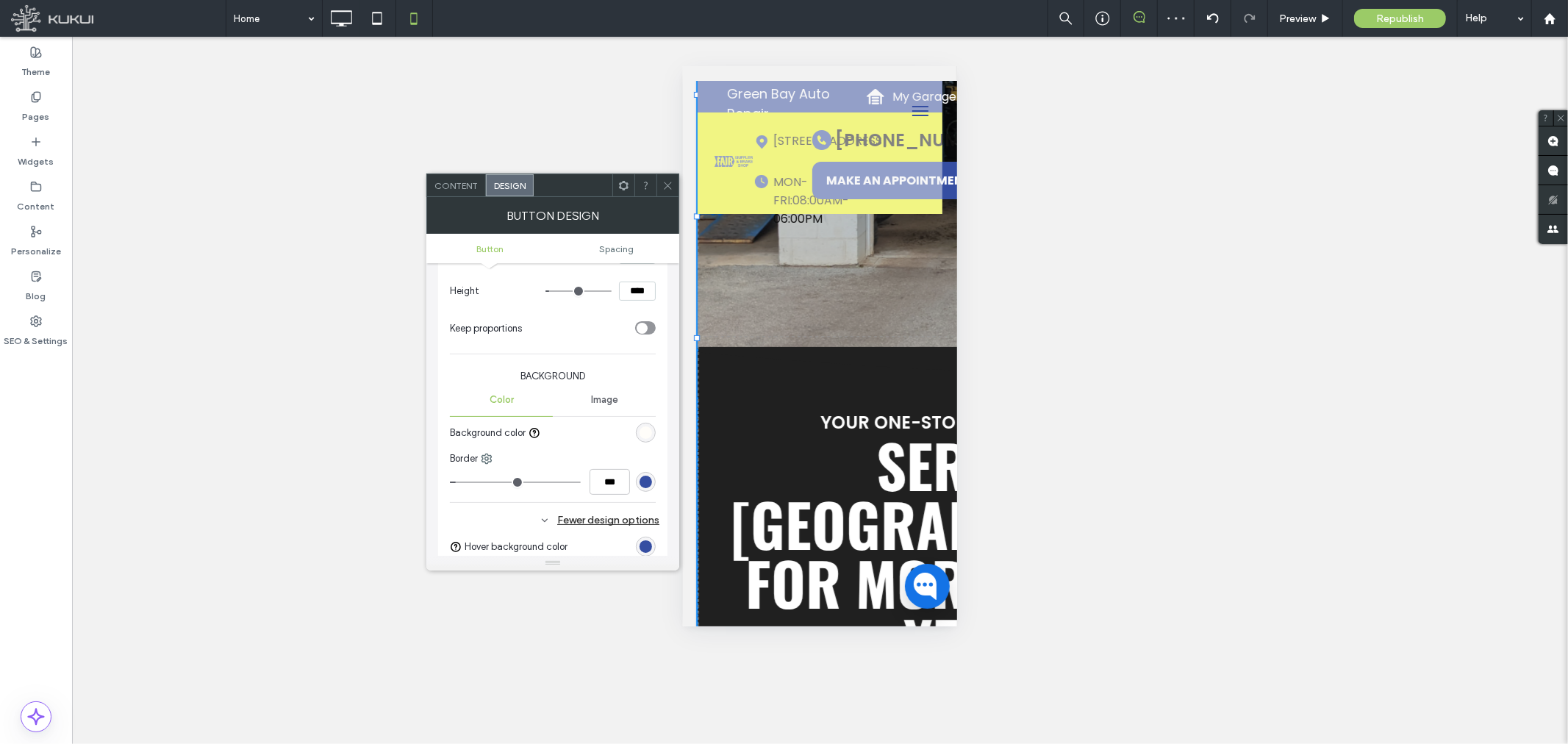
scroll to position [245, 0]
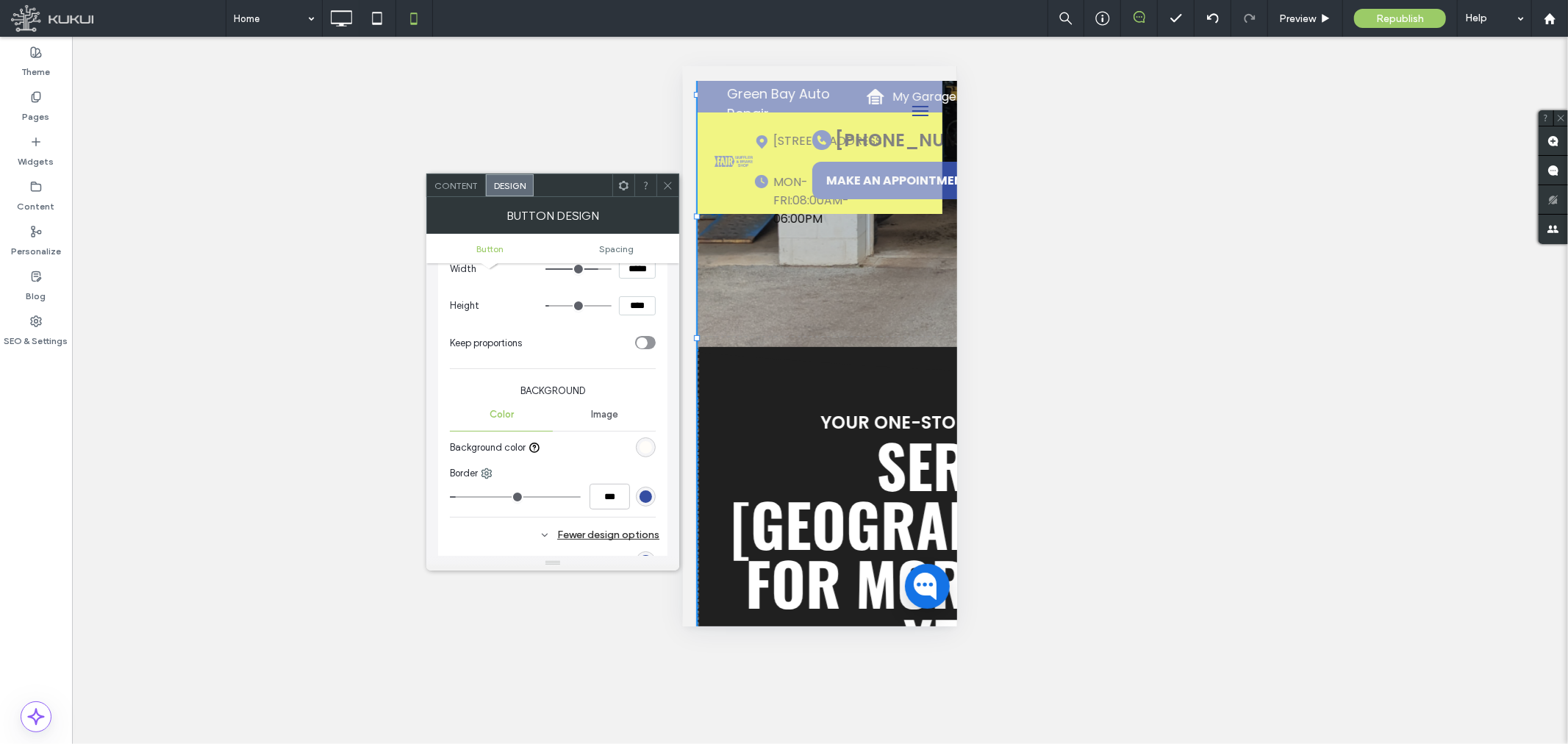
click at [647, 495] on div "rgb(53, 78, 162)" at bounding box center [646, 497] width 13 height 13
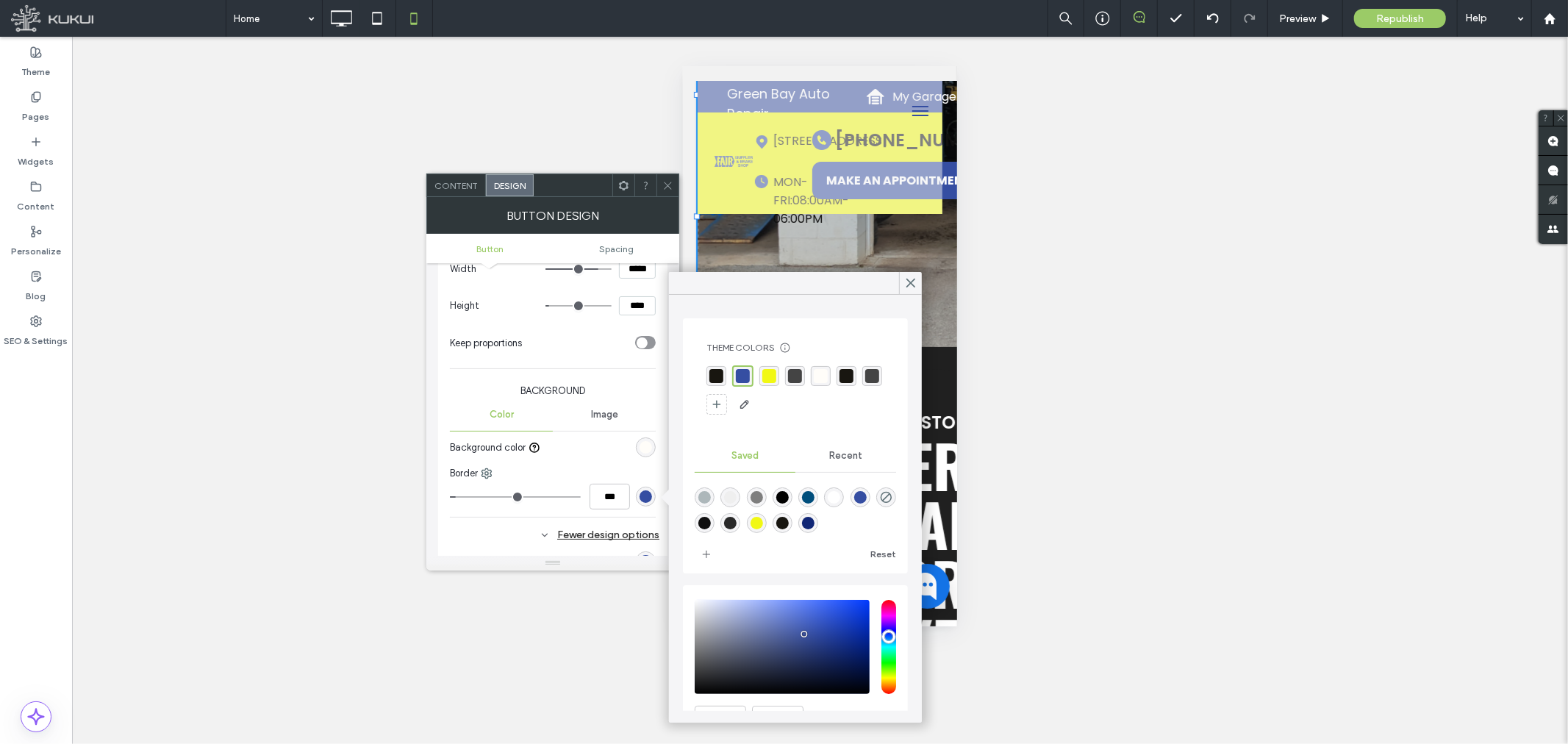
click at [813, 374] on div "rgba(255, 253, 249, 1)" at bounding box center [820, 376] width 14 height 14
type input "*"
click at [904, 281] on icon at bounding box center [910, 283] width 13 height 13
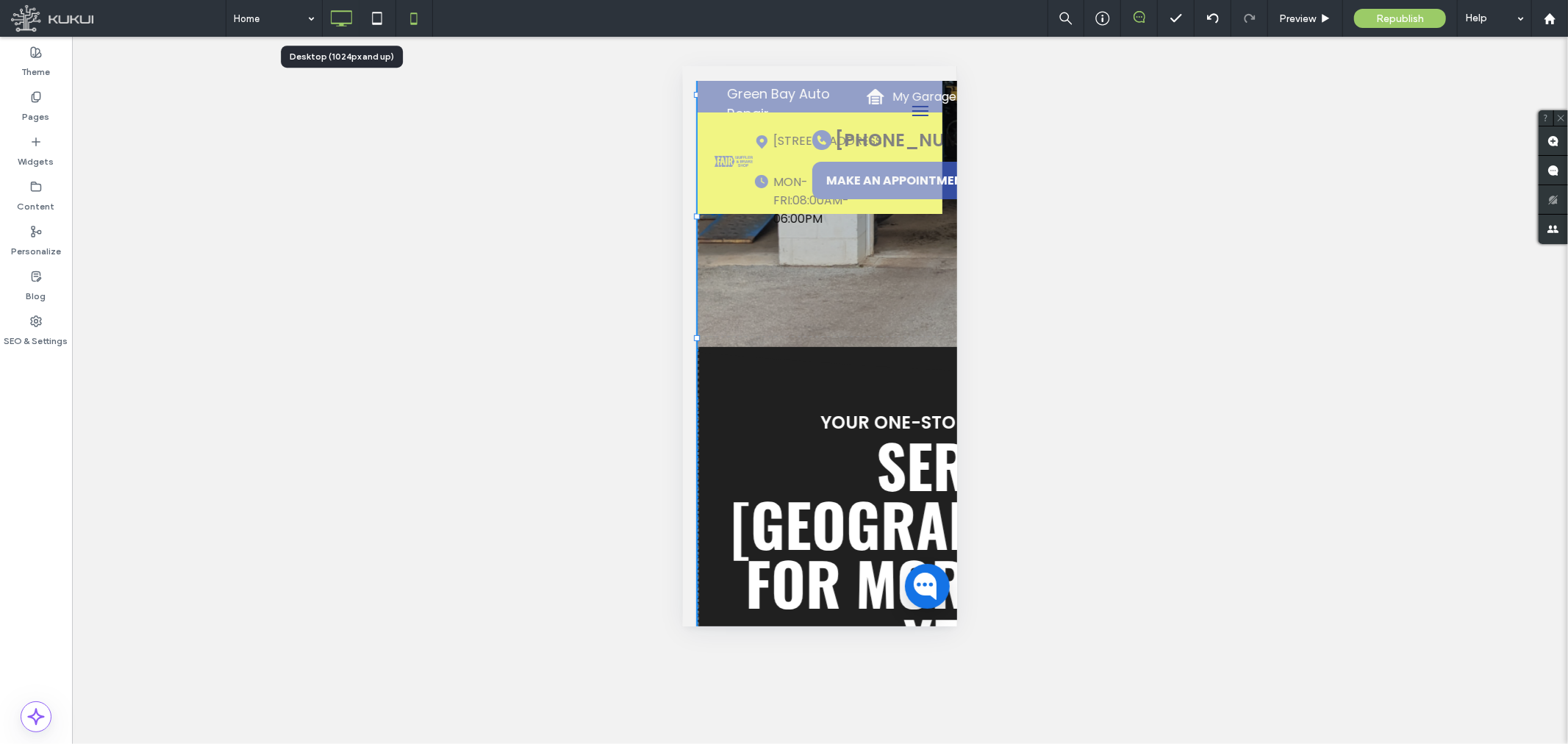
click at [344, 13] on icon at bounding box center [341, 18] width 29 height 29
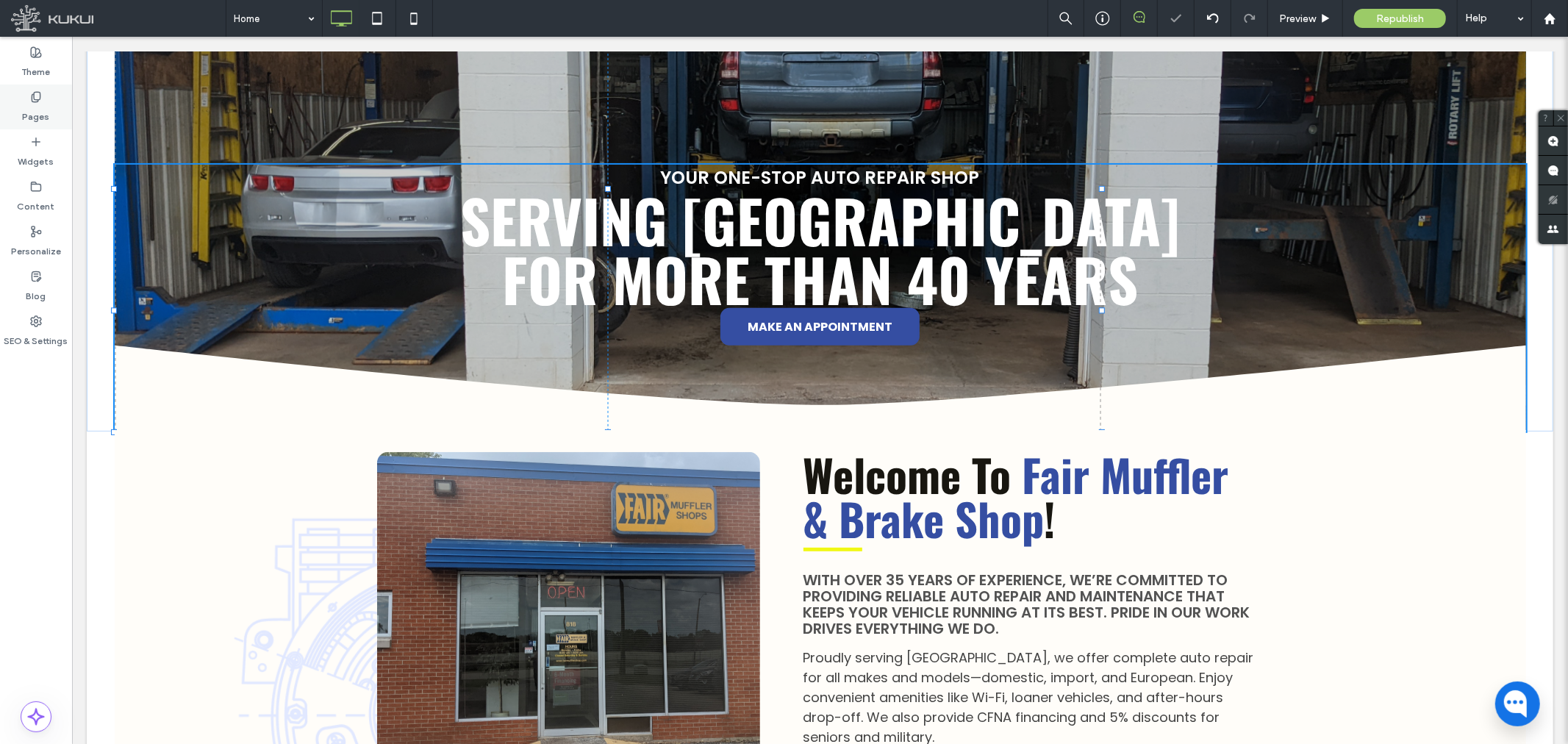
click at [27, 104] on label "Pages" at bounding box center [36, 113] width 27 height 21
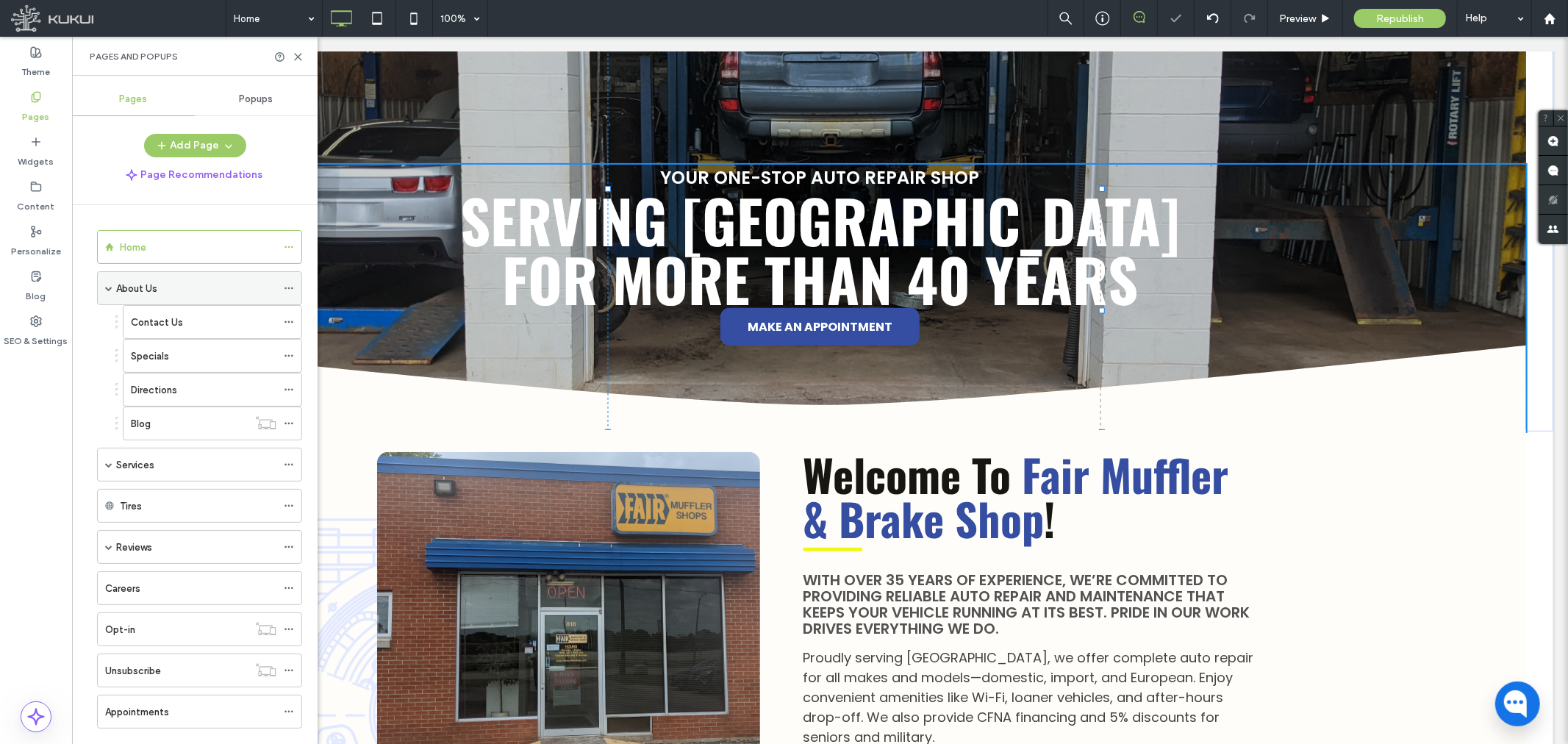
click at [151, 282] on label "About Us" at bounding box center [136, 289] width 41 height 26
click at [185, 315] on div "Contact Us" at bounding box center [204, 322] width 146 height 15
click at [160, 355] on label "Specials" at bounding box center [150, 356] width 38 height 26
click at [28, 324] on div "SEO & Settings" at bounding box center [36, 331] width 72 height 45
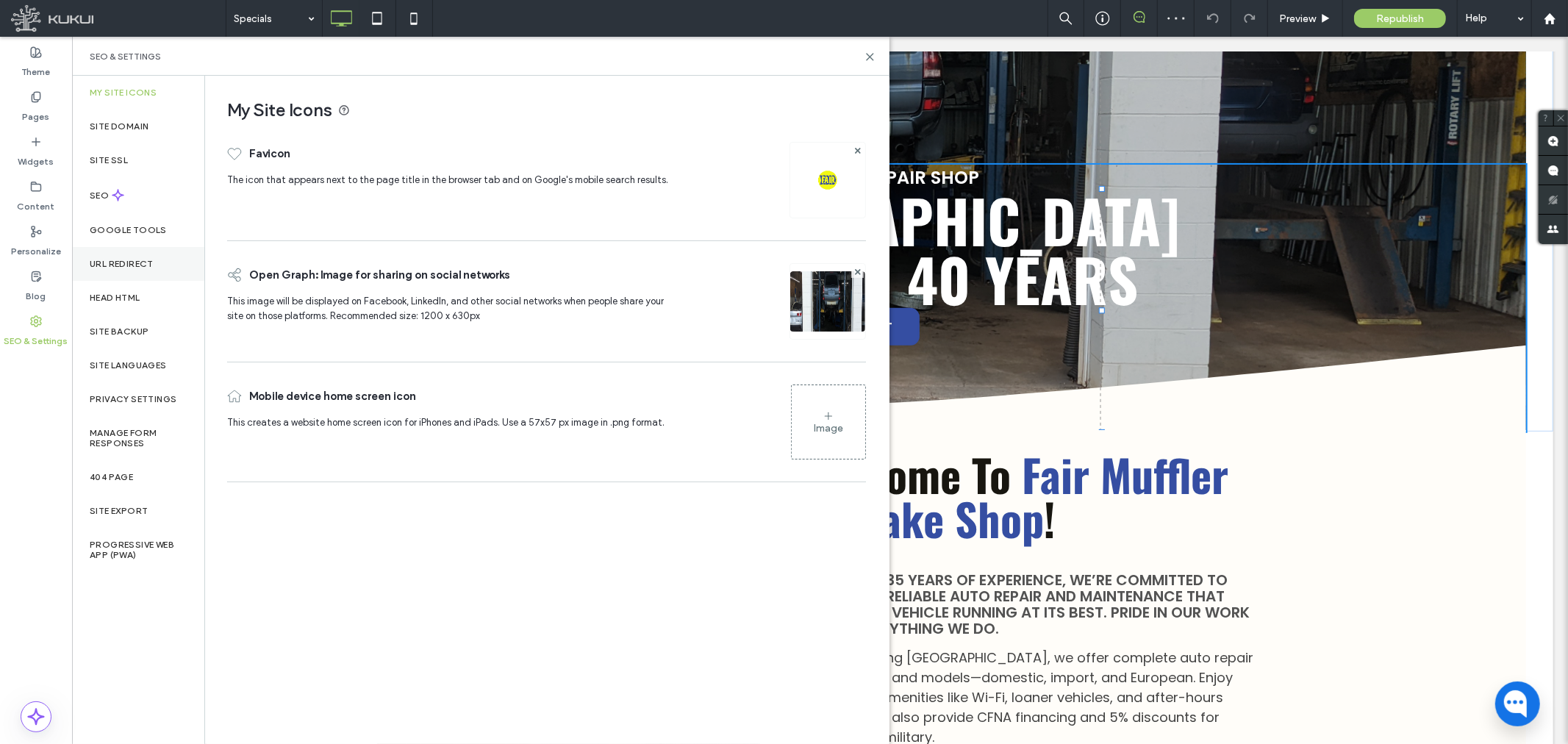
click at [124, 262] on label "URL Redirect" at bounding box center [122, 264] width 64 height 10
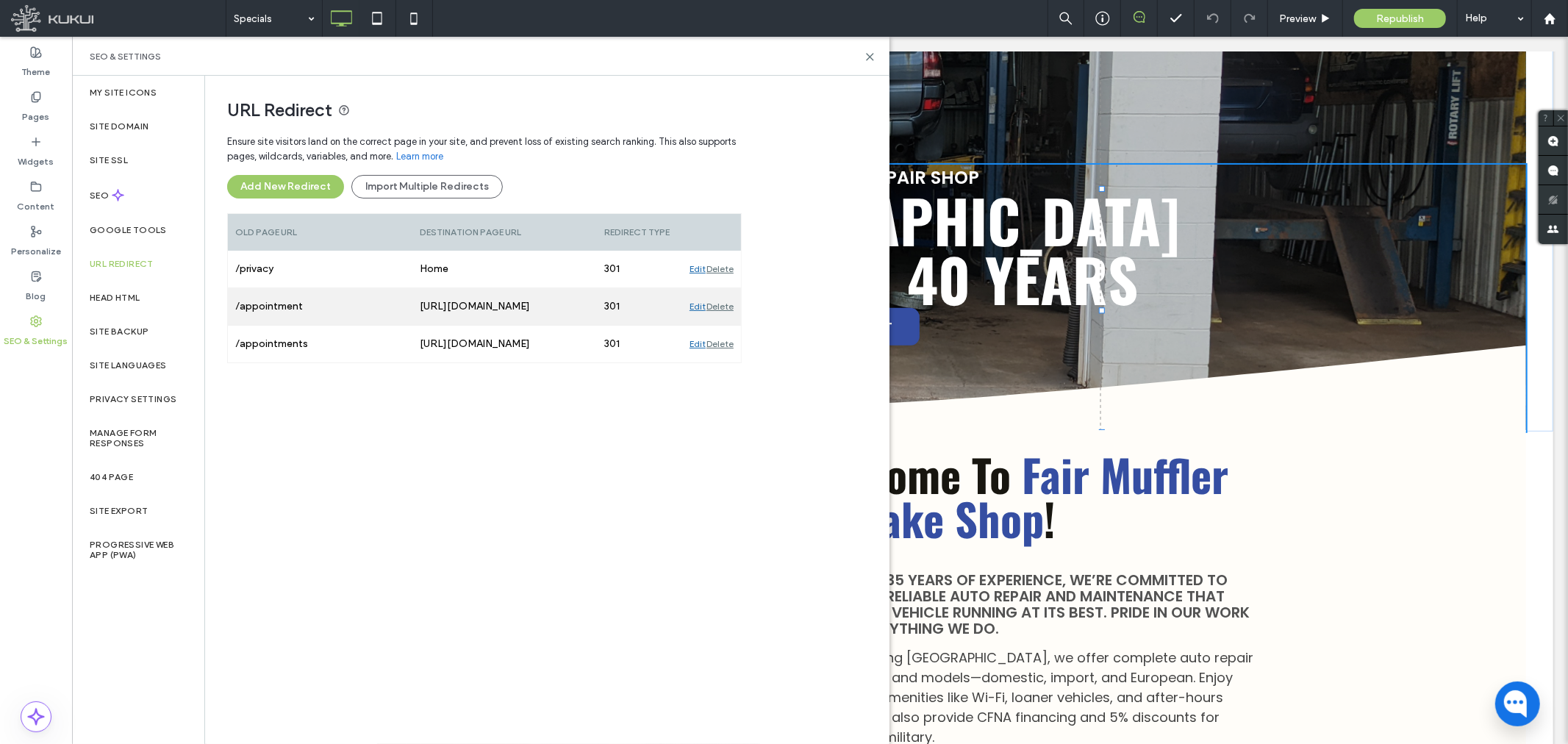
click at [697, 305] on div "Edit" at bounding box center [698, 306] width 16 height 37
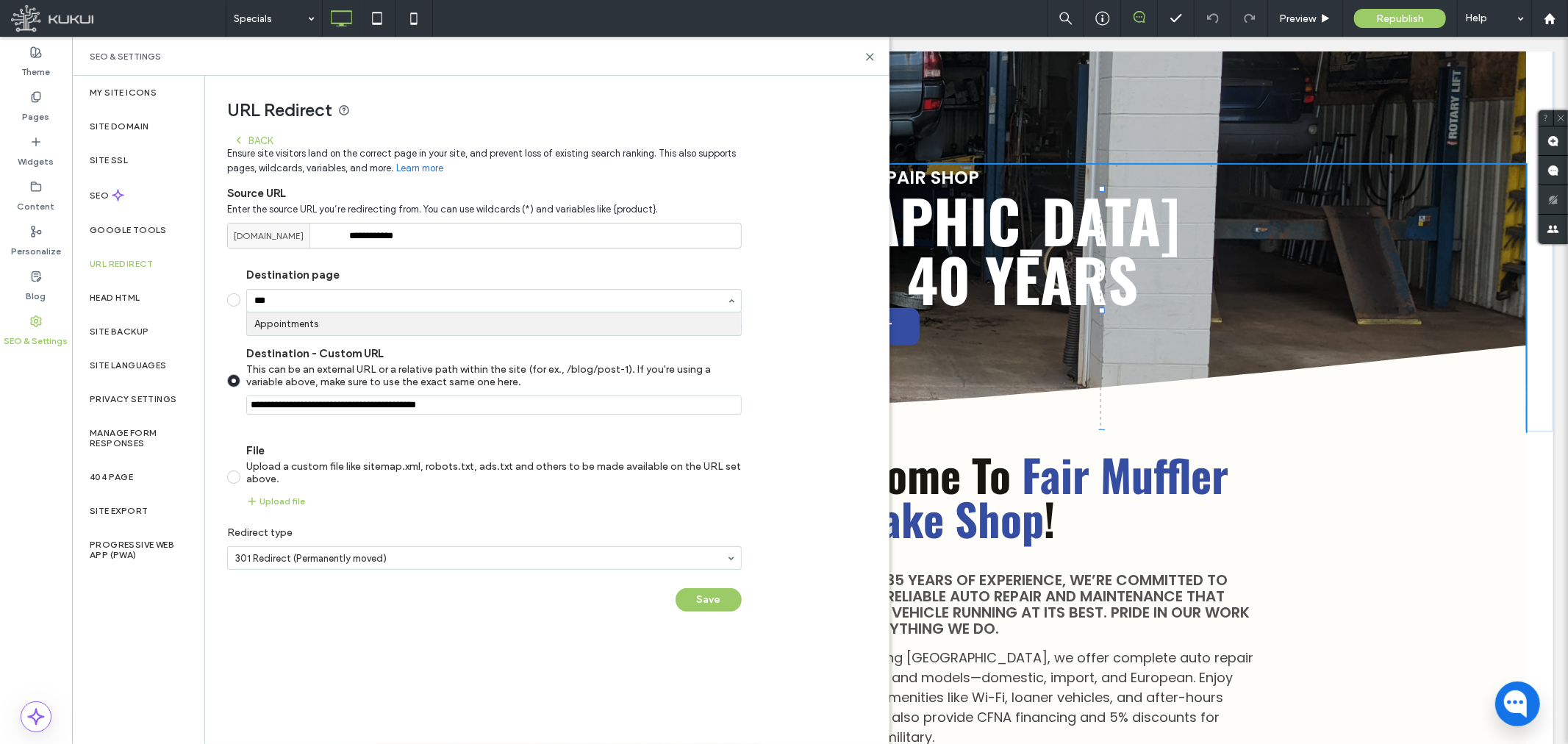
type input "****"
click at [699, 585] on div "**********" at bounding box center [484, 376] width 515 height 499
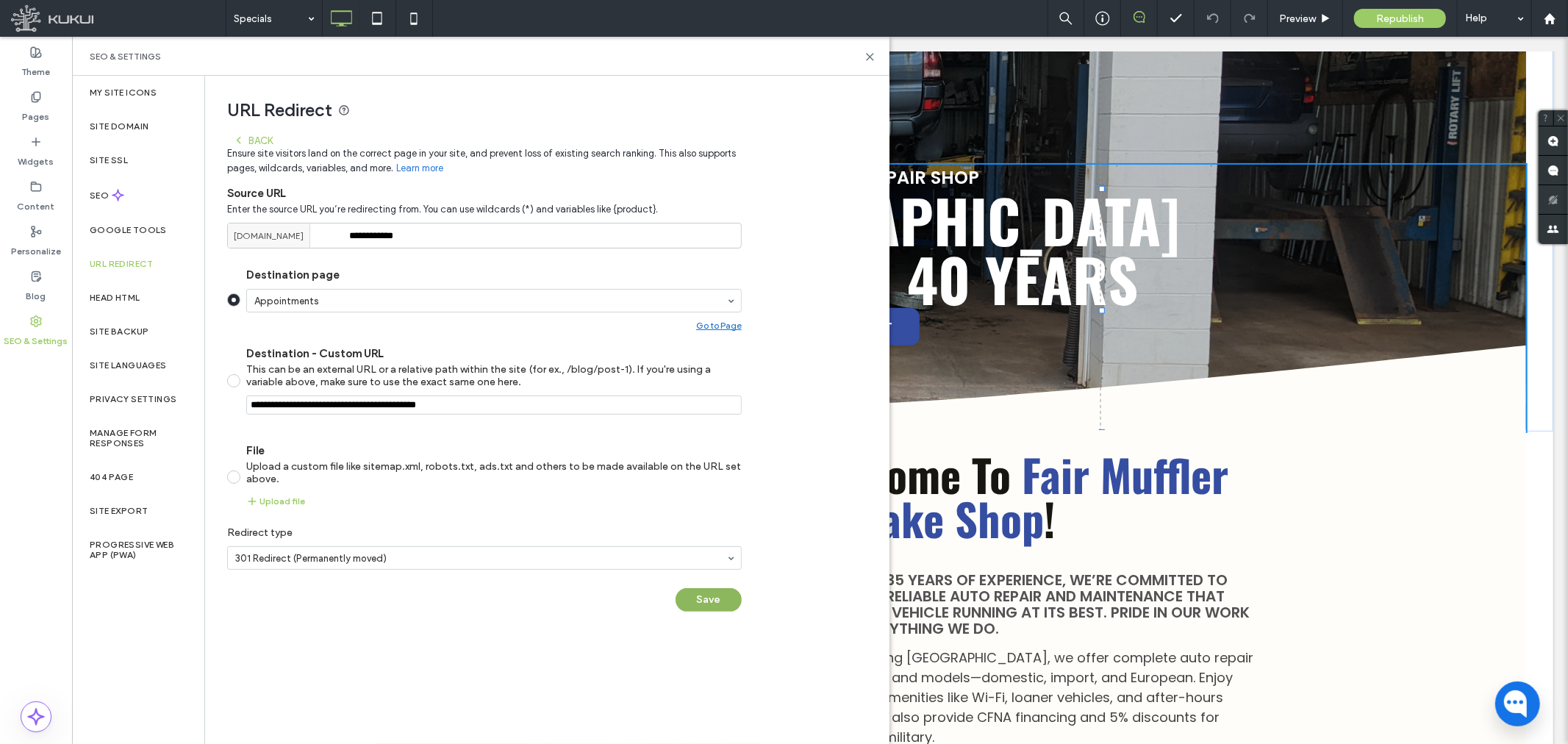
click at [703, 591] on button "Save" at bounding box center [709, 600] width 66 height 24
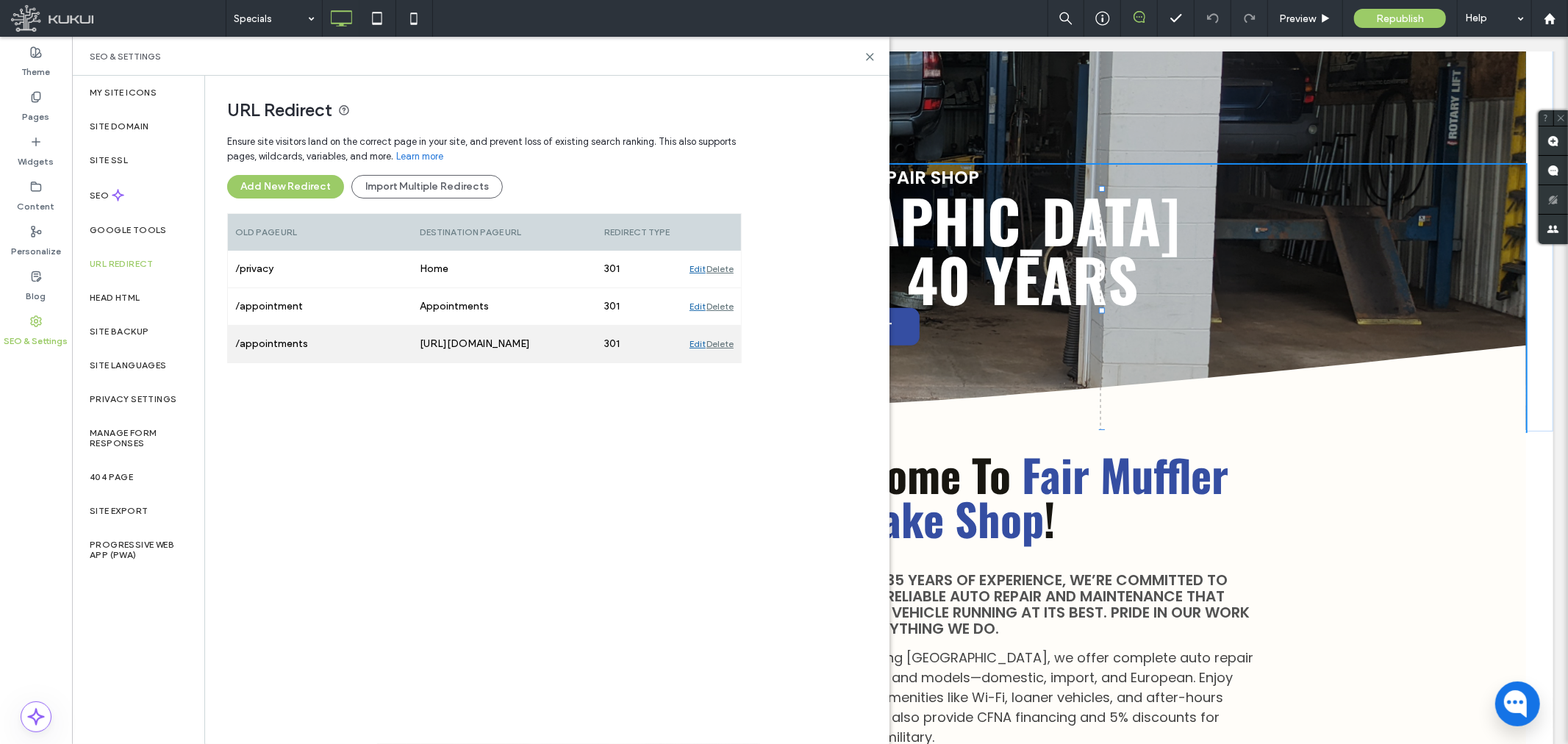
click at [724, 342] on div "Delete" at bounding box center [720, 344] width 27 height 37
click at [869, 57] on icon at bounding box center [869, 56] width 11 height 11
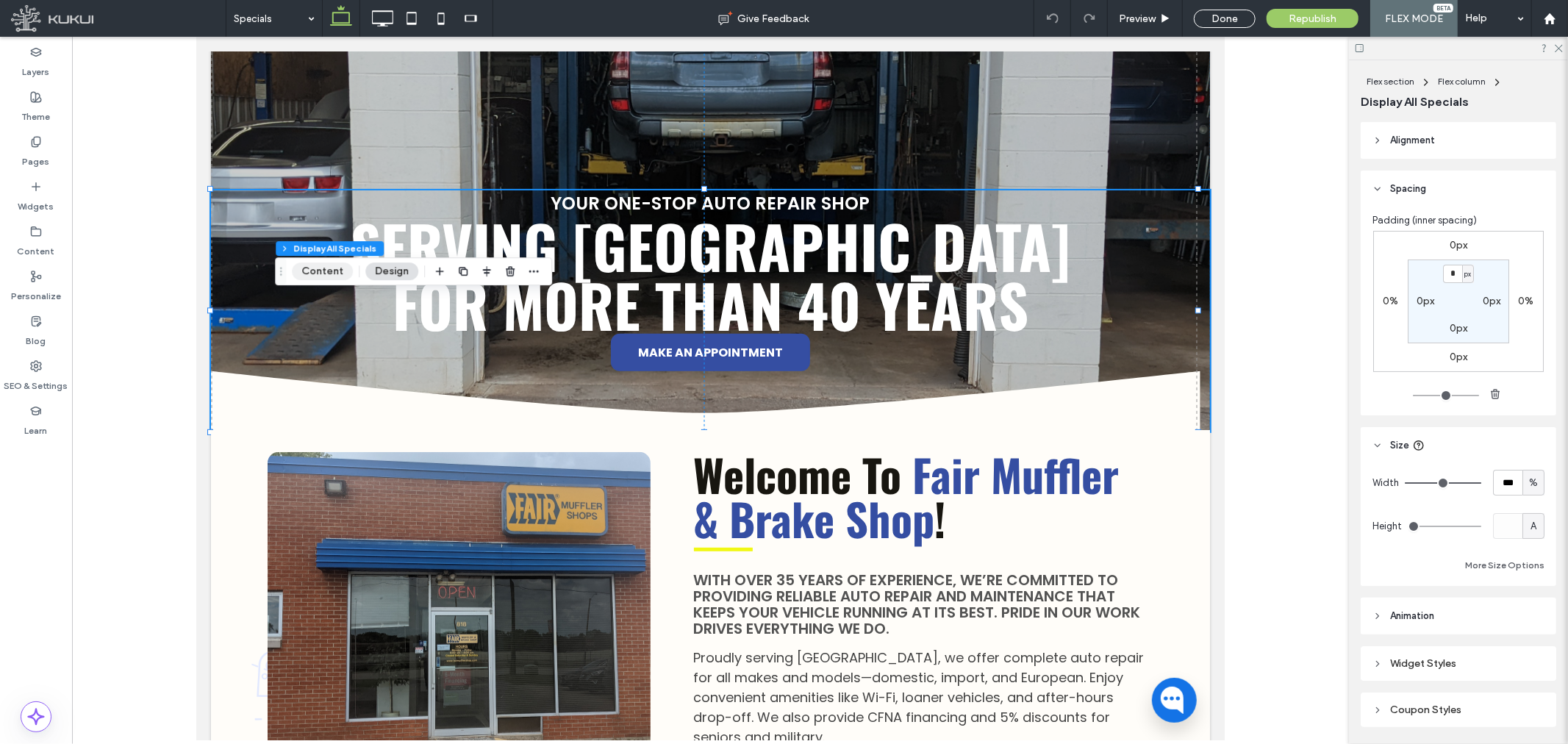
click at [331, 270] on button "Content" at bounding box center [322, 272] width 61 height 18
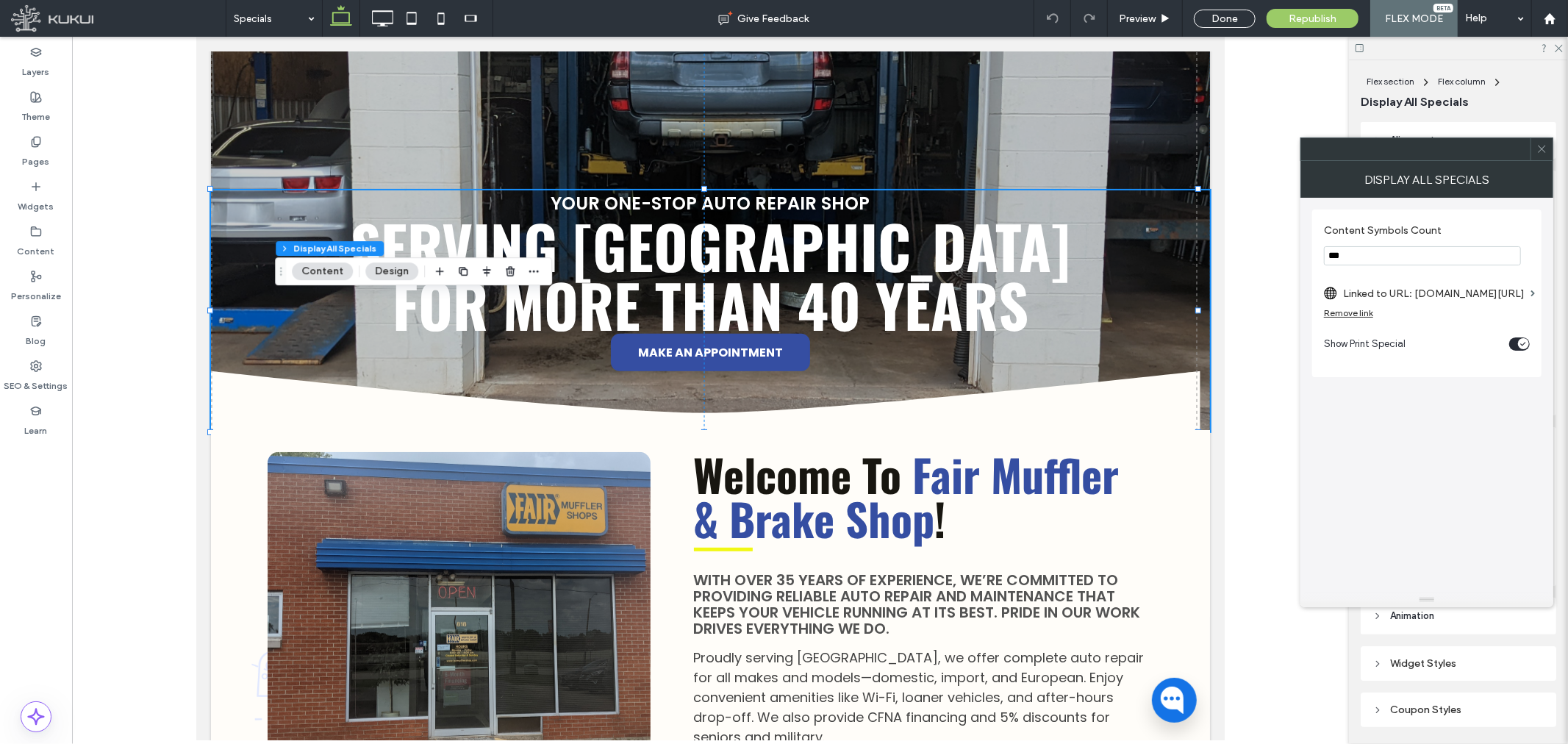
click at [1350, 310] on div "Remove link" at bounding box center [1348, 312] width 49 height 11
click at [1544, 155] on span at bounding box center [1541, 149] width 11 height 22
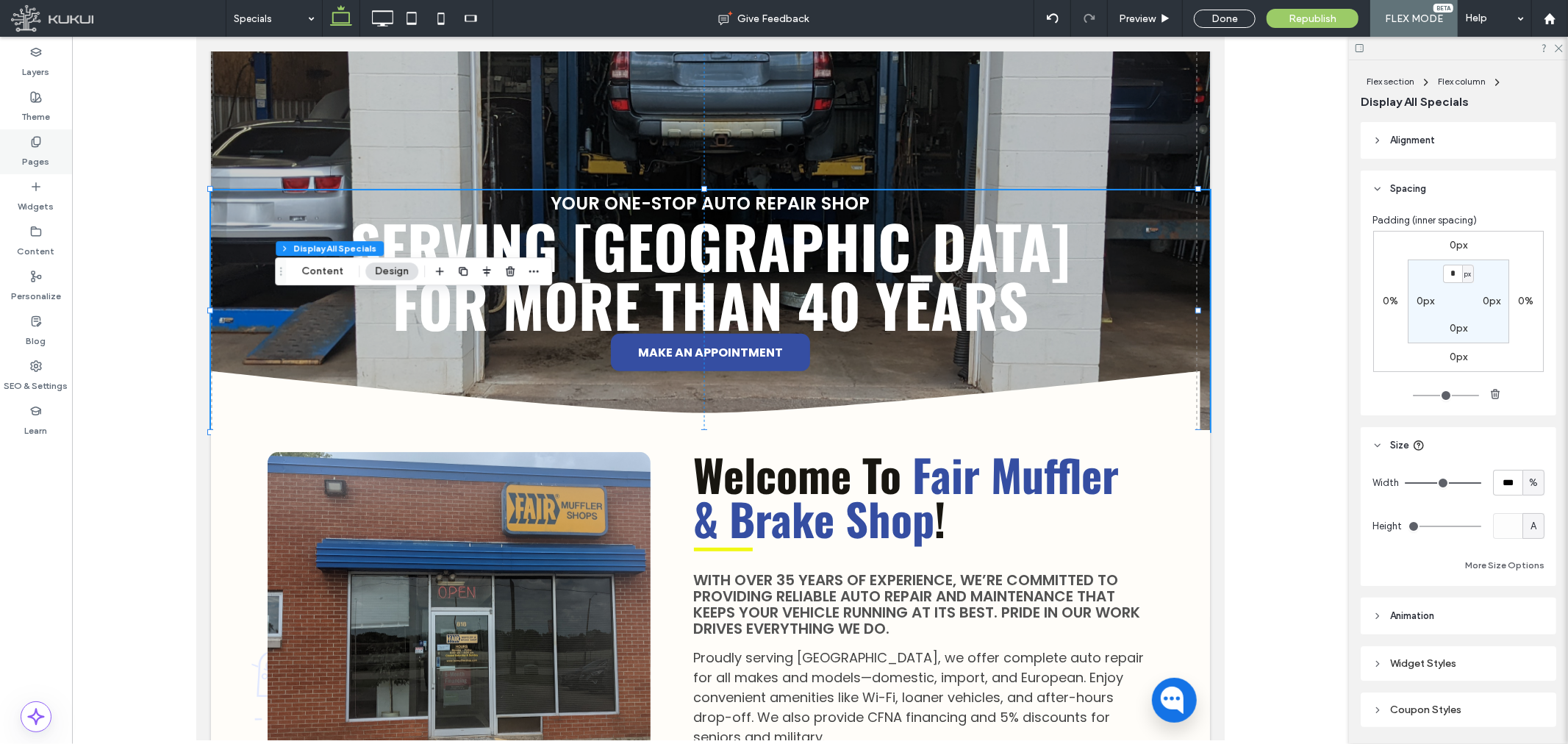
click at [38, 149] on label "Pages" at bounding box center [36, 158] width 27 height 21
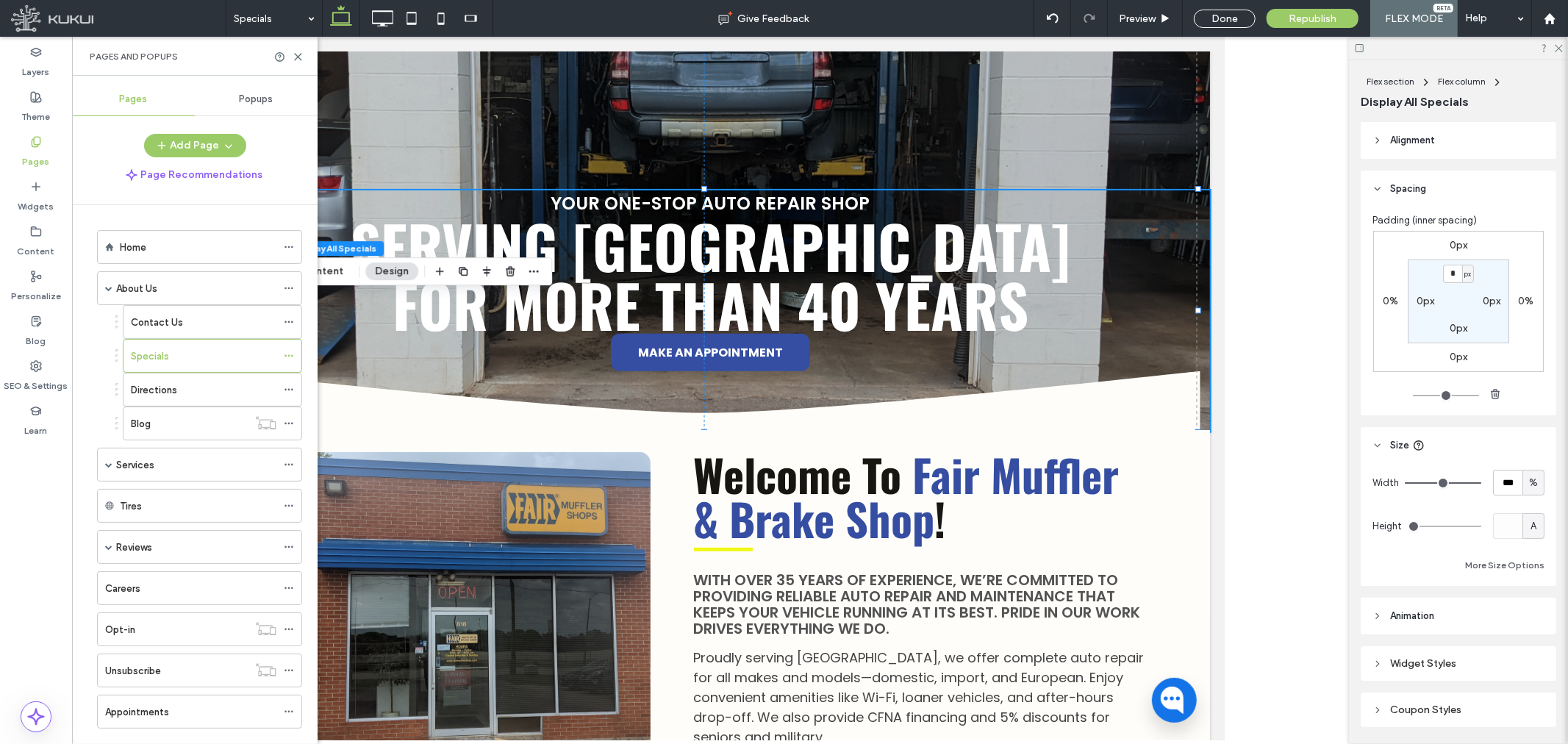
click at [172, 393] on label "Directions" at bounding box center [154, 390] width 46 height 26
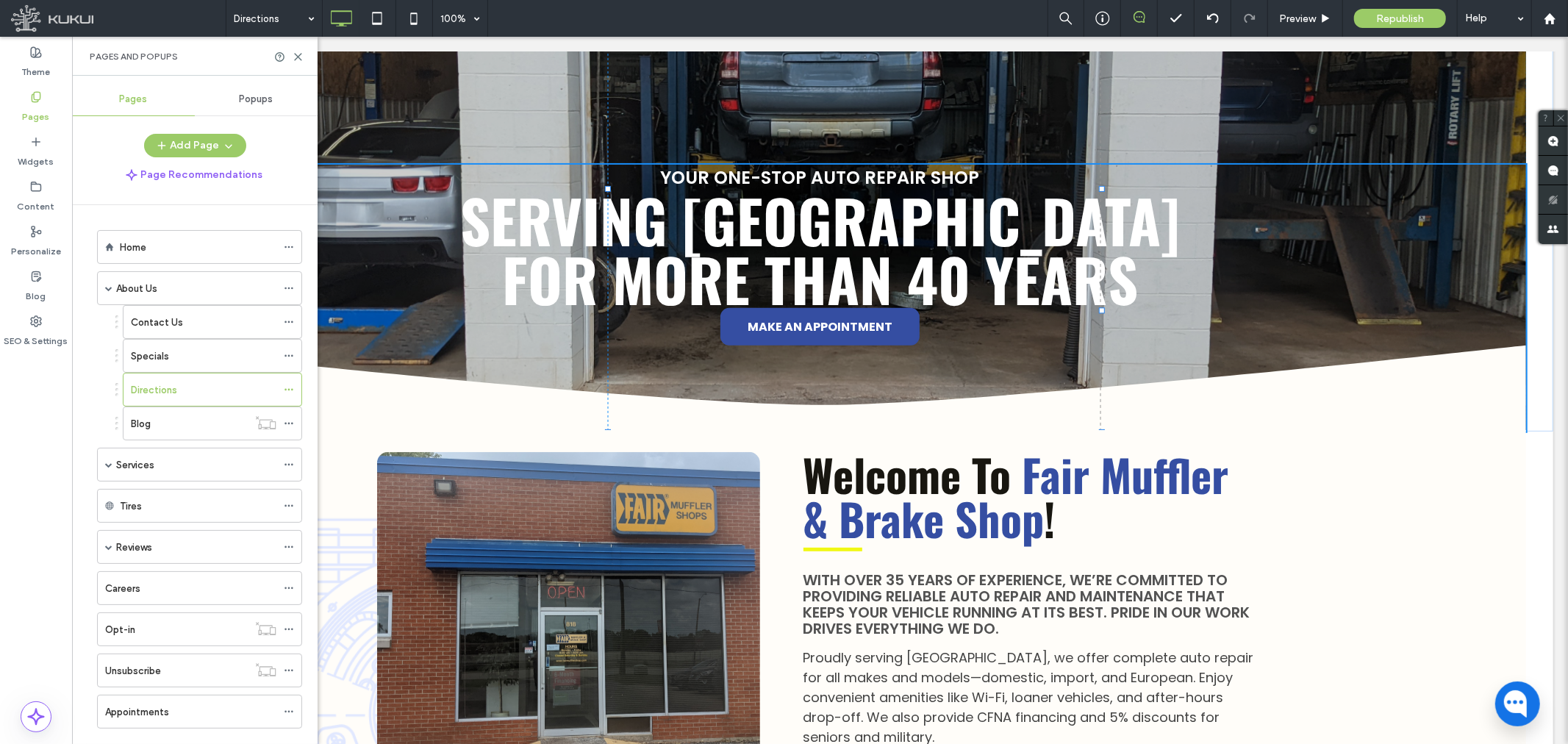
click at [110, 462] on span at bounding box center [108, 464] width 7 height 7
click at [173, 471] on div "Services" at bounding box center [196, 464] width 160 height 15
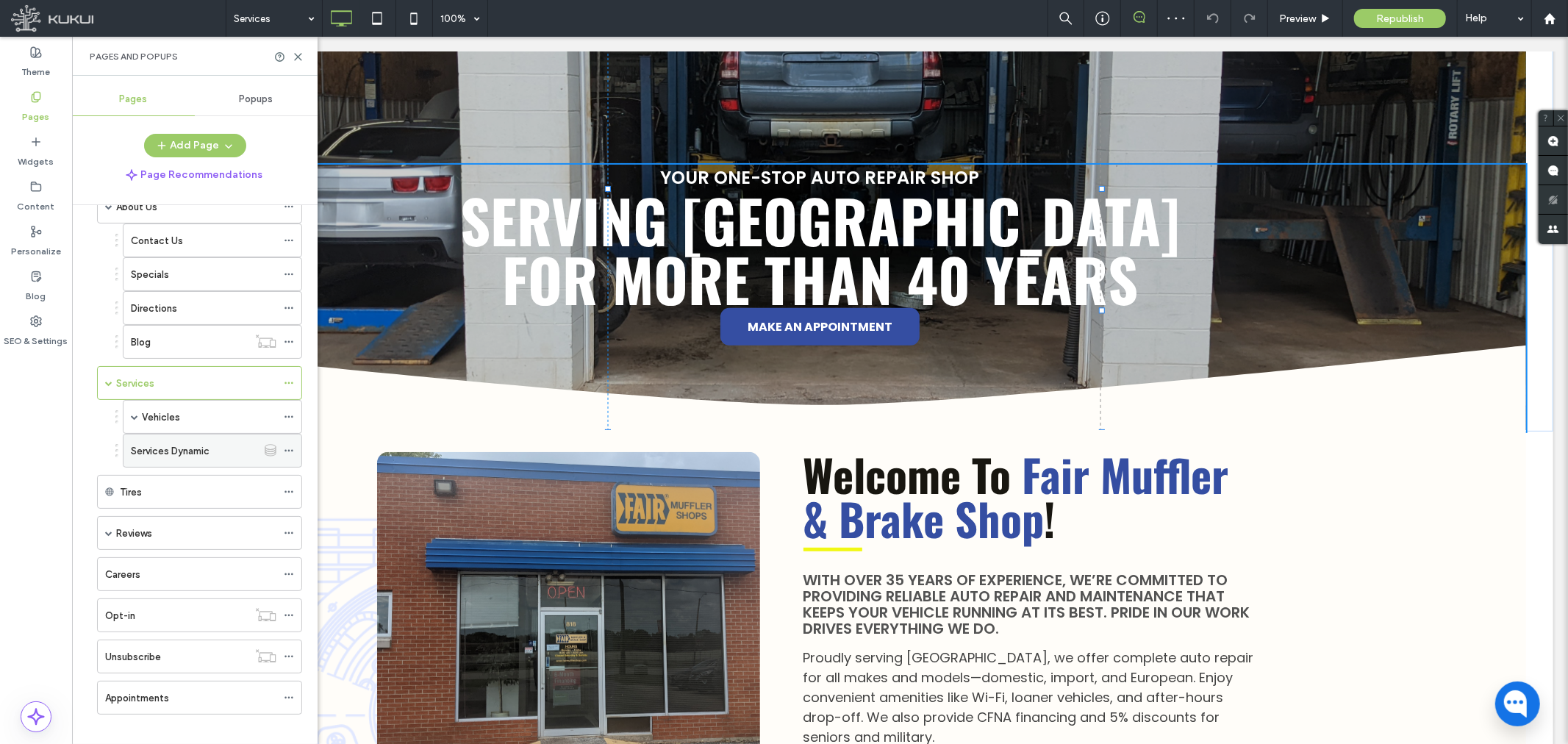
click at [200, 452] on label "Services Dynamic" at bounding box center [170, 451] width 79 height 26
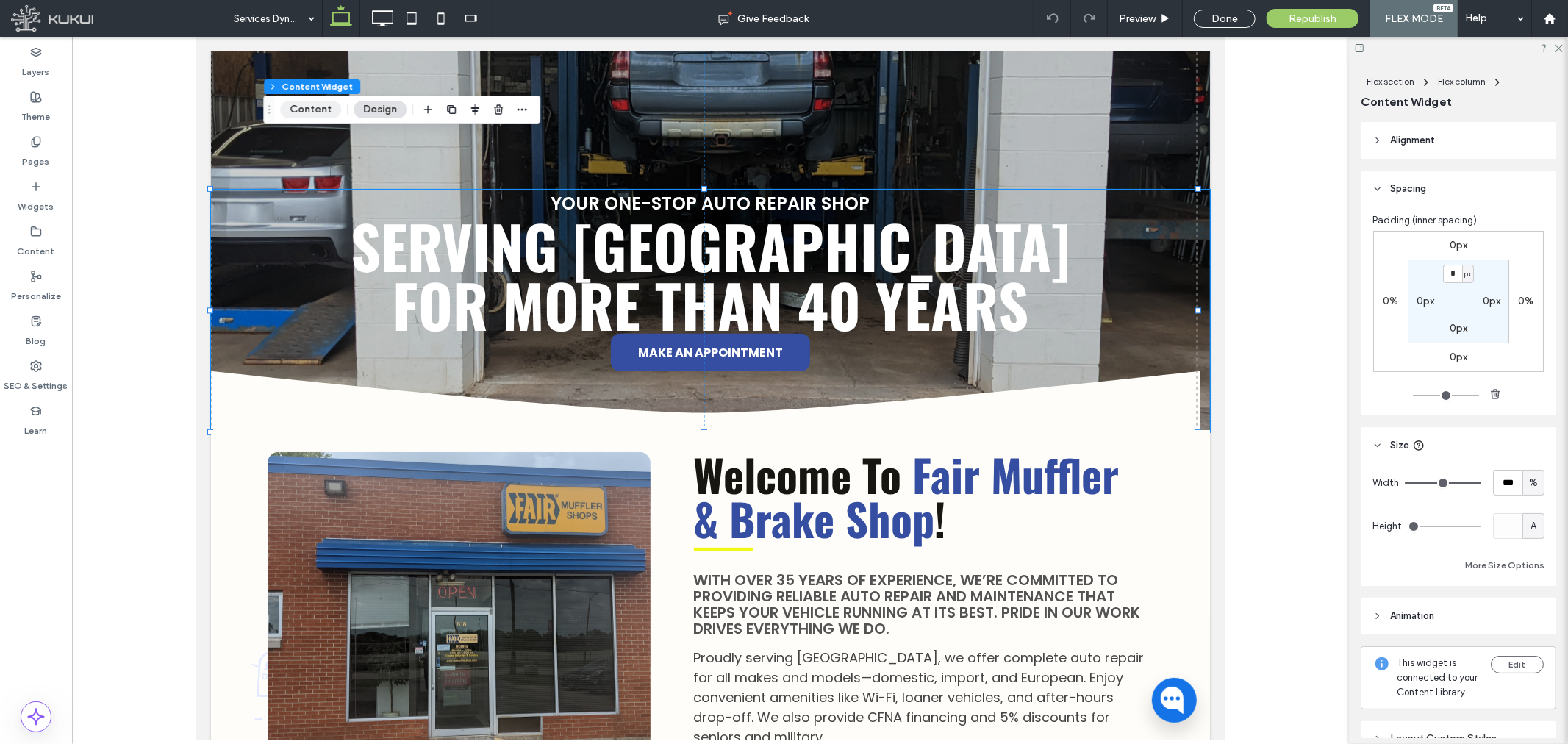
click at [304, 104] on button "Content" at bounding box center [310, 110] width 61 height 18
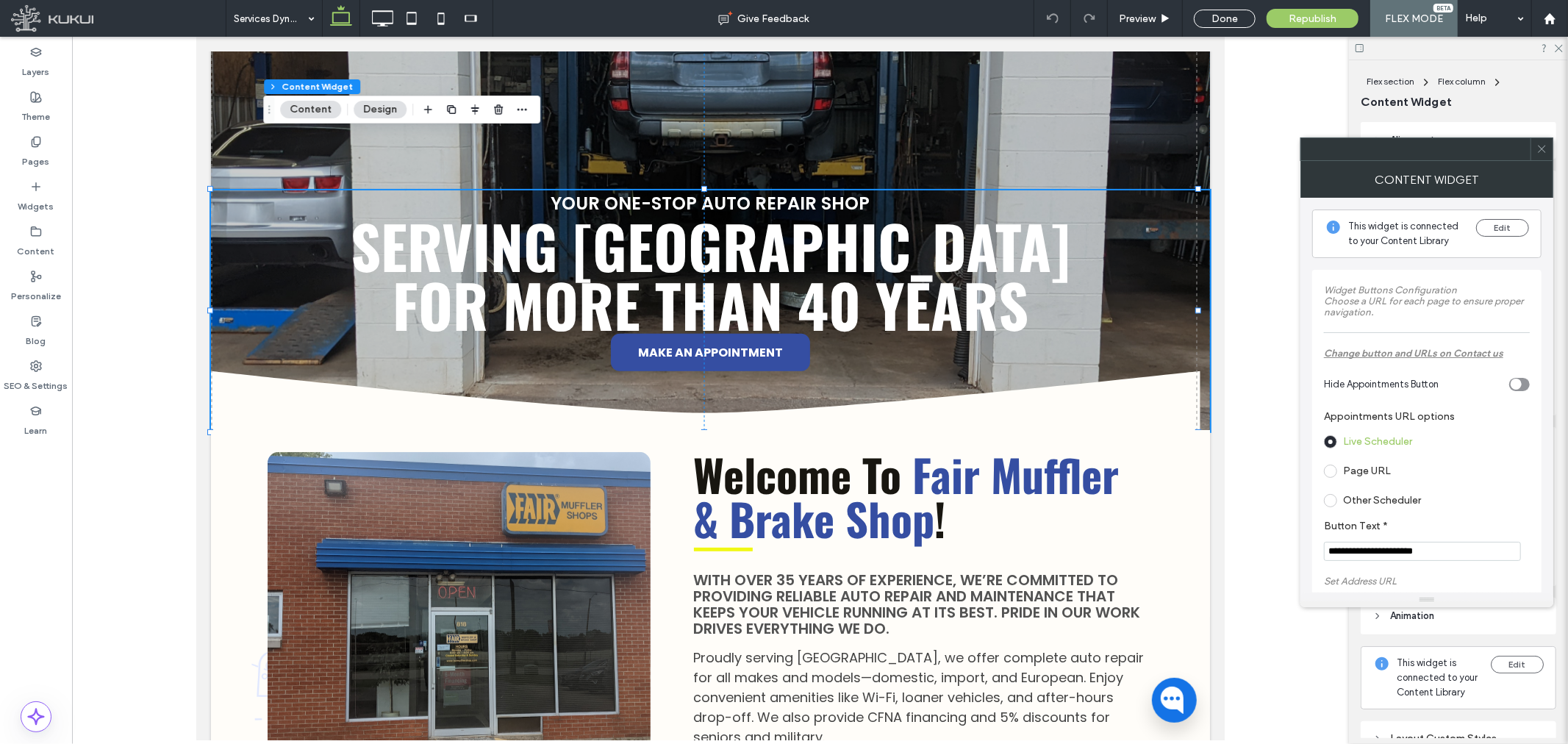
click at [1376, 469] on label "Page URL" at bounding box center [1367, 471] width 48 height 13
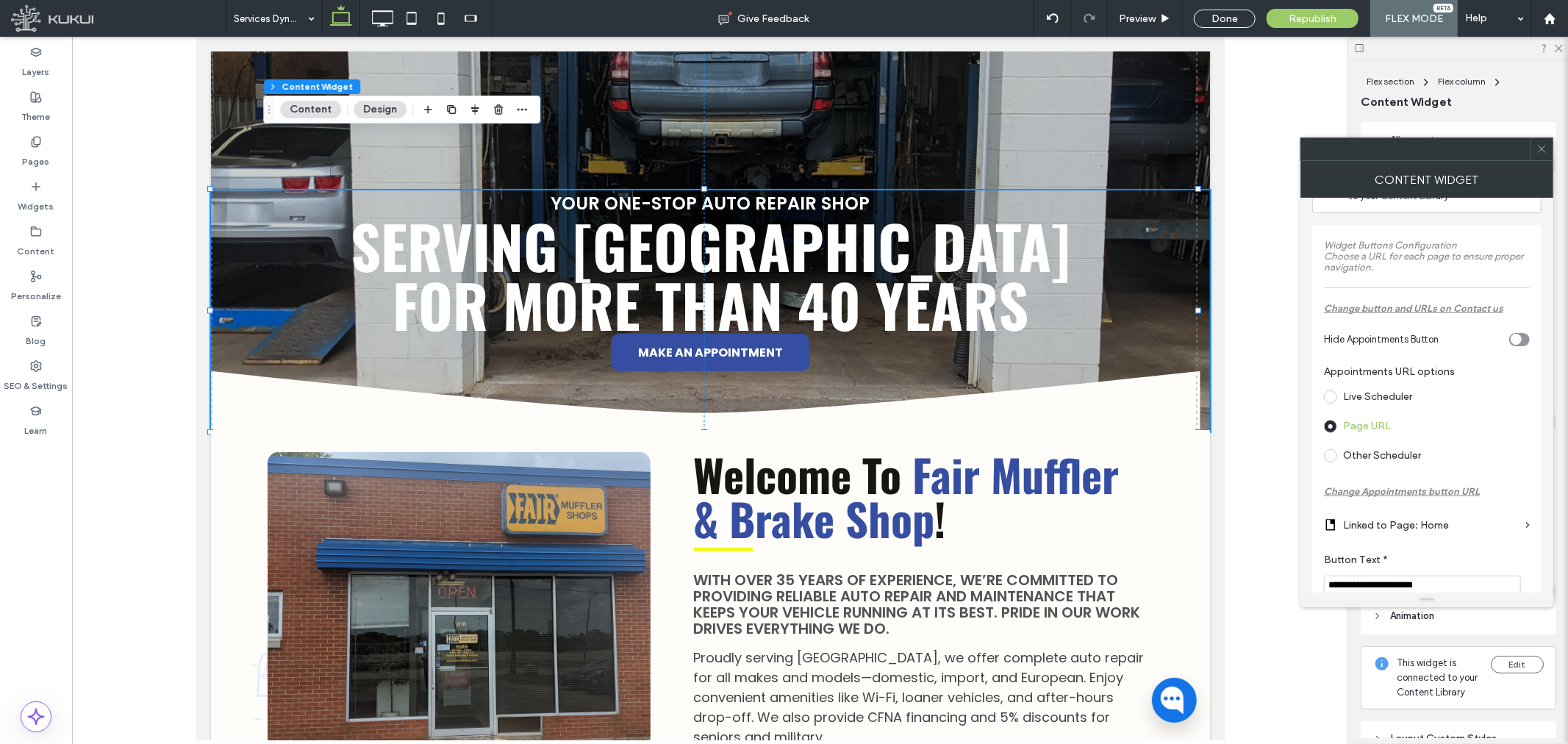
scroll to position [82, 0]
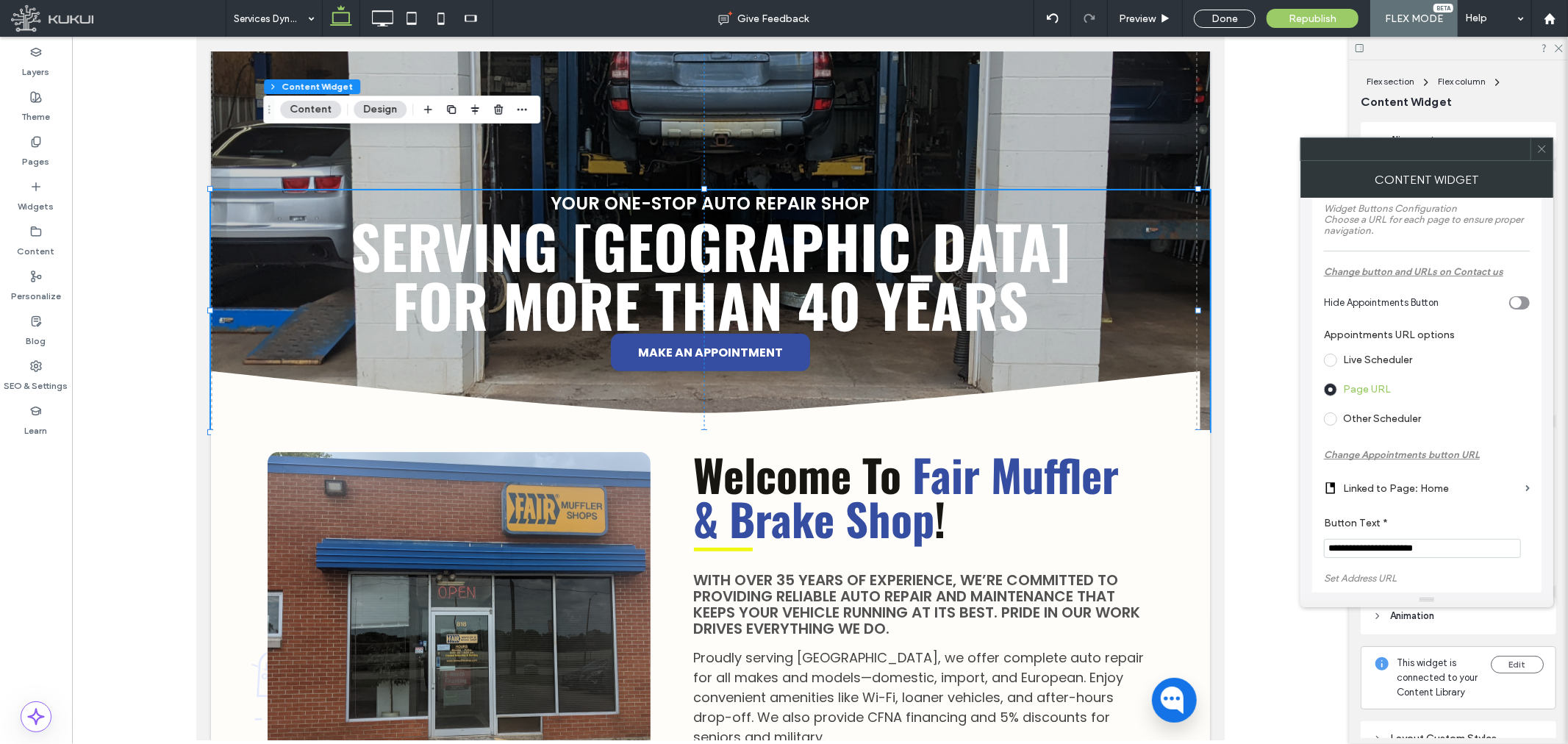
click at [1427, 452] on u "Change Appointments button URL" at bounding box center [1402, 454] width 156 height 11
click at [1430, 454] on u "Change Appointments button URL" at bounding box center [1402, 454] width 156 height 11
click at [1444, 457] on u "Change Appointments button URL" at bounding box center [1402, 454] width 156 height 11
click at [1430, 490] on label "Linked to Page: Home" at bounding box center [1431, 488] width 177 height 27
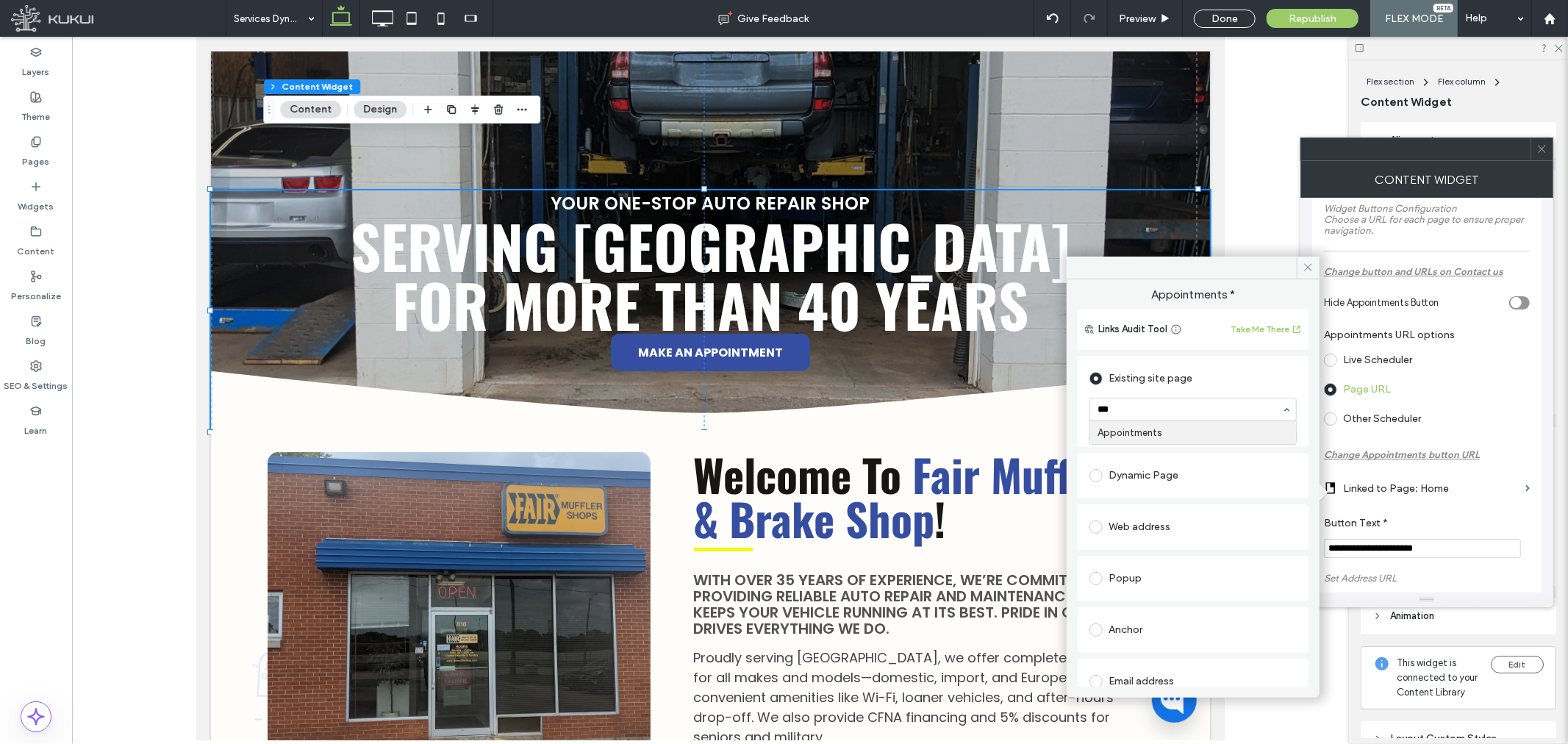
type input "****"
click at [1306, 266] on use at bounding box center [1308, 267] width 7 height 7
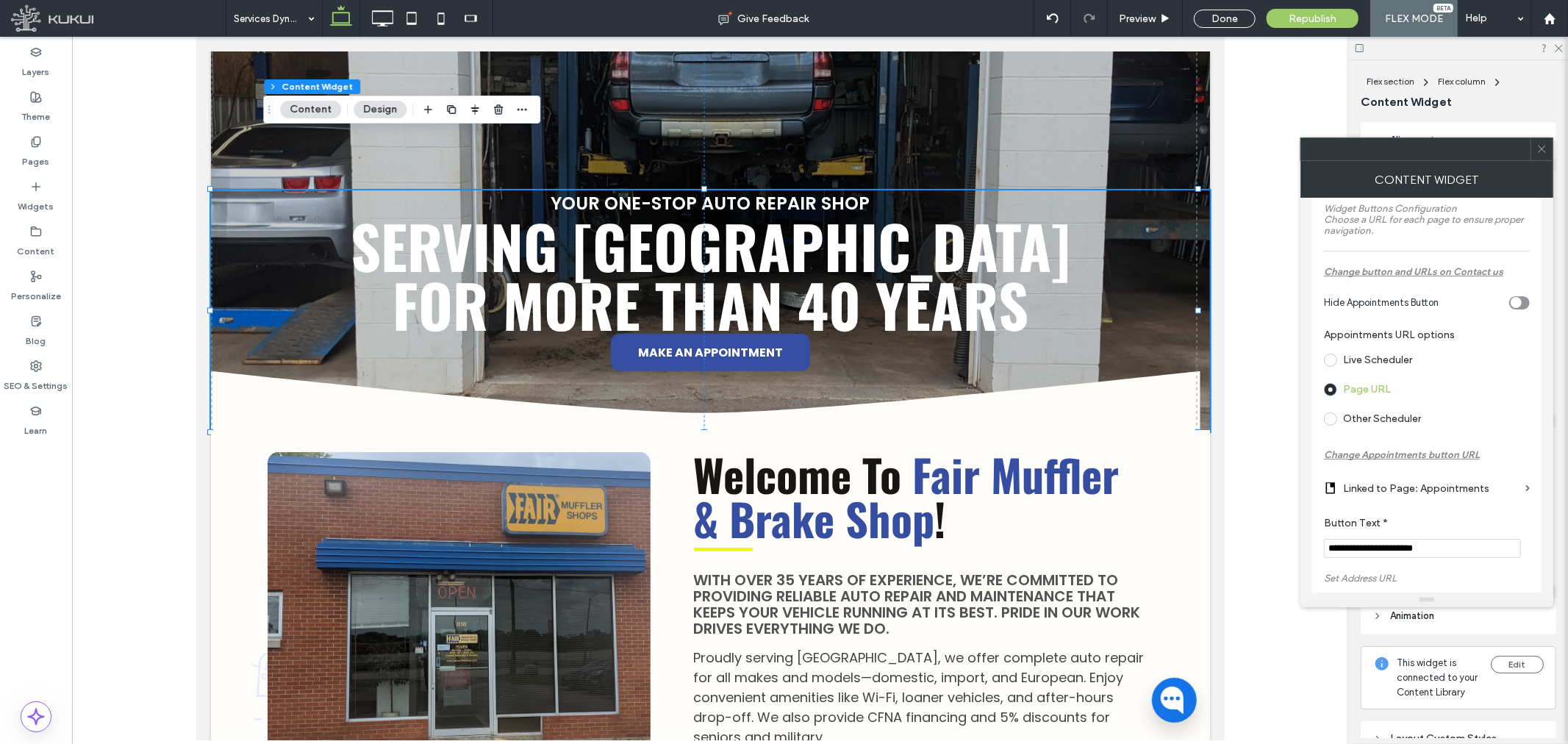
click at [1546, 148] on icon at bounding box center [1541, 148] width 11 height 11
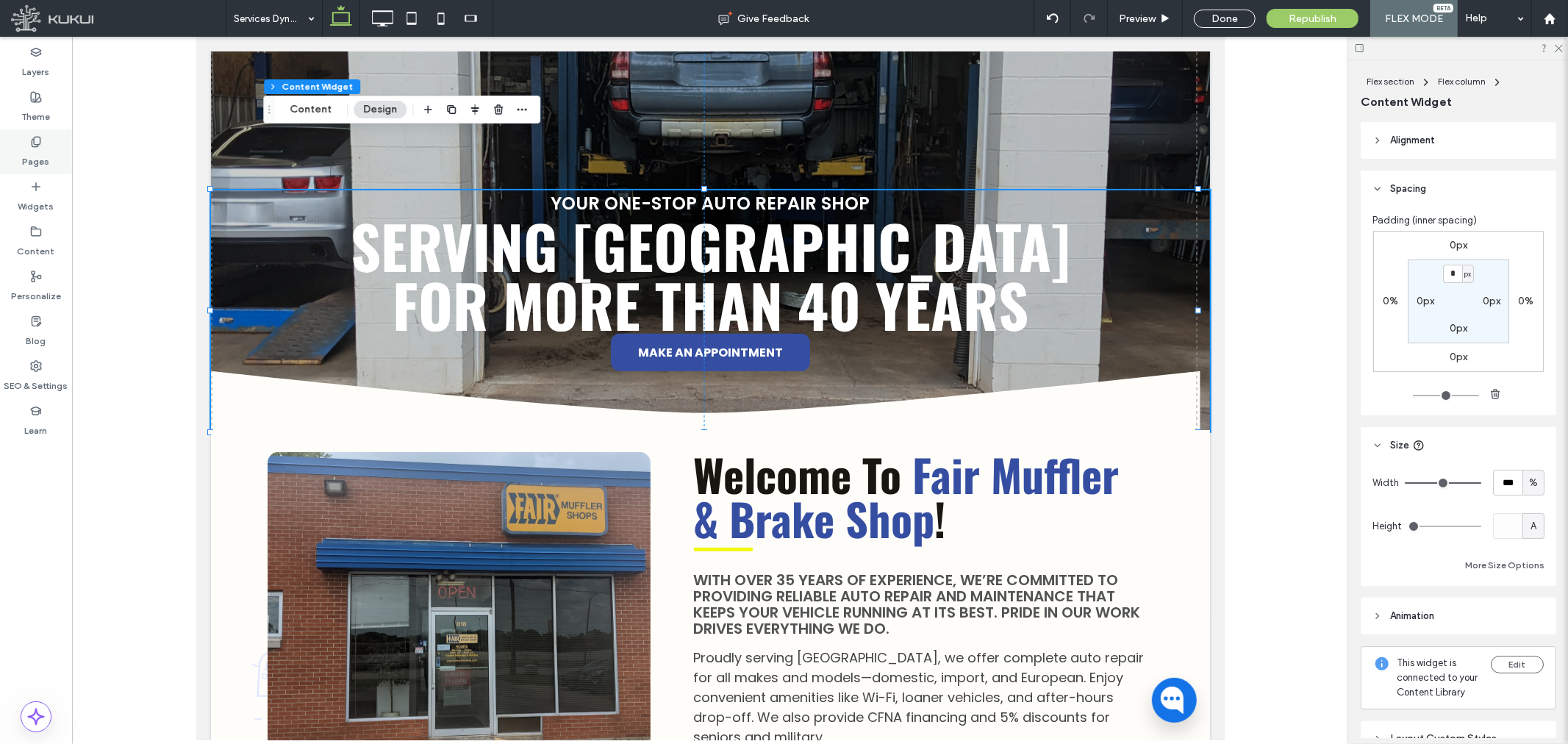
click at [28, 143] on div "Pages" at bounding box center [36, 151] width 72 height 45
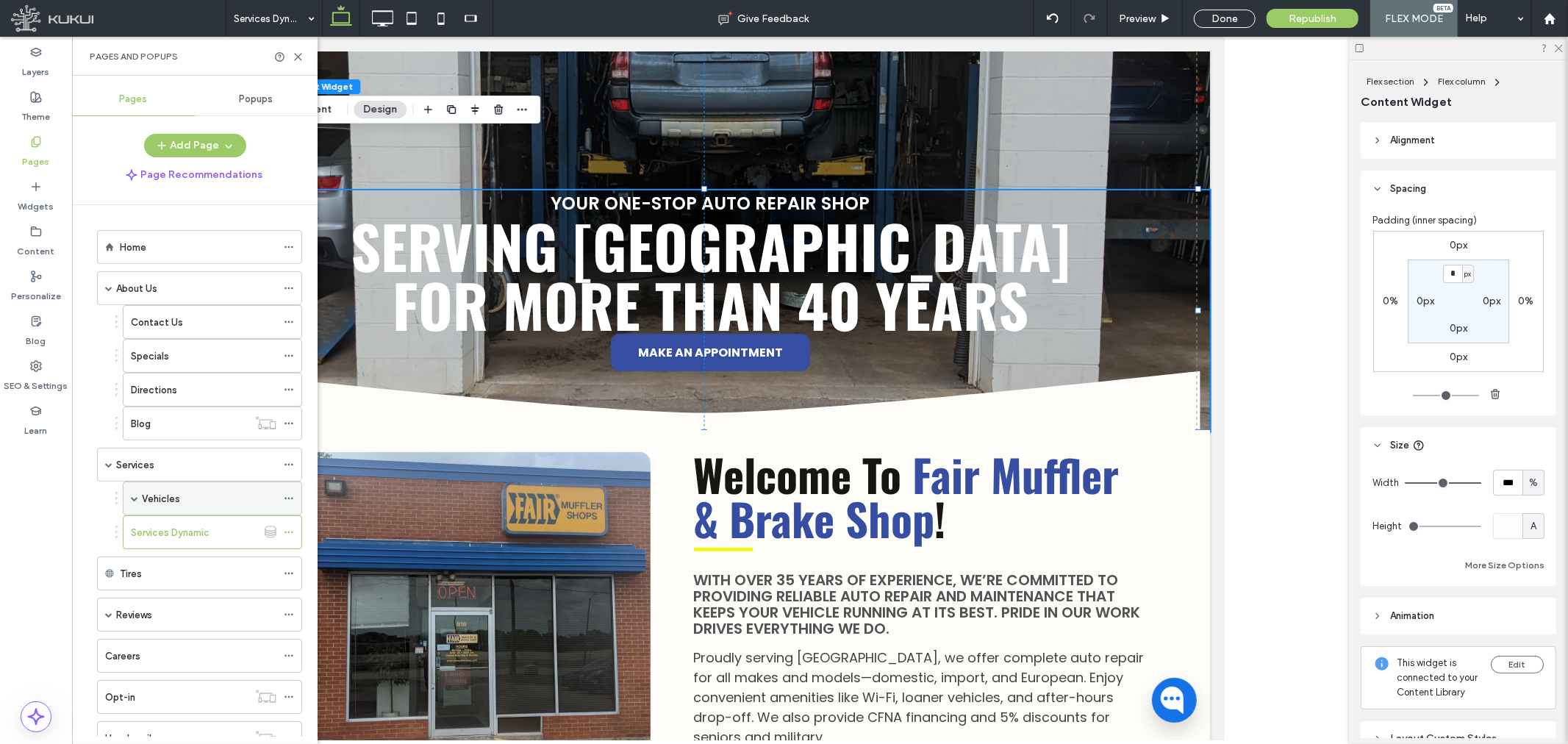
click at [131, 502] on span at bounding box center [134, 498] width 7 height 7
click at [184, 527] on label "Vehicles Dynamic" at bounding box center [196, 533] width 79 height 26
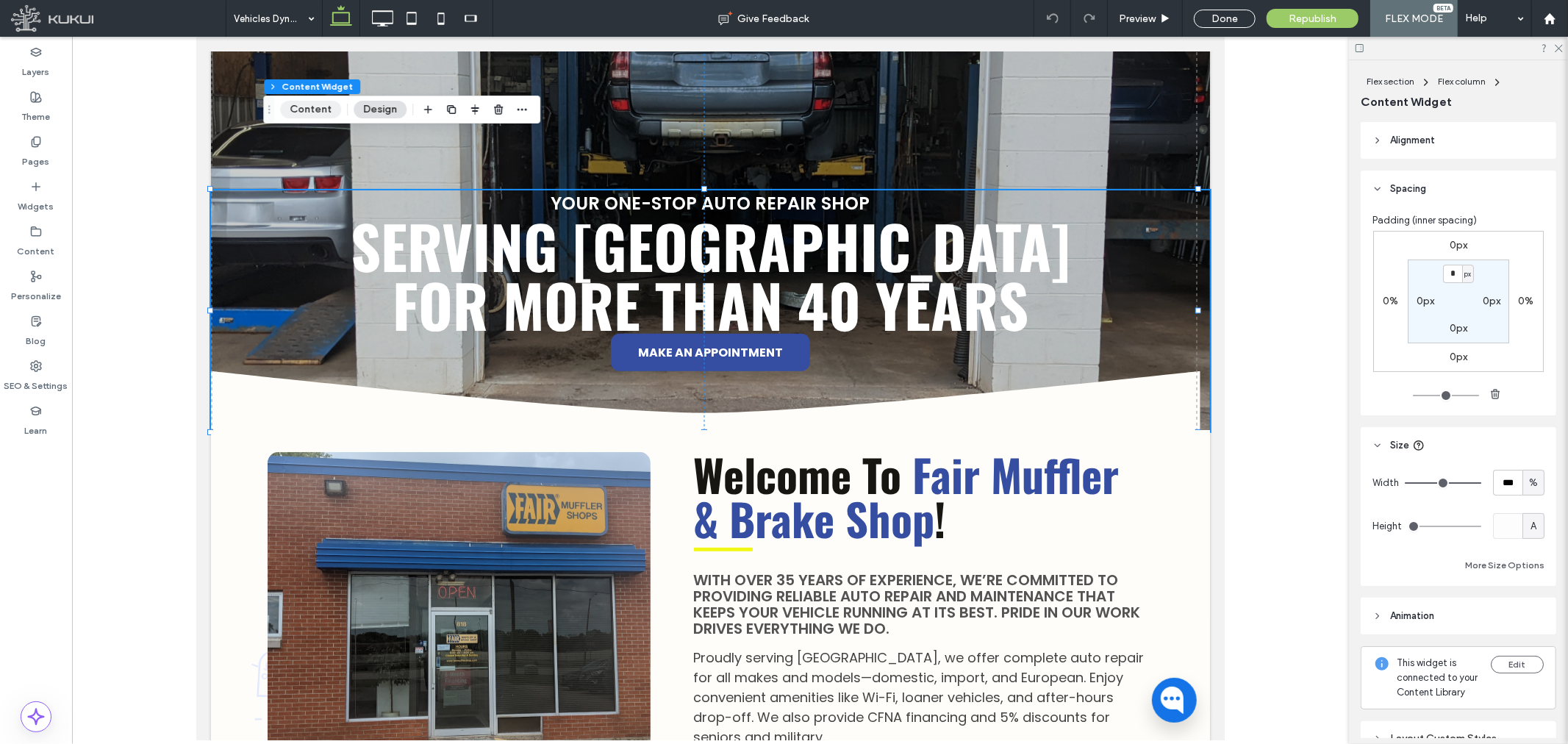
click at [317, 108] on button "Content" at bounding box center [310, 110] width 61 height 18
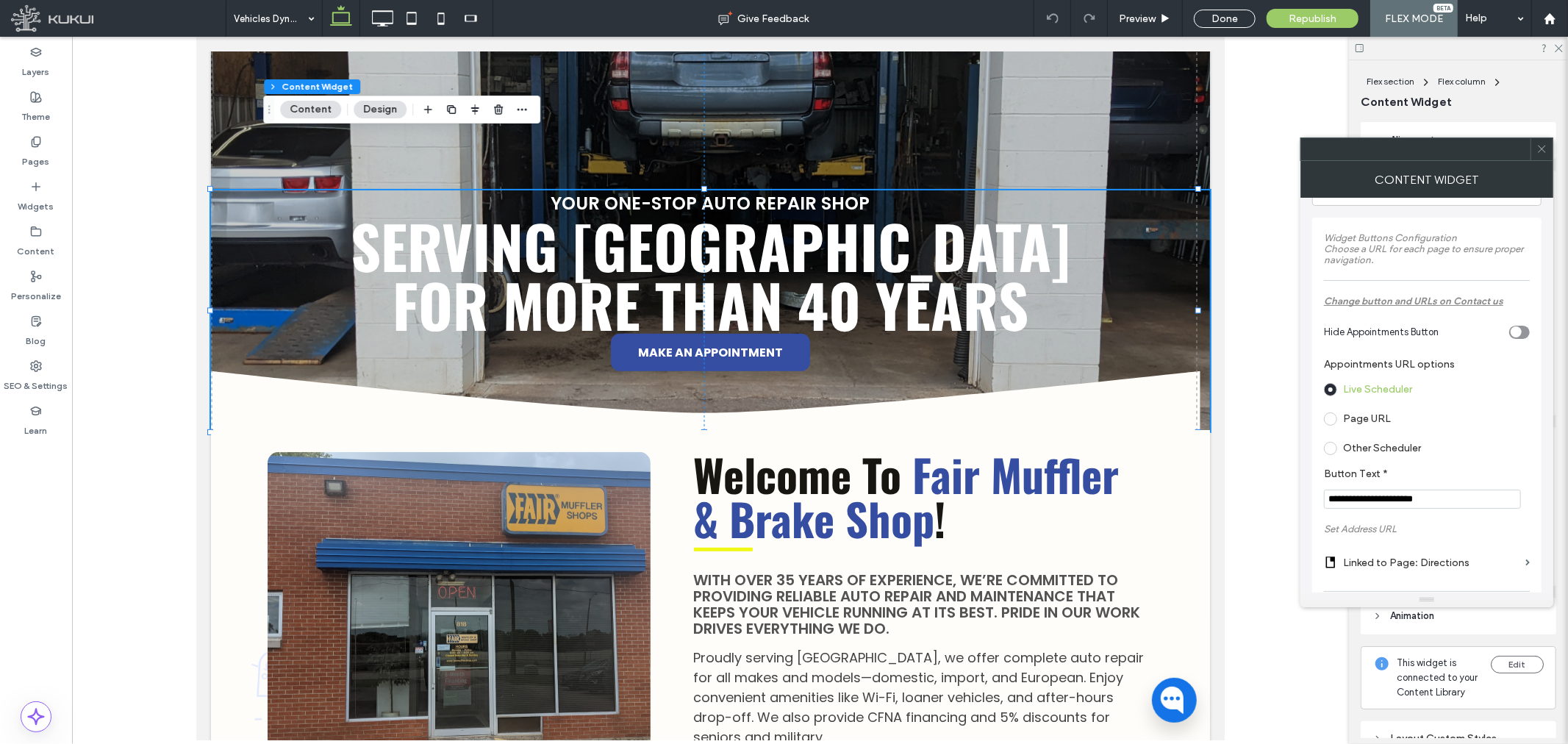
scroll to position [82, 0]
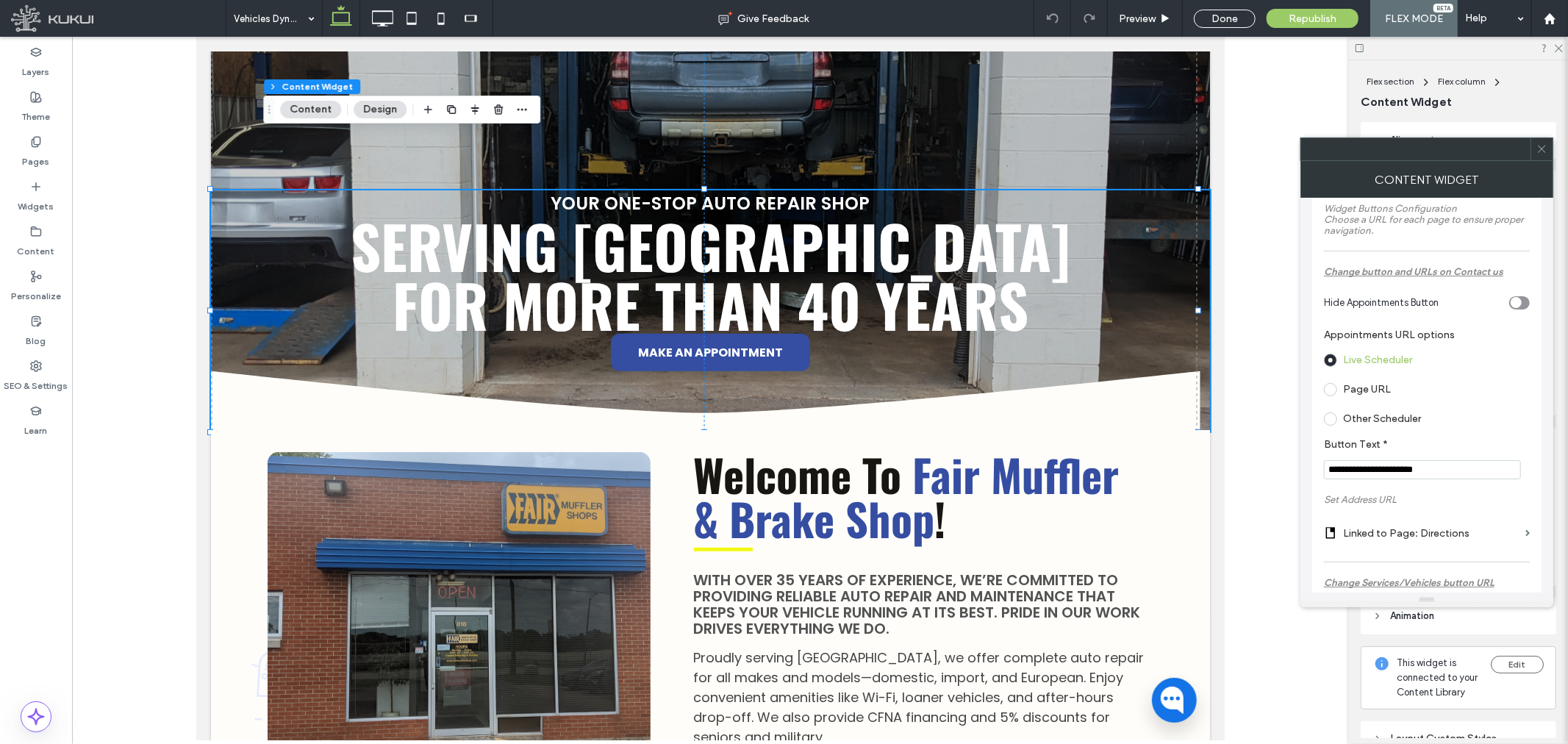
click at [1369, 391] on label "Page URL" at bounding box center [1367, 389] width 48 height 13
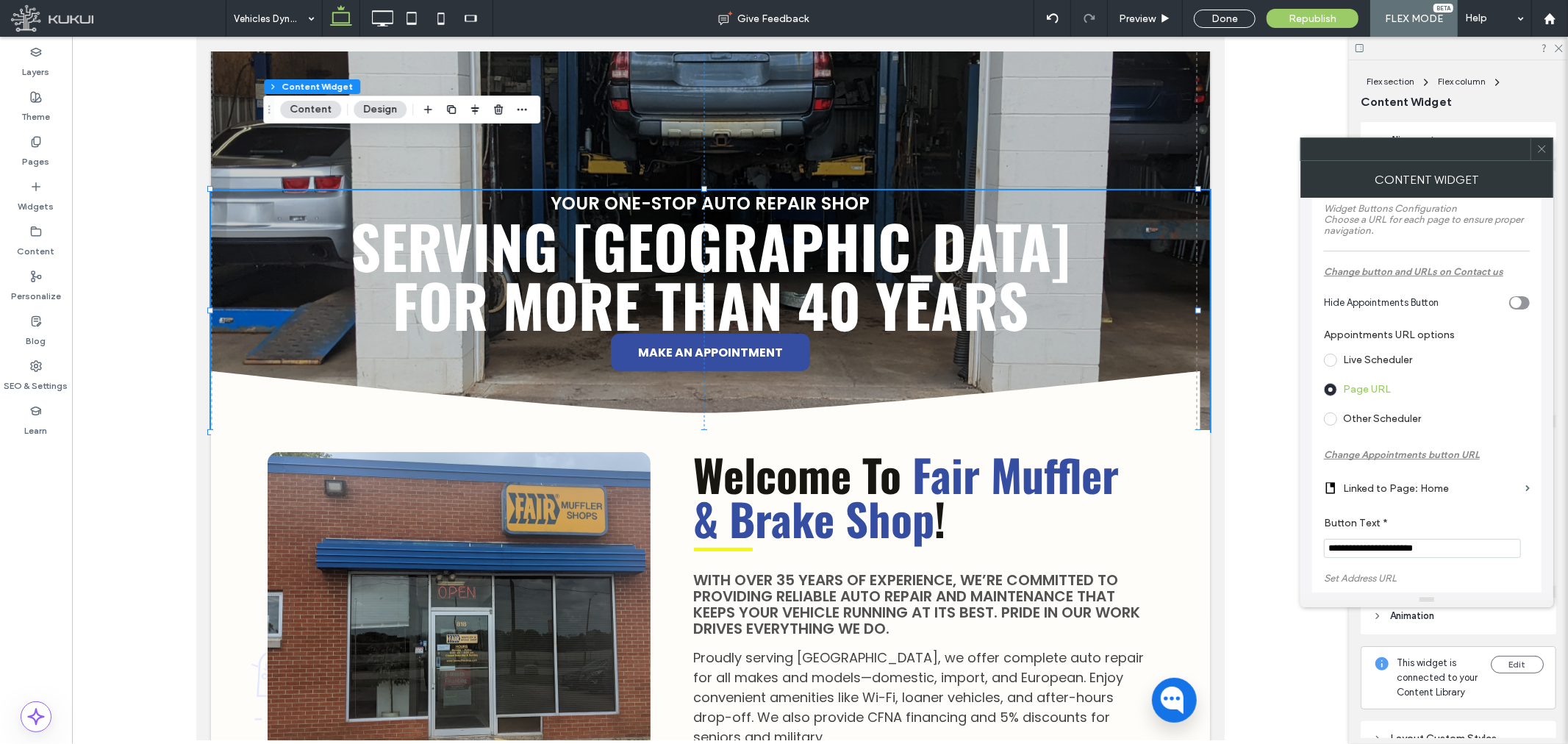
click at [1444, 446] on label "Change Appointments button URL" at bounding box center [1427, 449] width 206 height 37
click at [1435, 484] on label "Linked to Page: Home" at bounding box center [1431, 488] width 177 height 27
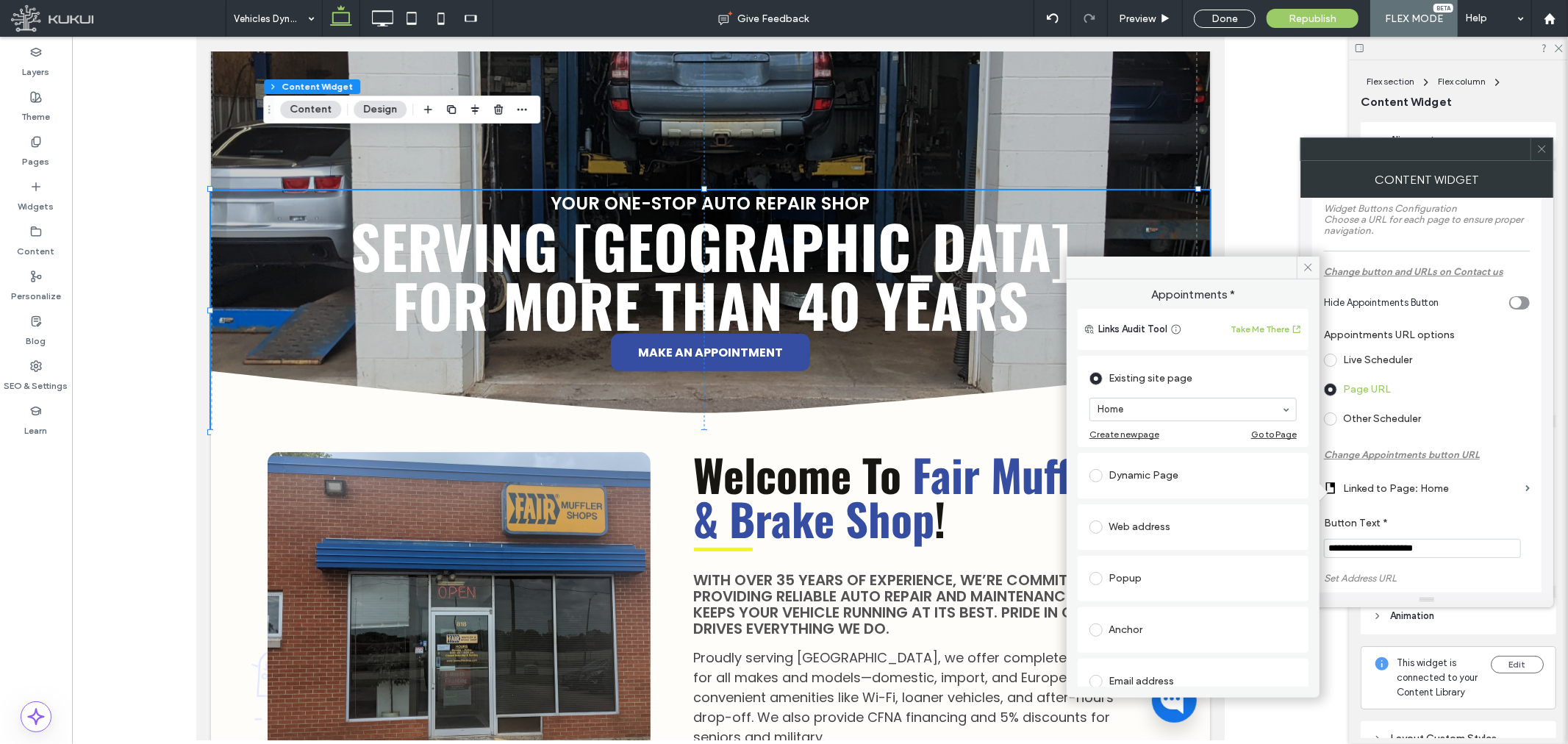
drag, startPoint x: 1172, startPoint y: 388, endPoint x: 1170, endPoint y: 396, distance: 8.2
click at [1171, 394] on div "Existing site page Home Create new page Go to Page" at bounding box center [1192, 401] width 207 height 76
type input "****"
click at [1305, 265] on icon at bounding box center [1307, 267] width 11 height 11
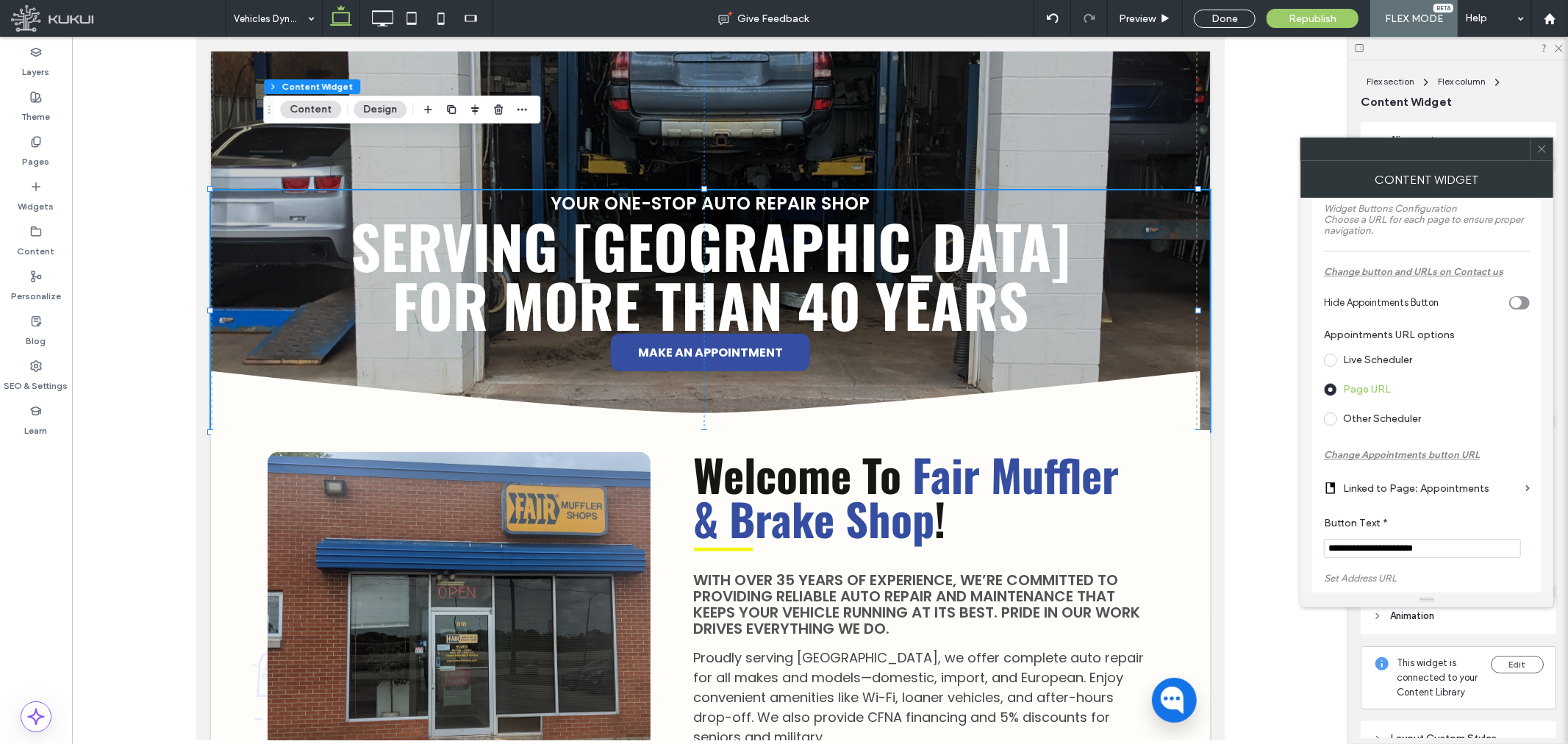
click at [1542, 156] on span at bounding box center [1541, 149] width 11 height 22
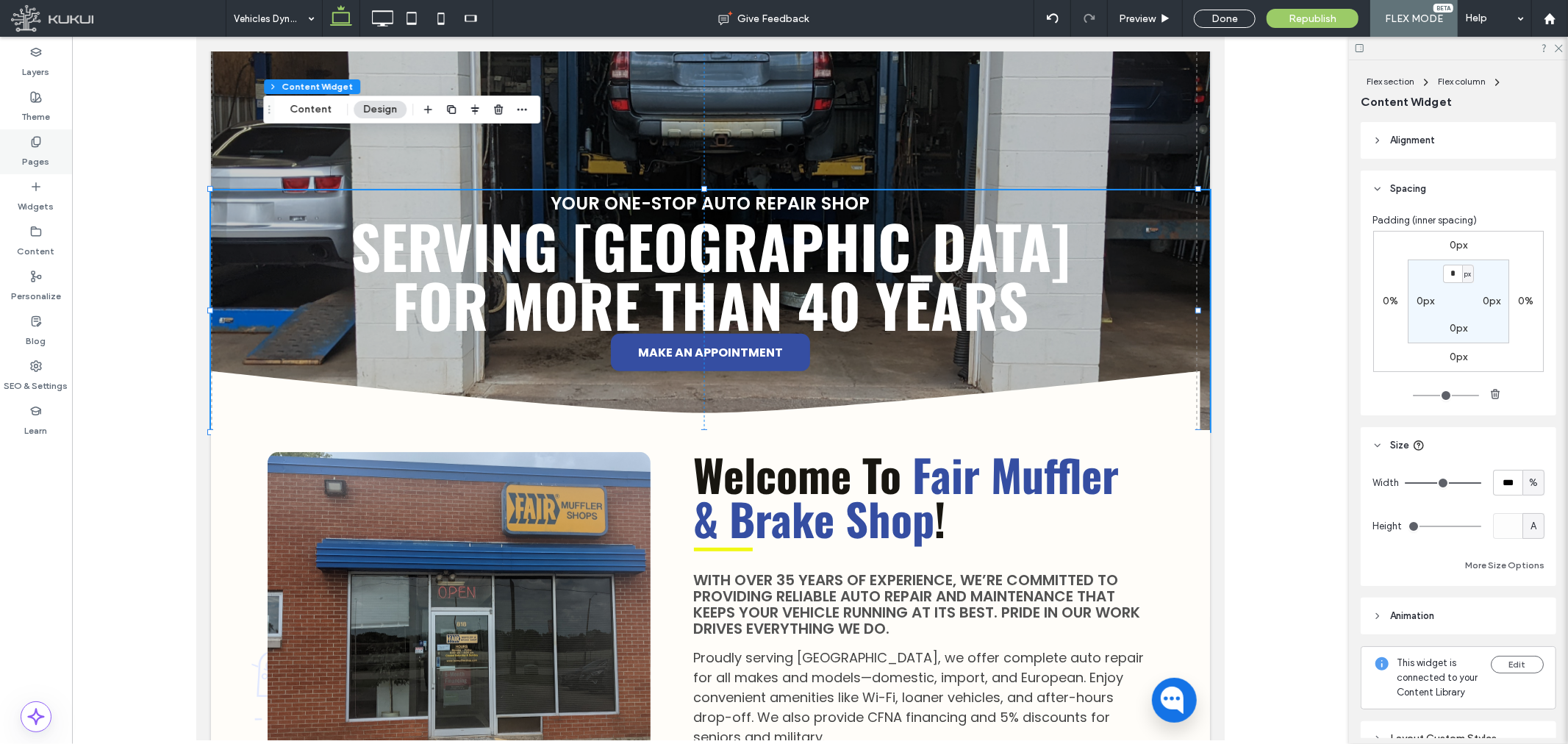
click at [37, 136] on div "Pages" at bounding box center [36, 151] width 72 height 45
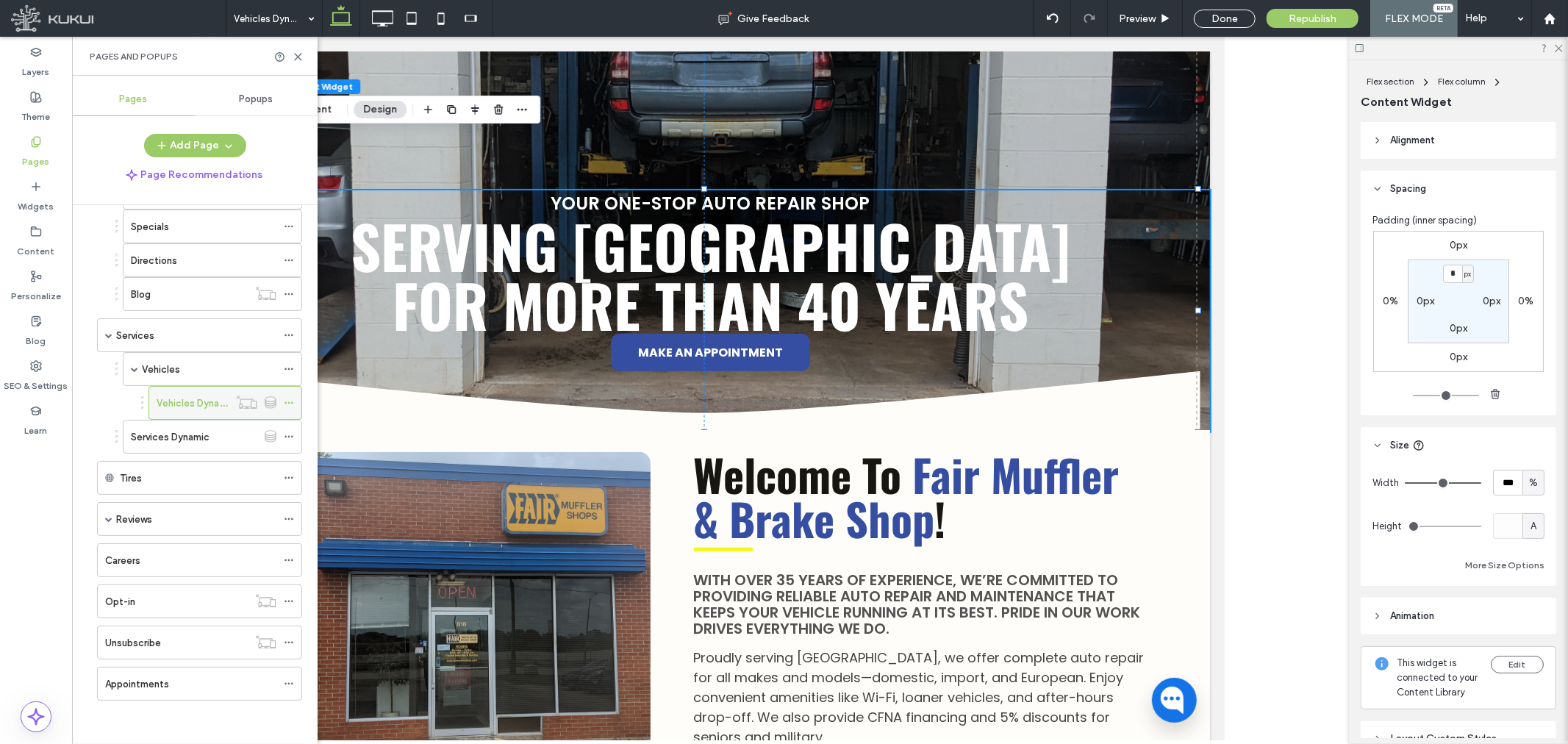
scroll to position [132, 0]
click at [159, 558] on div "Careers" at bounding box center [190, 559] width 171 height 15
click at [0, 0] on div at bounding box center [0, 0] width 0 height 0
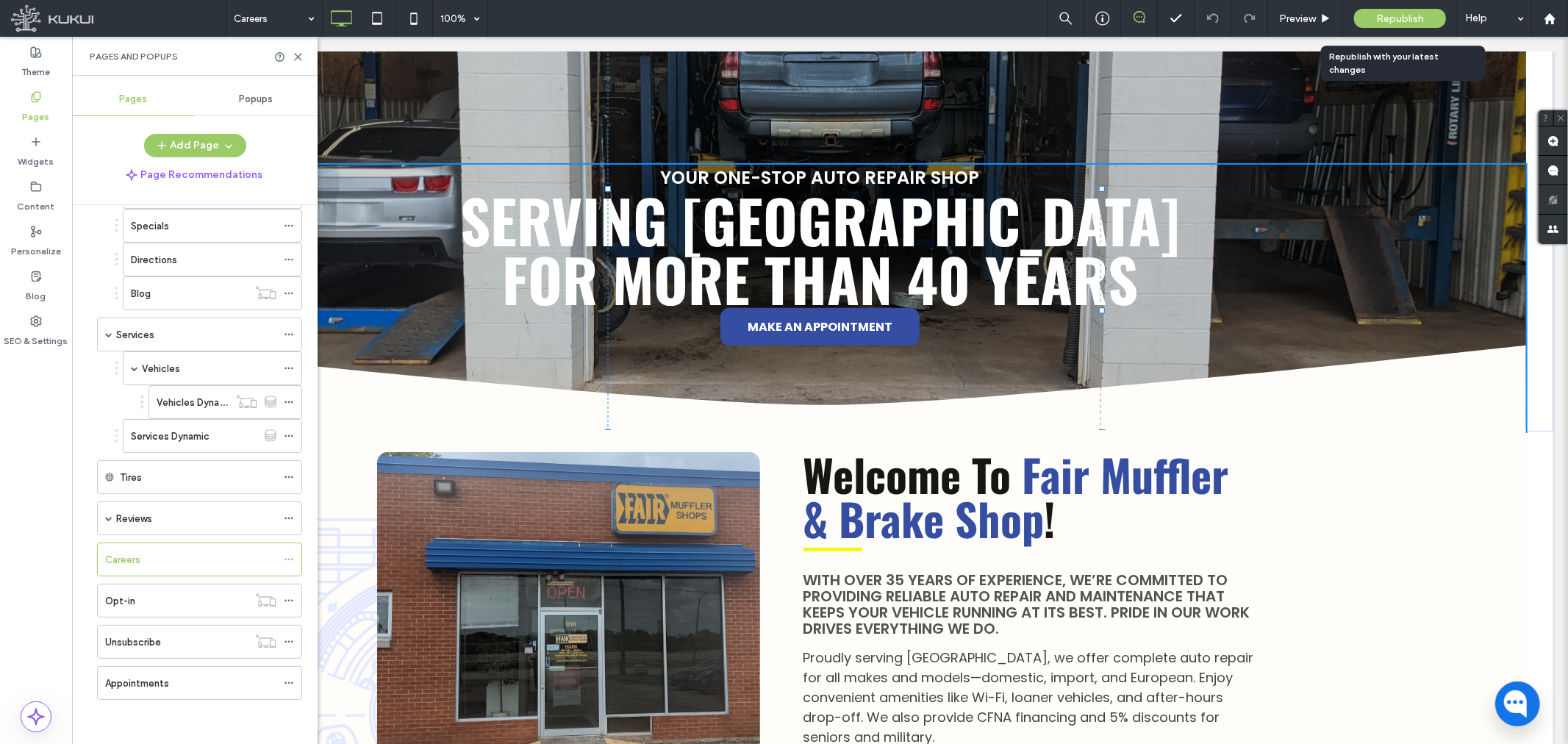
click at [1363, 18] on div "Republish" at bounding box center [1400, 18] width 92 height 19
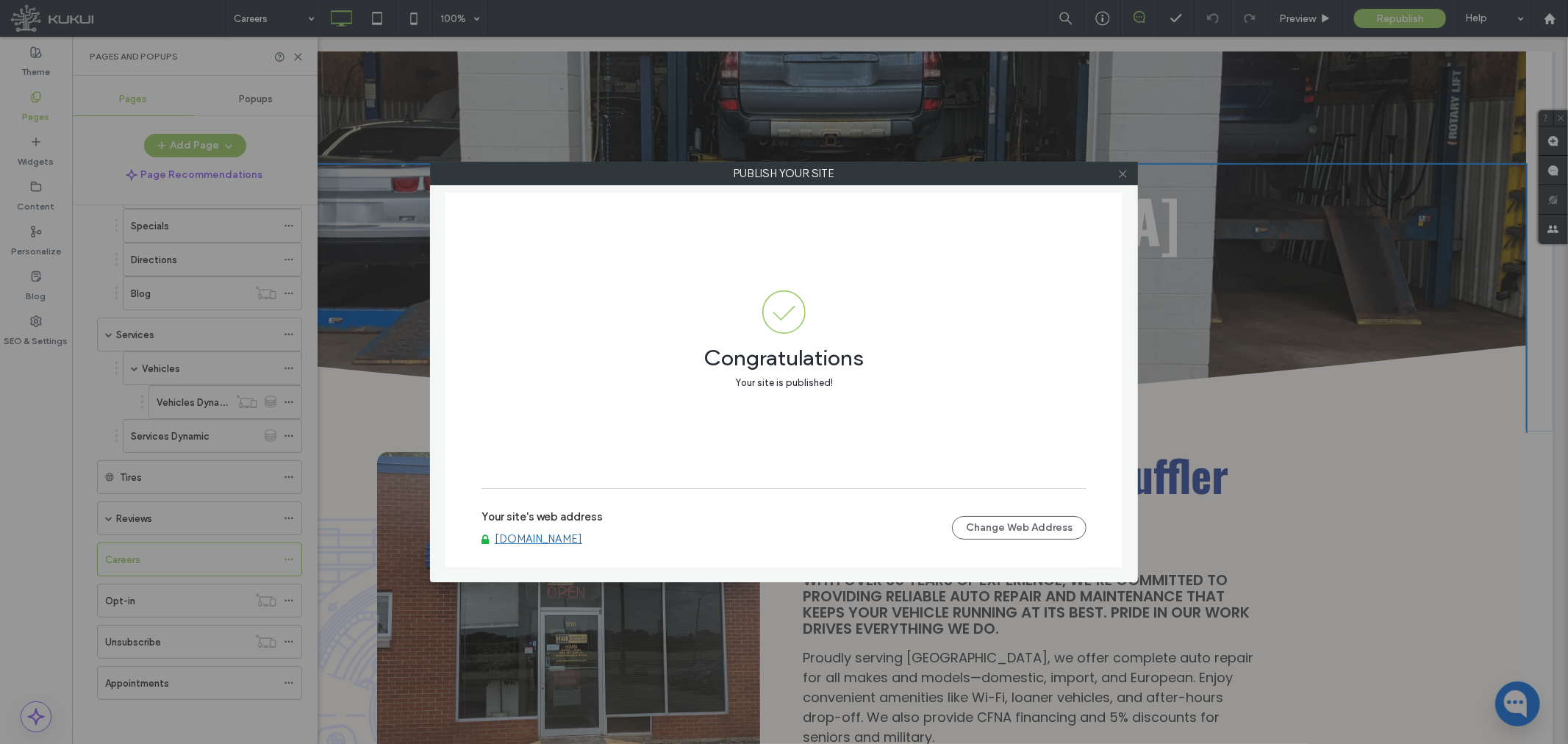
click at [1123, 174] on use at bounding box center [1121, 173] width 7 height 7
